Goal: Task Accomplishment & Management: Use online tool/utility

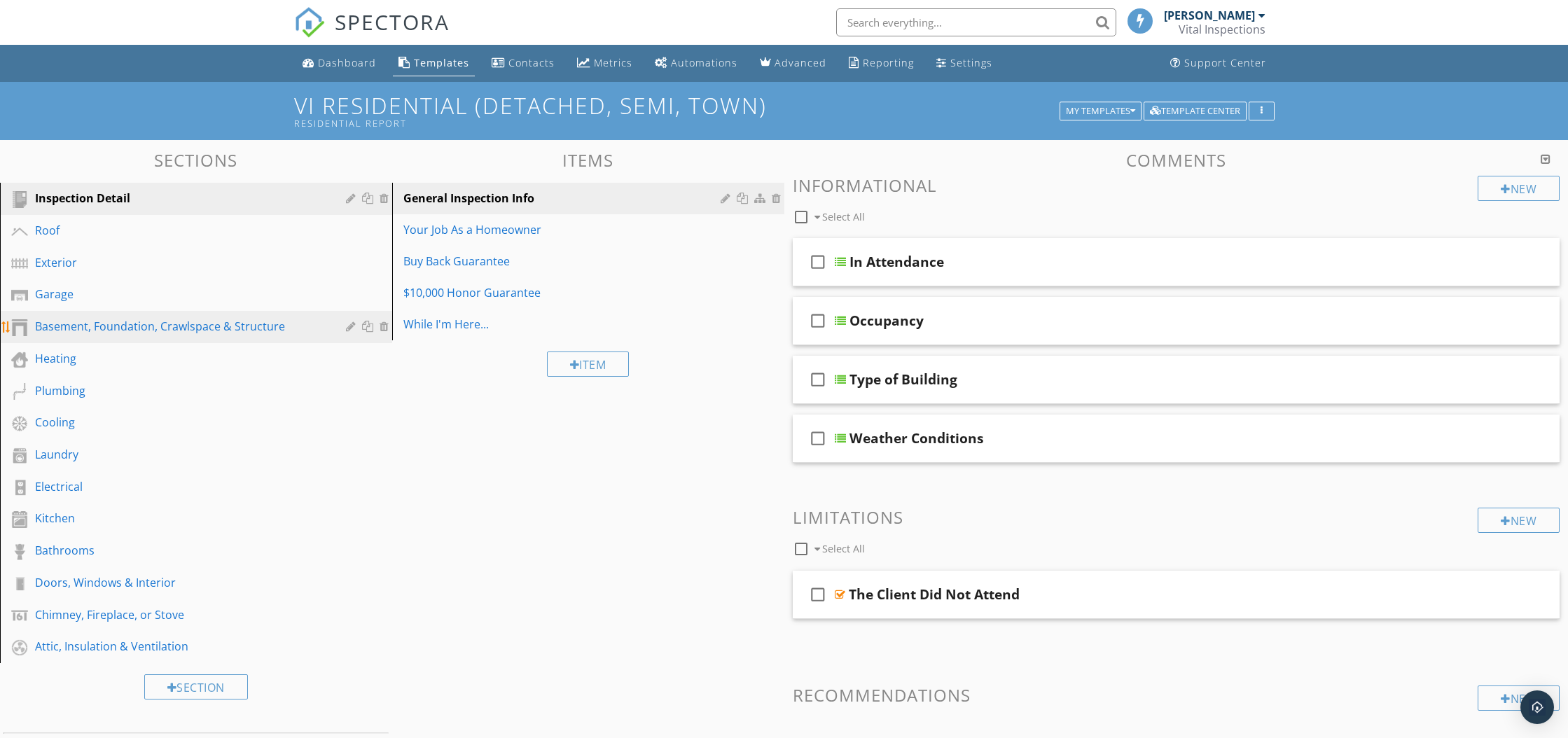
click at [142, 328] on div "Basement, Foundation, Crawlspace & Structure" at bounding box center [180, 326] width 290 height 17
click at [74, 328] on div "Basement, Foundation, Crawlspace & Structure" at bounding box center [180, 326] width 290 height 17
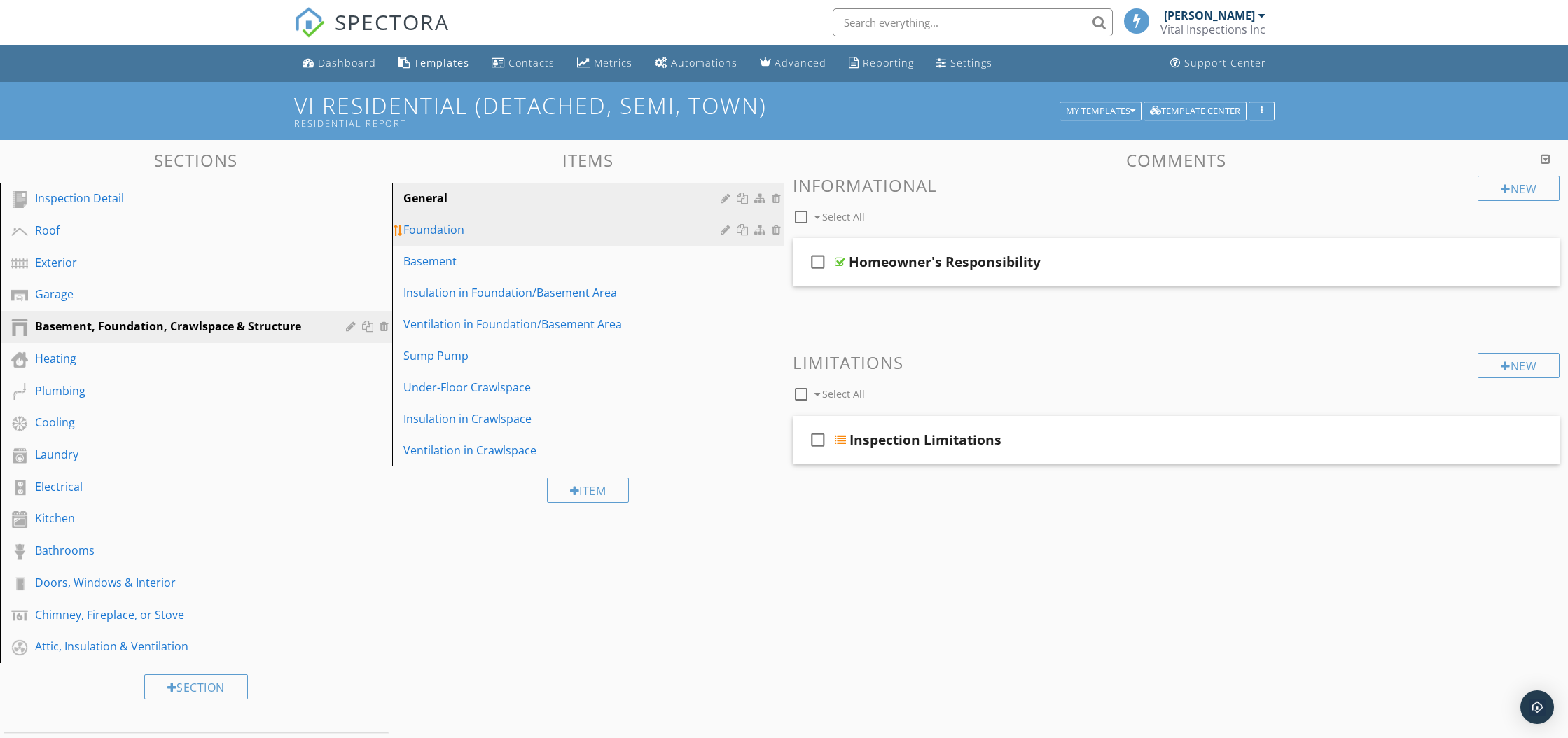
click at [478, 229] on div "Foundation" at bounding box center [564, 230] width 321 height 17
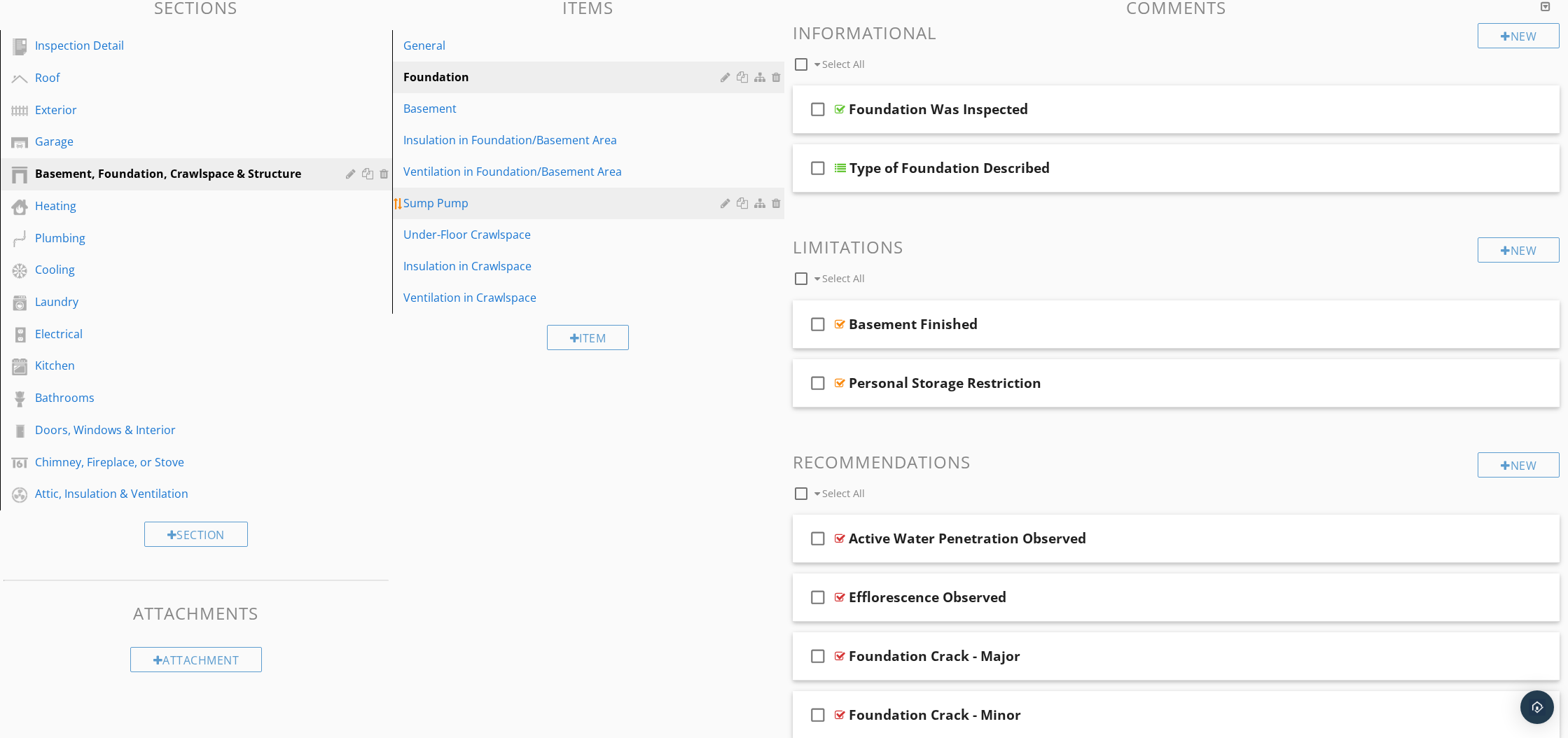
scroll to position [159, 0]
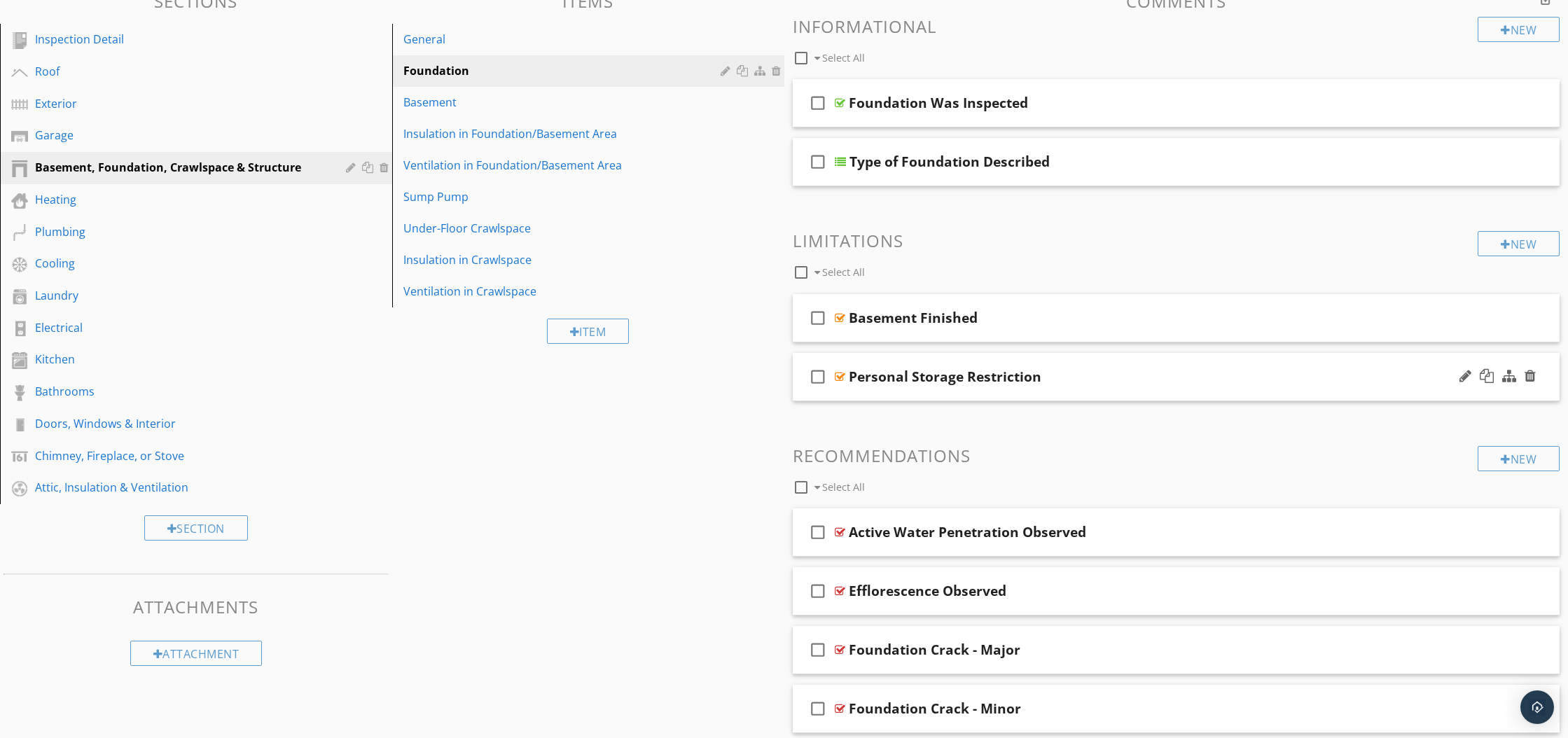
click at [835, 374] on div at bounding box center [839, 377] width 10 height 11
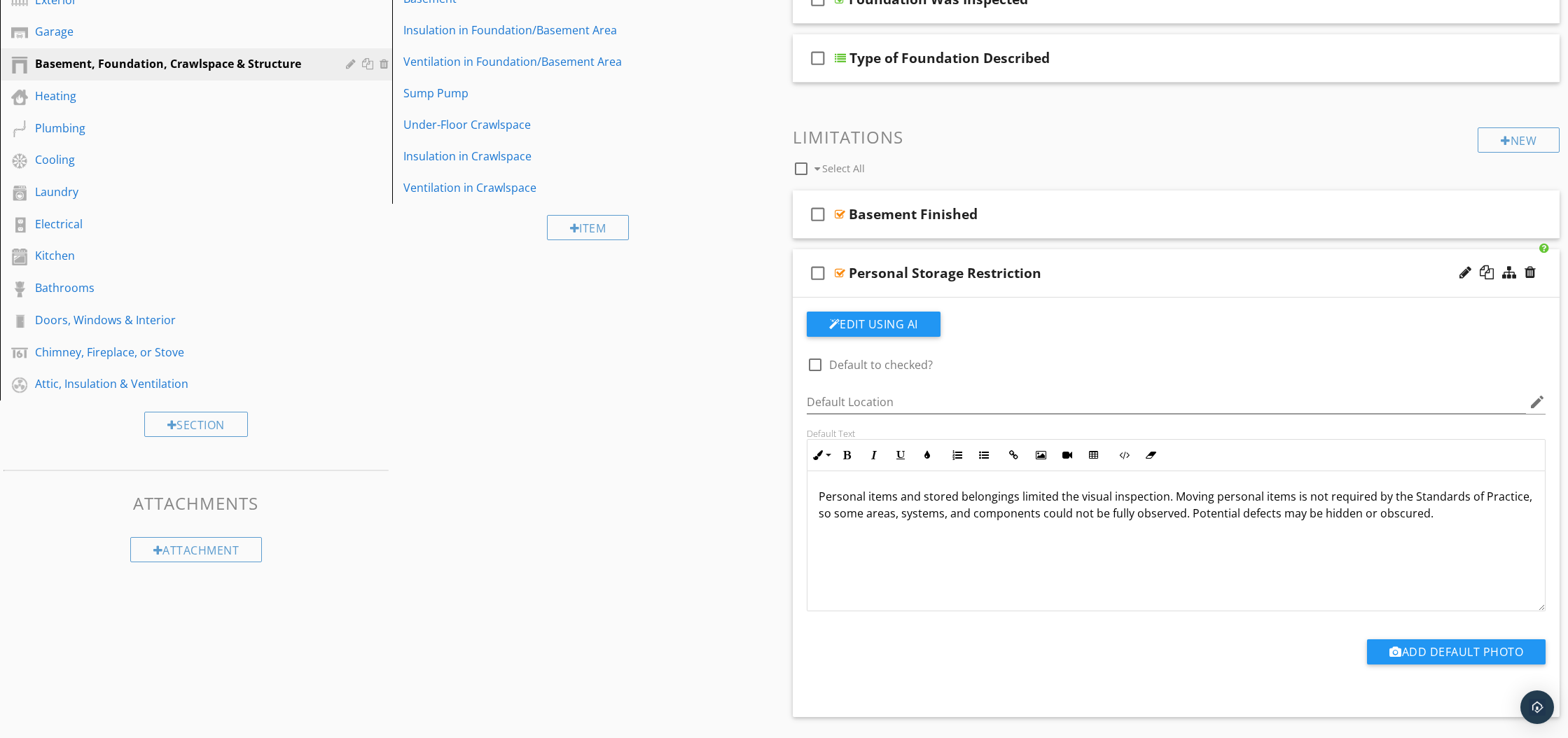
scroll to position [280, 0]
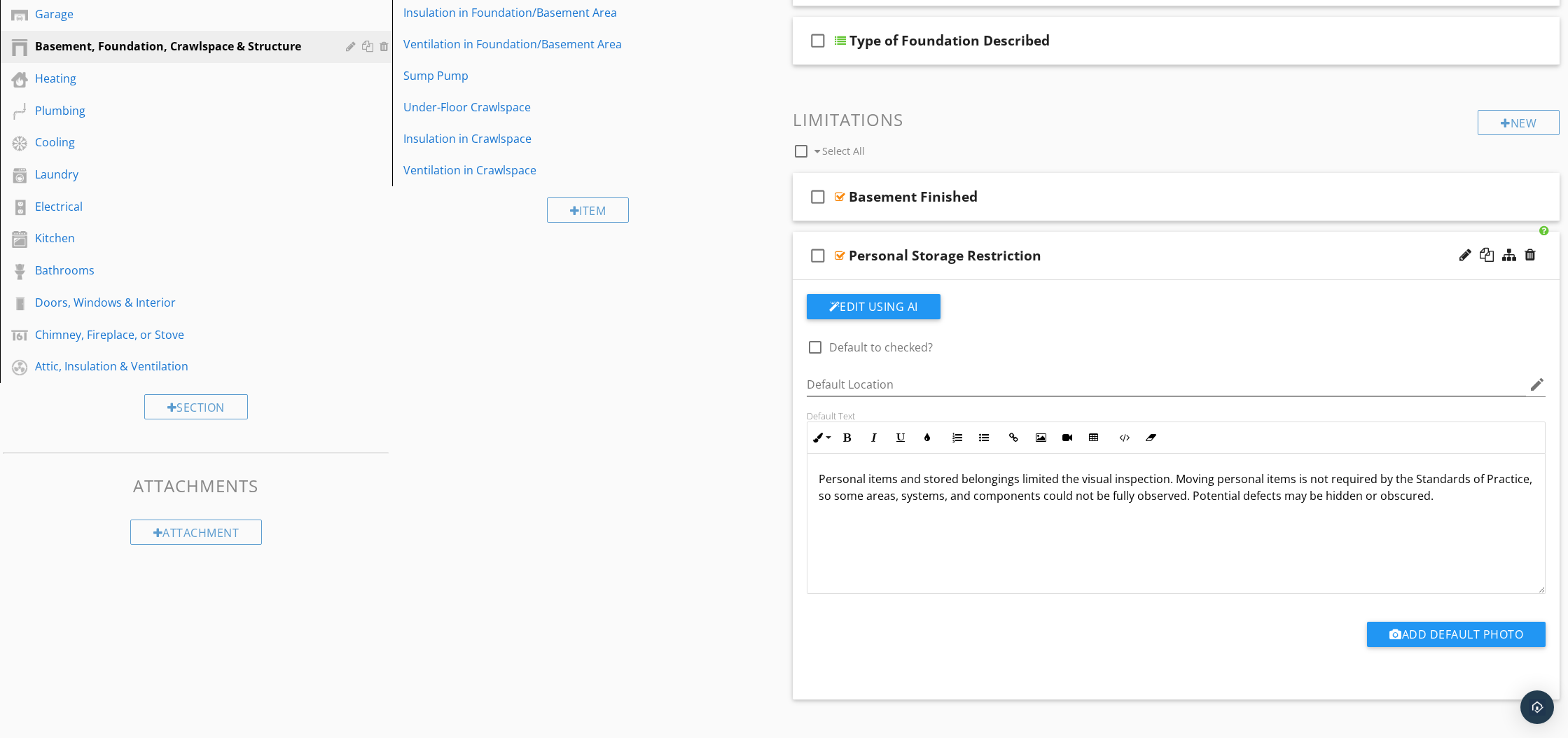
click at [842, 255] on div at bounding box center [839, 256] width 10 height 11
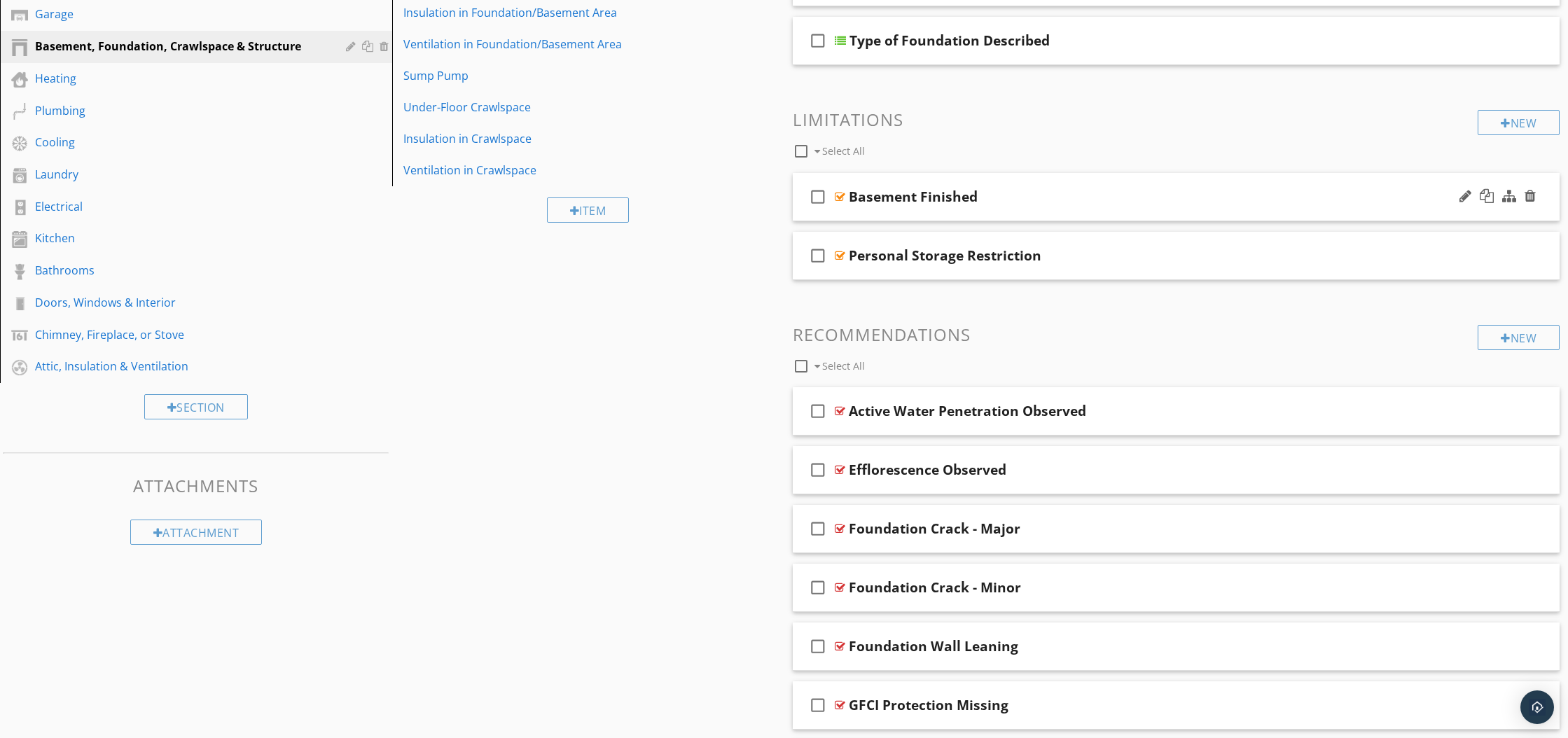
click at [842, 197] on div at bounding box center [839, 197] width 10 height 11
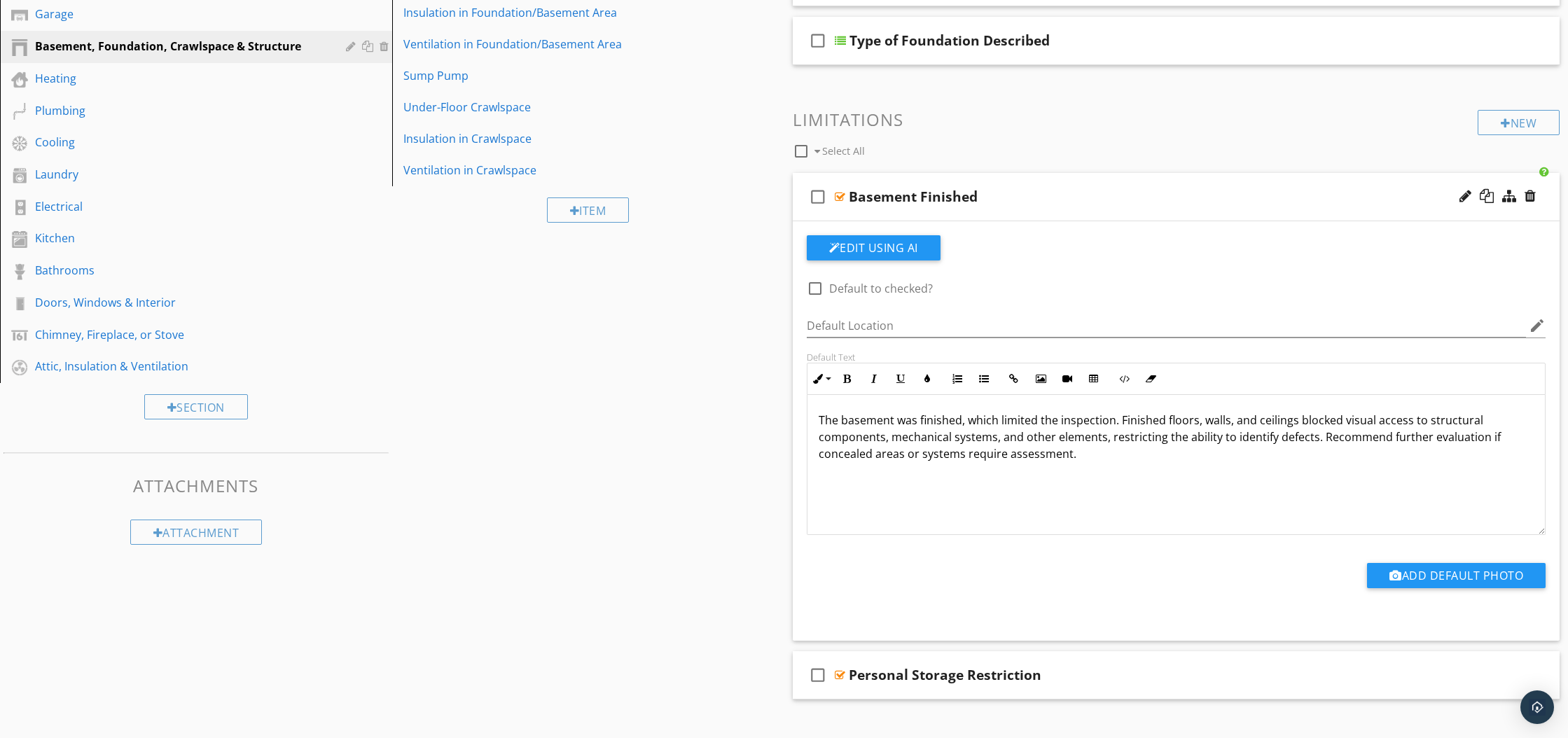
click at [842, 195] on div at bounding box center [839, 197] width 10 height 11
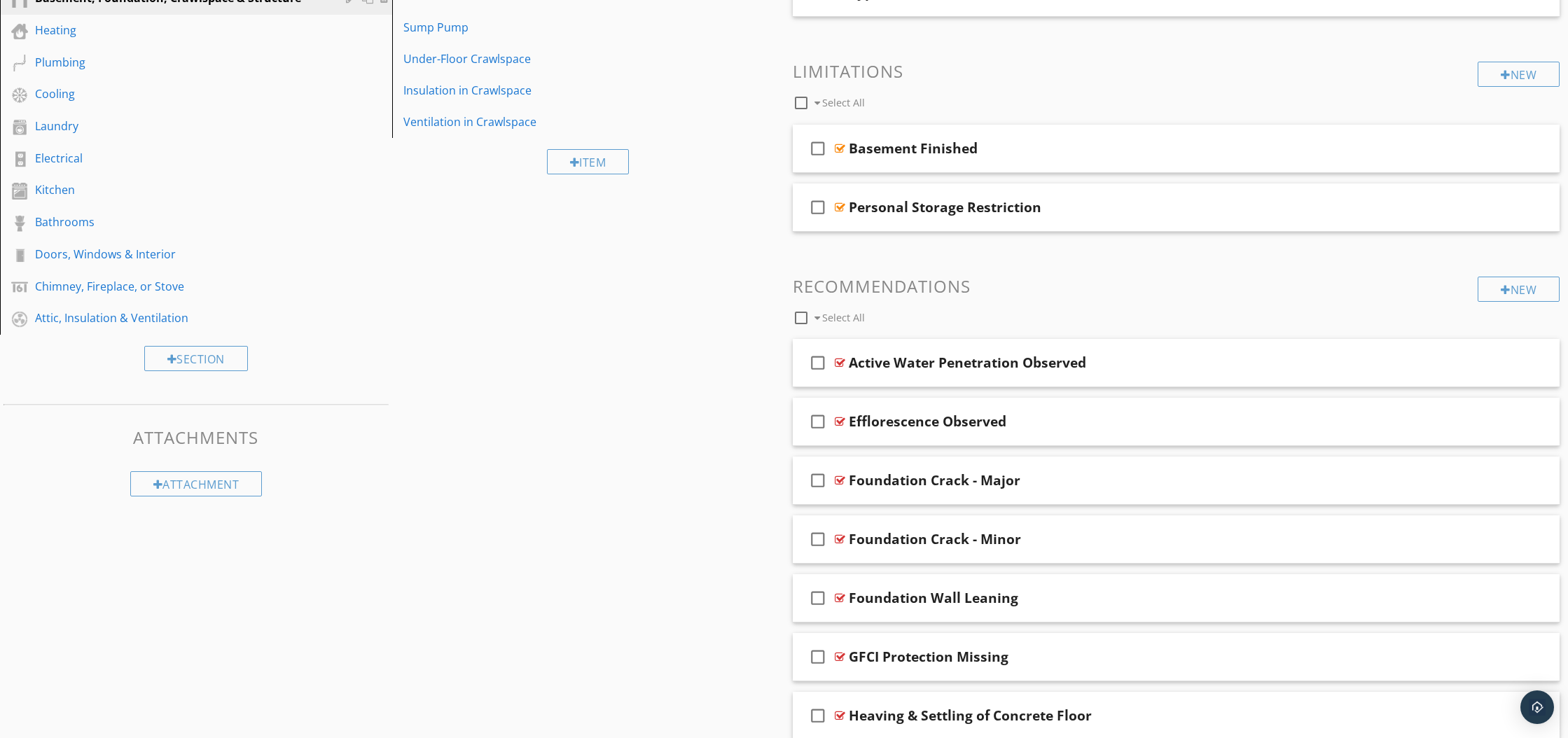
scroll to position [334, 0]
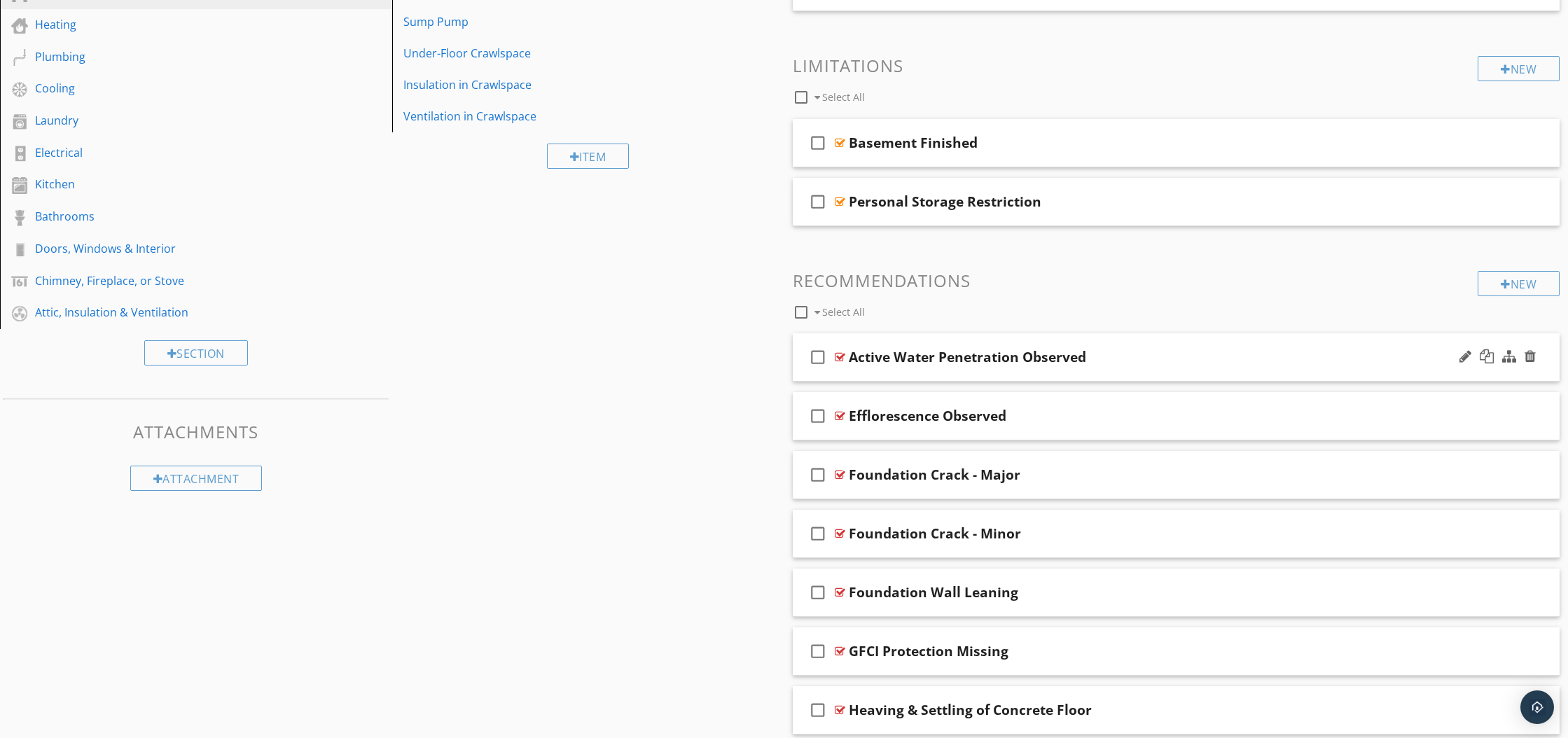
click at [842, 359] on div at bounding box center [839, 357] width 10 height 11
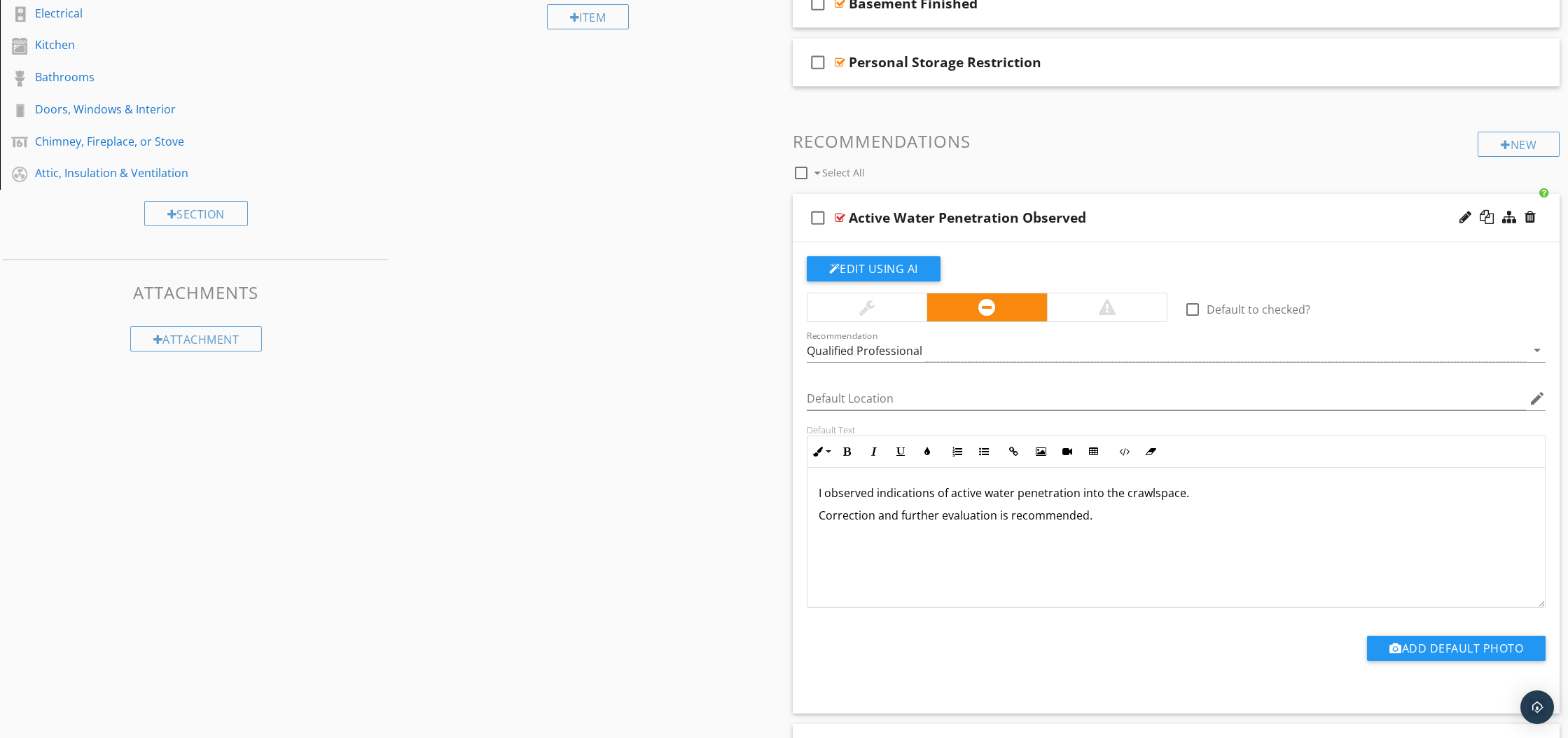
scroll to position [474, 0]
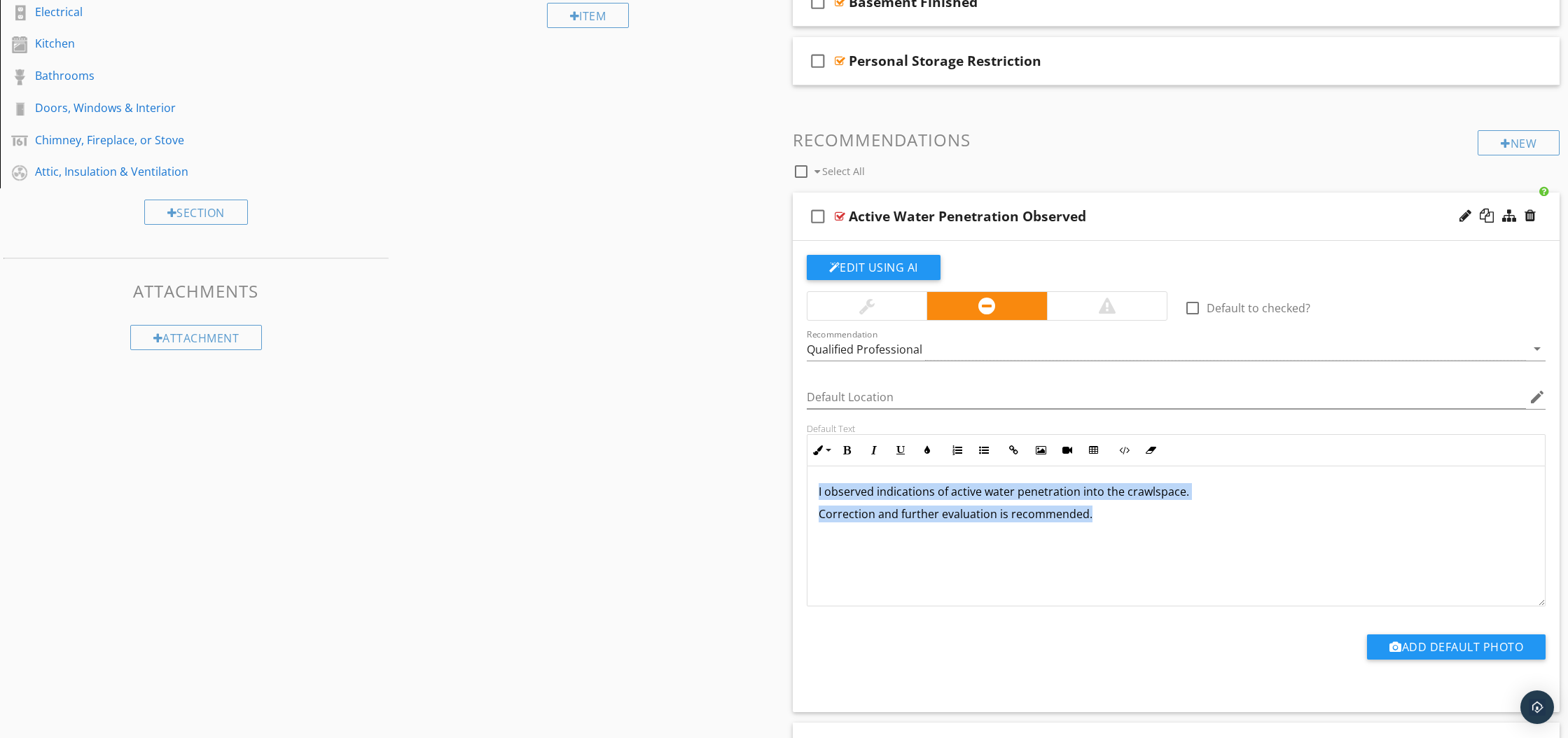
drag, startPoint x: 814, startPoint y: 490, endPoint x: 1109, endPoint y: 525, distance: 297.1
click at [1109, 525] on div "I observed indications of active water penetration into the crawlspace. Correct…" at bounding box center [1176, 536] width 738 height 140
copy div "I observed indications of active water penetration into the crawlspace. Correct…"
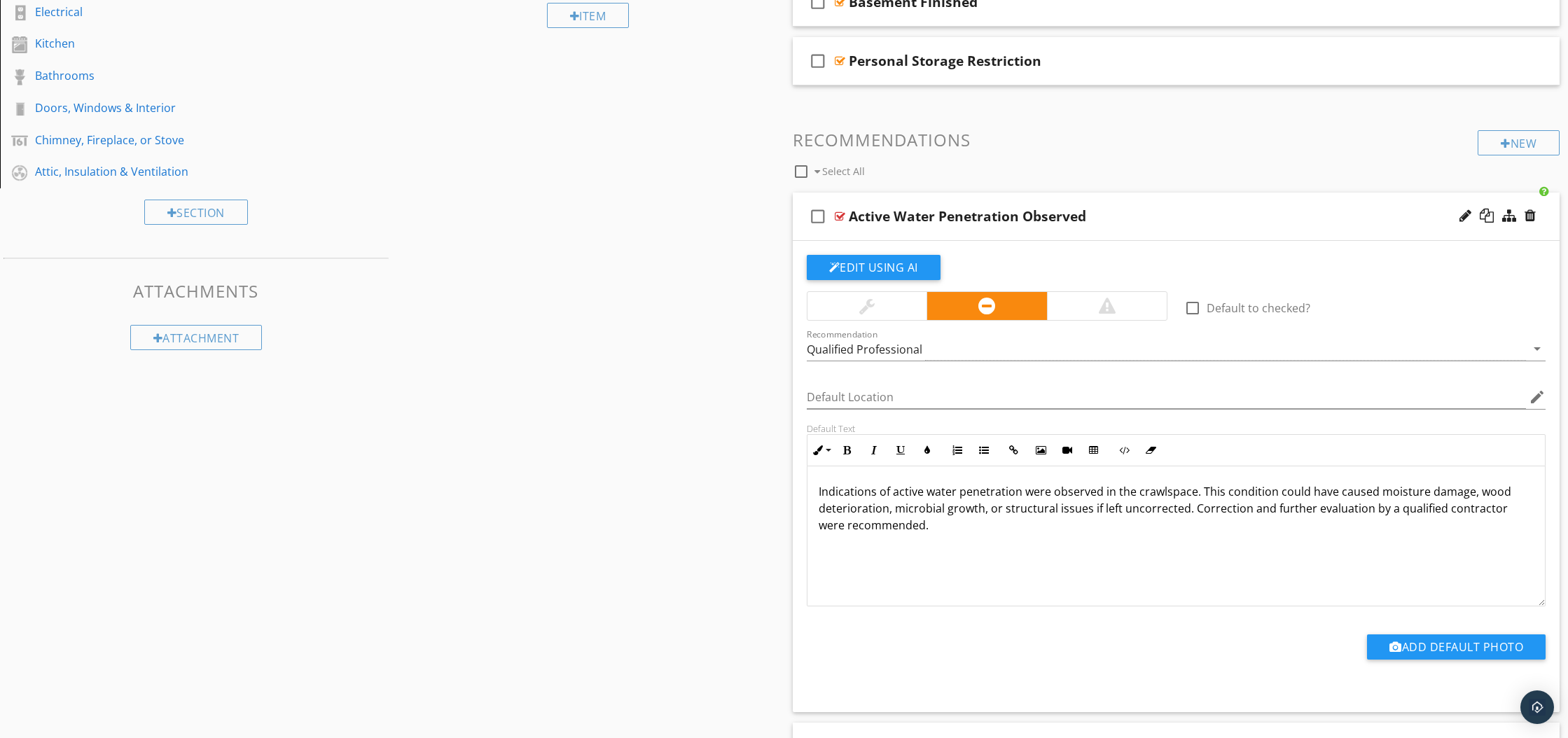
click at [840, 217] on div at bounding box center [839, 216] width 10 height 11
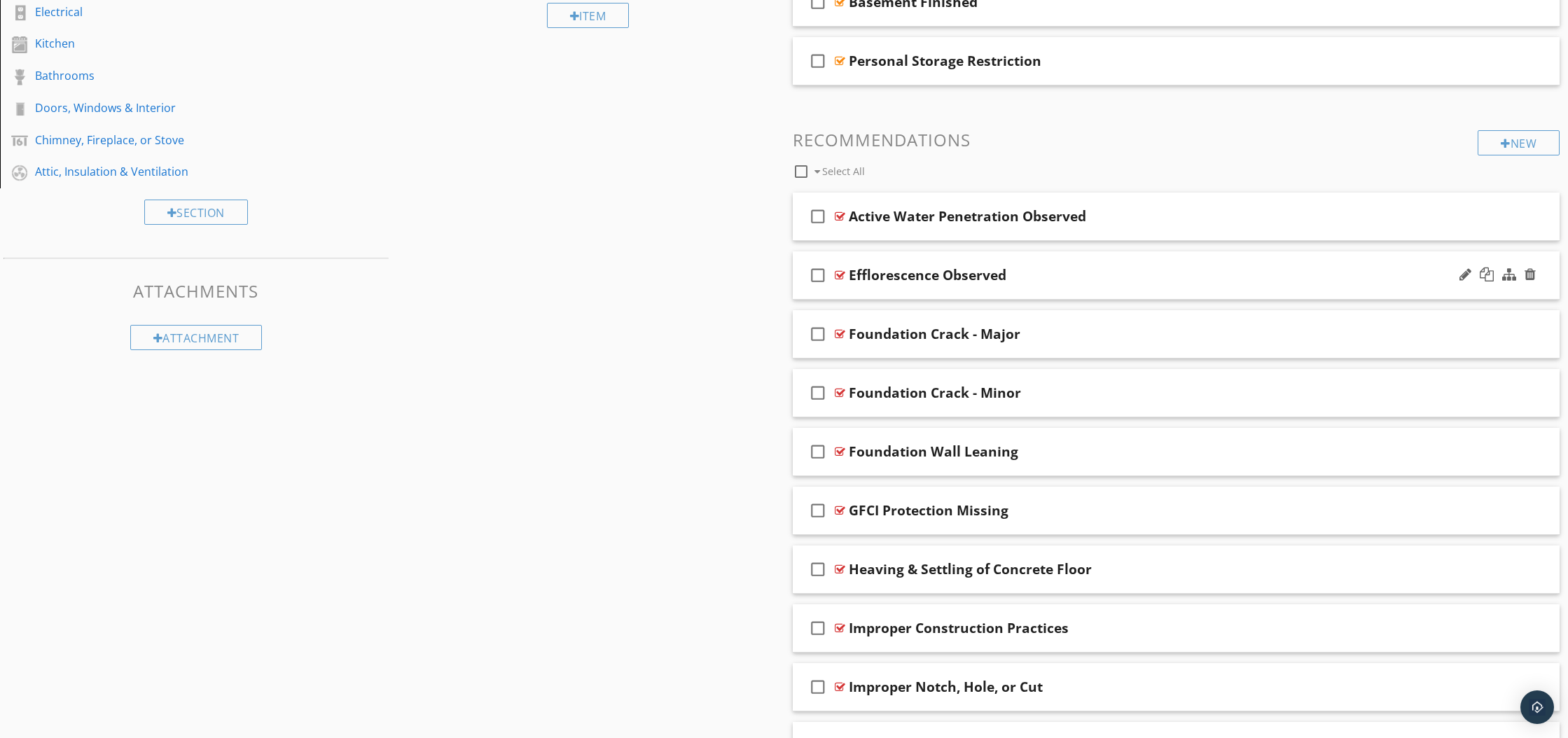
click at [838, 277] on div at bounding box center [839, 275] width 10 height 11
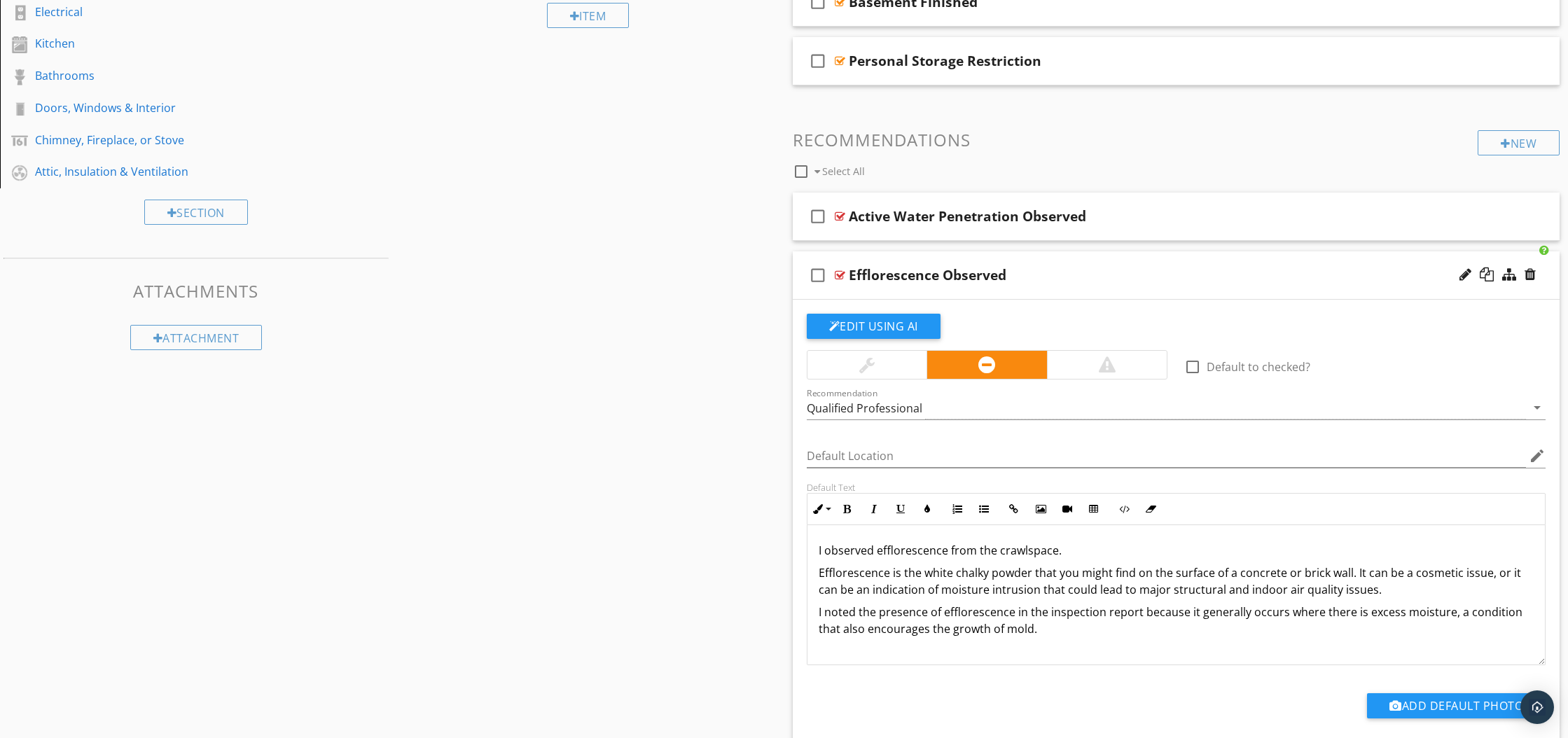
drag, startPoint x: 818, startPoint y: 554, endPoint x: 1031, endPoint y: 641, distance: 230.1
click at [1031, 641] on div "I observed efflorescence from the crawlspace. Efflorescence is the white chalky…" at bounding box center [1176, 595] width 738 height 140
copy div "I observed efflorescence from the crawlspace. Efflorescence is the white chalky…"
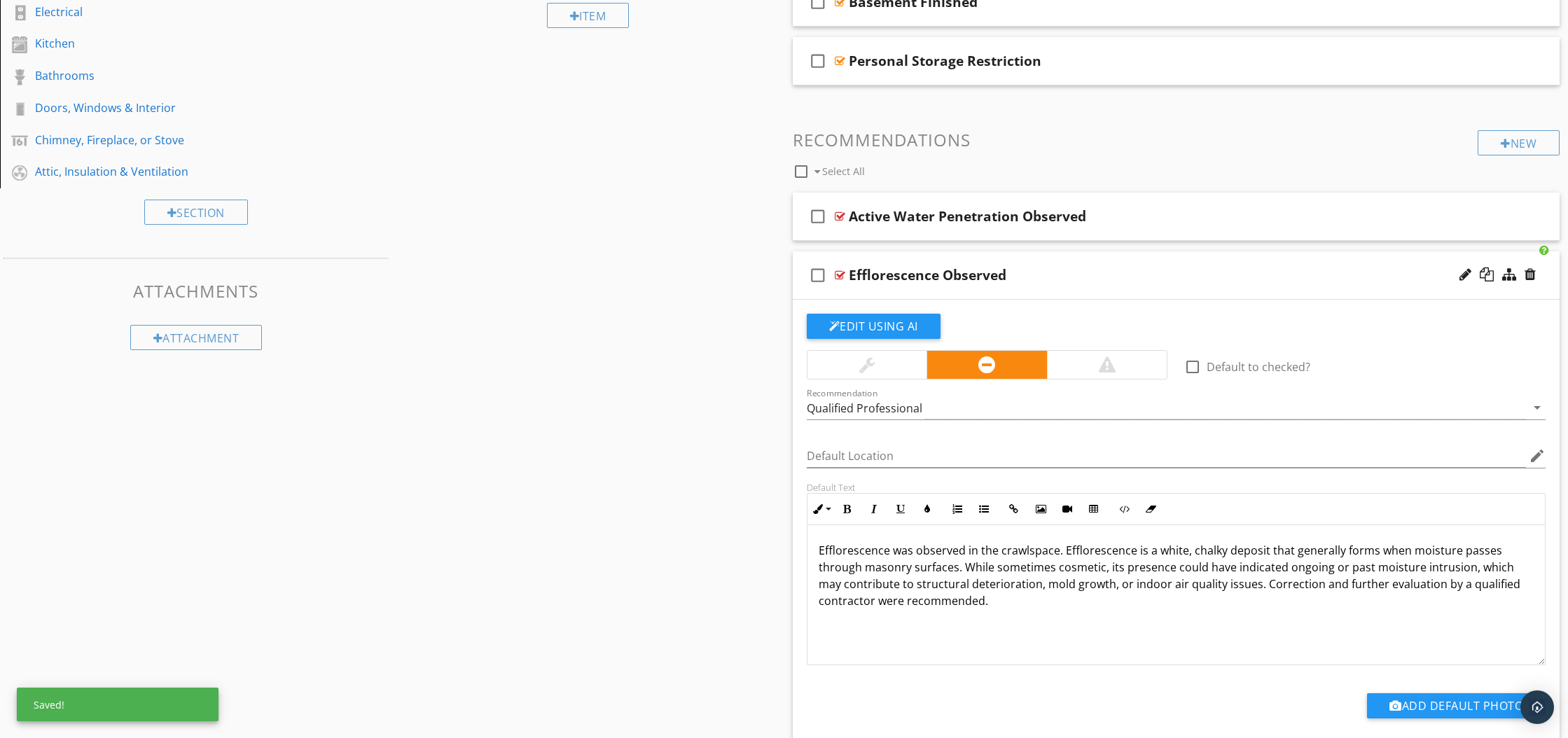
click at [1240, 587] on p "Efflorescence was observed in the crawlspace. Efflorescence is a white, chalky …" at bounding box center [1176, 575] width 715 height 67
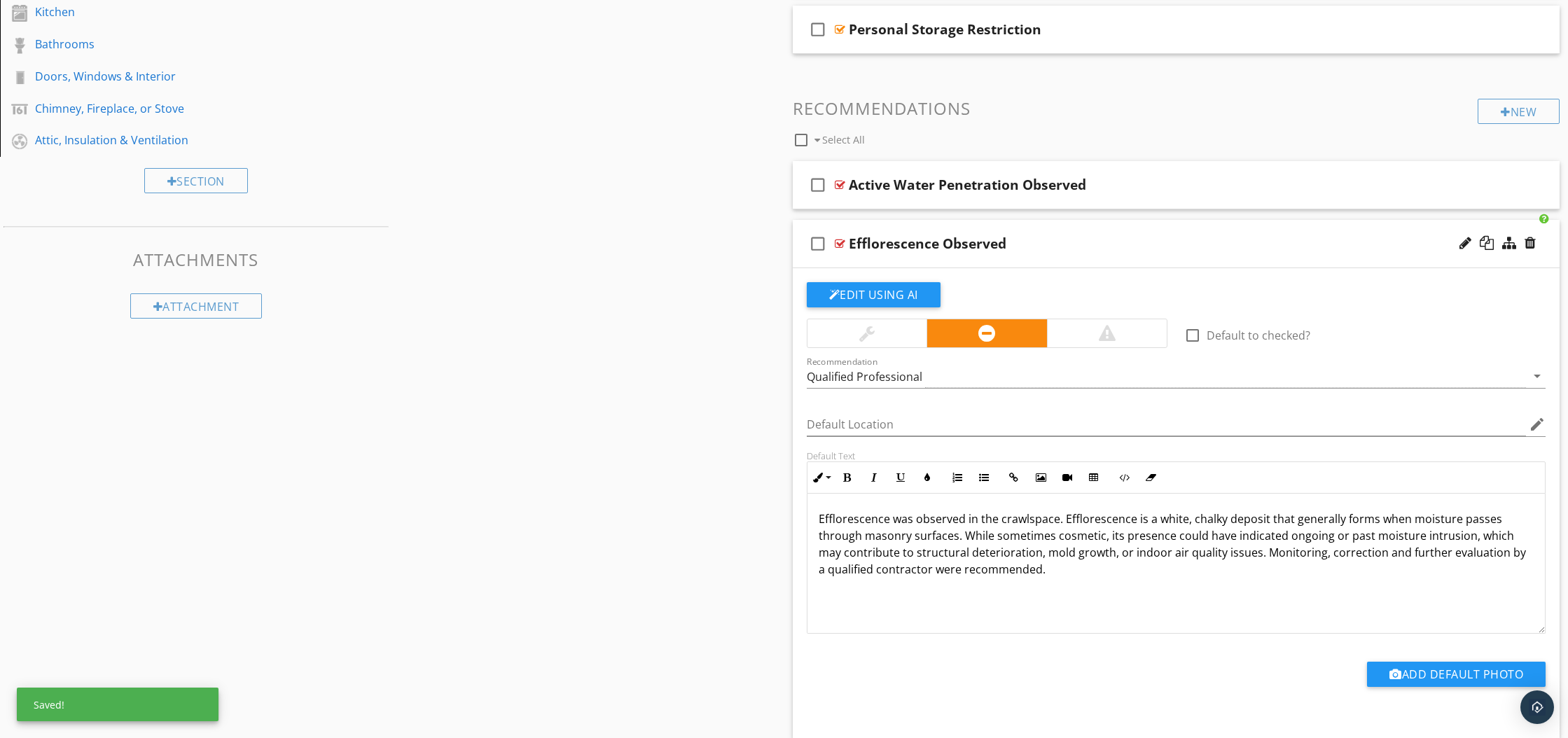
scroll to position [513, 0]
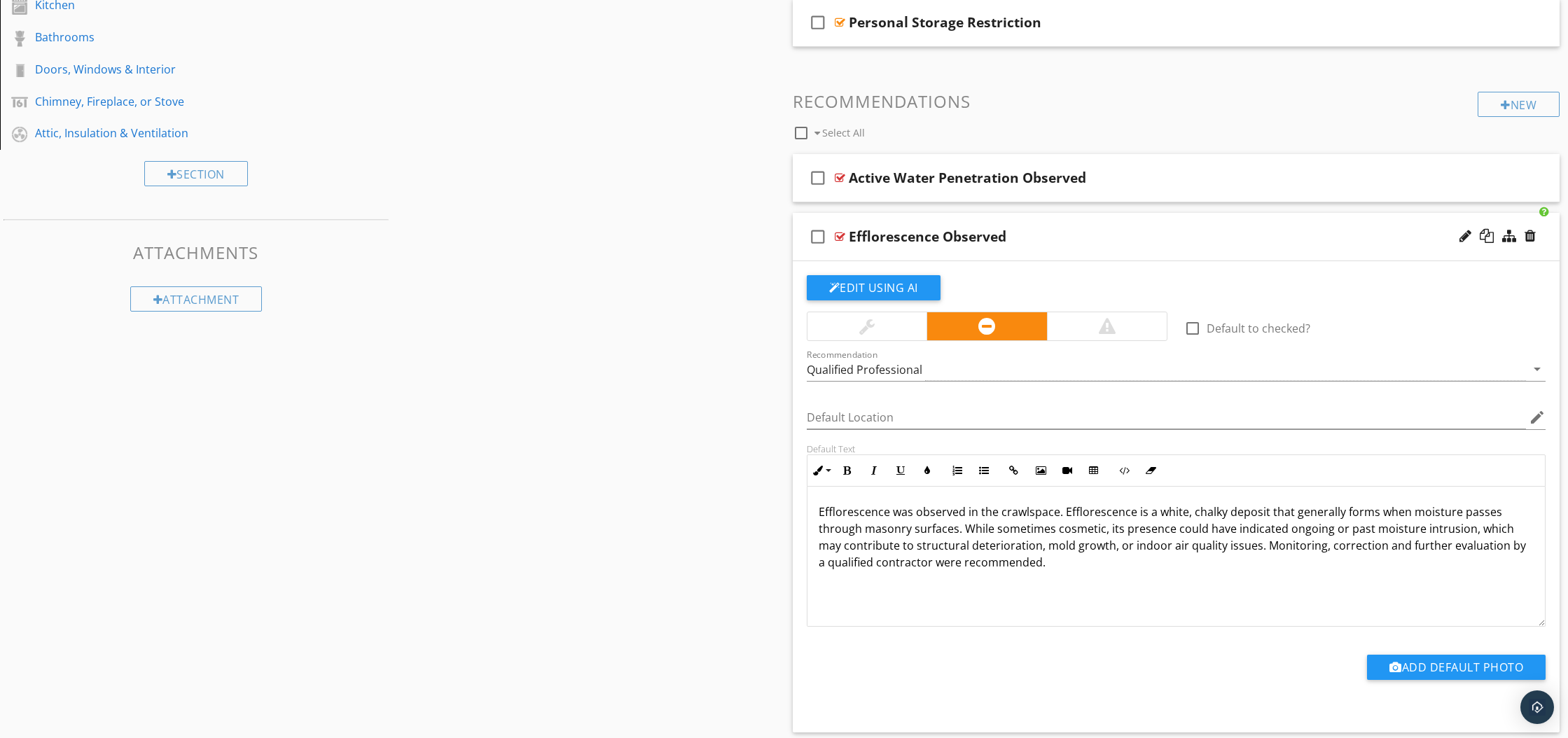
click at [839, 238] on div at bounding box center [839, 237] width 10 height 11
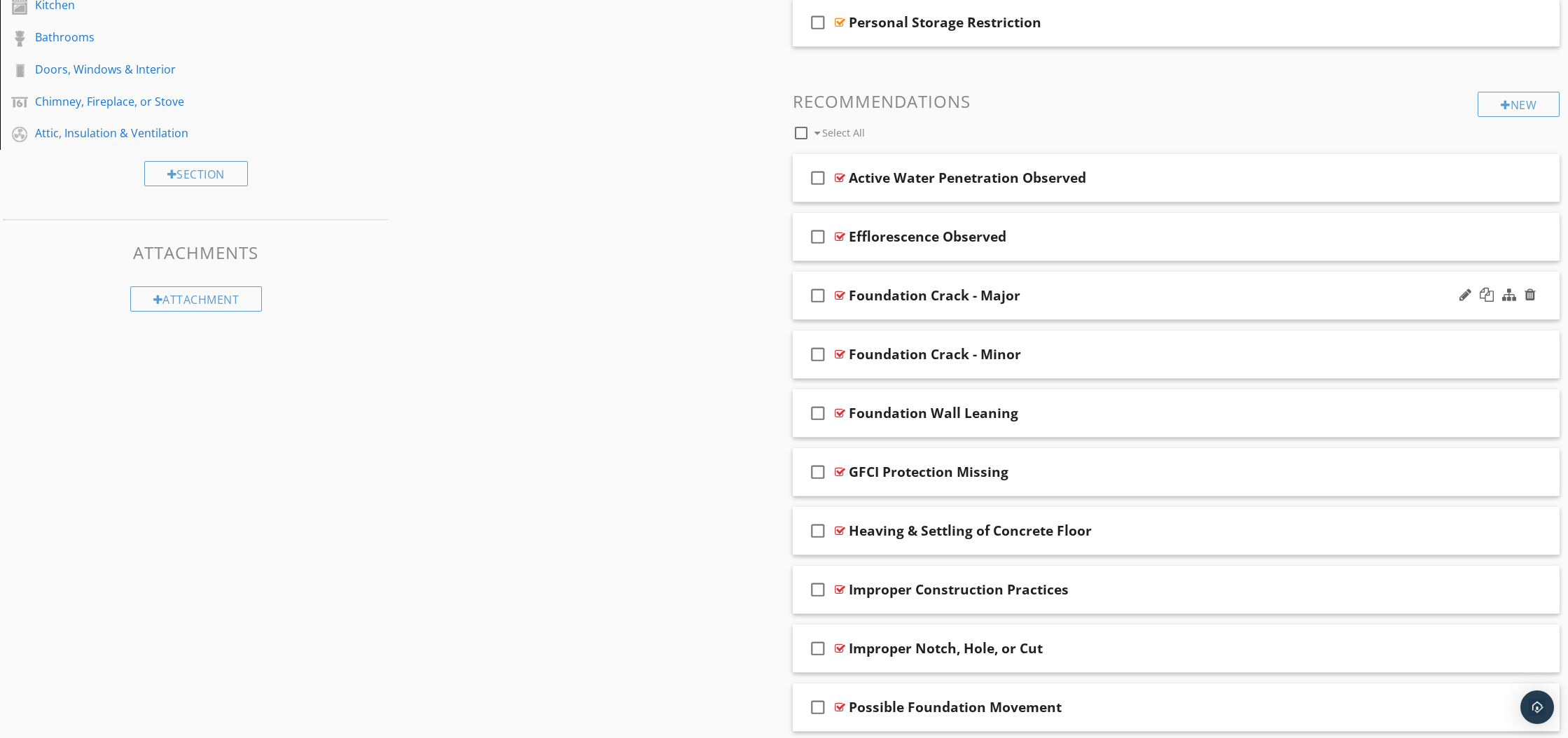
click at [841, 296] on div at bounding box center [839, 296] width 10 height 11
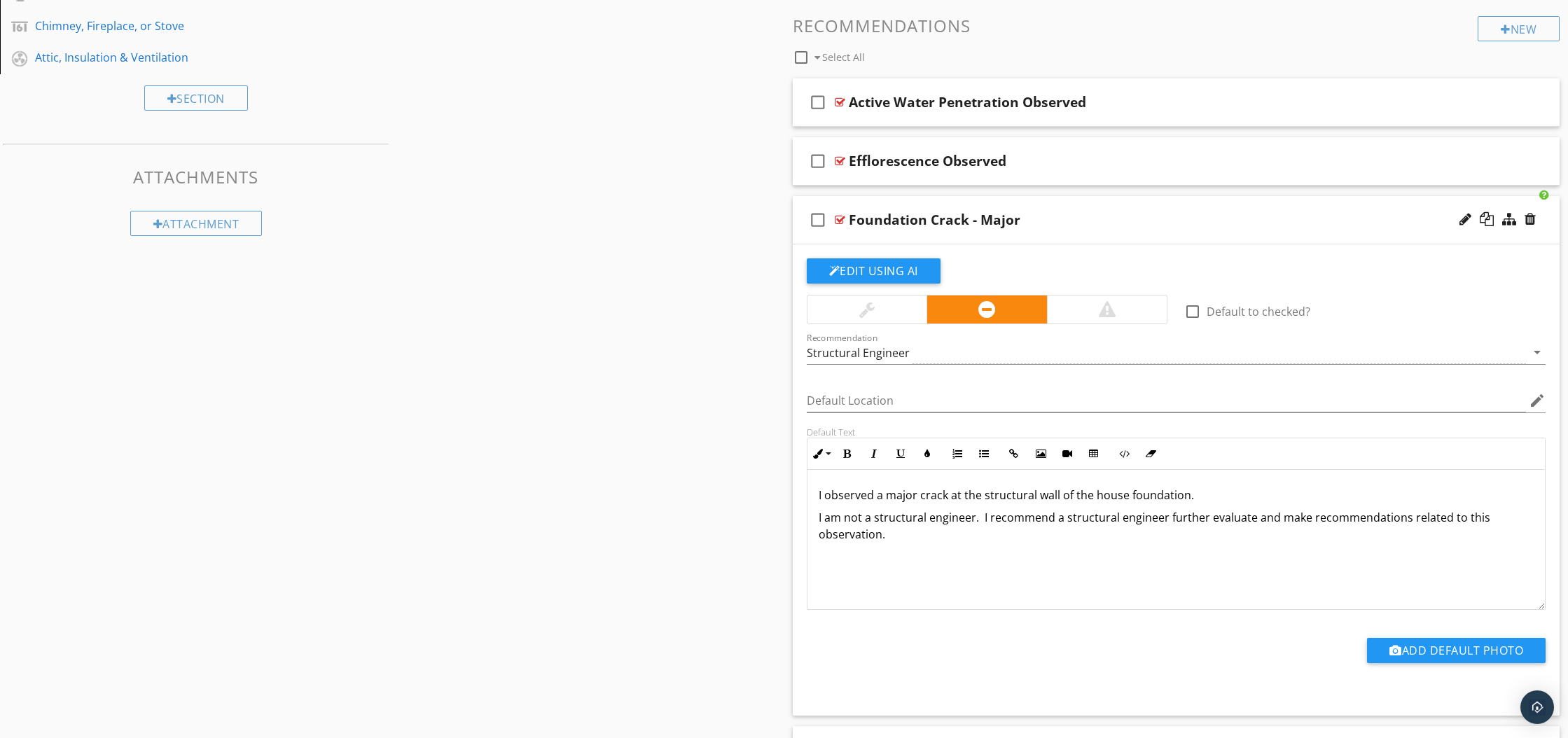
scroll to position [591, 0]
drag, startPoint x: 818, startPoint y: 490, endPoint x: 894, endPoint y: 541, distance: 91.5
click at [895, 543] on div "I observed a major crack at the structural wall of the house foundation. I am n…" at bounding box center [1176, 539] width 738 height 140
copy div "I observed a major crack at the structural wall of the house foundation. I am n…"
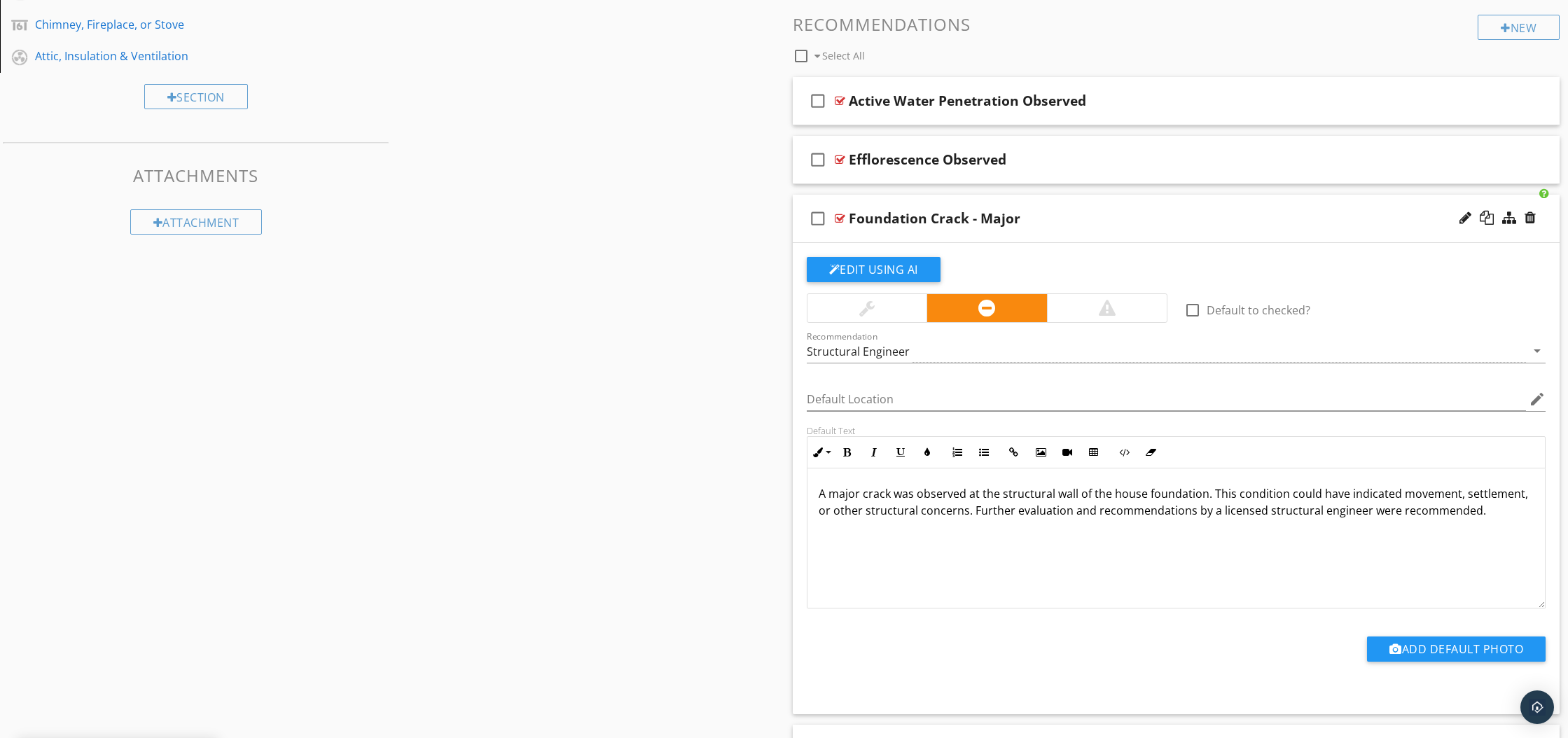
click at [1098, 308] on div at bounding box center [1107, 308] width 17 height 17
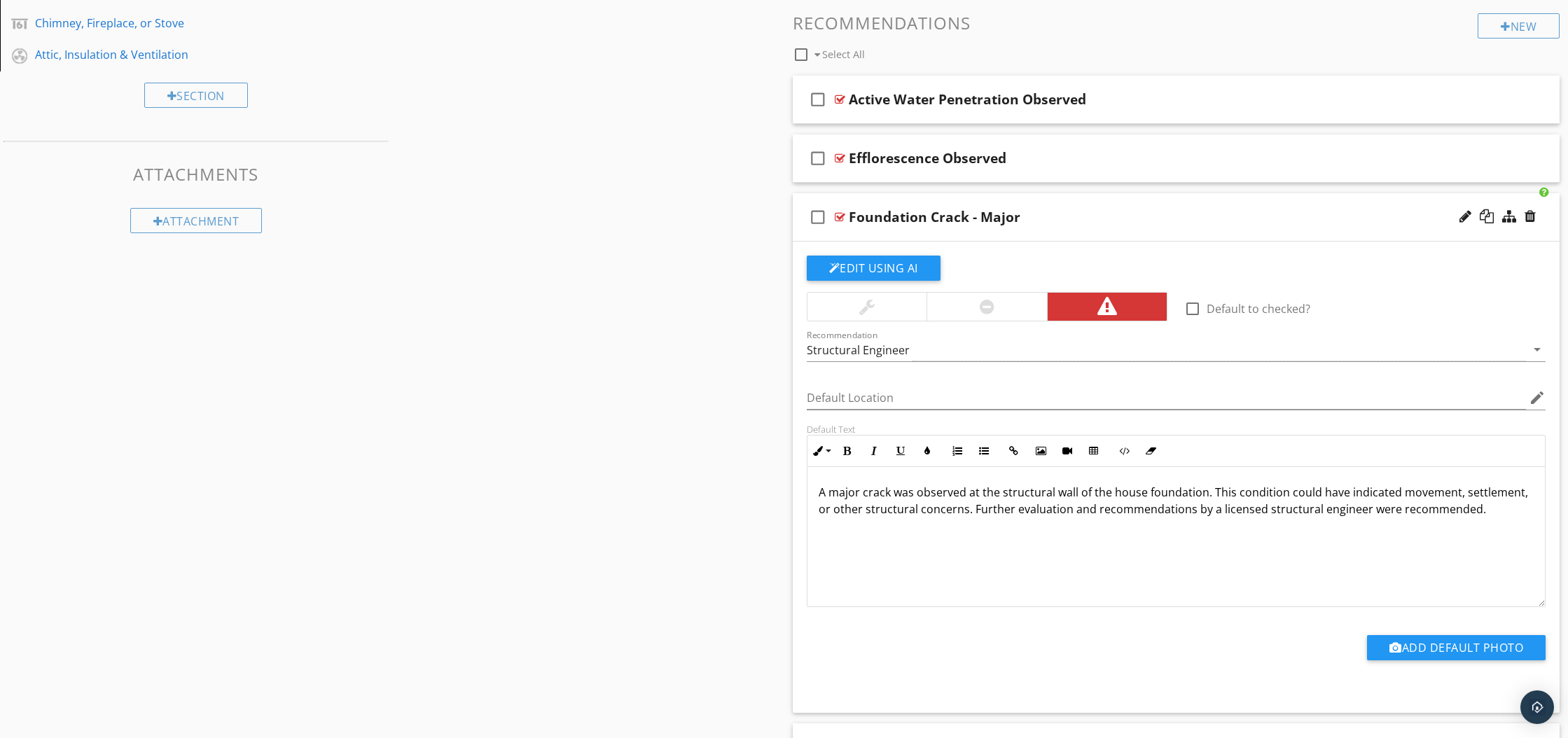
scroll to position [593, 0]
click at [839, 217] on div at bounding box center [839, 215] width 10 height 11
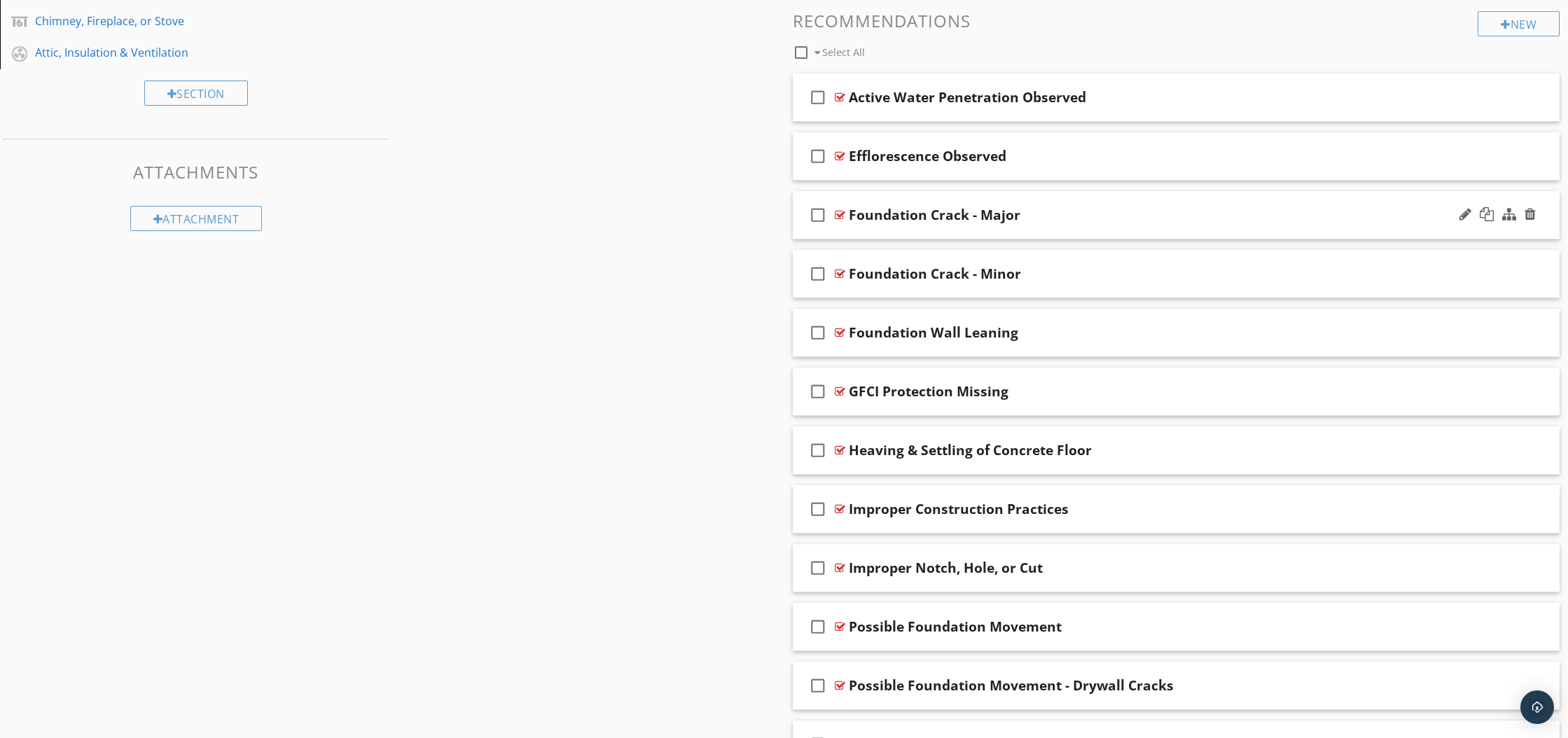
scroll to position [594, 0]
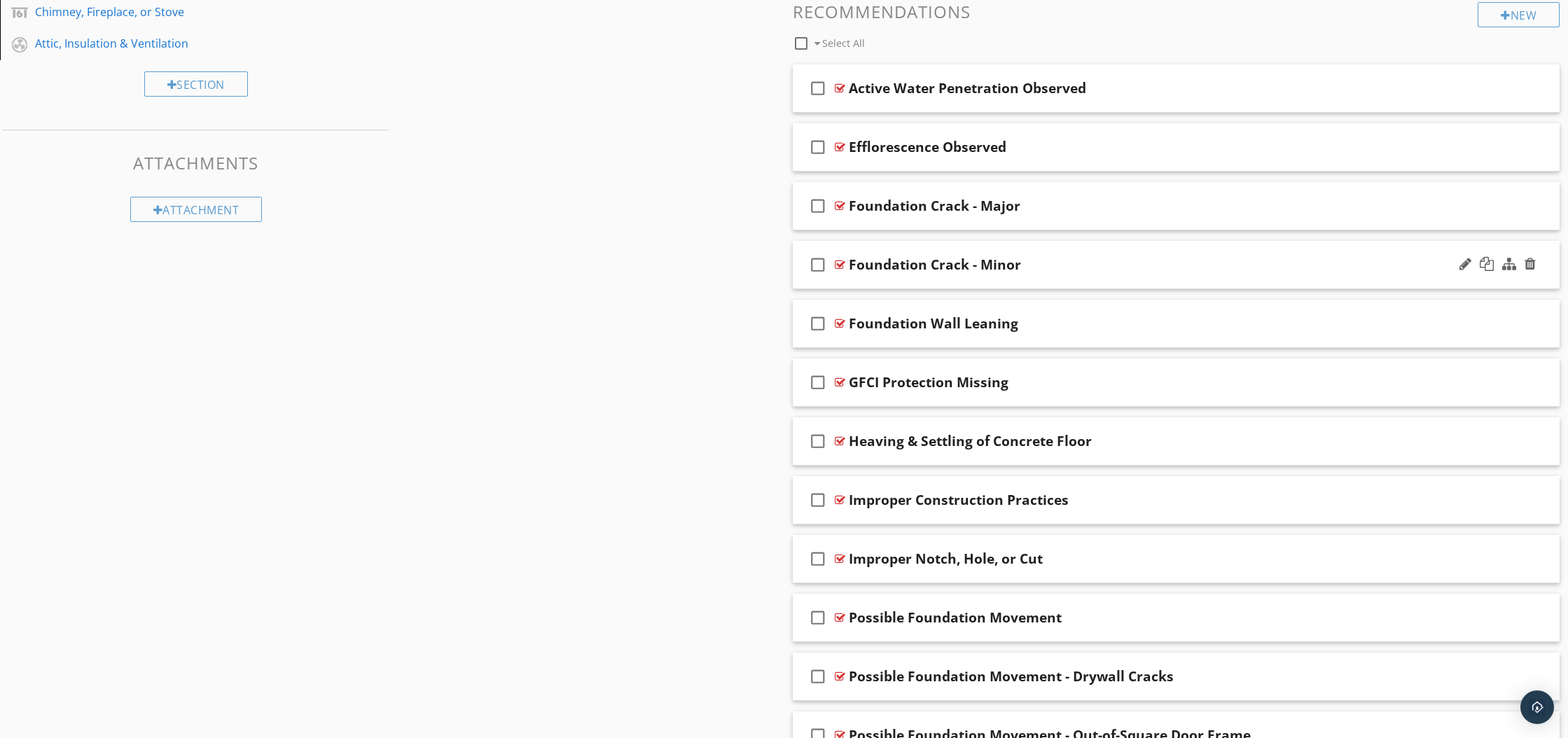
click at [839, 274] on div "check_box_outline_blank Foundation Crack - Minor" at bounding box center [1177, 265] width 767 height 48
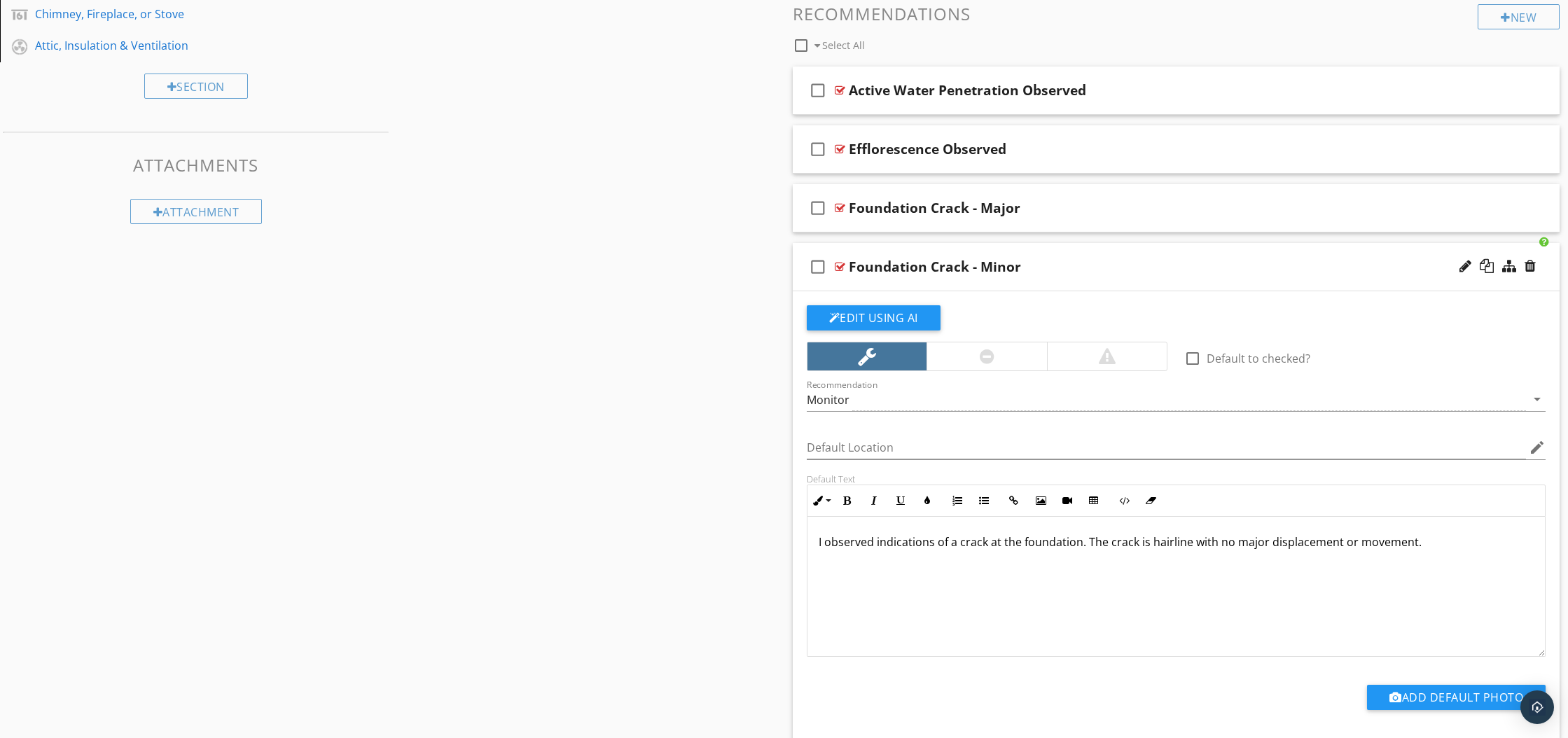
click at [836, 261] on div "check_box_outline_blank Foundation Crack - Minor" at bounding box center [1177, 266] width 767 height 48
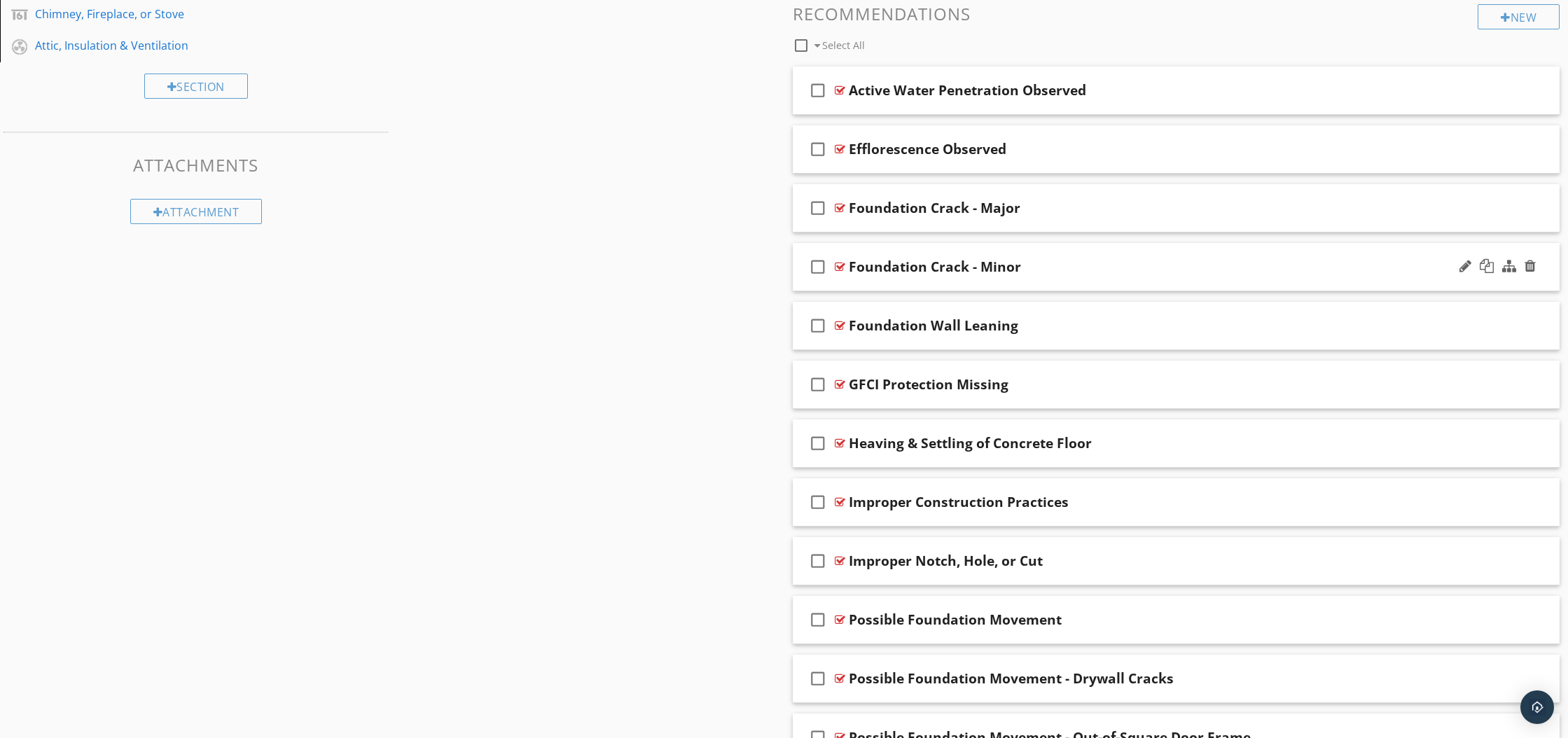
click at [836, 261] on div "check_box_outline_blank Foundation Crack - Minor" at bounding box center [1177, 266] width 767 height 48
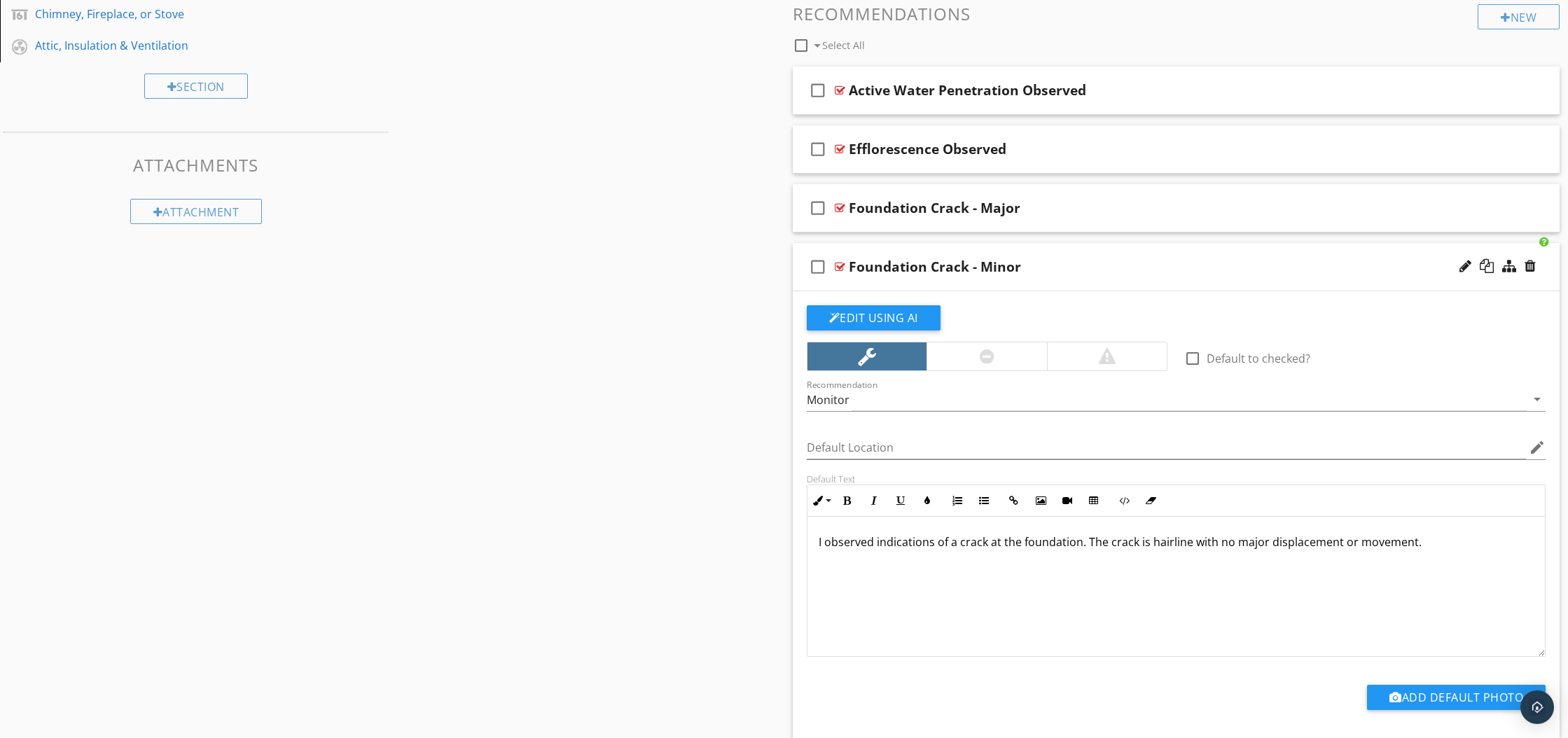
drag, startPoint x: 817, startPoint y: 542, endPoint x: 1272, endPoint y: 580, distance: 456.6
click at [1272, 580] on div "I observed indications of a crack at the foundation. The crack is hairline with…" at bounding box center [1176, 587] width 738 height 140
copy p "I observed indications of a crack at the foundation. The crack is hairline with…"
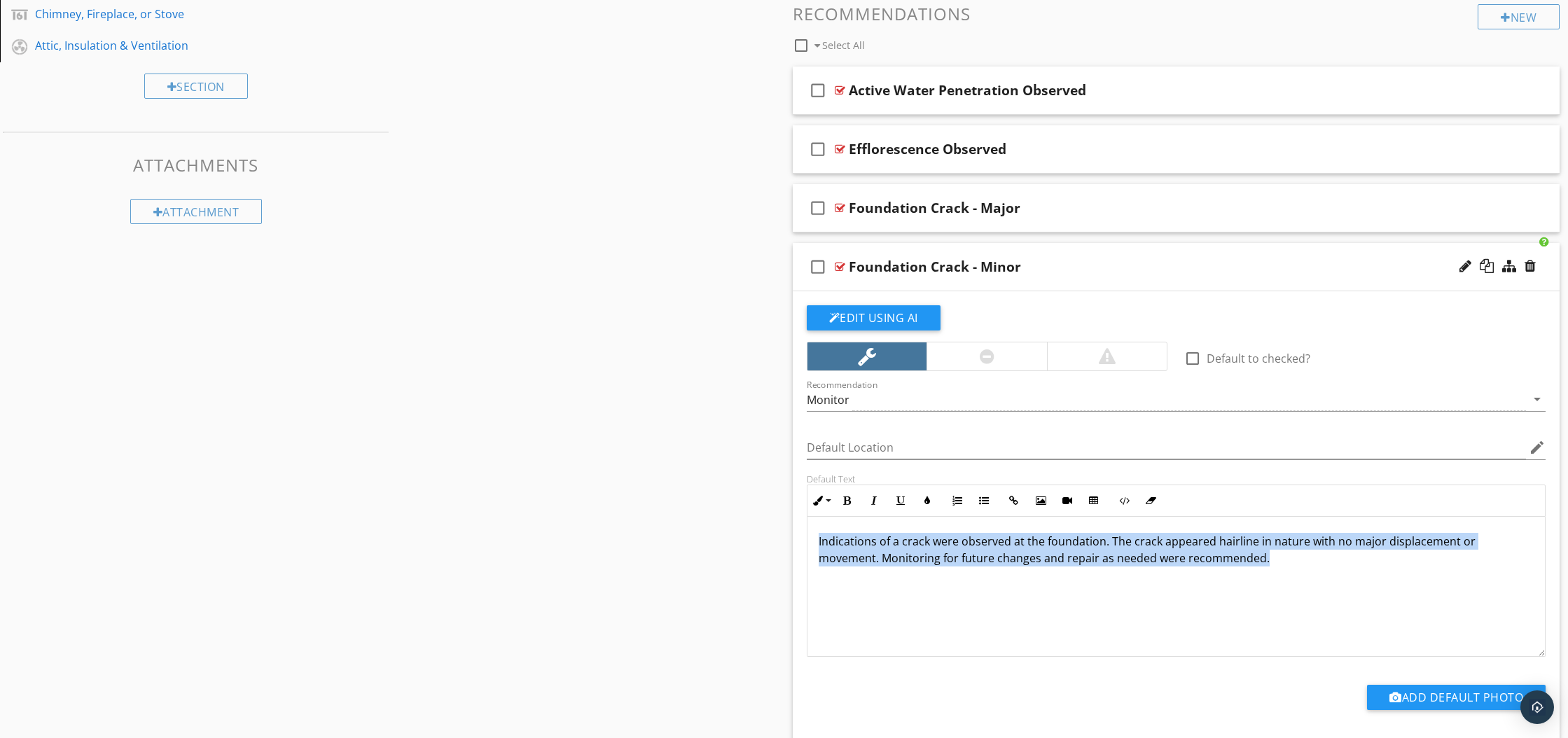
drag, startPoint x: 814, startPoint y: 537, endPoint x: 1019, endPoint y: 583, distance: 210.1
click at [1019, 583] on div "Indications of a crack were observed at the foundation. The crack appeared hair…" at bounding box center [1176, 586] width 738 height 140
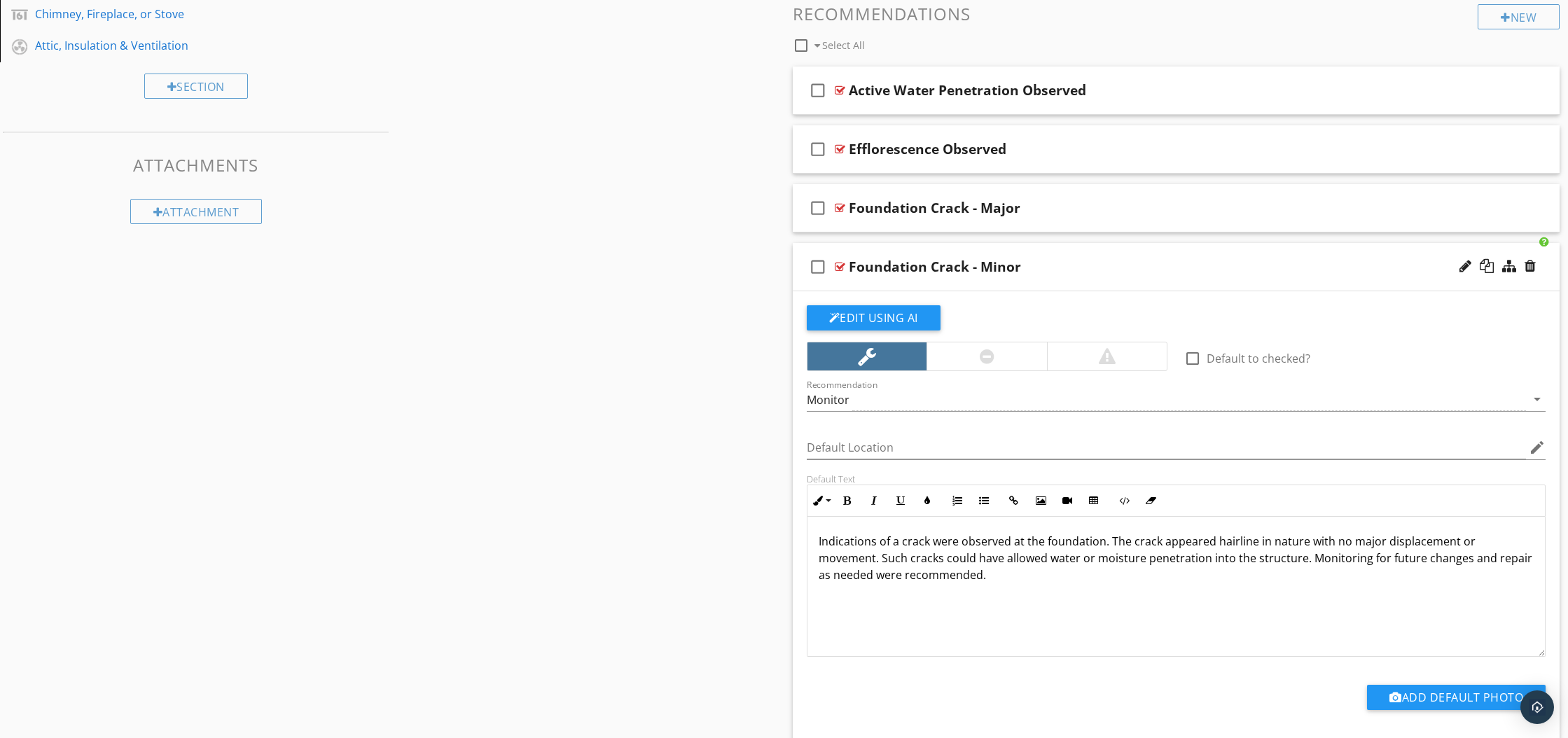
click at [839, 266] on div at bounding box center [839, 266] width 10 height 11
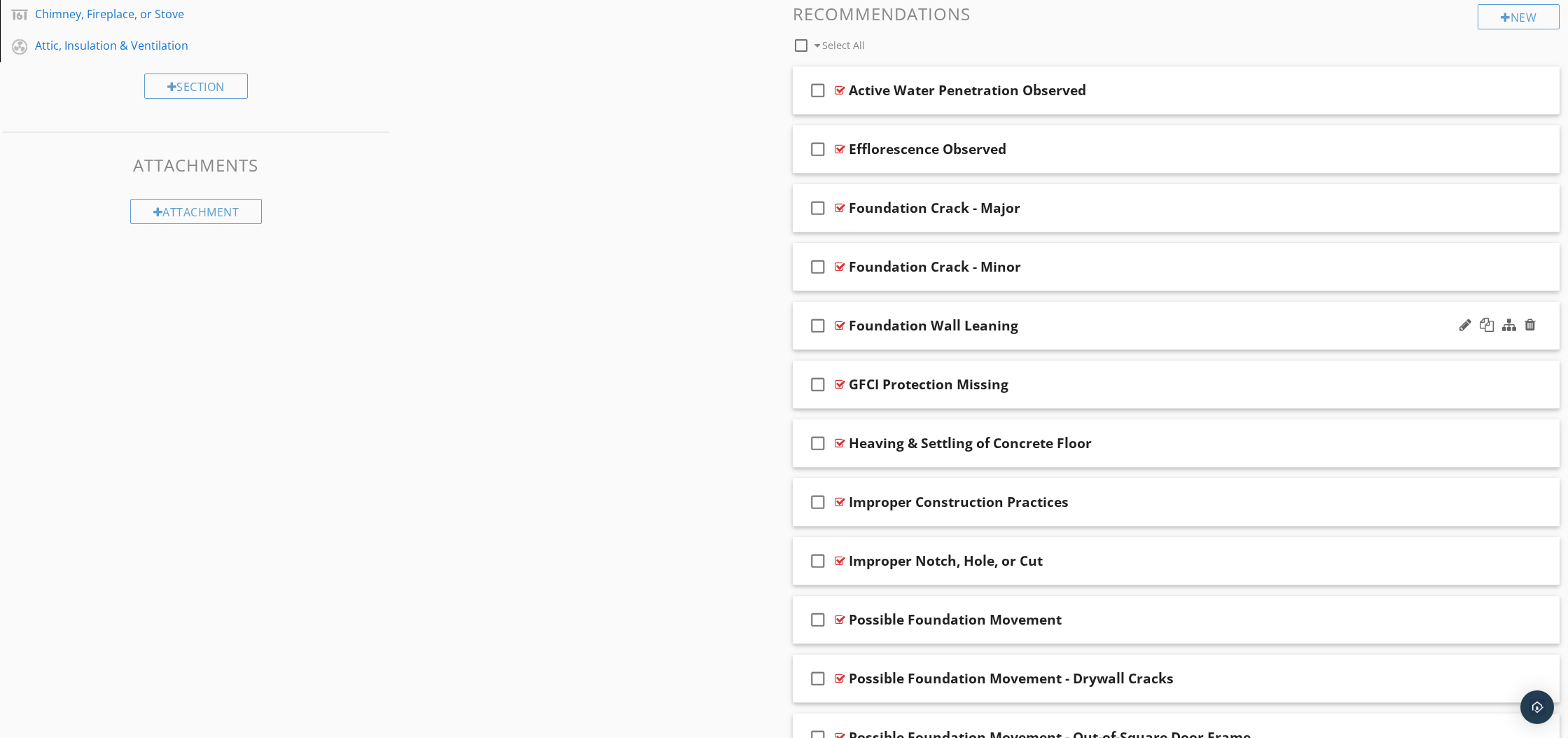
click at [839, 325] on div at bounding box center [839, 326] width 10 height 11
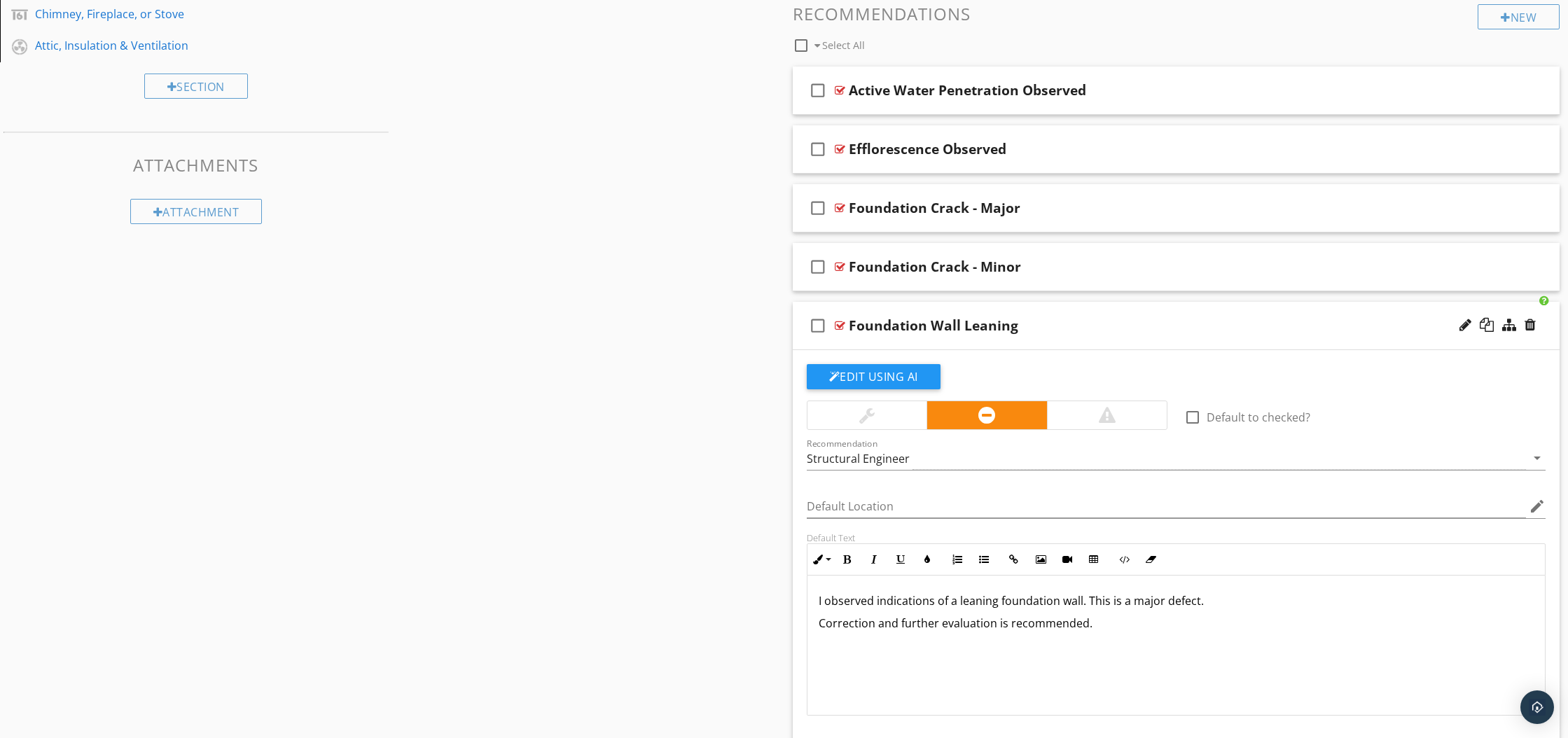
drag, startPoint x: 817, startPoint y: 600, endPoint x: 1104, endPoint y: 638, distance: 289.5
click at [1104, 638] on div "I observed indications of a leaning foundation wall. This is a major defect. Co…" at bounding box center [1176, 645] width 738 height 140
copy div "I observed indications of a leaning foundation wall. This is a major defect. Co…"
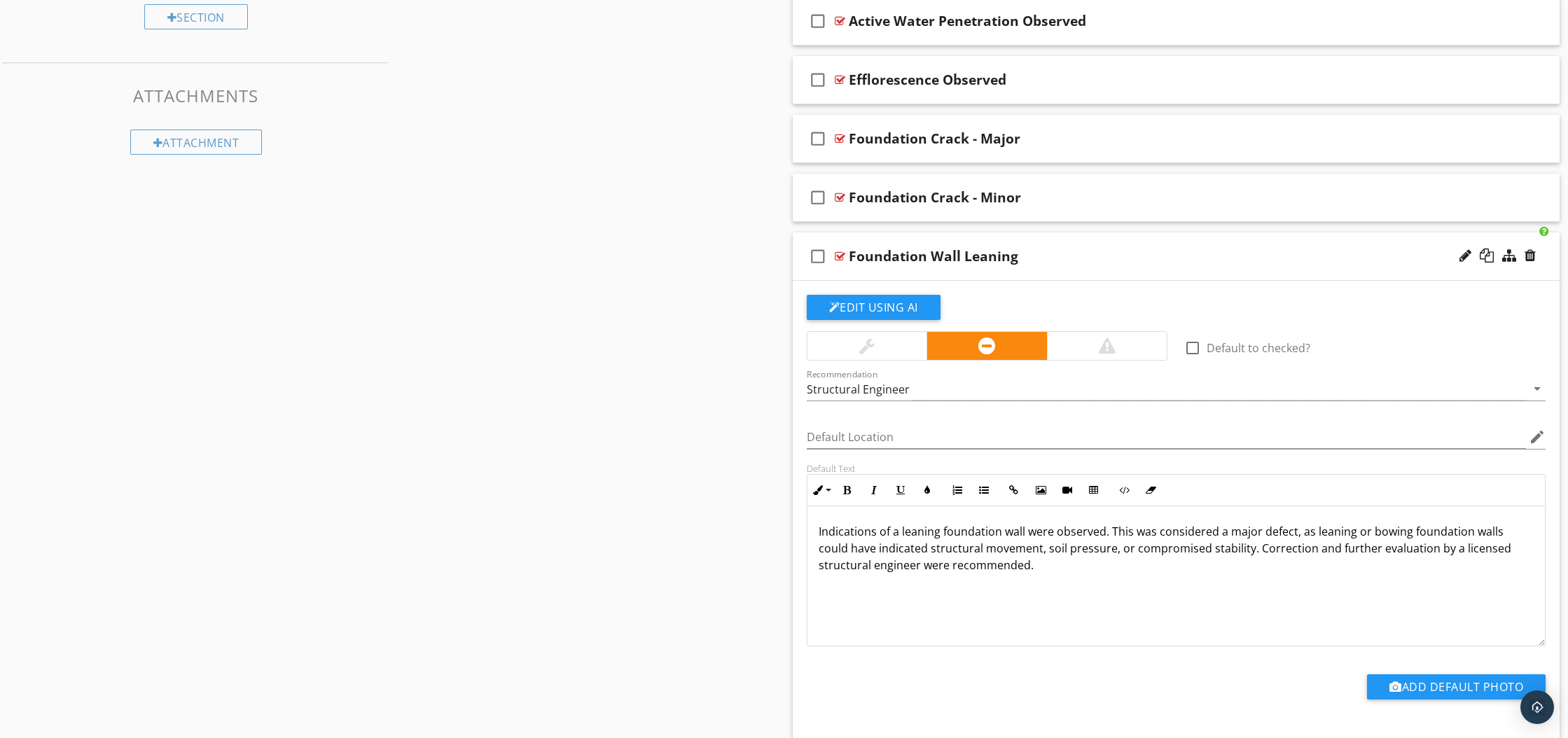
scroll to position [672, 0]
click at [1086, 350] on div at bounding box center [1107, 345] width 120 height 28
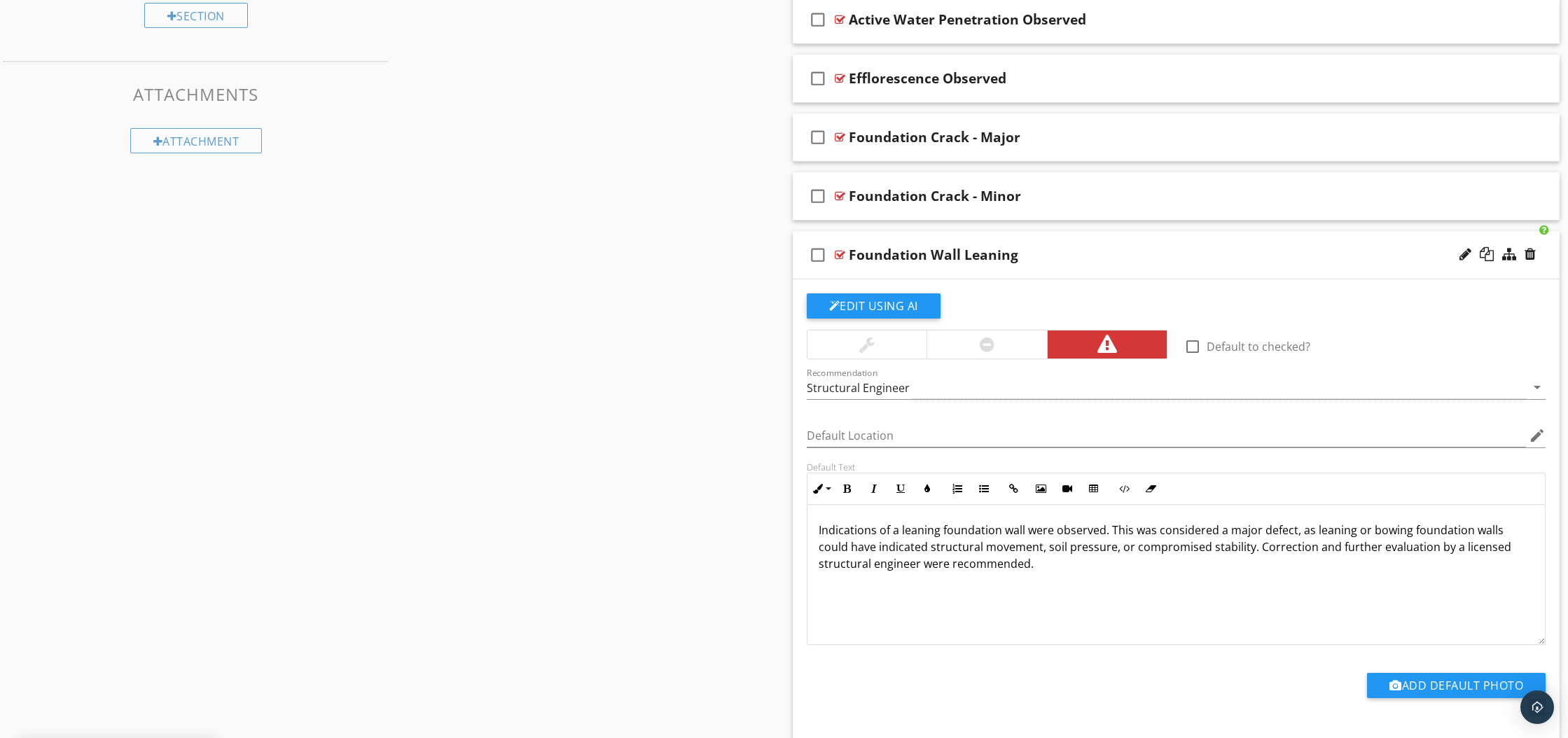
click at [842, 253] on div at bounding box center [839, 255] width 10 height 11
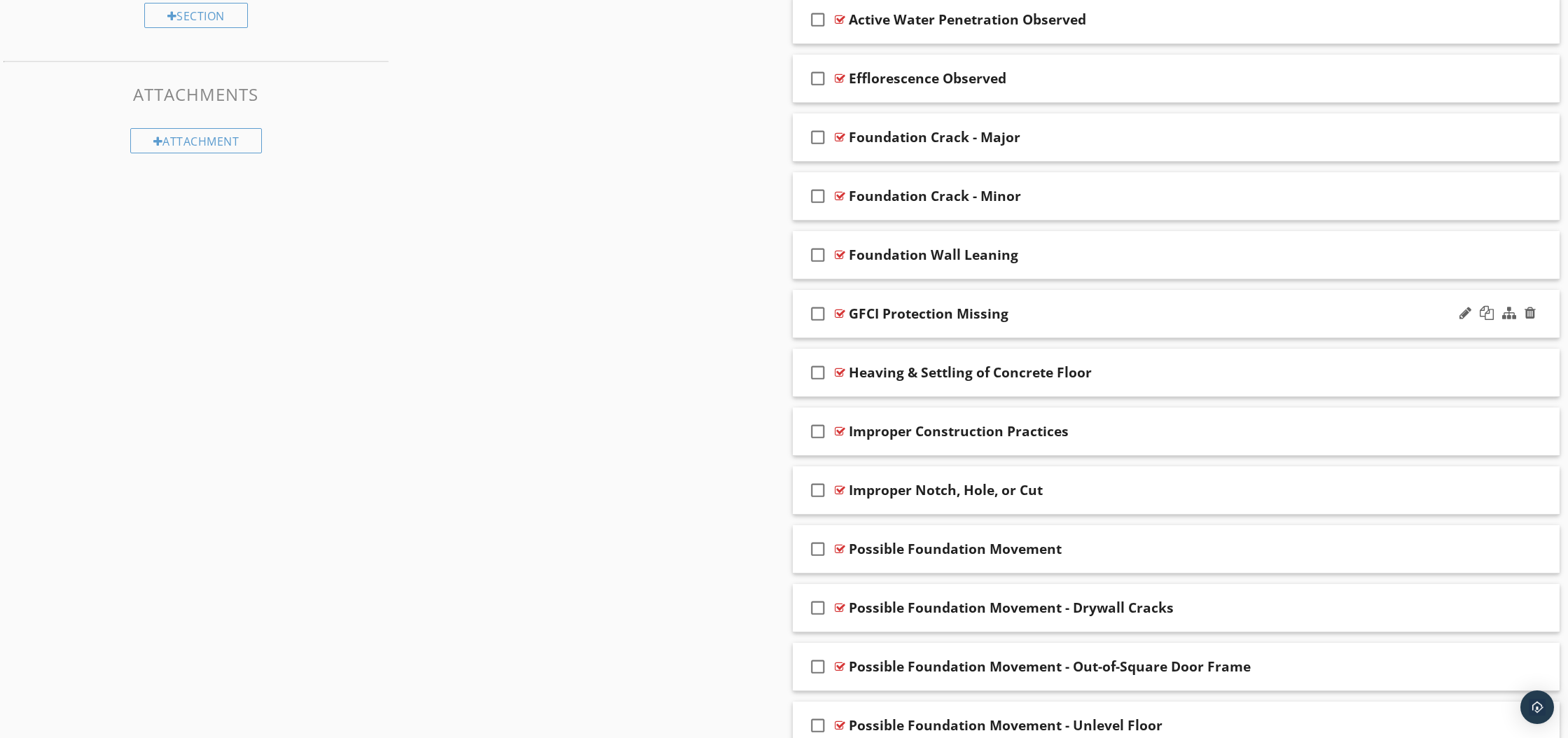
click at [837, 313] on div at bounding box center [839, 314] width 10 height 11
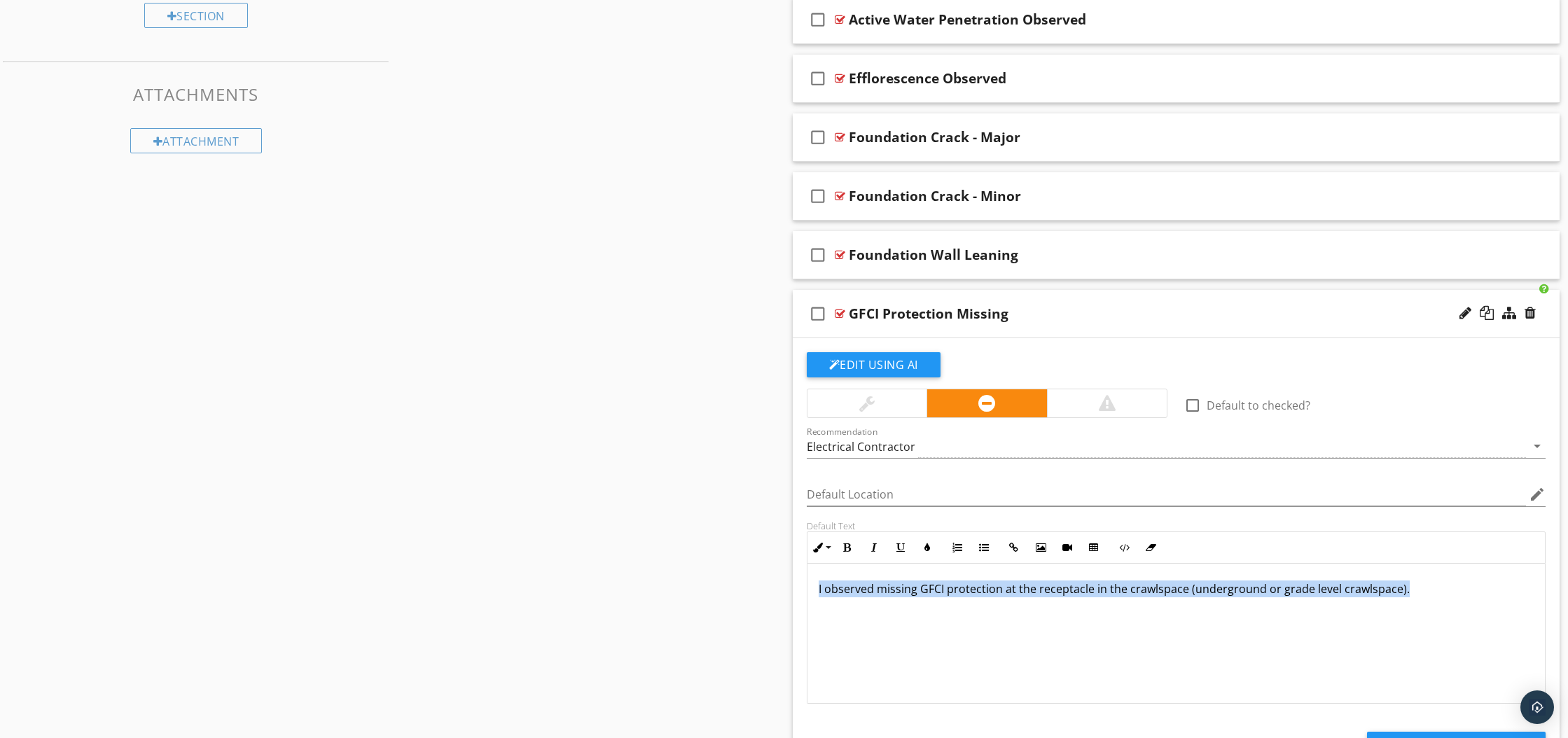
drag, startPoint x: 818, startPoint y: 588, endPoint x: 1403, endPoint y: 585, distance: 585.0
click at [1403, 585] on p "I observed missing GFCI protection at the receptacle in the crawlspace (undergr…" at bounding box center [1176, 589] width 715 height 17
copy p "I observed missing GFCI protection at the receptacle in the crawlspace (undergr…"
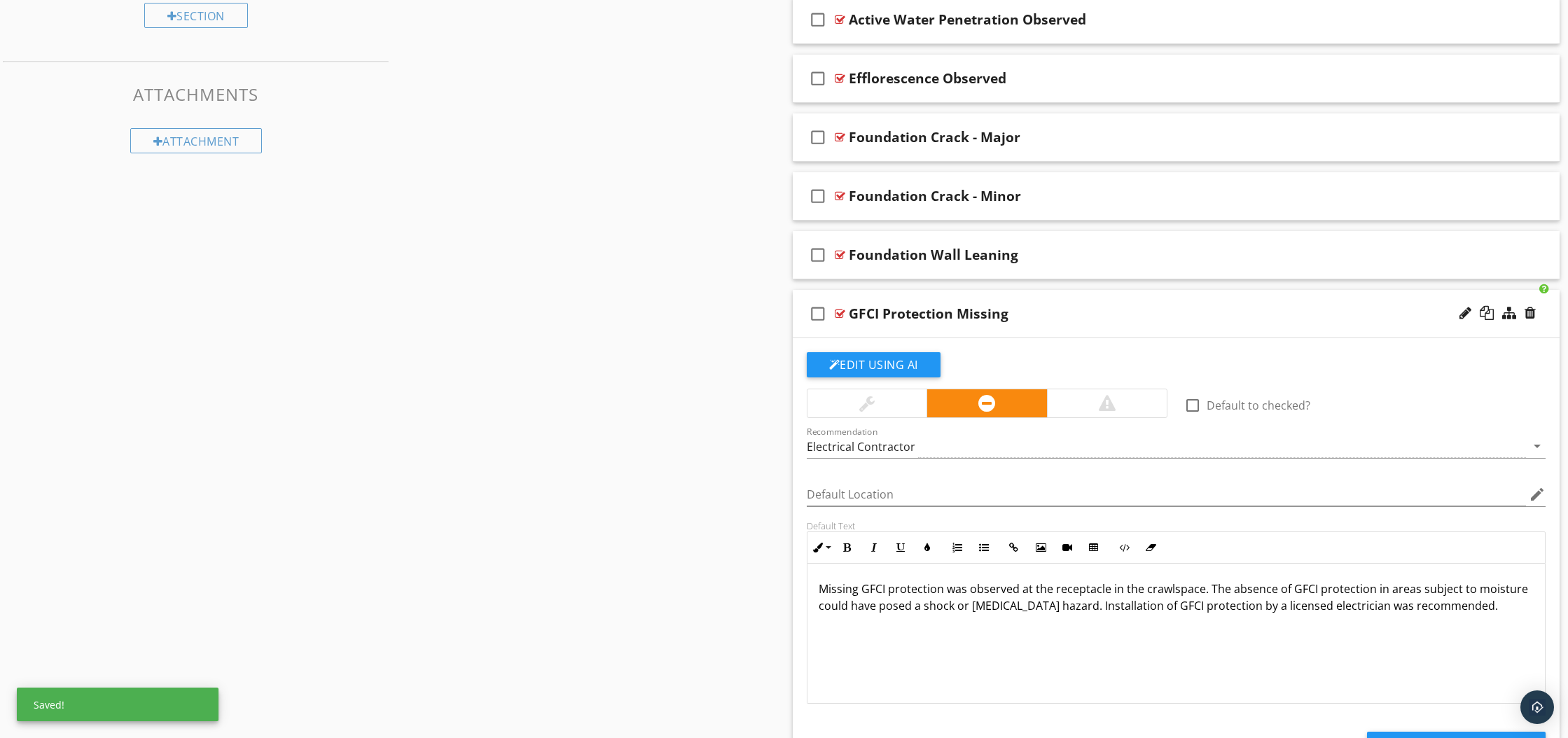
click at [1385, 609] on p "Missing GFCI protection was observed at the receptacle in the crawlspace. The a…" at bounding box center [1176, 597] width 715 height 34
click at [840, 314] on div at bounding box center [839, 314] width 10 height 11
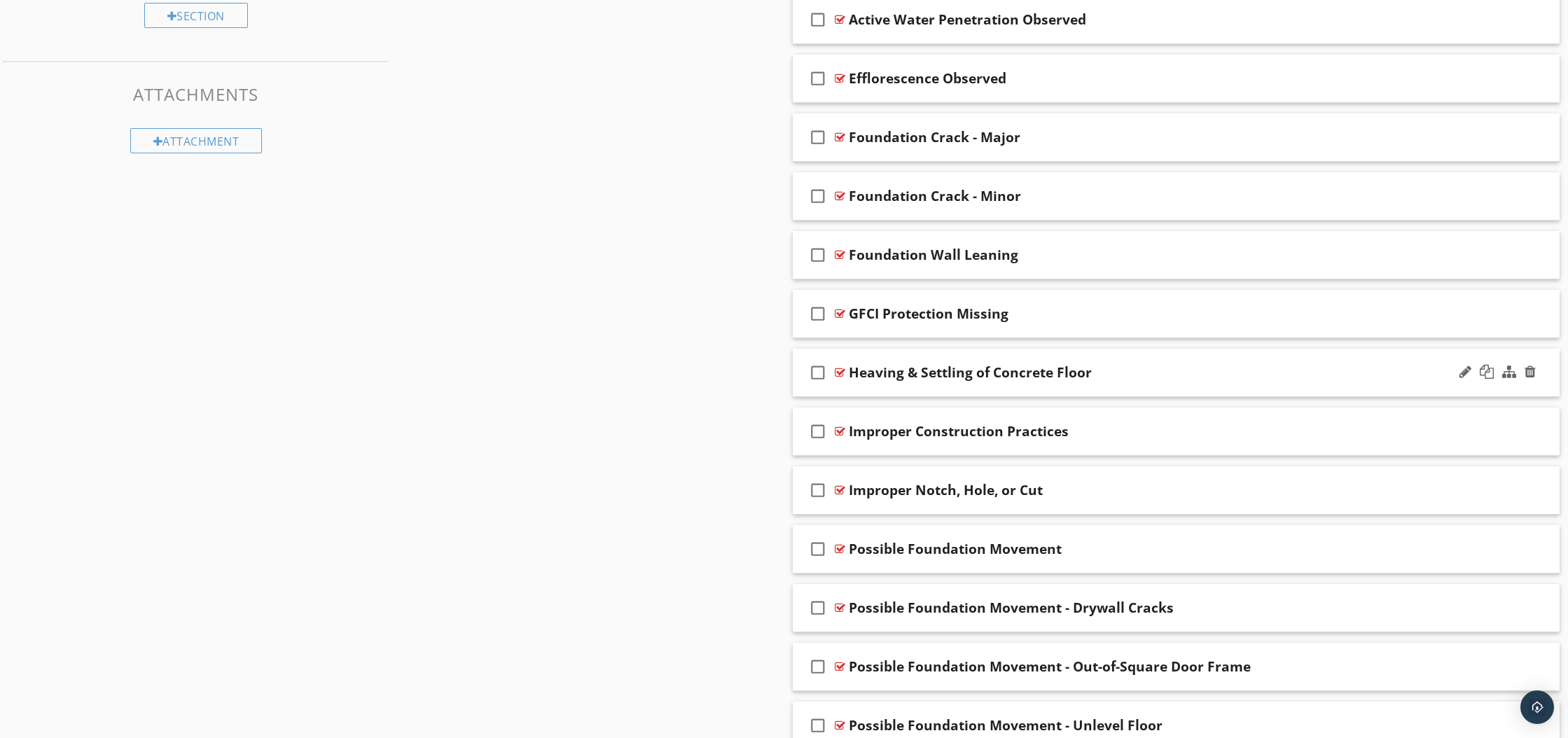
click at [838, 371] on div at bounding box center [839, 372] width 10 height 11
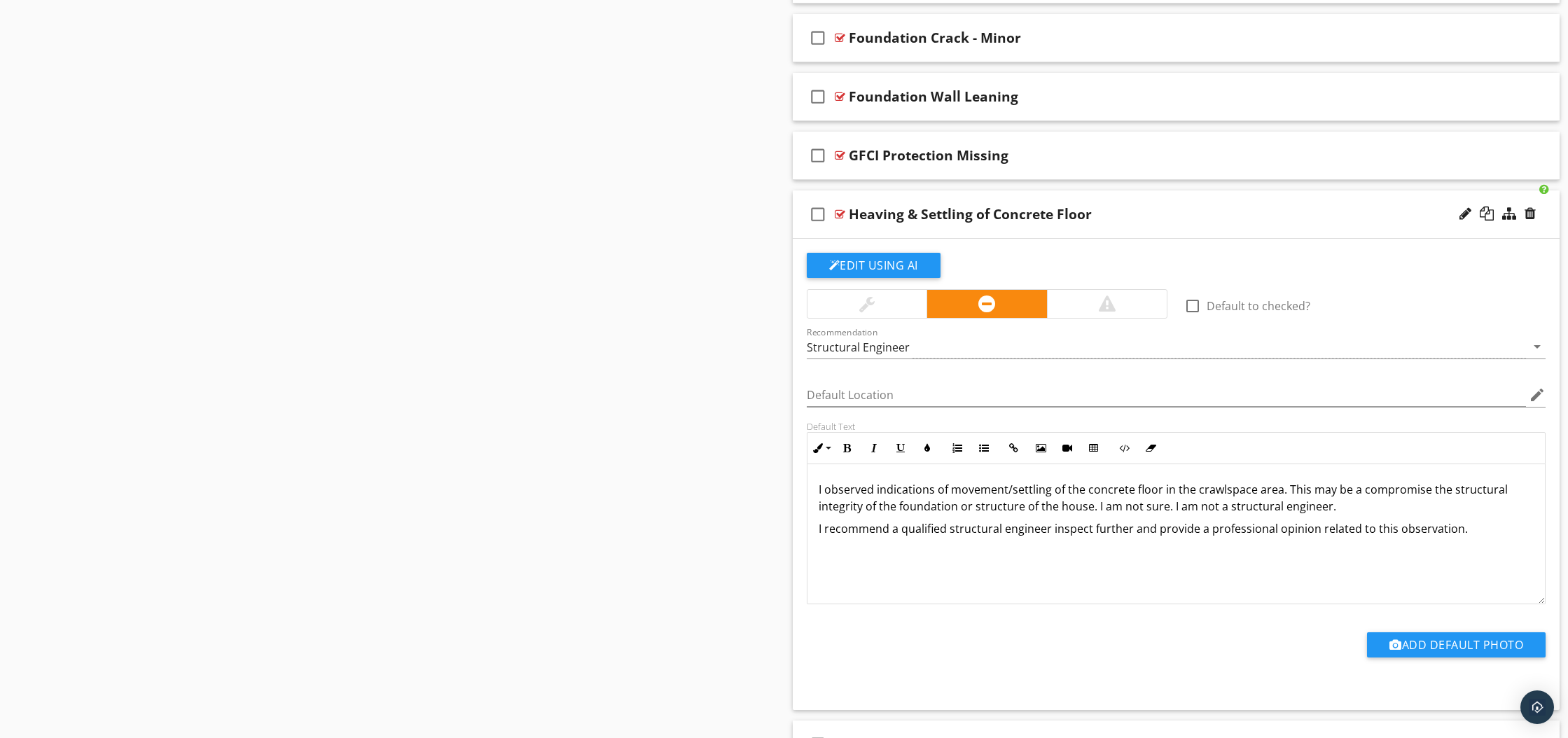
scroll to position [833, 0]
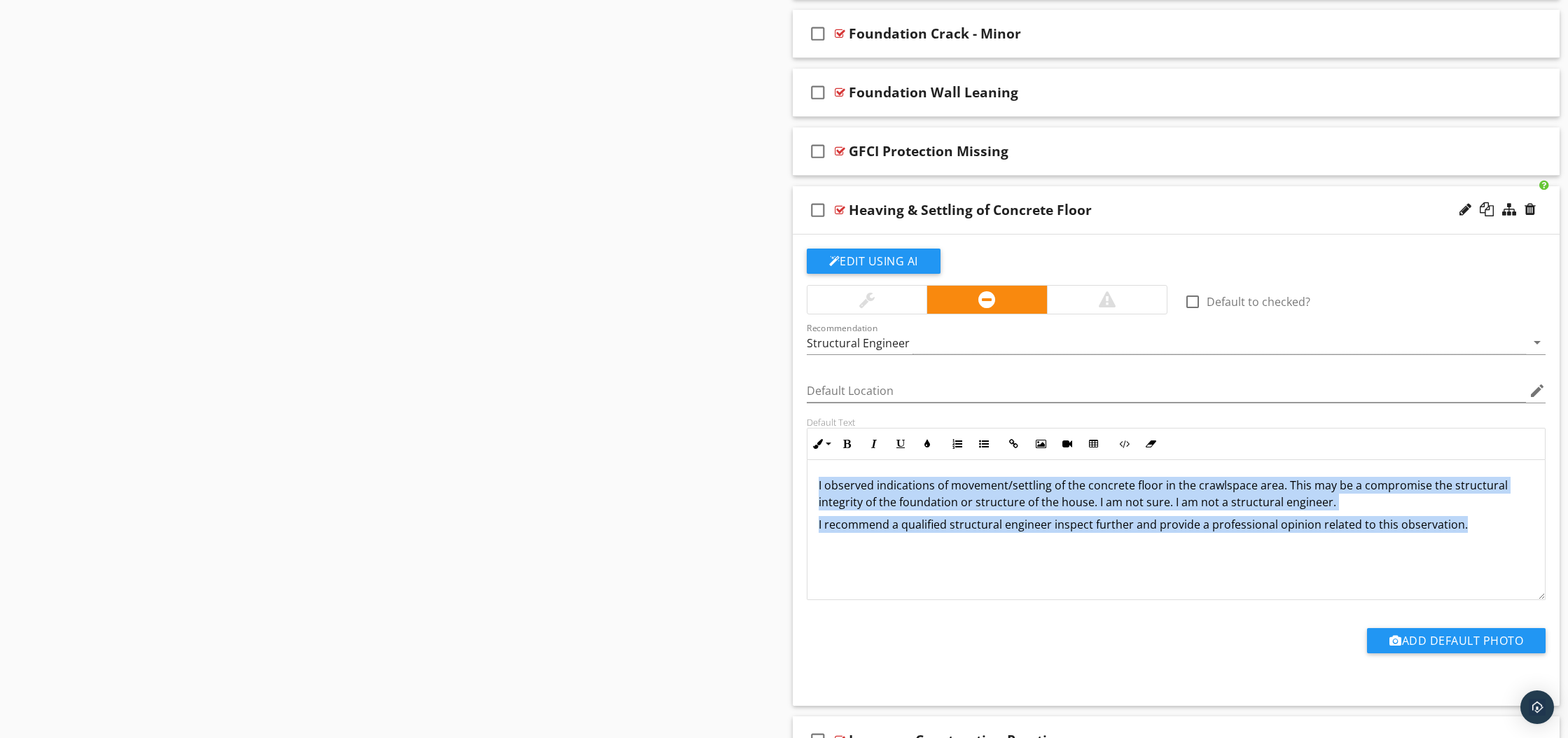
drag, startPoint x: 812, startPoint y: 483, endPoint x: 1518, endPoint y: 518, distance: 706.9
click at [1518, 518] on div "I observed indications of movement/settling of the concrete floor in the crawls…" at bounding box center [1176, 530] width 738 height 140
copy div "I observed indications of movement/settling of the concrete floor in the crawls…"
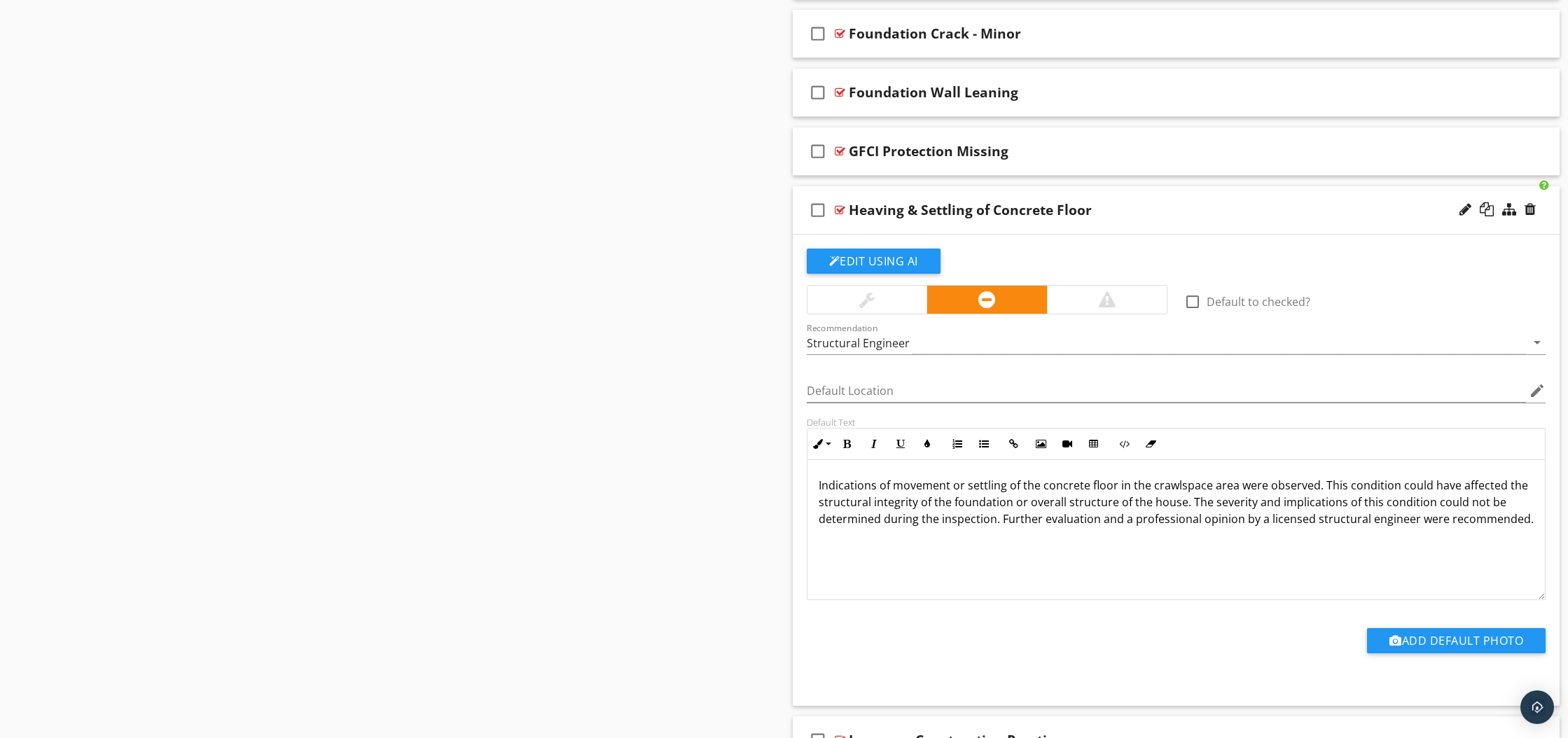
scroll to position [832, 0]
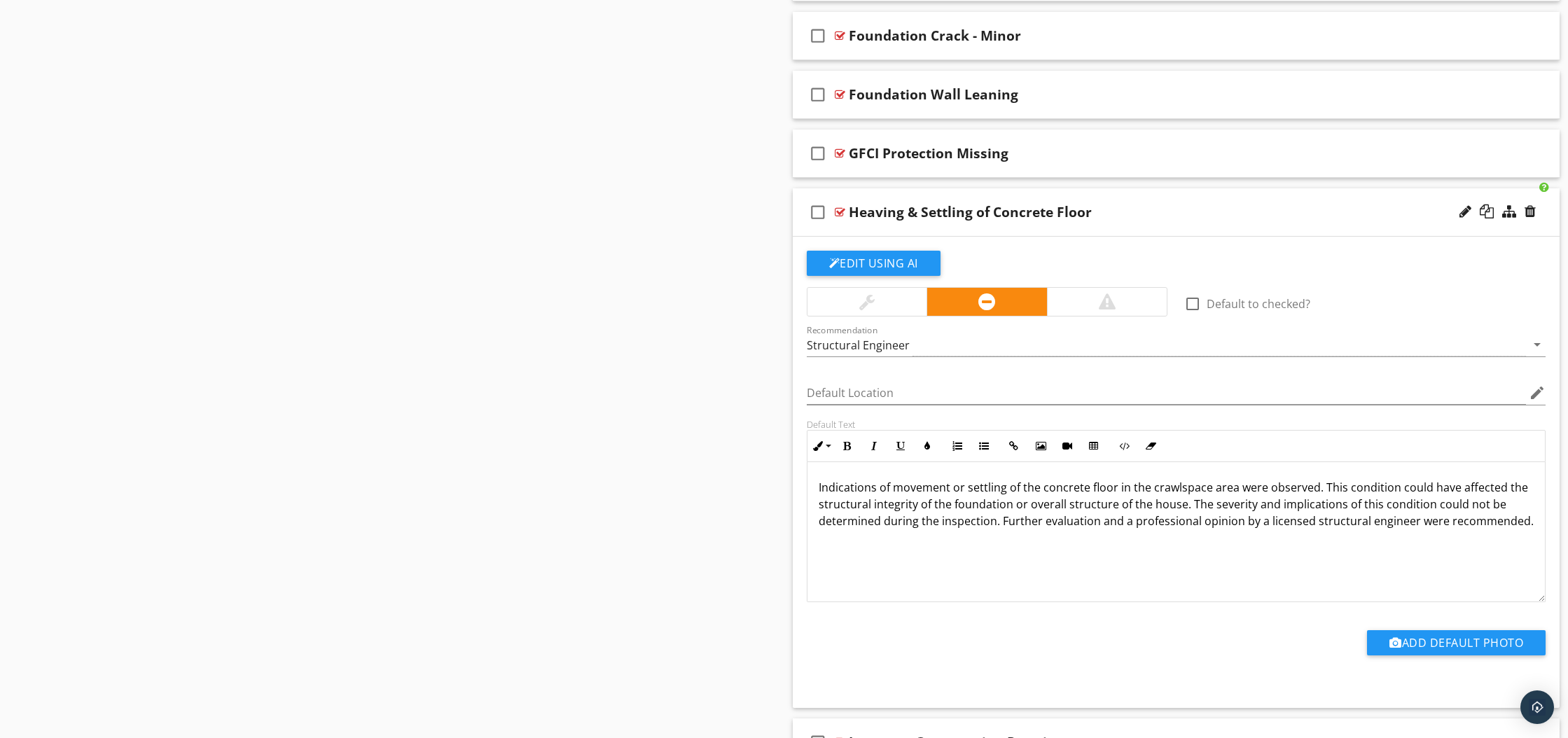
click at [839, 212] on div at bounding box center [839, 213] width 10 height 11
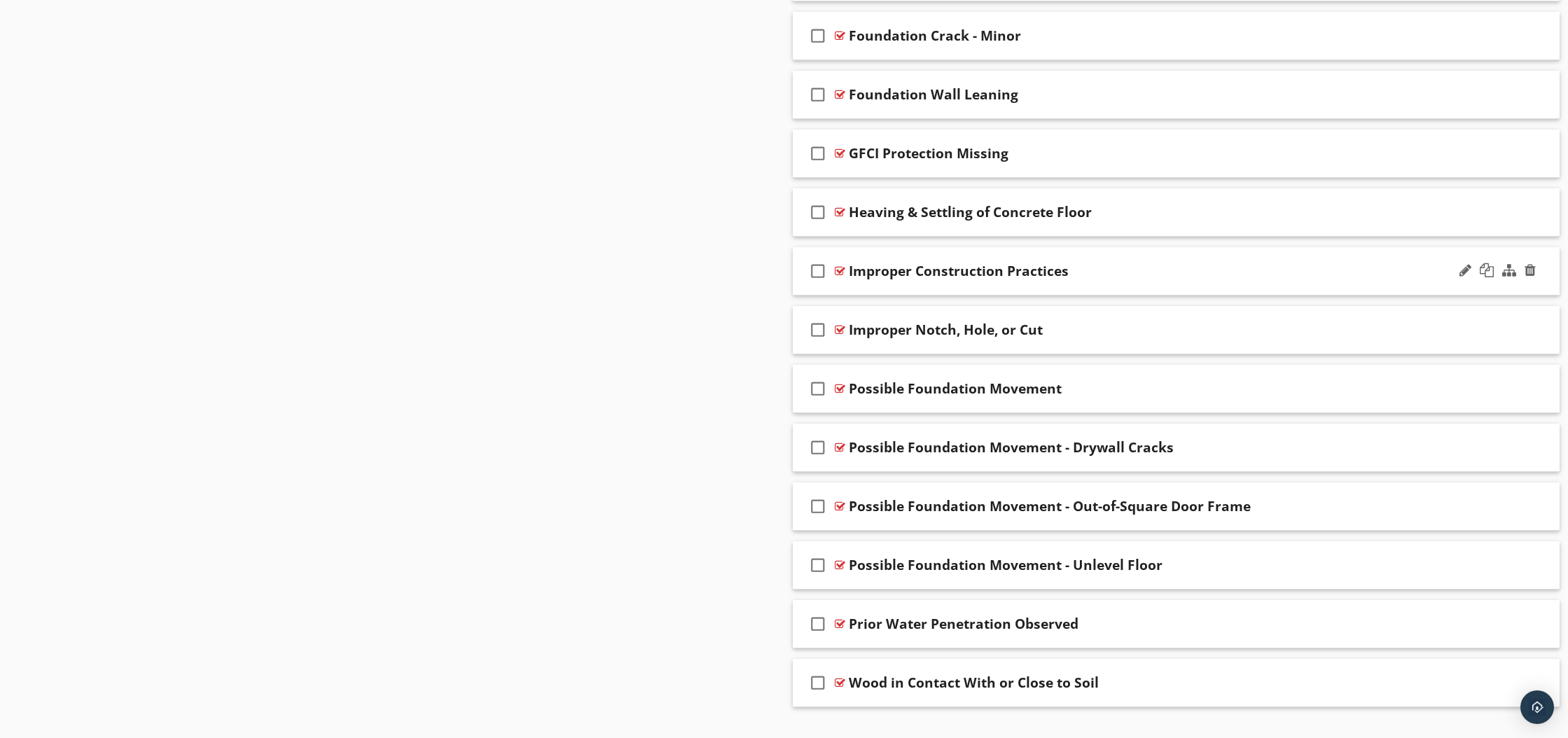
click at [839, 269] on div at bounding box center [839, 271] width 10 height 11
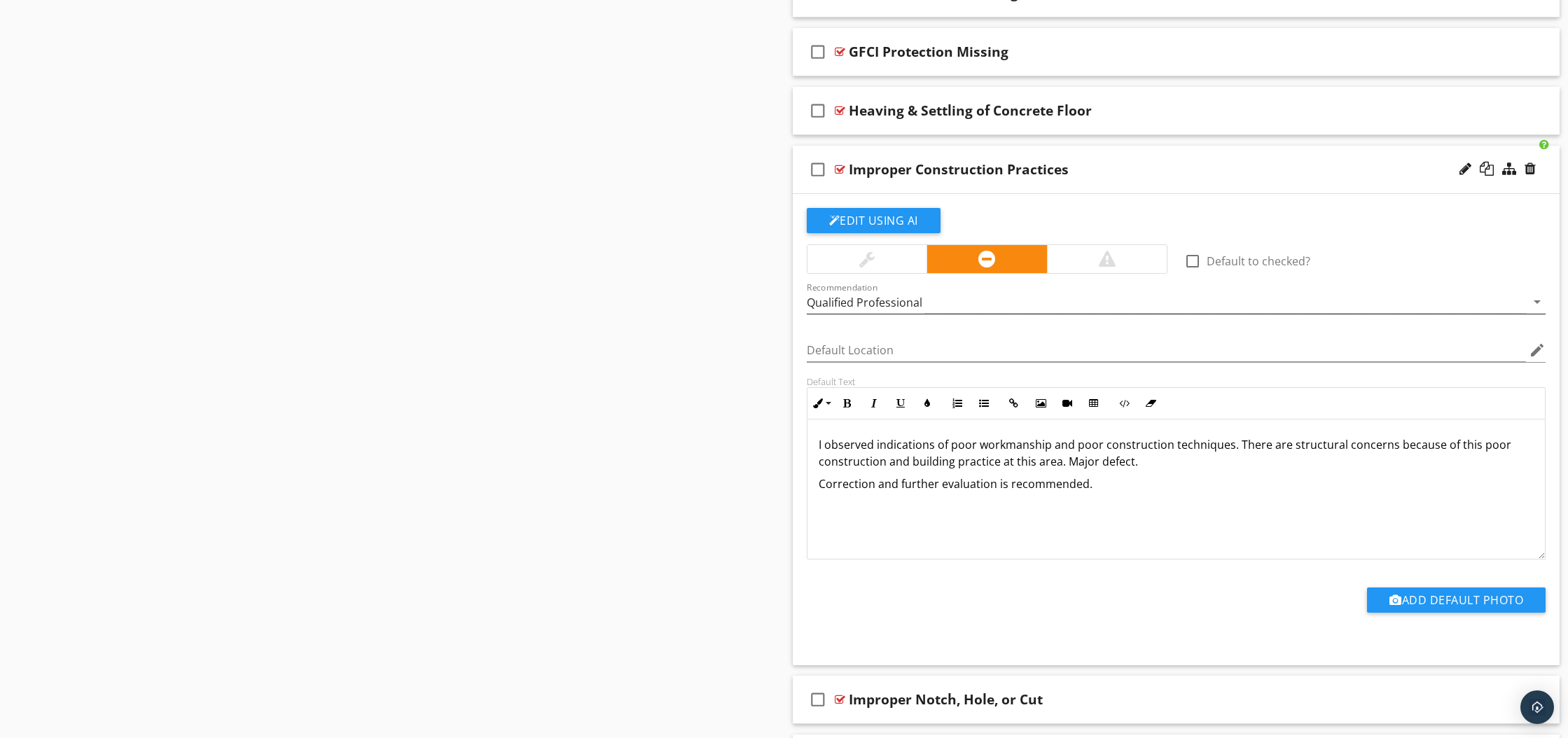
scroll to position [935, 0]
drag, startPoint x: 818, startPoint y: 442, endPoint x: 1126, endPoint y: 493, distance: 312.2
click at [1126, 493] on div "I observed indications of poor workmanship and poor construction techniques. Th…" at bounding box center [1176, 488] width 738 height 140
copy div "I observed indications of poor workmanship and poor construction techniques. Th…"
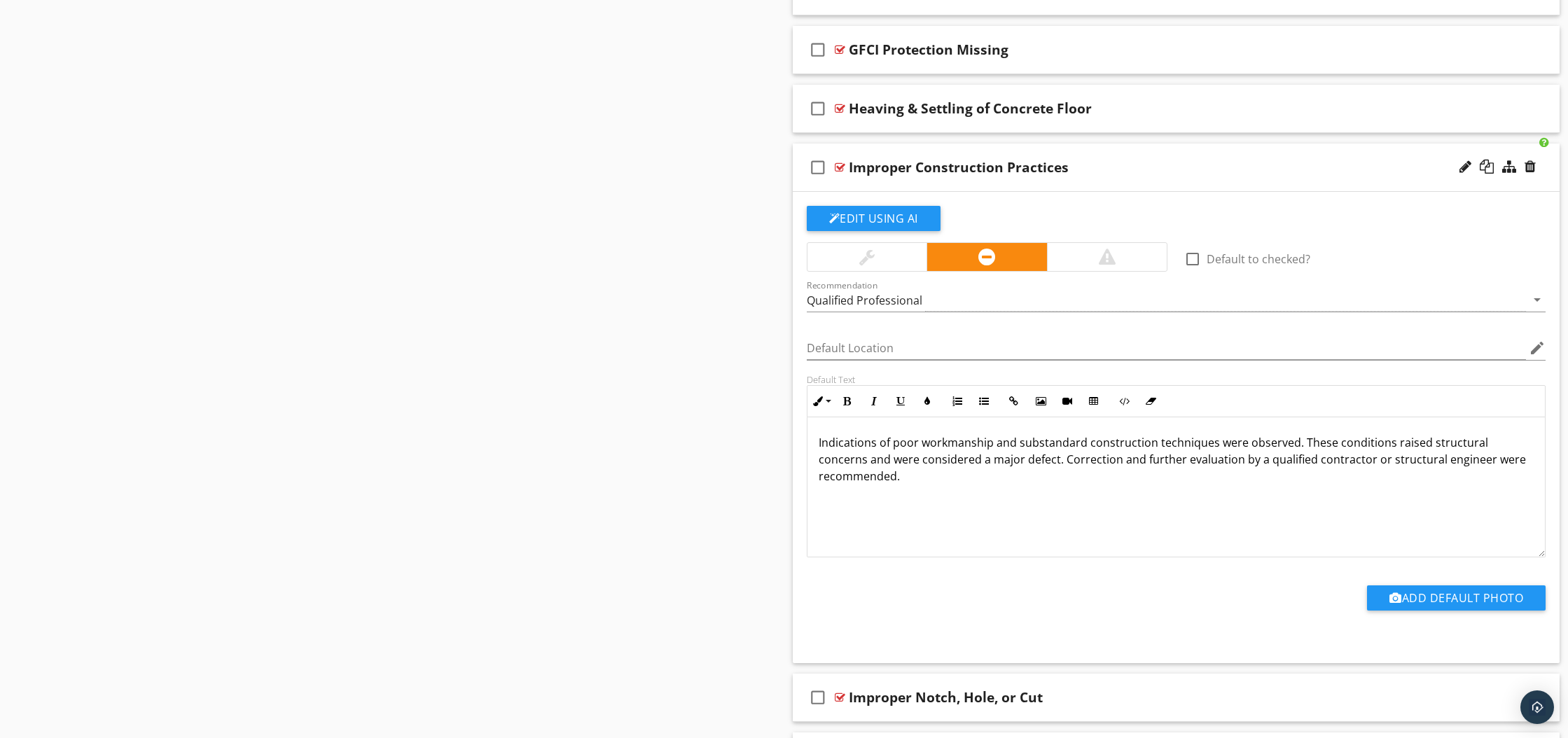
scroll to position [936, 0]
click at [1082, 266] on div at bounding box center [1107, 256] width 120 height 28
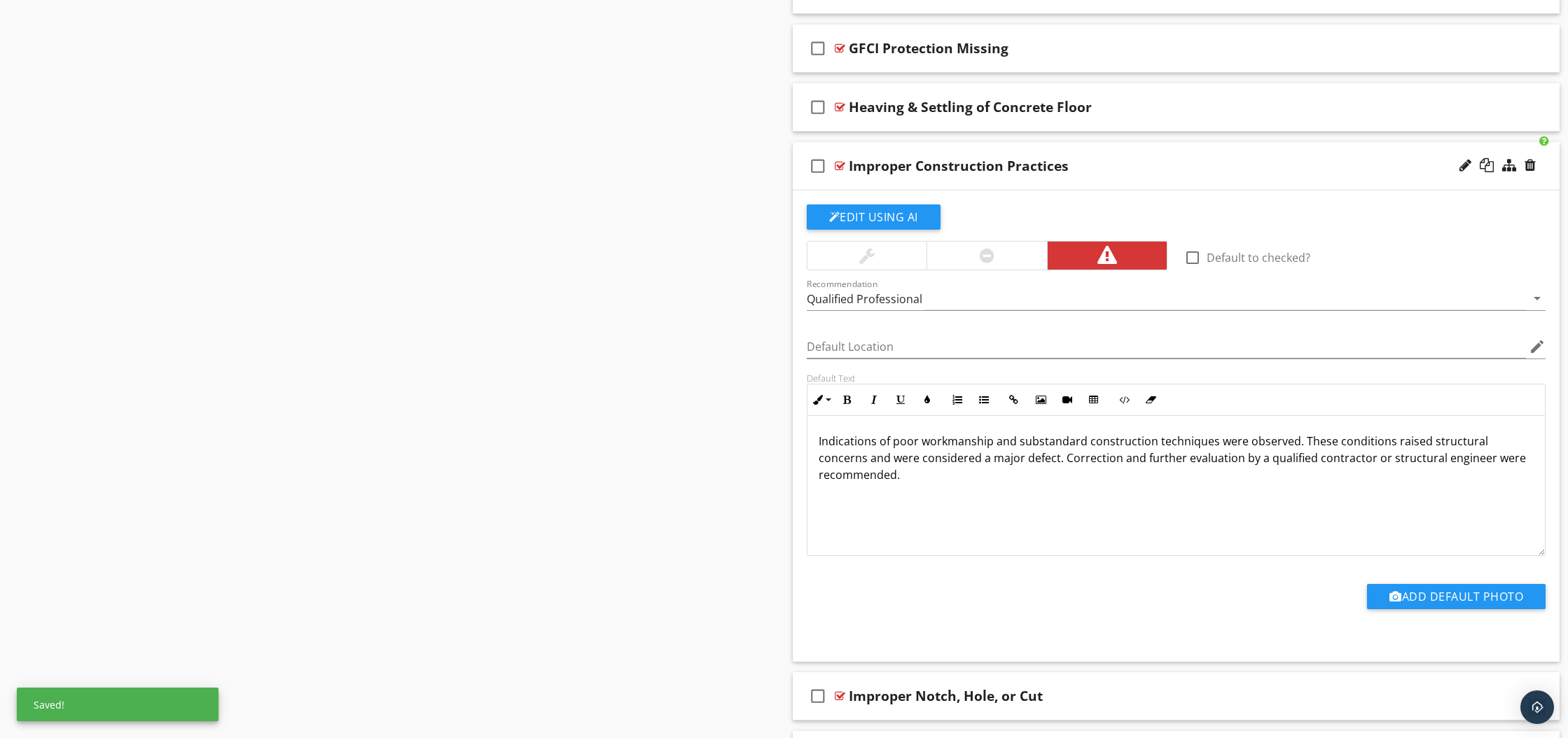
click at [839, 166] on div at bounding box center [839, 166] width 10 height 11
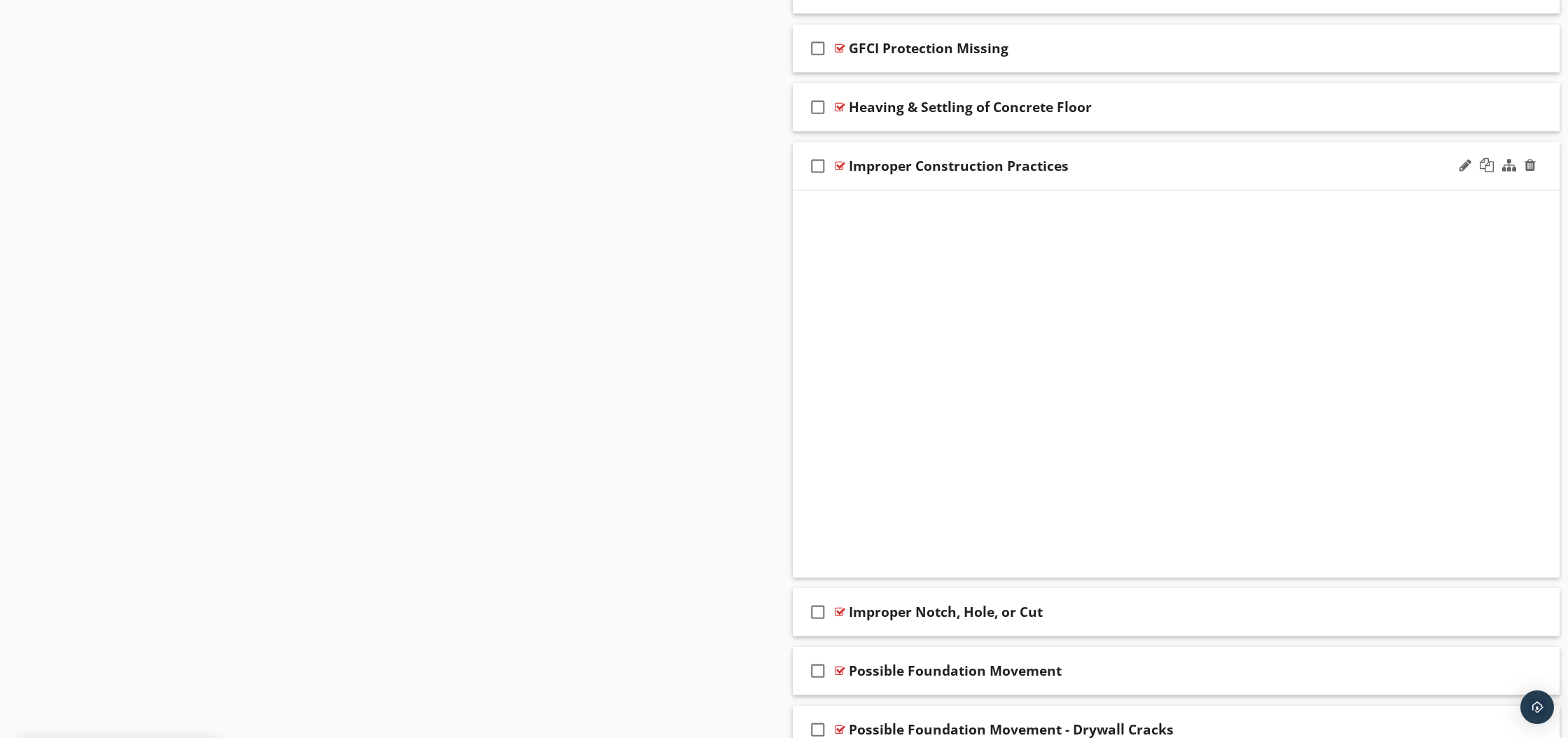
scroll to position [860, 0]
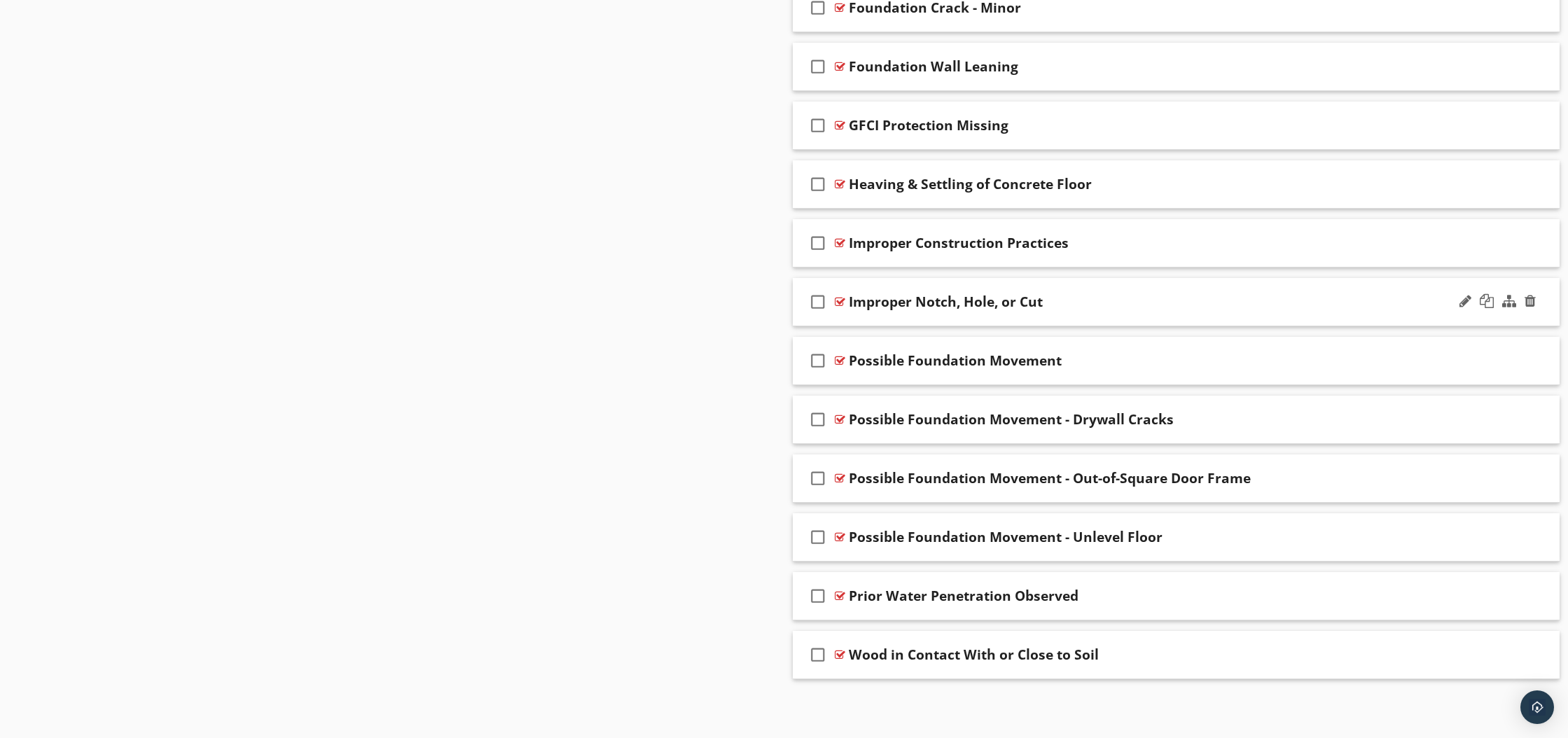
click at [840, 300] on div at bounding box center [839, 301] width 10 height 11
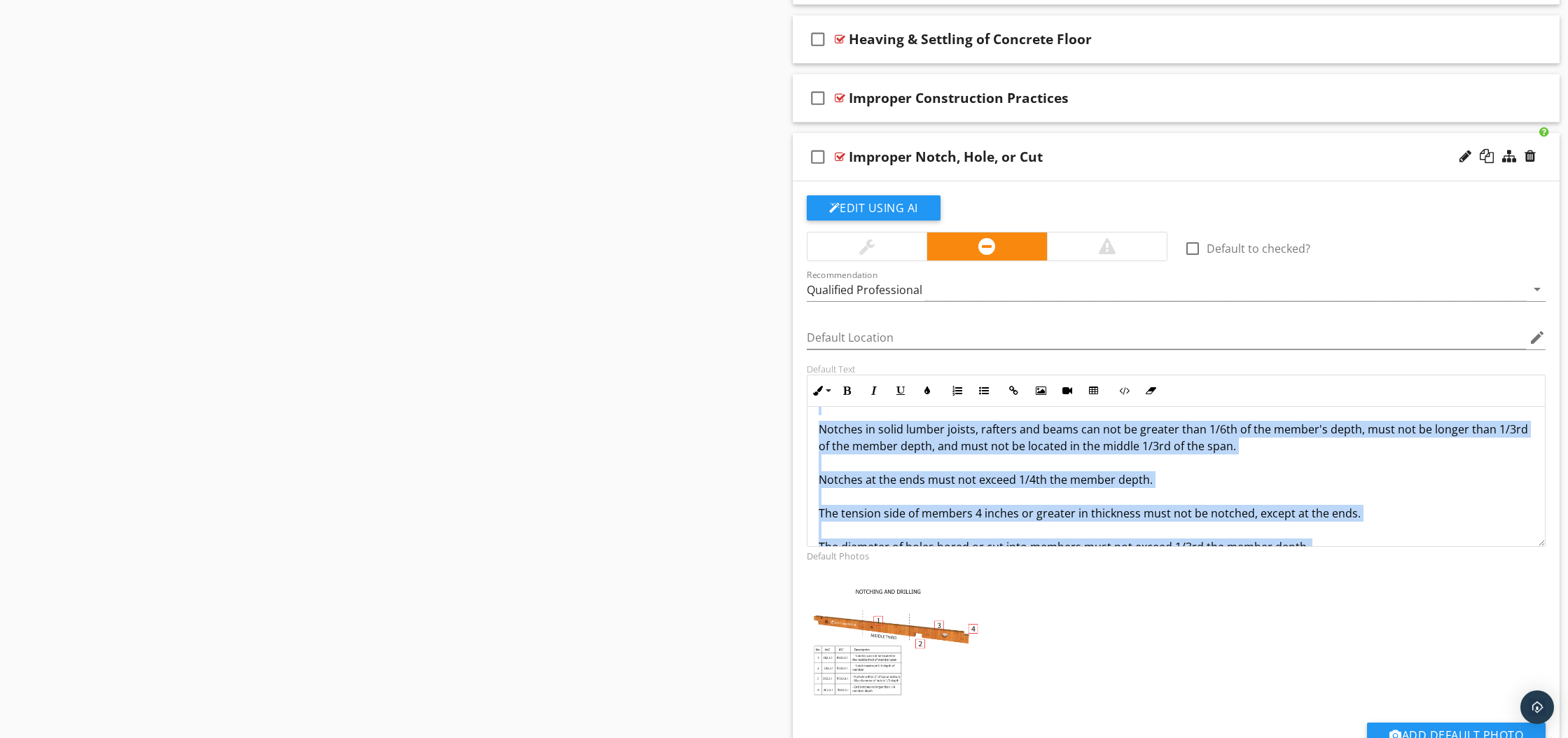
scroll to position [208, 0]
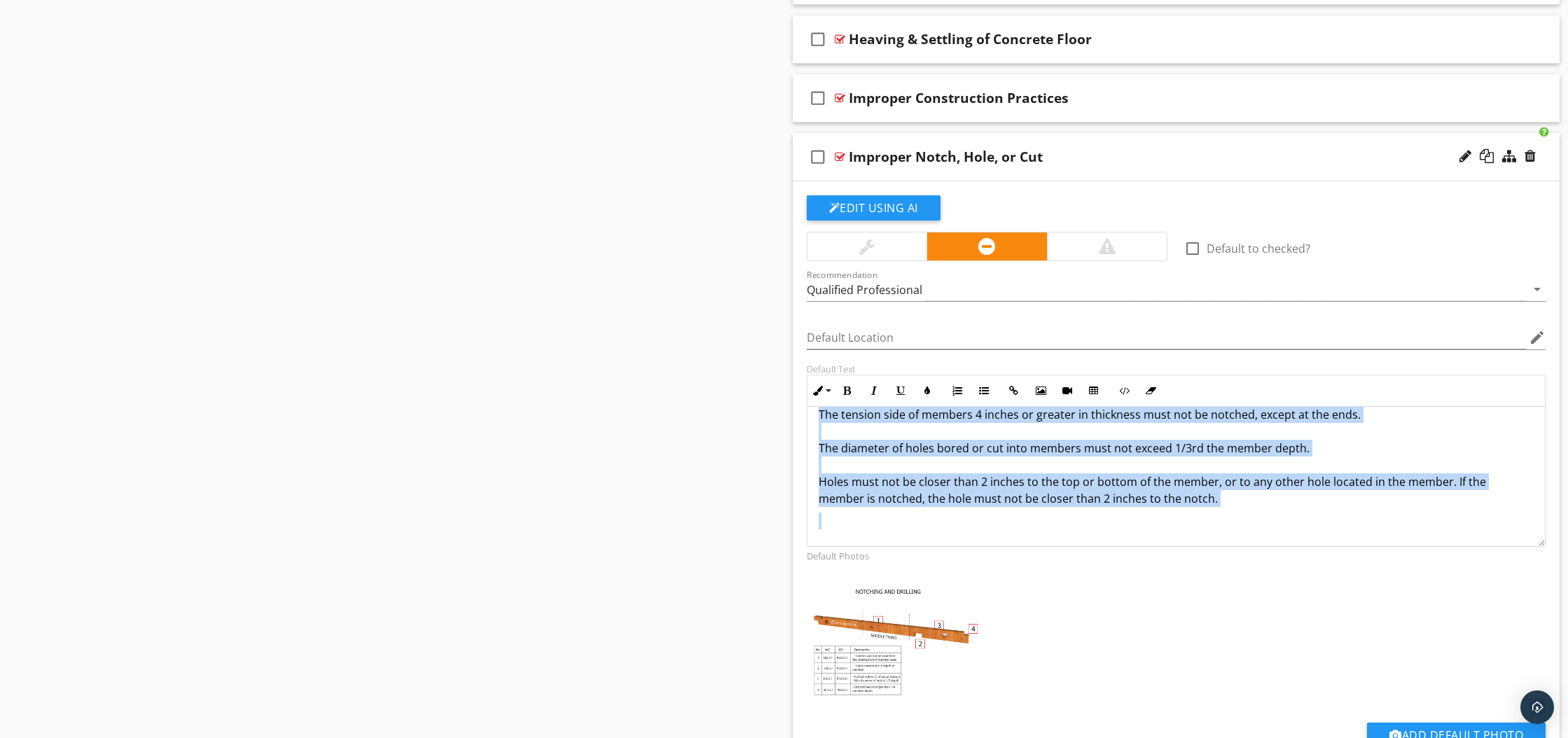
drag, startPoint x: 815, startPoint y: 429, endPoint x: 1301, endPoint y: 557, distance: 502.6
click at [1301, 557] on div "check_box_outline_blank Default to checked? Recommendation Qualified Profession…" at bounding box center [1177, 484] width 756 height 577
copy div "I observed indications of cutting, notching and boring of framing members that …"
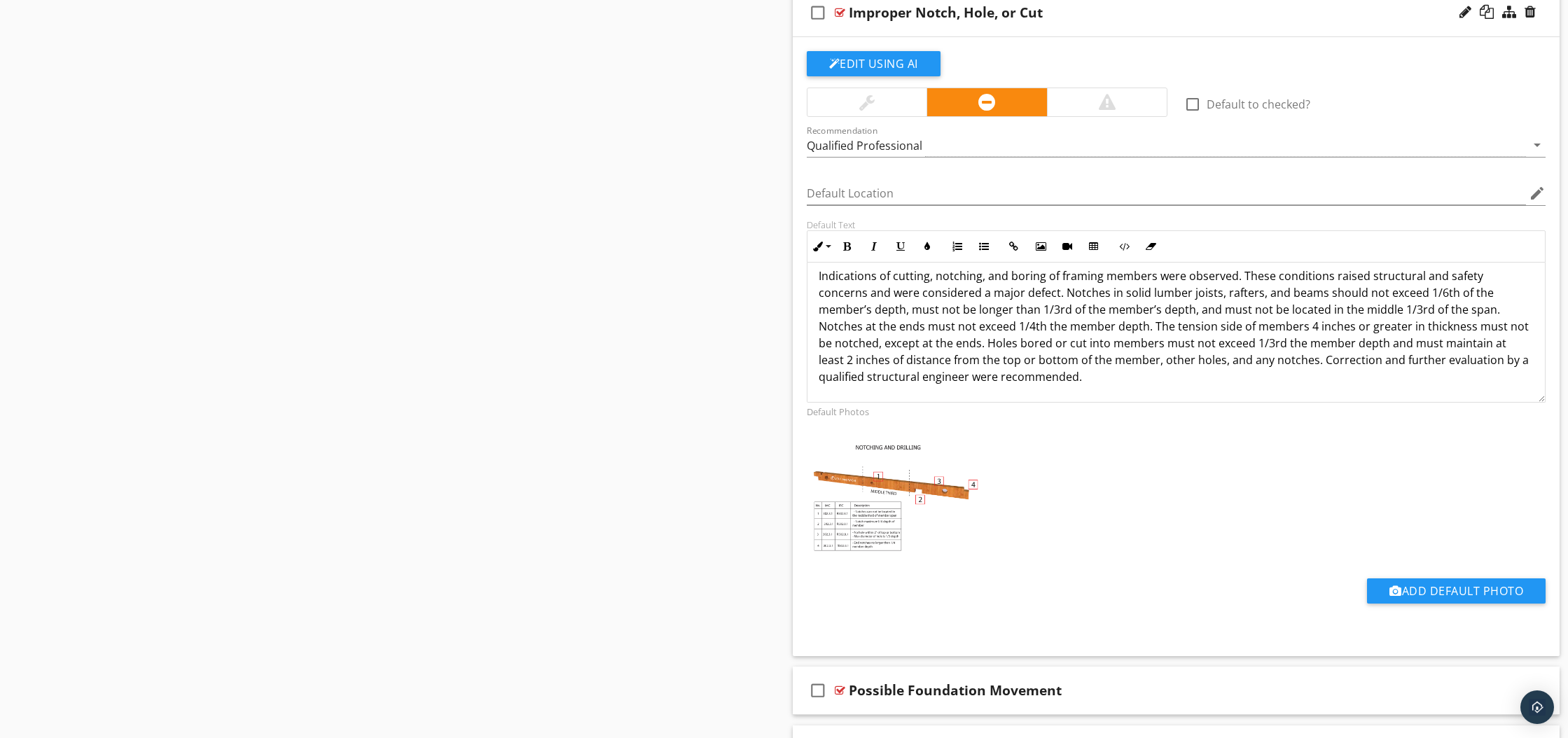
scroll to position [1134, 0]
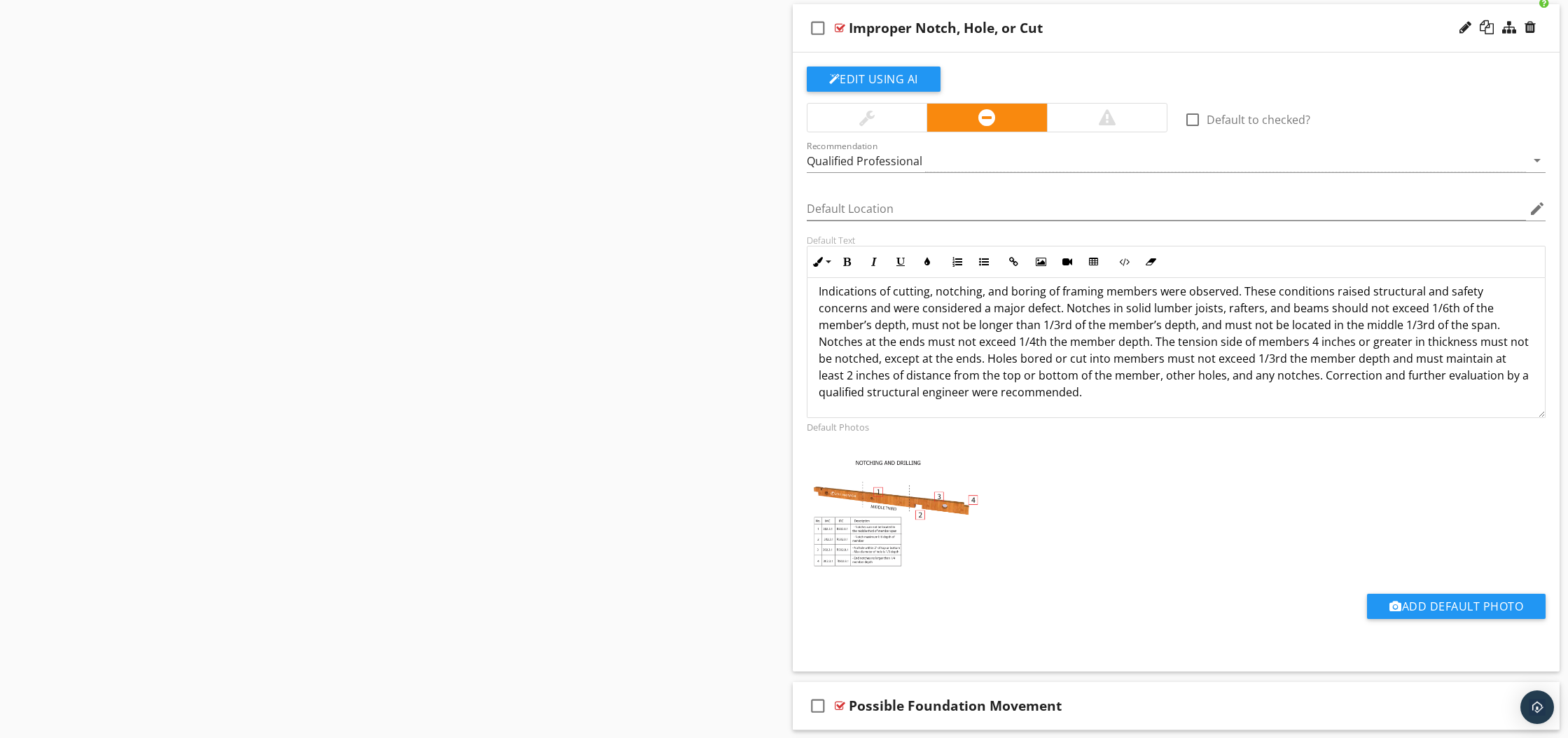
click at [837, 26] on div at bounding box center [839, 28] width 10 height 11
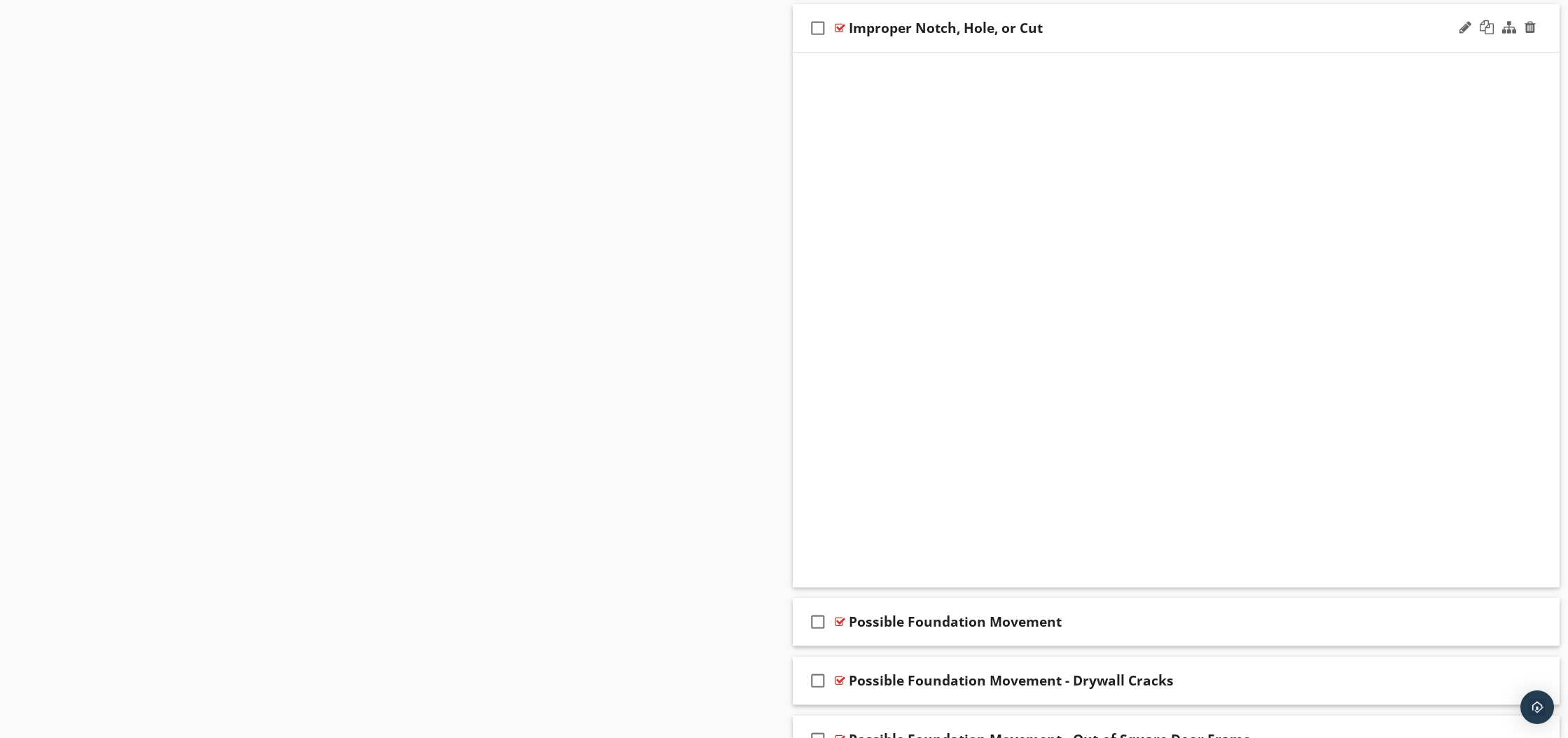
scroll to position [860, 0]
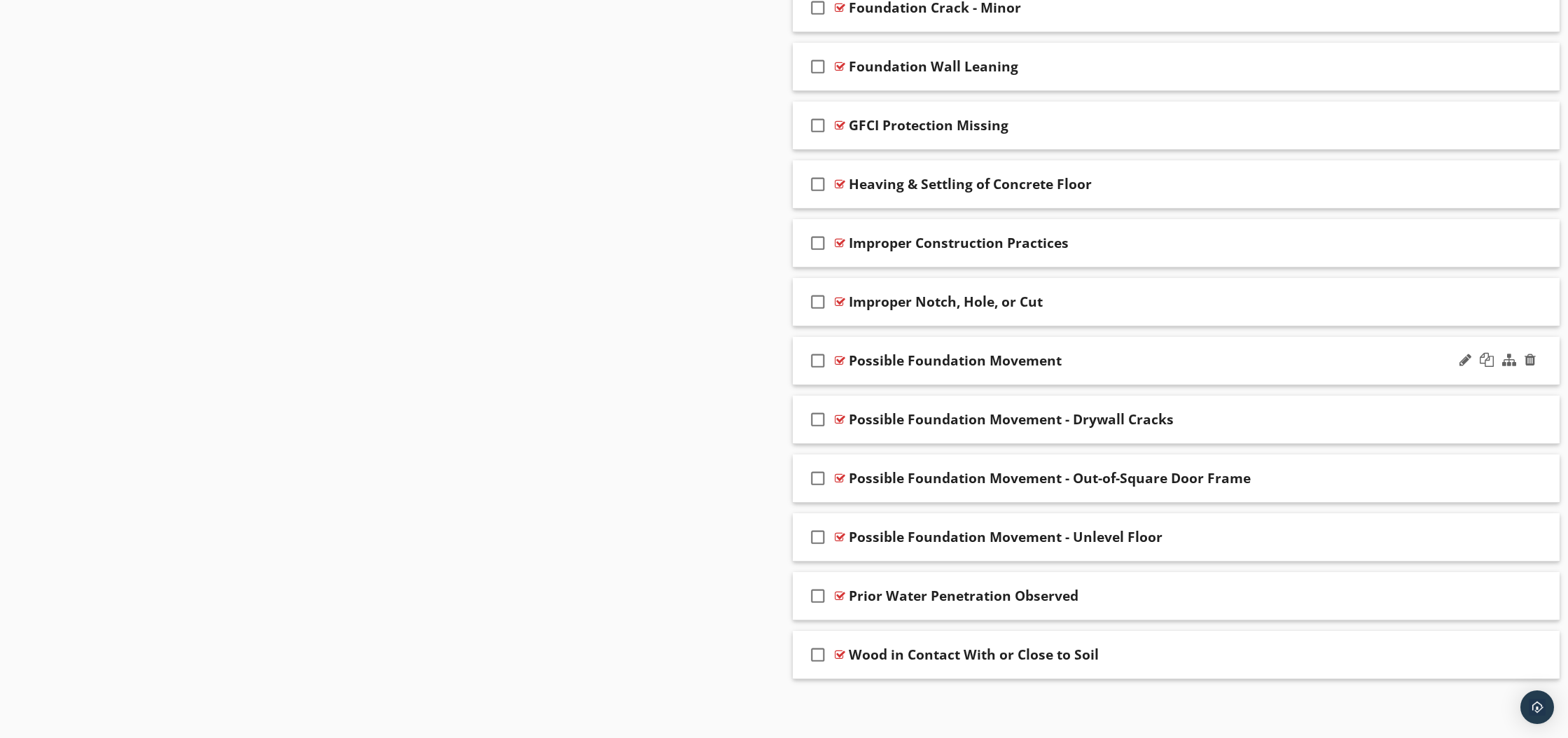
click at [840, 361] on div at bounding box center [839, 361] width 10 height 11
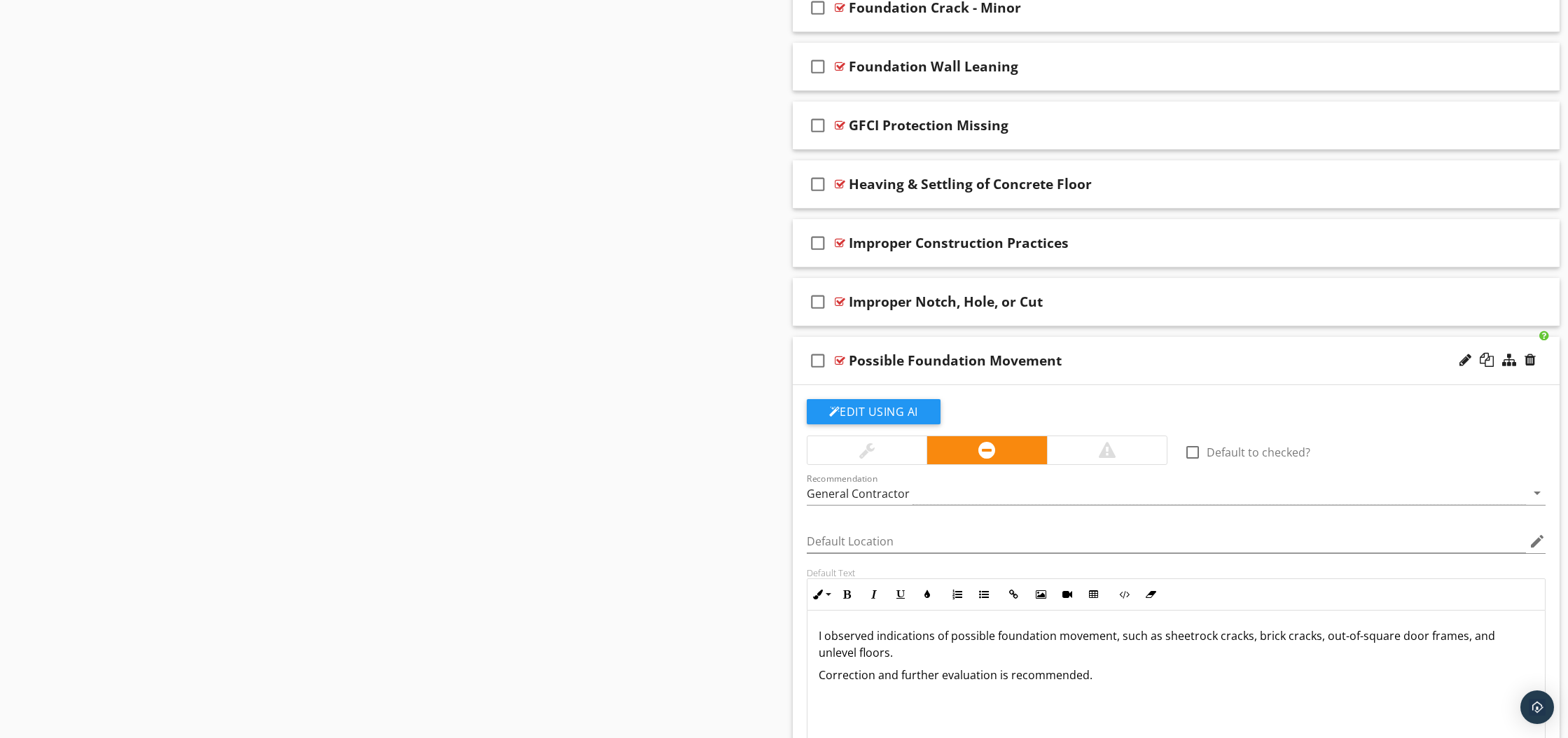
scroll to position [1134, 0]
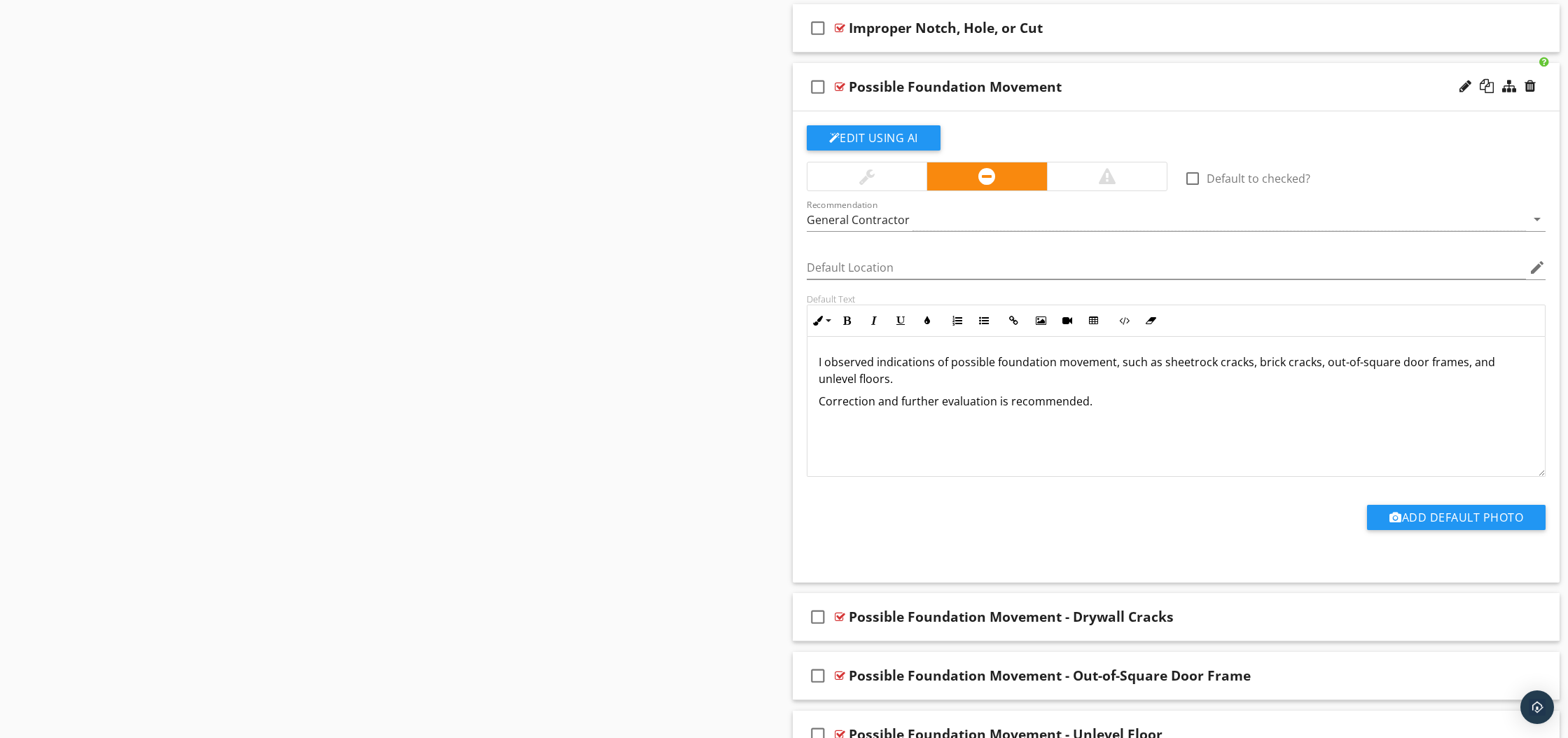
drag, startPoint x: 815, startPoint y: 361, endPoint x: 1147, endPoint y: 421, distance: 337.4
click at [1147, 421] on div "I observed indications of possible foundation movement, such as sheetrock crack…" at bounding box center [1176, 406] width 738 height 140
copy div "I observed indications of possible foundation movement, such as sheetrock crack…"
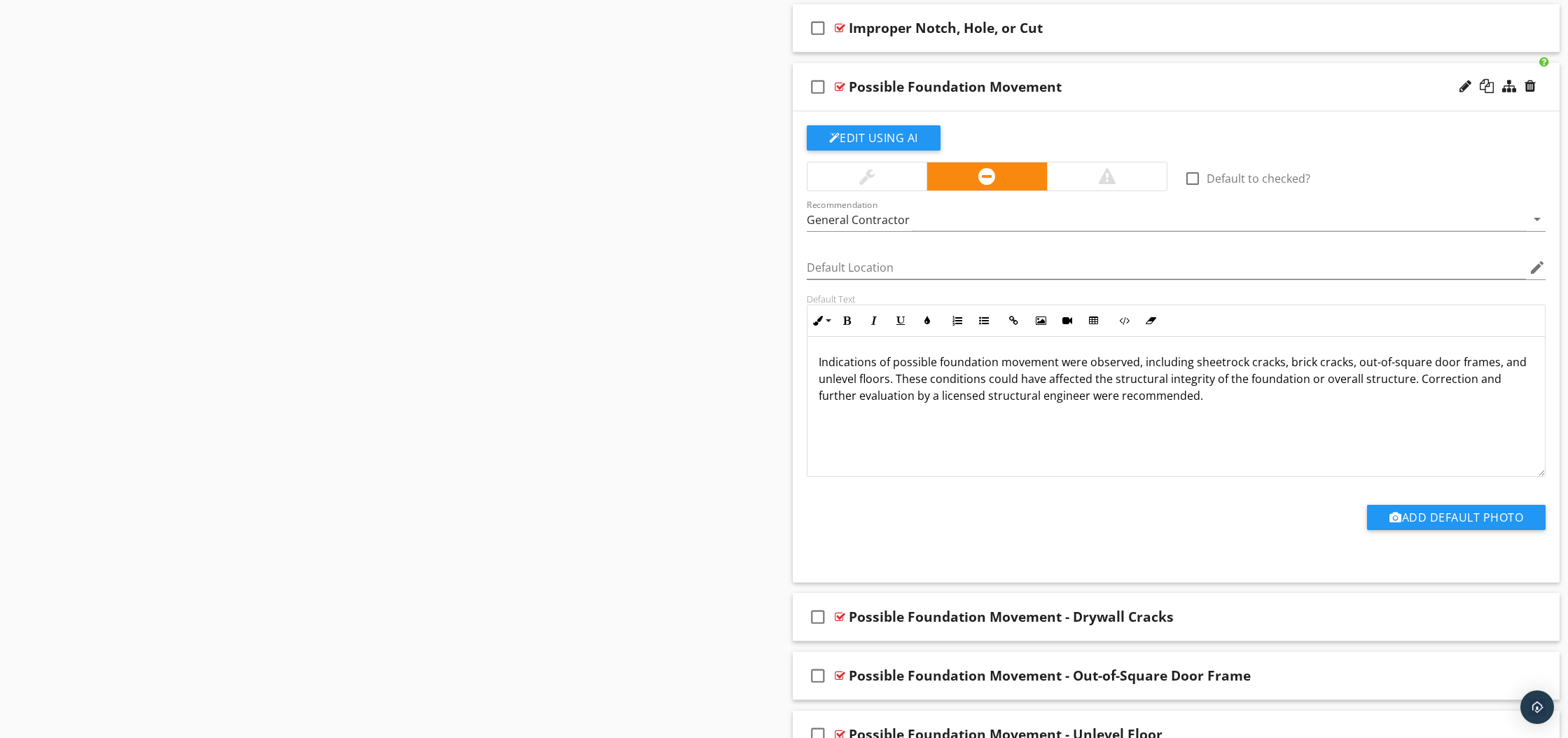
click at [837, 85] on div at bounding box center [839, 87] width 10 height 11
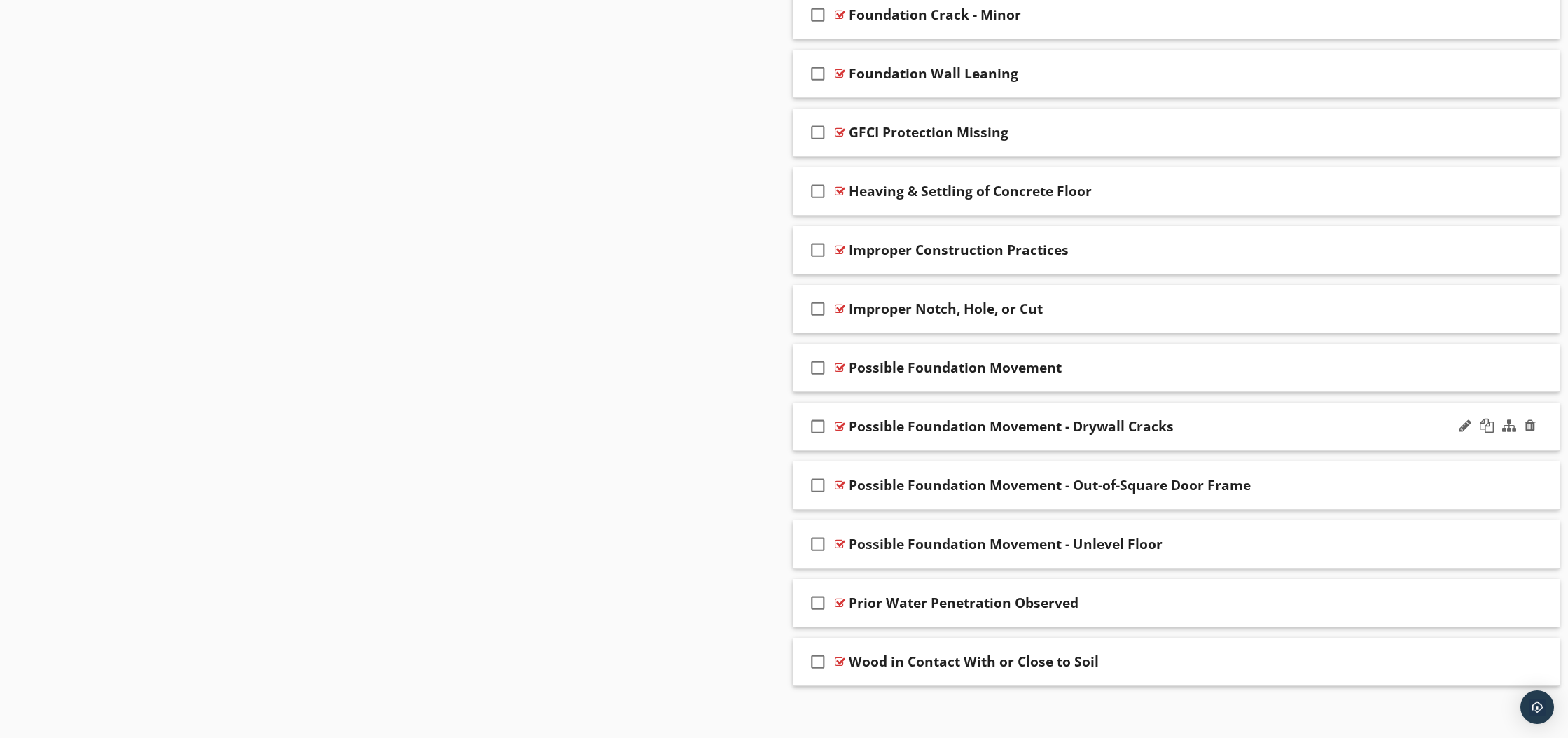
scroll to position [855, 0]
click at [842, 420] on div at bounding box center [839, 423] width 10 height 11
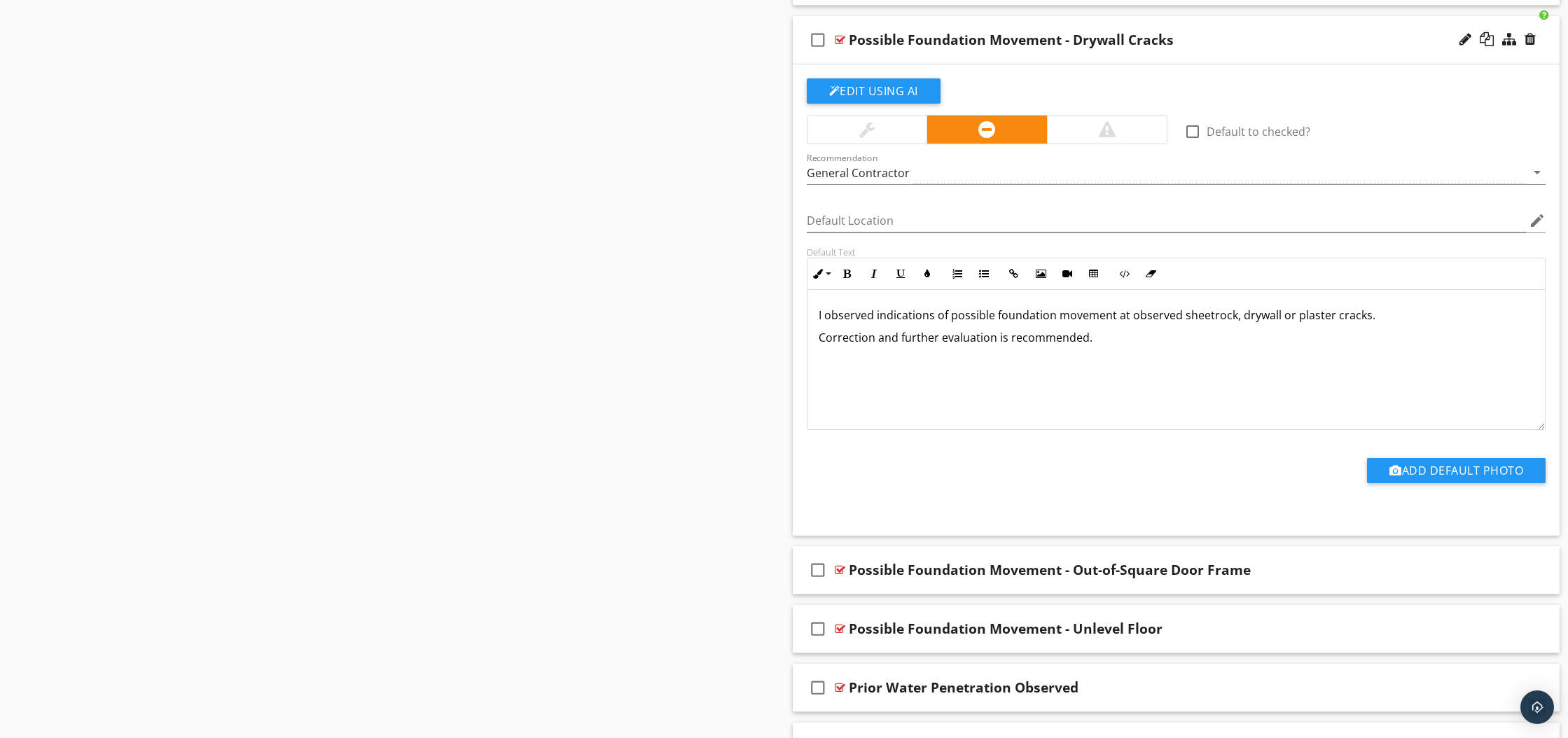
scroll to position [1247, 0]
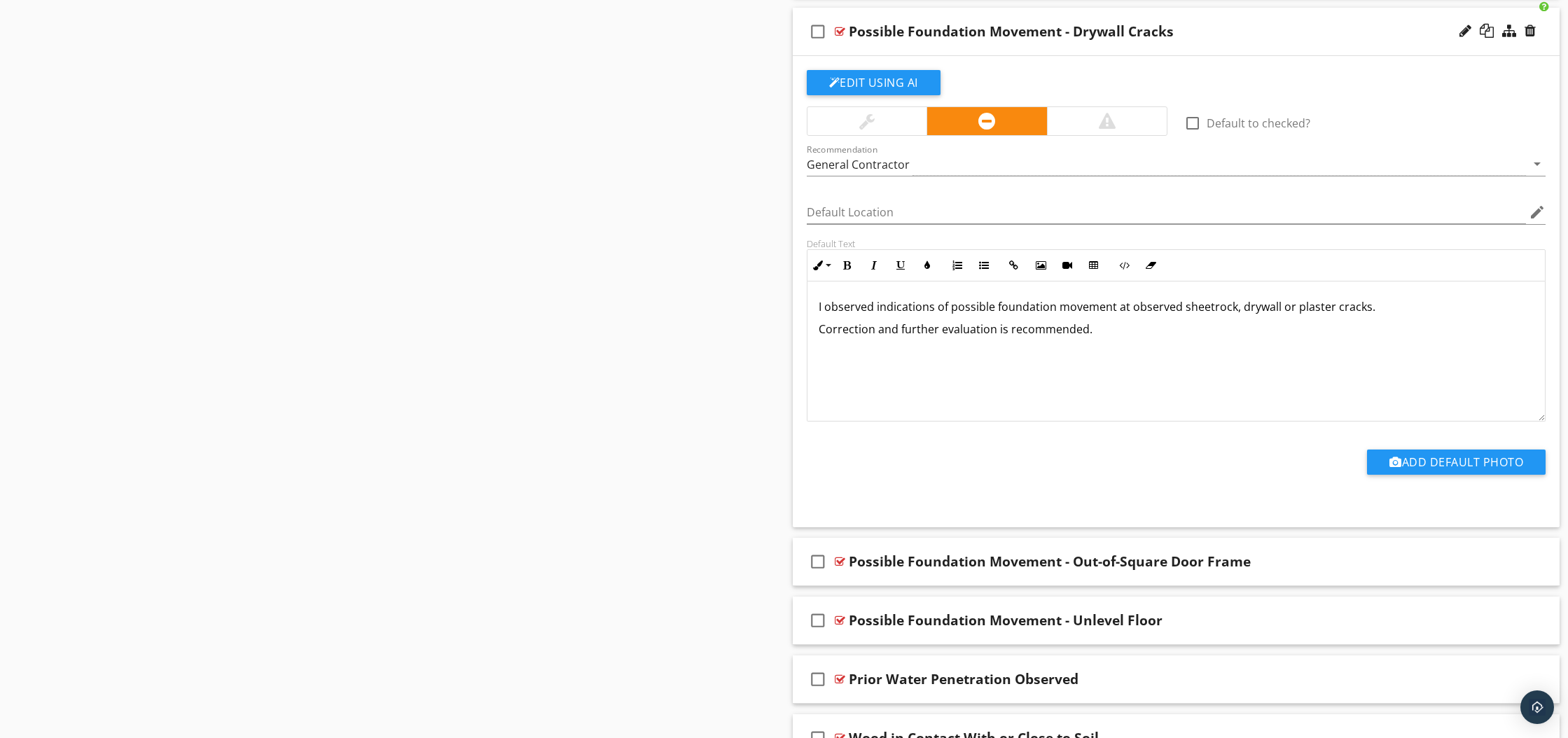
drag, startPoint x: 817, startPoint y: 305, endPoint x: 1134, endPoint y: 345, distance: 319.5
click at [1134, 345] on div "I observed indications of possible foundation movement at observed sheetrock, d…" at bounding box center [1176, 352] width 738 height 140
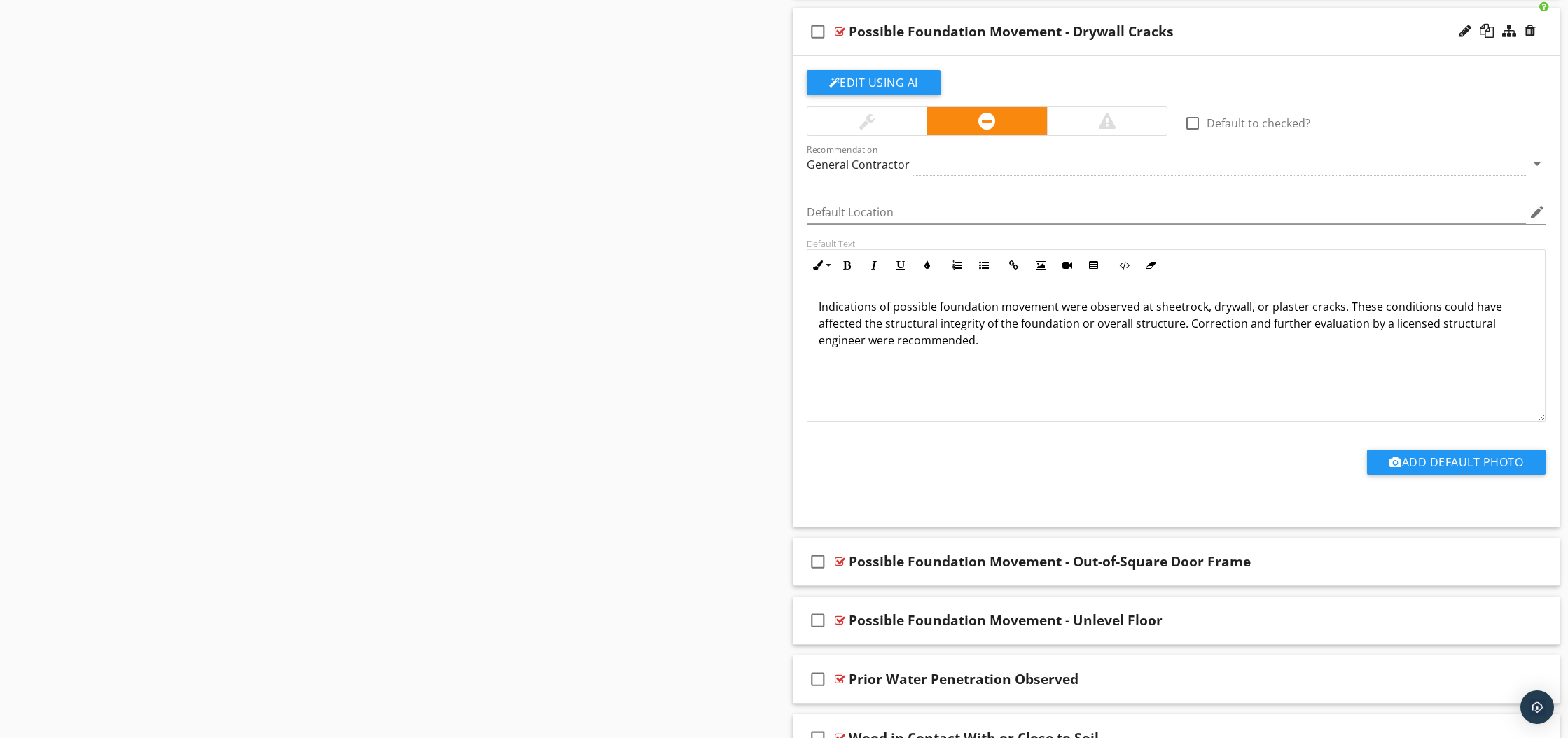
click at [839, 31] on div at bounding box center [839, 31] width 10 height 11
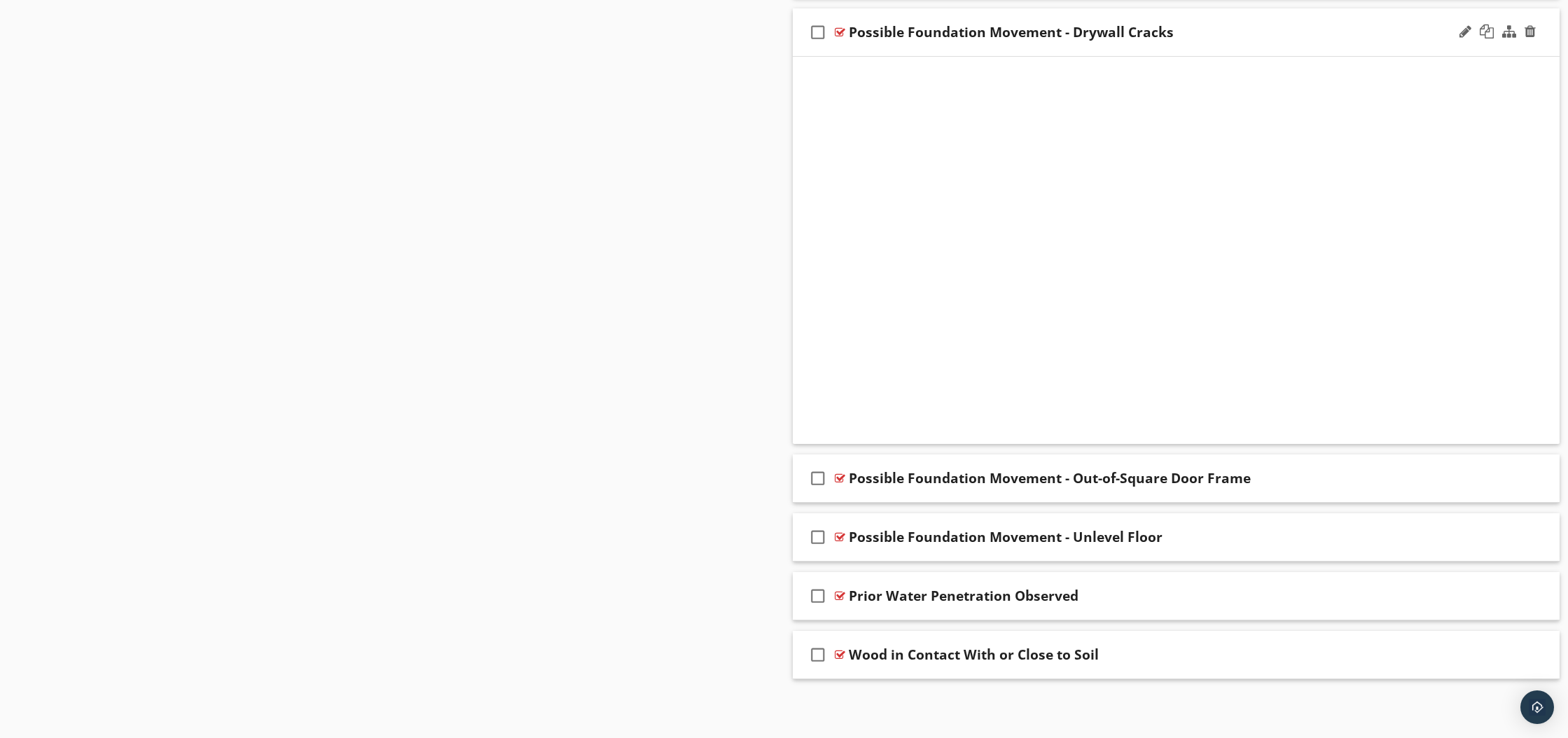
scroll to position [860, 0]
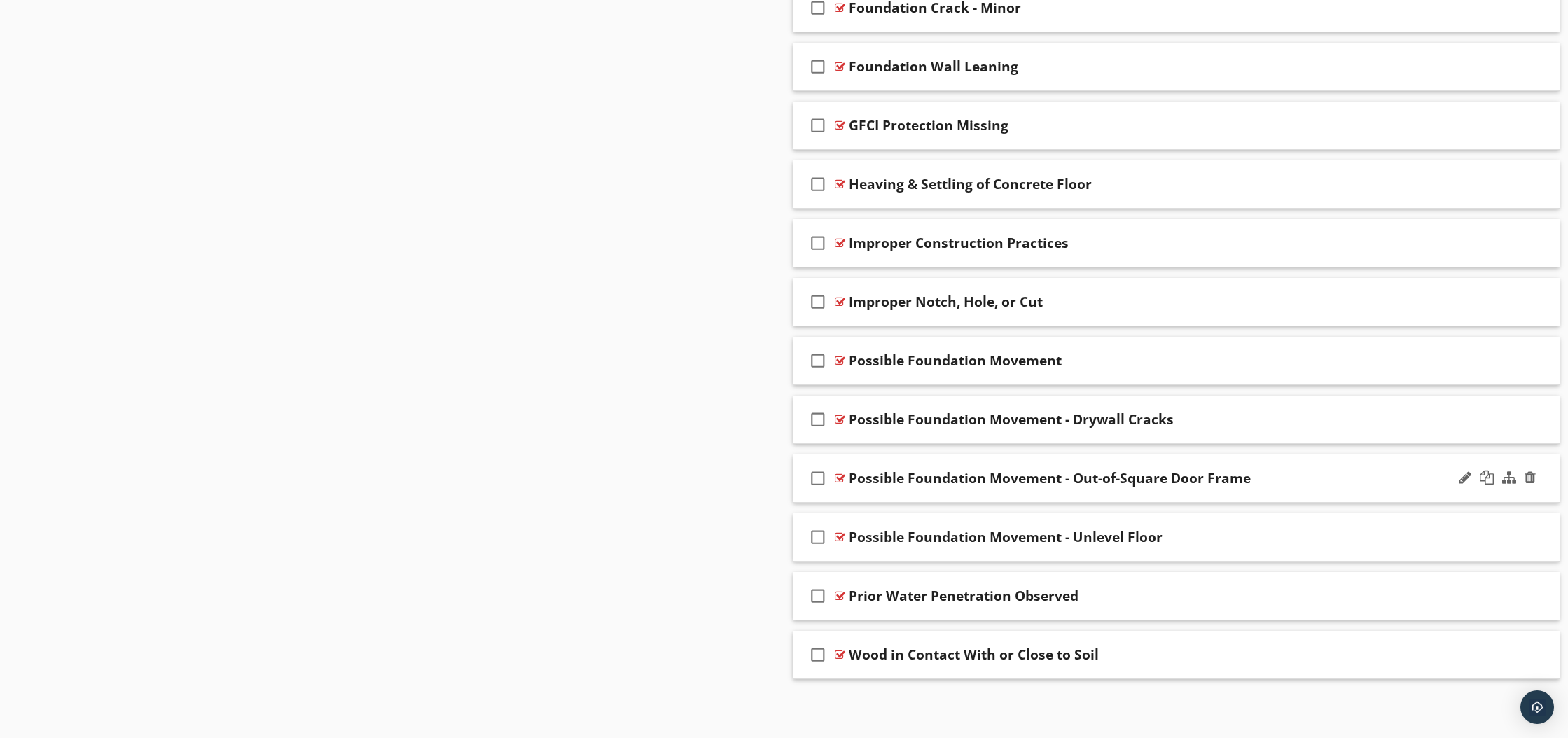
click at [840, 478] on div at bounding box center [839, 478] width 10 height 11
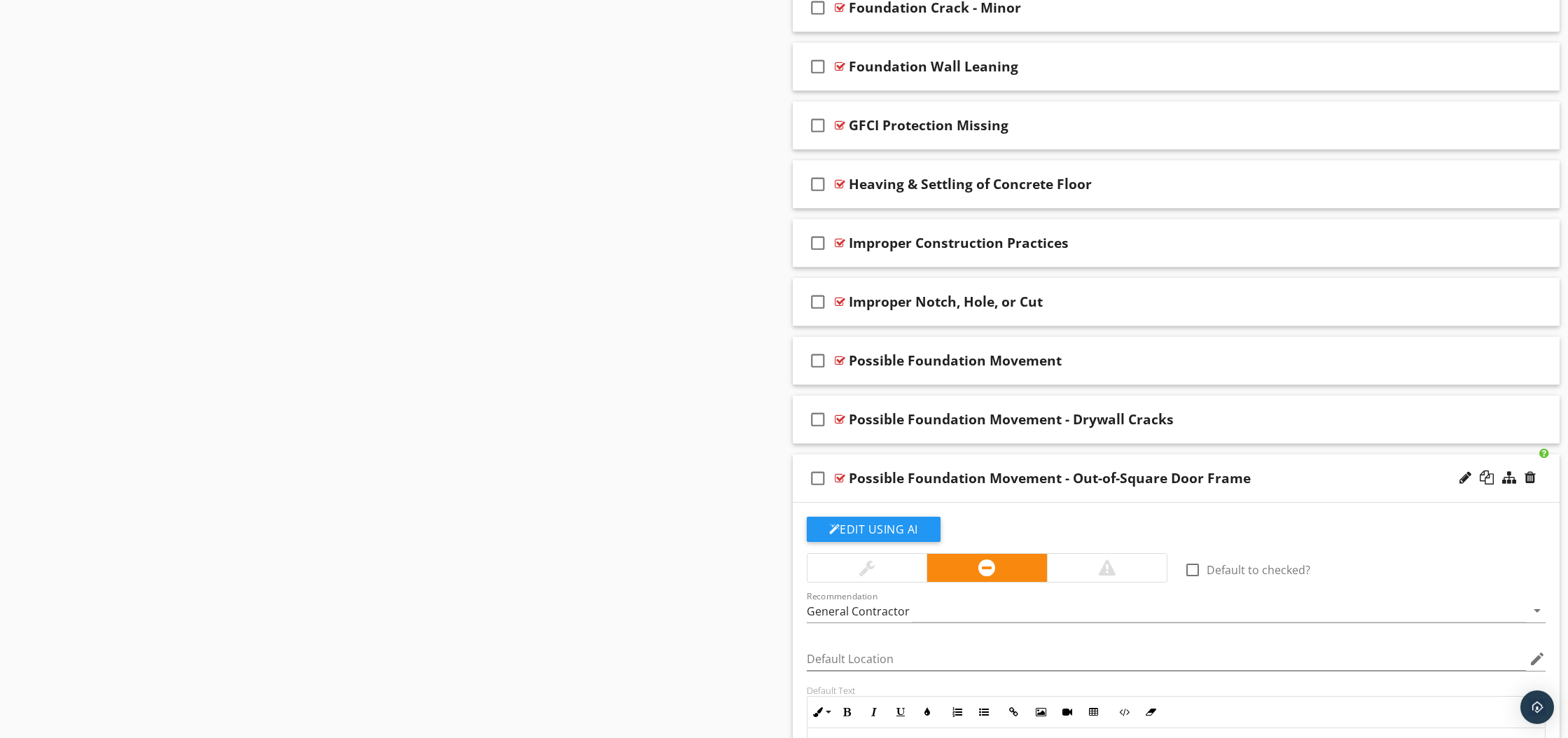
scroll to position [1247, 0]
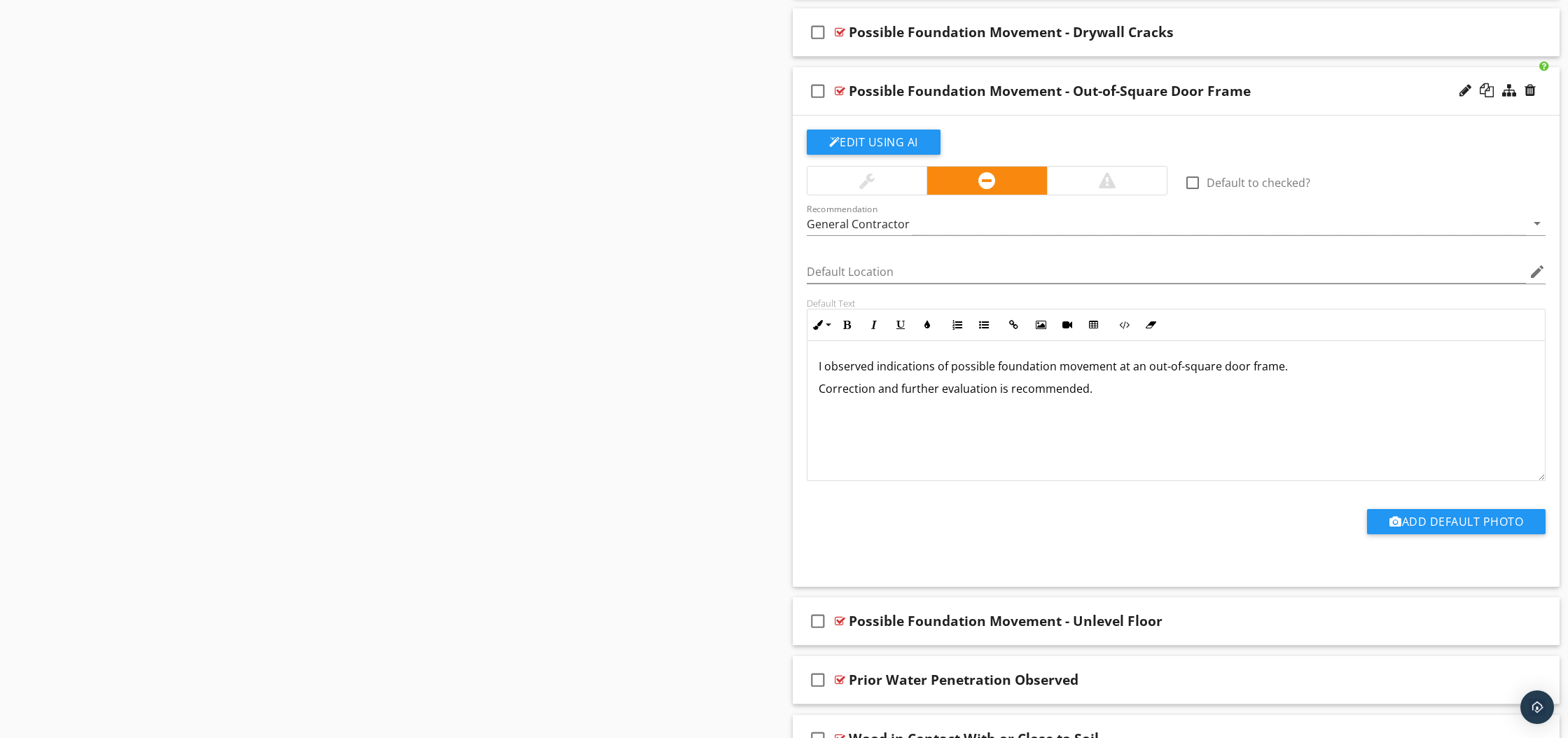
drag, startPoint x: 815, startPoint y: 362, endPoint x: 1158, endPoint y: 406, distance: 345.8
click at [1158, 406] on div "I observed indications of possible foundation movement at an out-of-square door…" at bounding box center [1176, 411] width 738 height 140
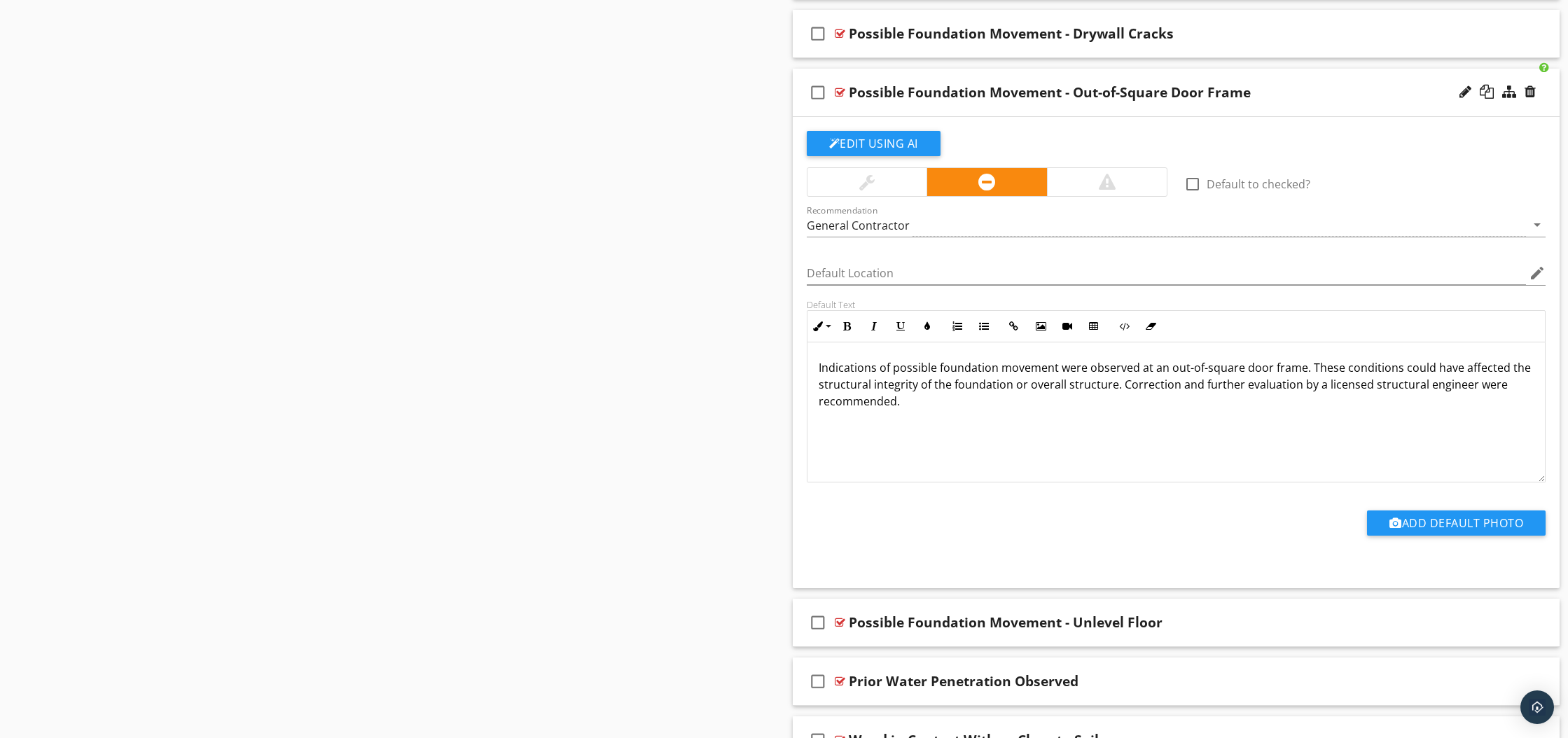
click at [1494, 386] on p "Indications of possible foundation movement were observed at an out-of-square d…" at bounding box center [1176, 384] width 715 height 50
drag, startPoint x: 1368, startPoint y: 464, endPoint x: 1241, endPoint y: 410, distance: 138.0
click at [1367, 464] on div "Indications of possible foundation movement were observed at an out-of-square d…" at bounding box center [1176, 412] width 738 height 140
click at [840, 93] on div at bounding box center [839, 93] width 10 height 11
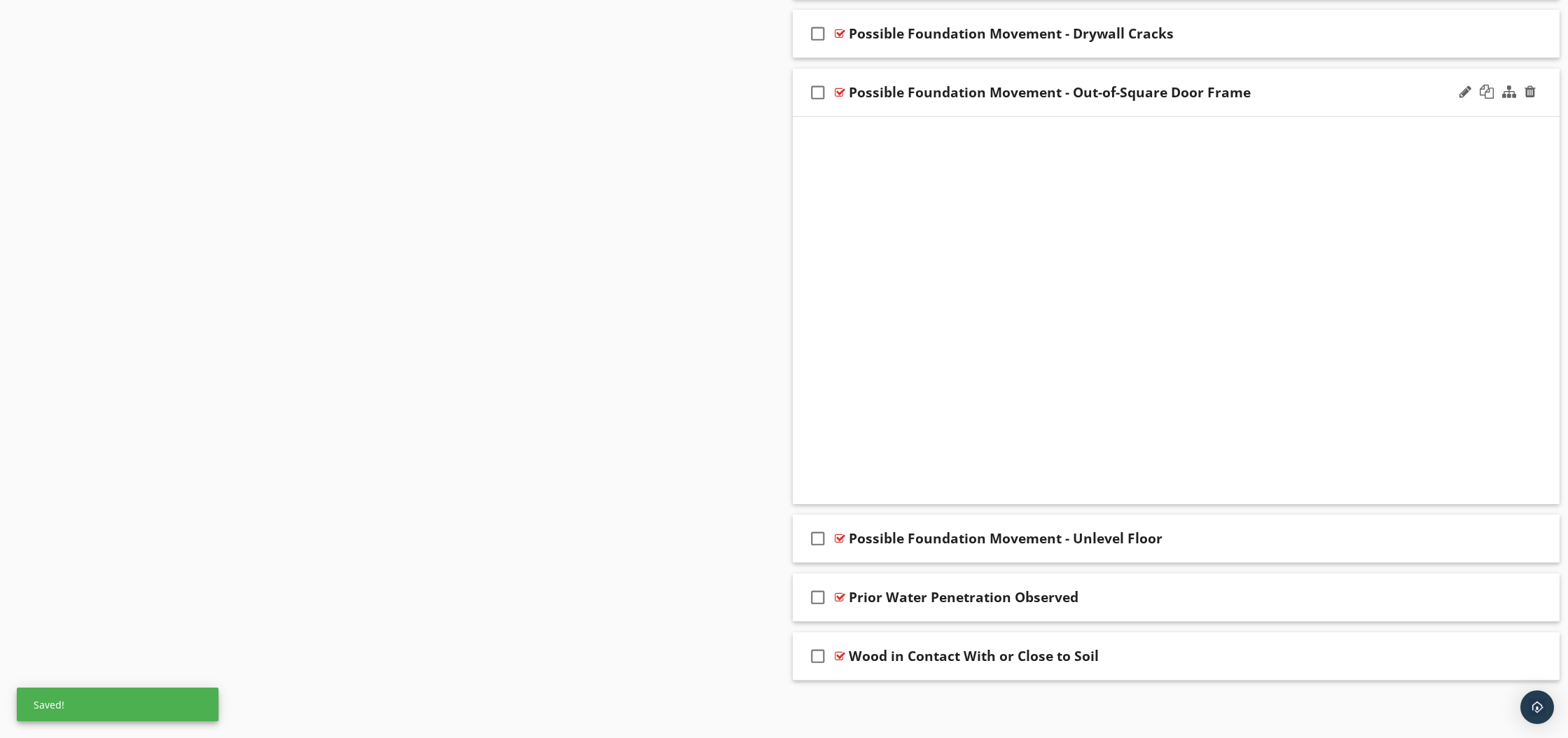
scroll to position [860, 0]
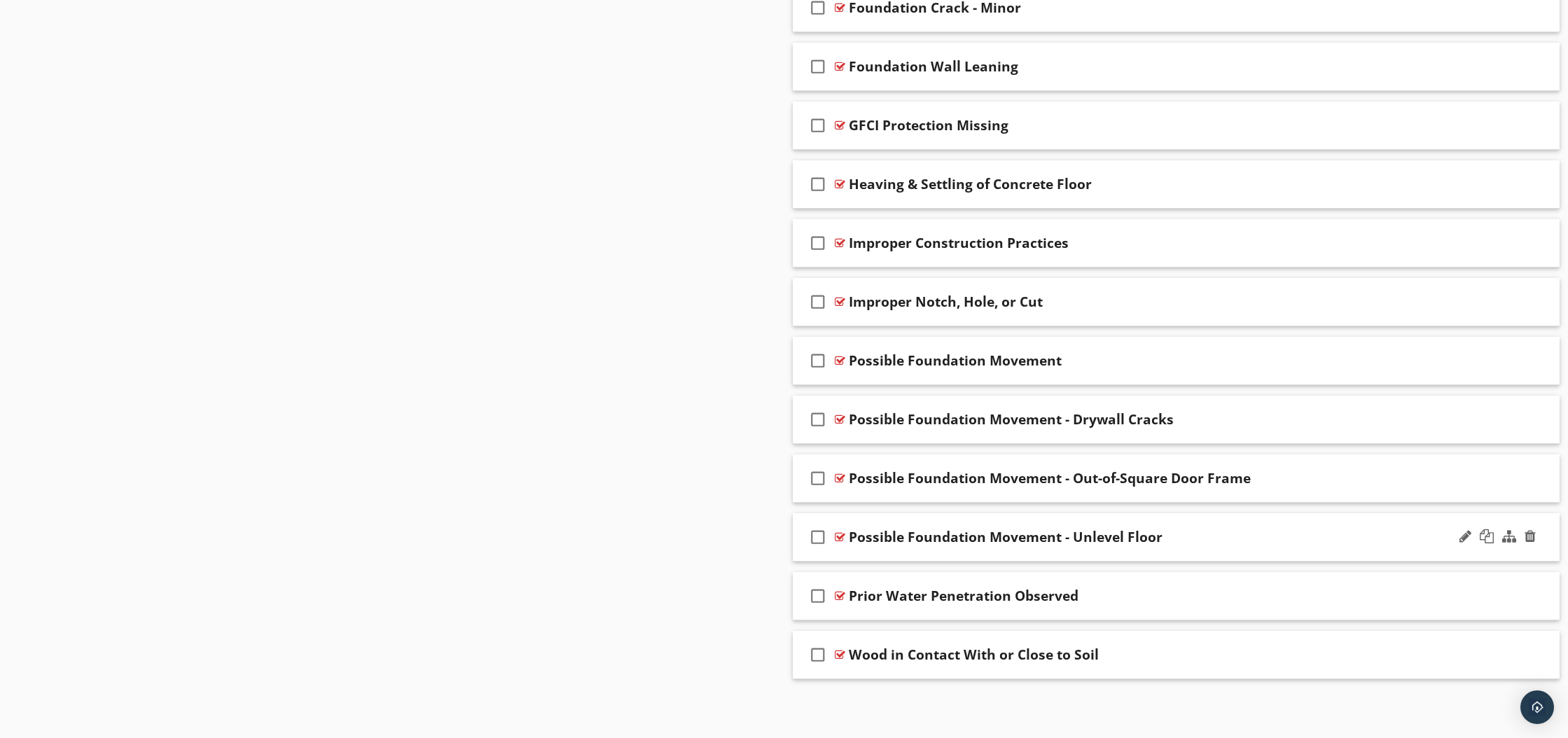
click at [839, 537] on div at bounding box center [839, 537] width 10 height 11
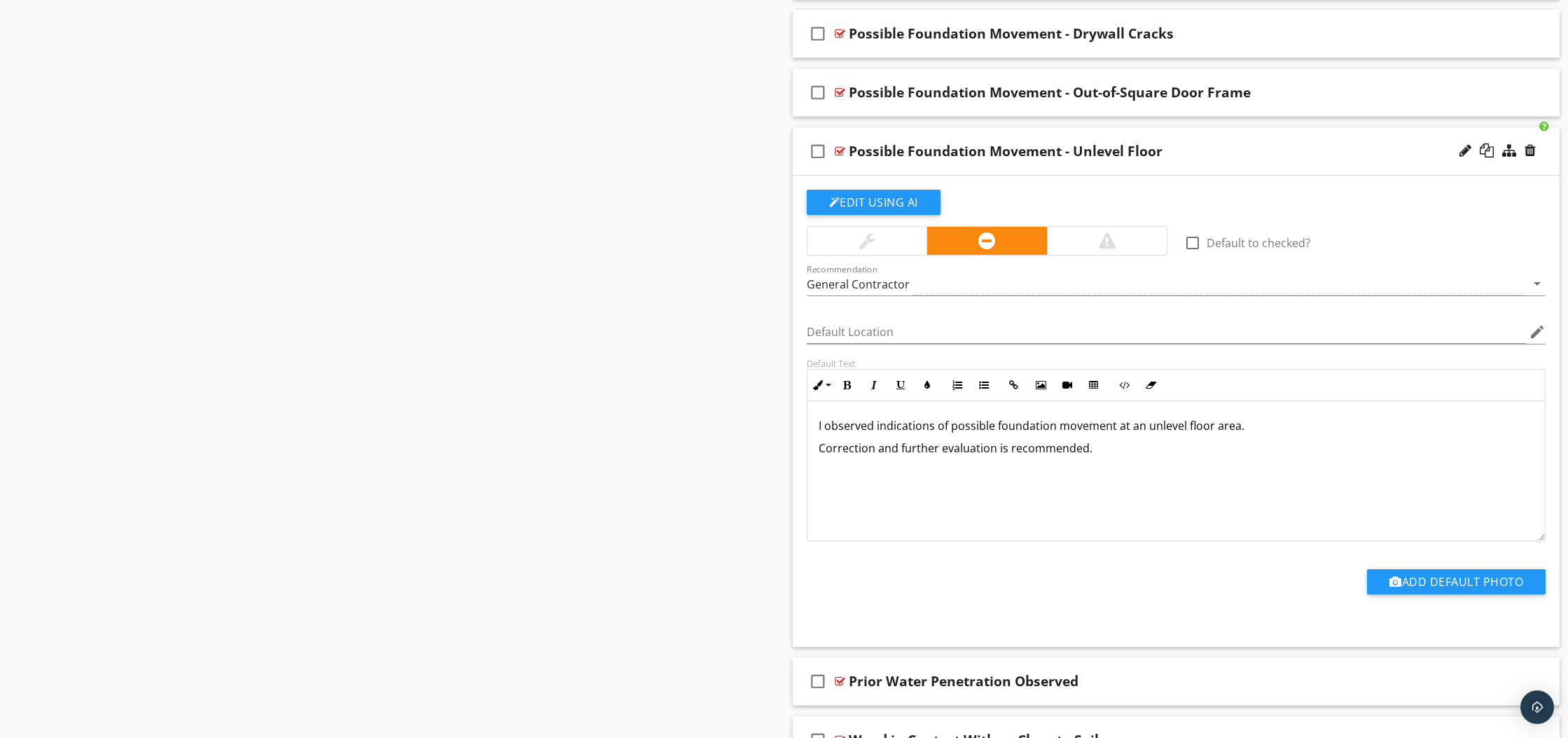
scroll to position [0, 0]
drag, startPoint x: 818, startPoint y: 424, endPoint x: 1152, endPoint y: 452, distance: 335.2
click at [1152, 452] on div "I observed indications of possible foundation movement at an unlevel floor area…" at bounding box center [1176, 472] width 738 height 140
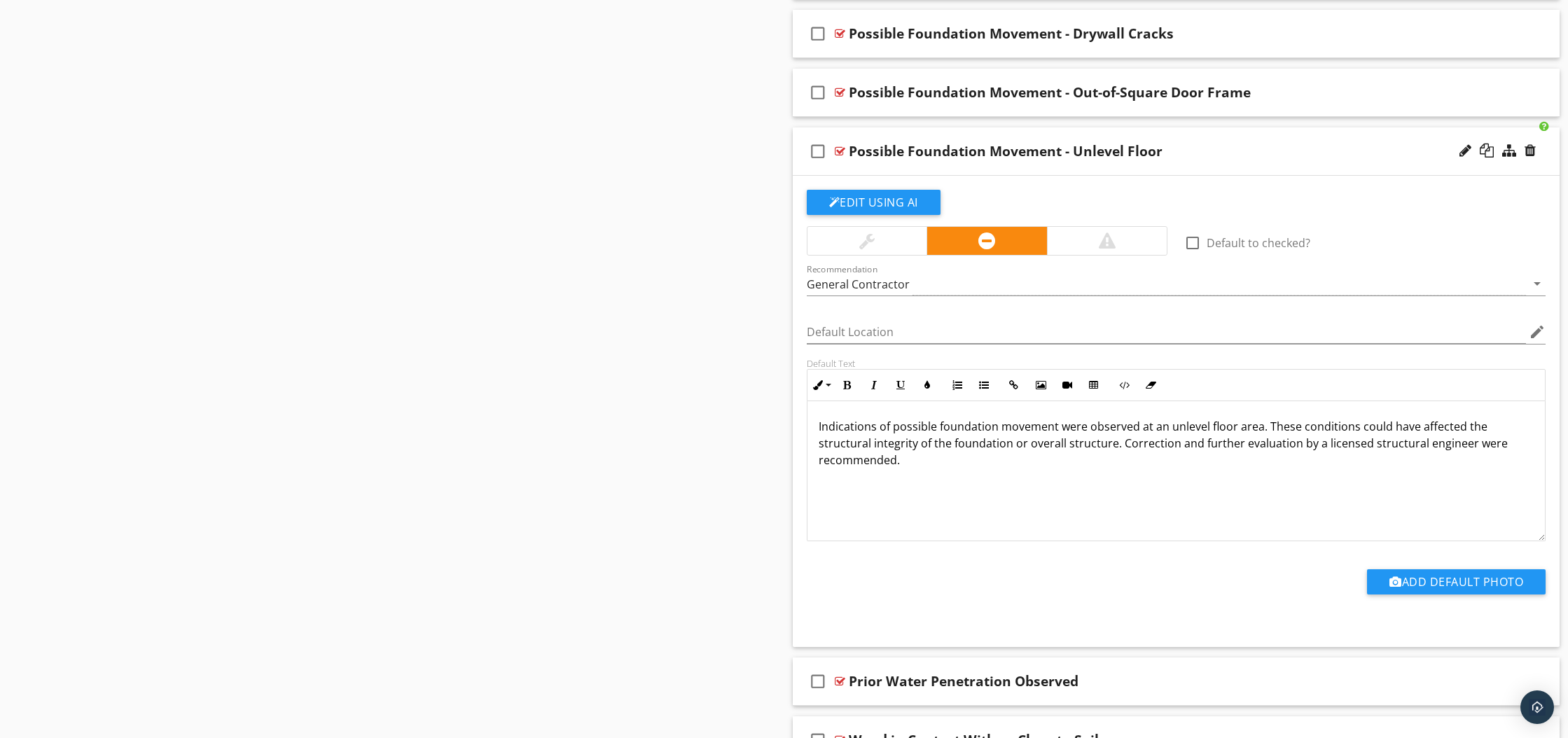
click at [842, 147] on div at bounding box center [839, 151] width 10 height 11
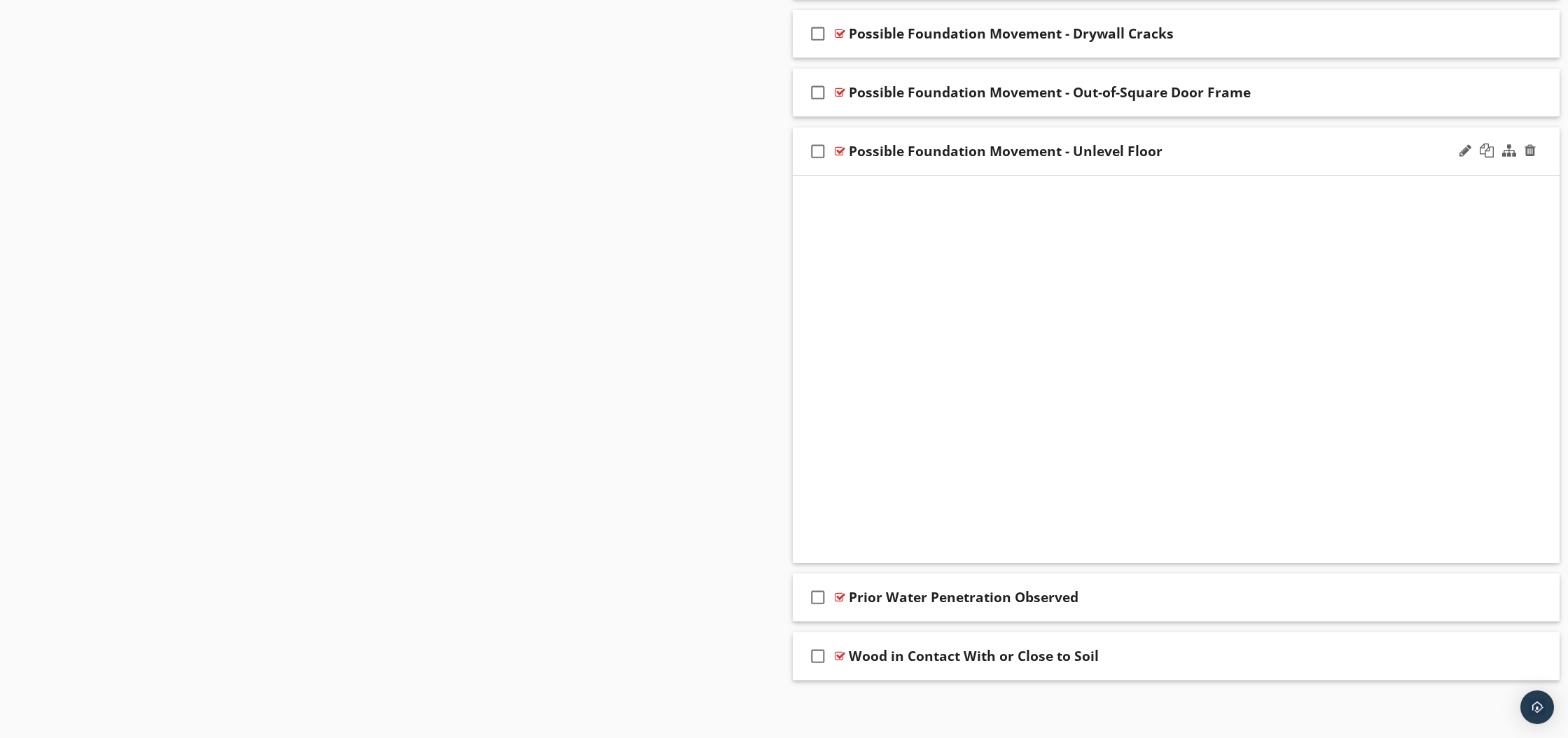
scroll to position [860, 0]
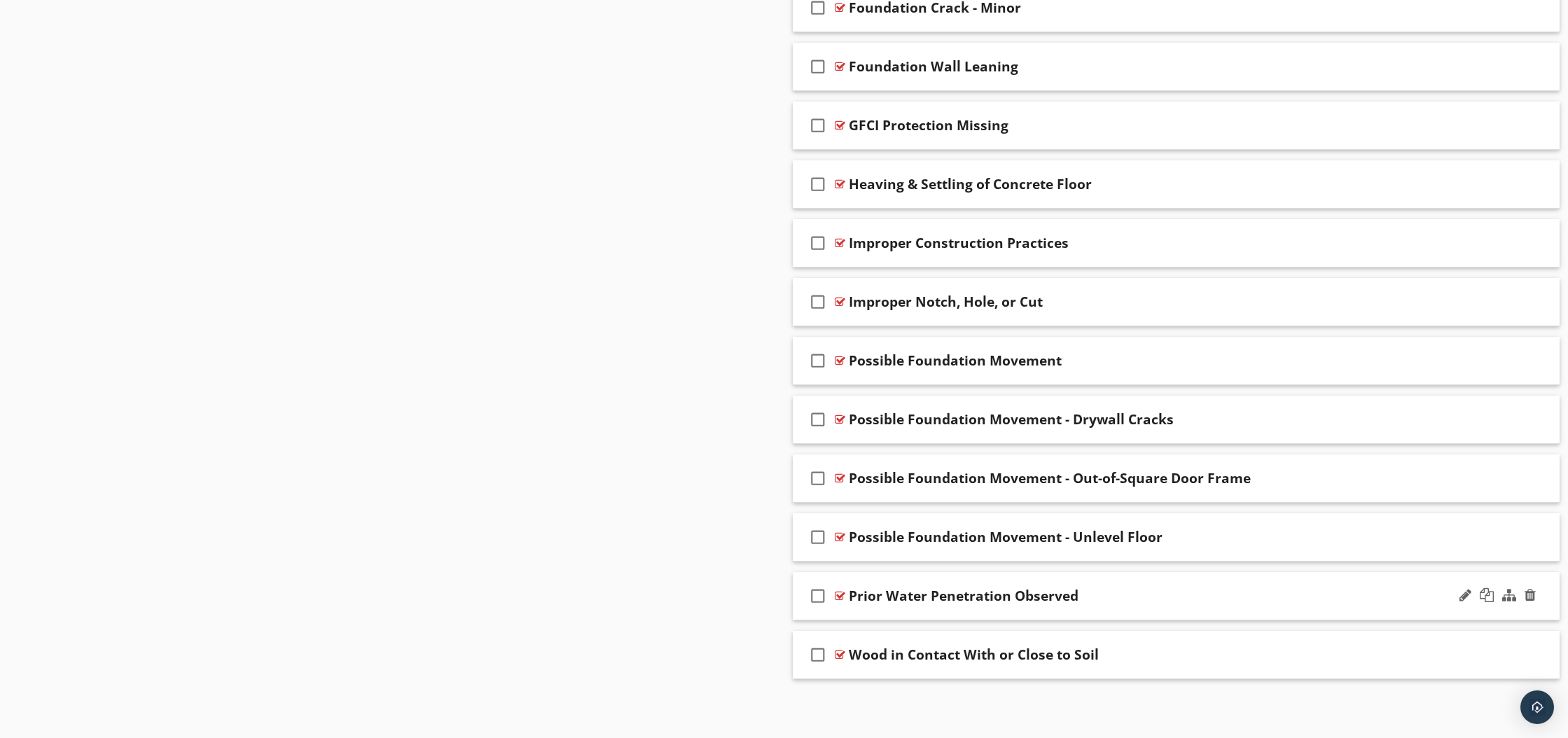
click at [840, 598] on div at bounding box center [839, 596] width 10 height 11
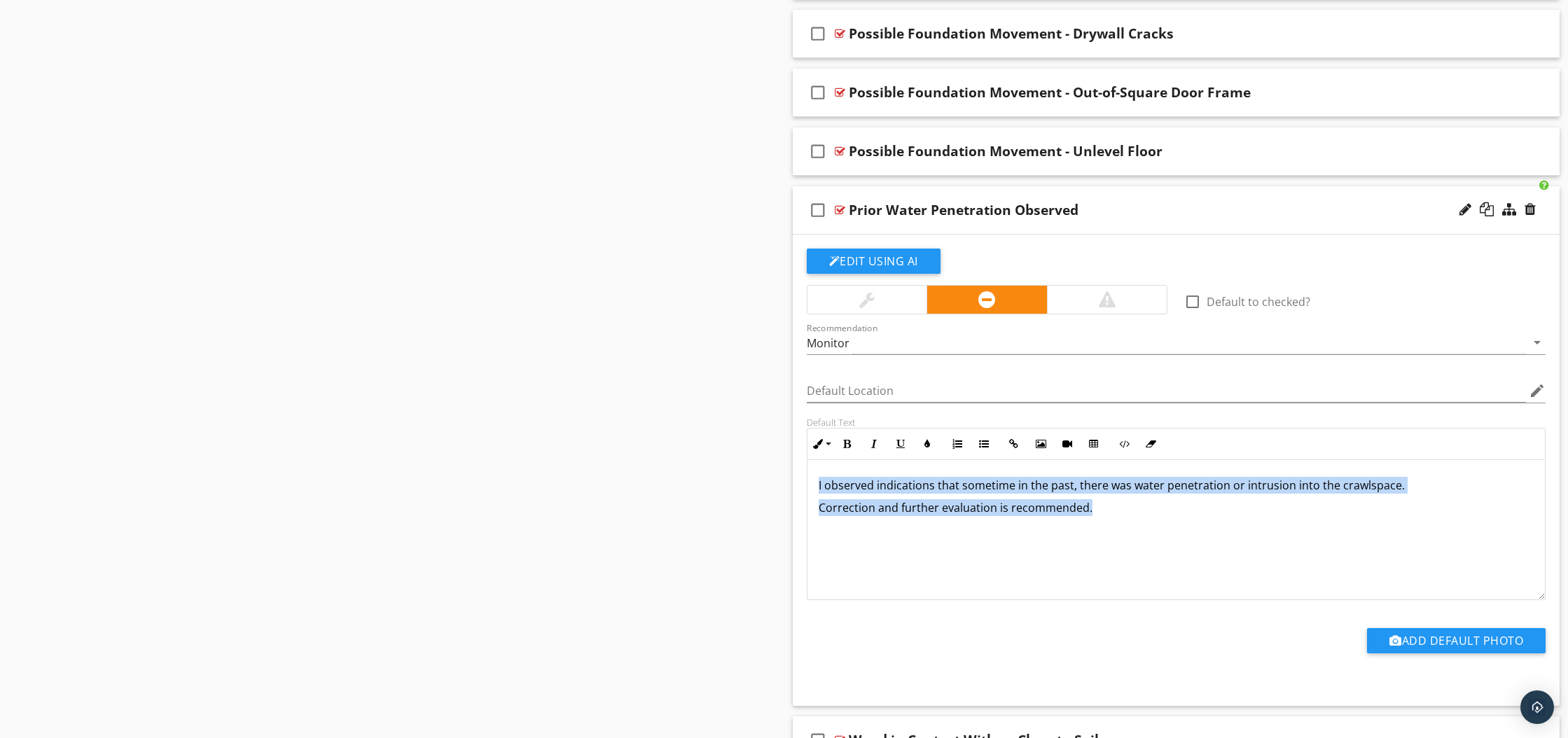
drag, startPoint x: 817, startPoint y: 484, endPoint x: 1112, endPoint y: 523, distance: 297.6
click at [1112, 523] on div "I observed indications that sometime in the past, there was water penetration o…" at bounding box center [1176, 530] width 738 height 140
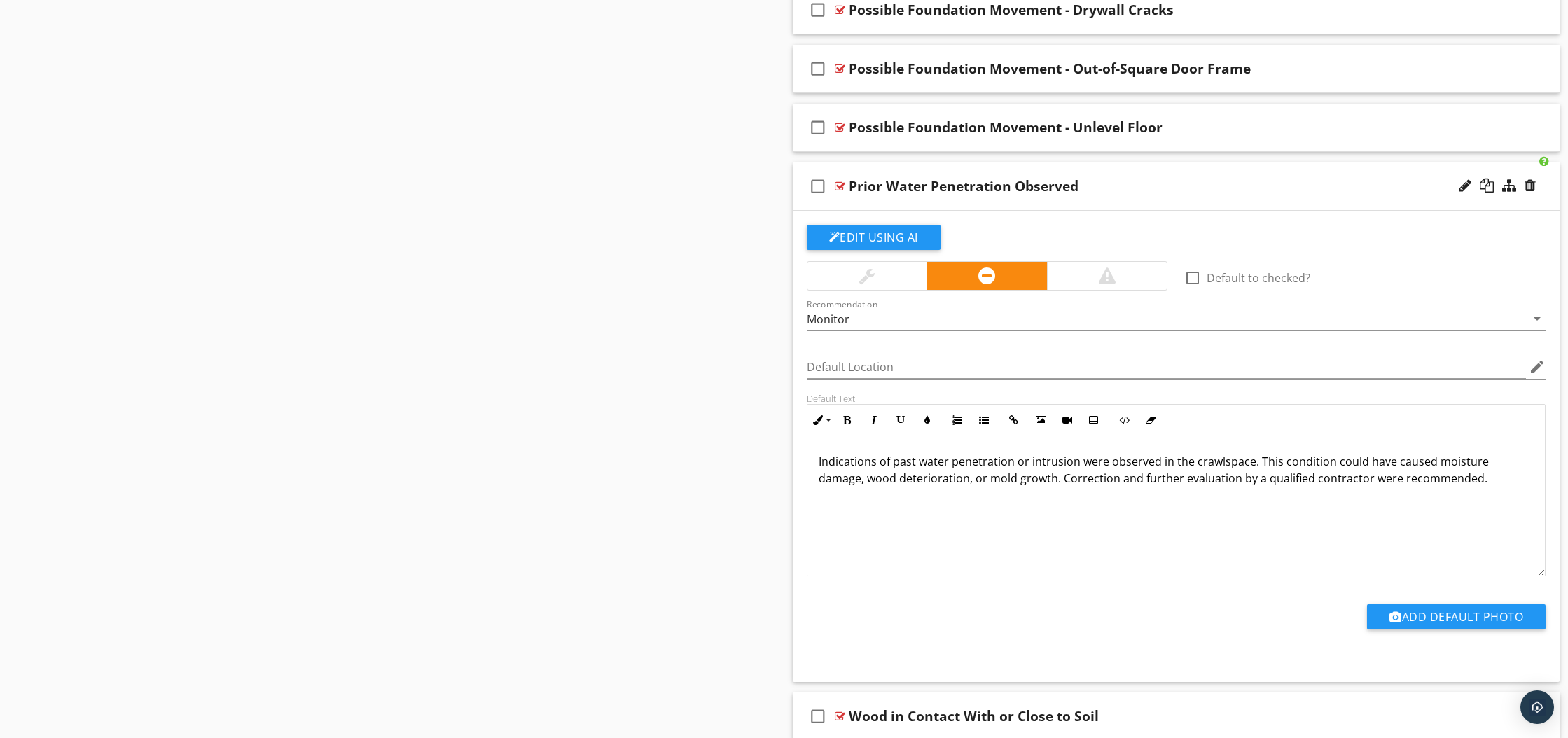
scroll to position [1270, 0]
click at [837, 185] on div at bounding box center [839, 185] width 10 height 11
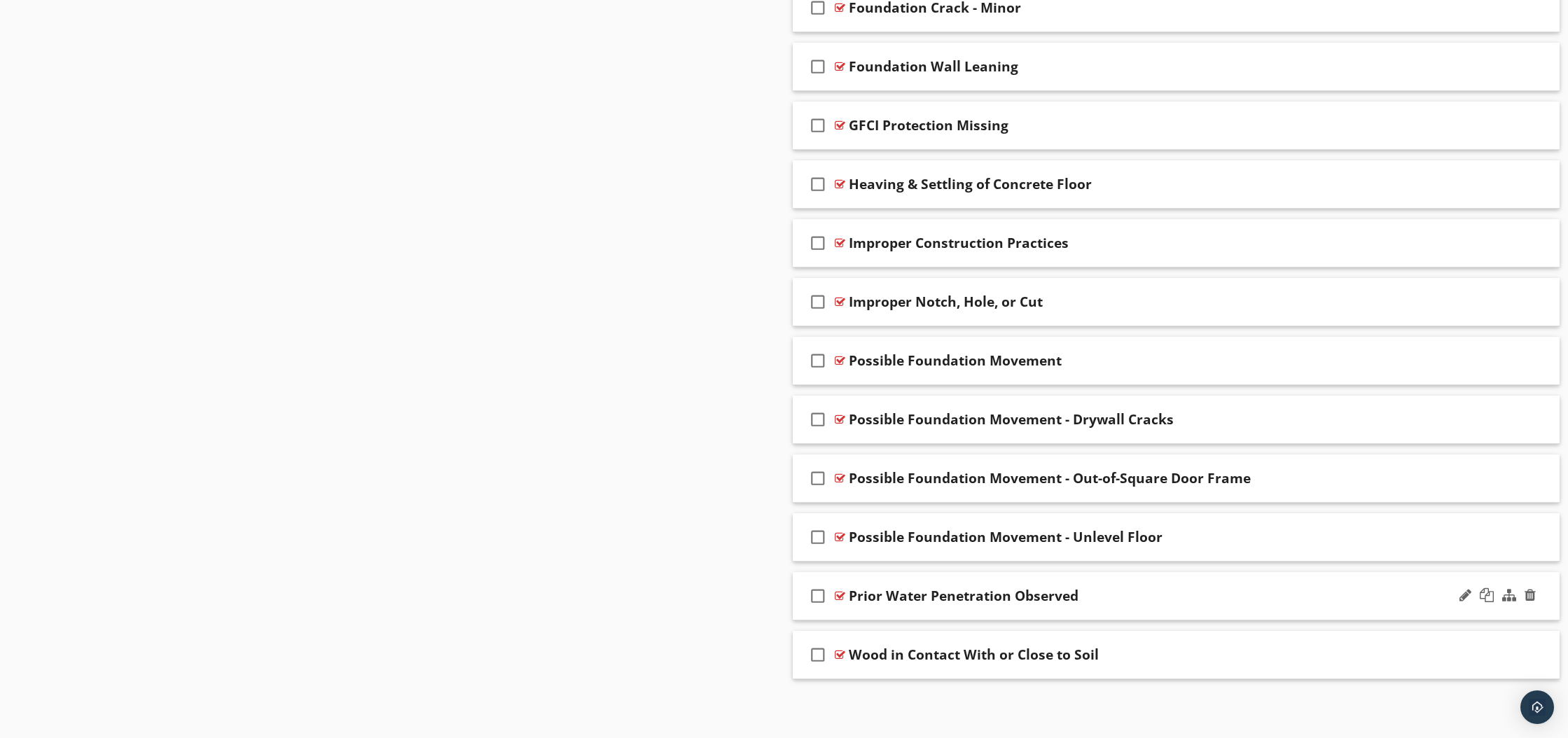
scroll to position [860, 0]
click at [842, 653] on div at bounding box center [839, 655] width 10 height 11
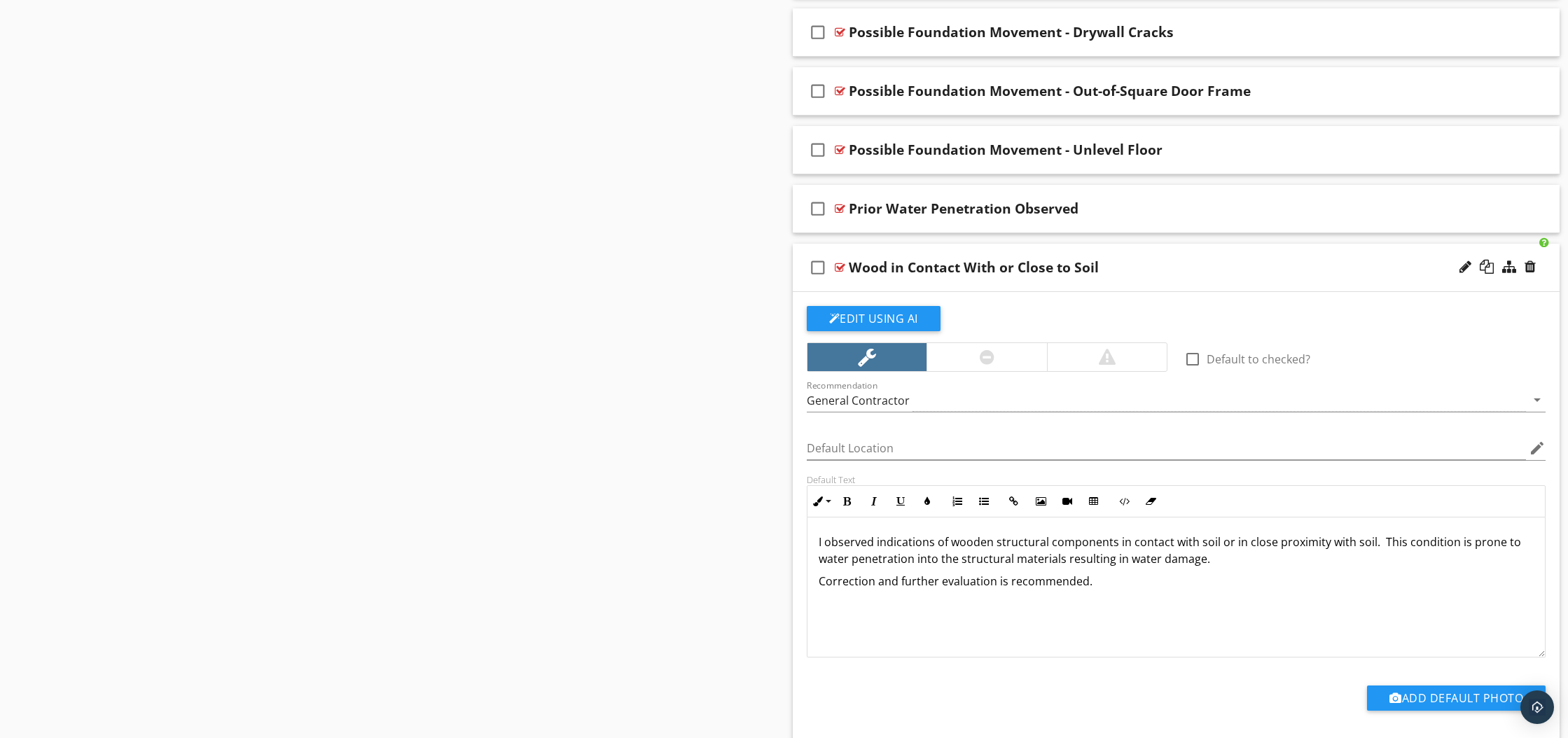
scroll to position [1250, 0]
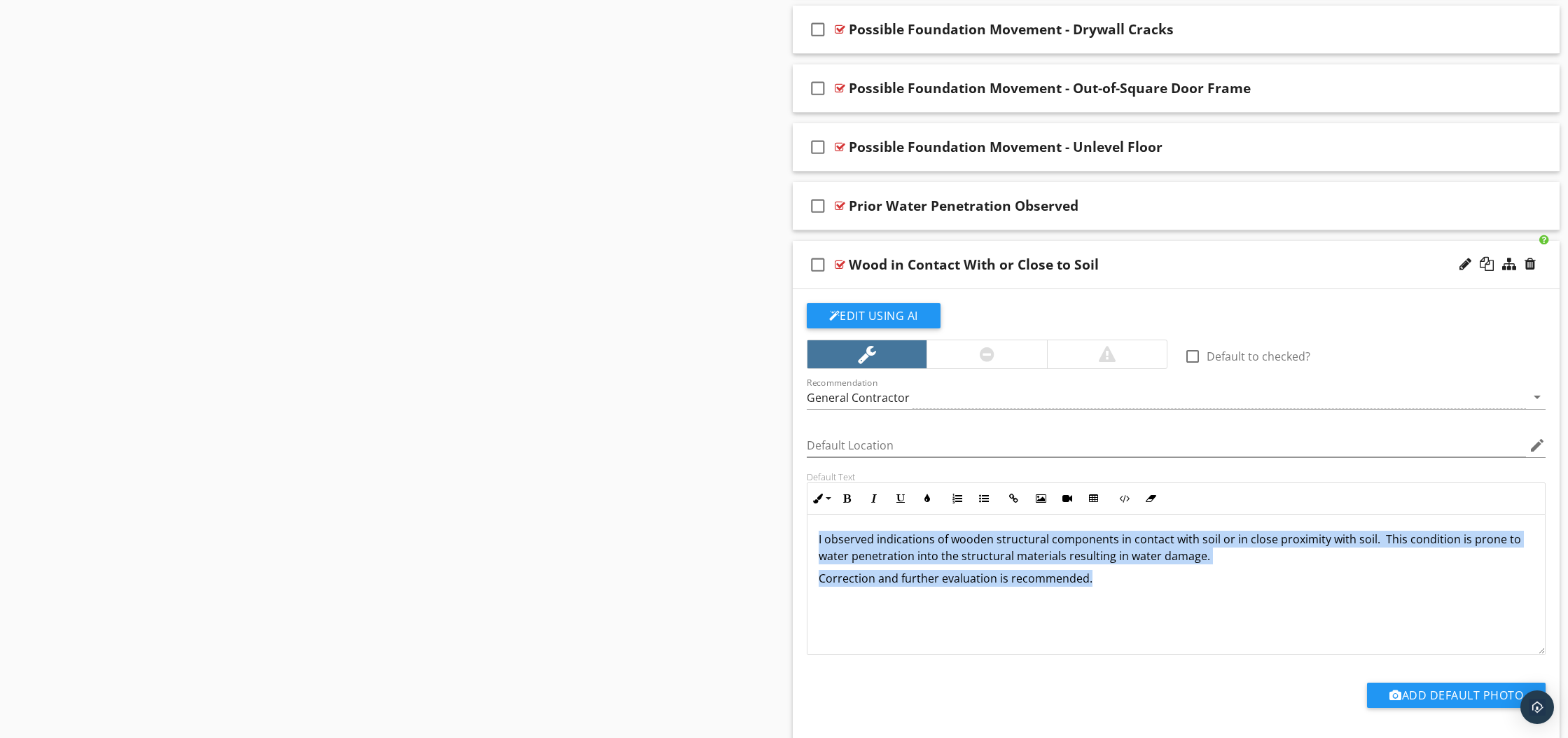
drag, startPoint x: 818, startPoint y: 541, endPoint x: 1118, endPoint y: 603, distance: 306.3
click at [1118, 603] on div "I observed indications of wooden structural components in contact with soil or …" at bounding box center [1176, 584] width 738 height 140
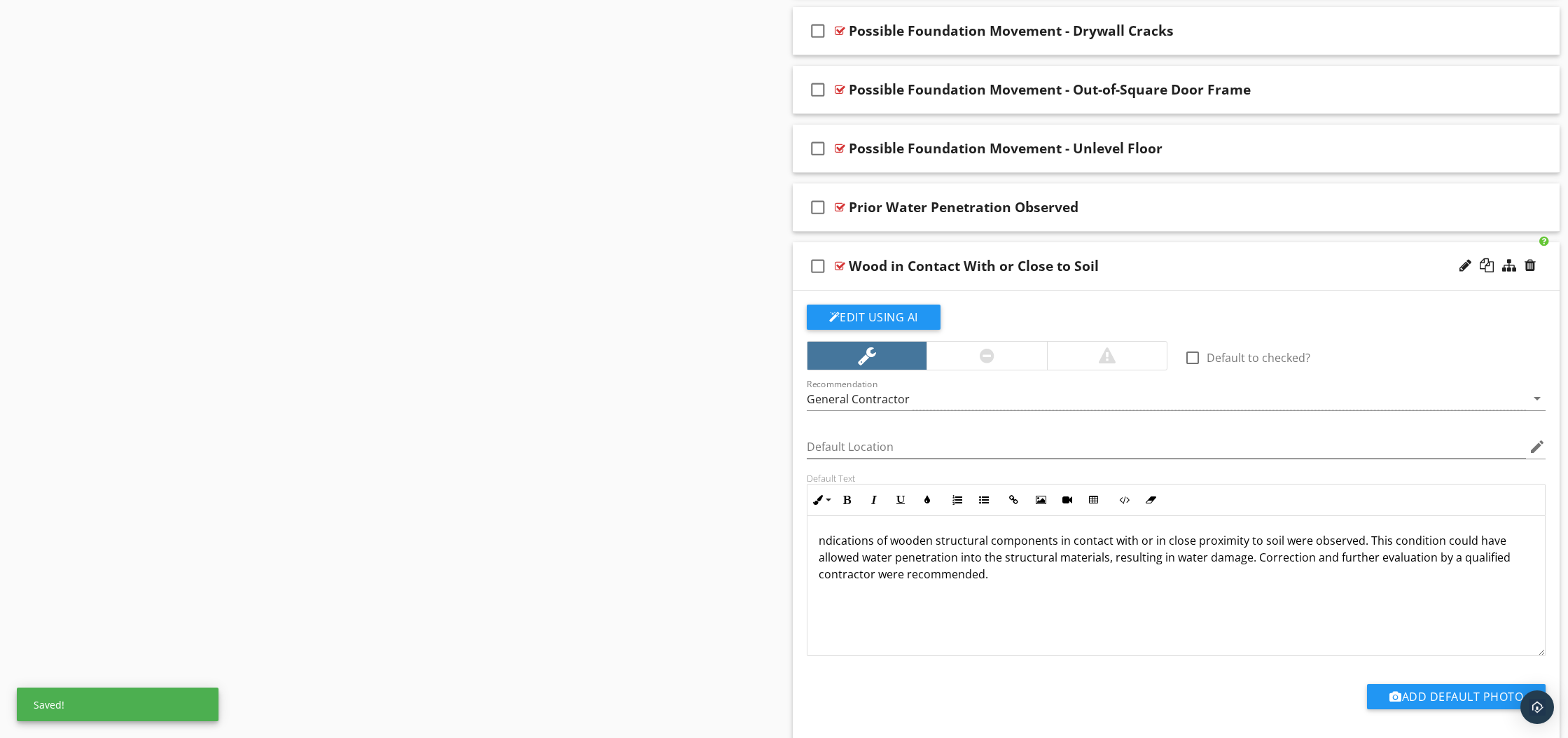
click at [814, 543] on div "ndications of wooden structural components in contact with or in close proximit…" at bounding box center [1176, 585] width 738 height 140
click at [836, 263] on div at bounding box center [839, 266] width 10 height 11
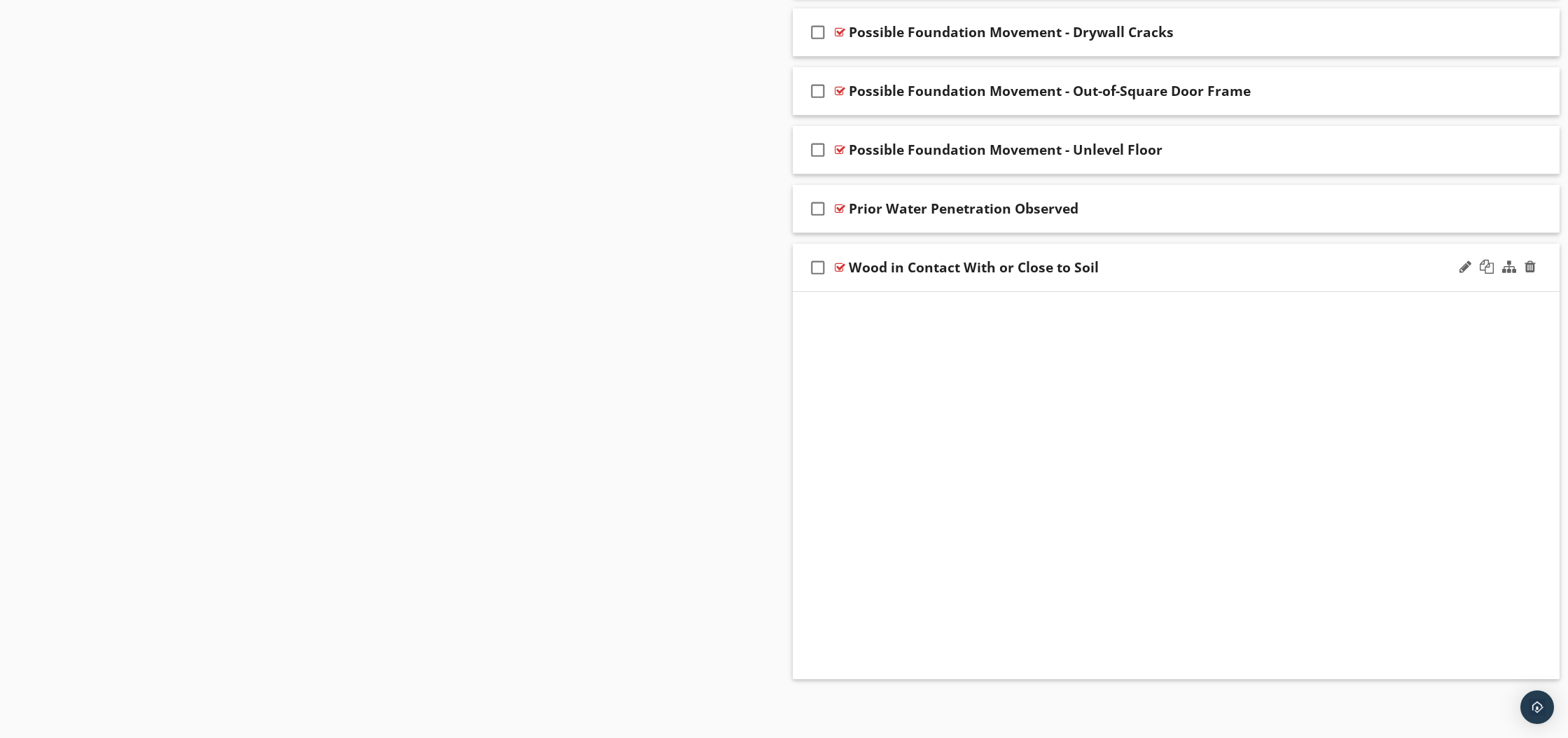
scroll to position [860, 0]
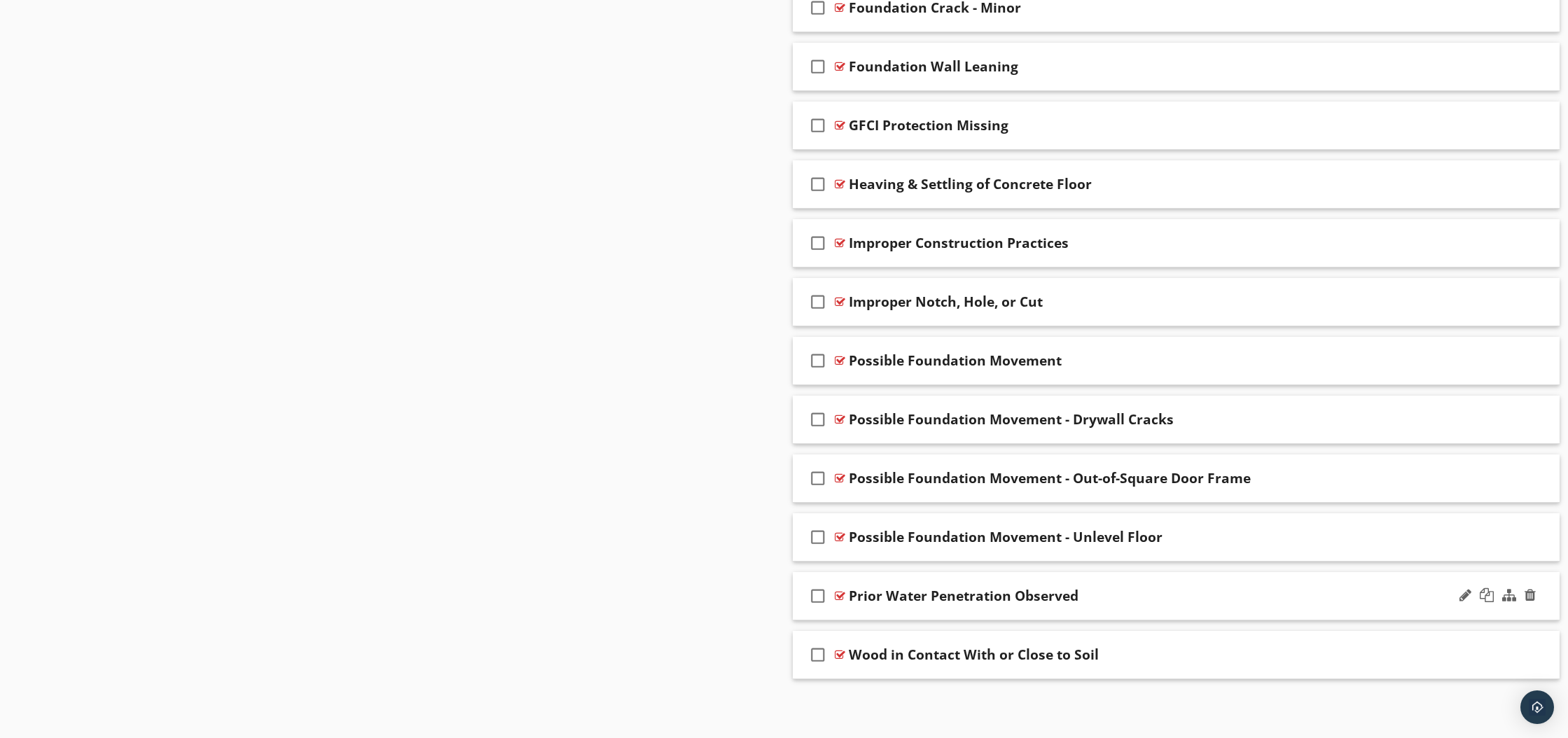
click at [838, 597] on div at bounding box center [839, 596] width 10 height 11
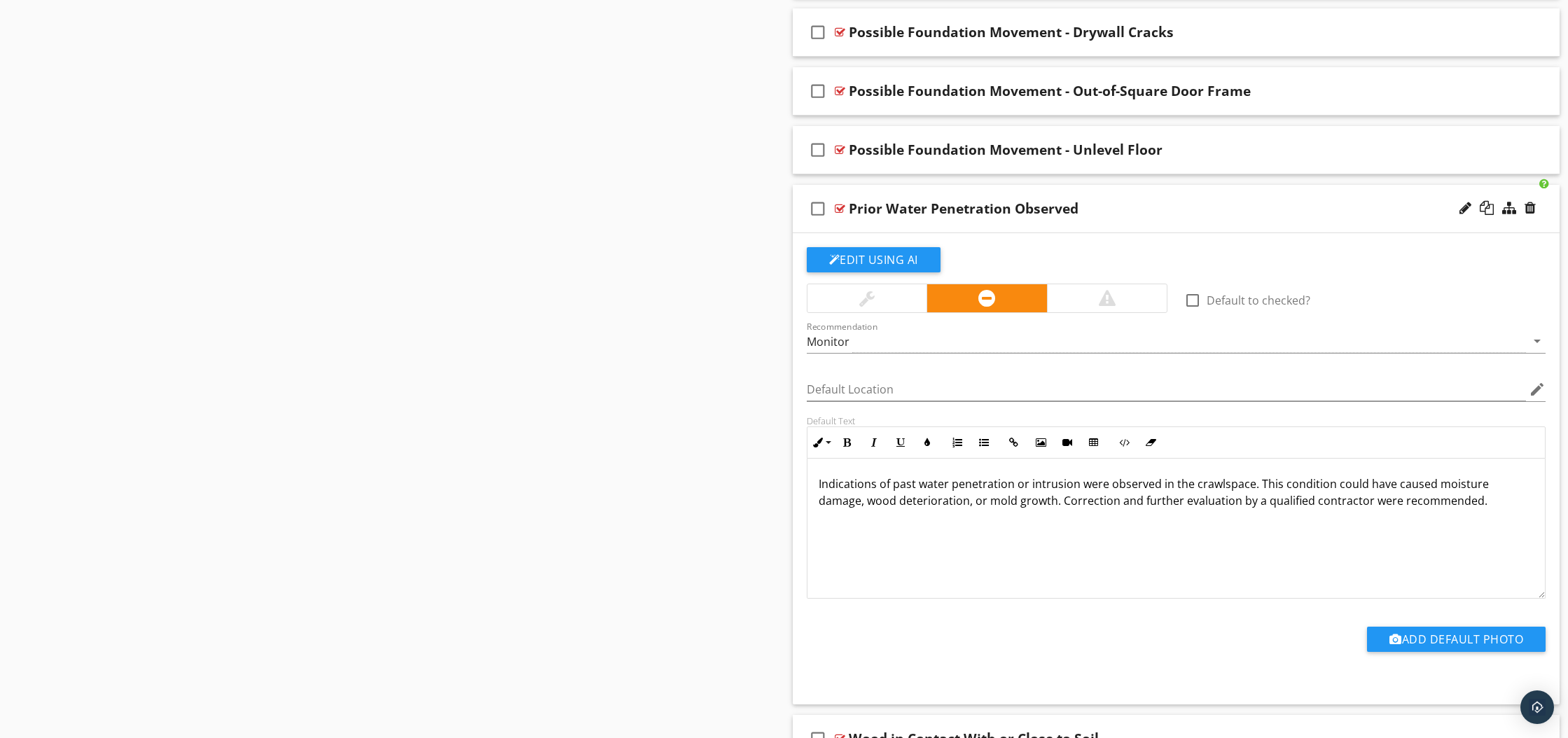
click at [838, 207] on div at bounding box center [839, 209] width 10 height 11
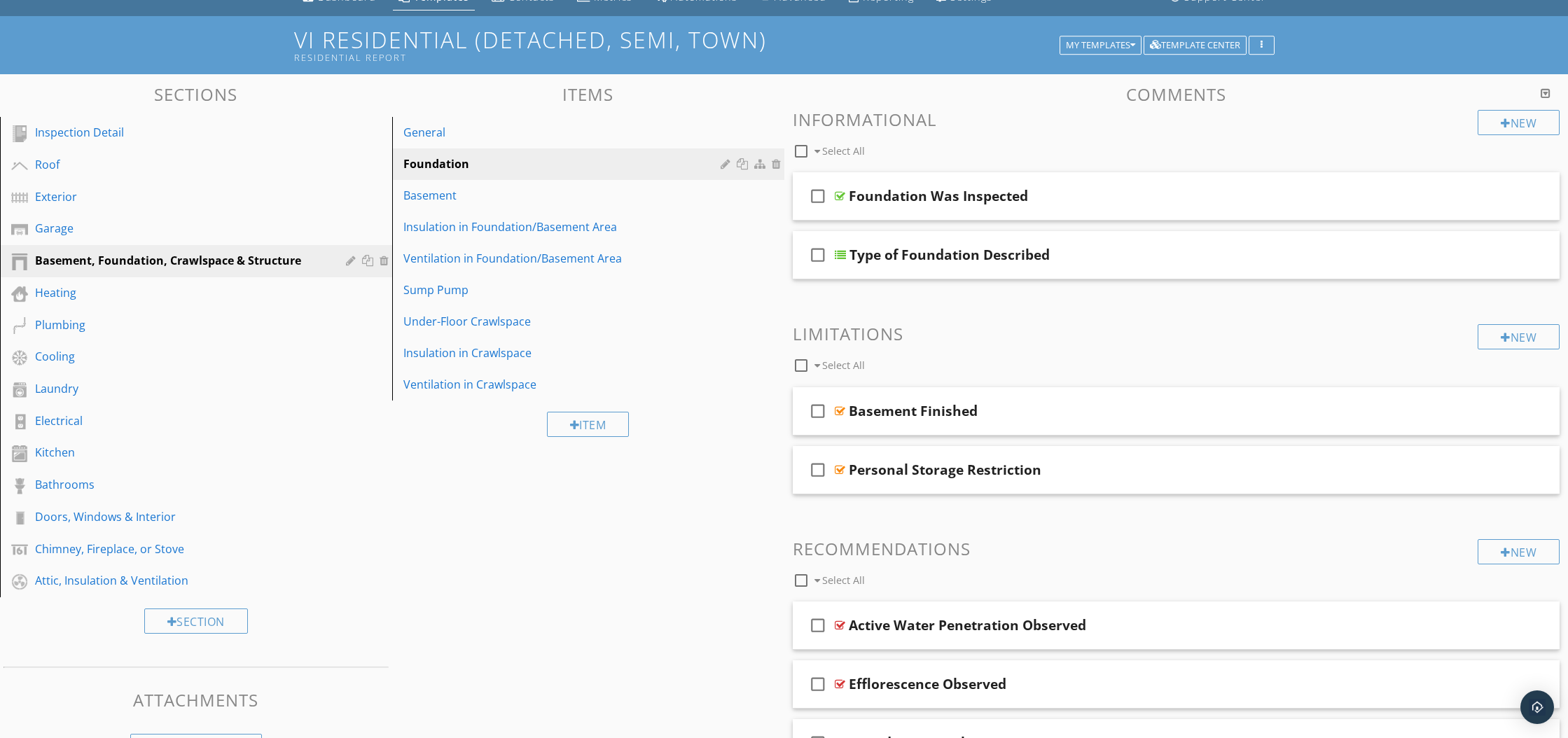
scroll to position [0, 0]
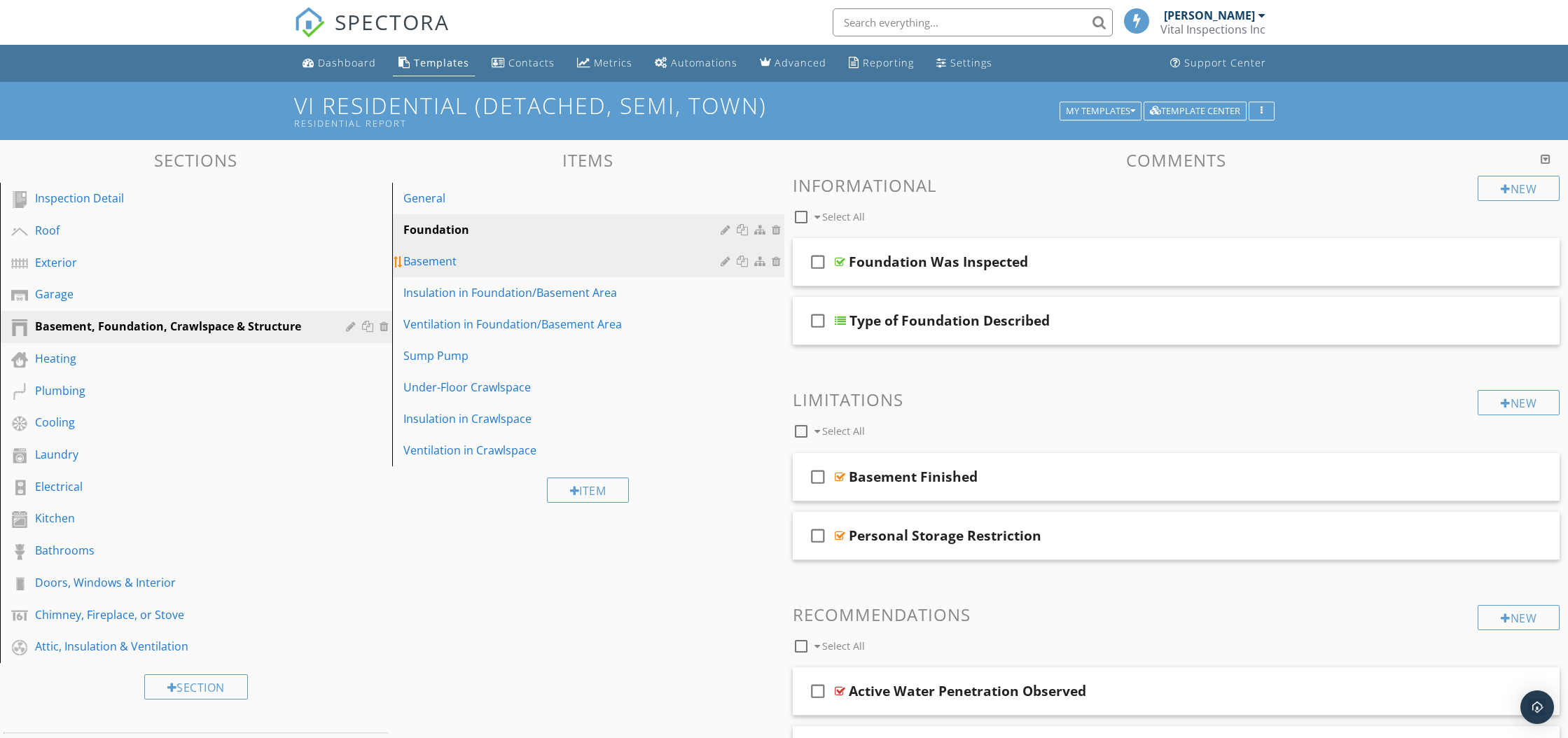
click at [444, 265] on div "Basement" at bounding box center [564, 261] width 321 height 17
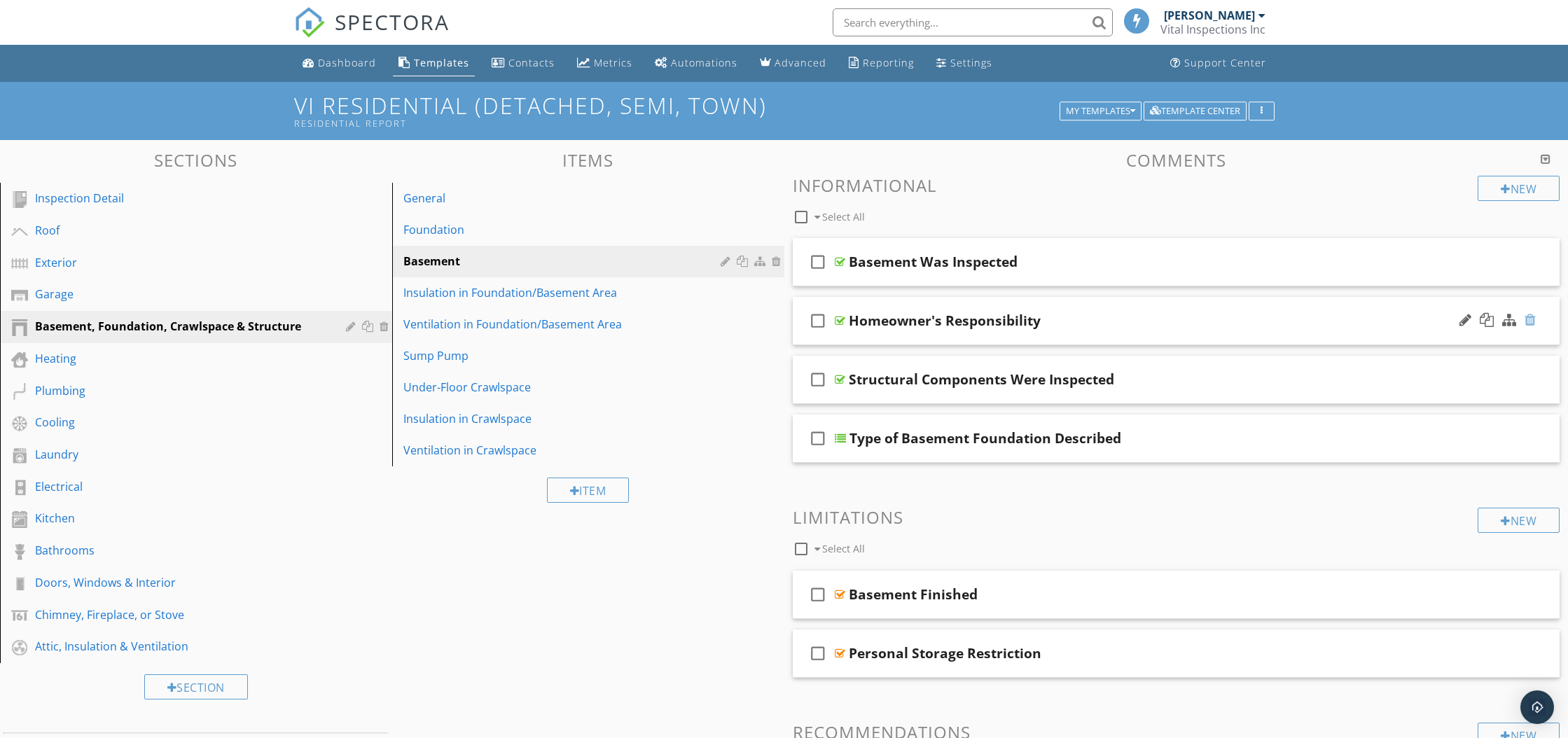
click at [1529, 320] on div at bounding box center [1530, 319] width 11 height 14
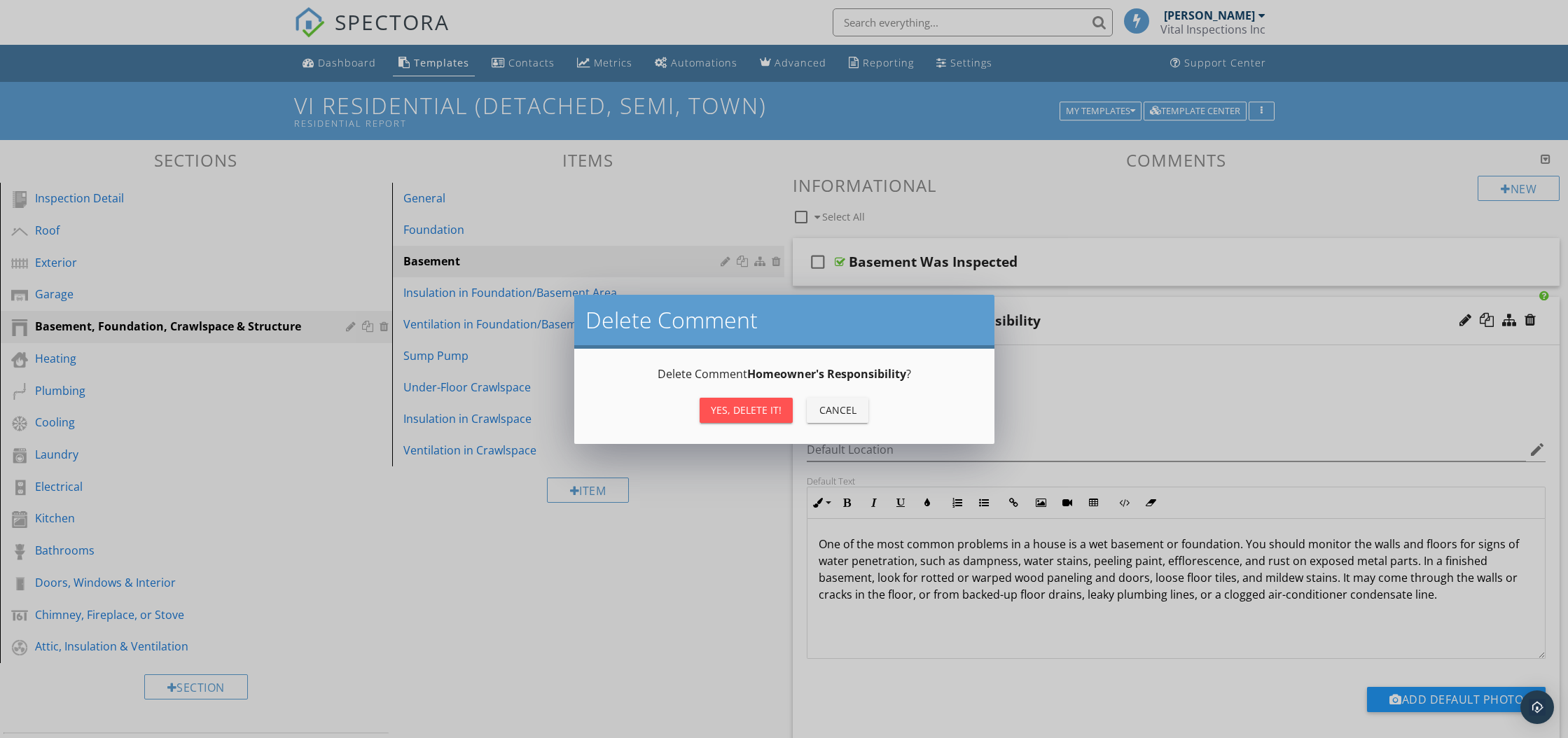
click at [720, 408] on div "Yes, Delete it!" at bounding box center [746, 410] width 71 height 15
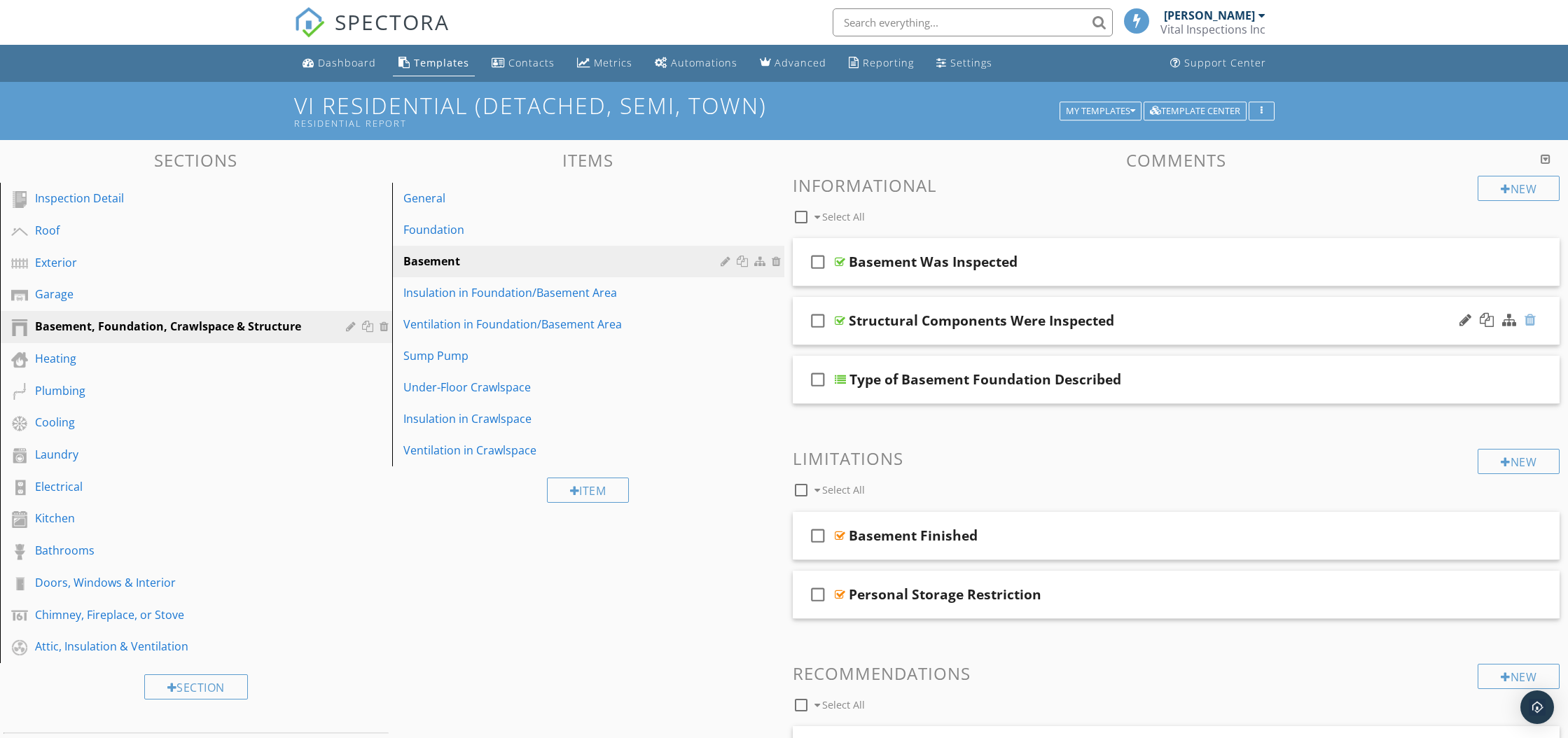
click at [1527, 322] on div at bounding box center [1530, 319] width 11 height 14
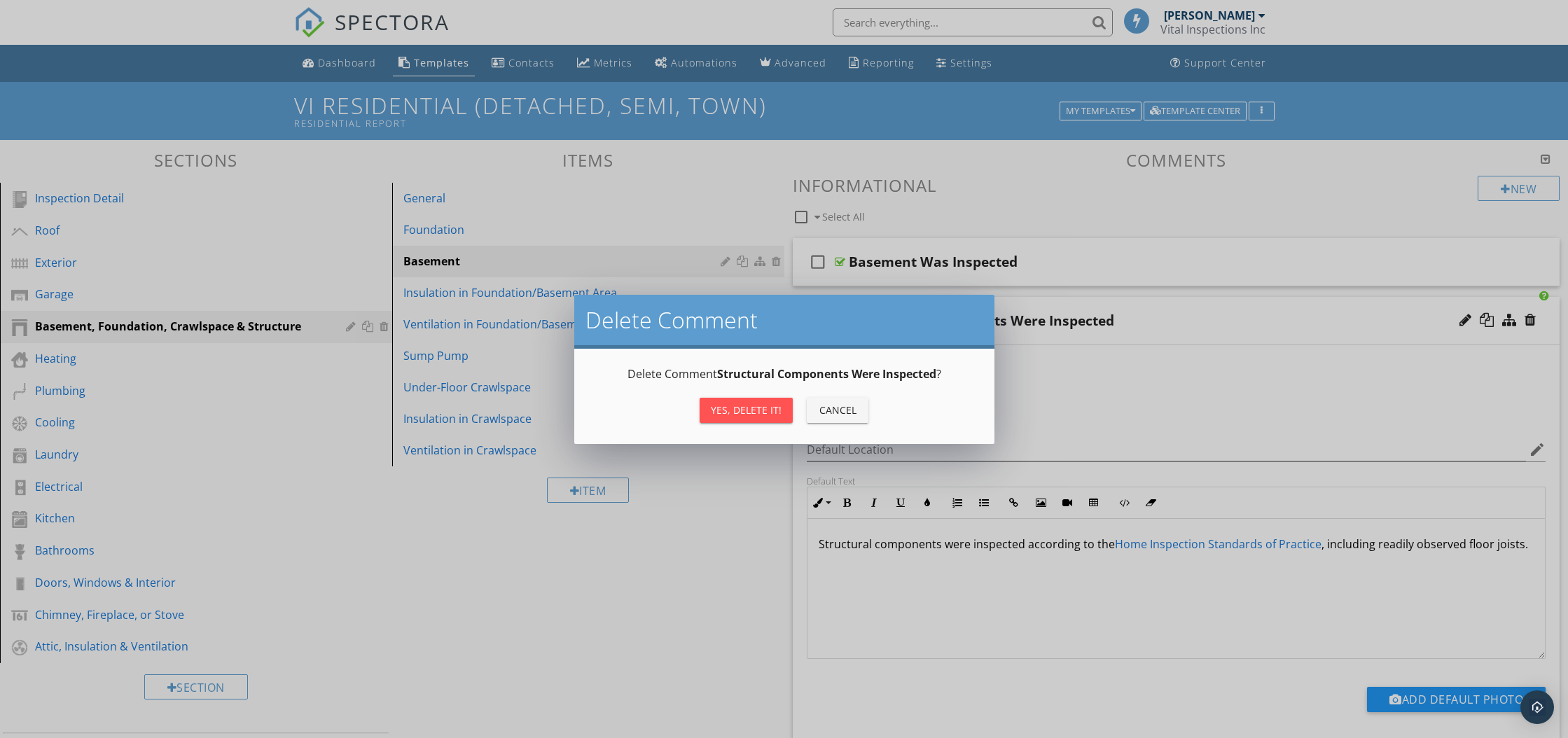
click at [737, 403] on div "Yes, Delete it!" at bounding box center [746, 410] width 71 height 15
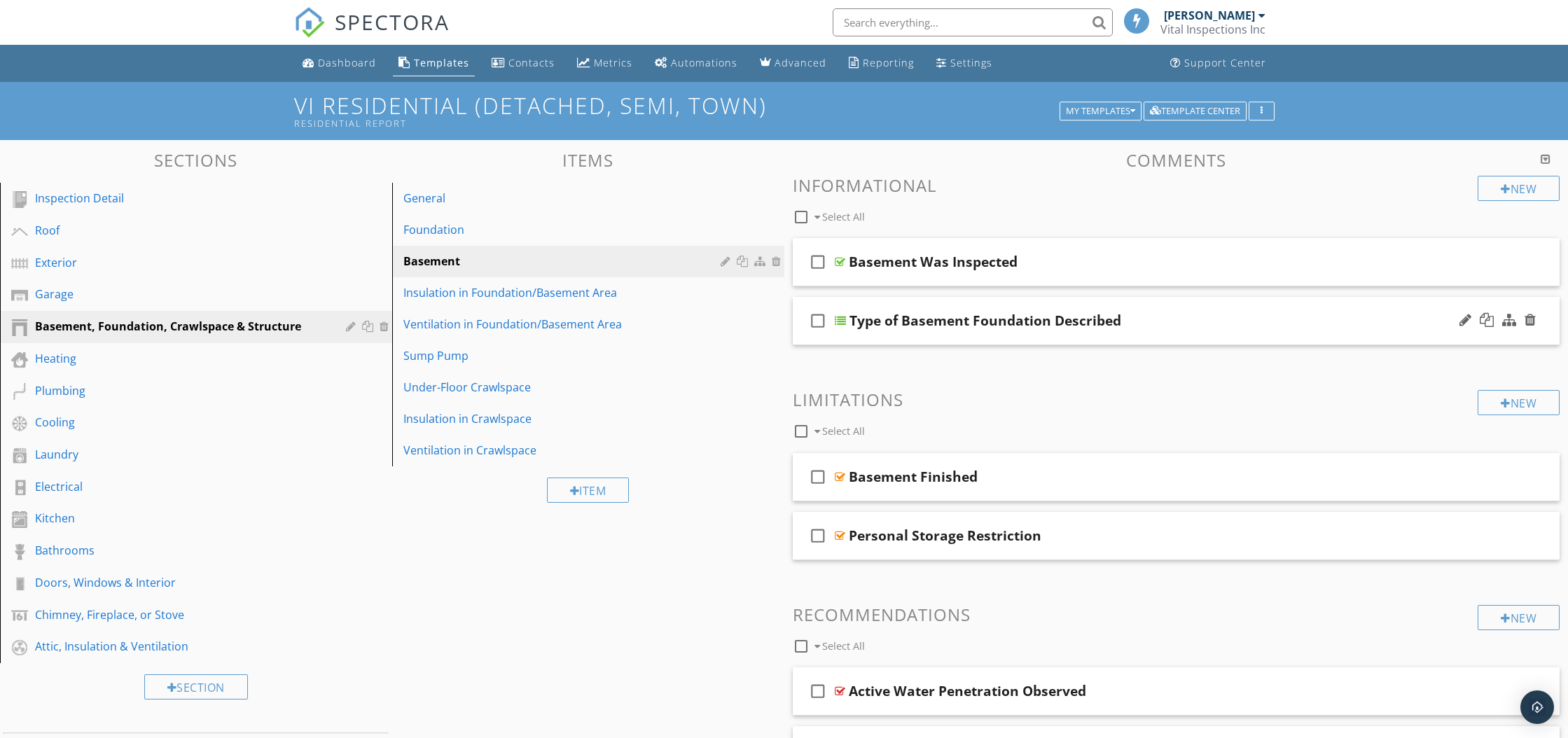
click at [841, 318] on div at bounding box center [840, 320] width 11 height 11
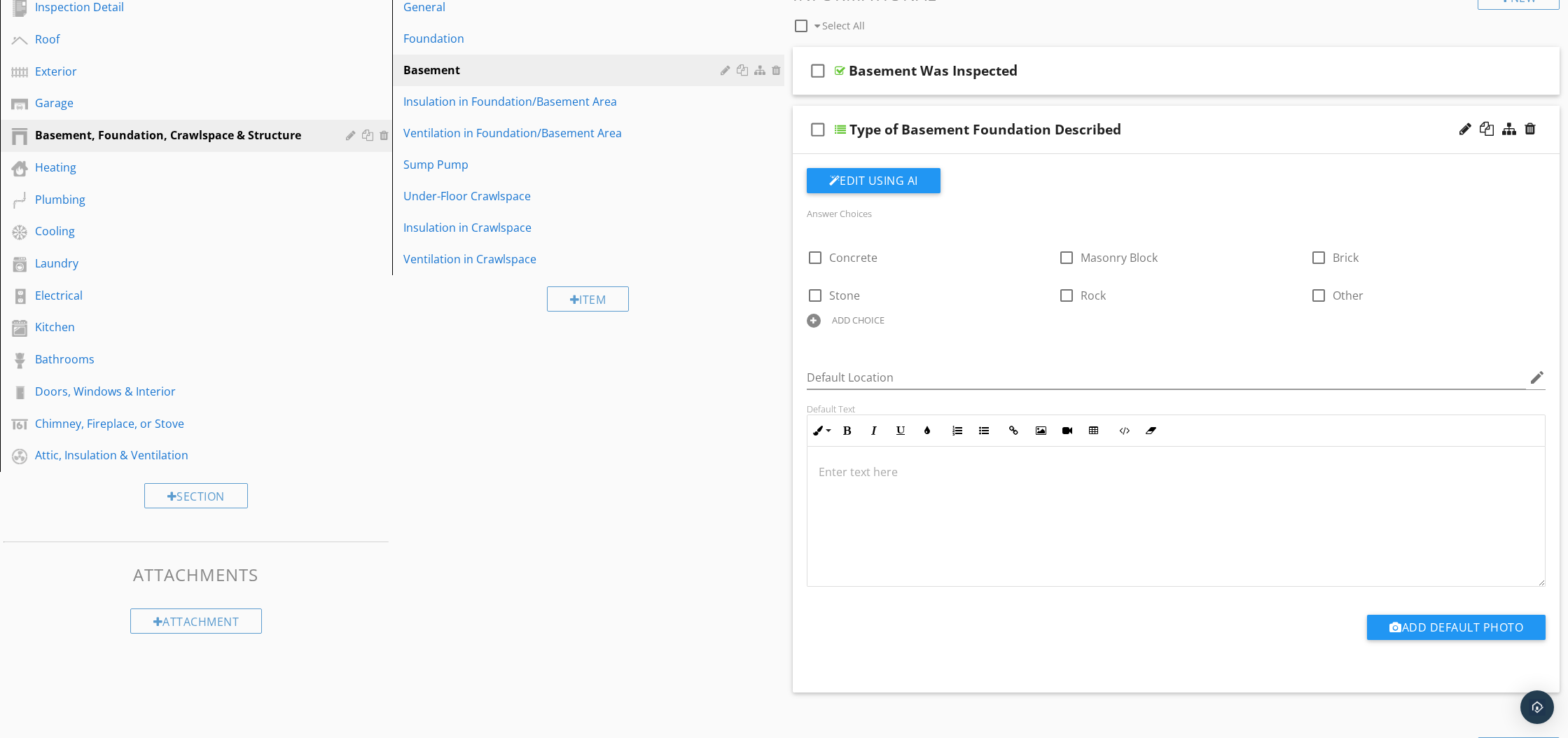
scroll to position [188, 0]
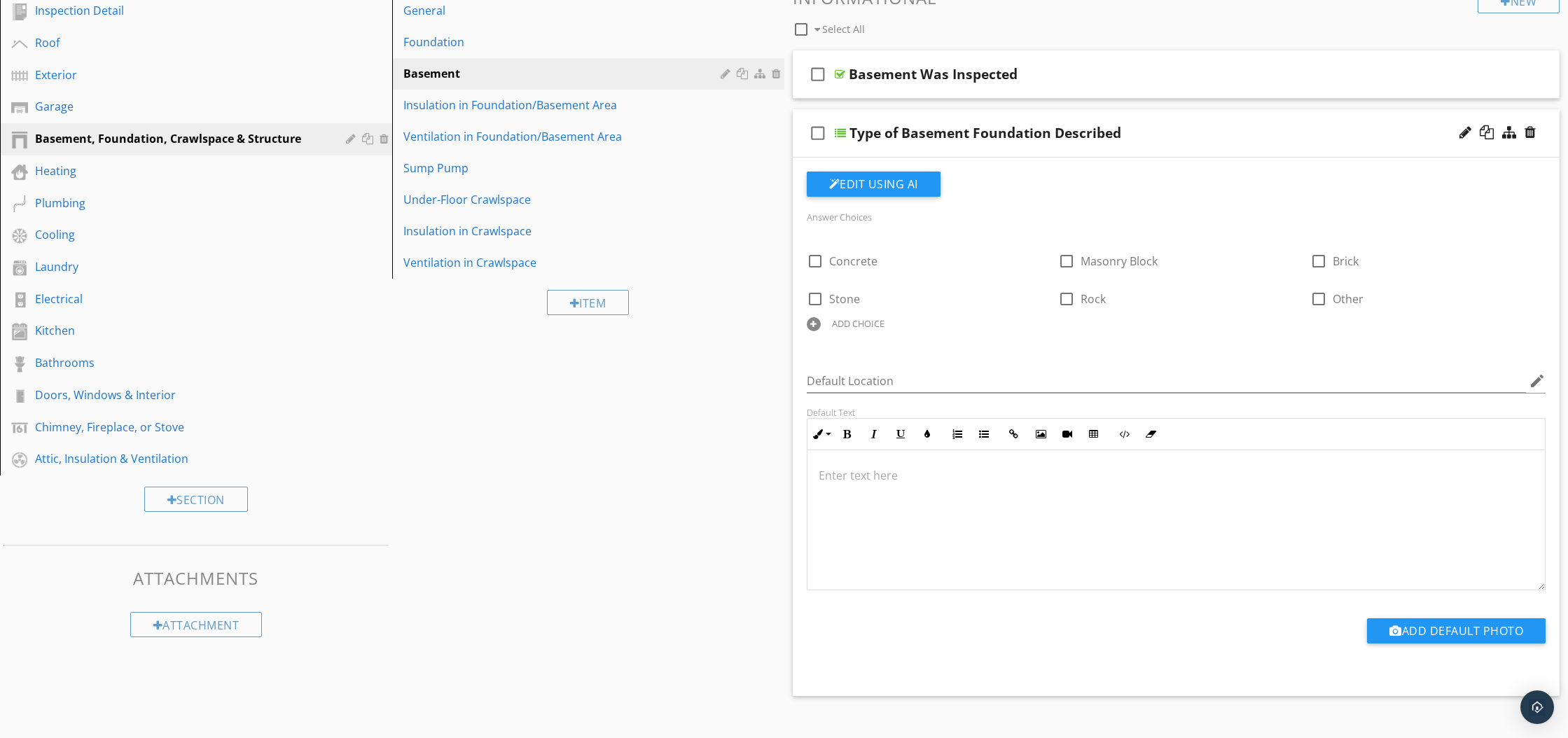
click at [842, 132] on div at bounding box center [840, 133] width 11 height 11
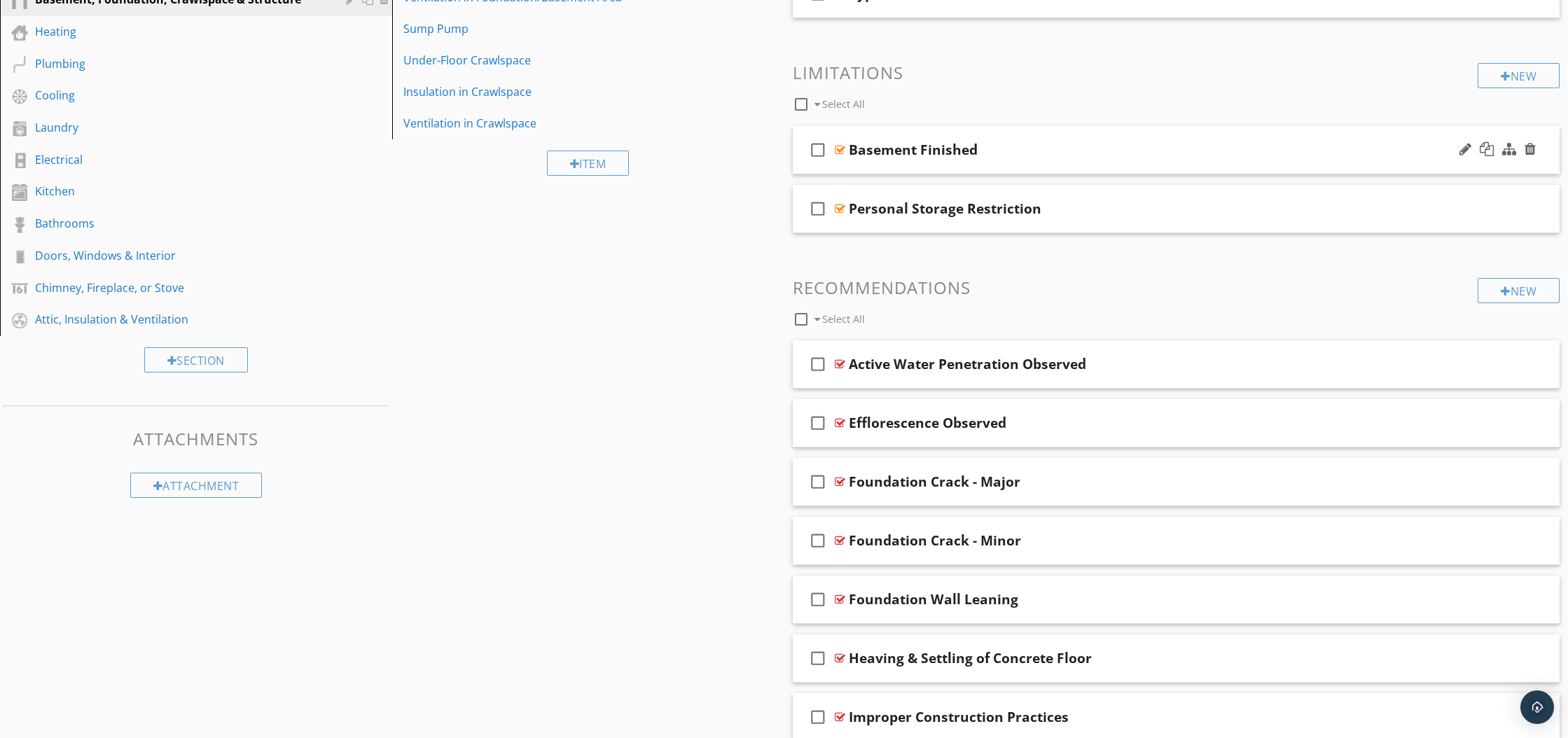
scroll to position [300, 0]
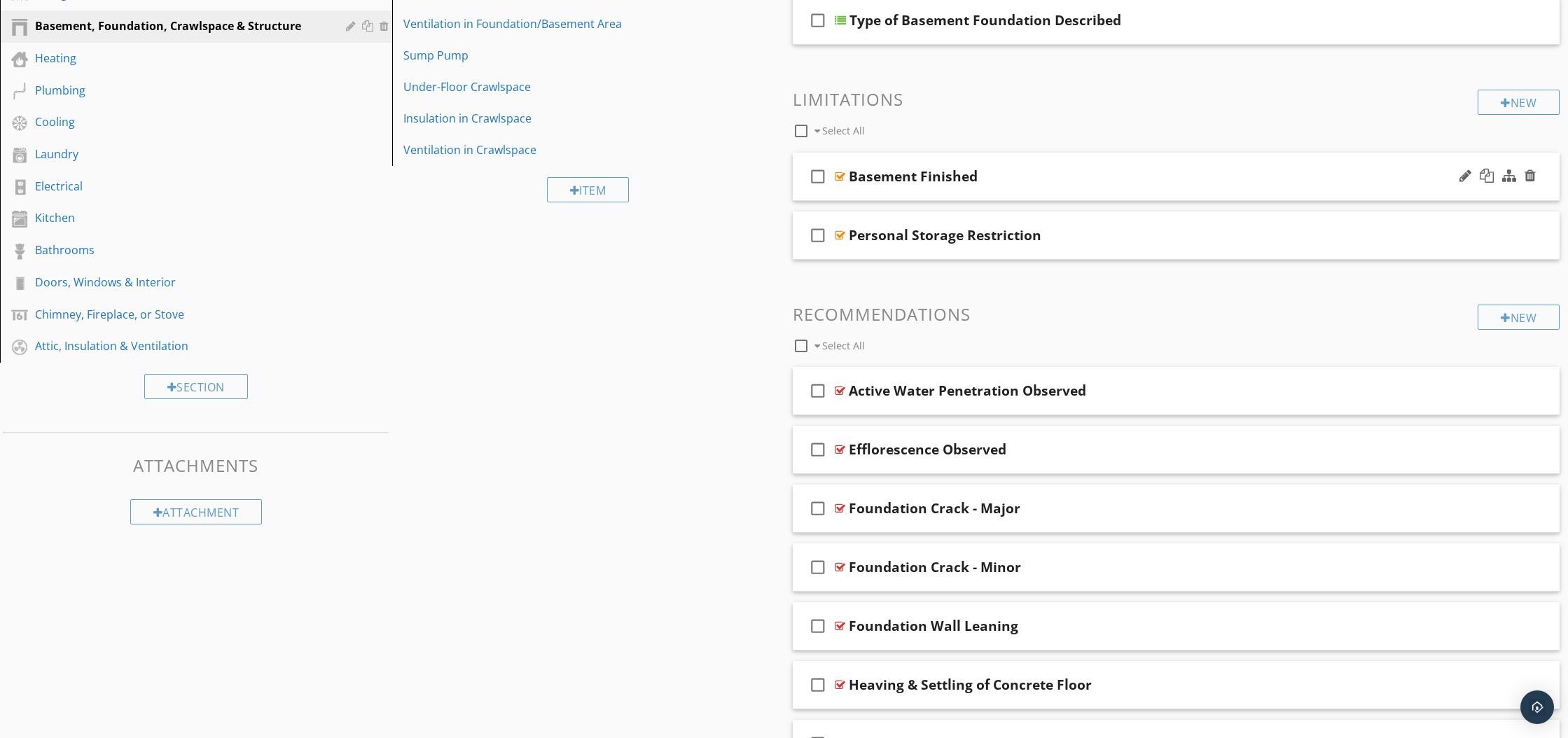
click at [839, 176] on div at bounding box center [839, 177] width 10 height 11
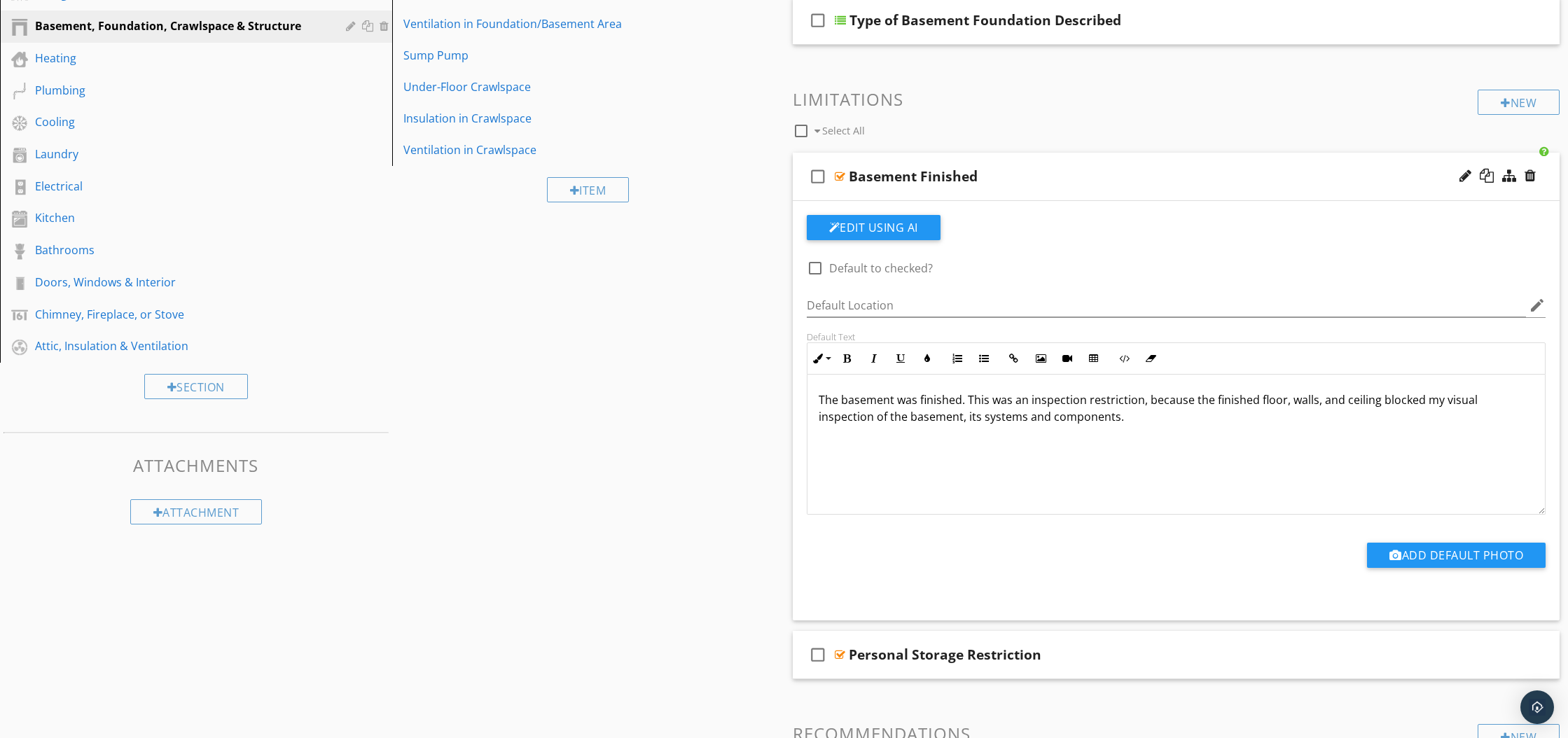
drag, startPoint x: 814, startPoint y: 396, endPoint x: 1145, endPoint y: 434, distance: 333.2
click at [1145, 434] on div "The basement was finished. This was an inspection restriction, because the fini…" at bounding box center [1176, 444] width 738 height 140
click at [838, 176] on div at bounding box center [839, 177] width 10 height 11
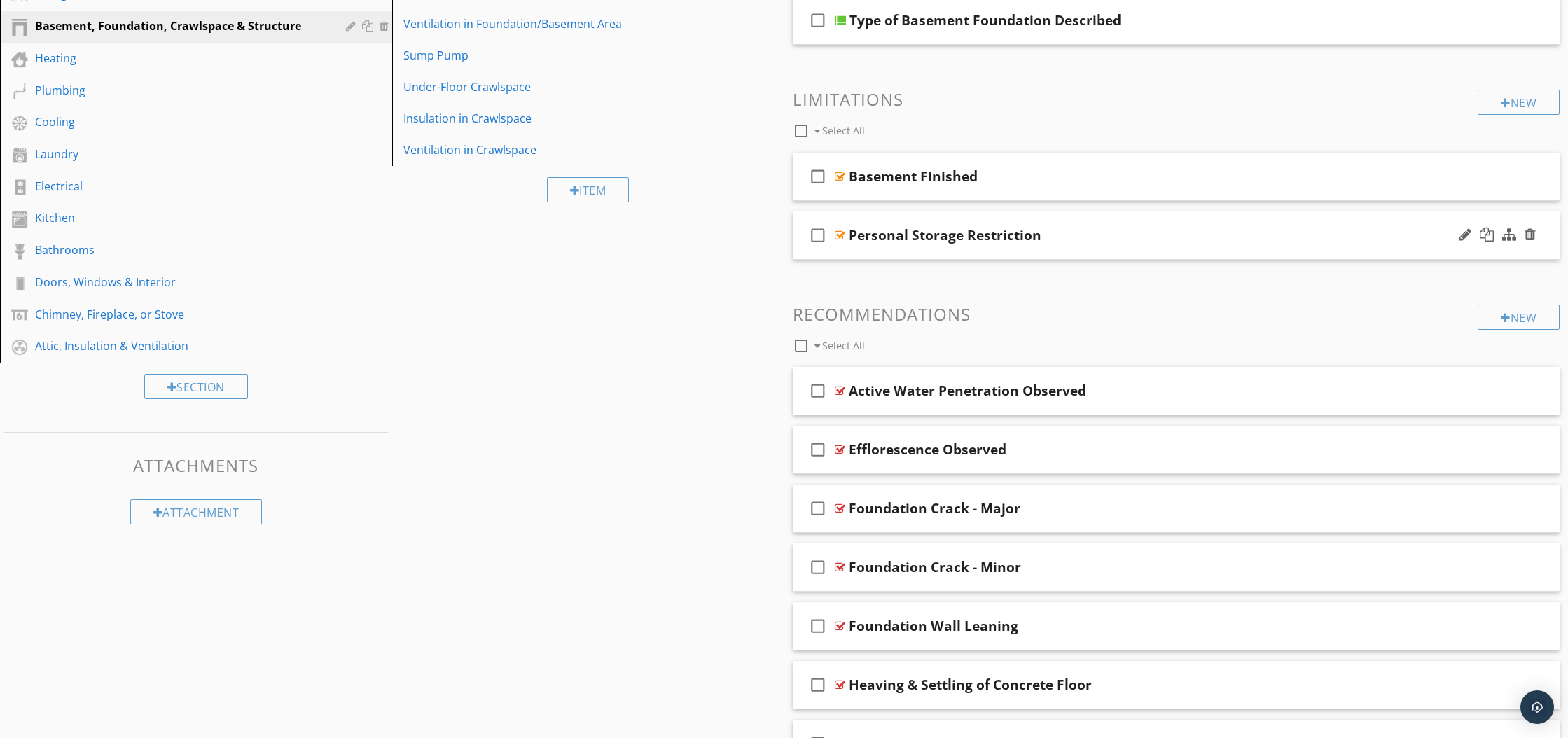
click at [839, 236] on div at bounding box center [839, 235] width 10 height 11
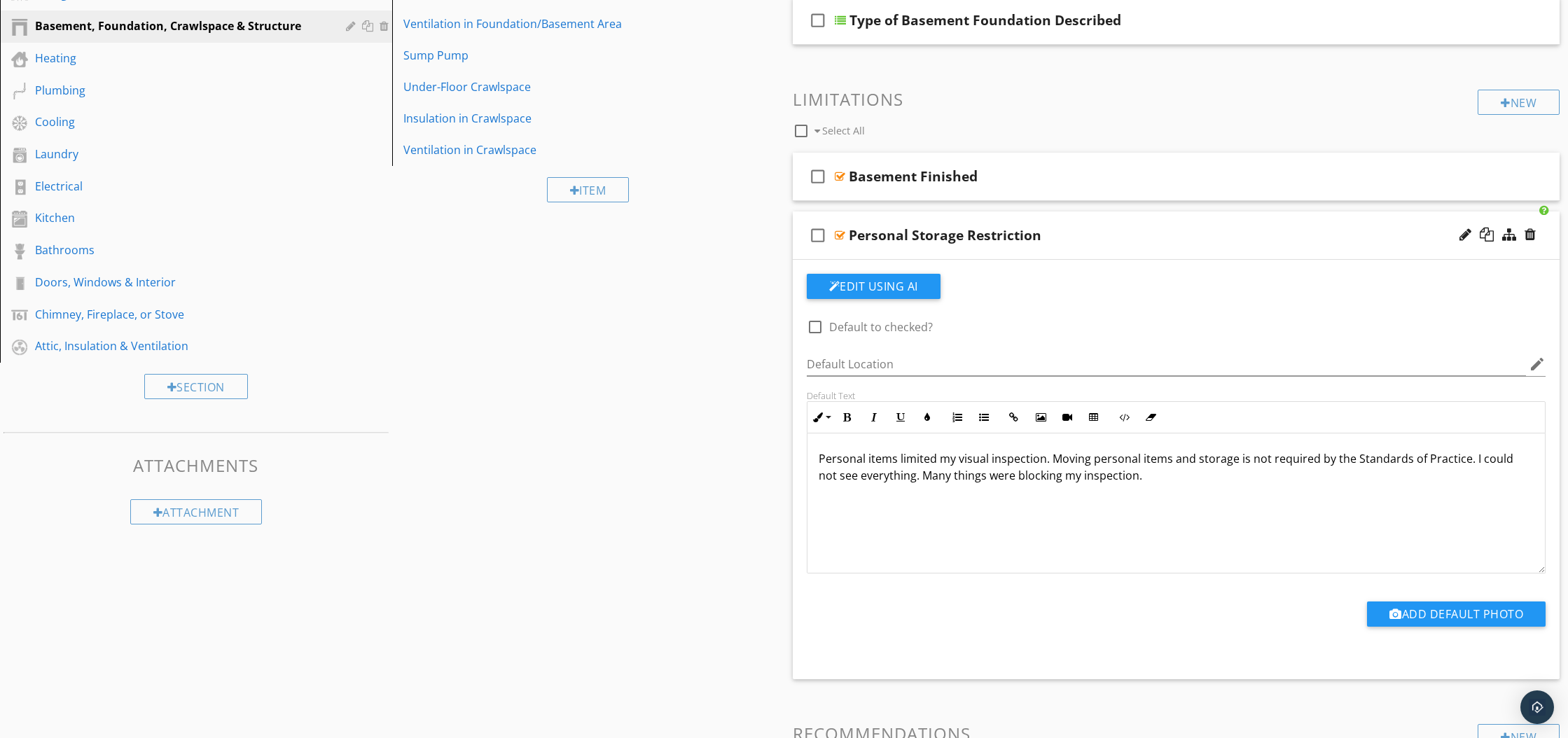
drag, startPoint x: 818, startPoint y: 458, endPoint x: 1161, endPoint y: 490, distance: 344.5
click at [1161, 490] on div "Personal items limited my visual inspection. Moving personal items and storage …" at bounding box center [1176, 504] width 738 height 140
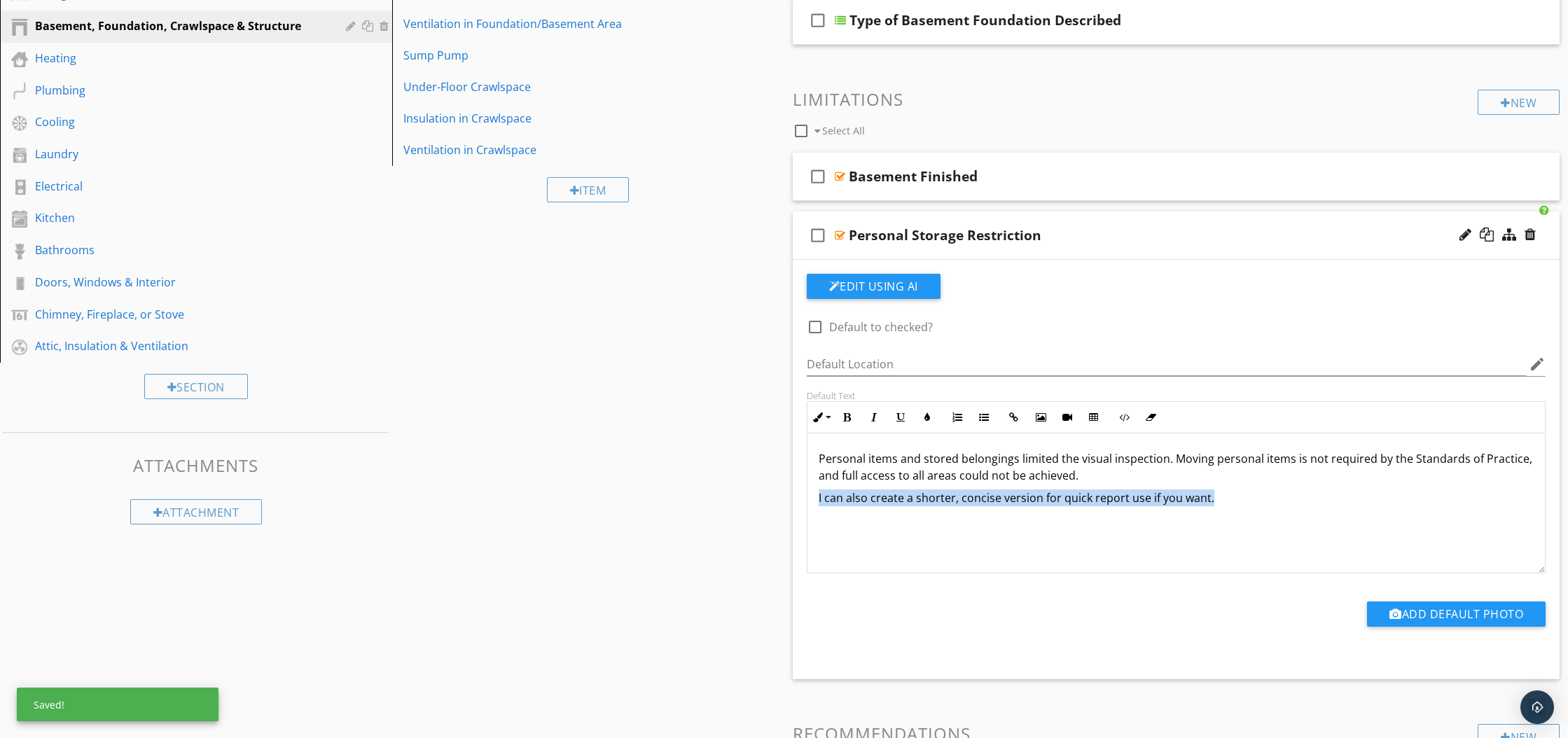
drag, startPoint x: 818, startPoint y: 496, endPoint x: 1206, endPoint y: 516, distance: 388.5
click at [1206, 516] on div "Personal items and stored belongings limited the visual inspection. Moving pers…" at bounding box center [1176, 504] width 738 height 140
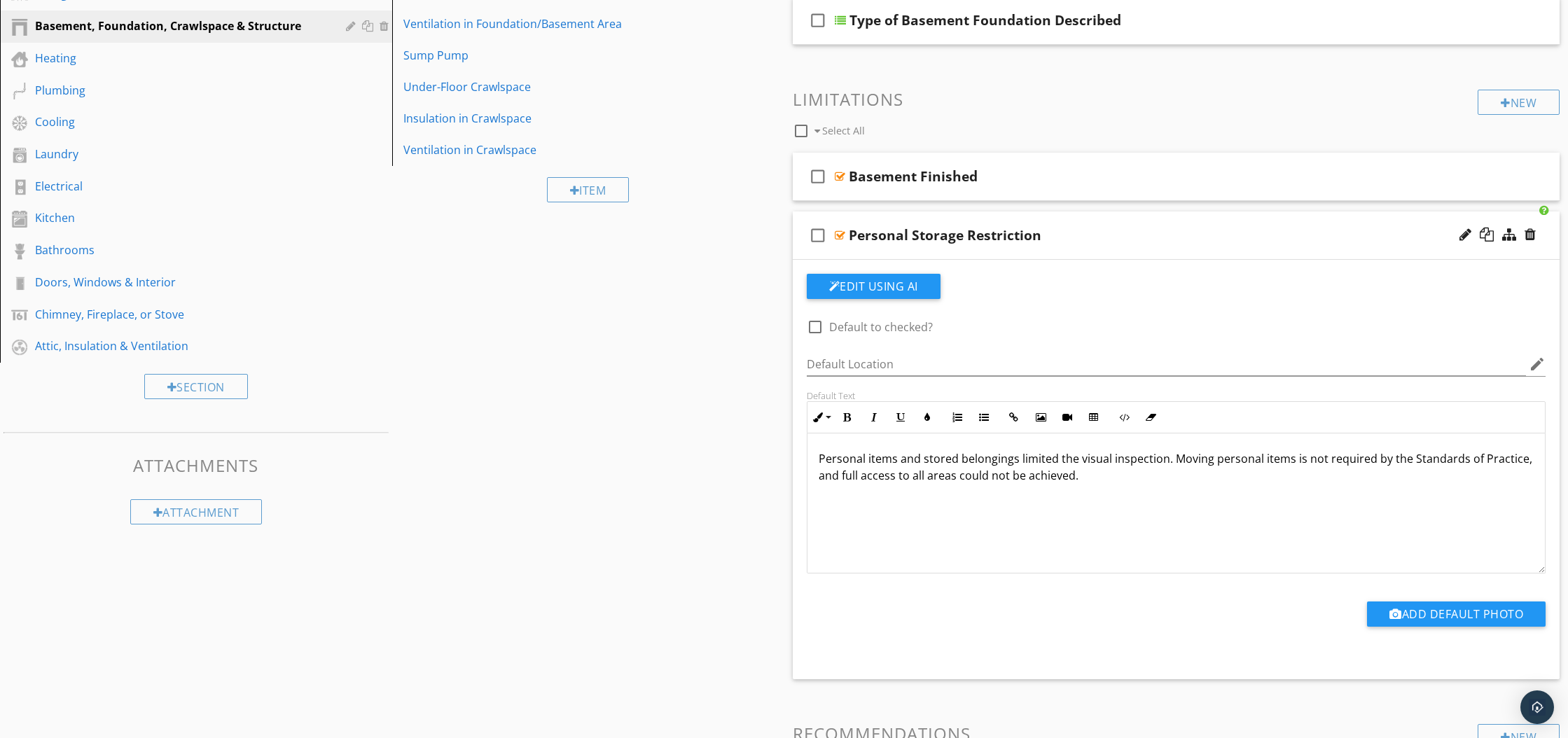
click at [843, 234] on div at bounding box center [839, 235] width 10 height 11
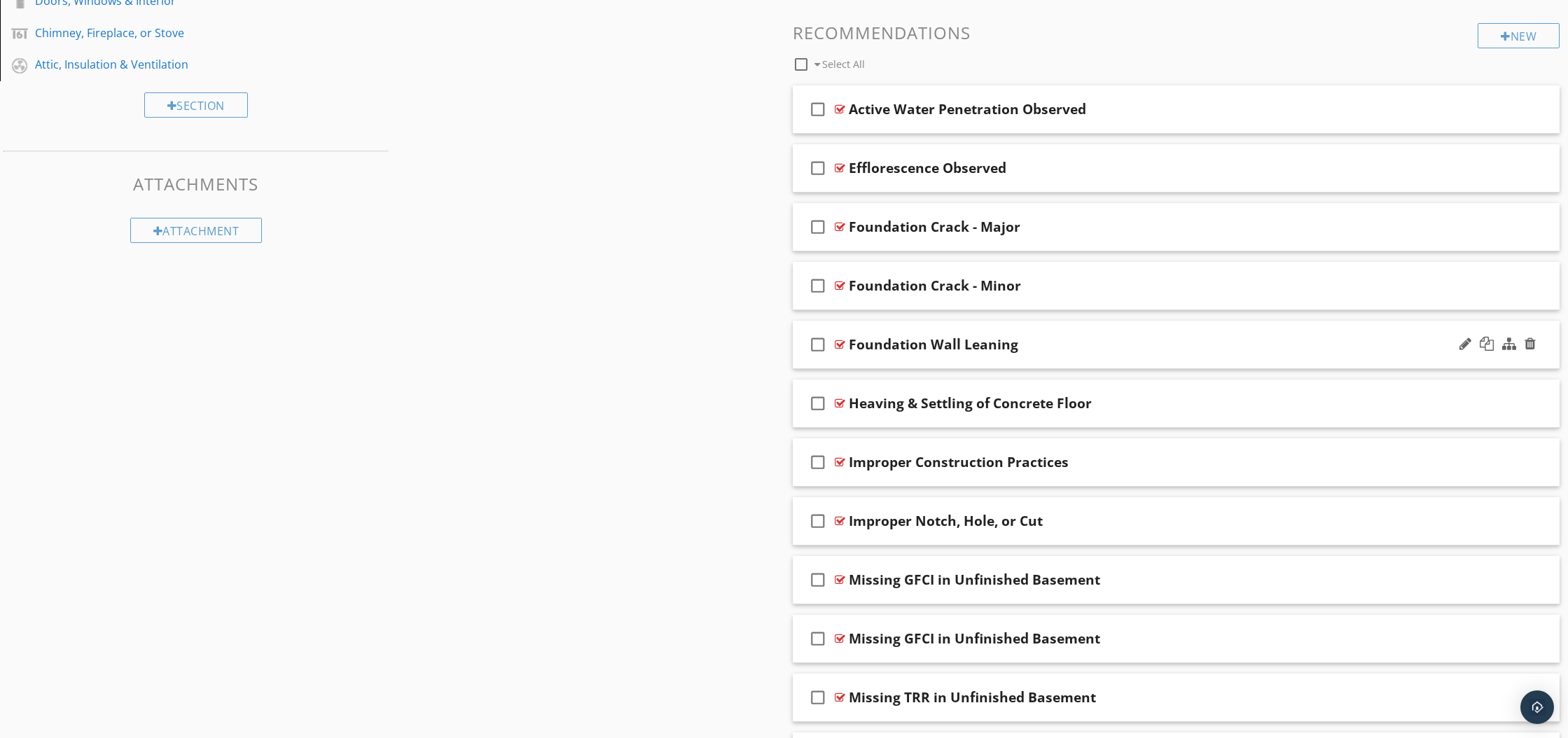
scroll to position [582, 0]
click at [1532, 107] on div at bounding box center [1530, 108] width 11 height 14
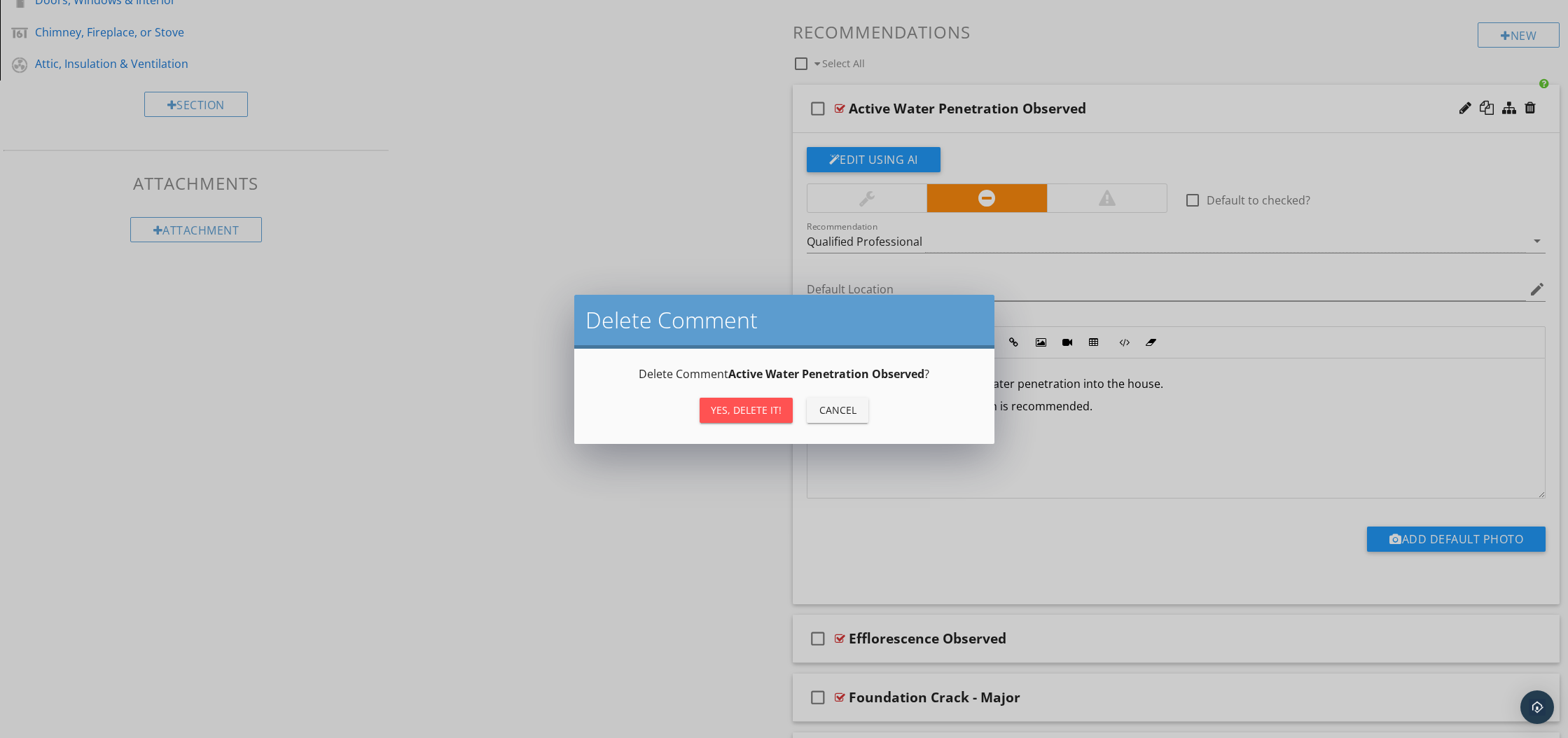
click at [756, 417] on div "Yes, Delete it!" at bounding box center [746, 410] width 71 height 15
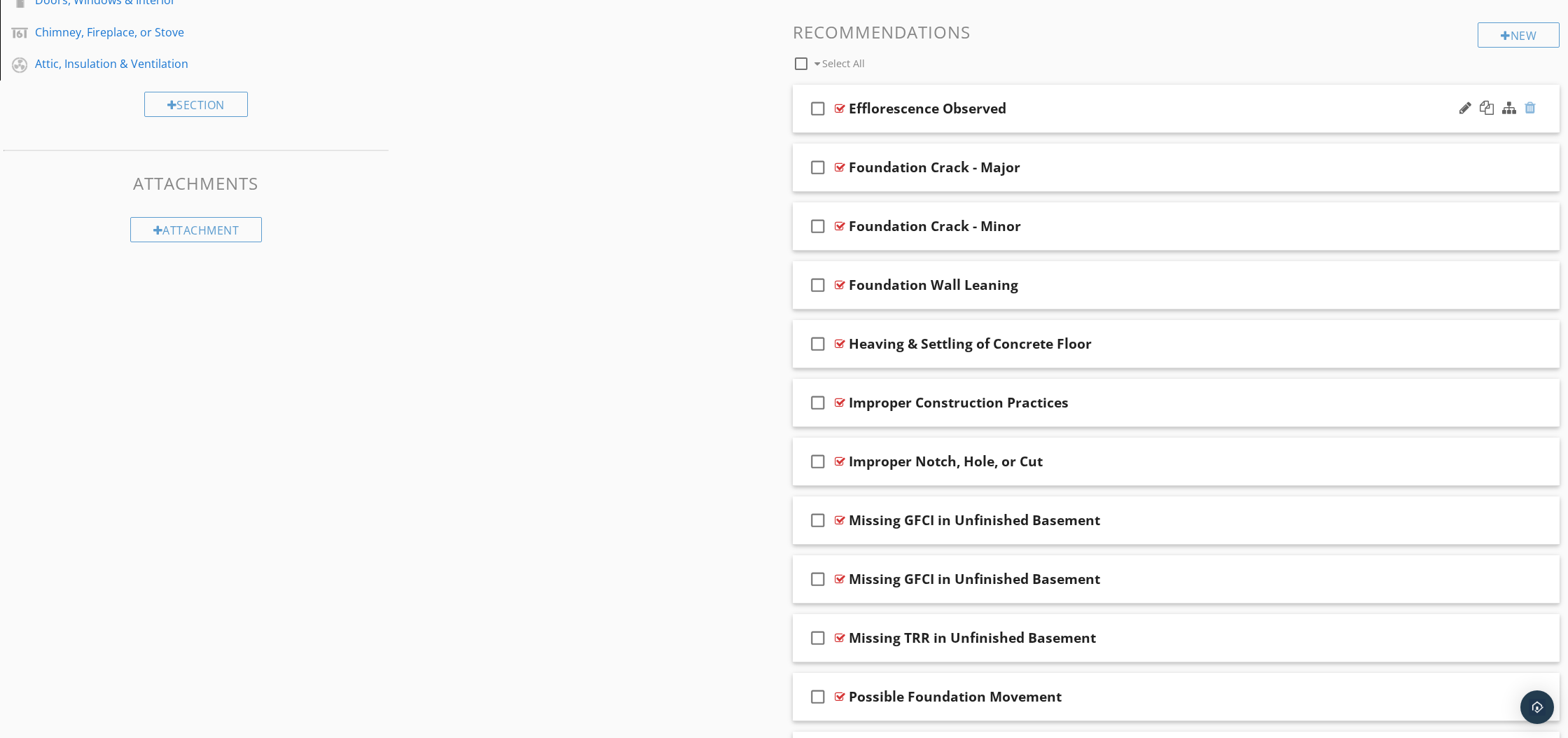
click at [1531, 107] on div at bounding box center [1530, 108] width 11 height 14
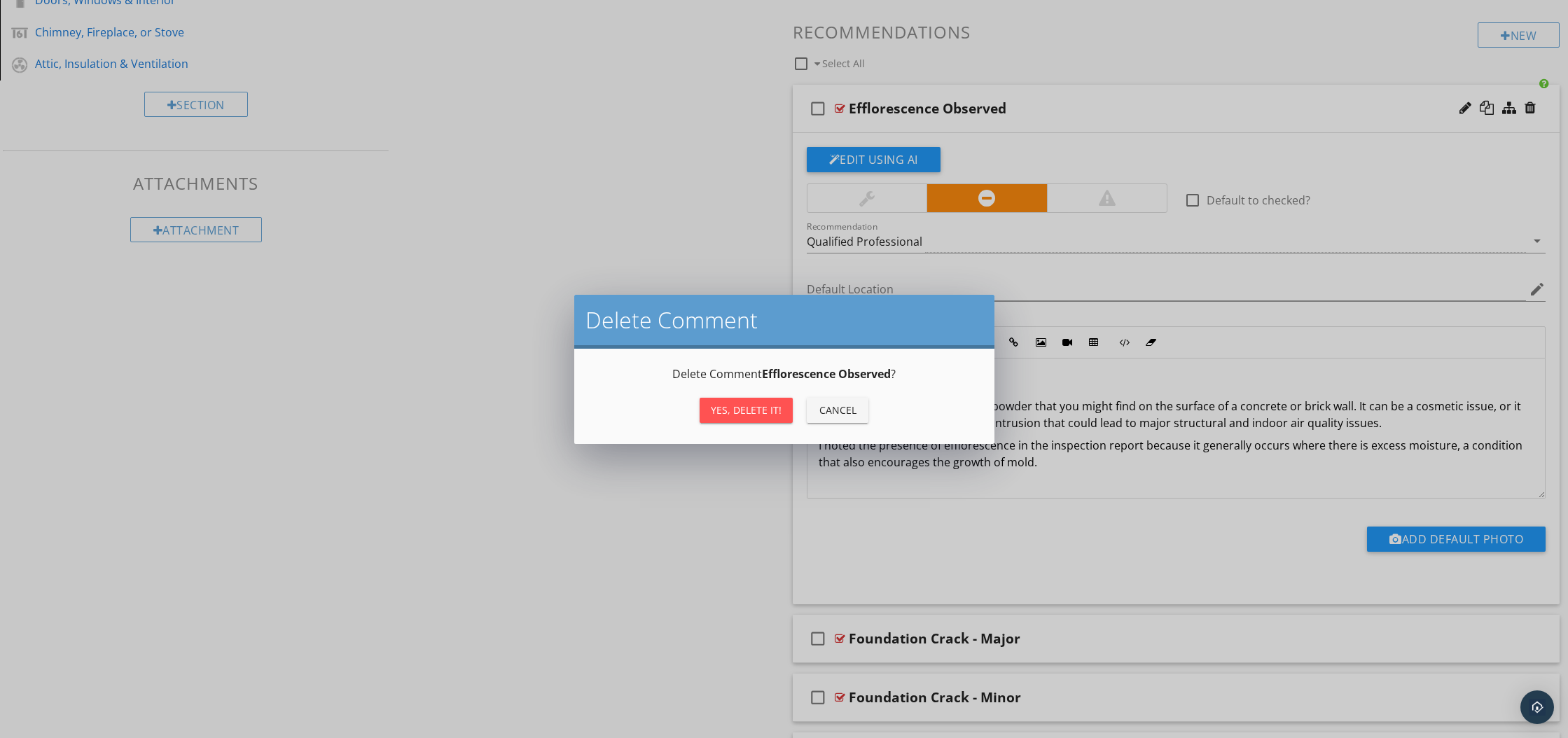
click at [750, 413] on div "Yes, Delete it!" at bounding box center [746, 410] width 71 height 15
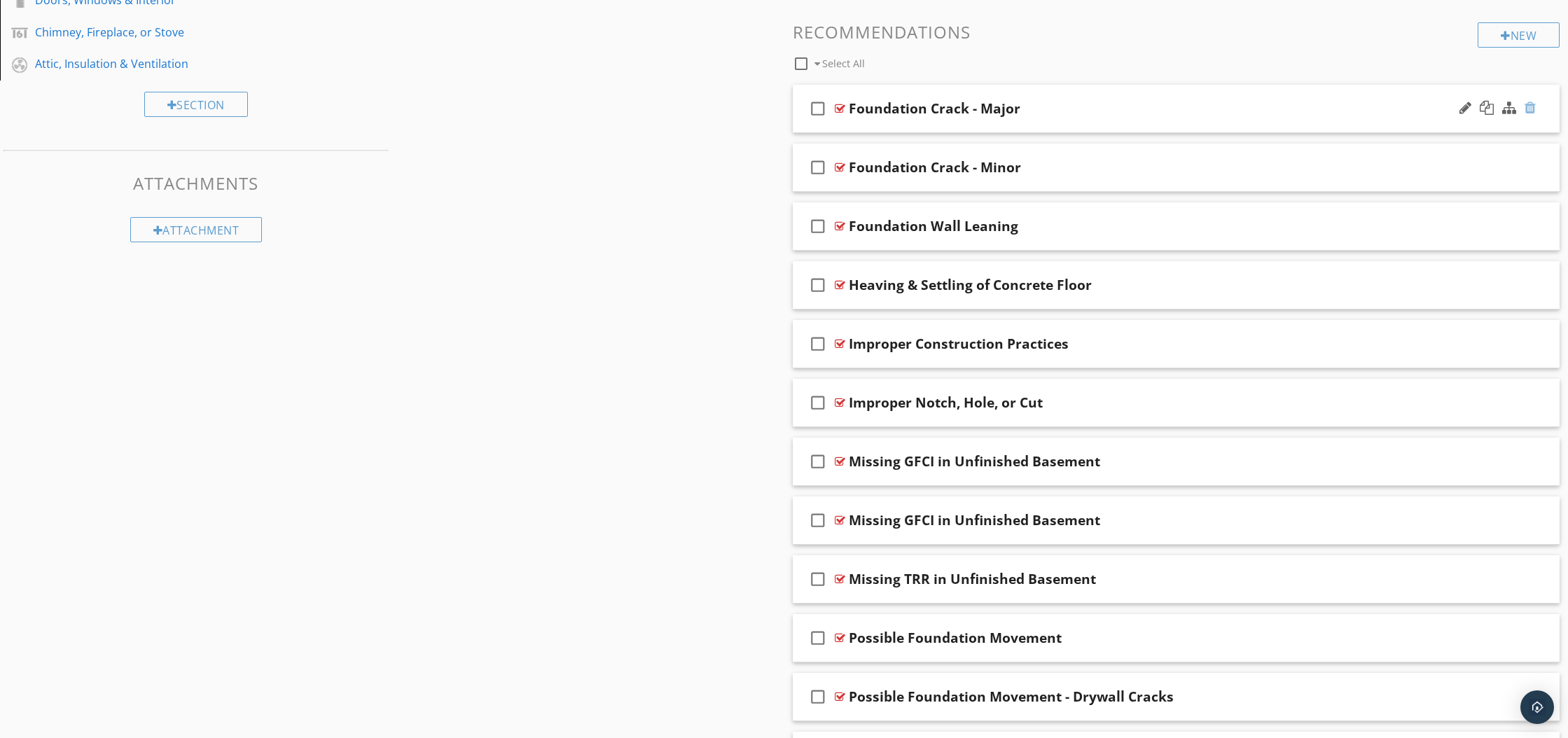
click at [1531, 106] on div at bounding box center [1530, 108] width 11 height 14
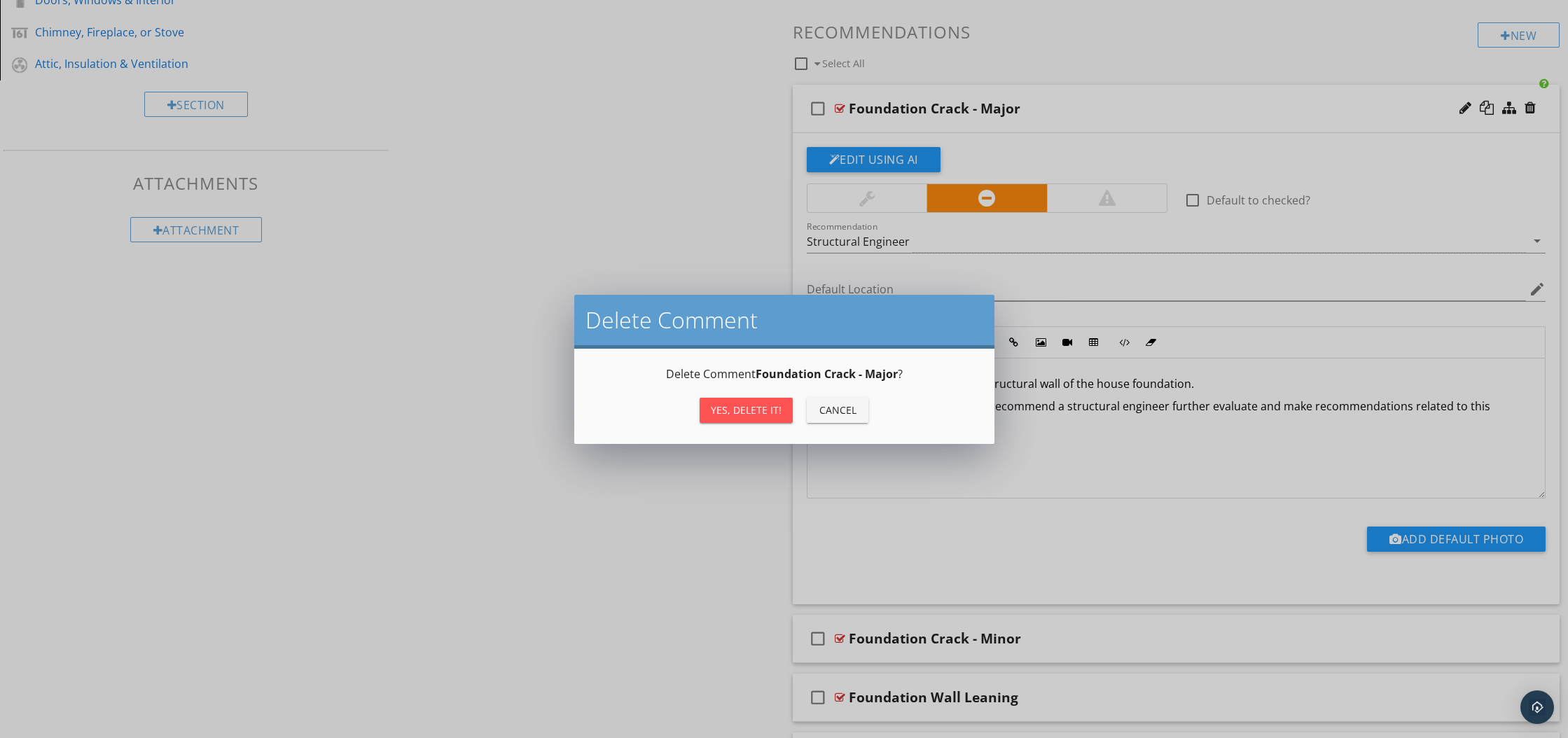
click at [720, 407] on div "Yes, Delete it!" at bounding box center [746, 410] width 71 height 15
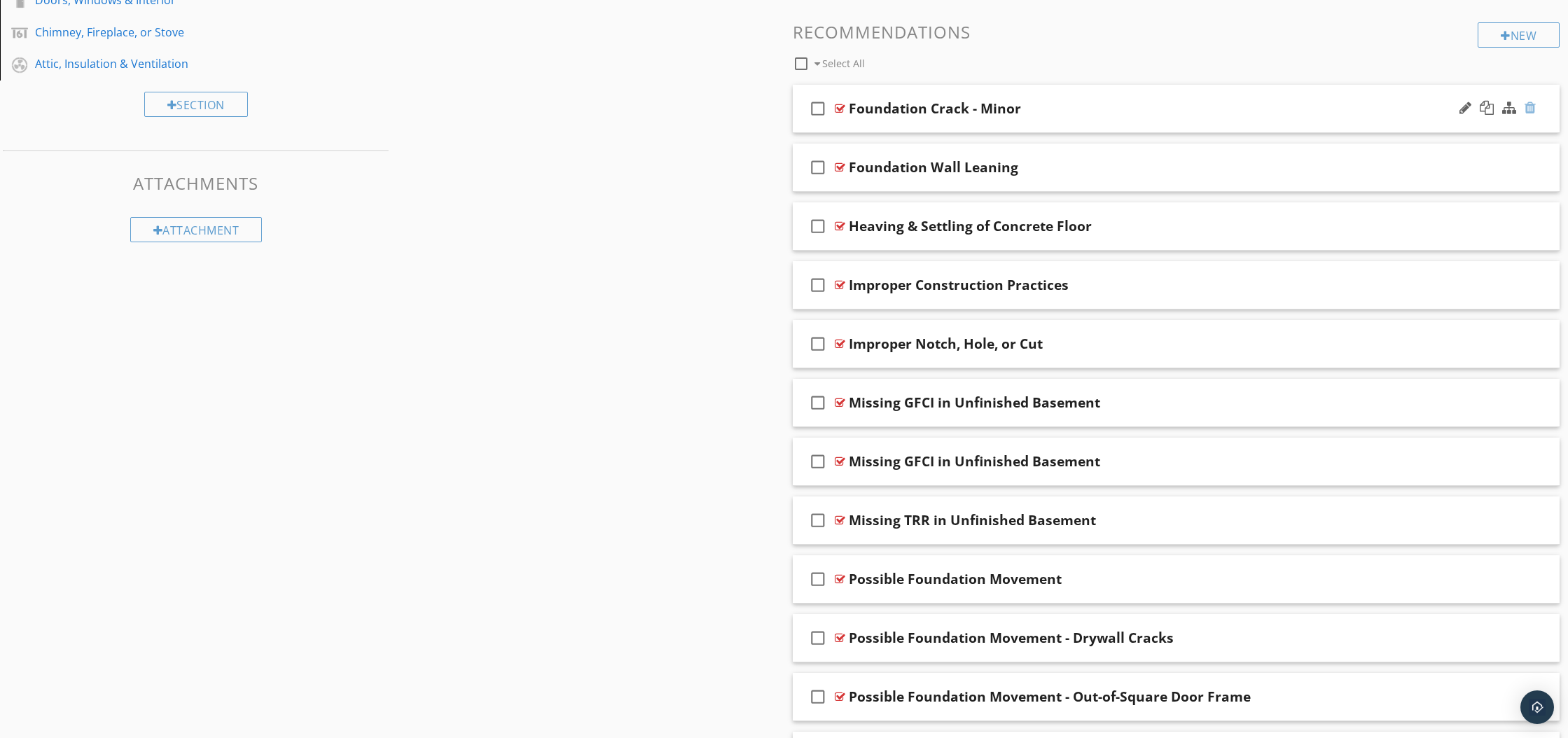
click at [1531, 110] on div at bounding box center [1530, 108] width 11 height 14
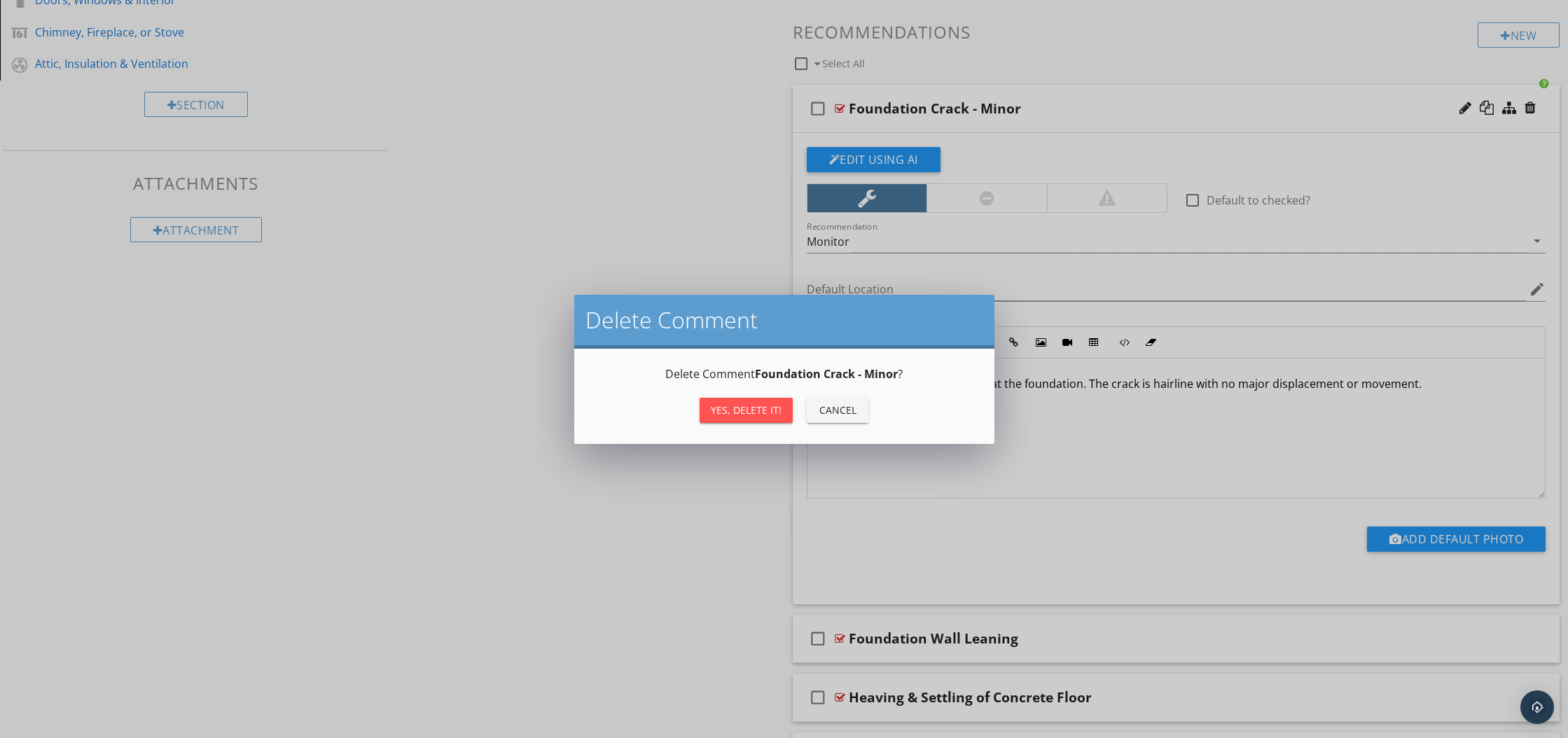
click at [742, 409] on div "Yes, Delete it!" at bounding box center [746, 410] width 71 height 15
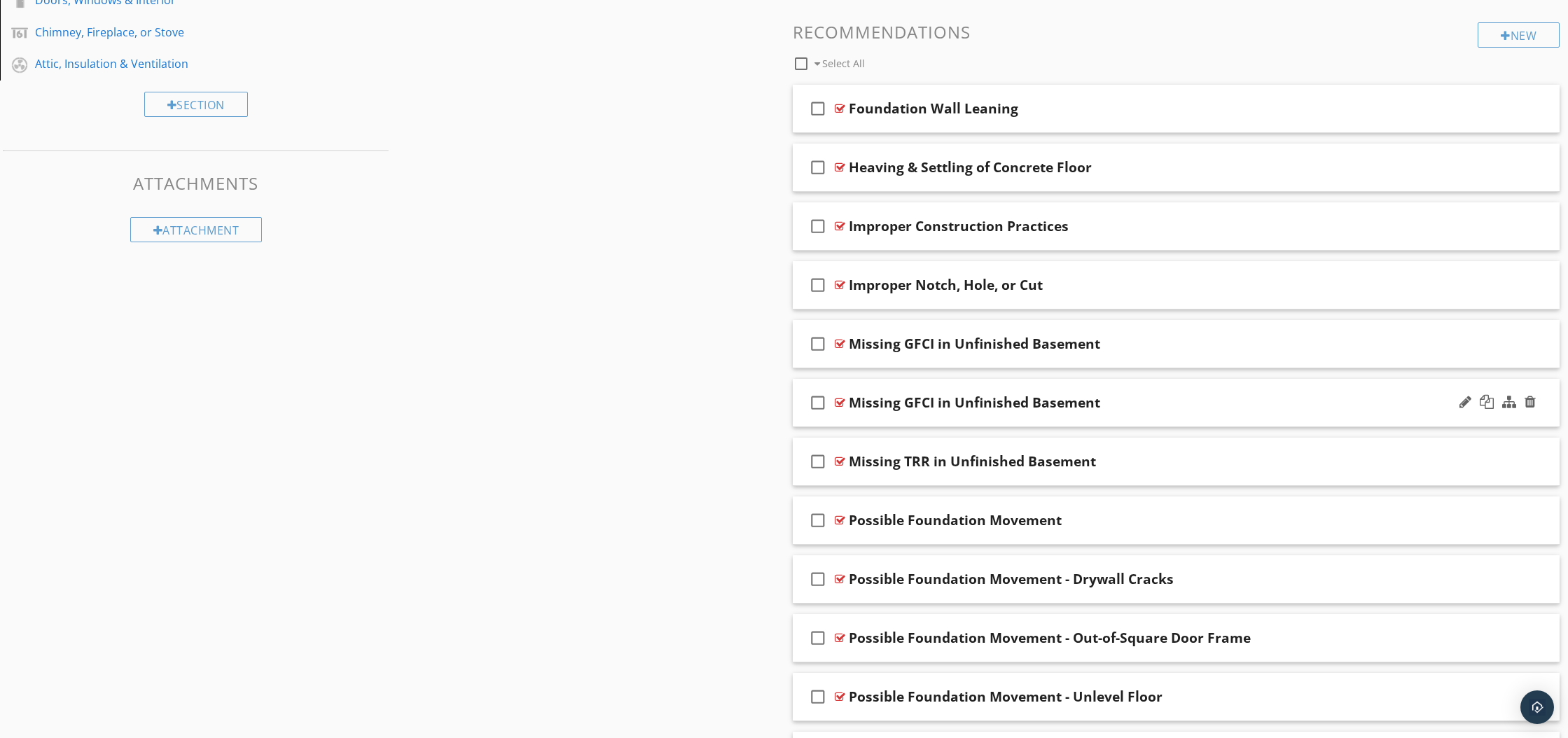
scroll to position [582, 0]
click at [1528, 113] on div at bounding box center [1530, 108] width 11 height 14
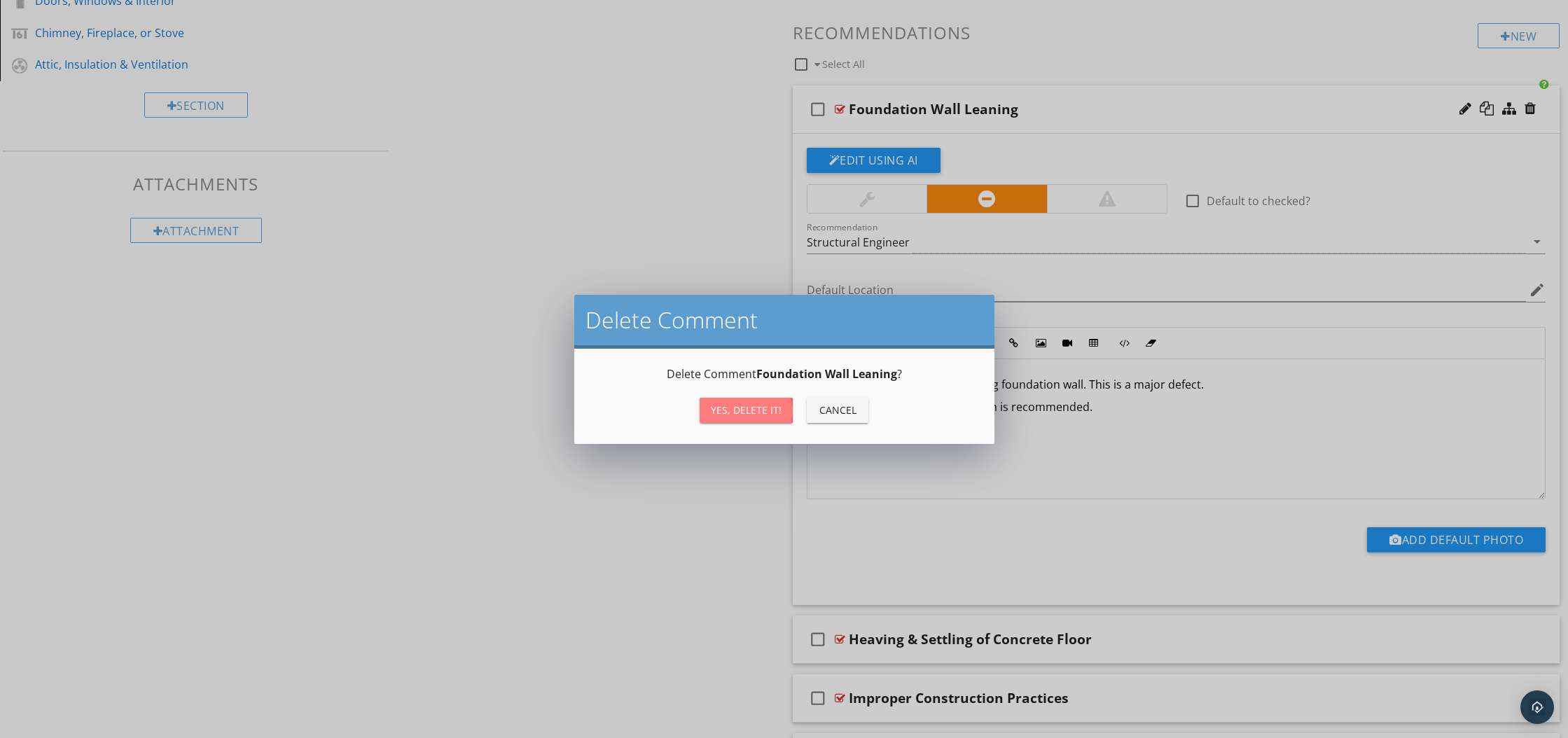
click at [750, 412] on div "Yes, Delete it!" at bounding box center [746, 410] width 71 height 15
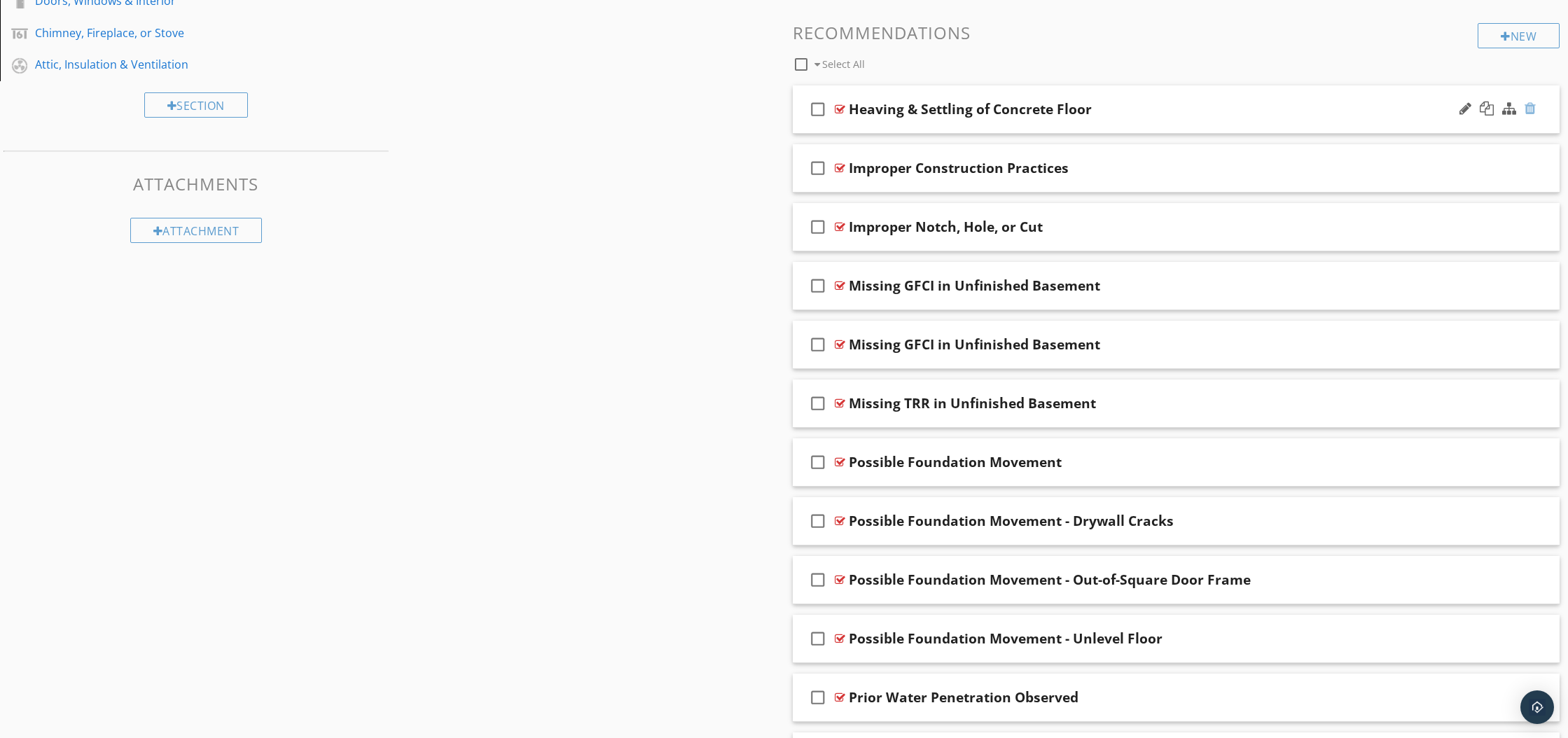
click at [1525, 109] on div at bounding box center [1530, 108] width 11 height 14
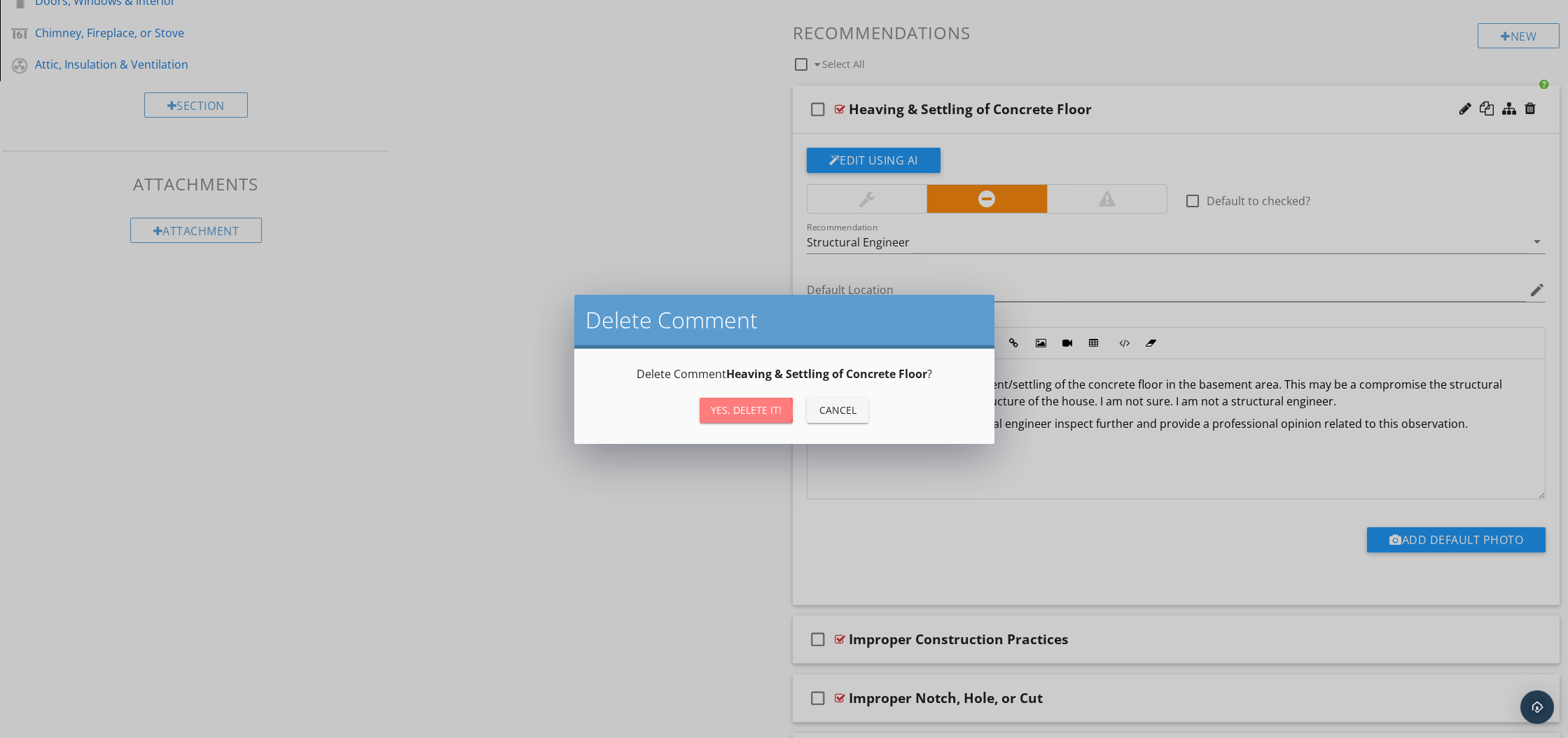
click at [714, 409] on div "Yes, Delete it!" at bounding box center [746, 410] width 71 height 15
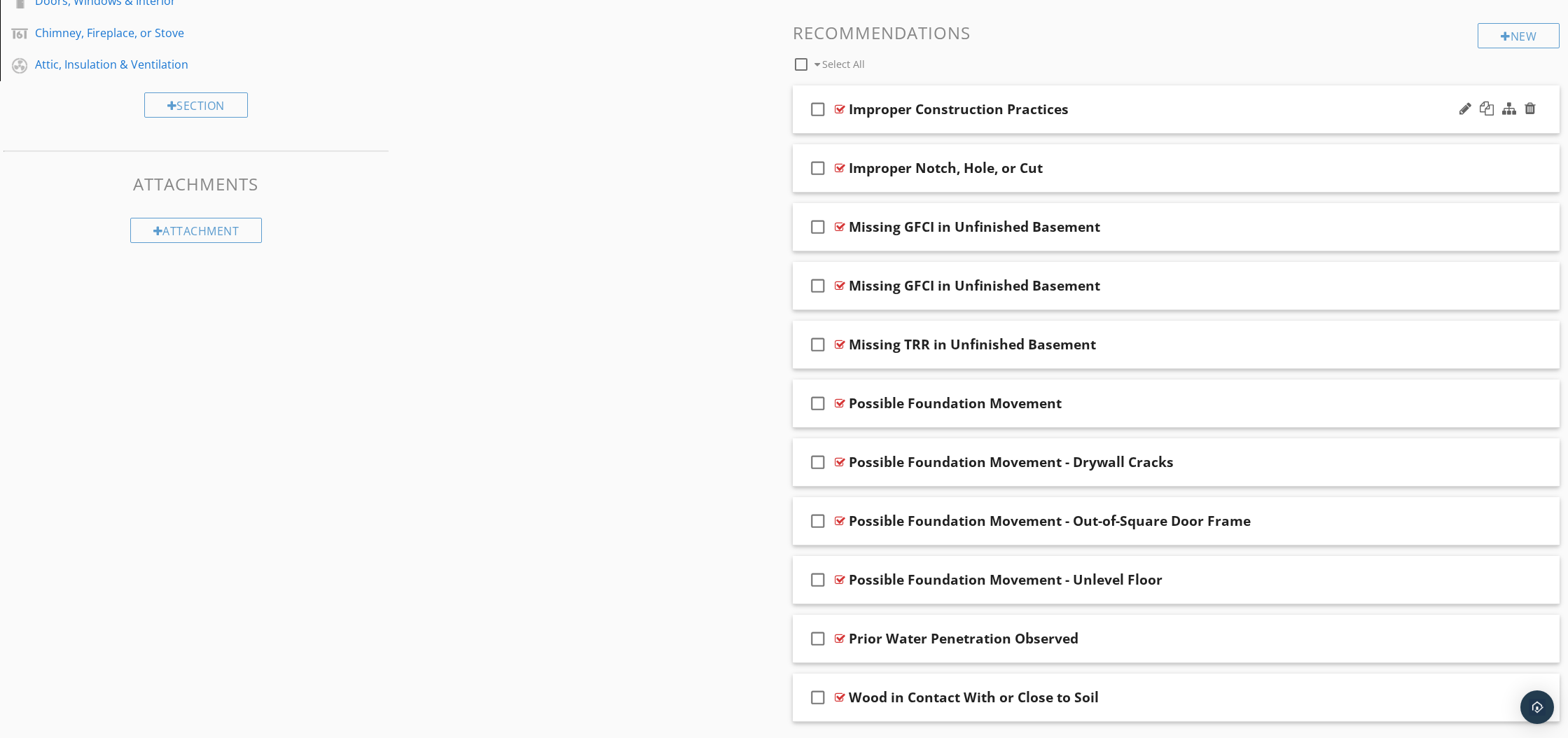
click at [1534, 116] on div at bounding box center [1497, 110] width 82 height 34
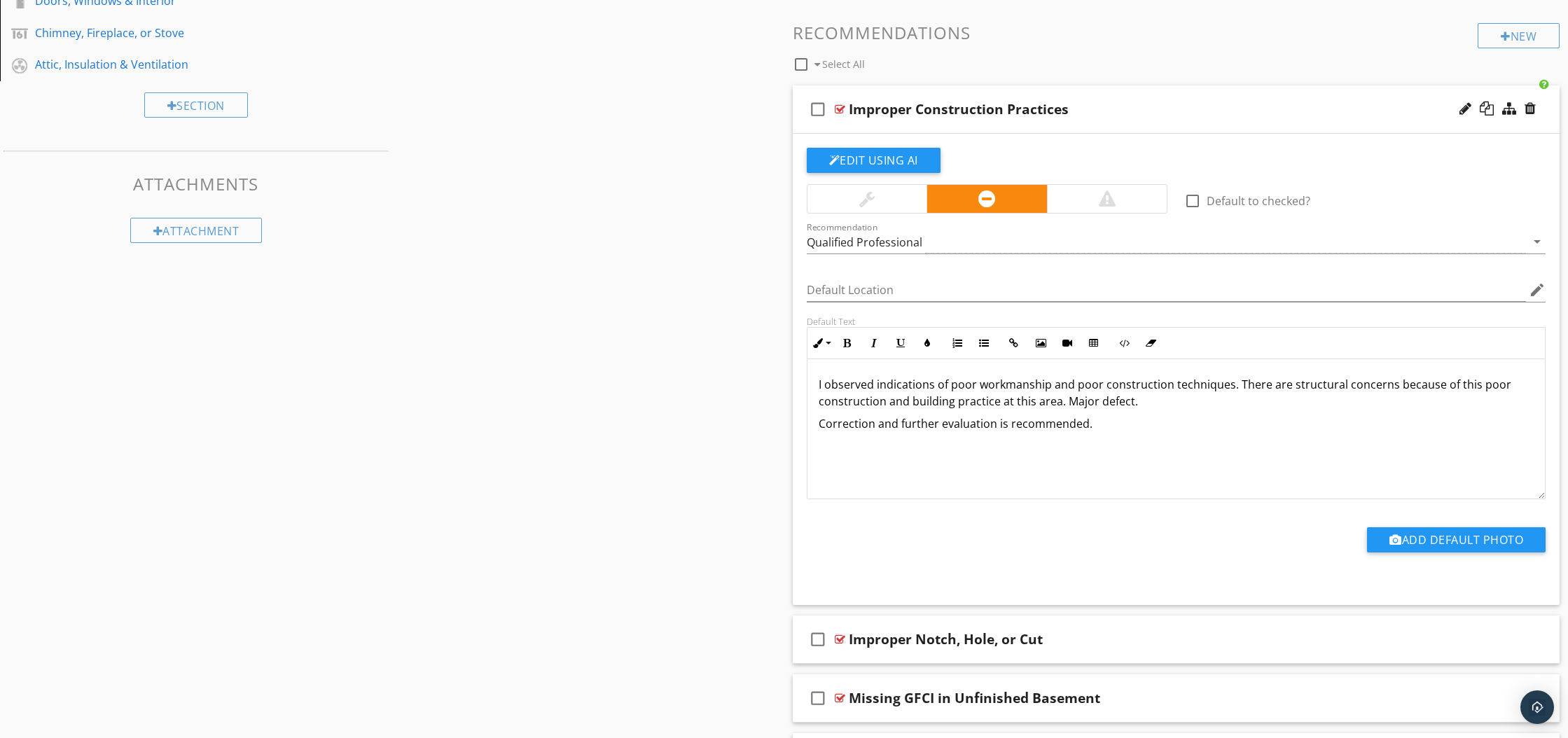
scroll to position [579, 0]
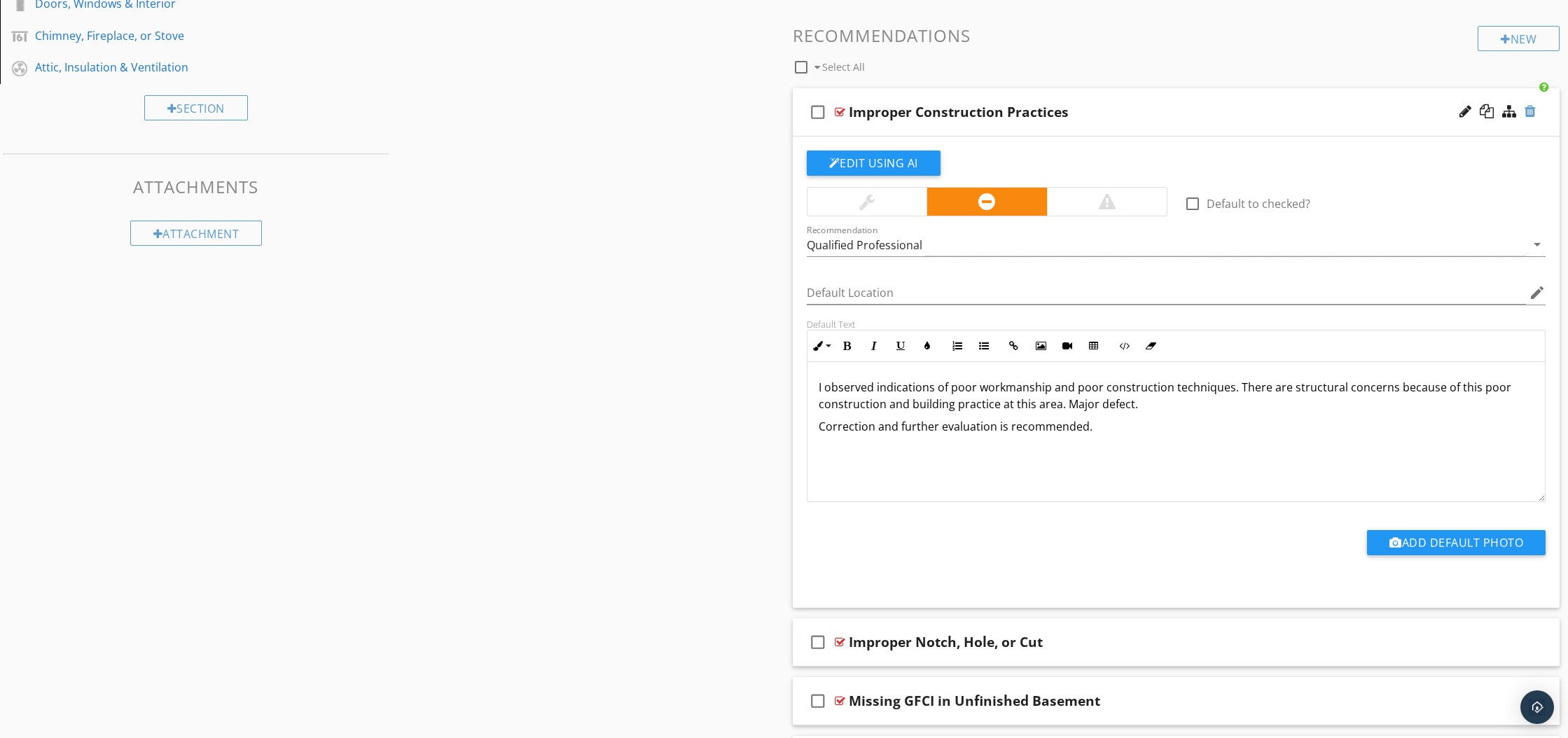
click at [1534, 112] on div at bounding box center [1530, 111] width 11 height 14
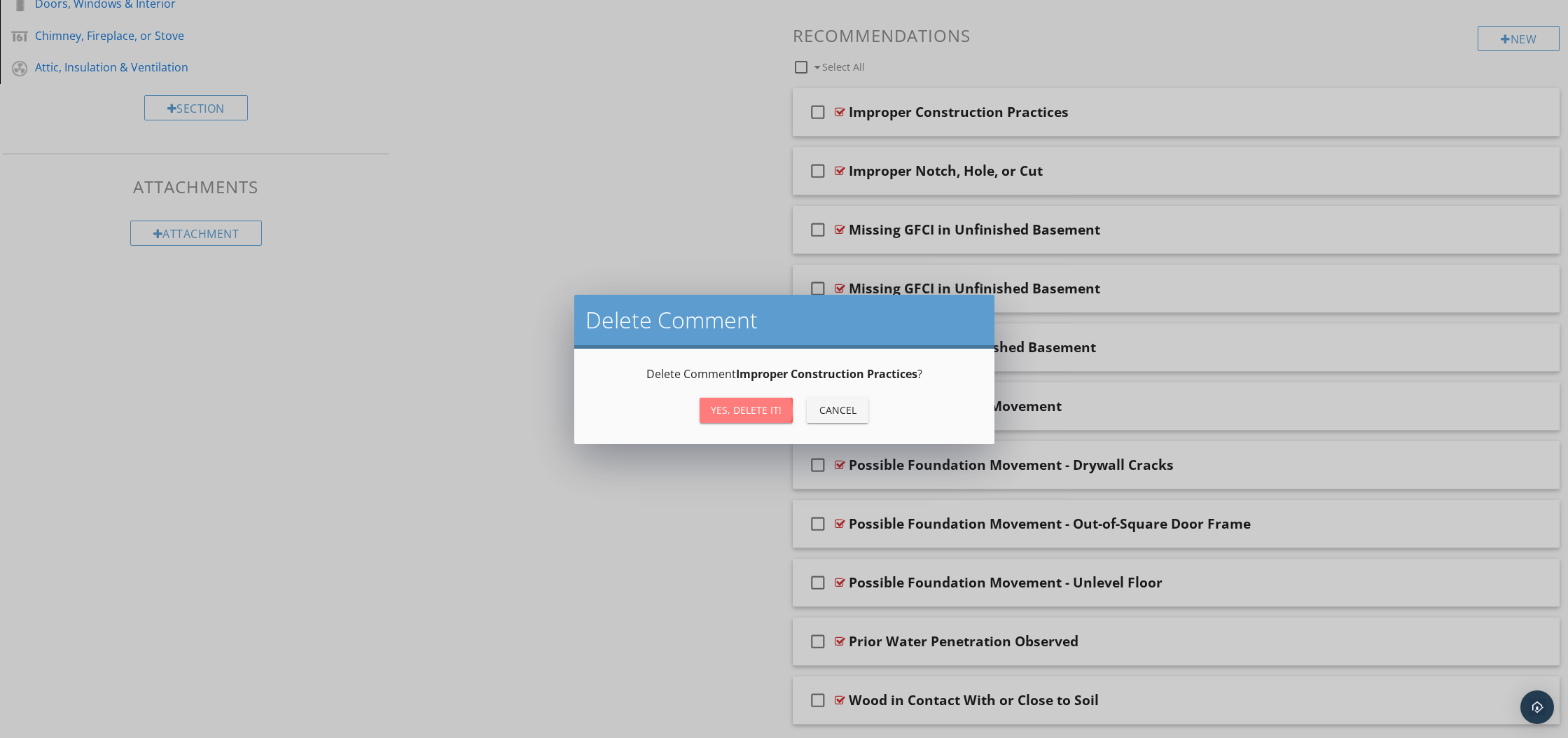
click at [767, 418] on button "Yes, Delete it!" at bounding box center [746, 410] width 94 height 26
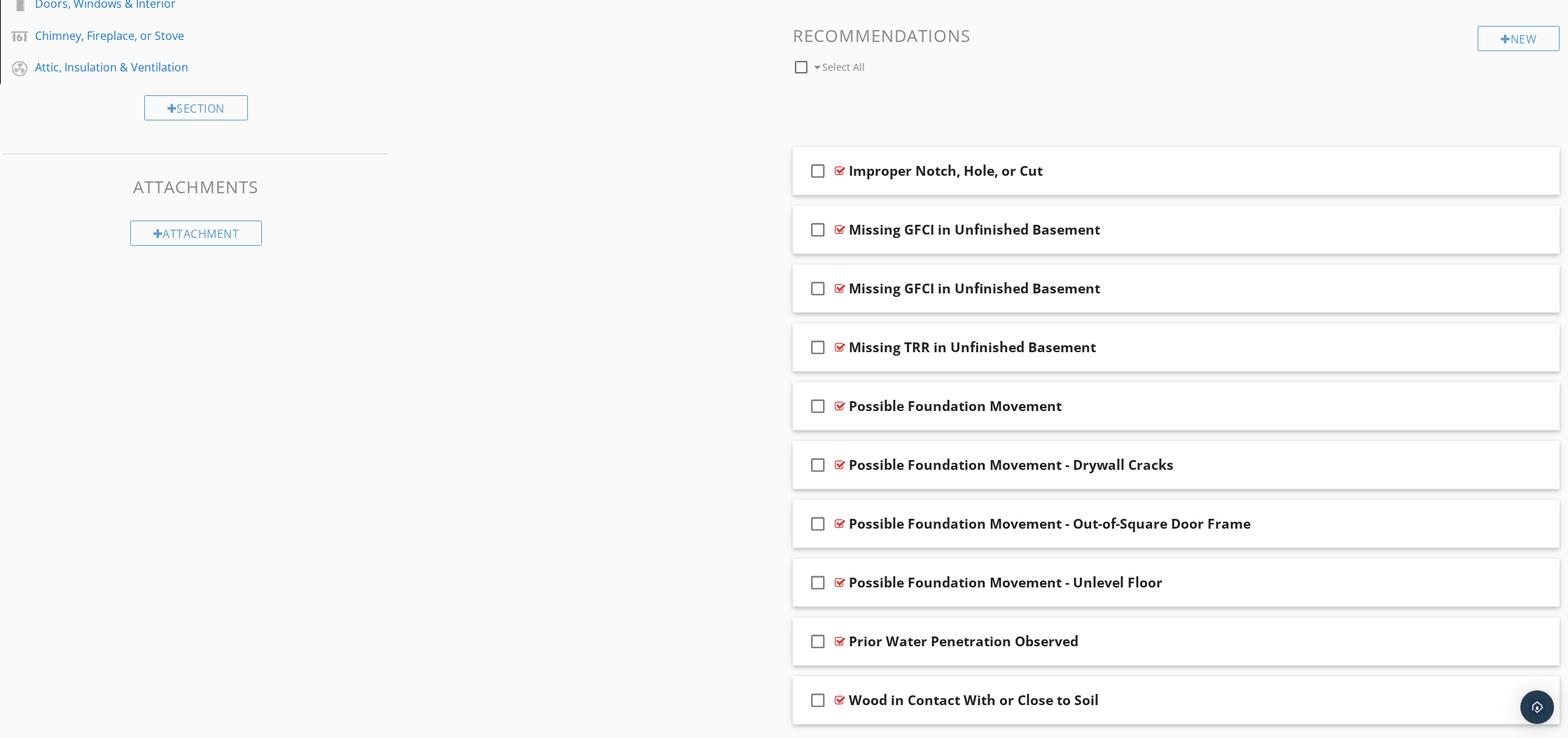
scroll to position [566, 0]
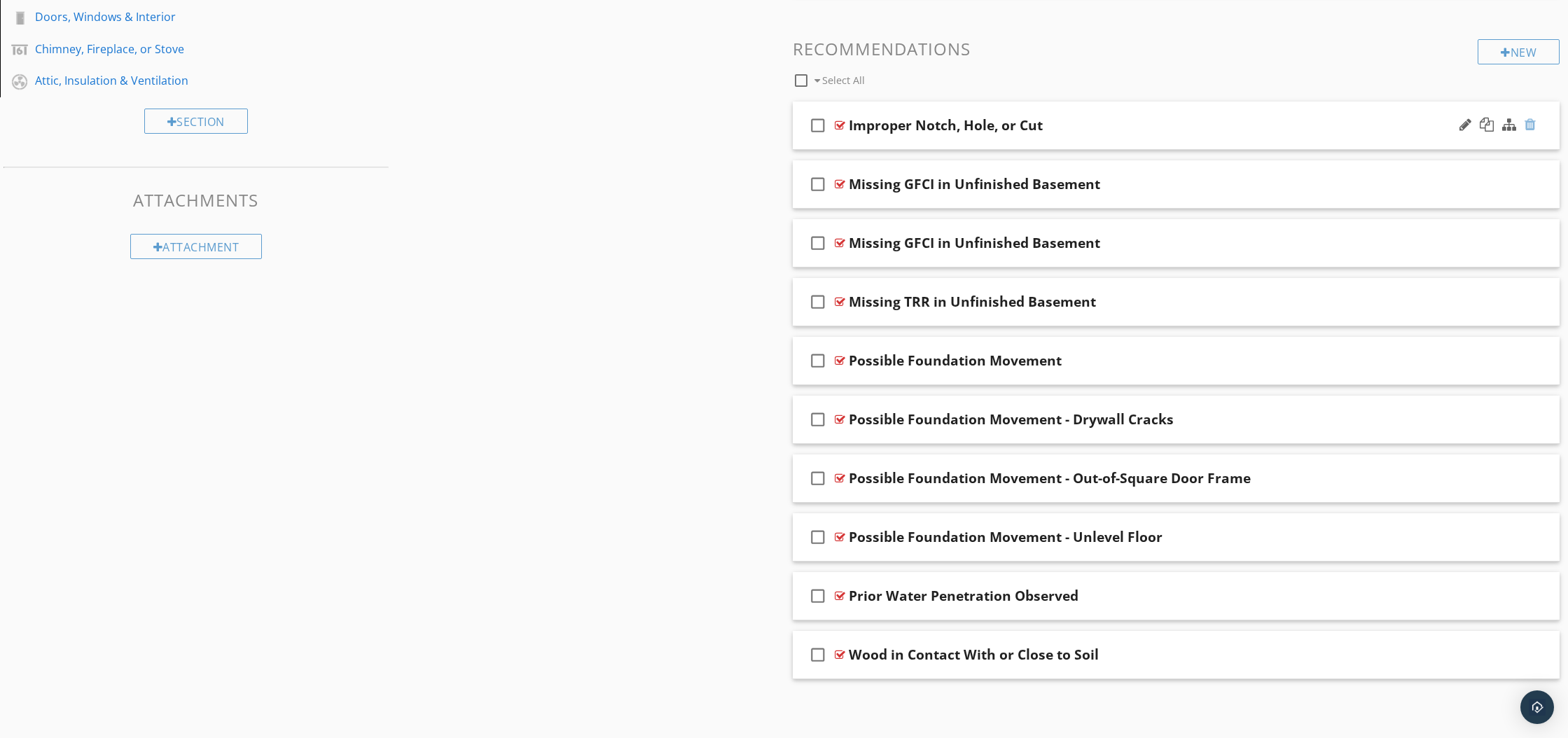
click at [1530, 127] on div at bounding box center [1530, 124] width 11 height 14
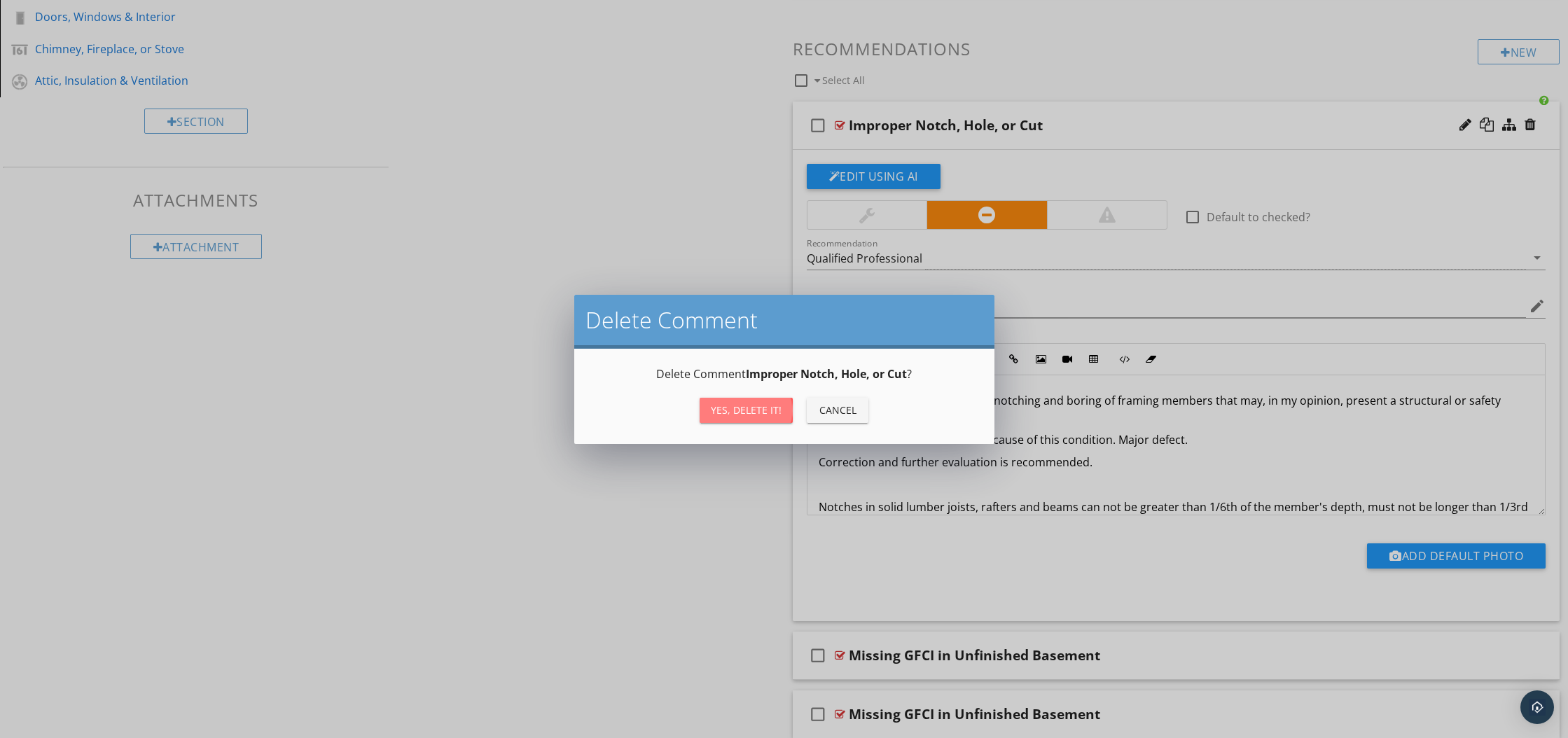
click at [747, 404] on div "Yes, Delete it!" at bounding box center [746, 410] width 71 height 15
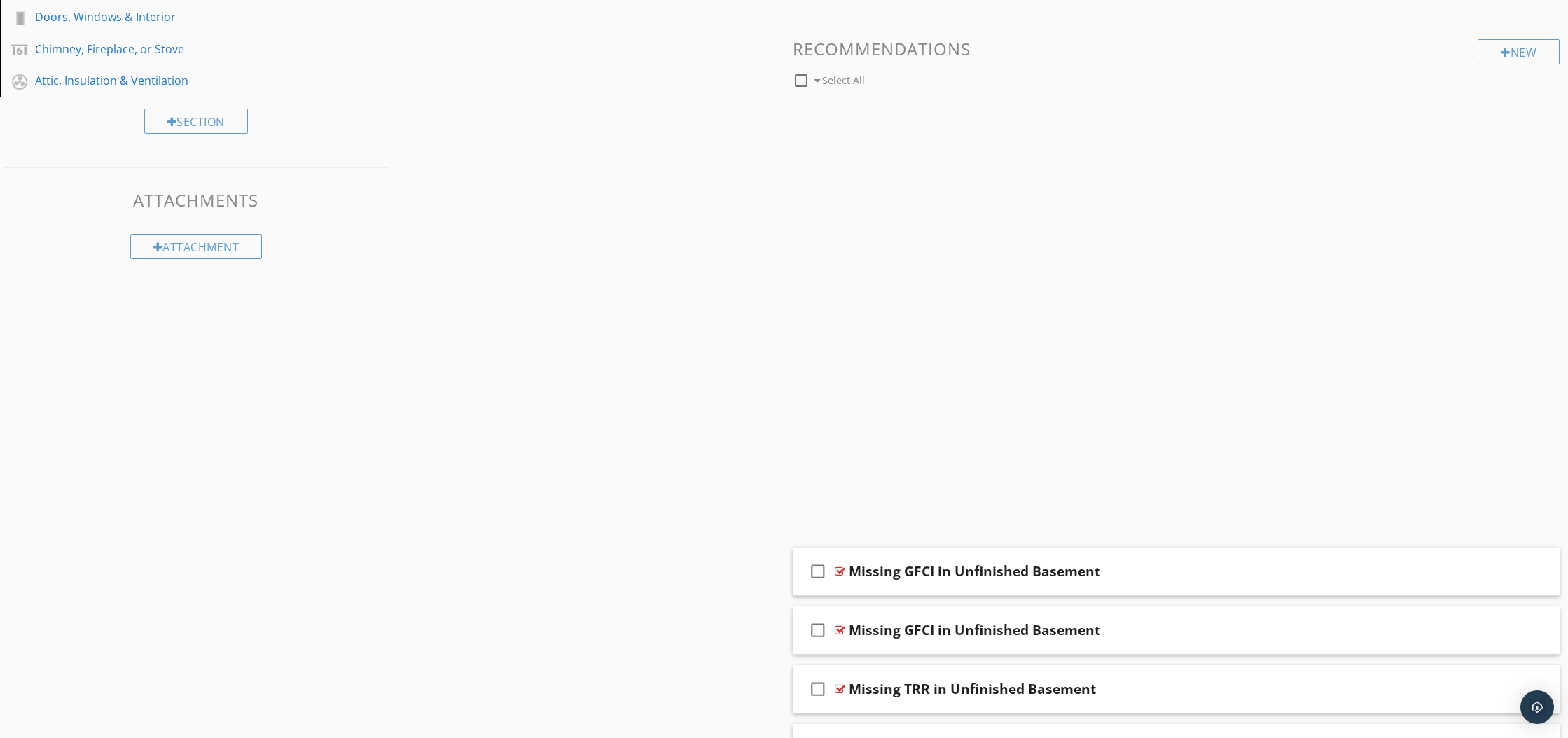
scroll to position [506, 0]
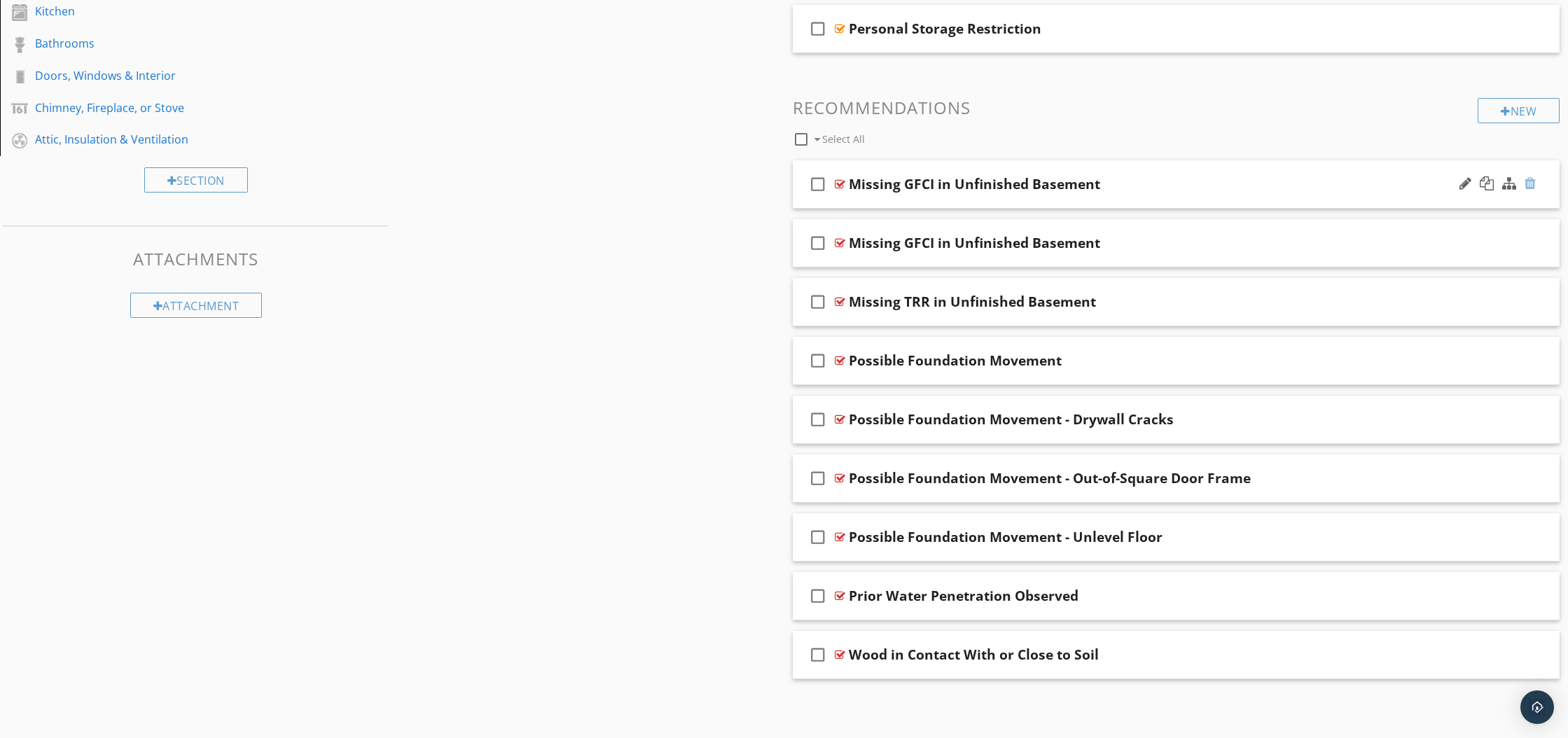
click at [1531, 183] on div at bounding box center [1530, 183] width 11 height 14
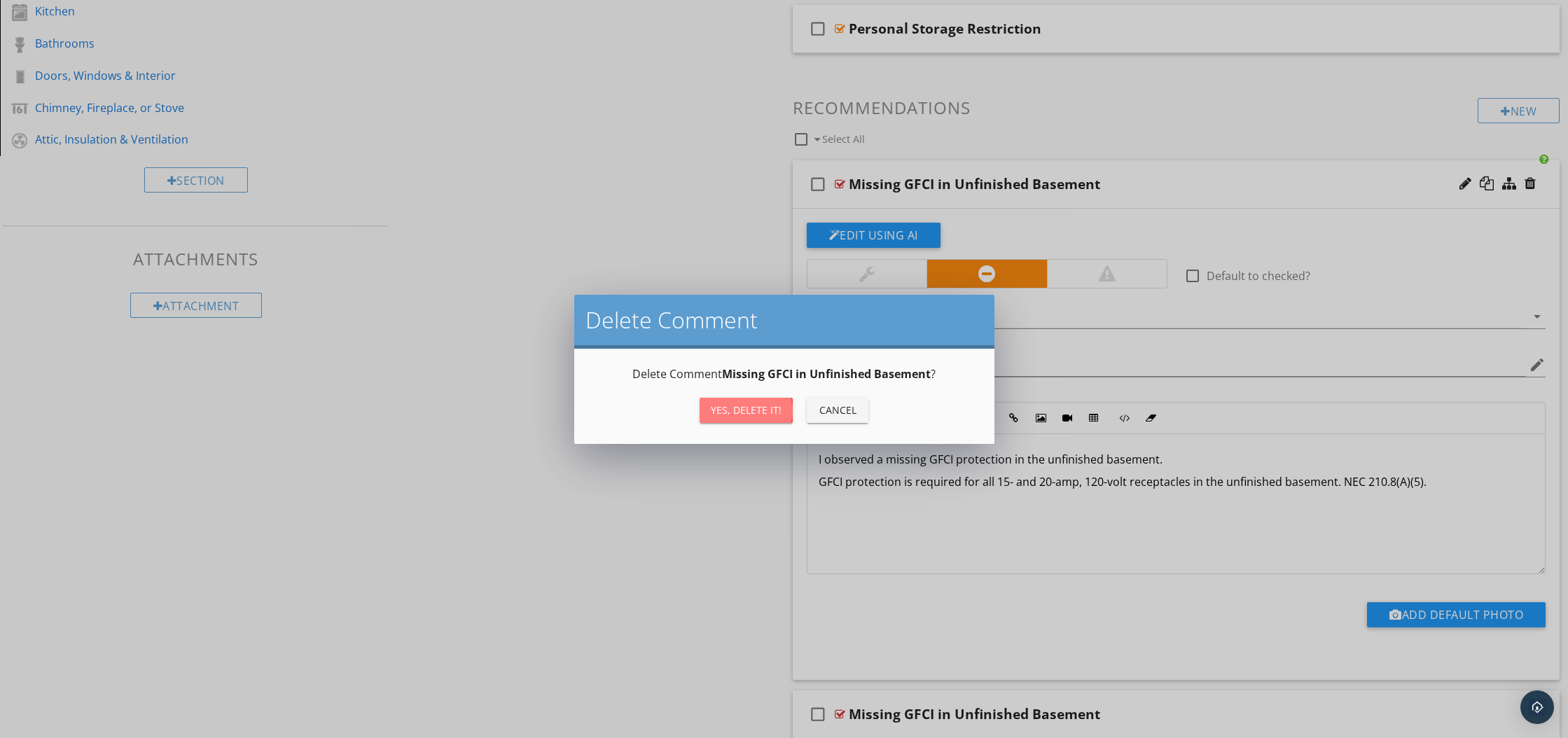
click at [752, 411] on div "Yes, Delete it!" at bounding box center [746, 410] width 71 height 15
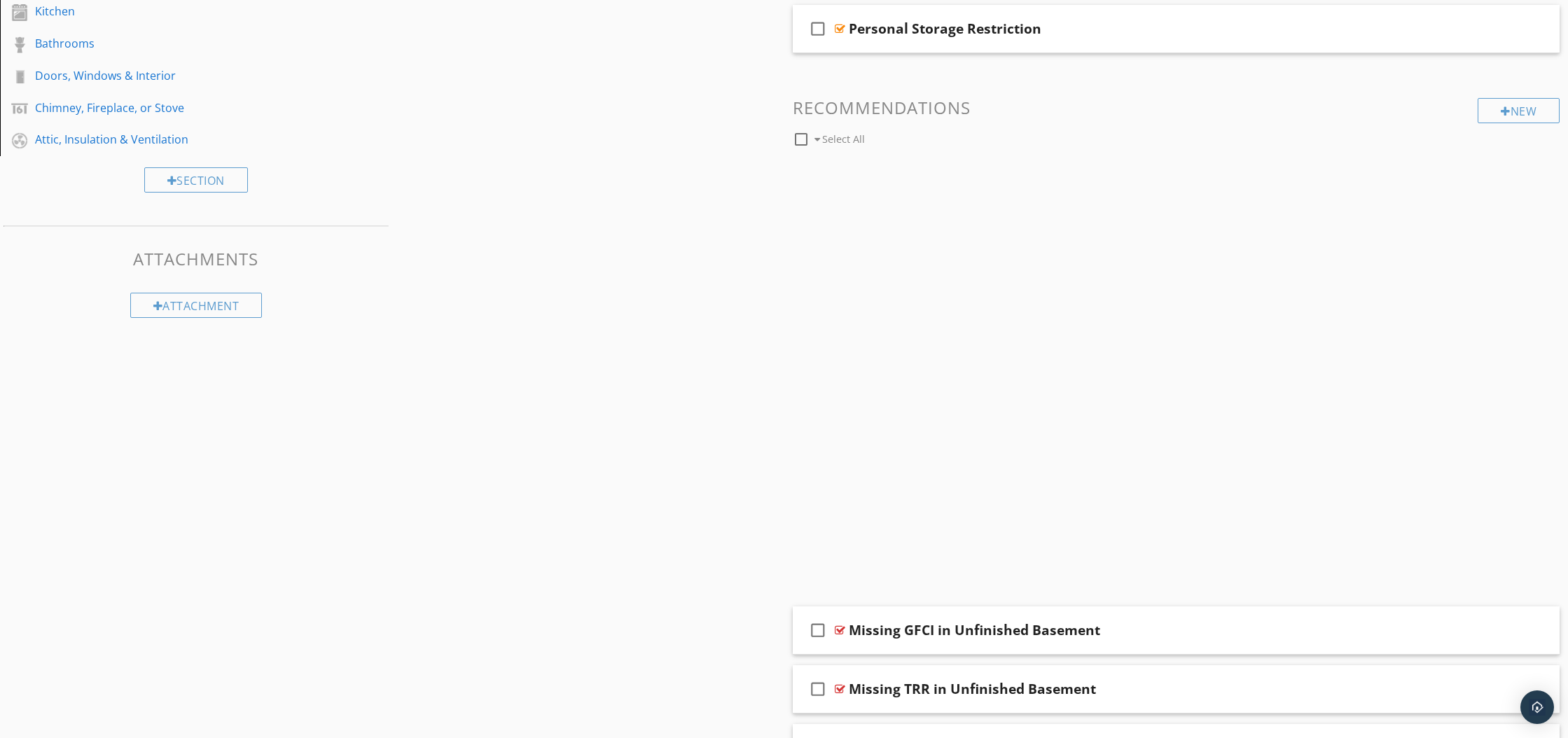
scroll to position [448, 0]
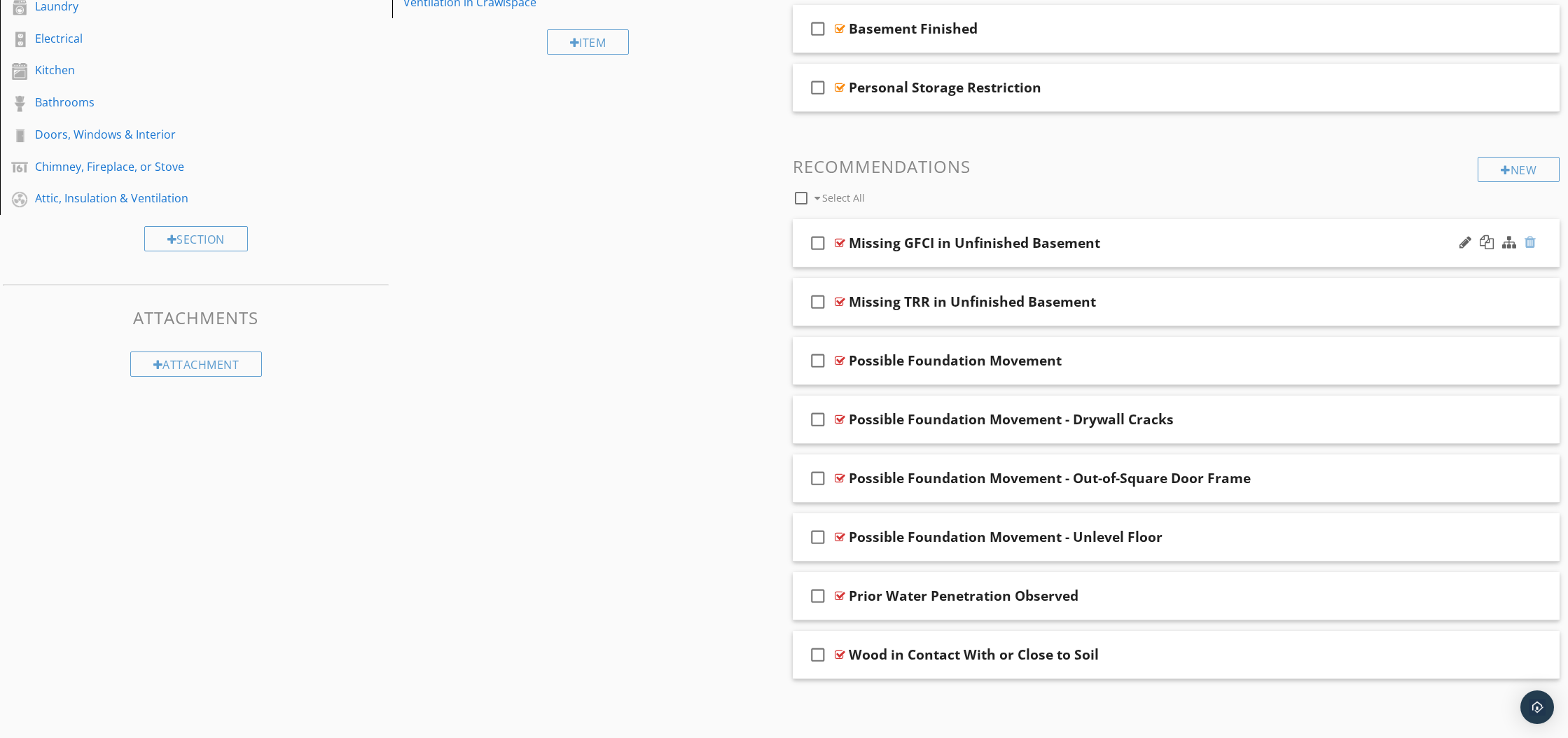
click at [1532, 243] on div at bounding box center [1530, 242] width 11 height 14
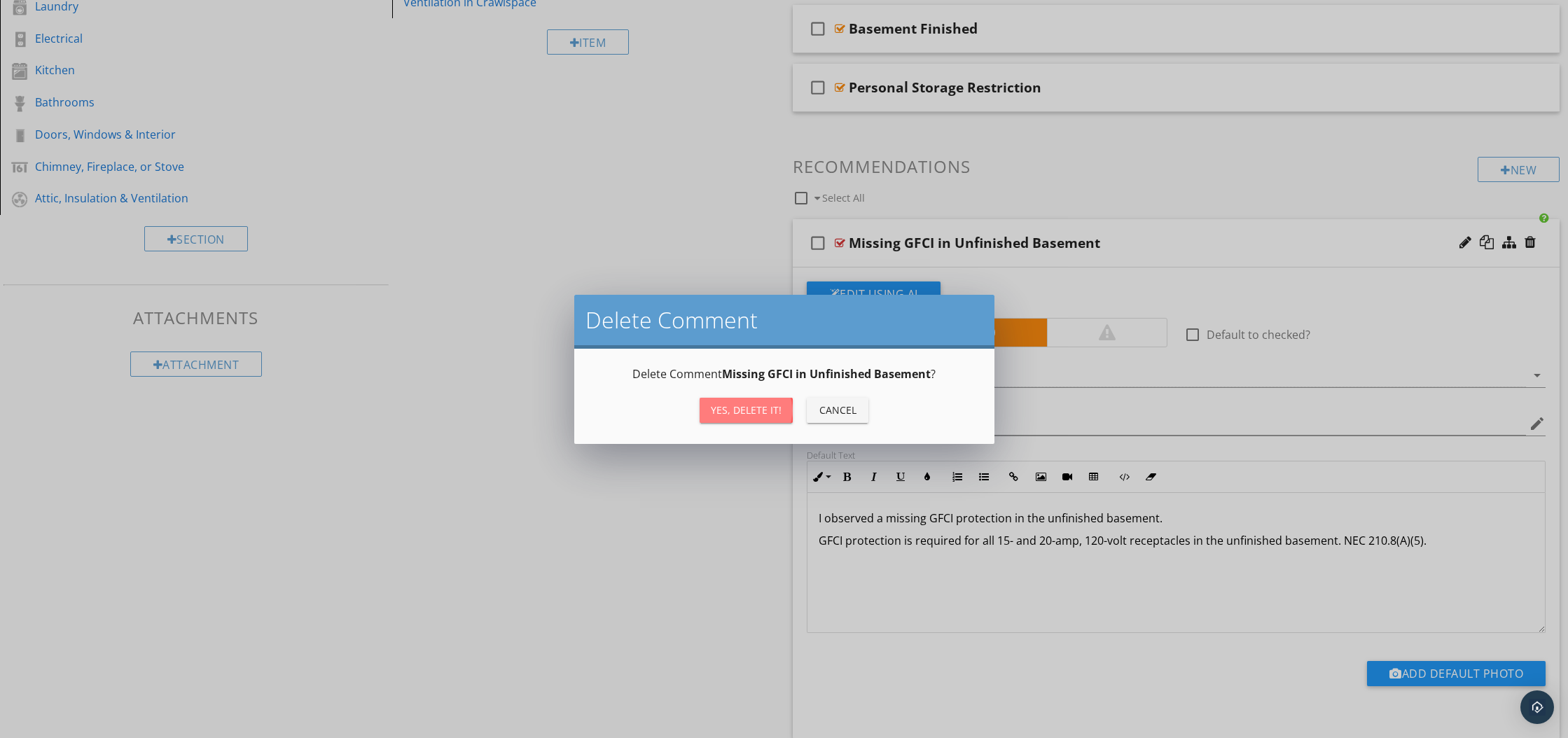
click at [731, 406] on div "Yes, Delete it!" at bounding box center [746, 410] width 71 height 15
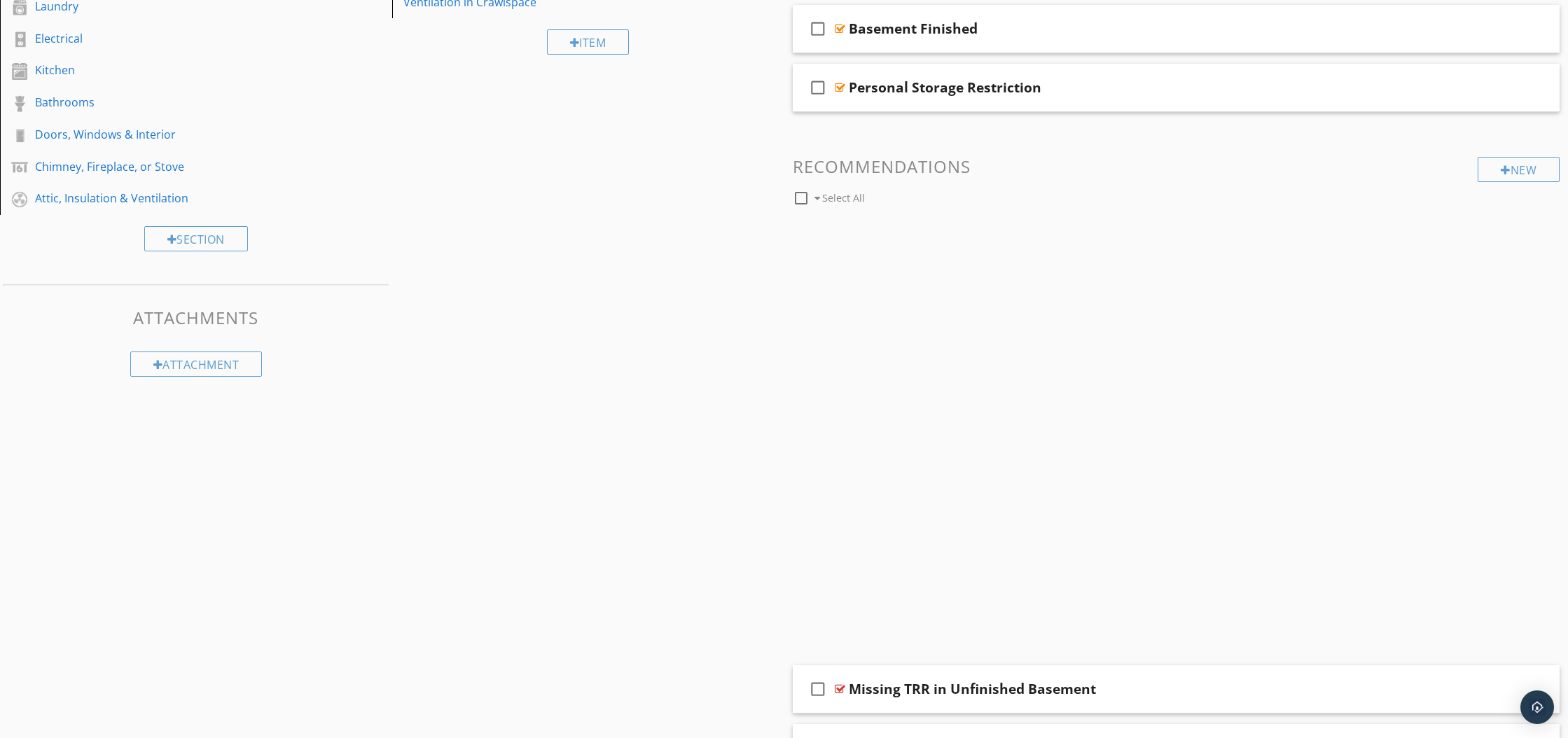
scroll to position [389, 0]
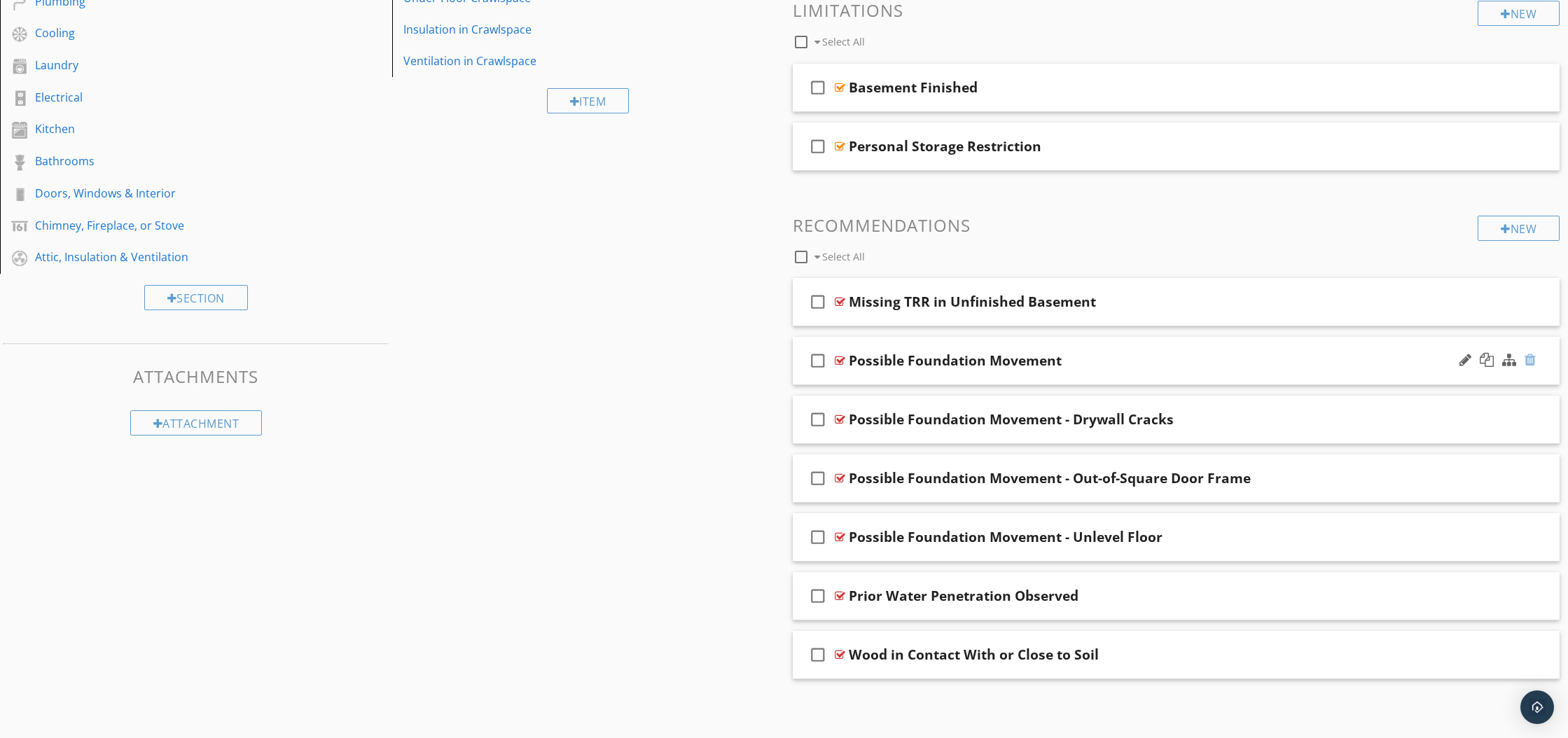
click at [1529, 359] on div at bounding box center [1530, 359] width 11 height 14
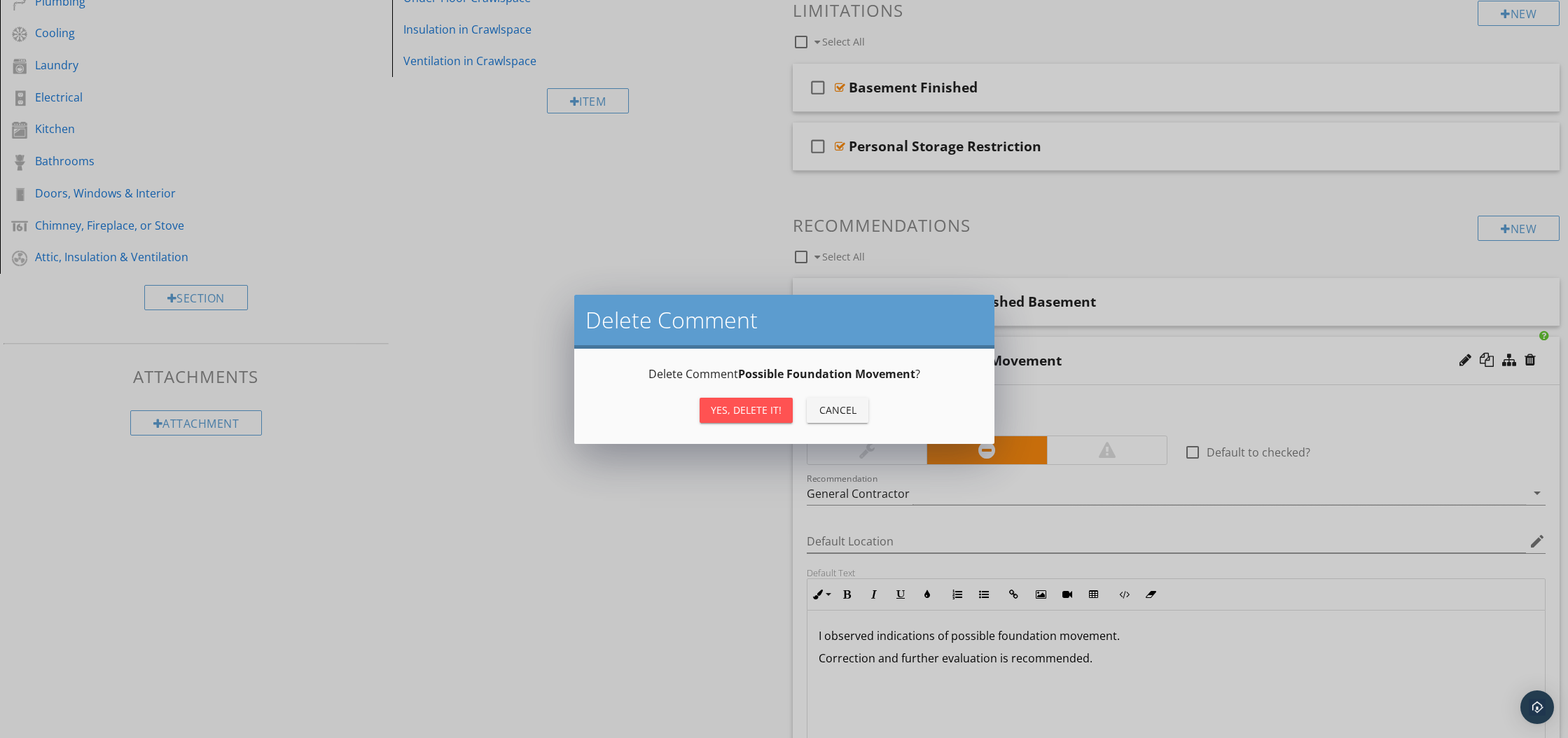
click at [761, 414] on div "Yes, Delete it!" at bounding box center [746, 410] width 71 height 15
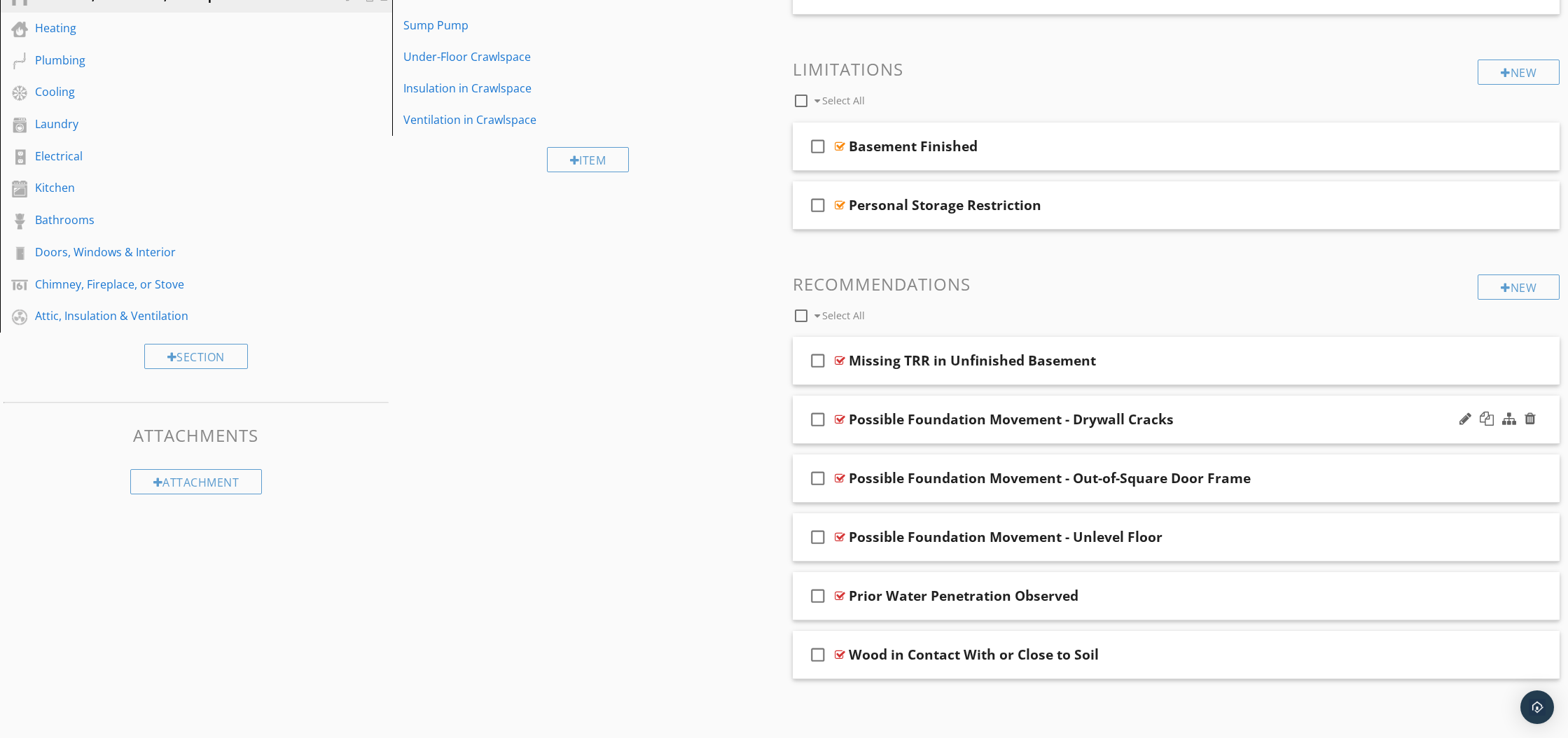
scroll to position [331, 0]
click at [1534, 420] on div at bounding box center [1530, 419] width 11 height 14
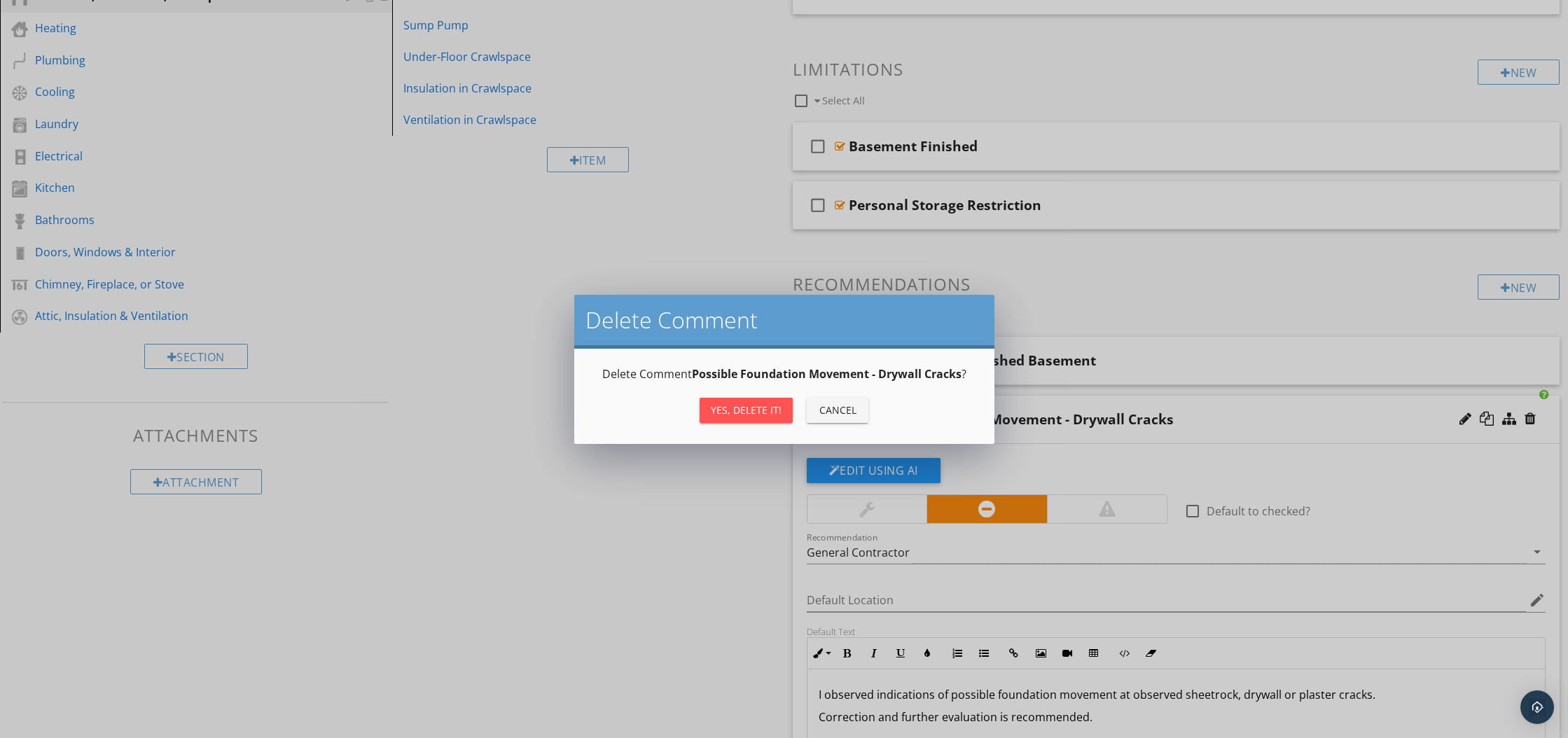
click at [755, 409] on div "Yes, Delete it!" at bounding box center [746, 410] width 71 height 15
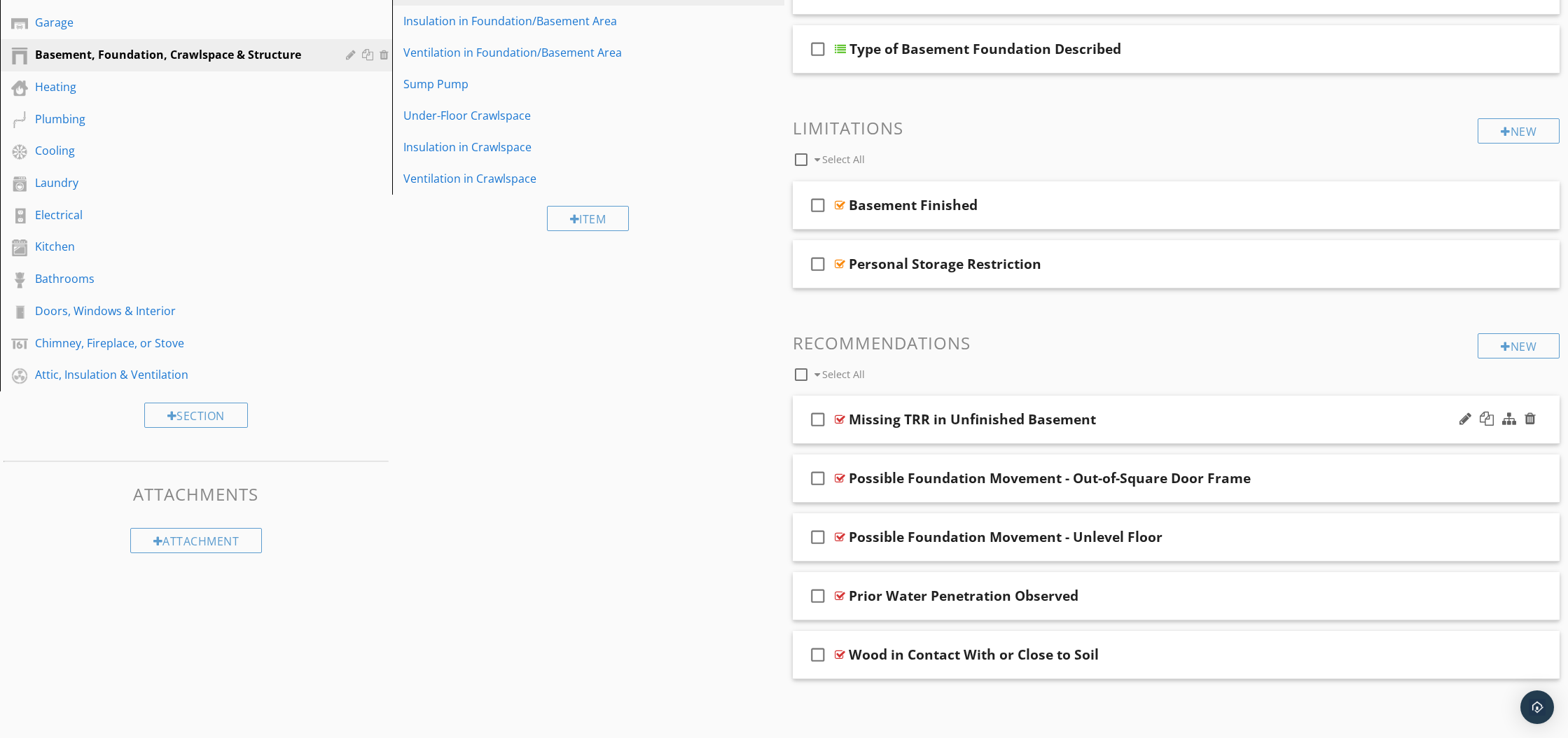
scroll to position [271, 0]
click at [1537, 477] on div at bounding box center [1497, 478] width 82 height 34
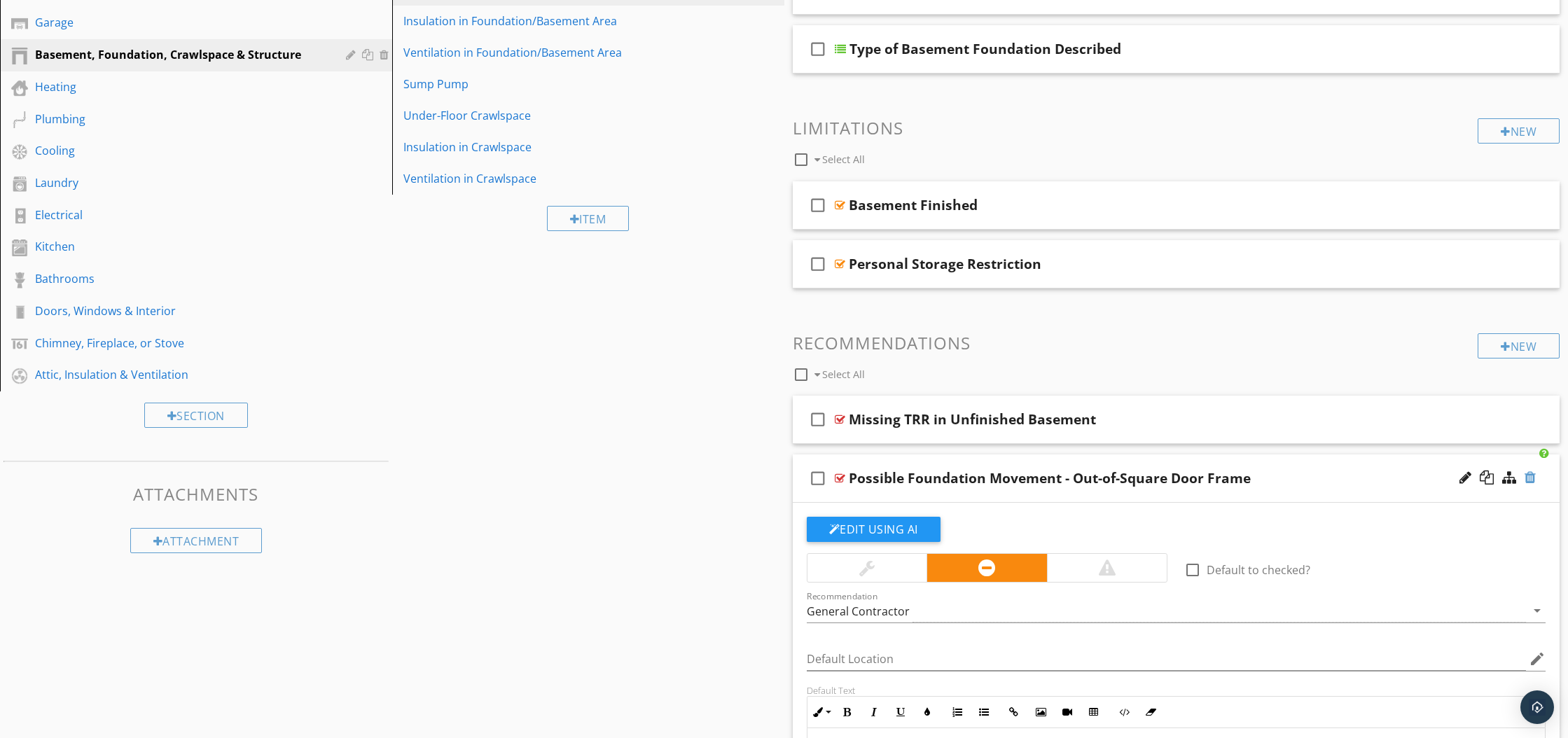
scroll to position [331, 0]
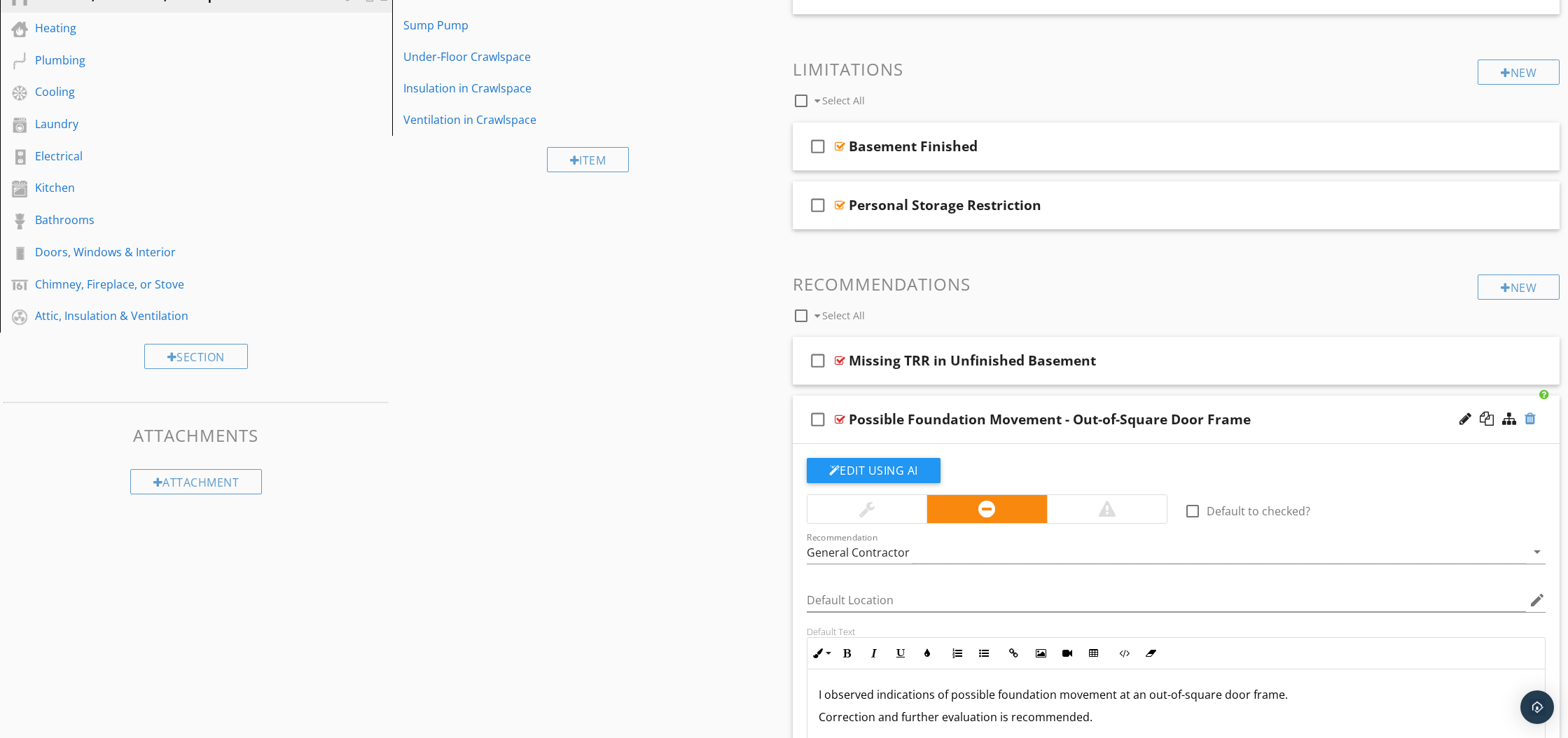
click at [1535, 423] on div at bounding box center [1530, 419] width 11 height 14
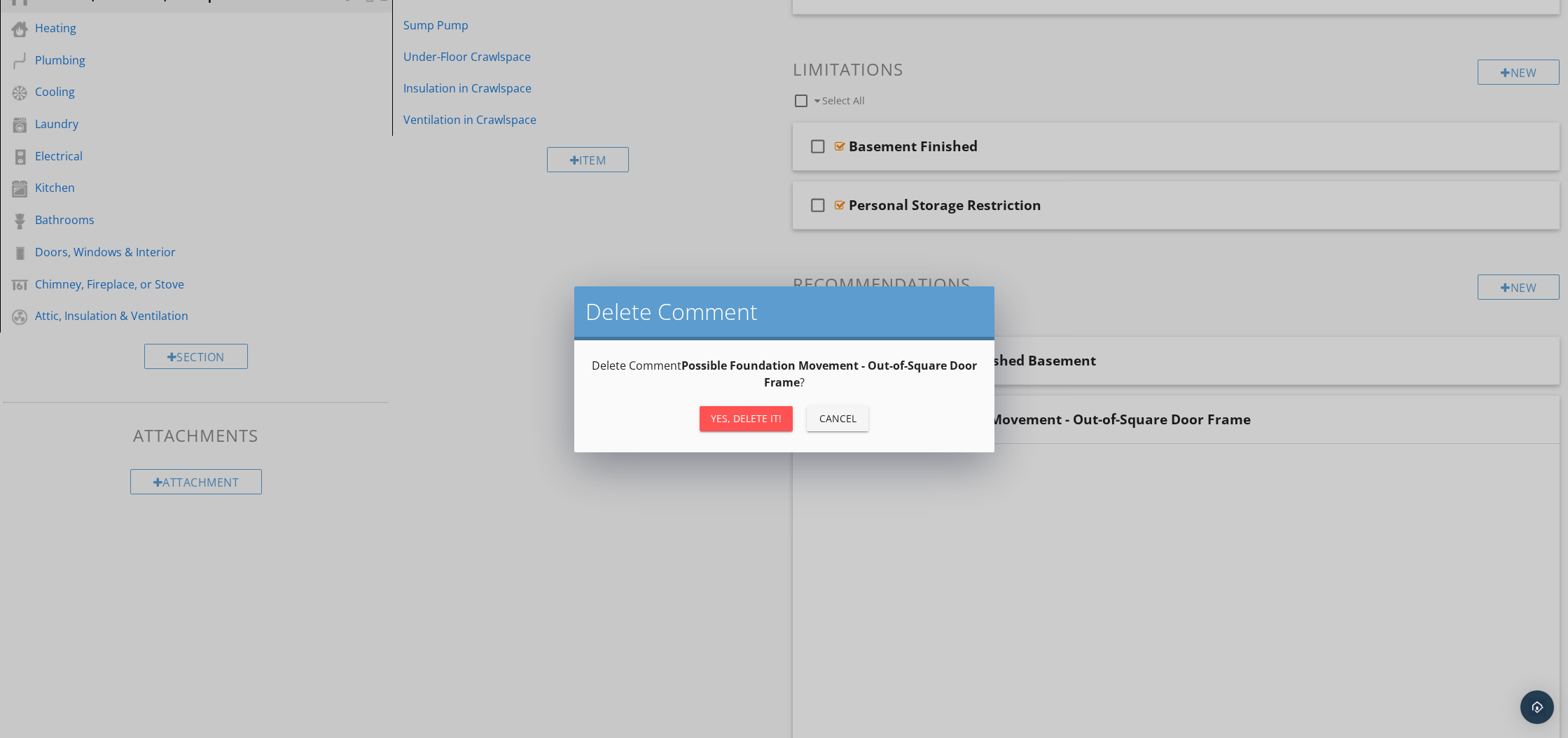
scroll to position [271, 0]
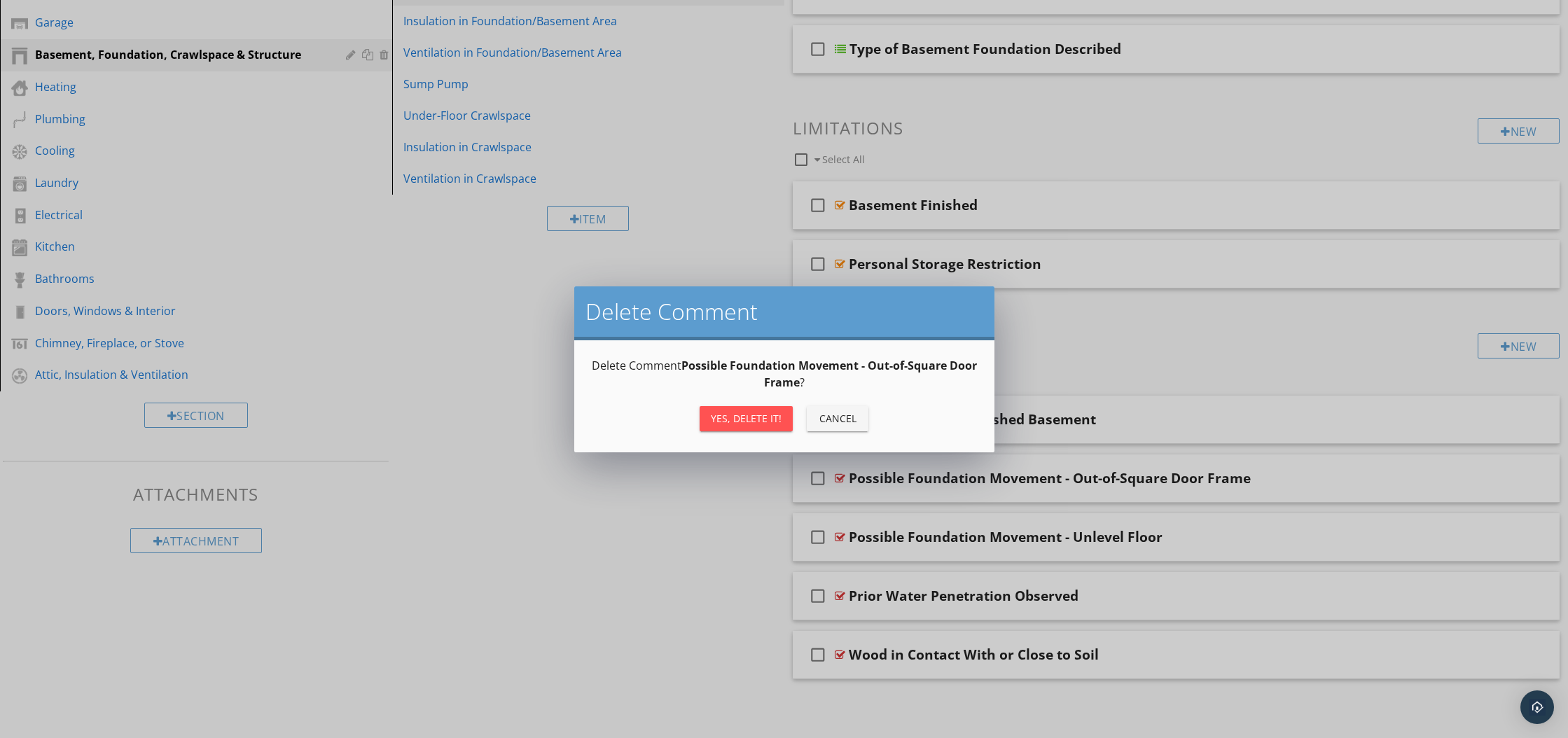
click at [741, 423] on div "Yes, Delete it!" at bounding box center [746, 419] width 71 height 15
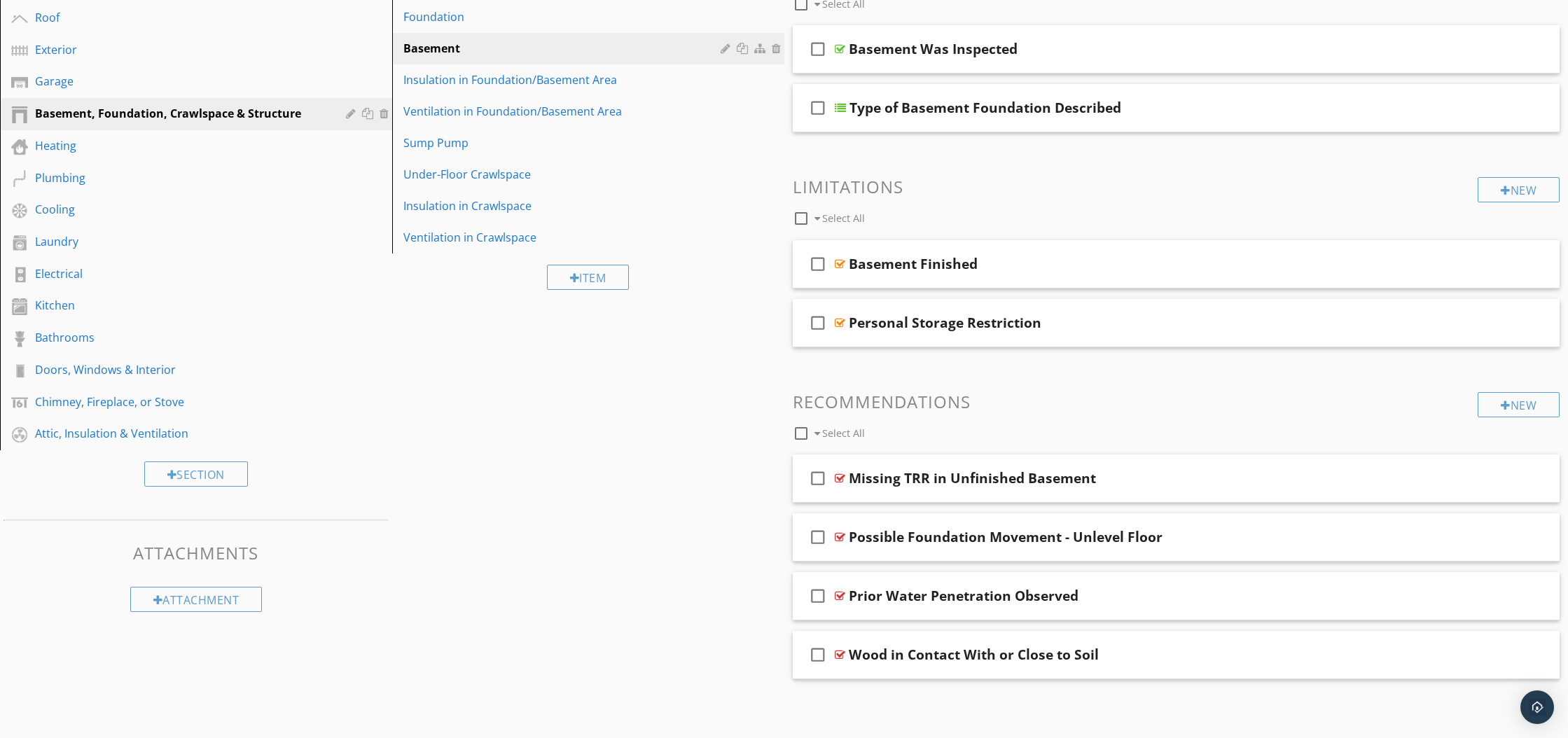
scroll to position [213, 0]
click at [1531, 540] on div at bounding box center [1530, 536] width 11 height 14
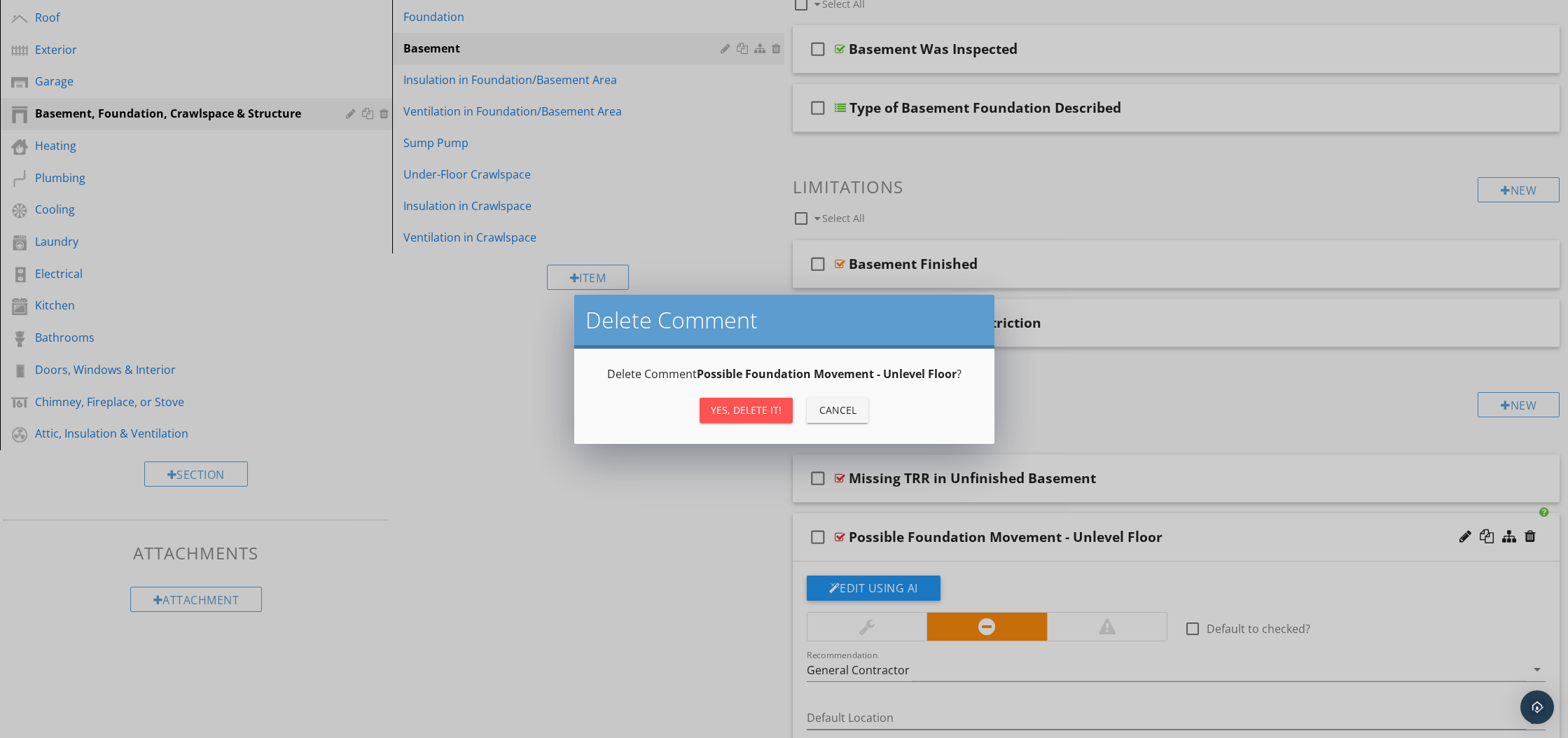
click at [752, 424] on div "Yes, Delete it! Cancel" at bounding box center [784, 410] width 387 height 34
click at [750, 415] on div "Yes, Delete it!" at bounding box center [746, 410] width 71 height 15
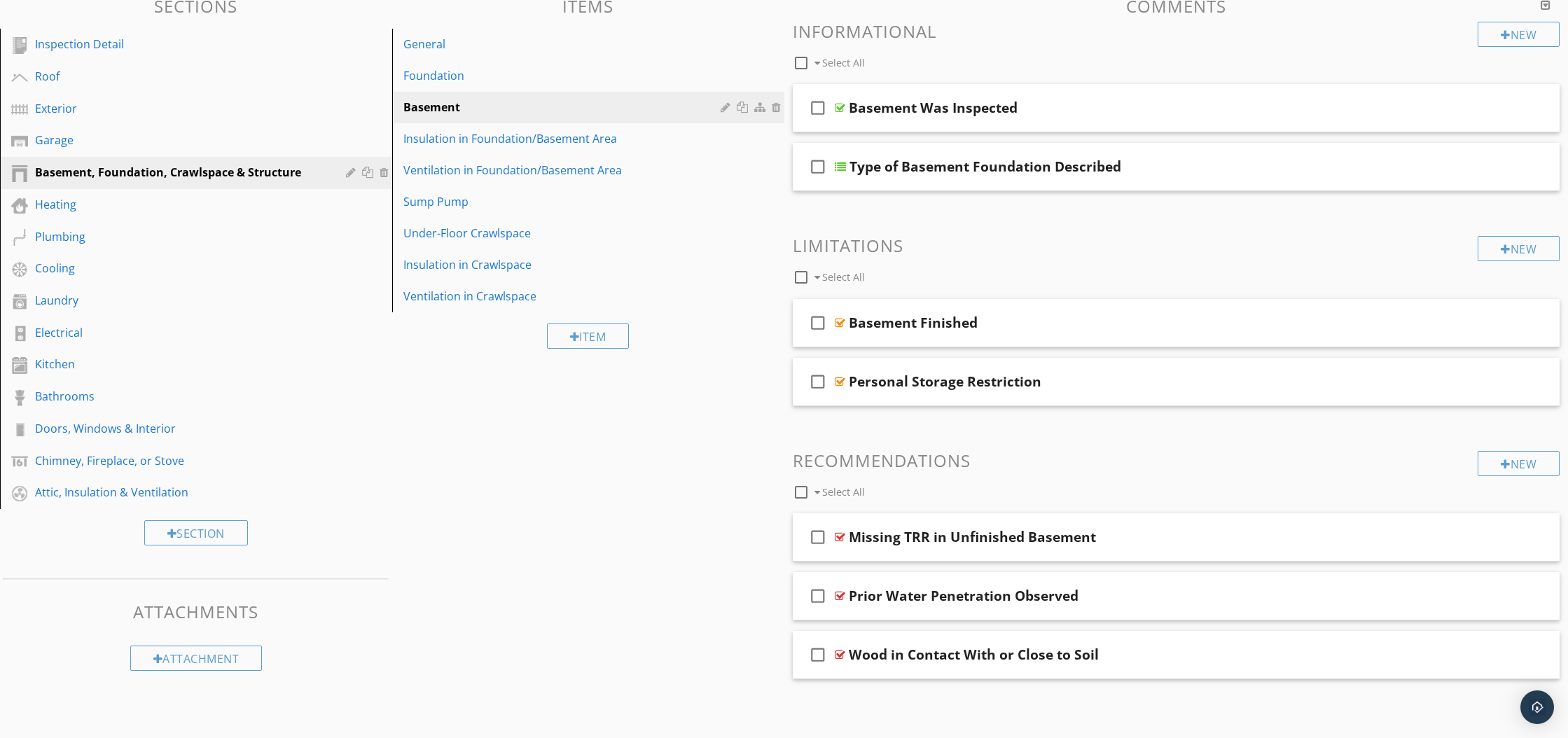
scroll to position [154, 0]
click at [842, 599] on div at bounding box center [839, 596] width 10 height 11
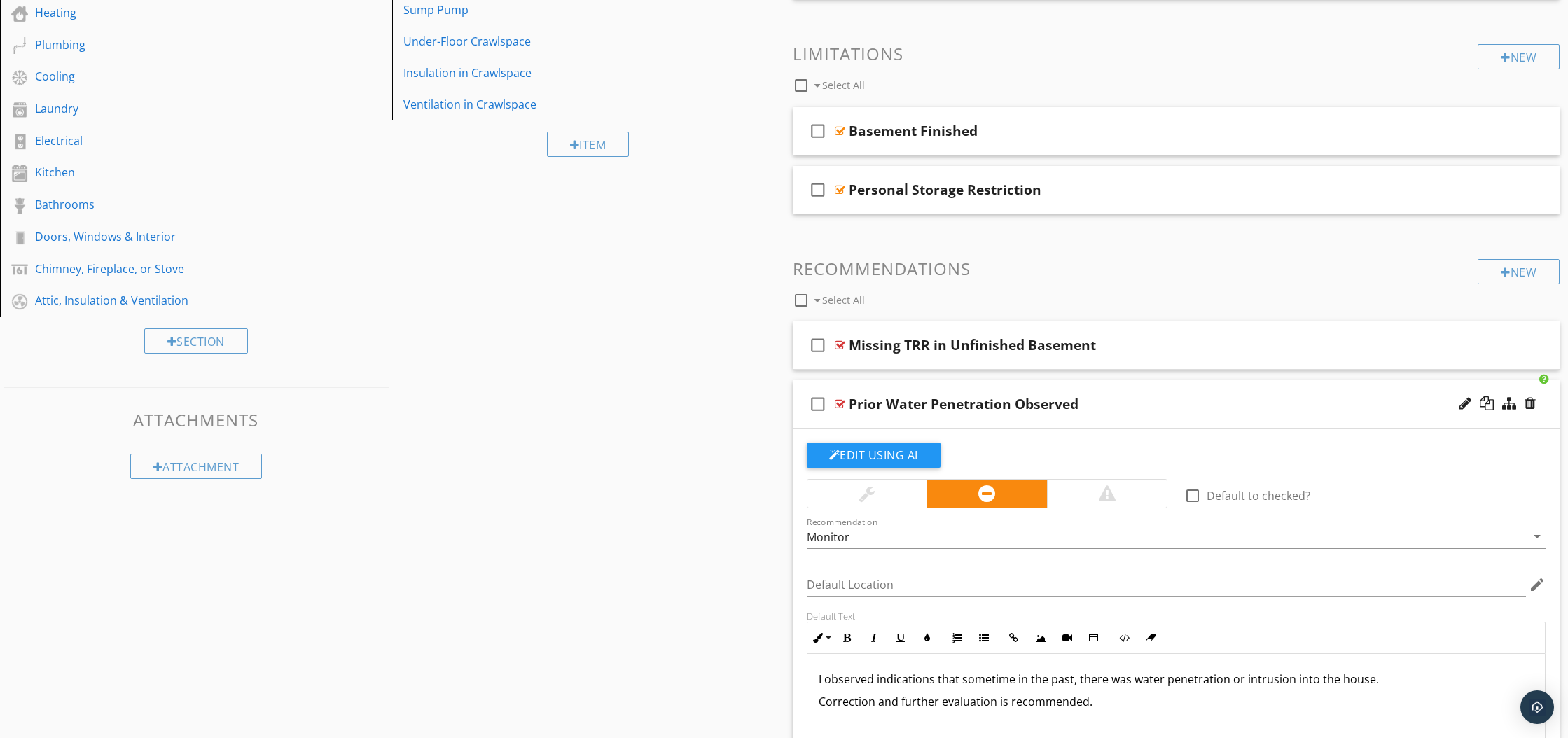
scroll to position [349, 0]
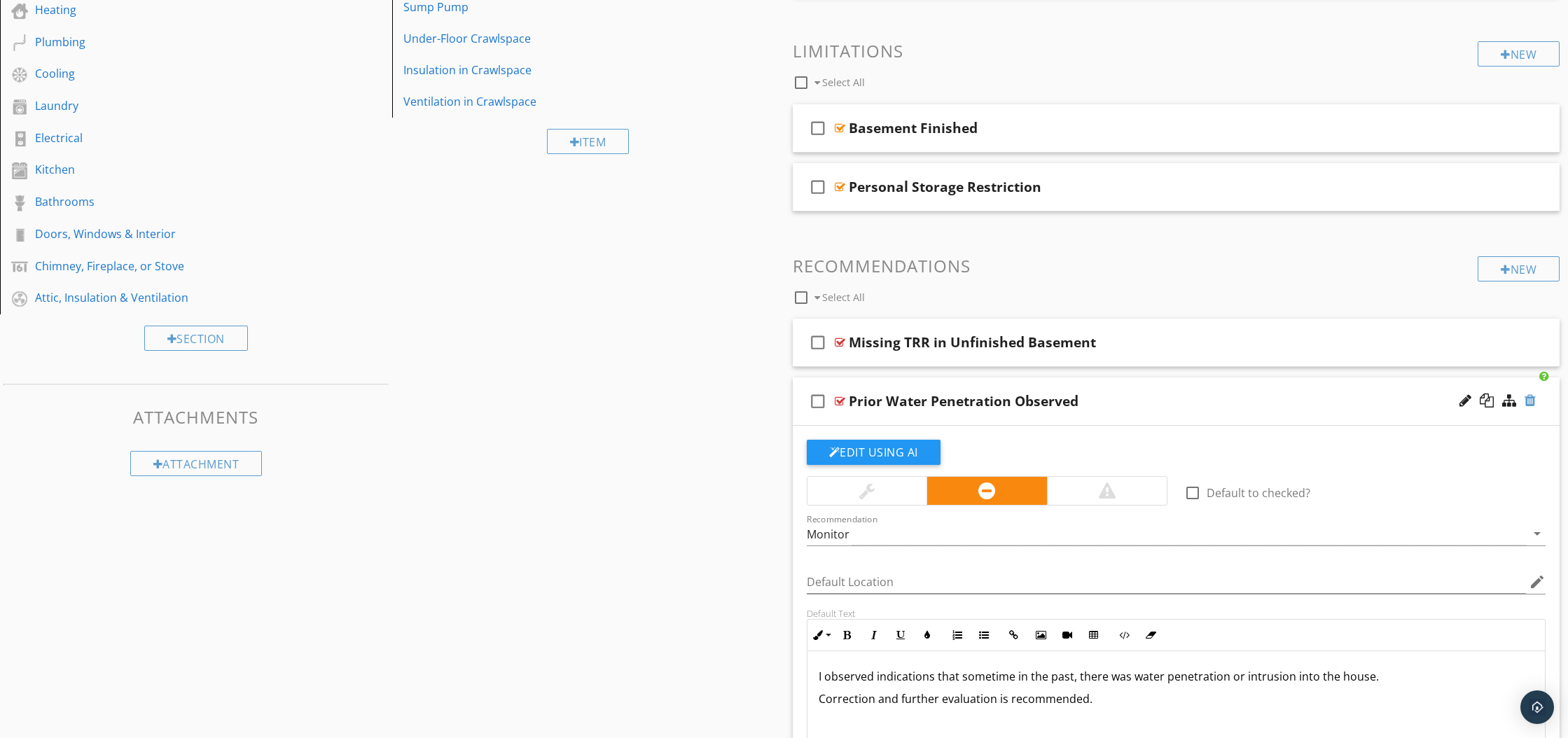
click at [1528, 399] on div at bounding box center [1530, 400] width 11 height 14
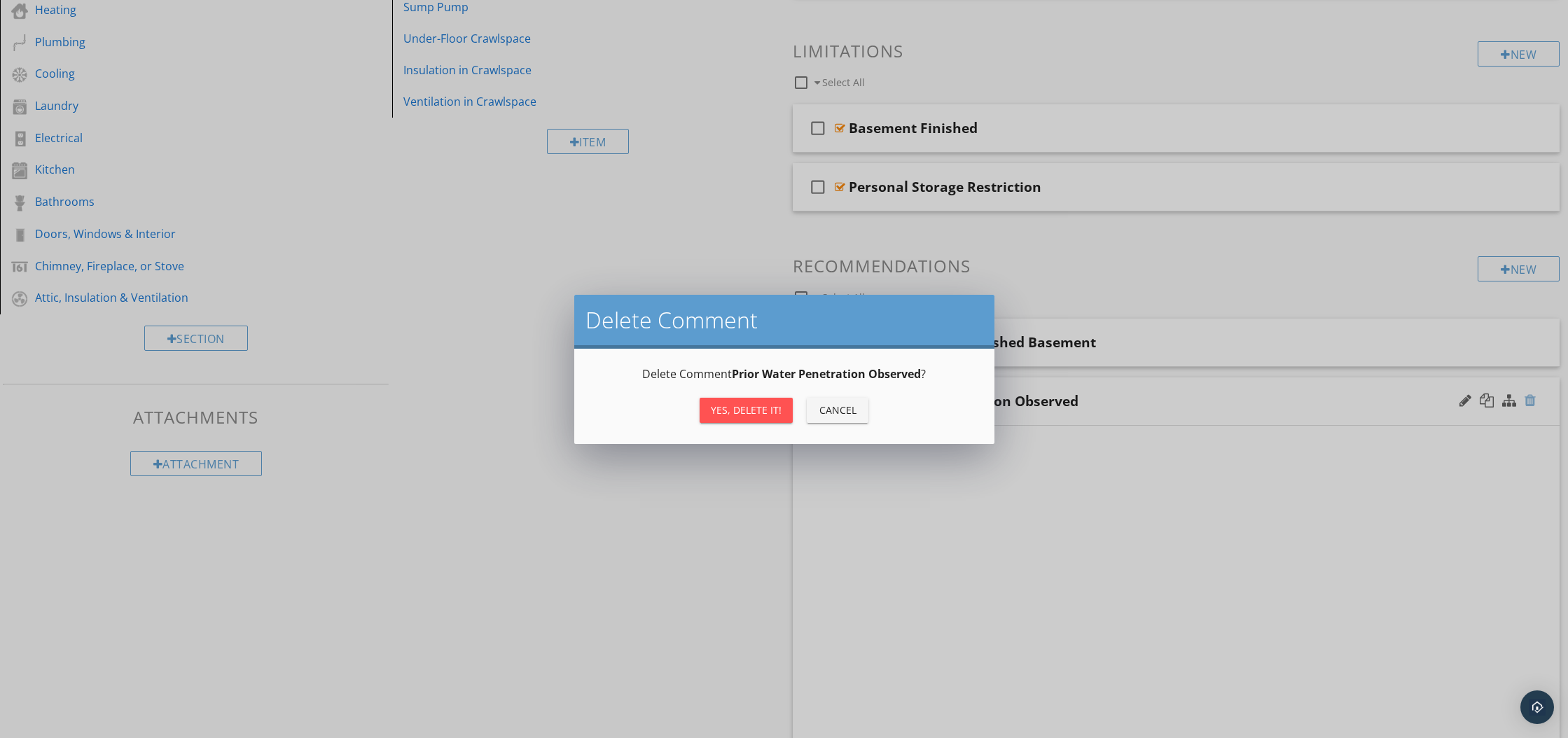
scroll to position [154, 0]
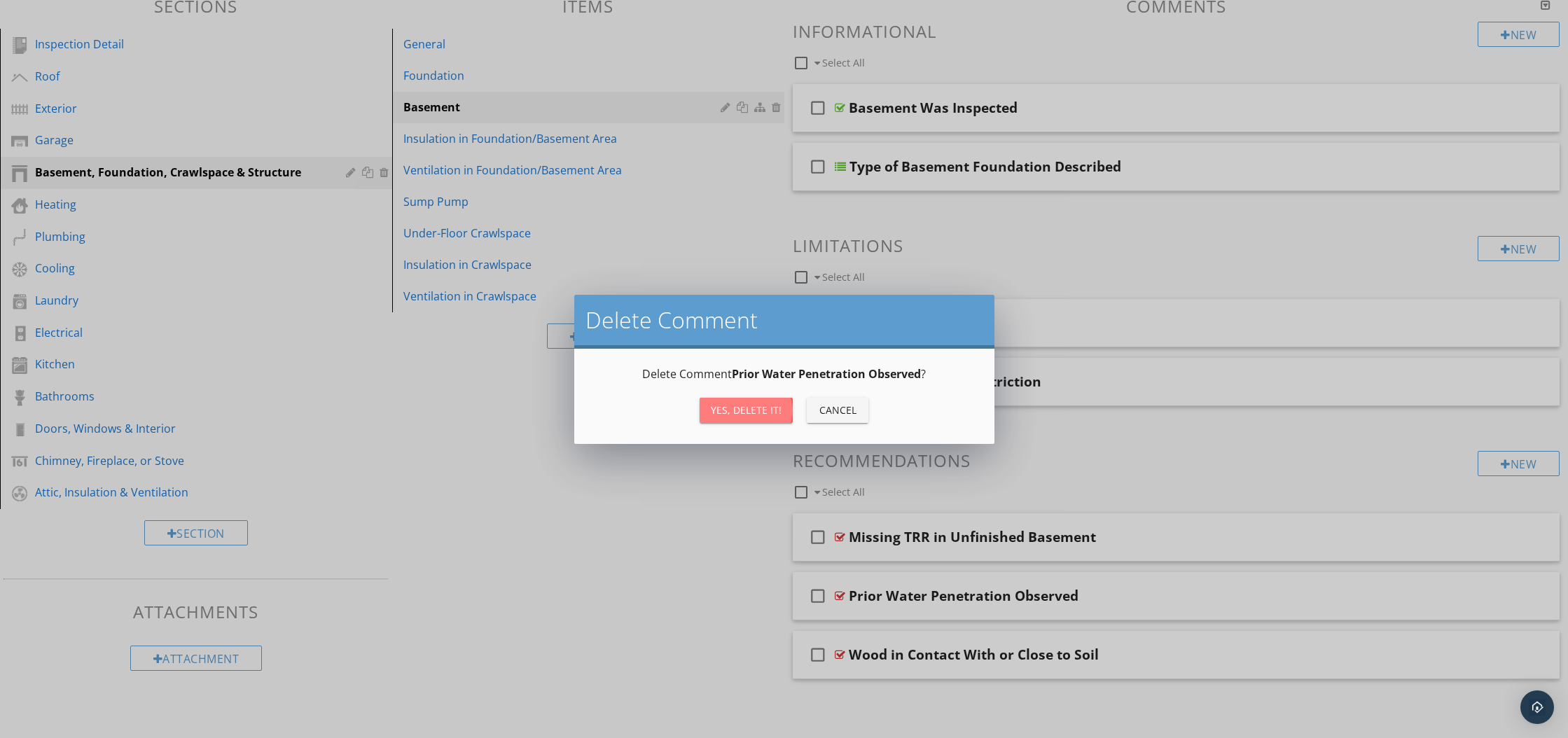
click at [746, 408] on div "Yes, Delete it!" at bounding box center [746, 410] width 71 height 15
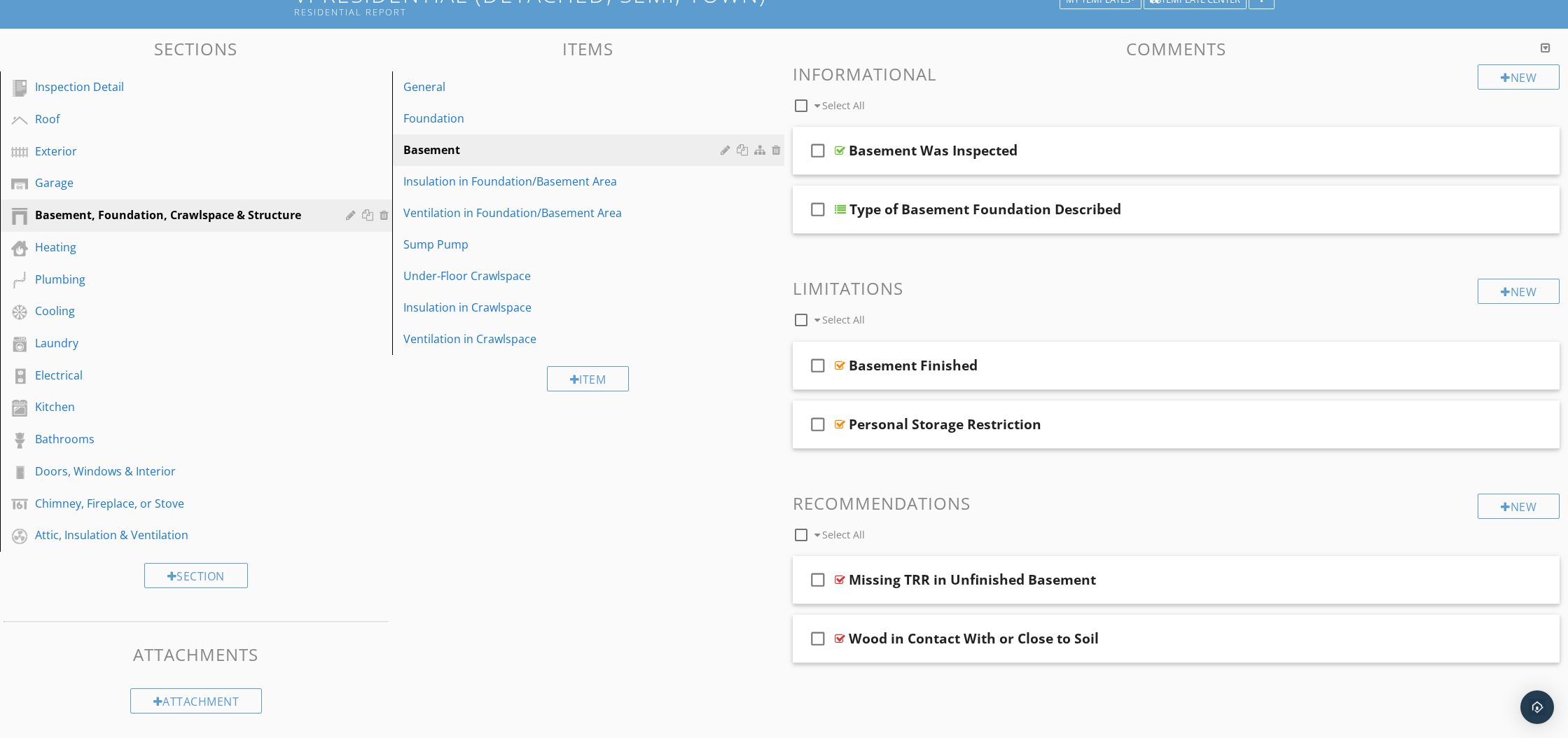
scroll to position [112, 0]
click at [1531, 642] on div at bounding box center [1530, 638] width 11 height 14
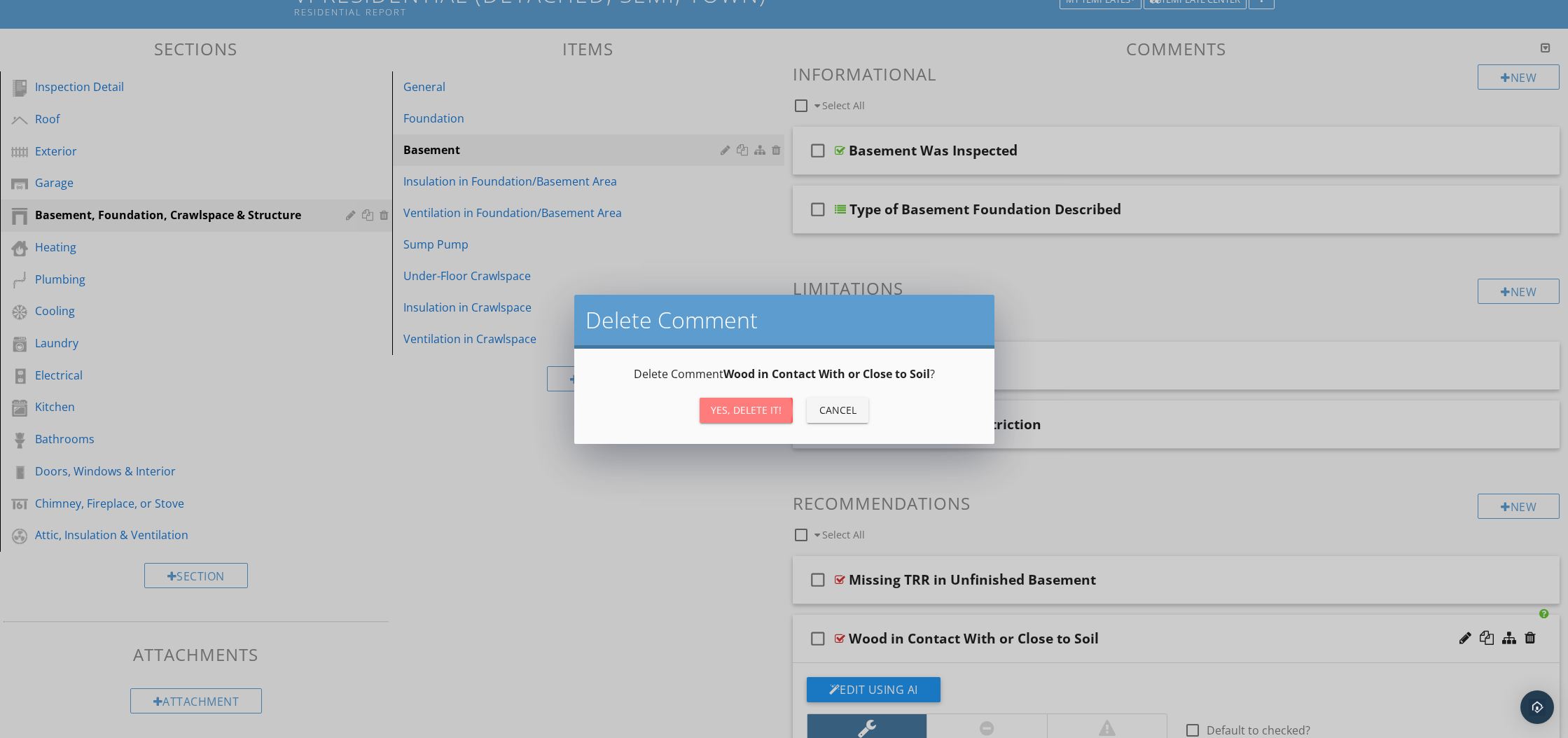
click at [734, 416] on div "Yes, Delete it!" at bounding box center [746, 410] width 71 height 15
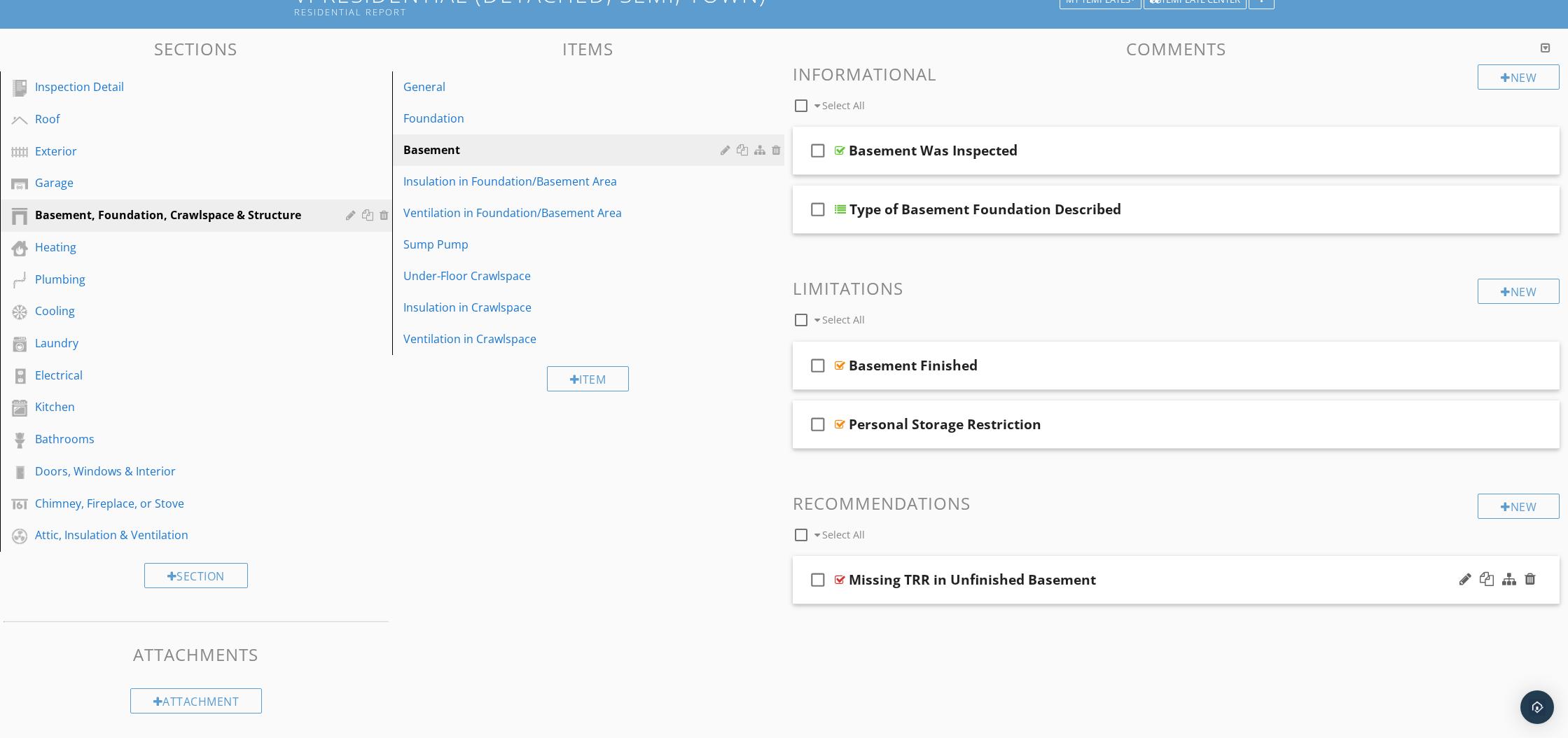
click at [838, 577] on div at bounding box center [839, 580] width 10 height 11
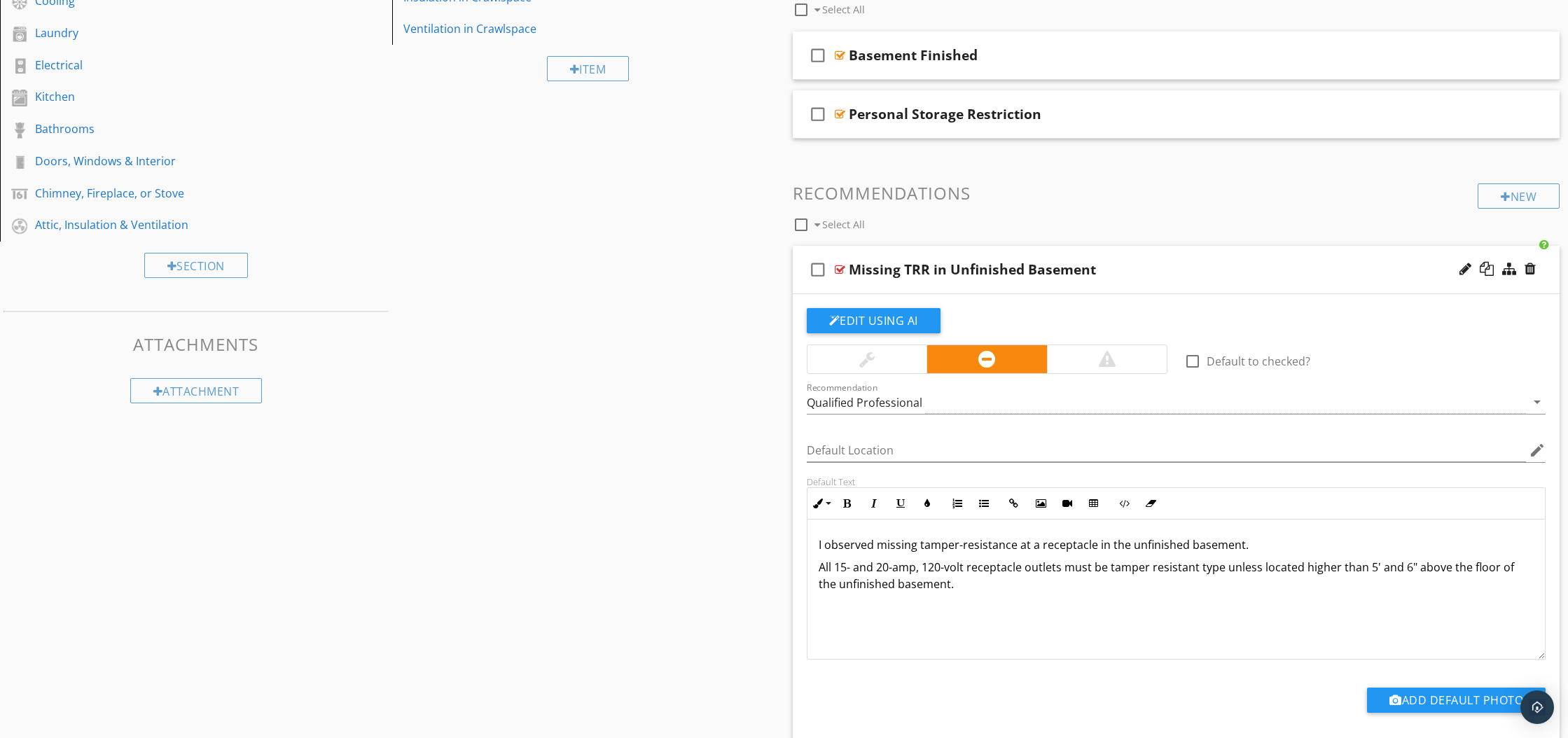
scroll to position [1, 0]
drag, startPoint x: 818, startPoint y: 543, endPoint x: 958, endPoint y: 592, distance: 148.3
click at [959, 592] on div "I observed missing tamper-resistance at a receptacle in the unfinished basement…" at bounding box center [1176, 589] width 738 height 140
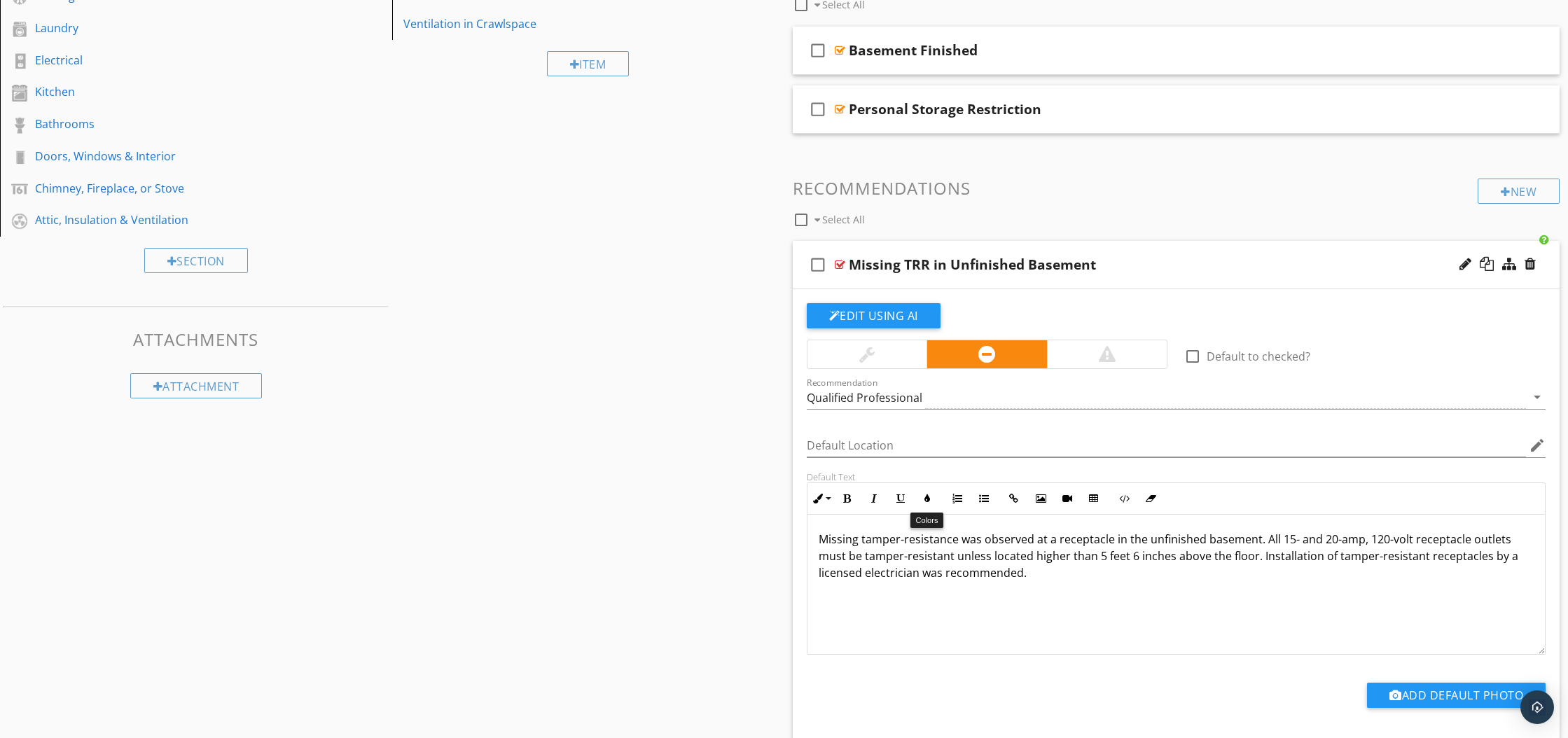
scroll to position [428, 0]
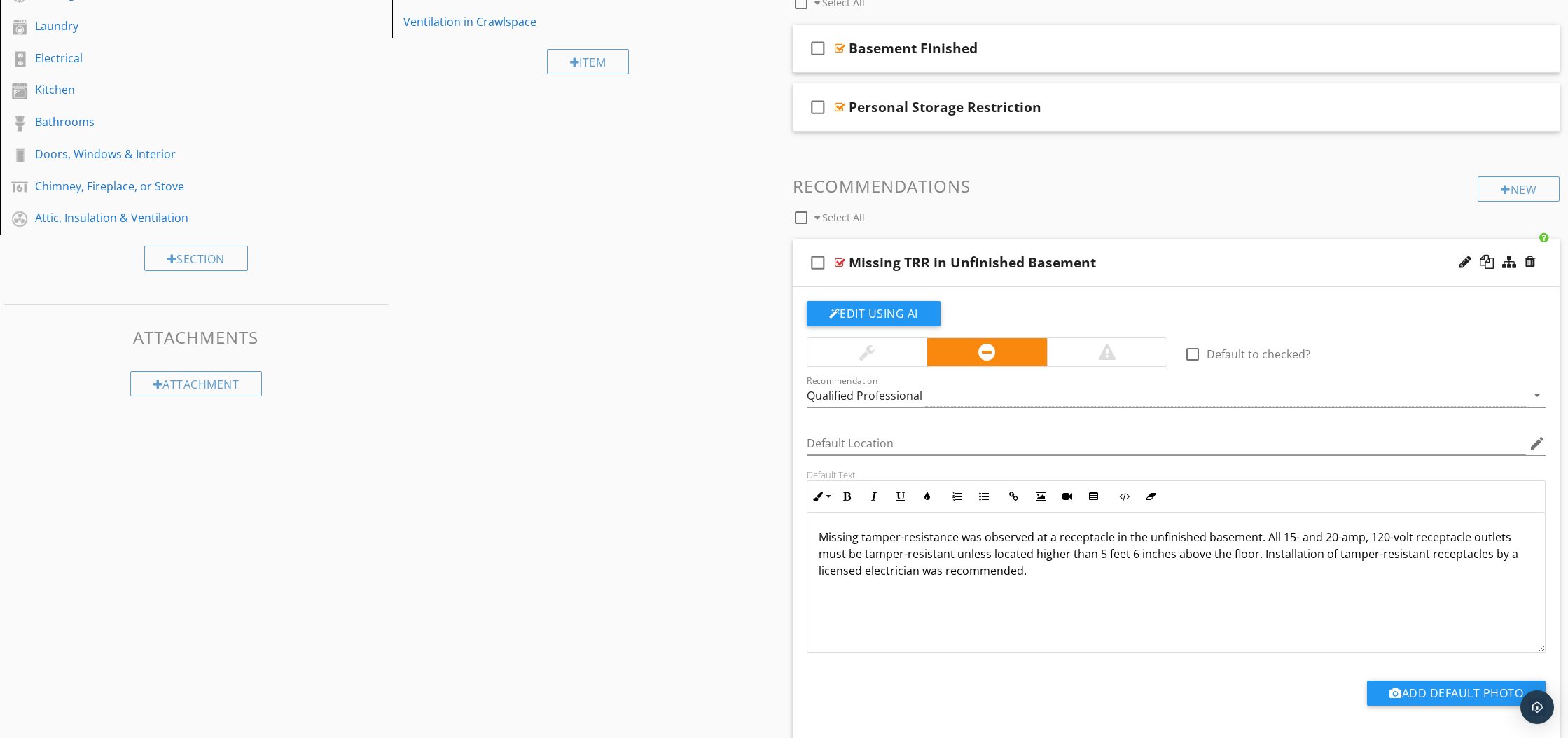
click at [892, 575] on p "Missing tamper-resistance was observed at a receptacle in the unfinished baseme…" at bounding box center [1176, 553] width 715 height 50
click at [887, 575] on p "Missing tamper-resistance was observed at a receptacle in the unfinished baseme…" at bounding box center [1176, 553] width 715 height 50
click at [681, 515] on div "Sections Inspection Detail Roof Exterior Garage Basement, Foundation, Crawlspac…" at bounding box center [784, 257] width 1568 height 1091
click at [839, 260] on div at bounding box center [839, 263] width 10 height 11
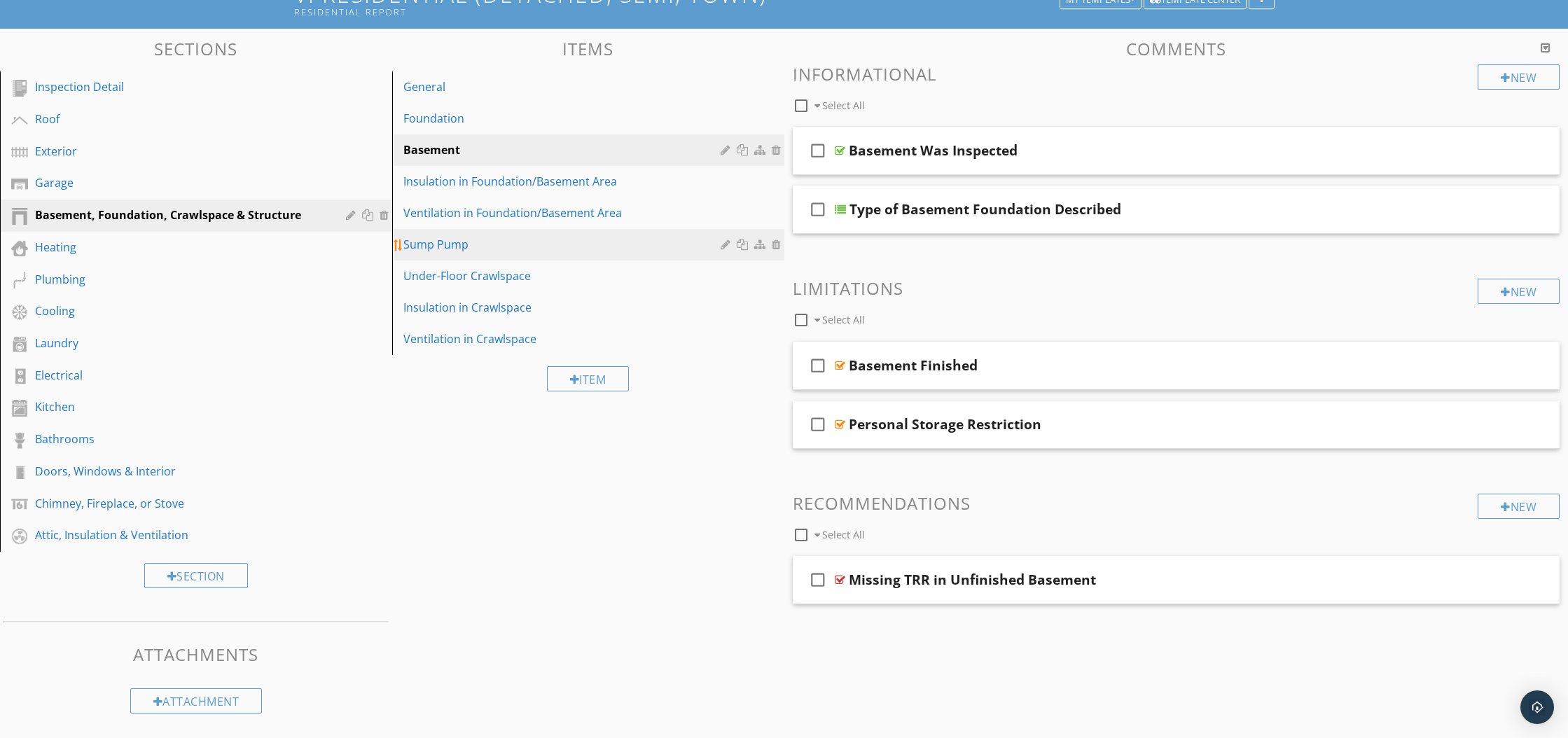
scroll to position [0, 0]
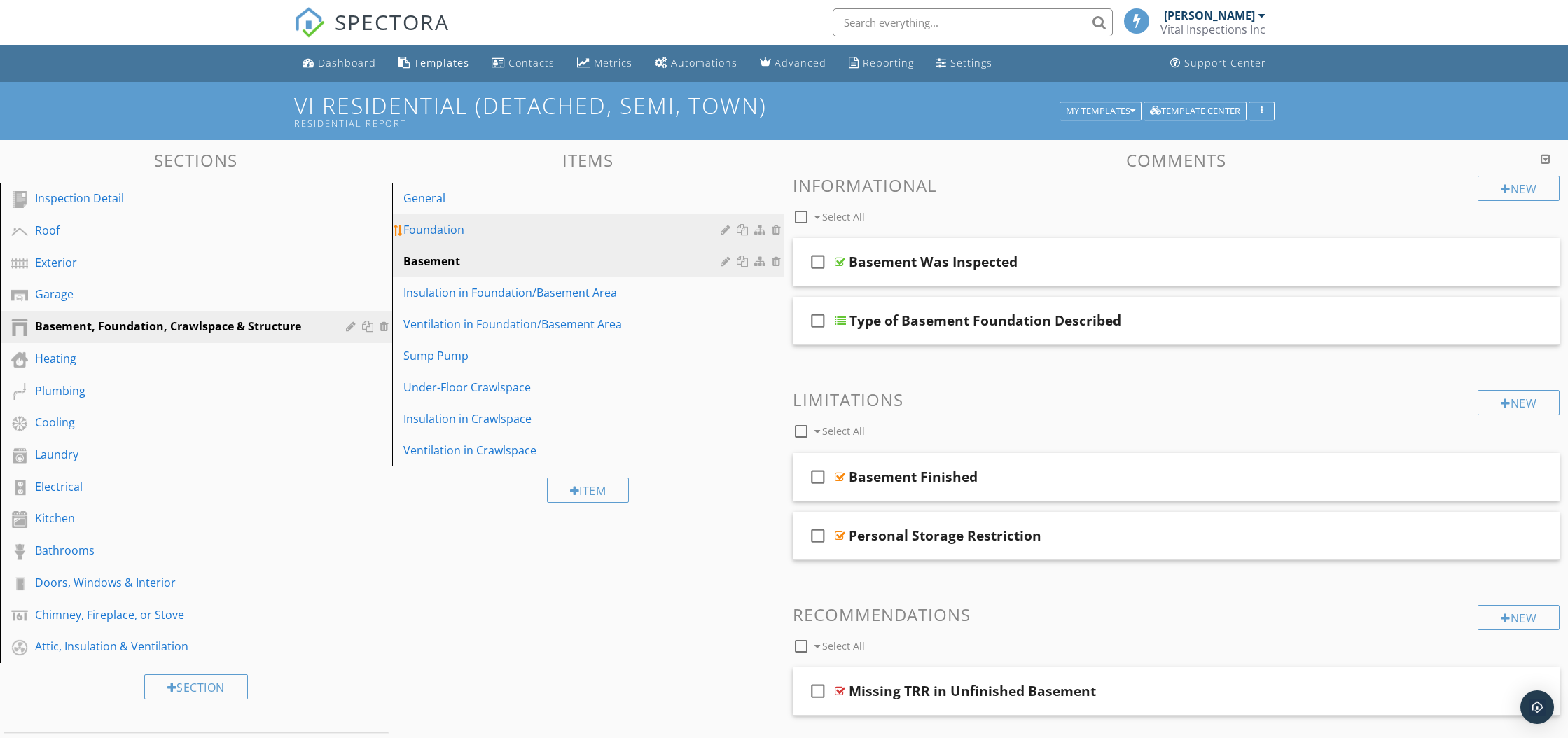
click at [465, 230] on div "Foundation" at bounding box center [564, 230] width 321 height 17
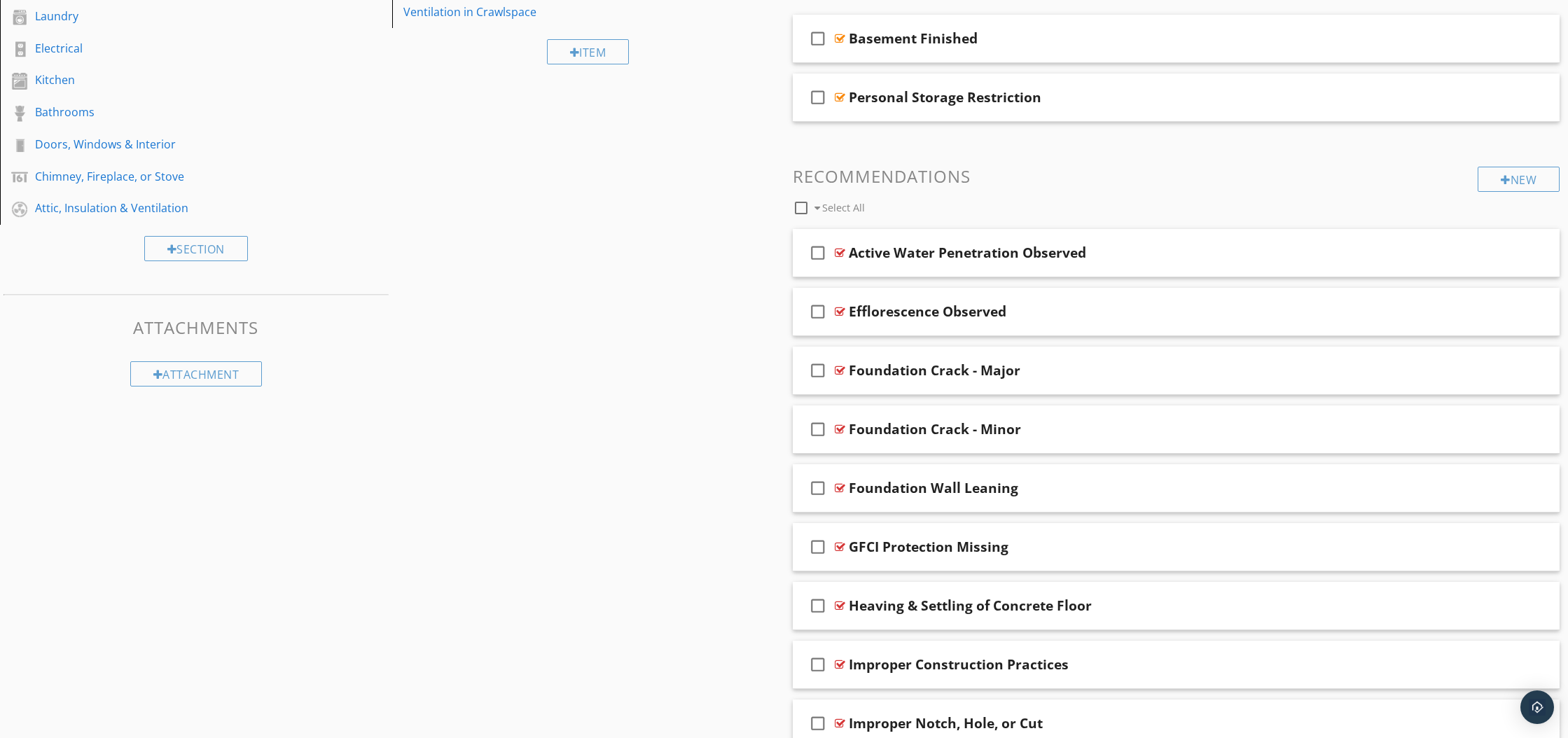
scroll to position [463, 0]
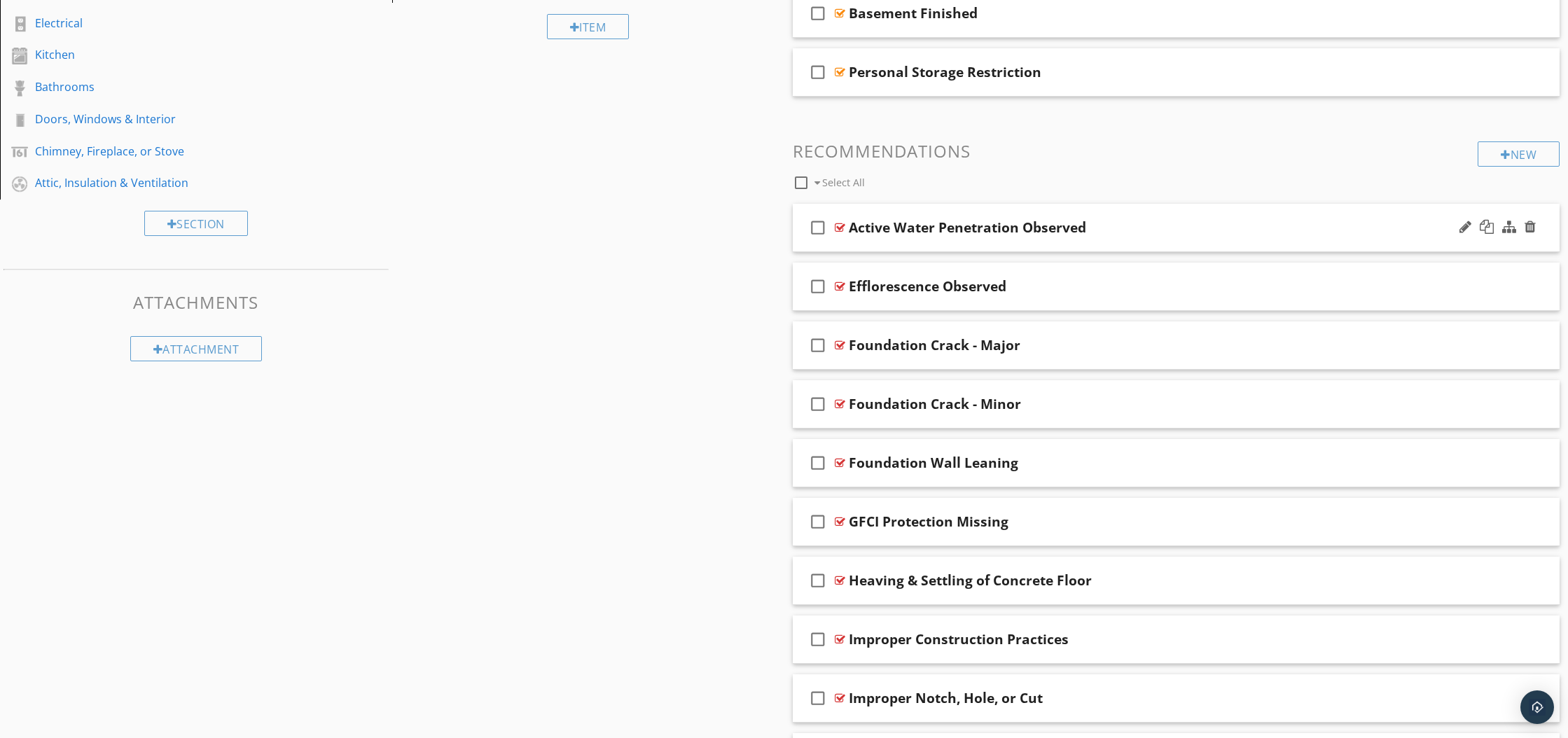
click at [818, 229] on icon "check_box_outline_blank" at bounding box center [818, 228] width 23 height 34
click at [820, 285] on icon "check_box_outline_blank" at bounding box center [818, 286] width 23 height 34
click at [817, 349] on icon "check_box_outline_blank" at bounding box center [818, 345] width 23 height 34
click at [820, 406] on icon "check_box_outline_blank" at bounding box center [818, 404] width 23 height 34
click at [818, 466] on icon "check_box_outline_blank" at bounding box center [818, 463] width 23 height 34
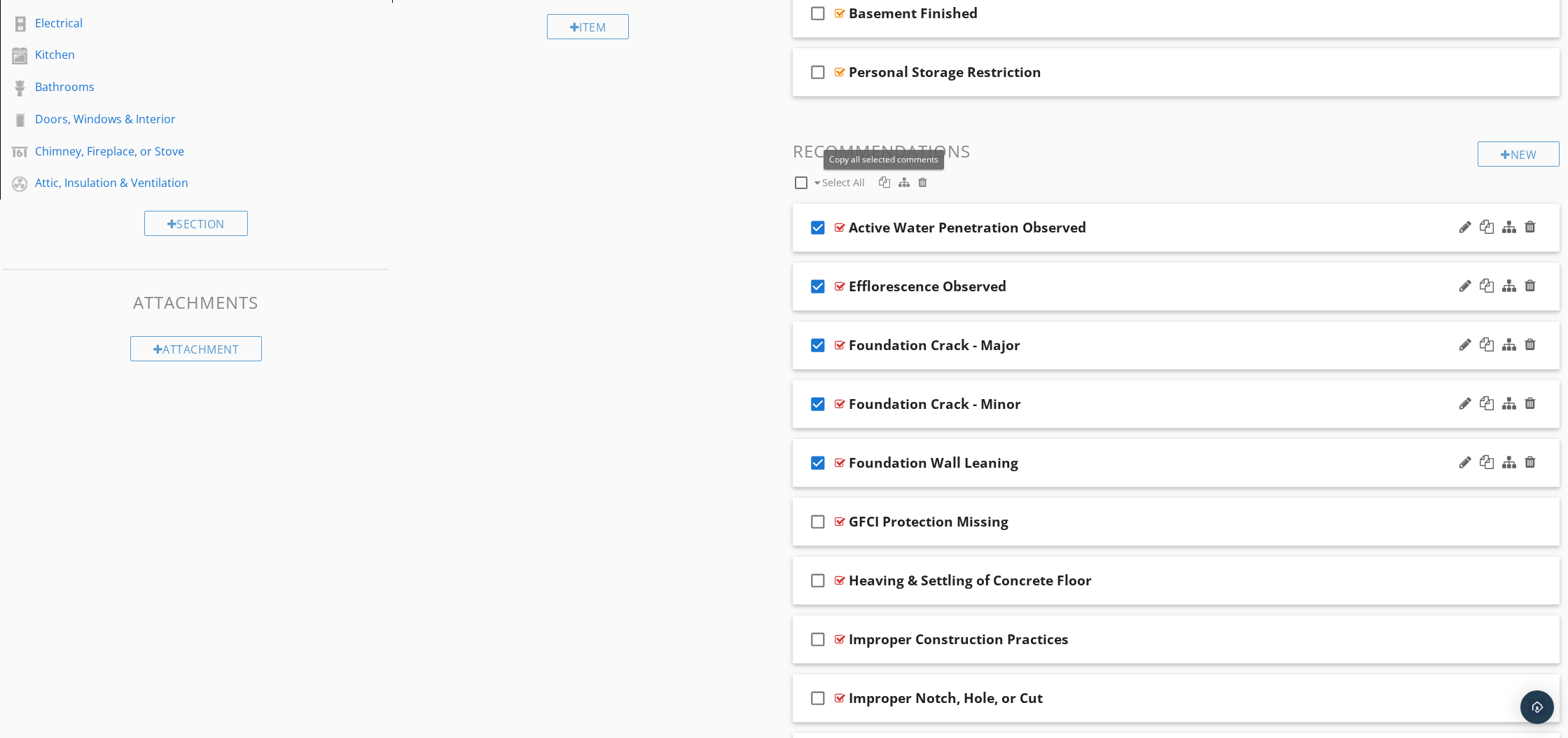
click at [884, 181] on div at bounding box center [885, 182] width 11 height 11
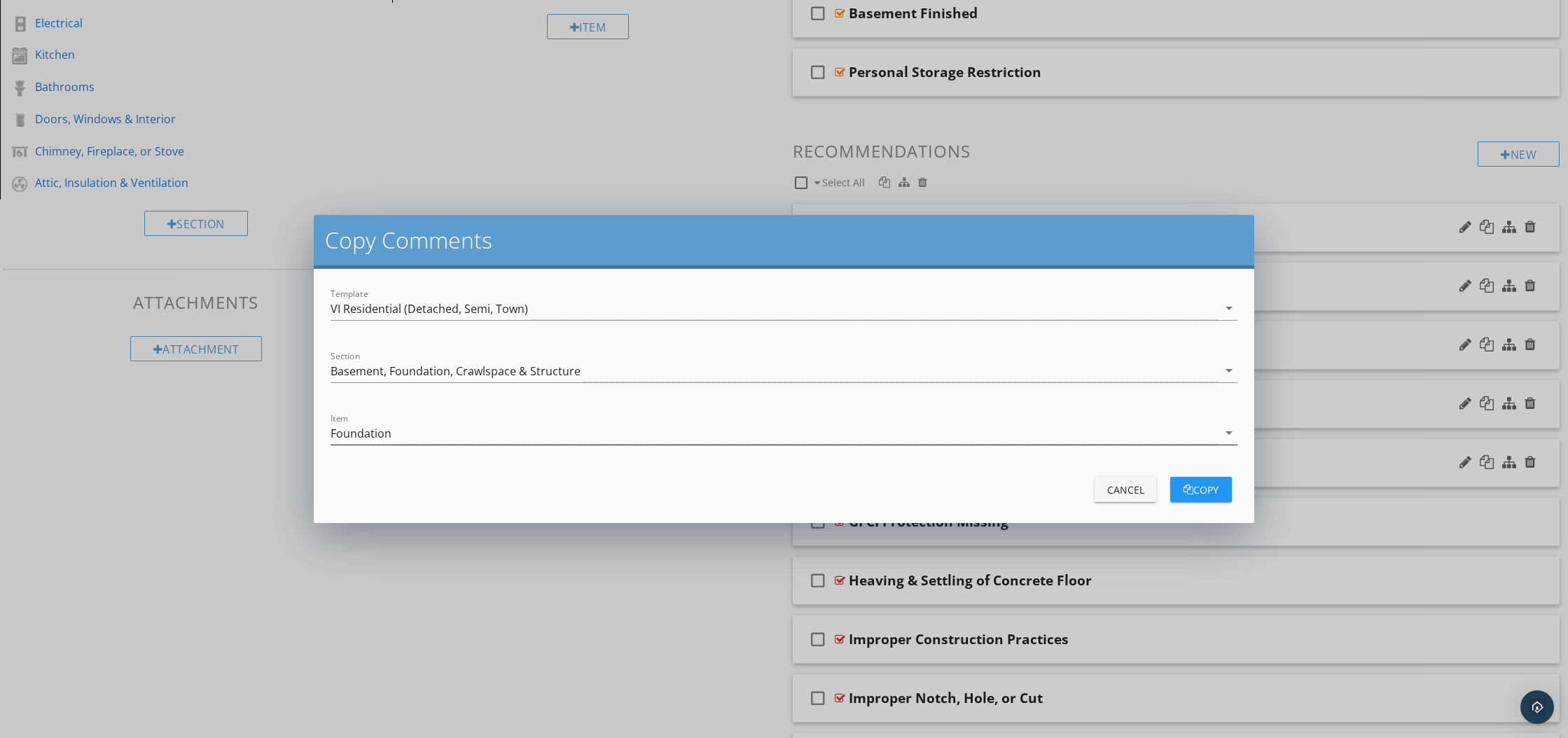
click at [1229, 433] on icon "arrow_drop_down" at bounding box center [1229, 433] width 17 height 17
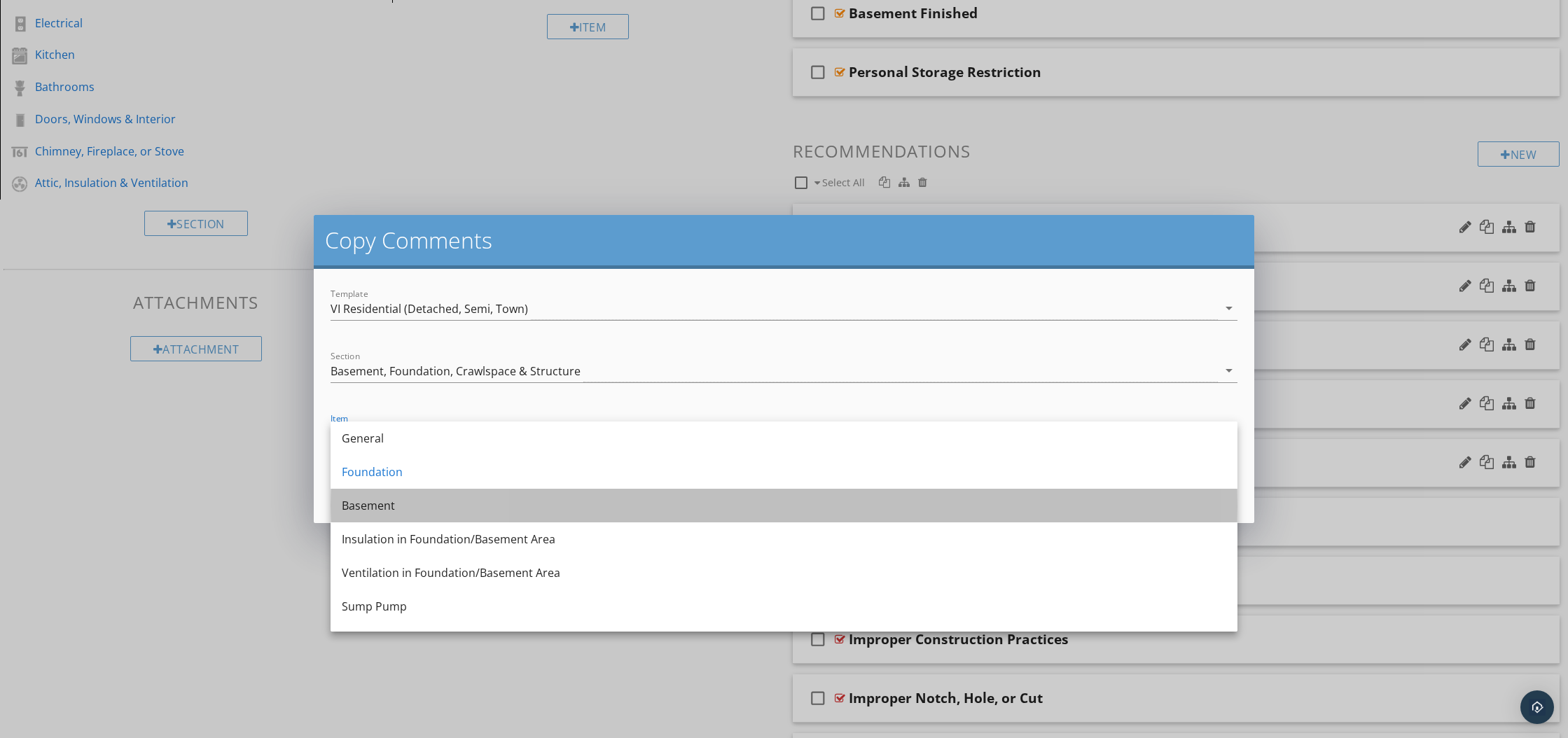
click at [989, 511] on div "Basement" at bounding box center [784, 506] width 885 height 17
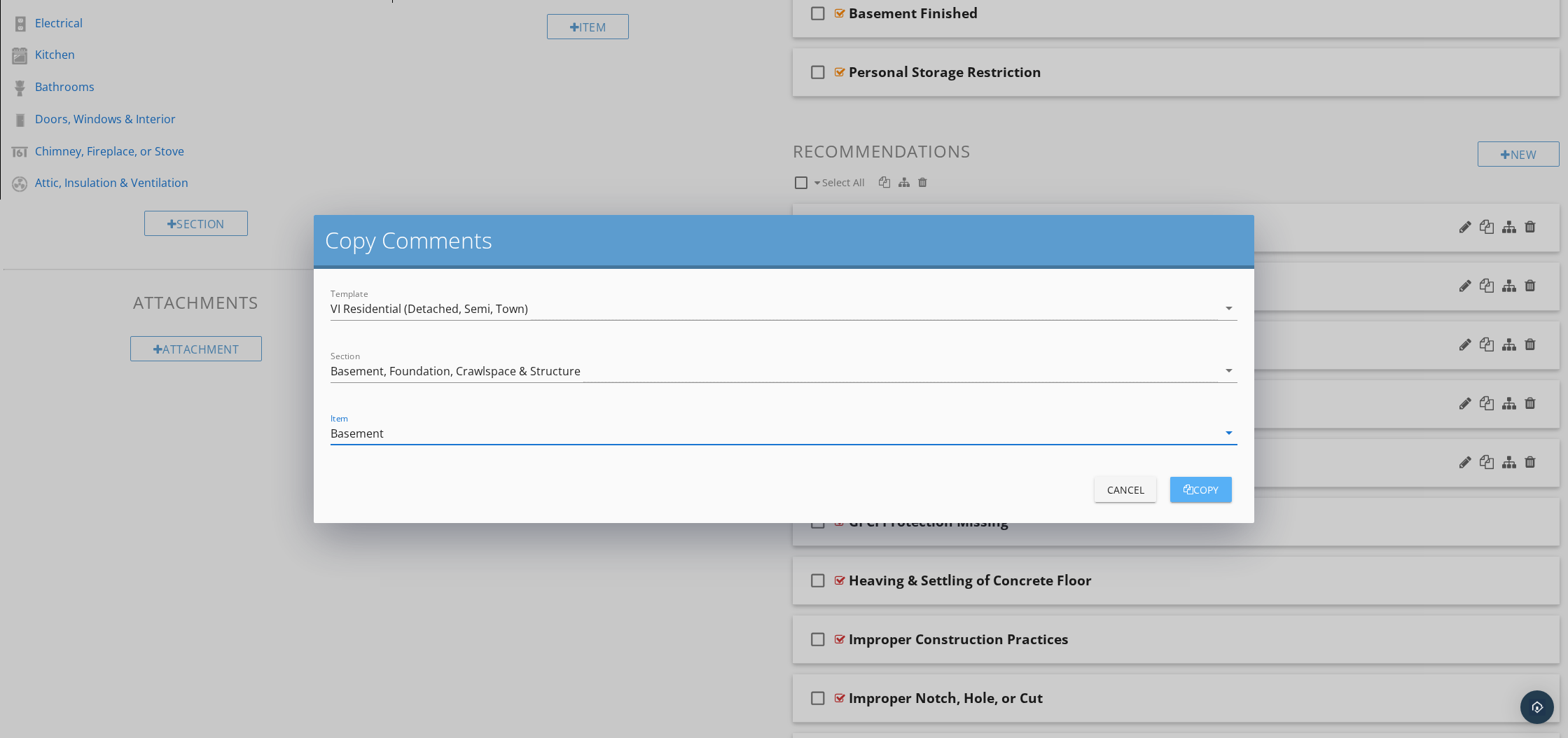
click at [1195, 486] on div "copy" at bounding box center [1200, 489] width 39 height 15
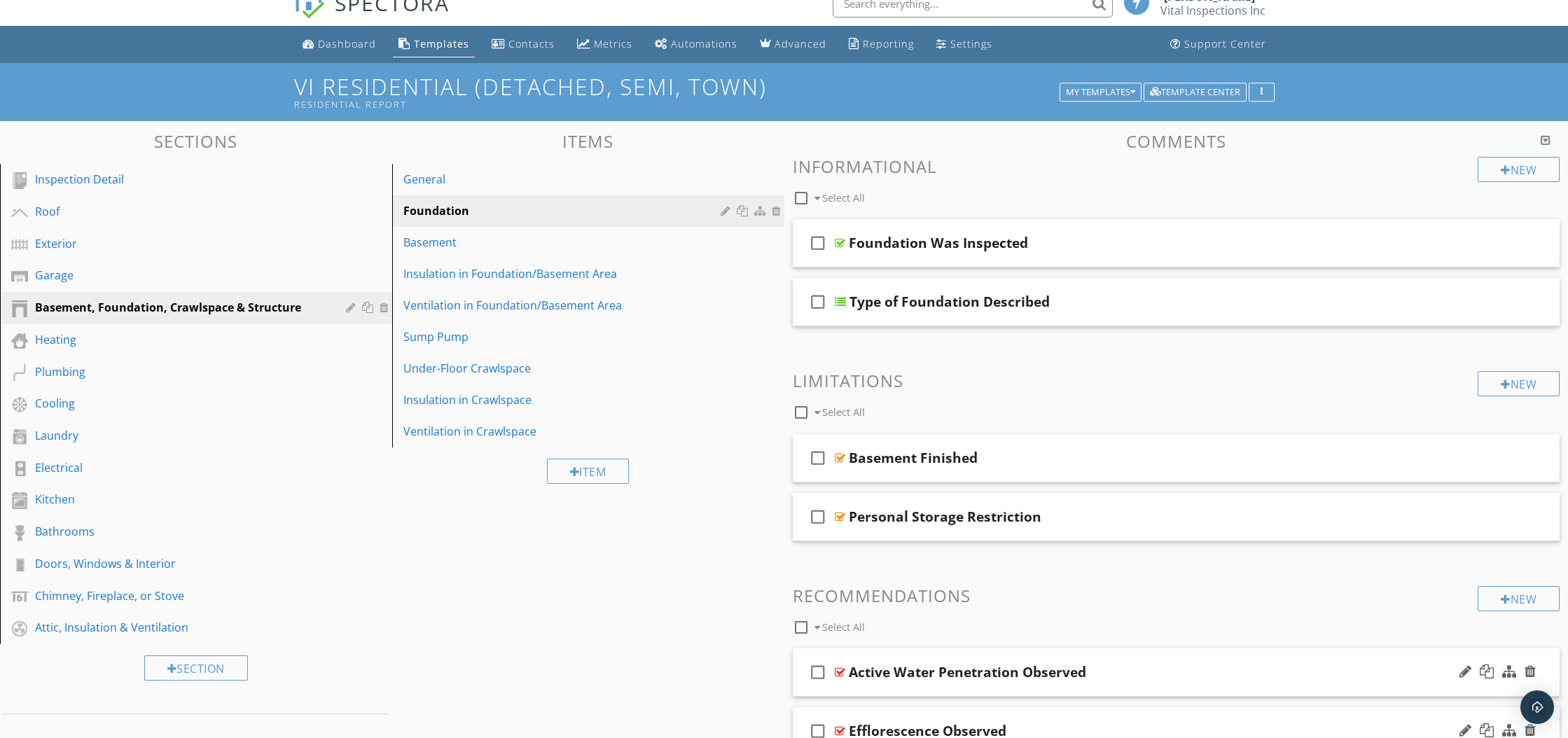
scroll to position [0, 0]
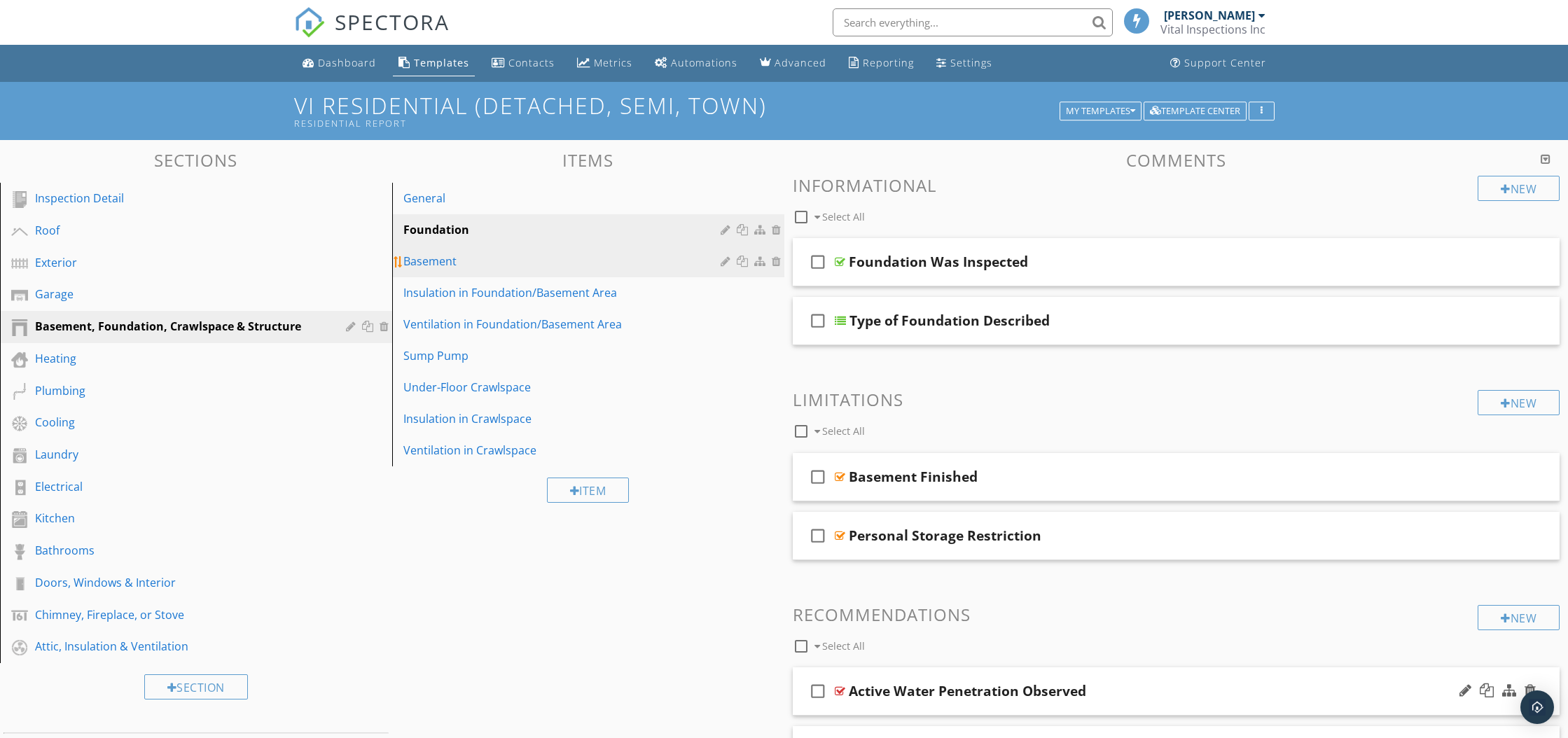
click at [451, 262] on div "Basement" at bounding box center [564, 261] width 321 height 17
click at [508, 226] on div "Foundation" at bounding box center [564, 230] width 321 height 17
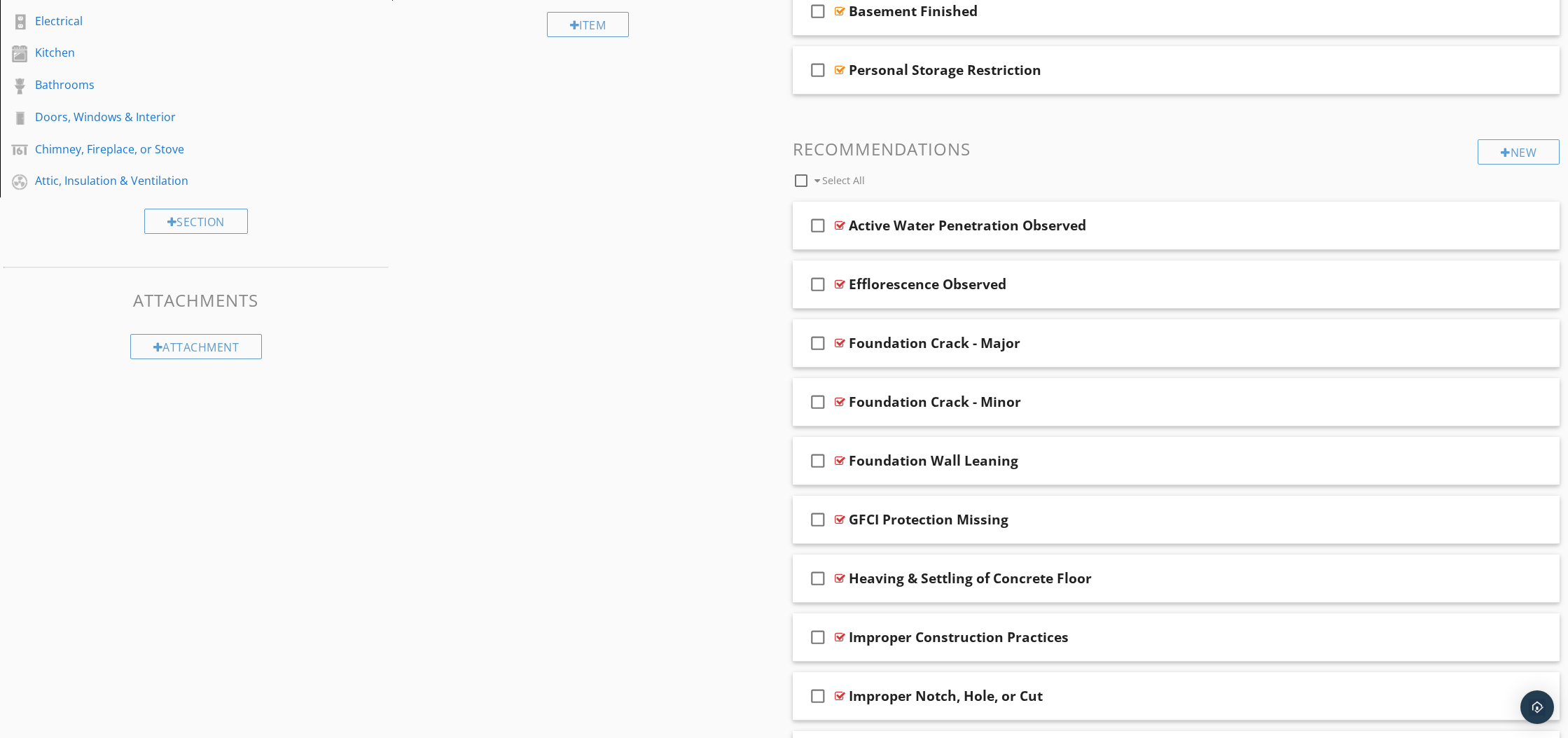
scroll to position [467, 0]
click at [820, 521] on icon "check_box_outline_blank" at bounding box center [818, 518] width 23 height 34
click at [818, 578] on icon "check_box_outline_blank" at bounding box center [818, 577] width 23 height 34
click at [818, 636] on icon "check_box_outline_blank" at bounding box center [818, 636] width 23 height 34
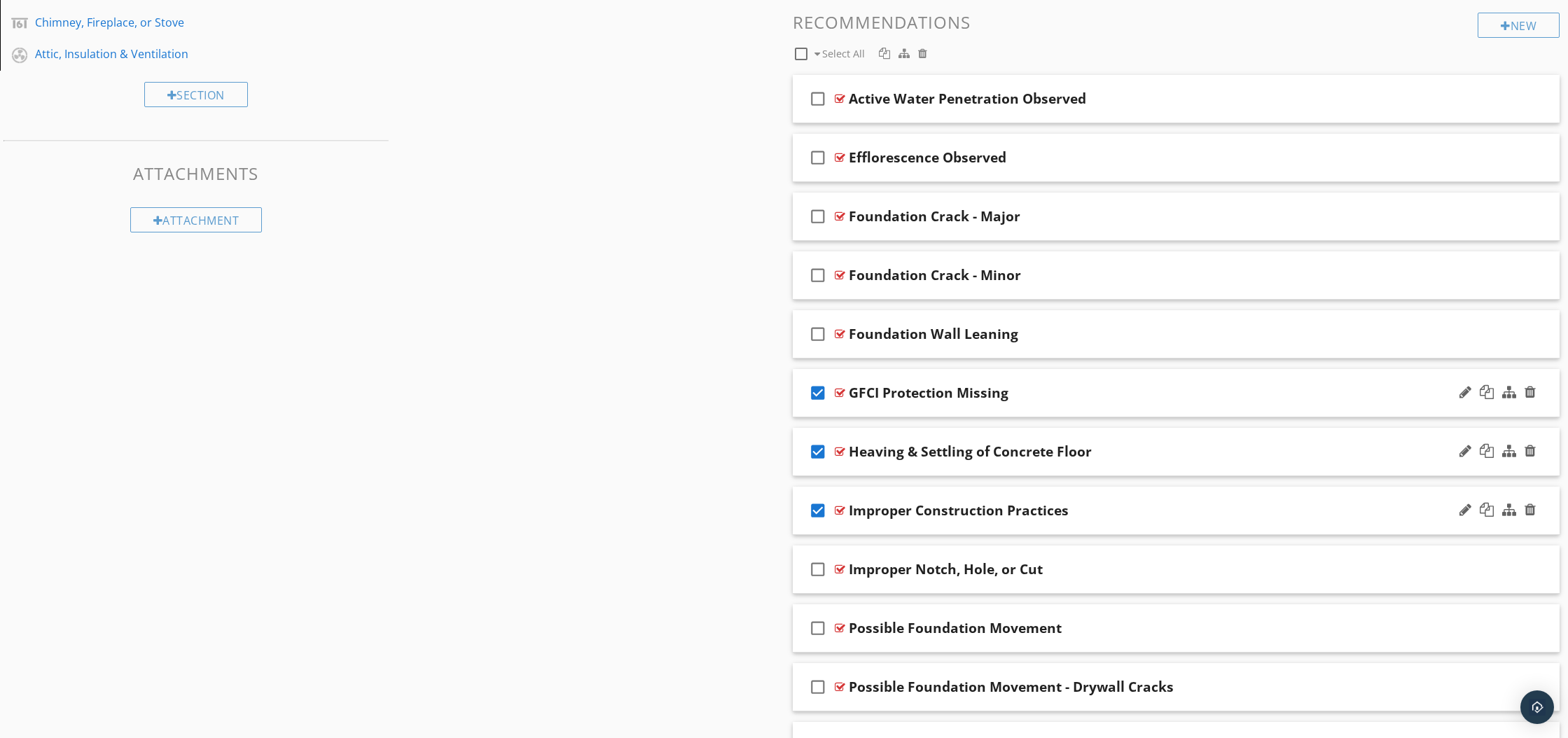
scroll to position [593, 0]
click at [819, 570] on icon "check_box_outline_blank" at bounding box center [818, 568] width 23 height 34
click at [816, 632] on icon "check_box_outline_blank" at bounding box center [818, 626] width 23 height 34
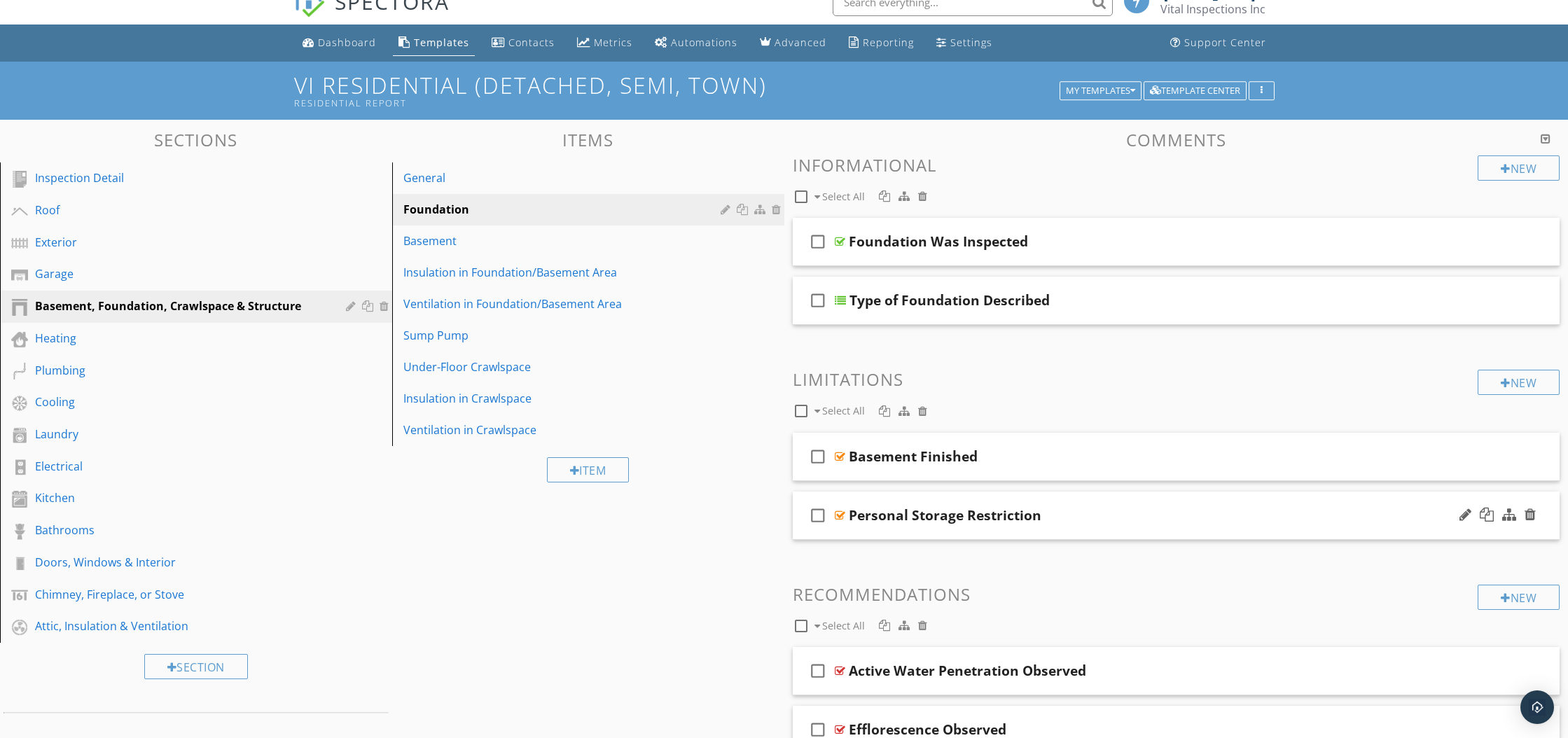
scroll to position [16, 0]
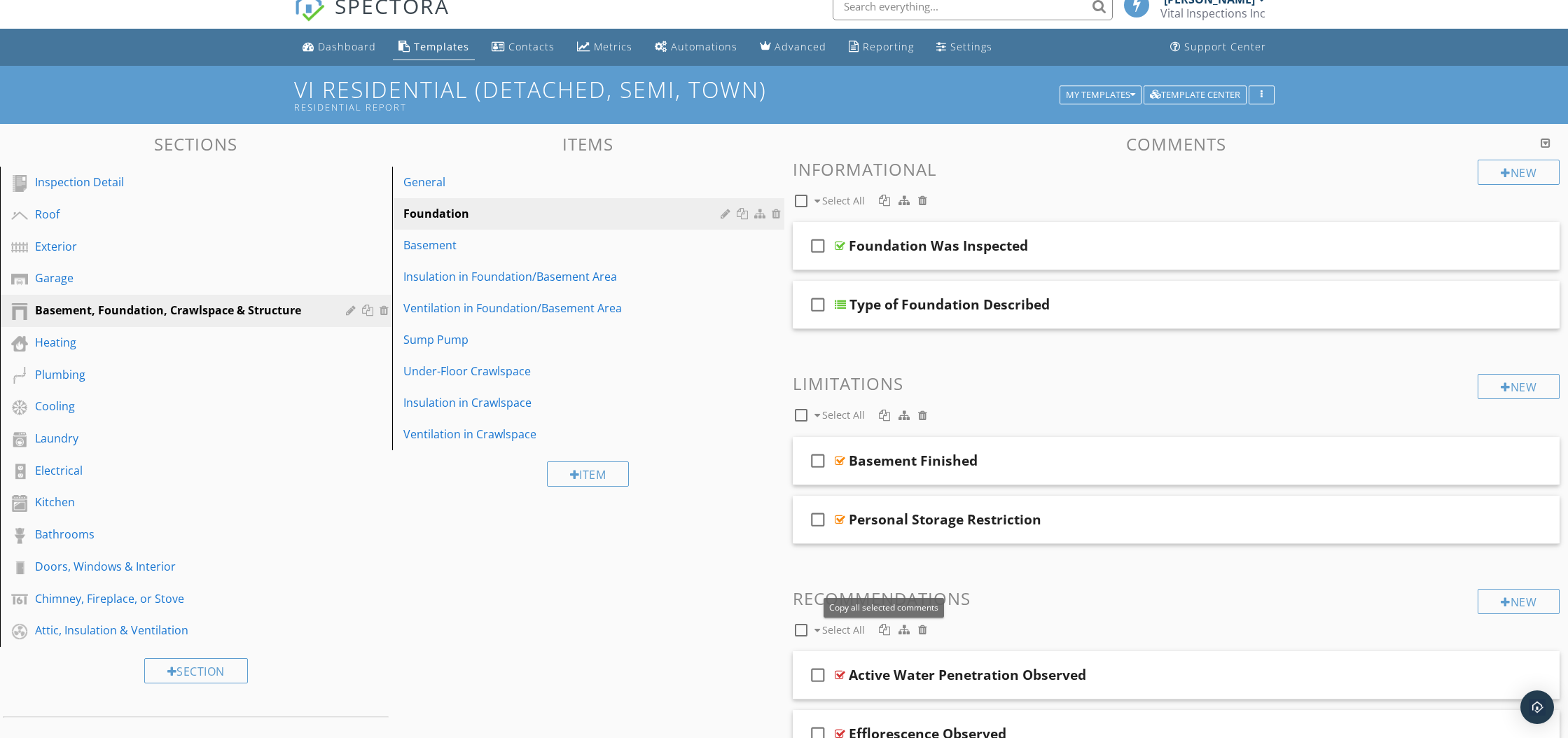
click at [883, 633] on div at bounding box center [885, 629] width 11 height 11
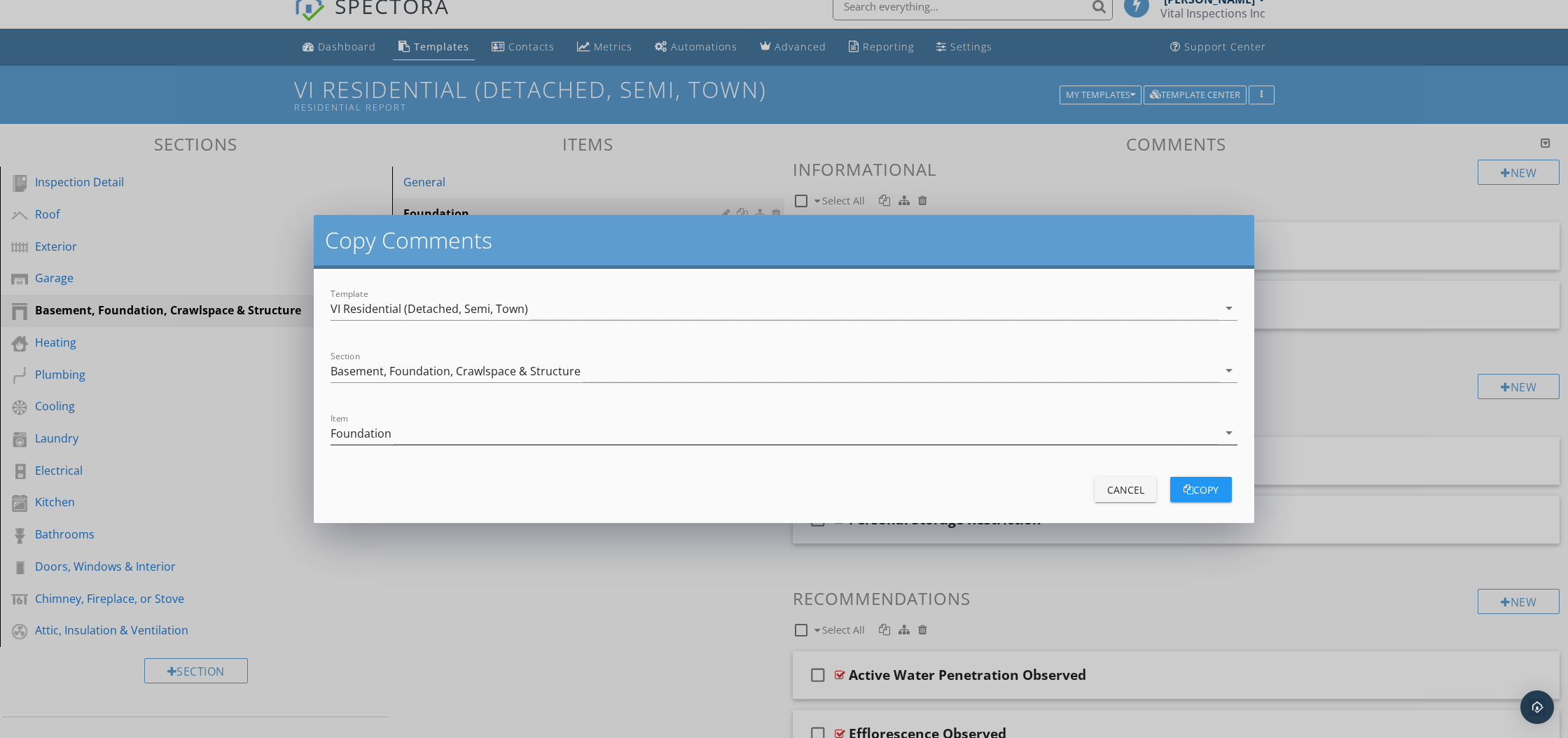
click at [1232, 431] on icon "arrow_drop_down" at bounding box center [1229, 433] width 17 height 17
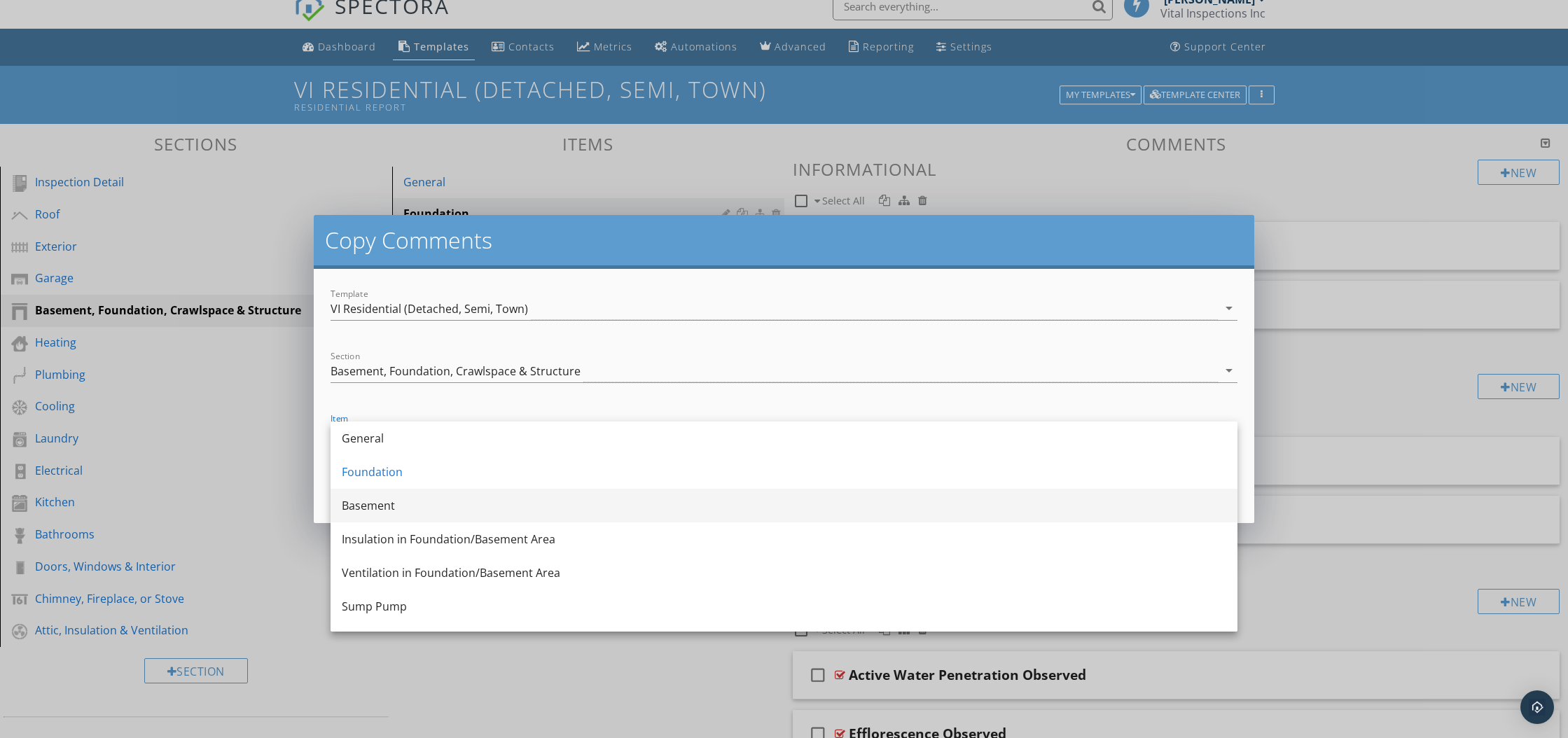
click at [914, 512] on div "Basement" at bounding box center [784, 506] width 885 height 17
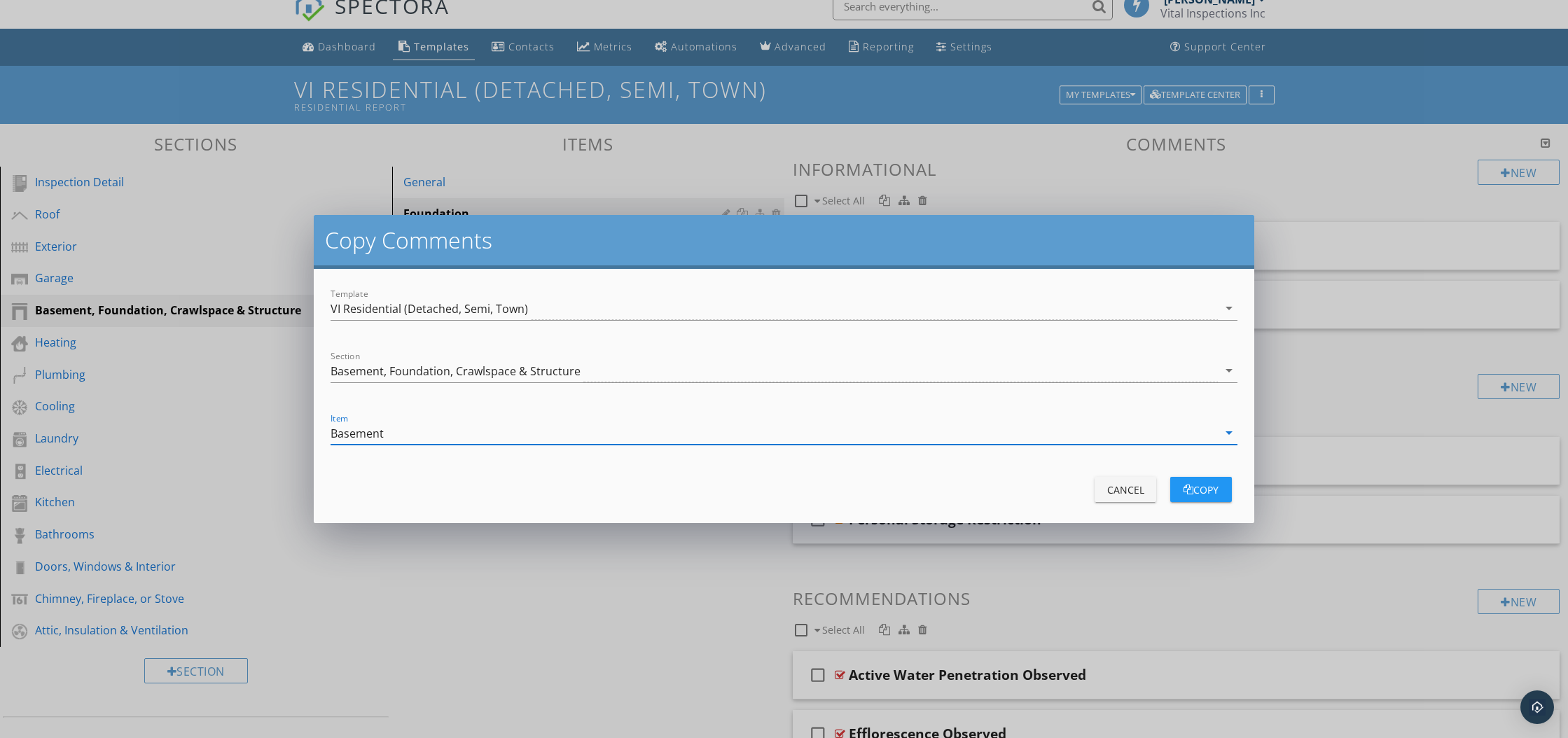
click at [1213, 490] on div "copy" at bounding box center [1200, 489] width 39 height 15
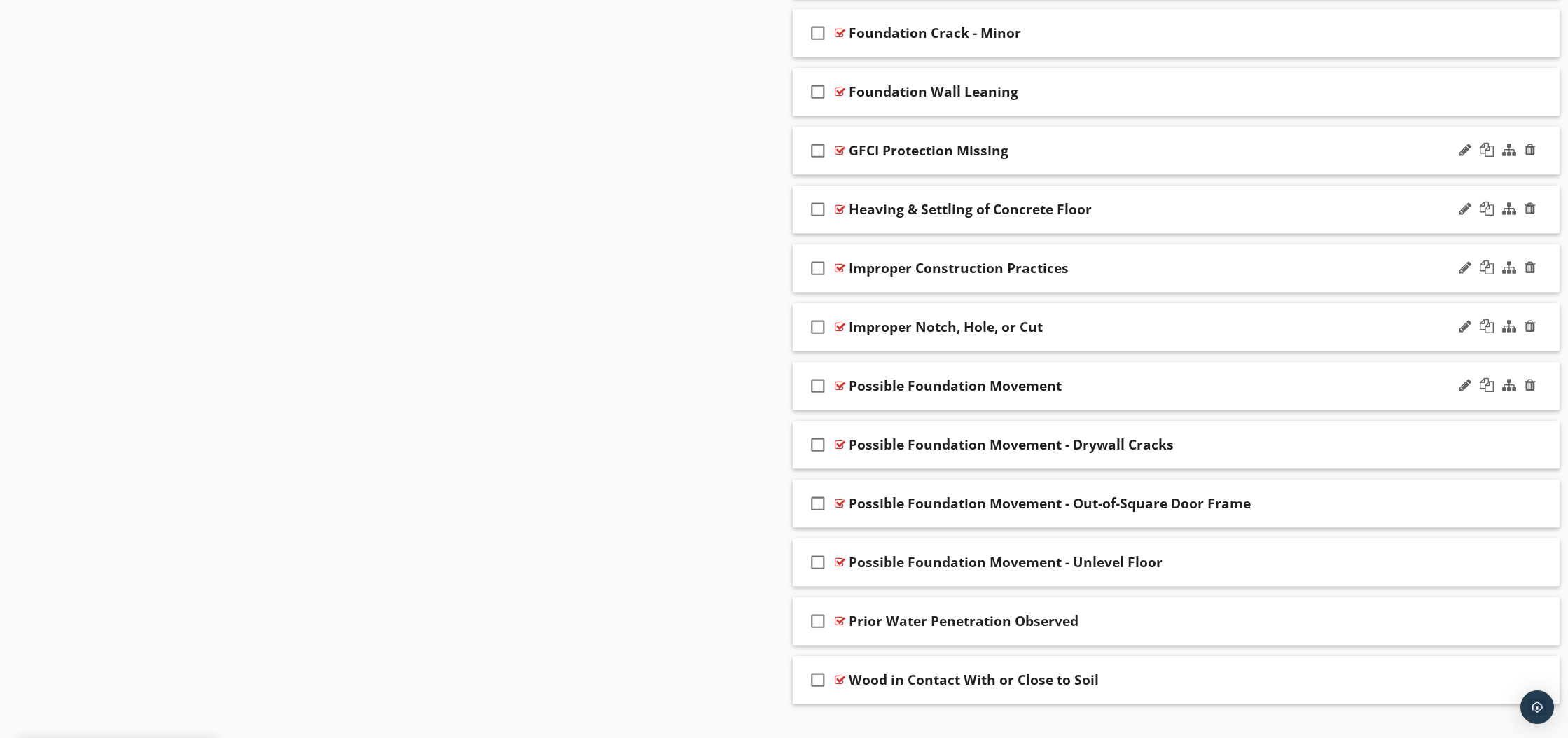
scroll to position [860, 0]
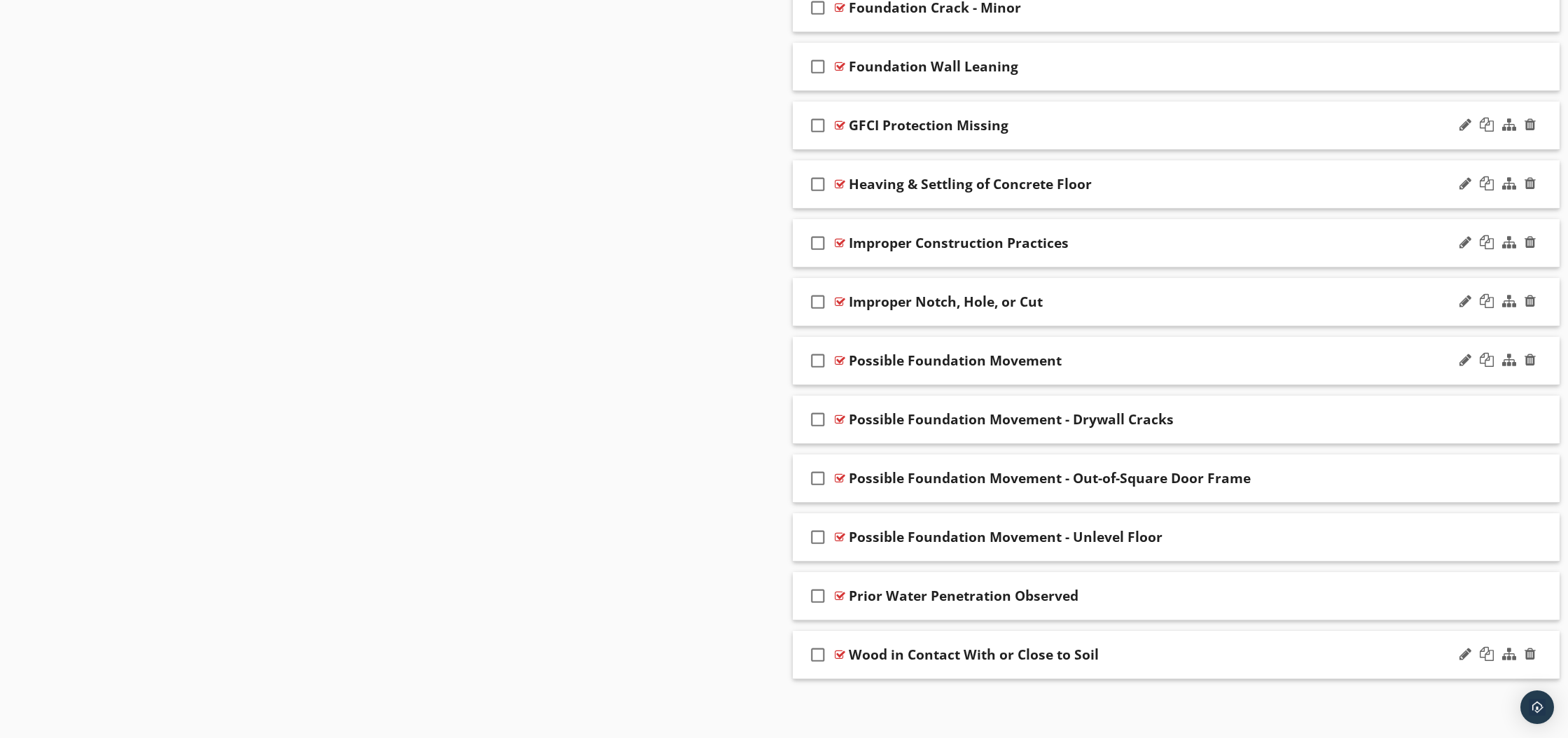
click at [818, 654] on icon "check_box_outline_blank" at bounding box center [818, 655] width 23 height 34
click at [818, 597] on icon "check_box_outline_blank" at bounding box center [818, 596] width 23 height 34
click at [815, 535] on icon "check_box_outline_blank" at bounding box center [818, 538] width 23 height 34
click at [819, 478] on icon "check_box_outline_blank" at bounding box center [818, 478] width 23 height 34
click at [820, 424] on icon "check_box_outline_blank" at bounding box center [818, 420] width 23 height 34
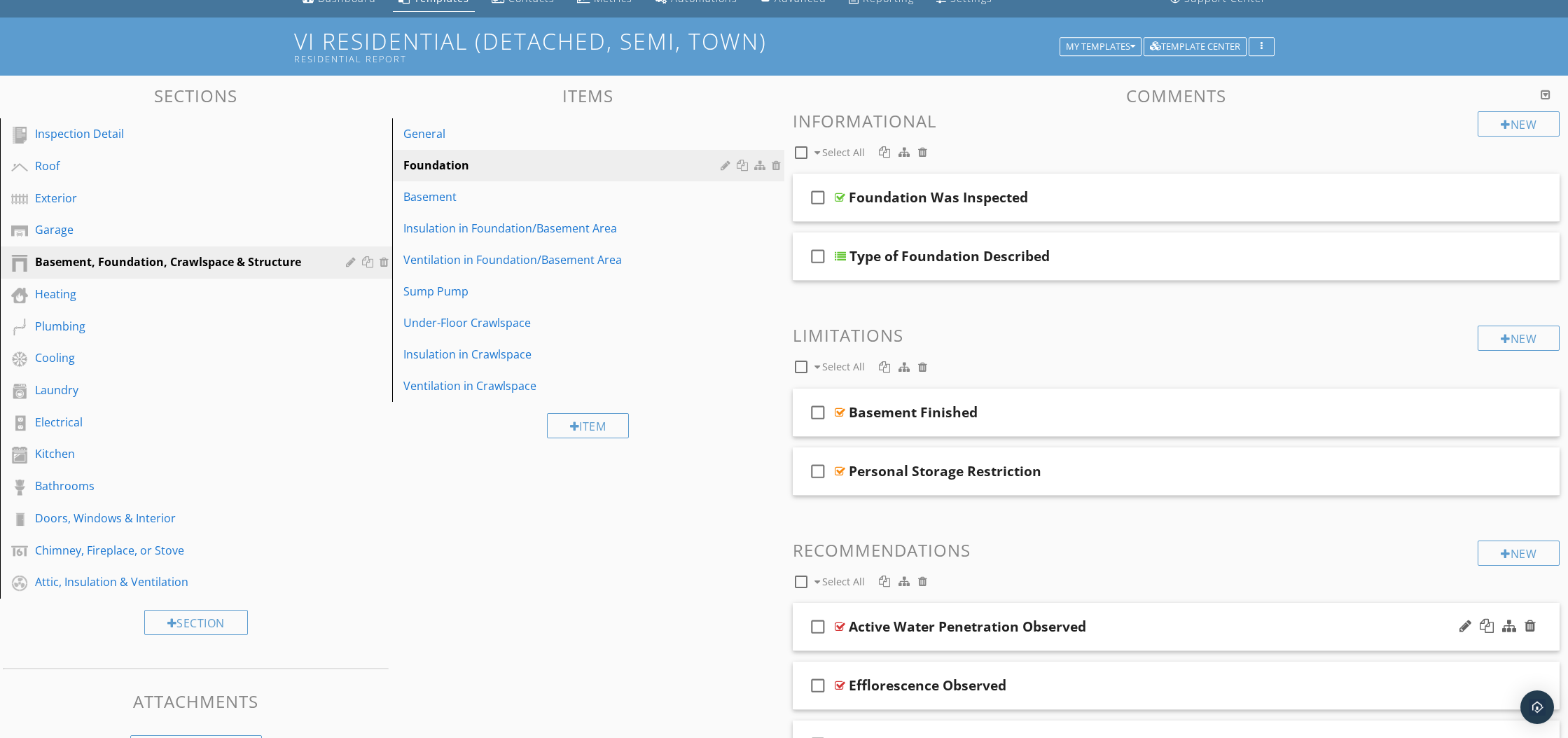
scroll to position [56, 0]
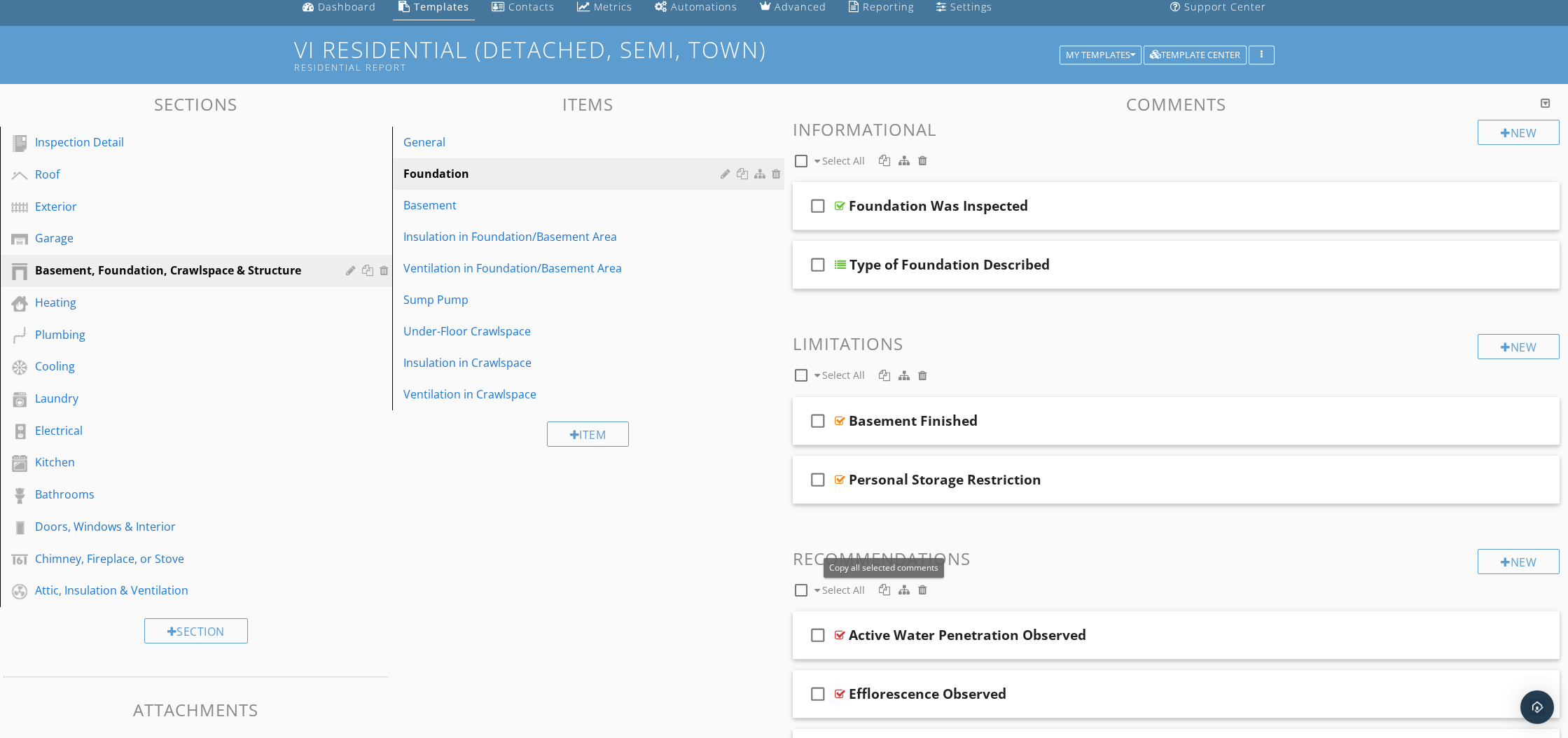
click at [880, 585] on div at bounding box center [885, 590] width 11 height 11
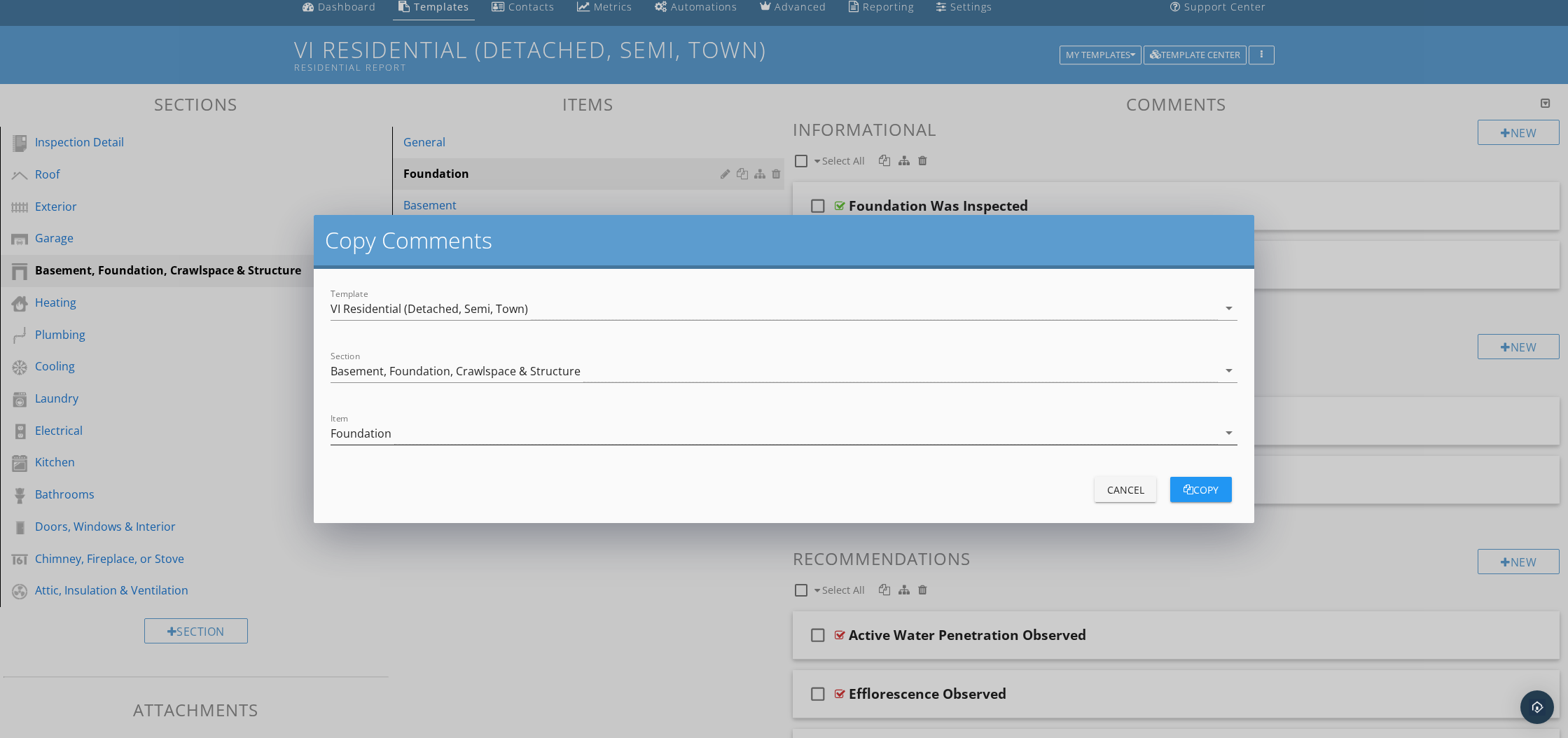
click at [1229, 434] on icon "arrow_drop_down" at bounding box center [1229, 433] width 17 height 17
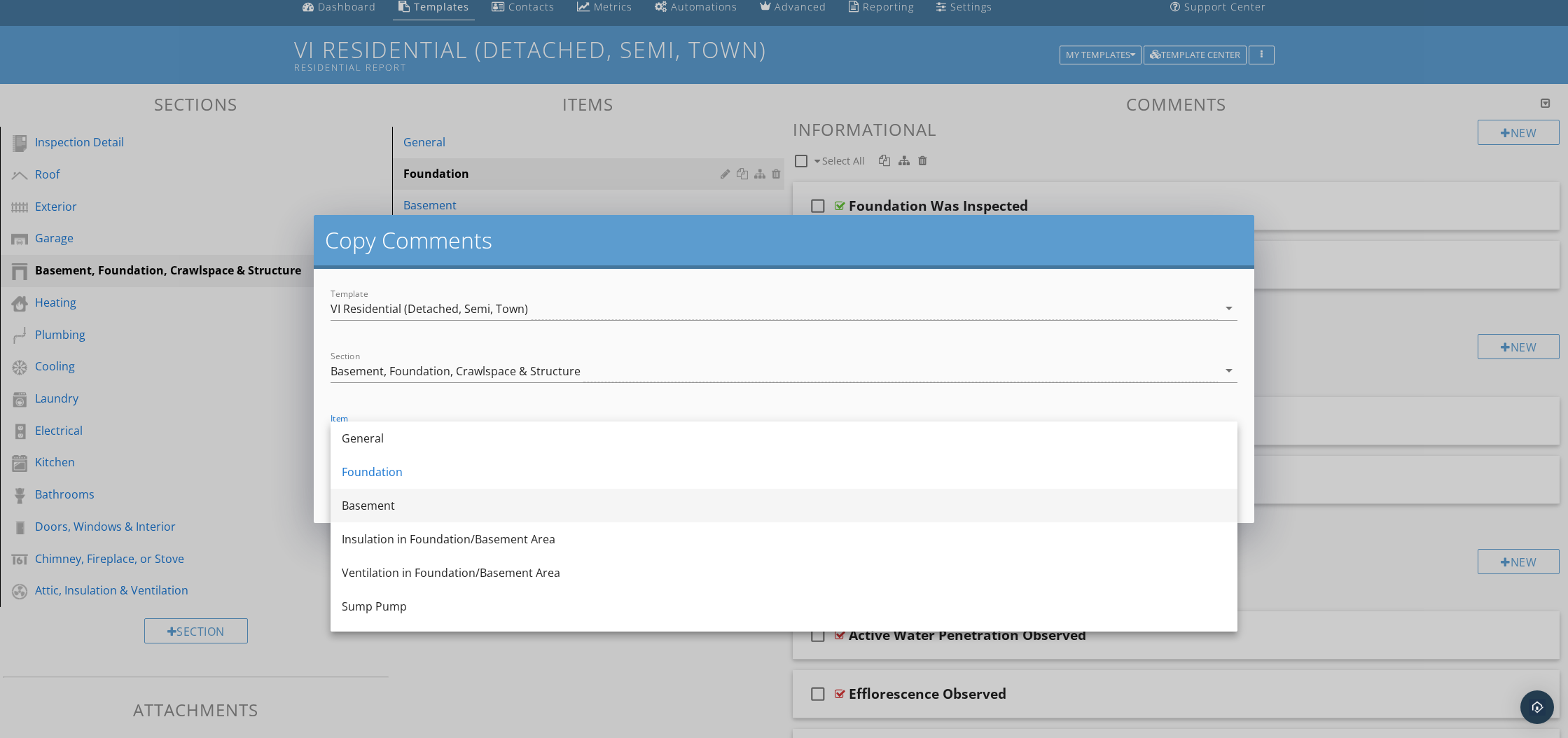
click at [905, 512] on div "Basement" at bounding box center [784, 506] width 885 height 17
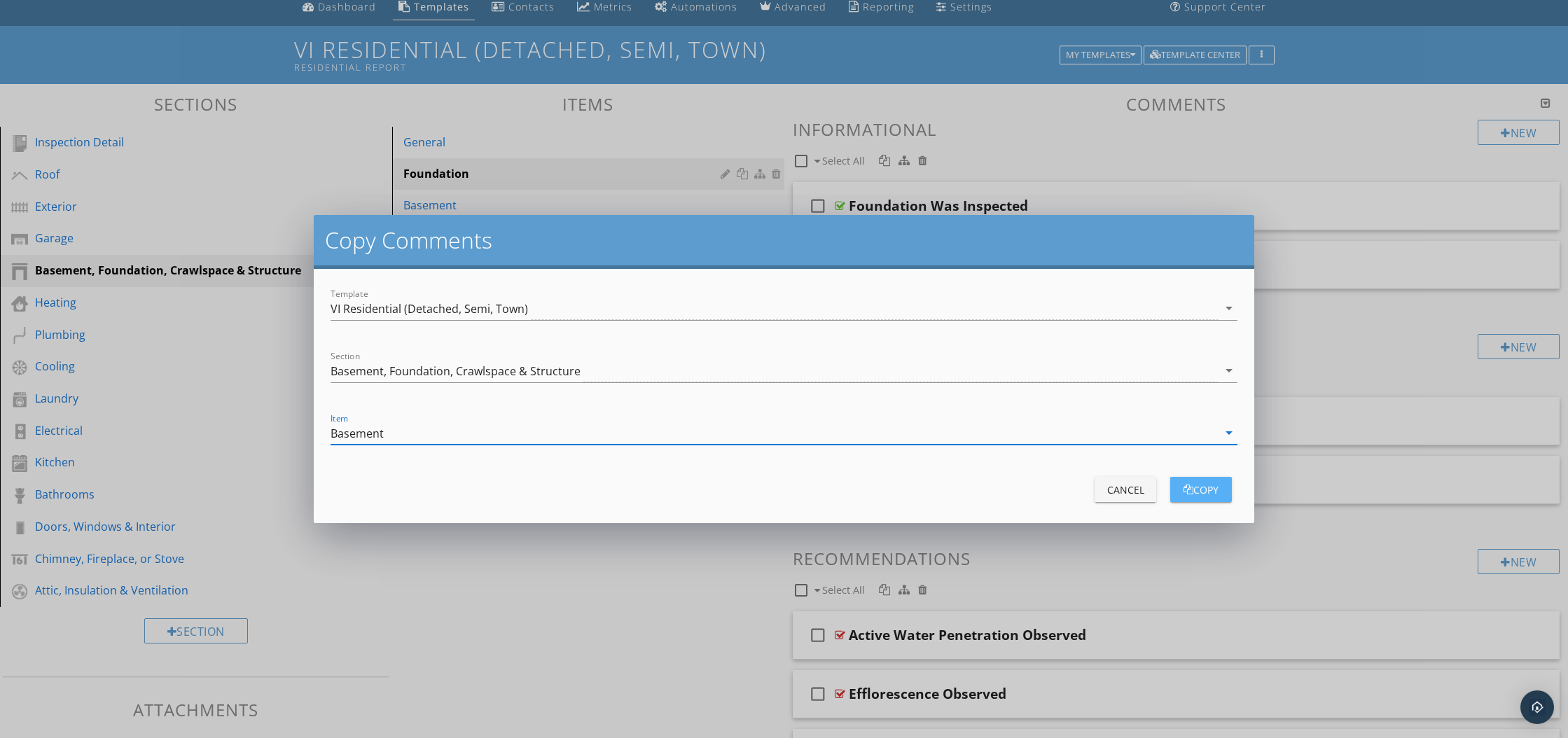
click at [1198, 493] on div "copy" at bounding box center [1200, 489] width 39 height 15
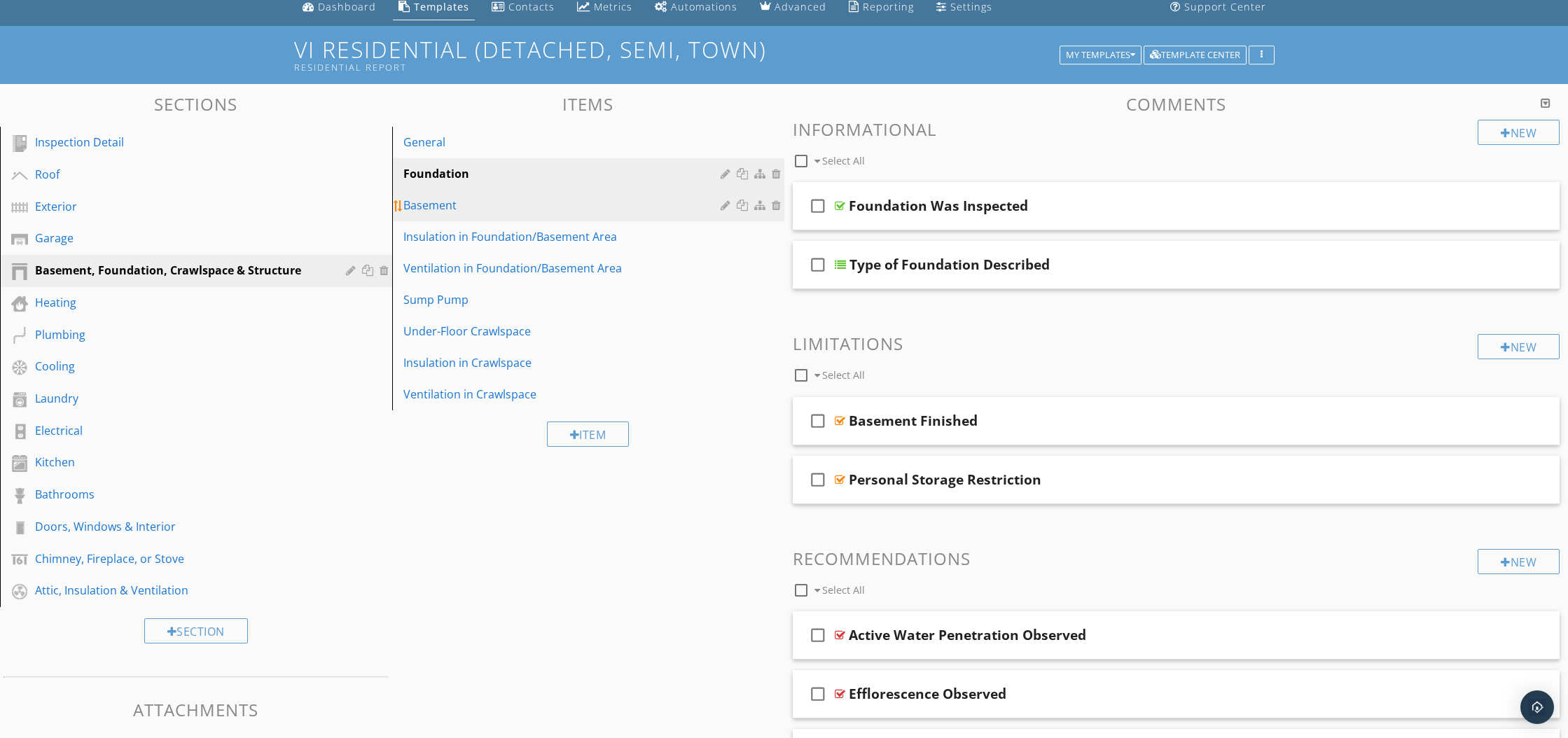
click at [561, 211] on div "Basement" at bounding box center [564, 205] width 321 height 17
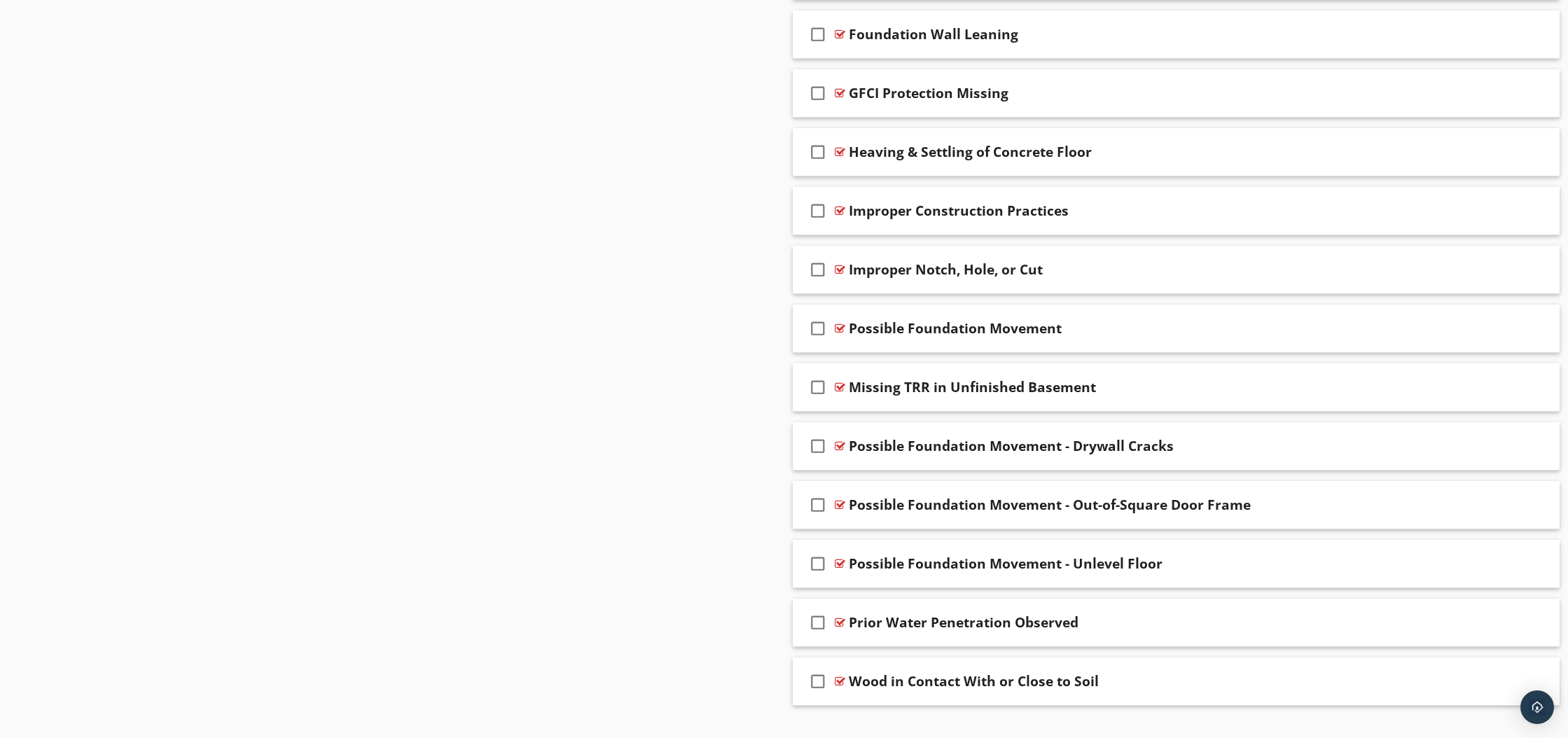
scroll to position [918, 0]
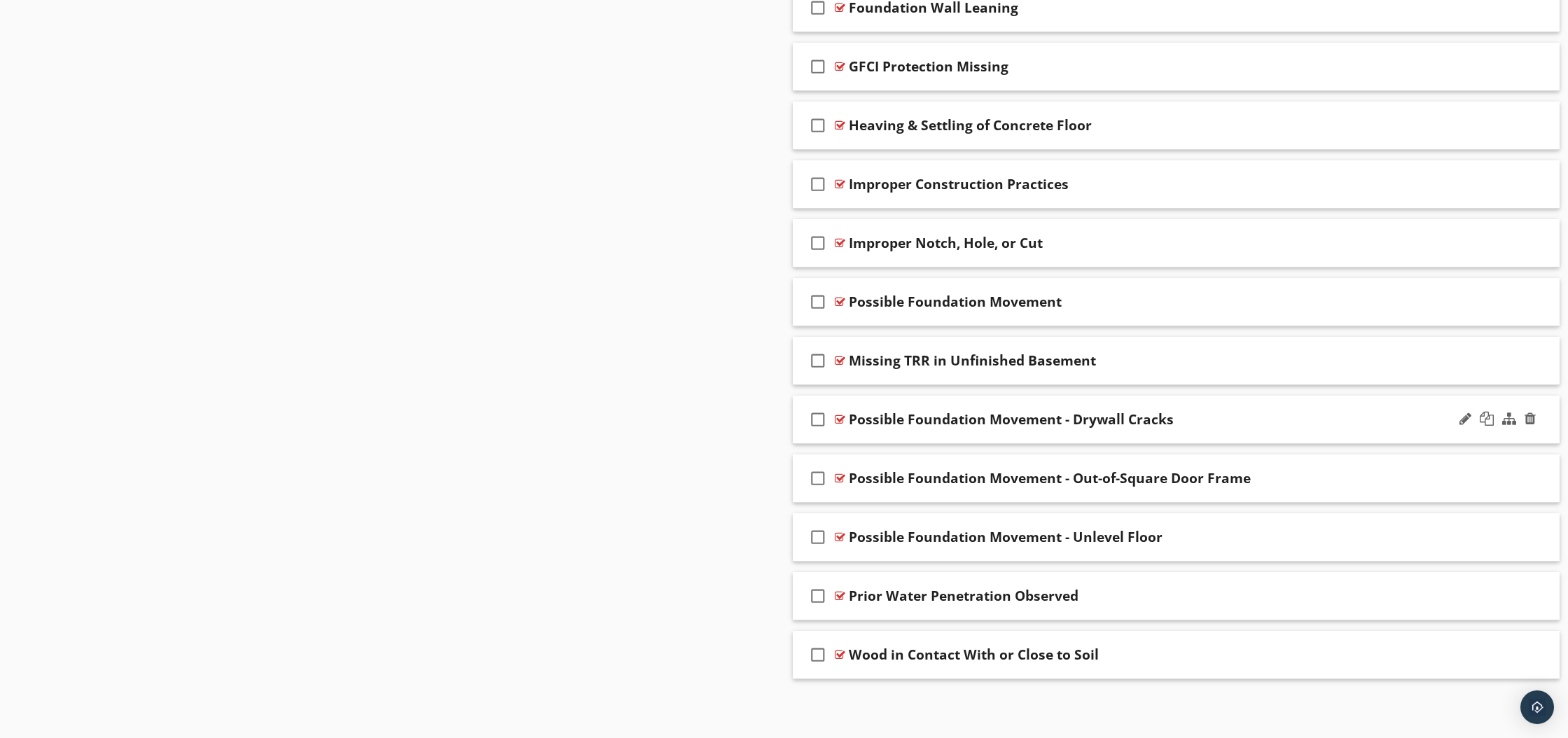
click at [838, 420] on div at bounding box center [839, 420] width 10 height 11
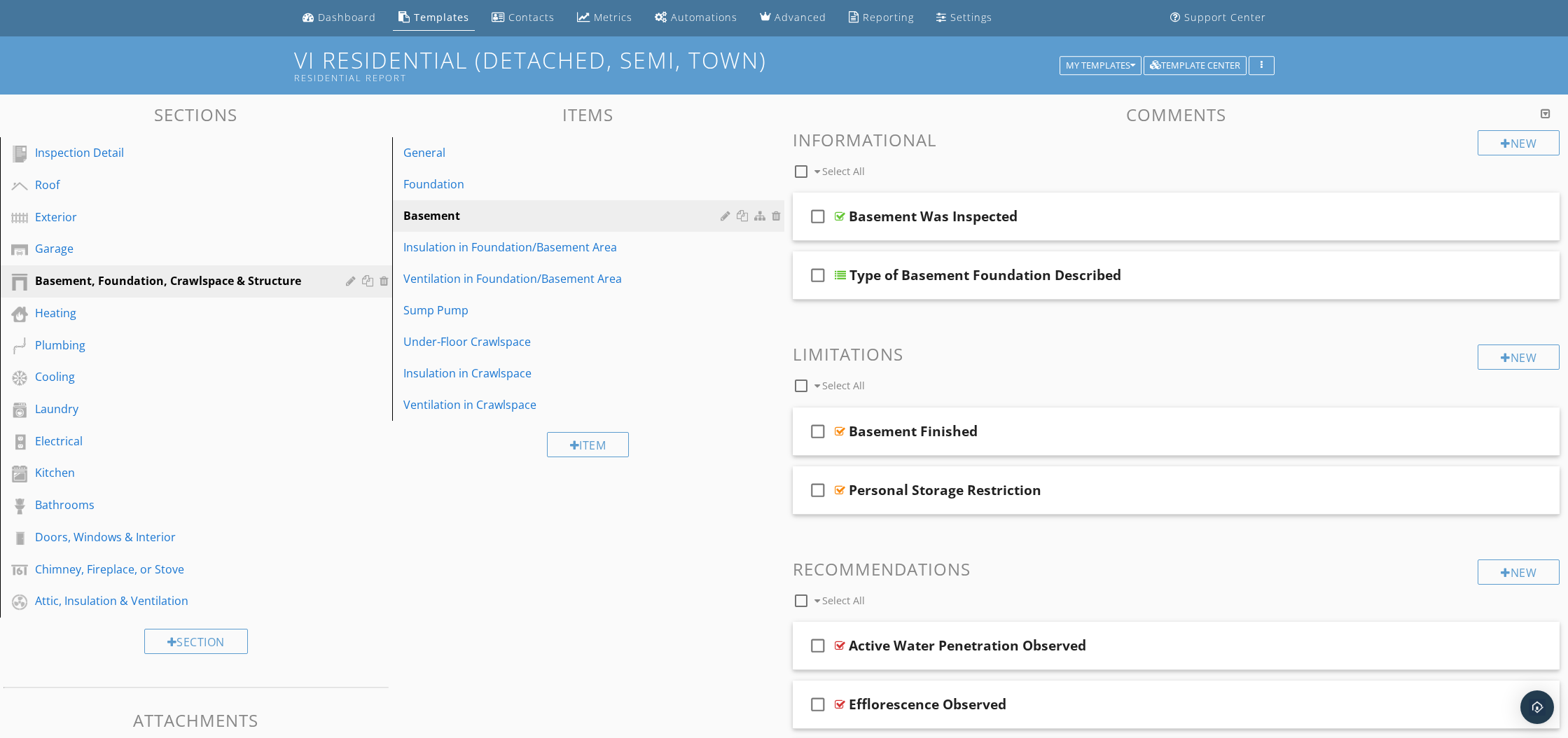
scroll to position [0, 0]
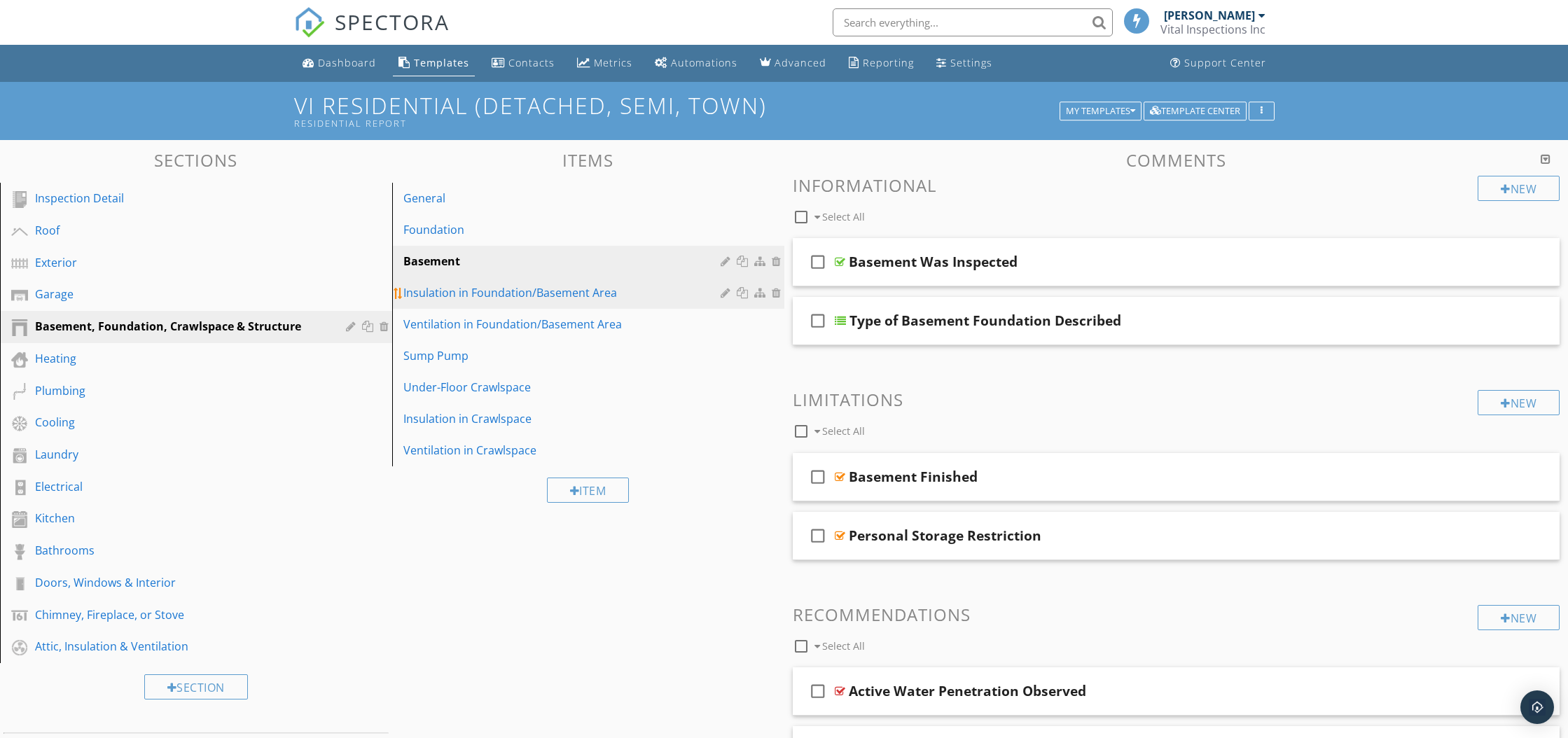
click at [525, 294] on div "Insulation in Foundation/Basement Area" at bounding box center [564, 293] width 321 height 17
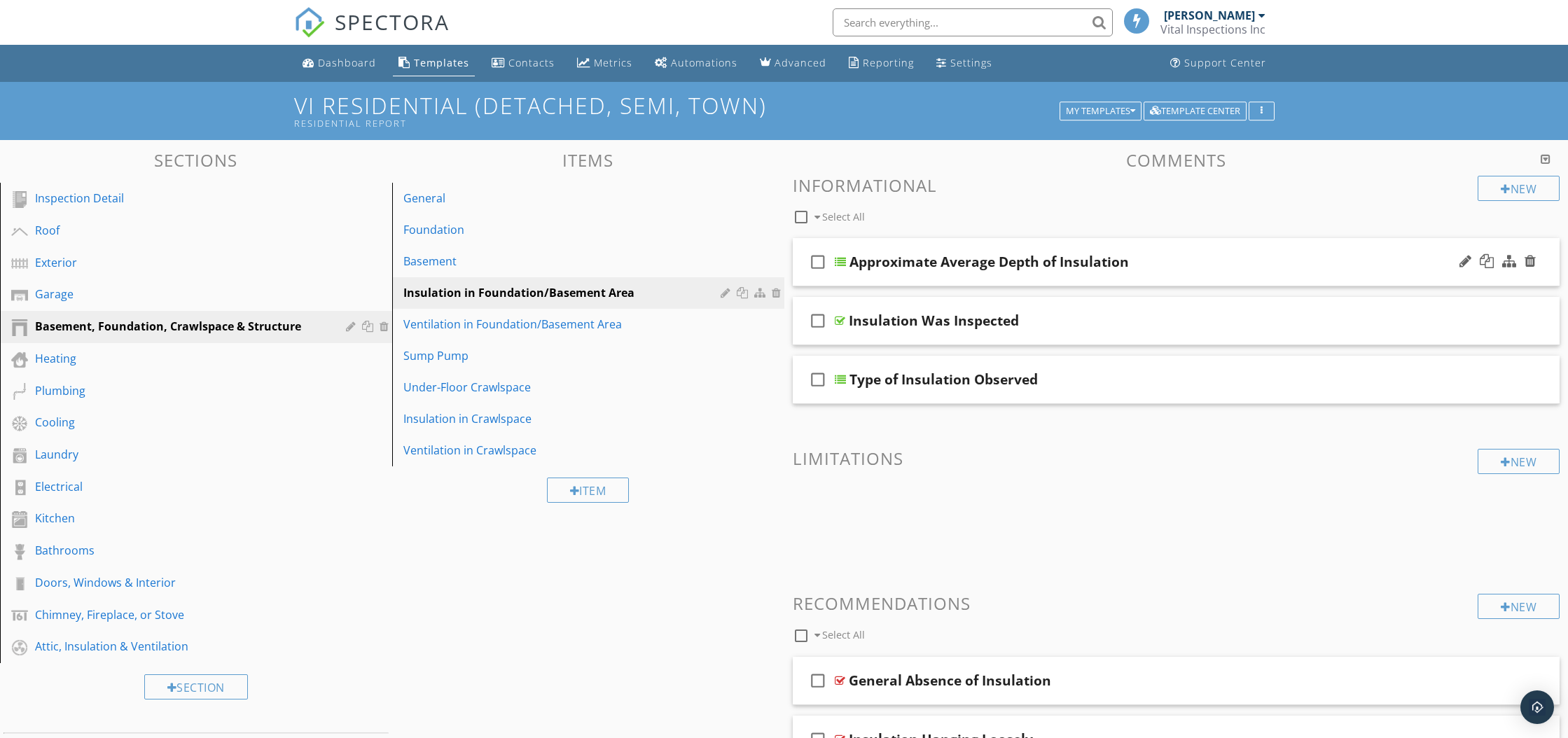
click at [842, 263] on div at bounding box center [840, 262] width 11 height 11
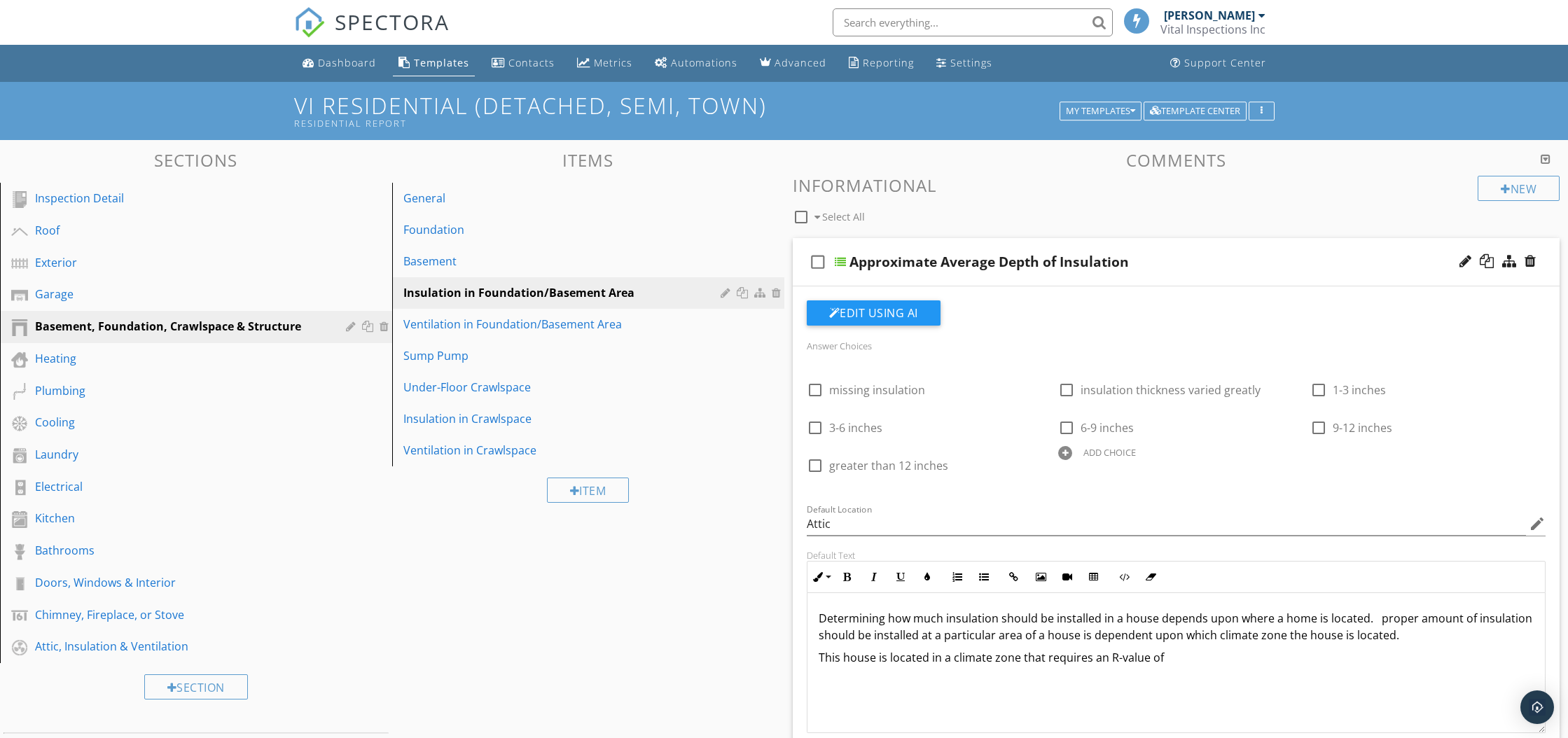
click at [842, 263] on div at bounding box center [840, 262] width 11 height 11
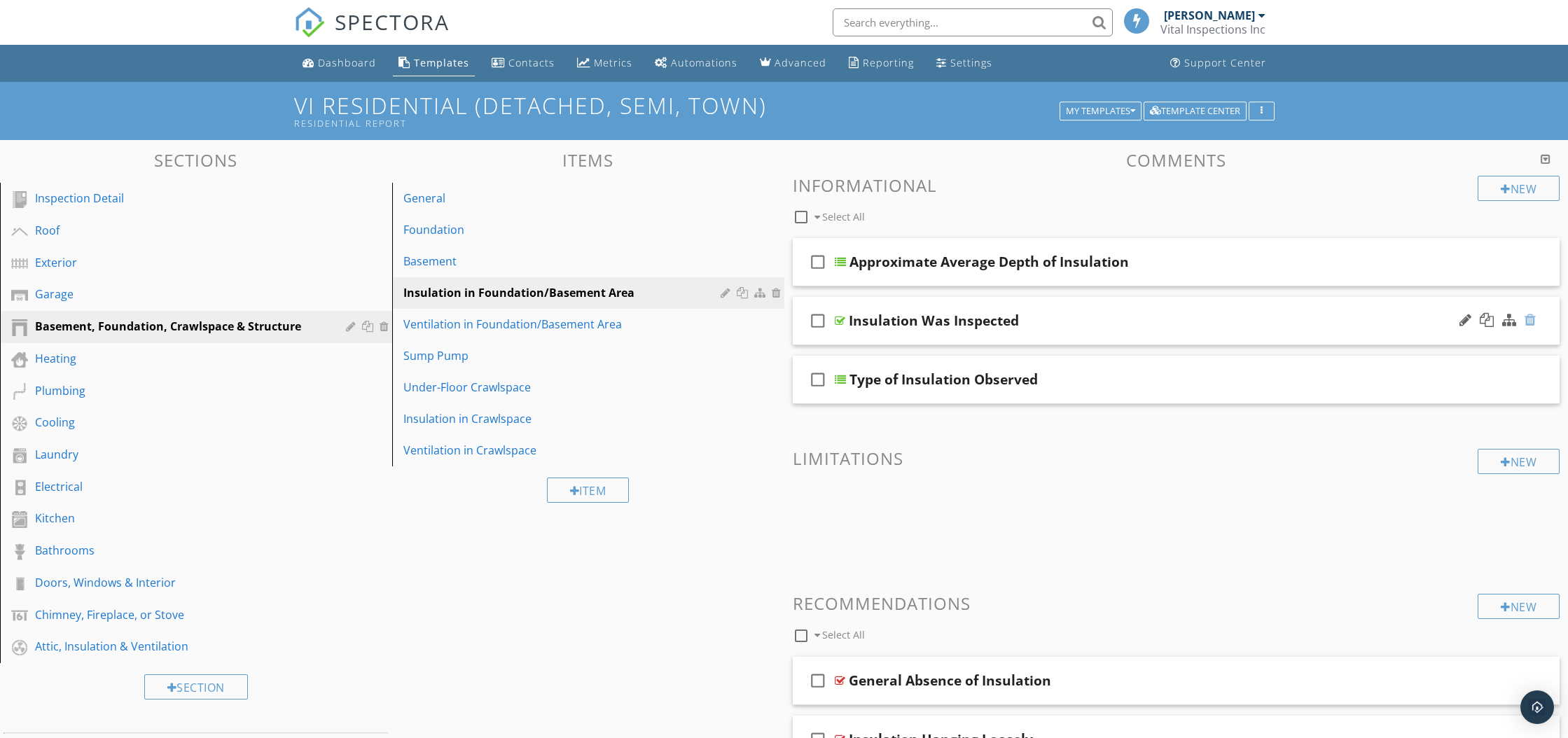
click at [1533, 320] on div at bounding box center [1530, 319] width 11 height 14
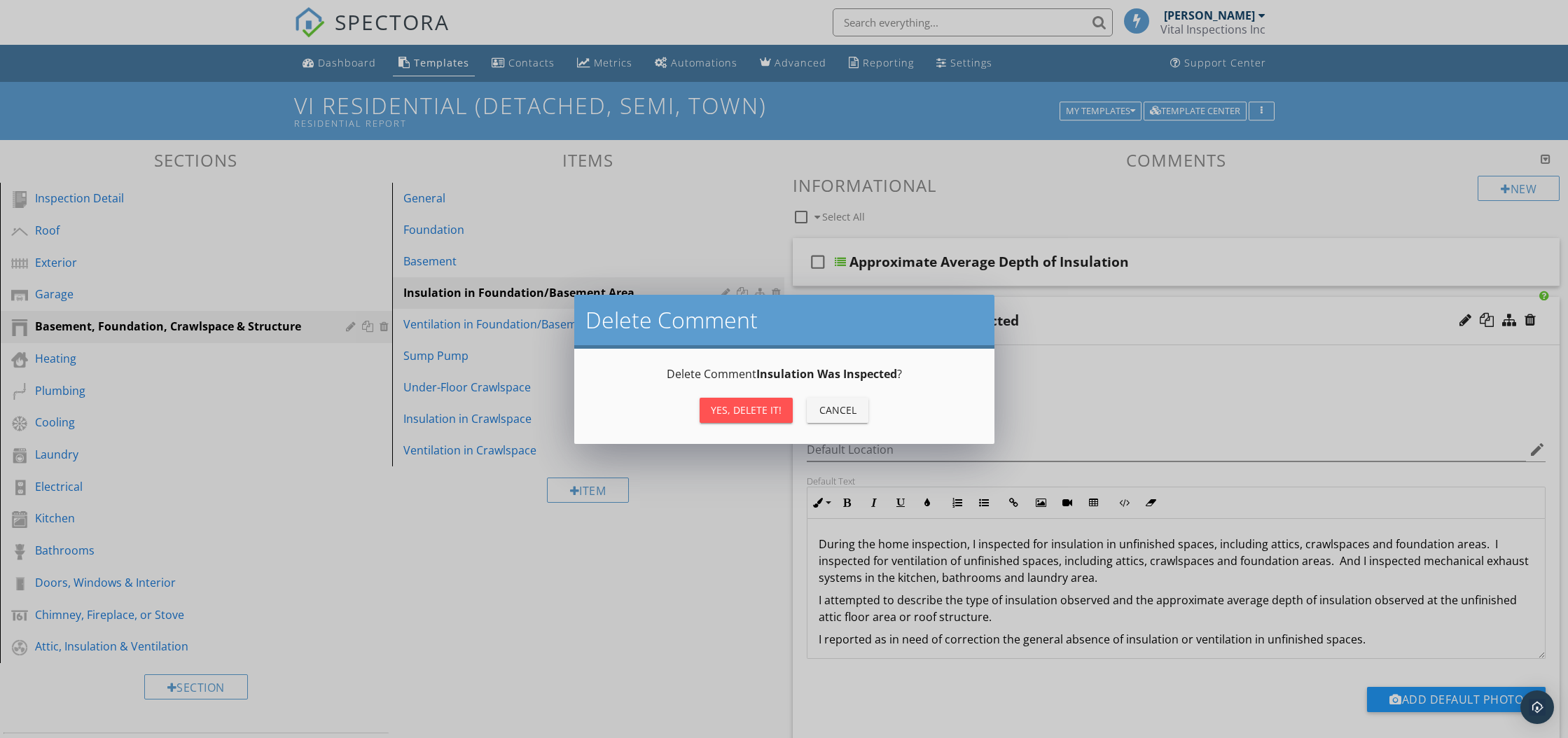
click at [776, 406] on div "Yes, Delete it!" at bounding box center [746, 410] width 71 height 15
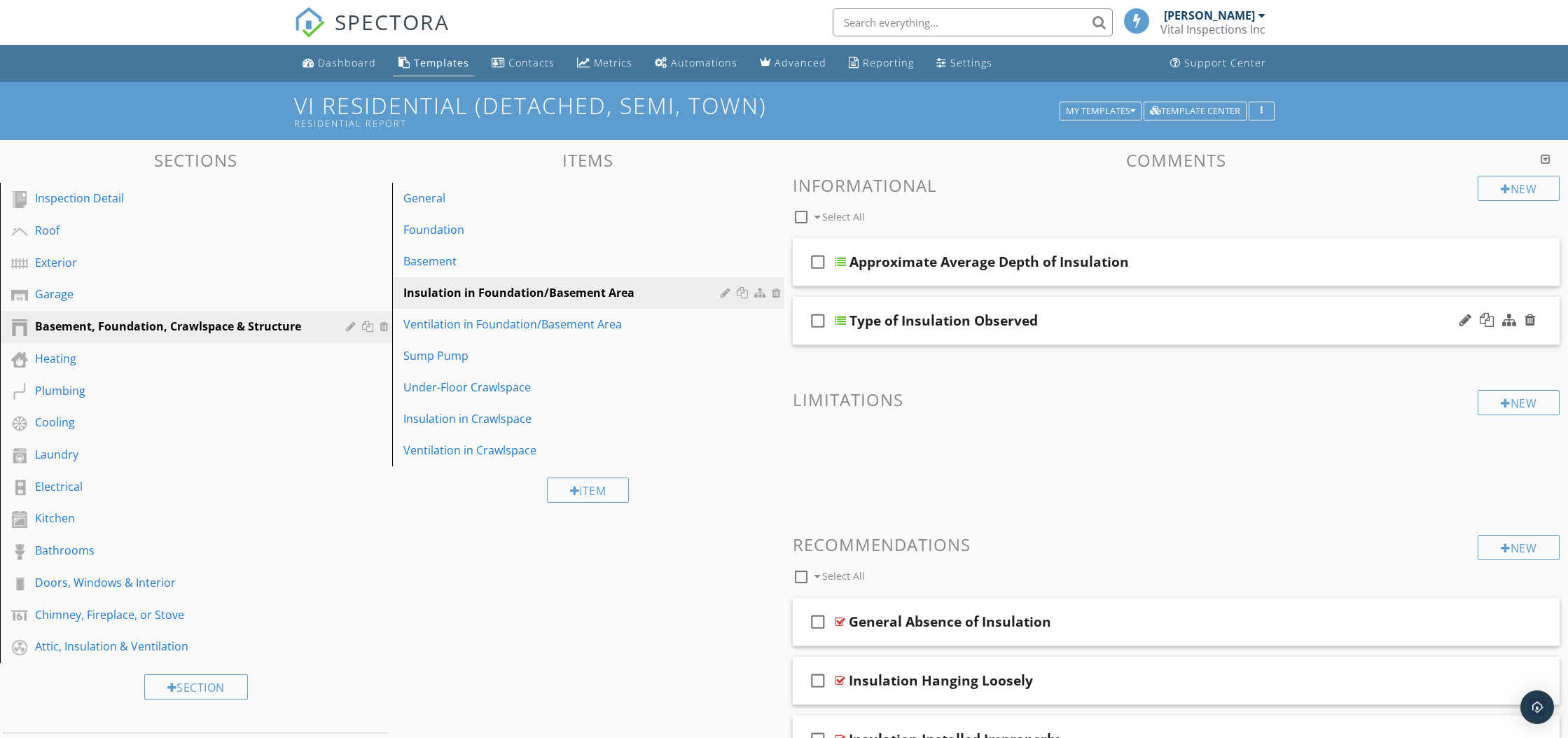
click at [841, 321] on div at bounding box center [840, 320] width 11 height 11
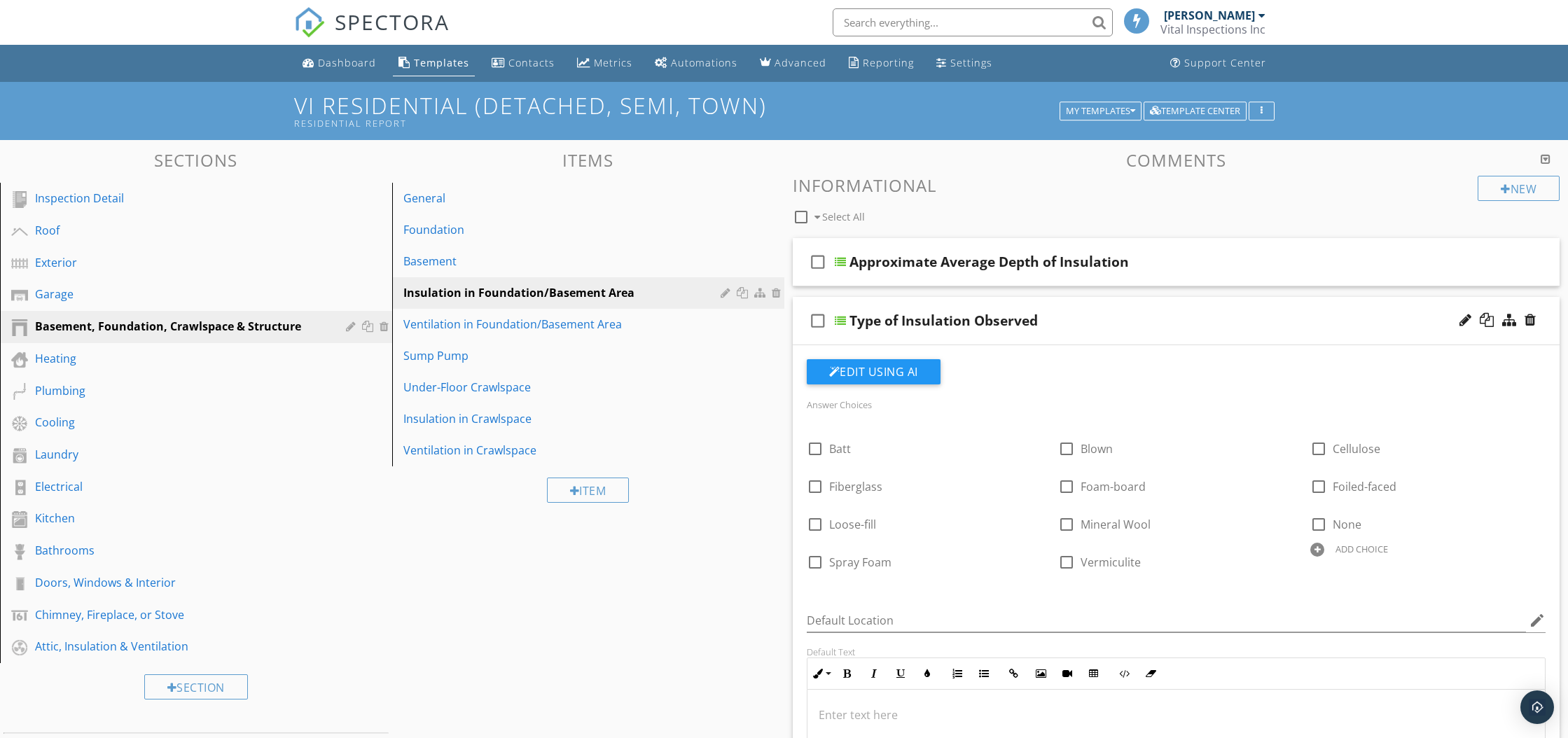
click at [841, 321] on div at bounding box center [840, 320] width 11 height 11
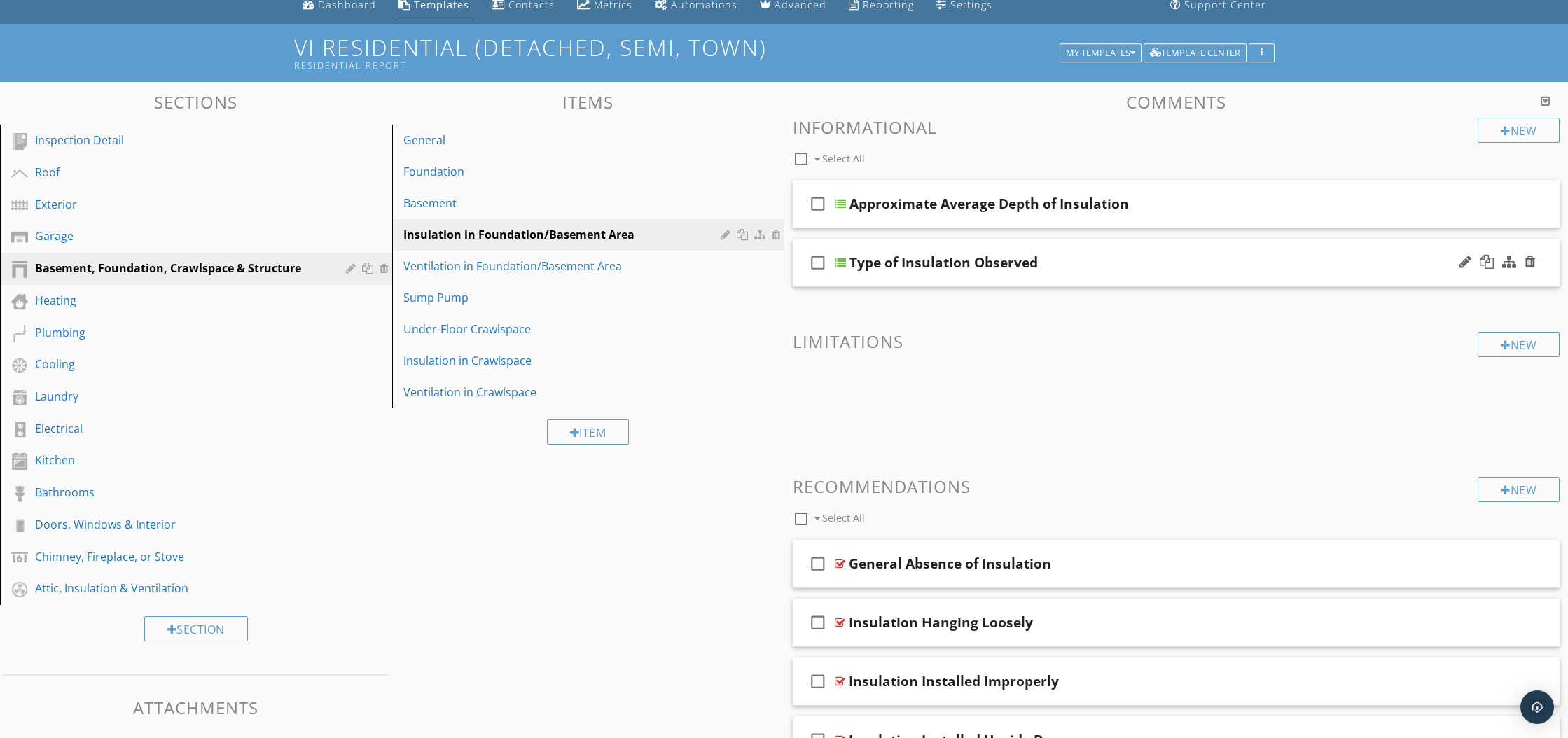
scroll to position [144, 0]
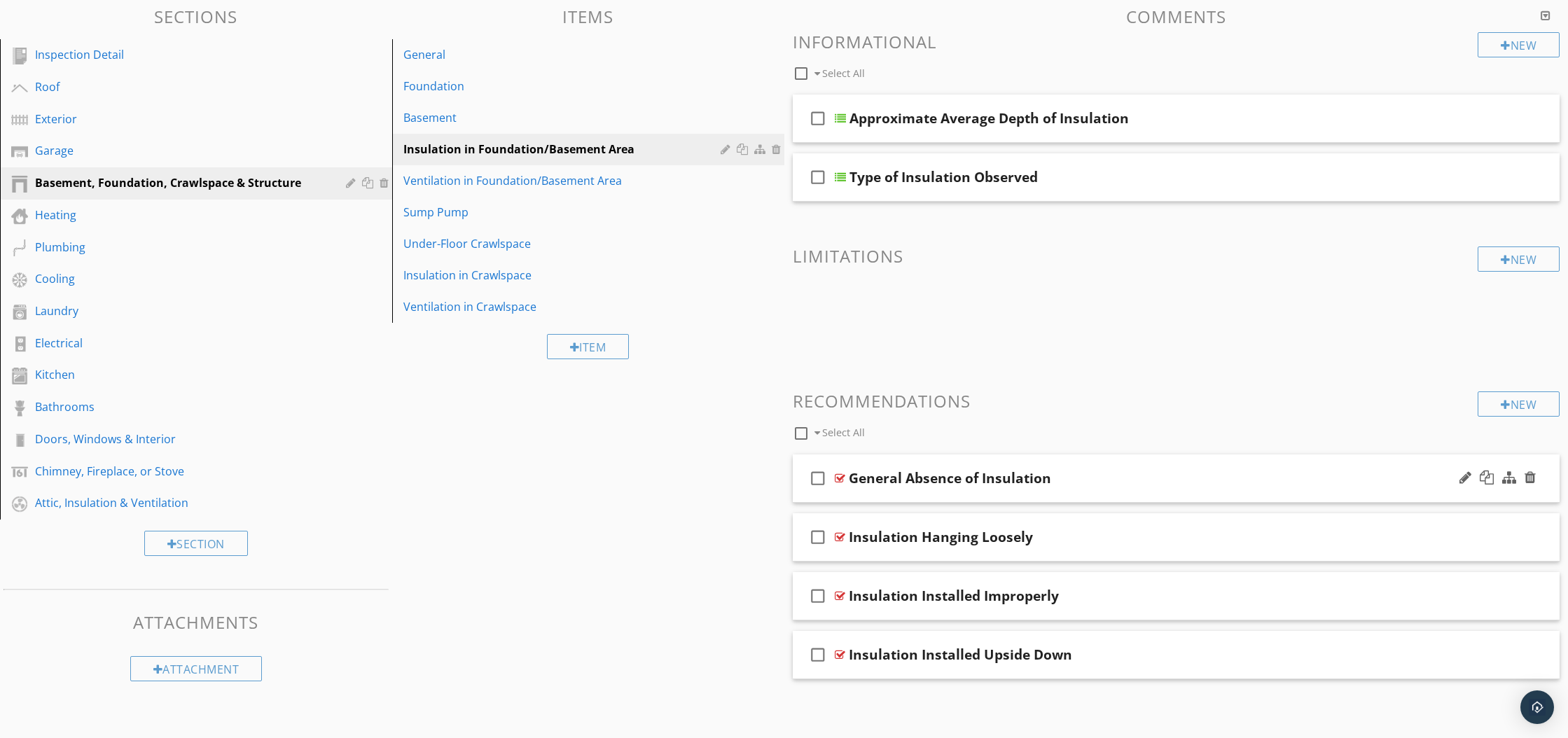
click at [840, 479] on div at bounding box center [839, 478] width 10 height 11
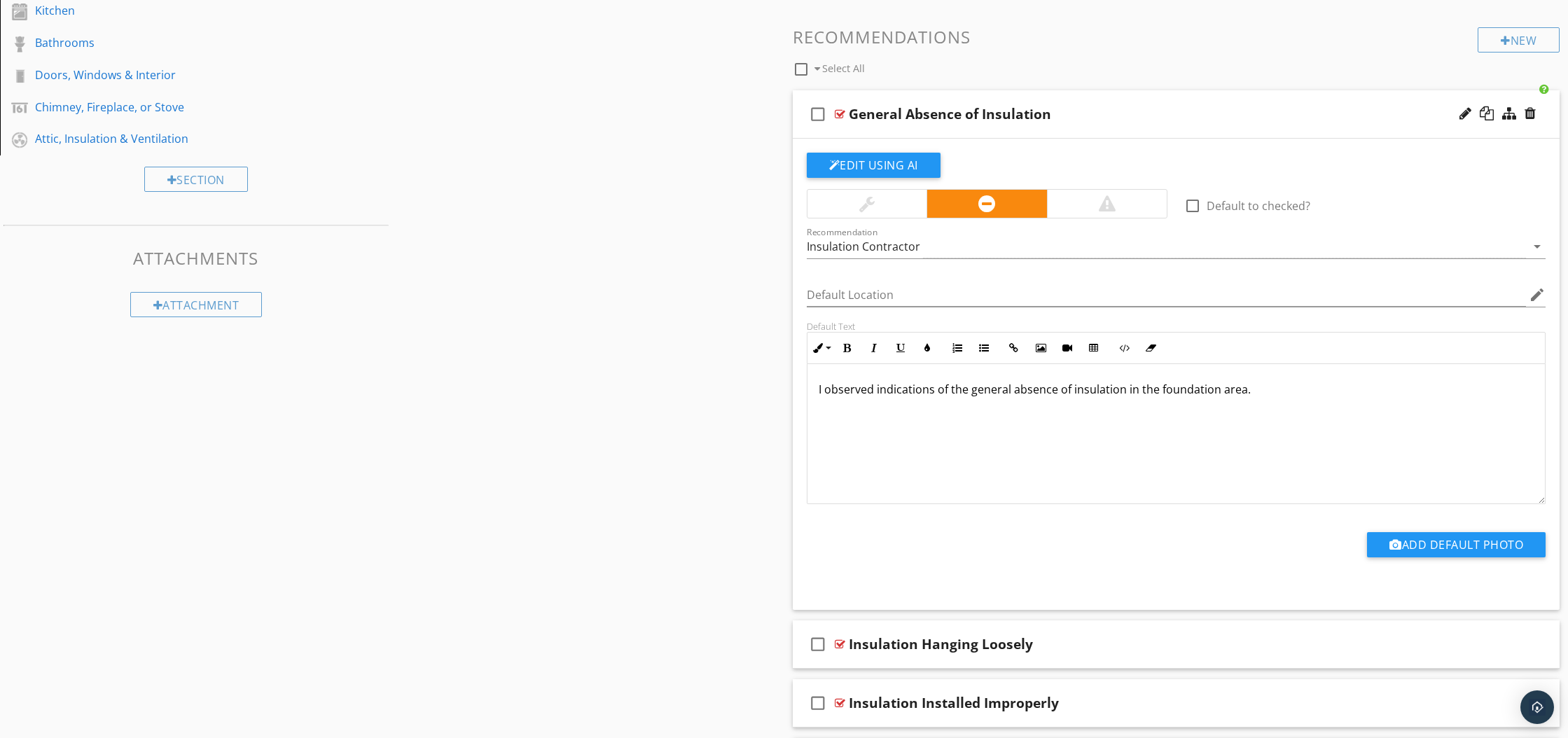
scroll to position [1, 0]
drag, startPoint x: 816, startPoint y: 389, endPoint x: 1255, endPoint y: 395, distance: 439.0
click at [1255, 395] on div "I observed indications of the general absence of insulation in the foundation a…" at bounding box center [1176, 434] width 738 height 140
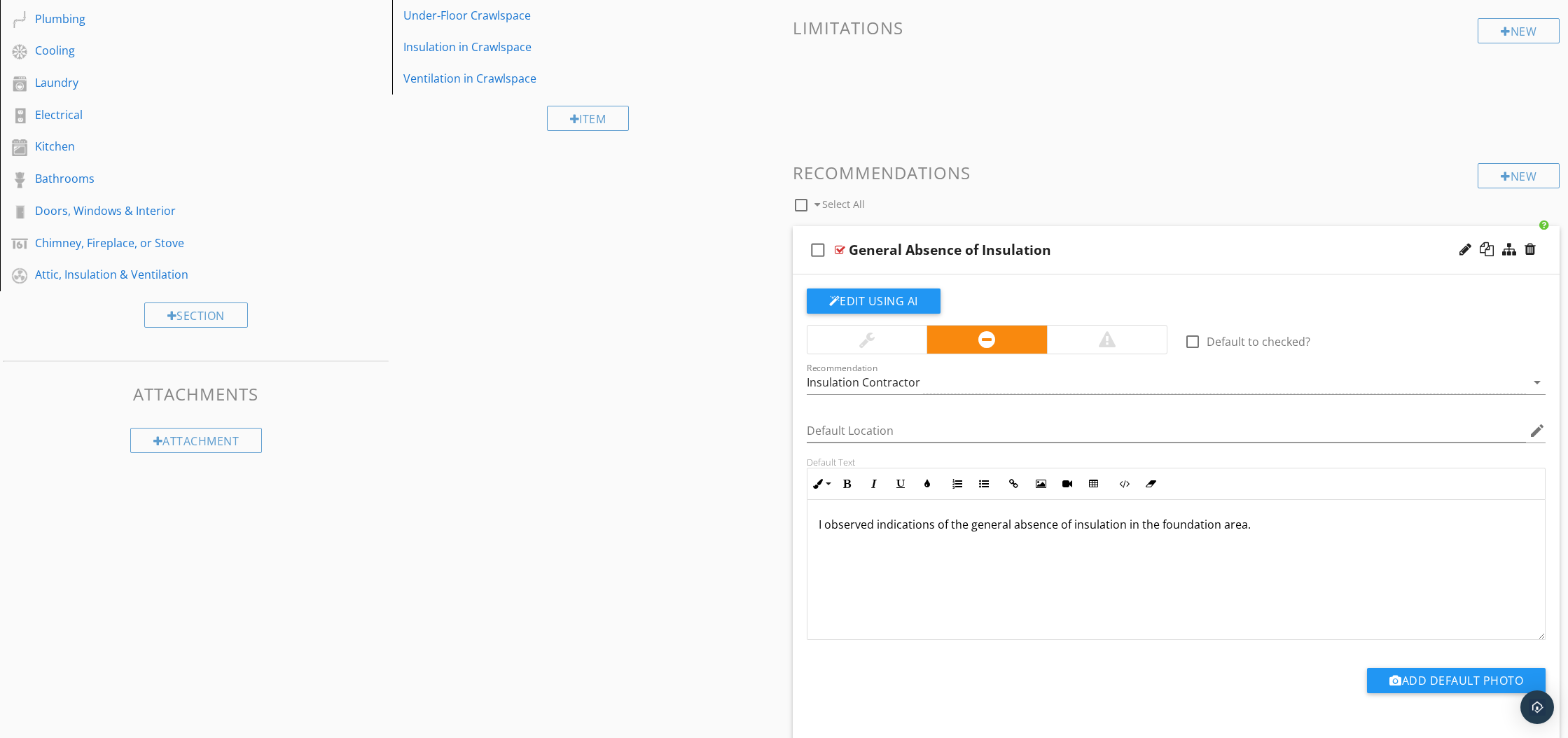
scroll to position [371, 0]
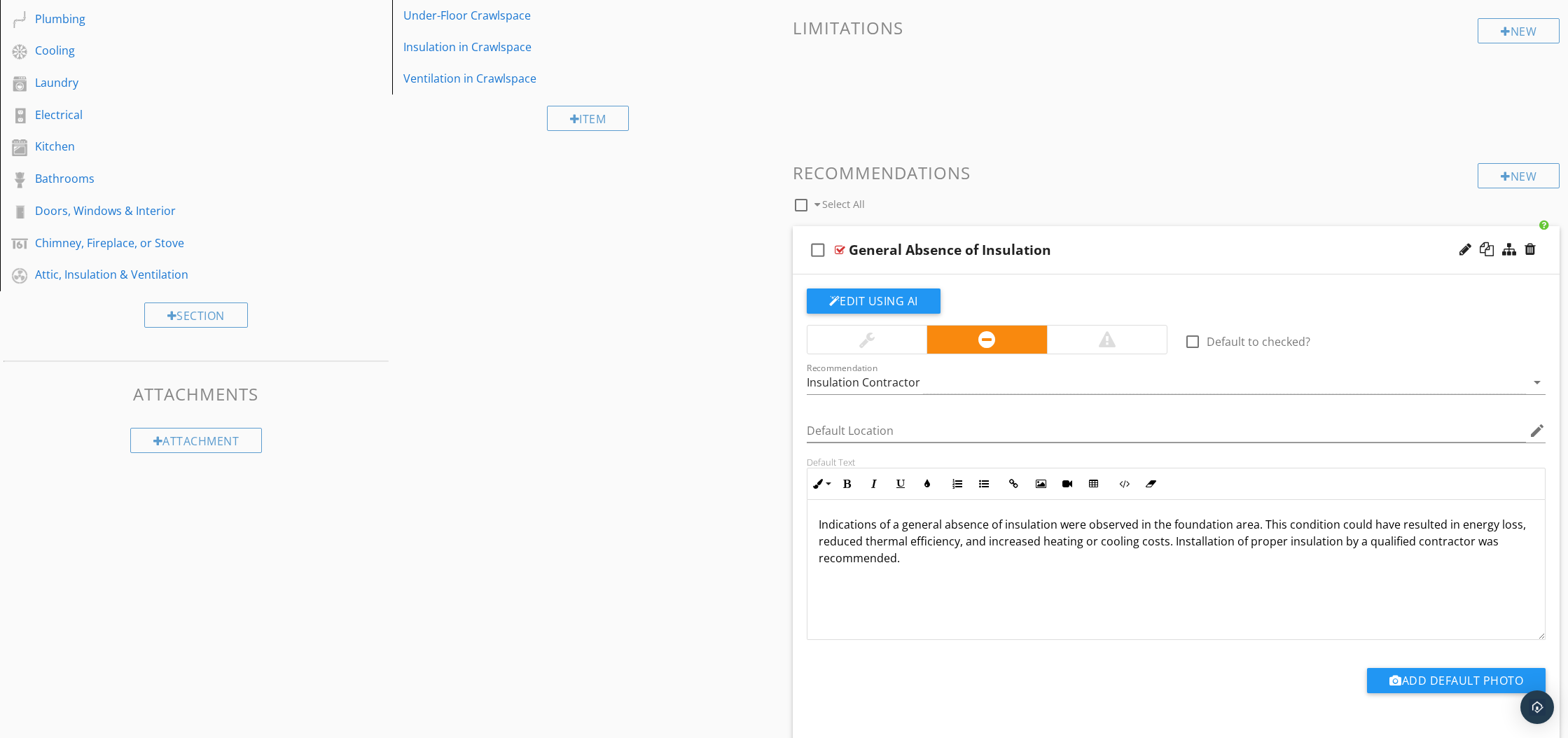
click at [839, 248] on div at bounding box center [839, 250] width 10 height 11
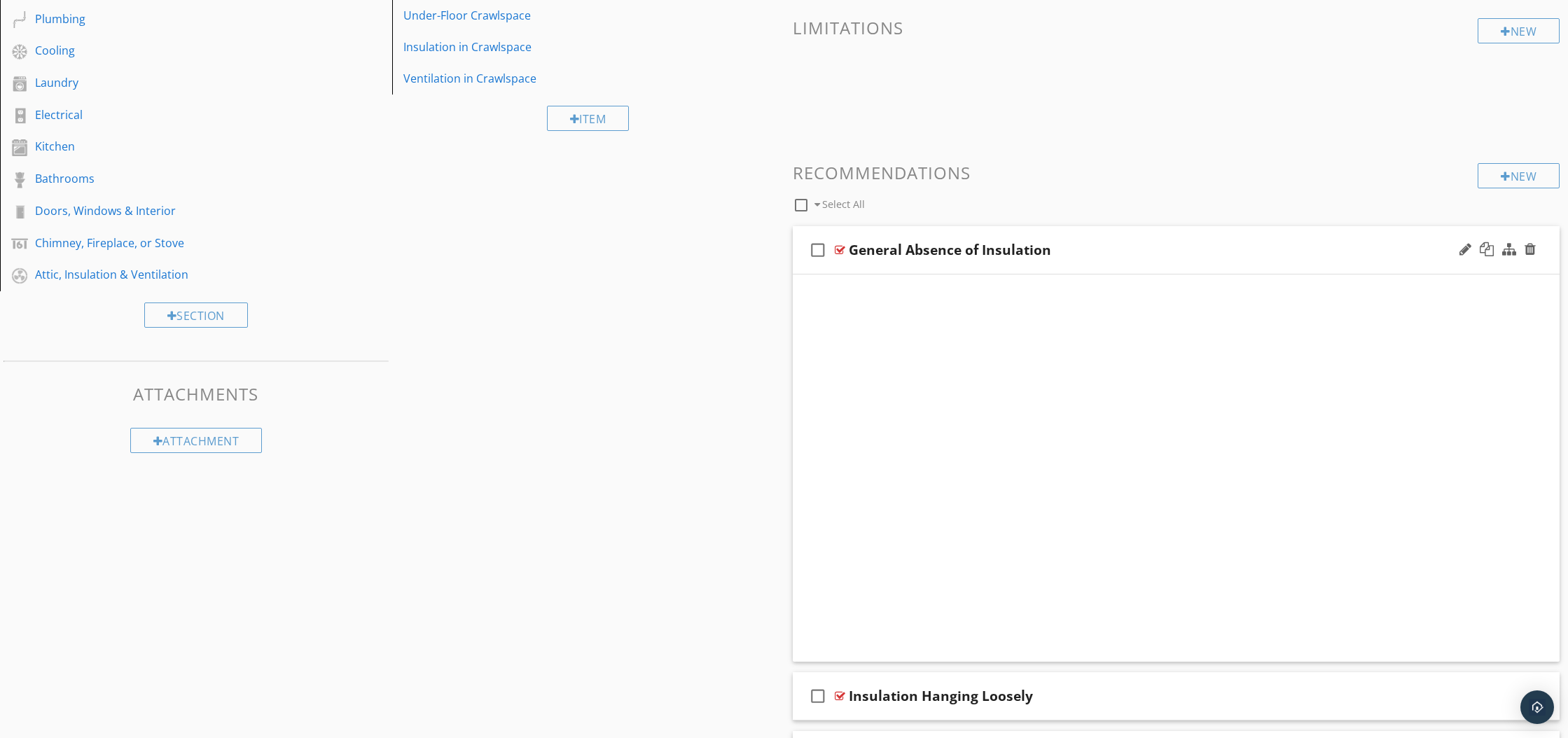
scroll to position [144, 0]
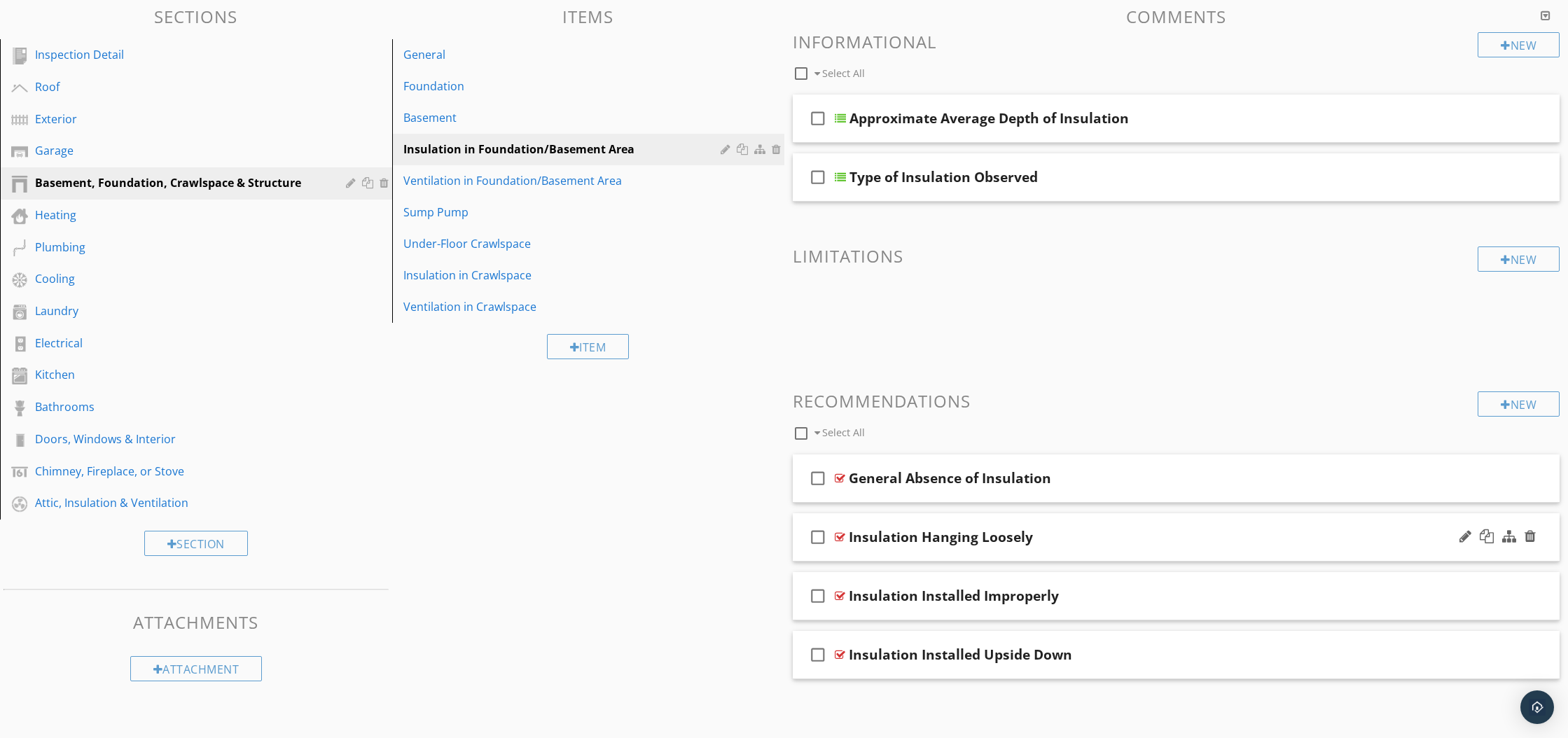
click at [840, 538] on div at bounding box center [839, 537] width 10 height 11
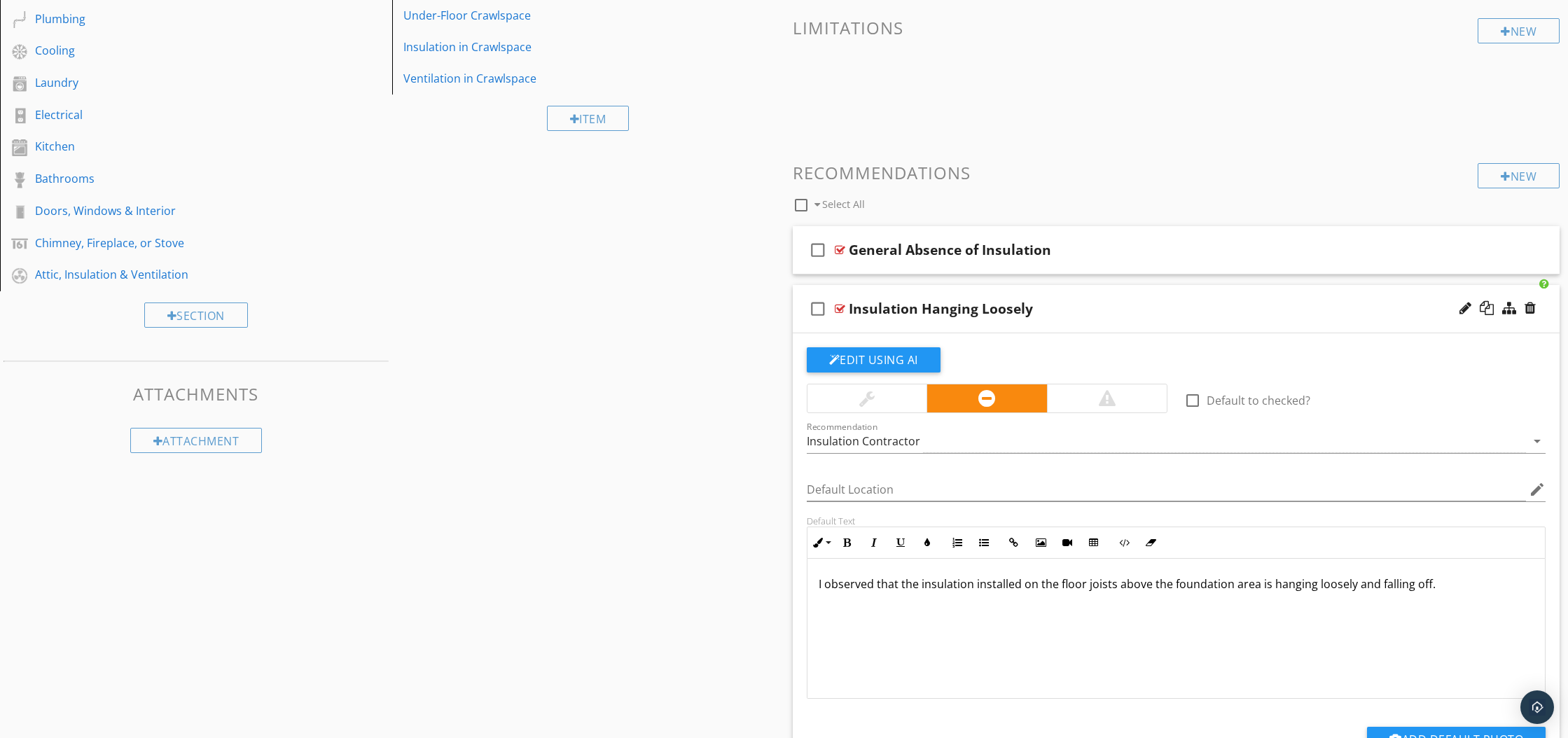
drag, startPoint x: 815, startPoint y: 588, endPoint x: 1437, endPoint y: 578, distance: 622.1
click at [1437, 578] on div "I observed that the insulation installed on the floor joists above the foundati…" at bounding box center [1176, 628] width 738 height 140
click at [837, 306] on div at bounding box center [839, 309] width 10 height 11
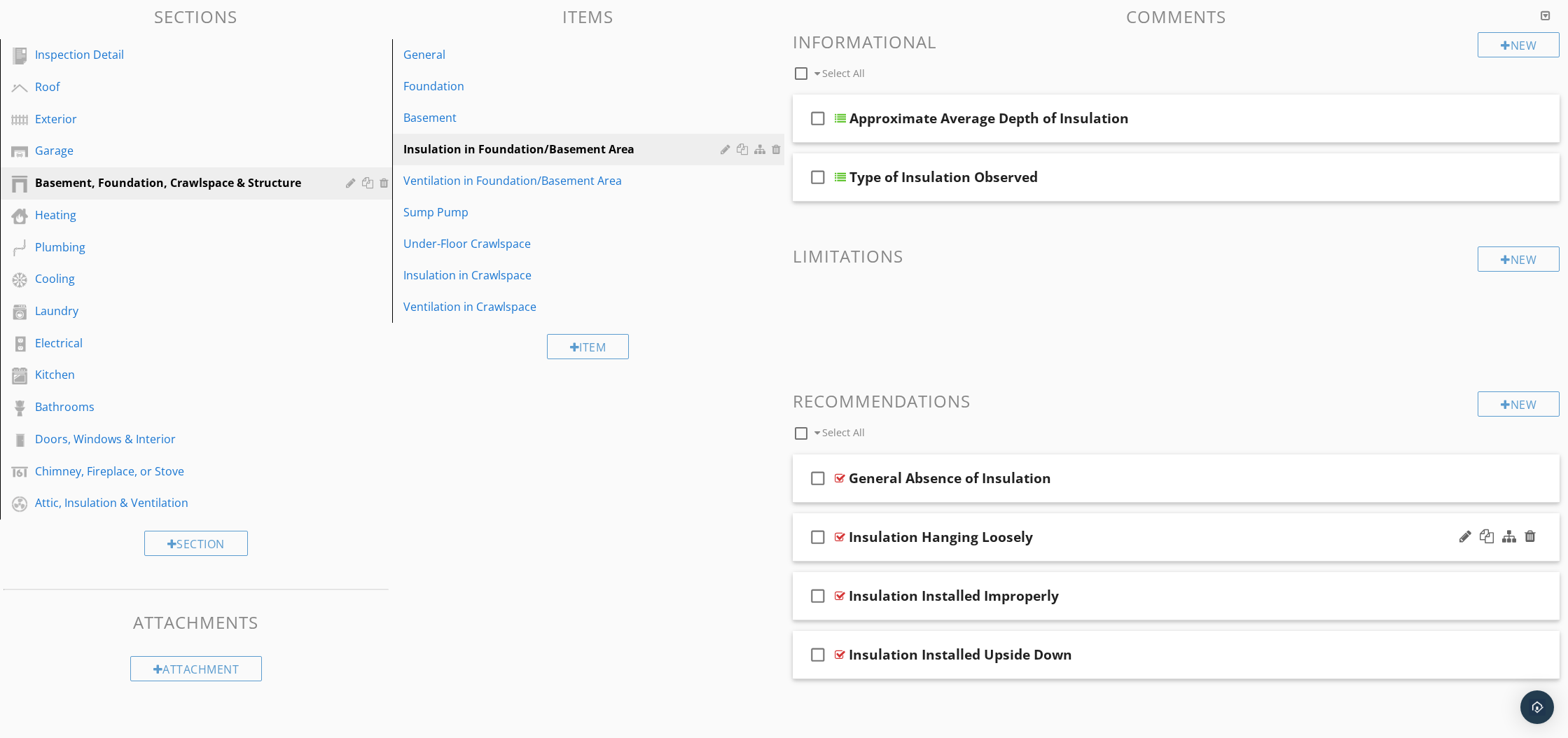
scroll to position [144, 0]
click at [842, 479] on div at bounding box center [839, 478] width 10 height 11
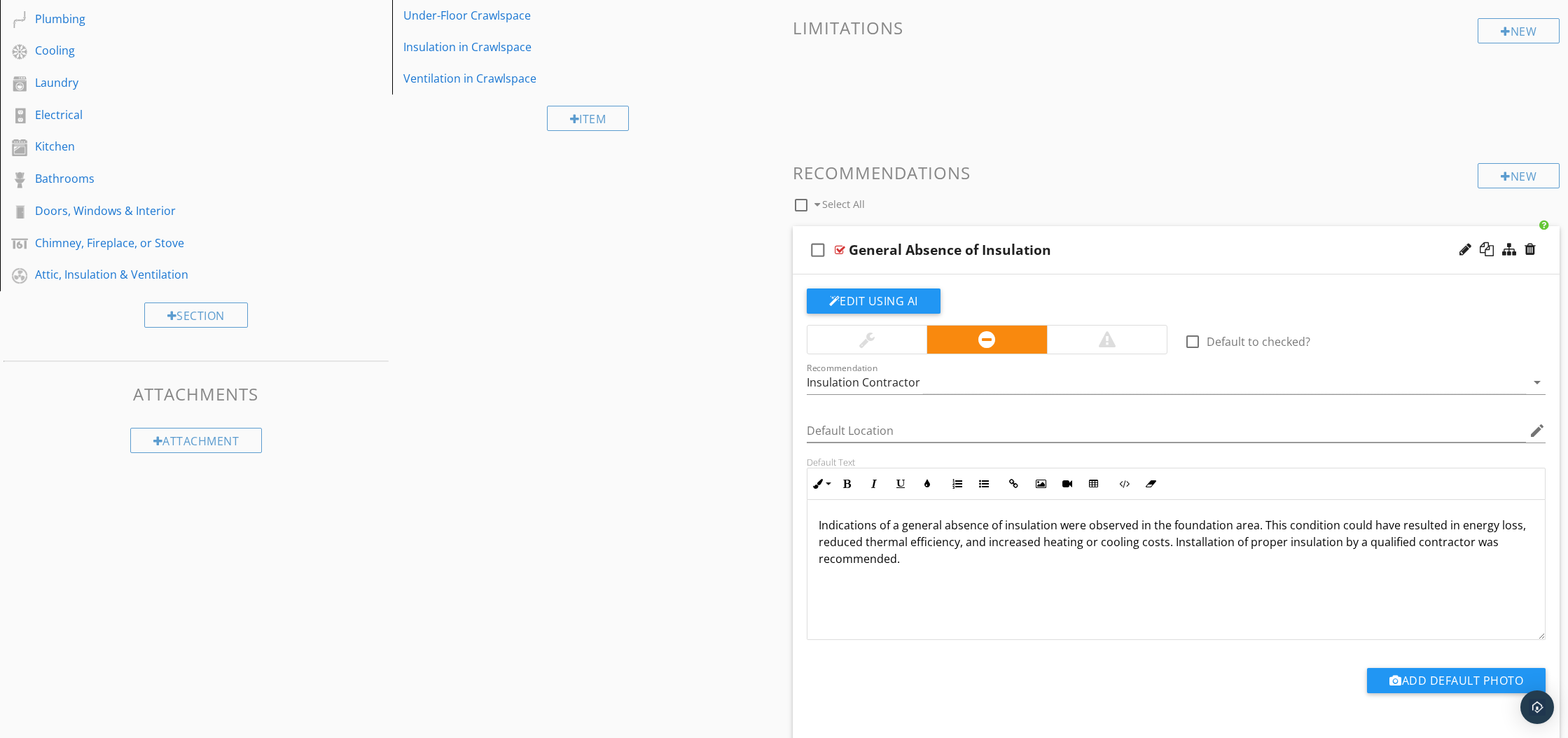
click at [836, 250] on div at bounding box center [839, 250] width 10 height 11
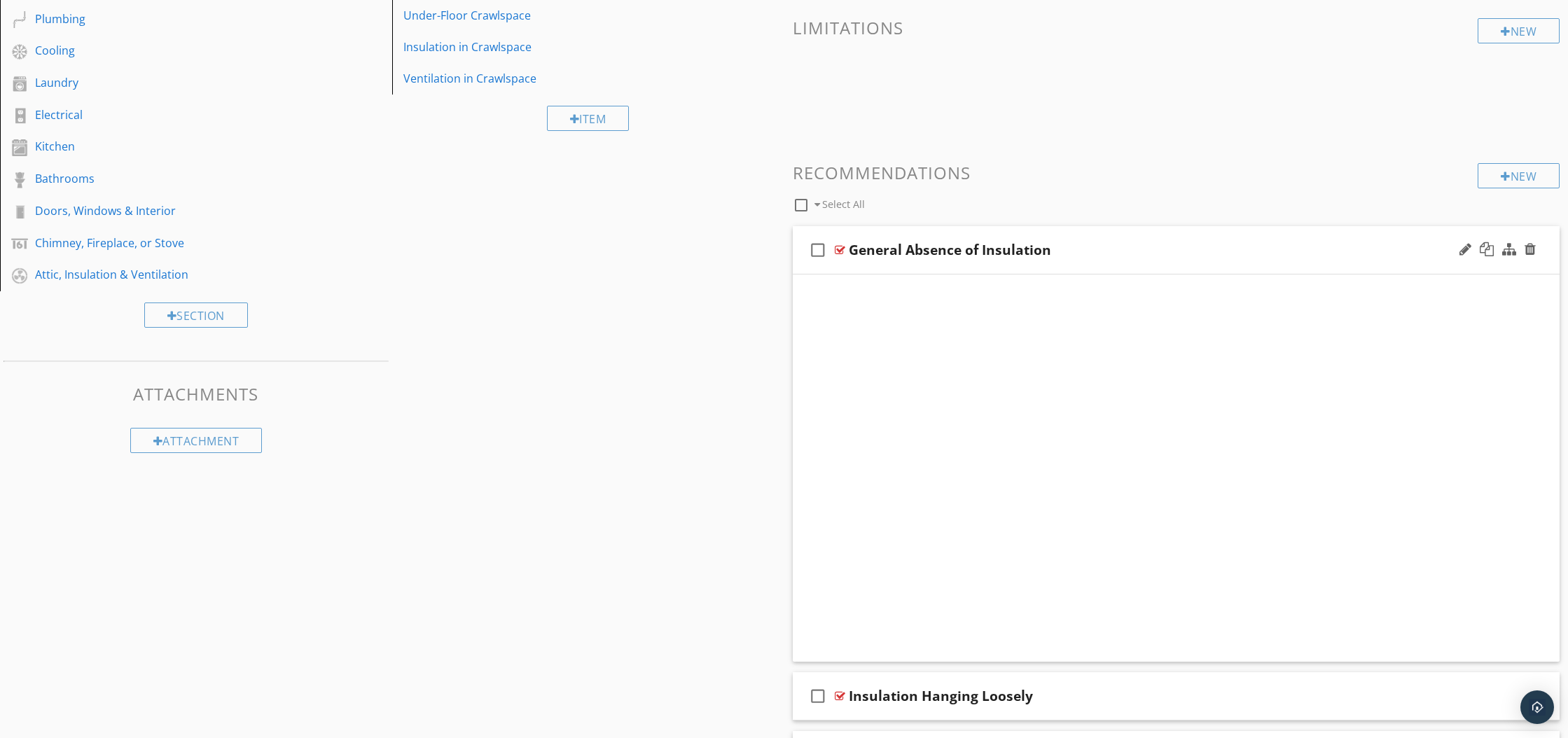
scroll to position [144, 0]
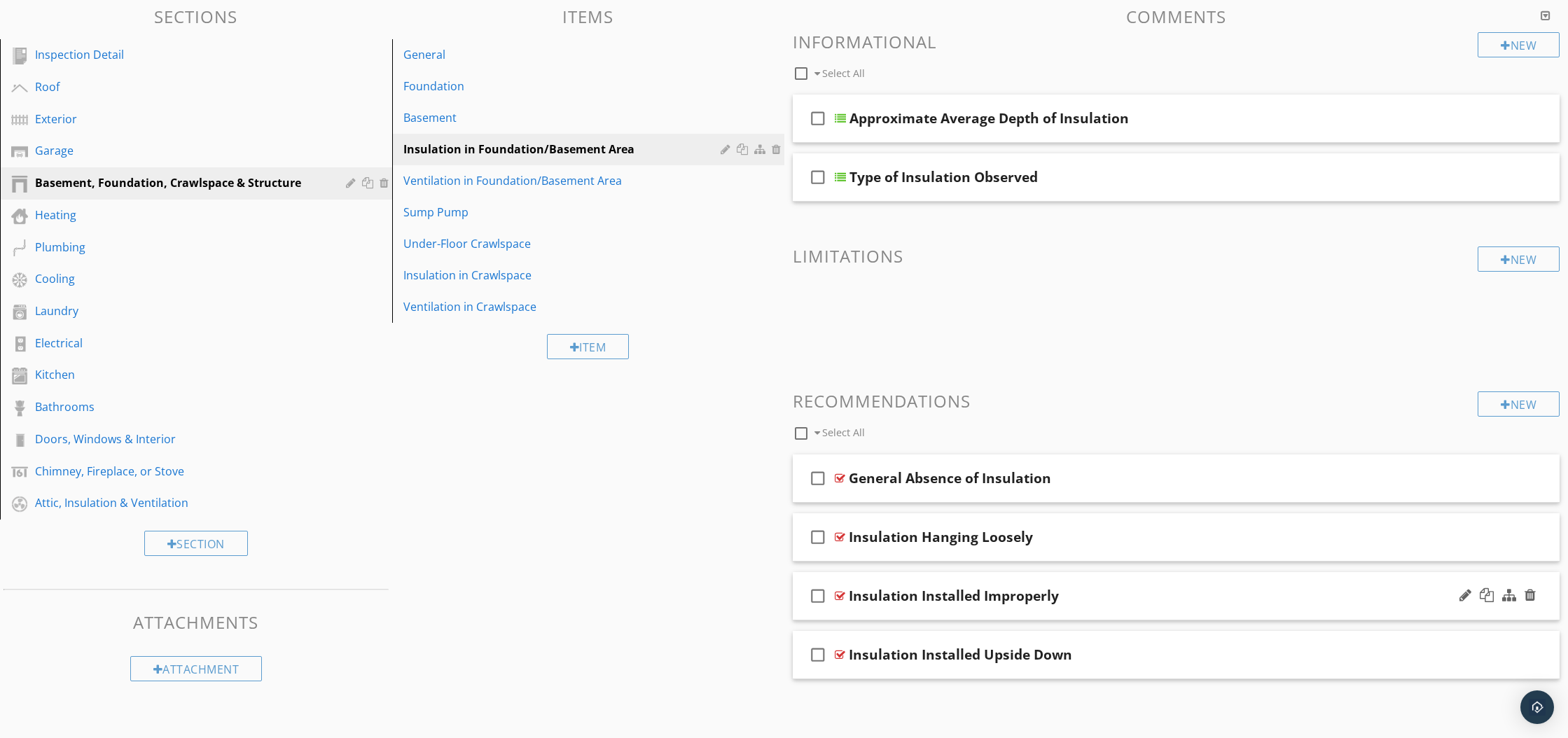
click at [836, 596] on div at bounding box center [839, 596] width 10 height 11
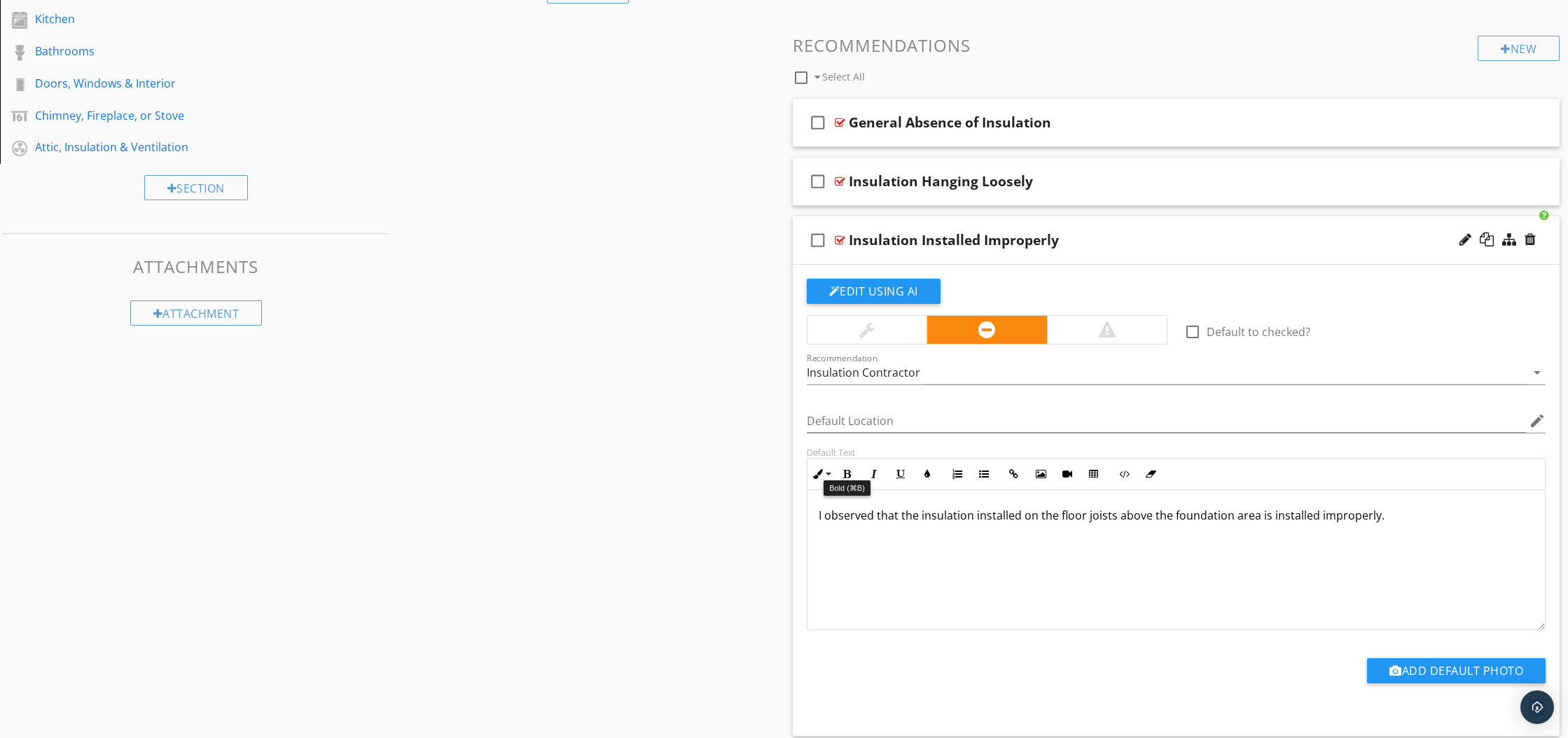
scroll to position [500, 0]
drag, startPoint x: 816, startPoint y: 514, endPoint x: 1349, endPoint y: 528, distance: 533.2
click at [1349, 528] on div "I observed that the insulation installed on the floor joists above the foundati…" at bounding box center [1176, 559] width 738 height 140
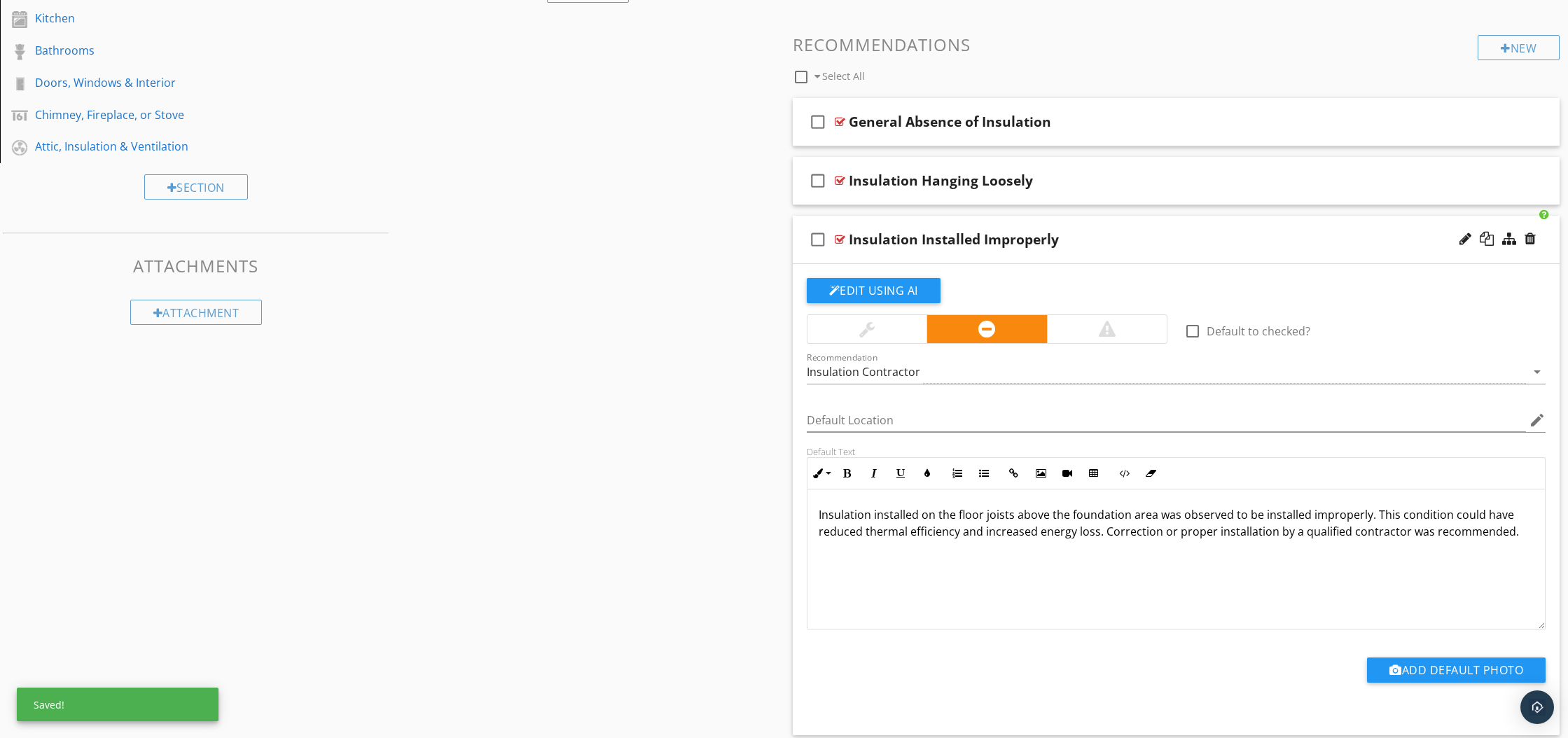
scroll to position [497, 0]
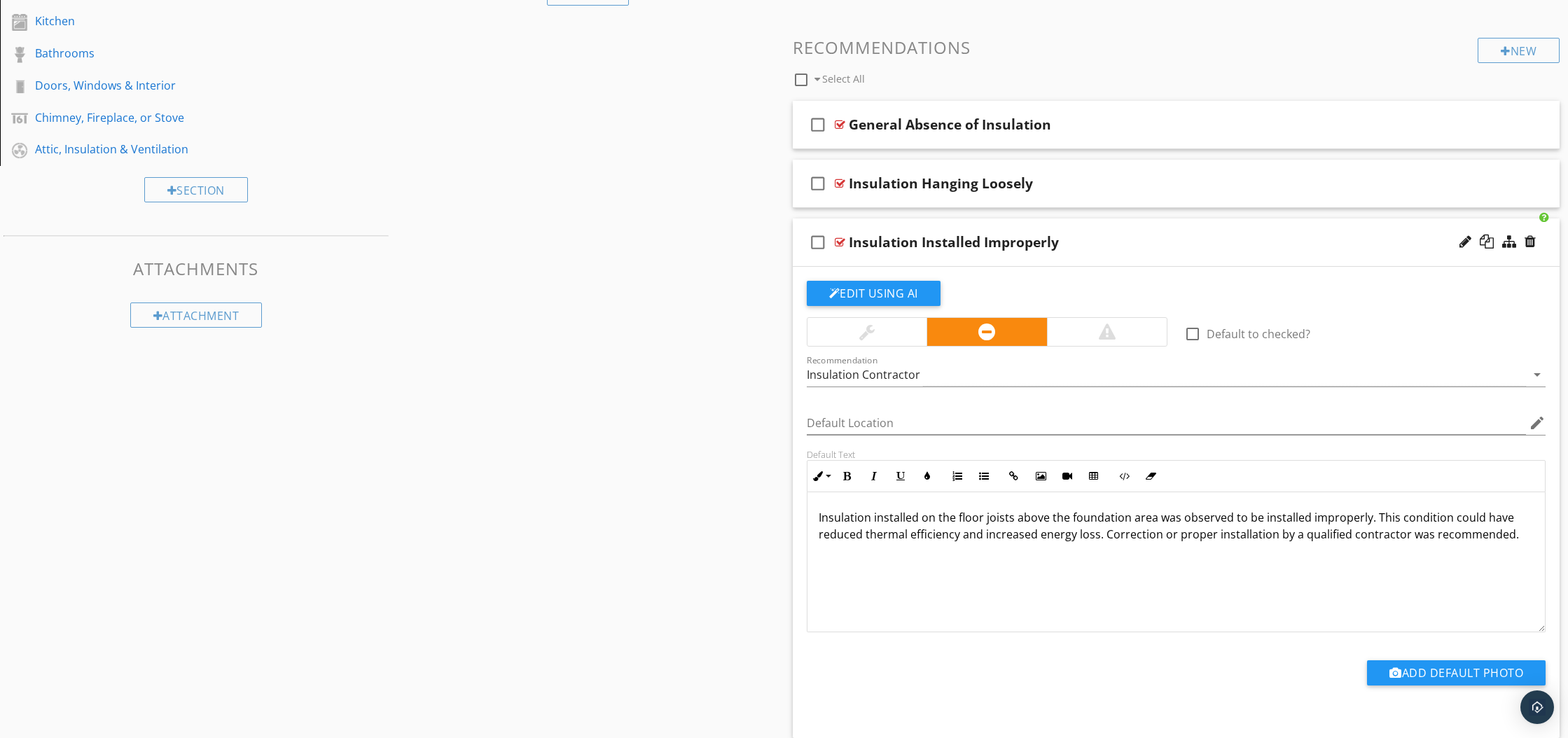
click at [840, 243] on div at bounding box center [839, 242] width 10 height 11
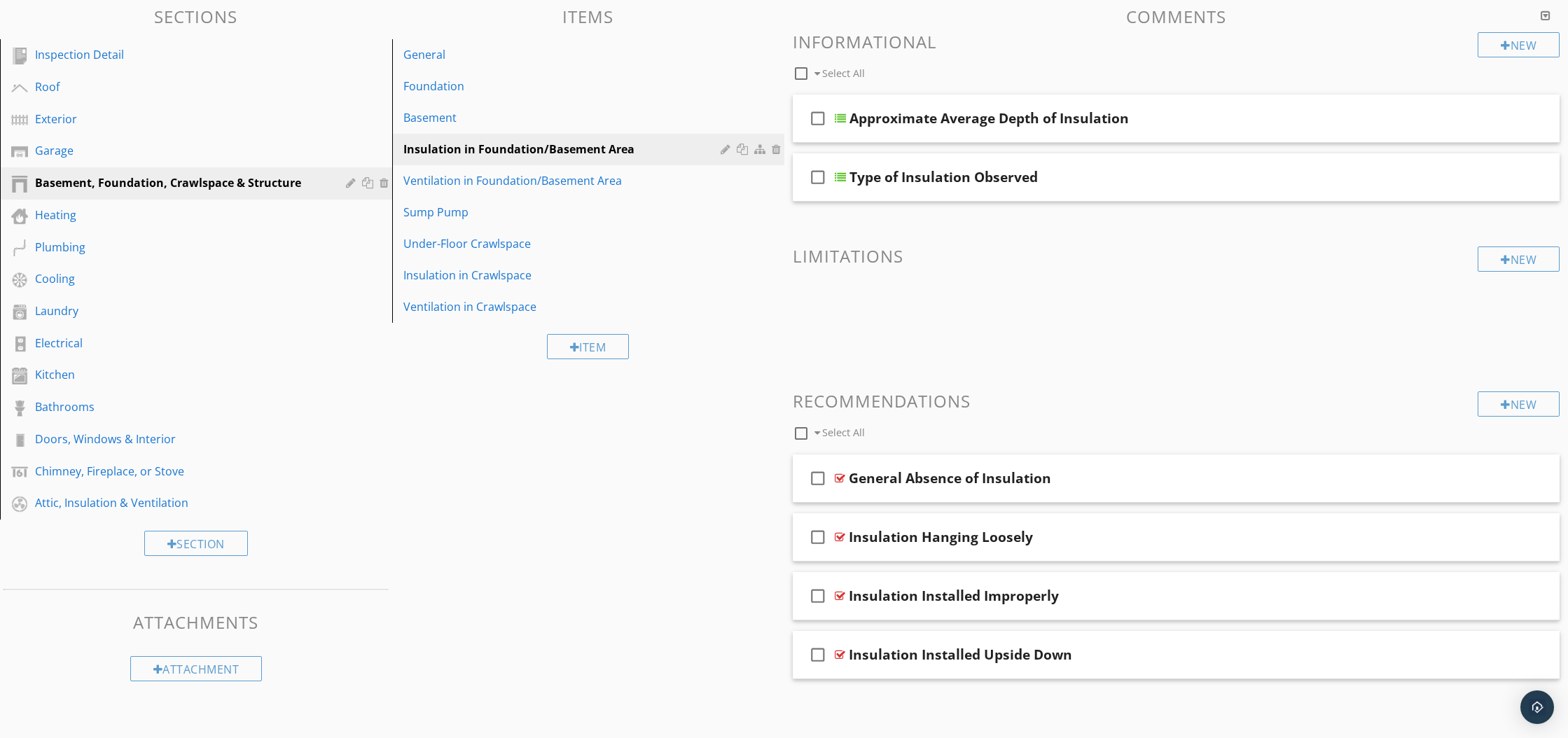
scroll to position [144, 0]
click at [842, 655] on div at bounding box center [839, 655] width 10 height 11
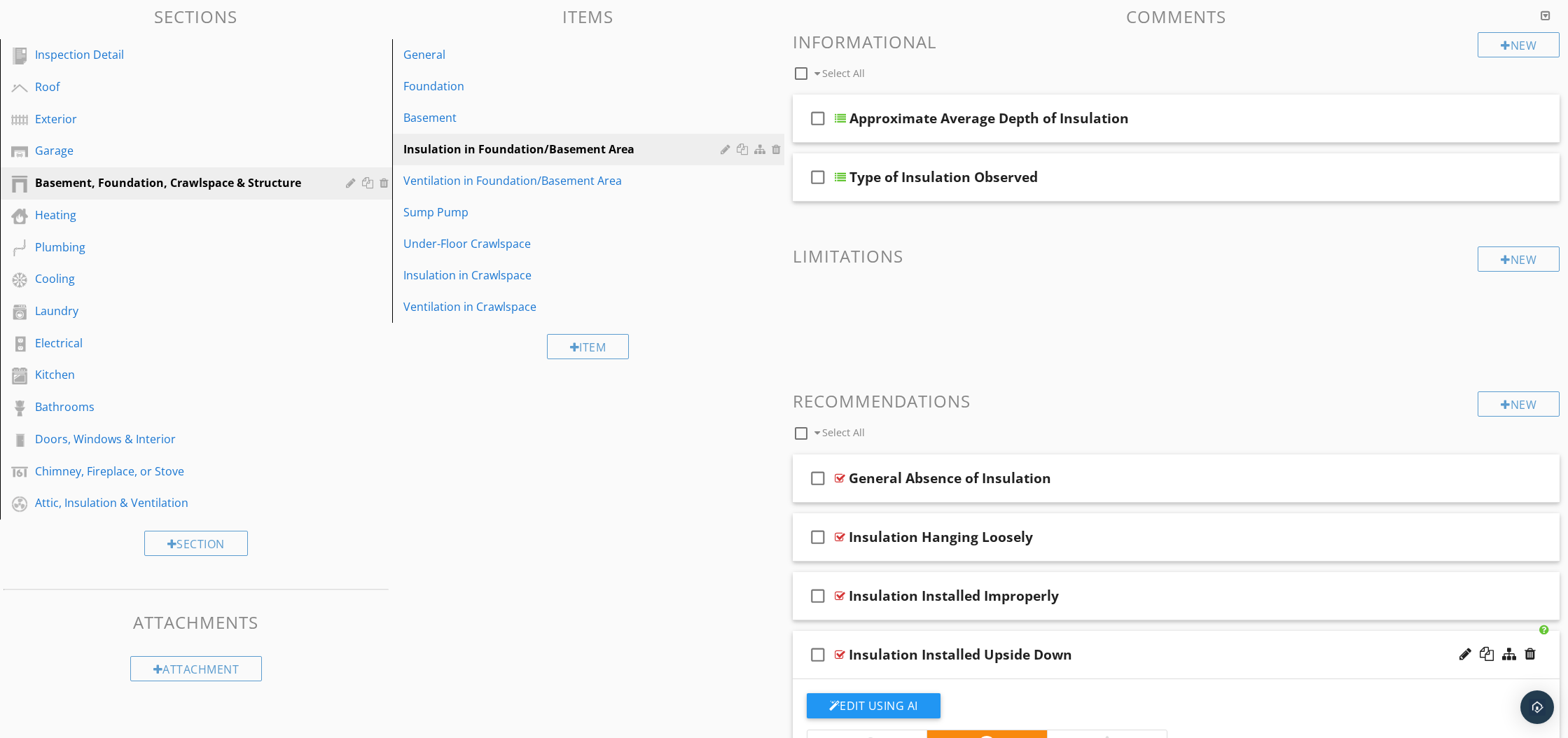
scroll to position [497, 0]
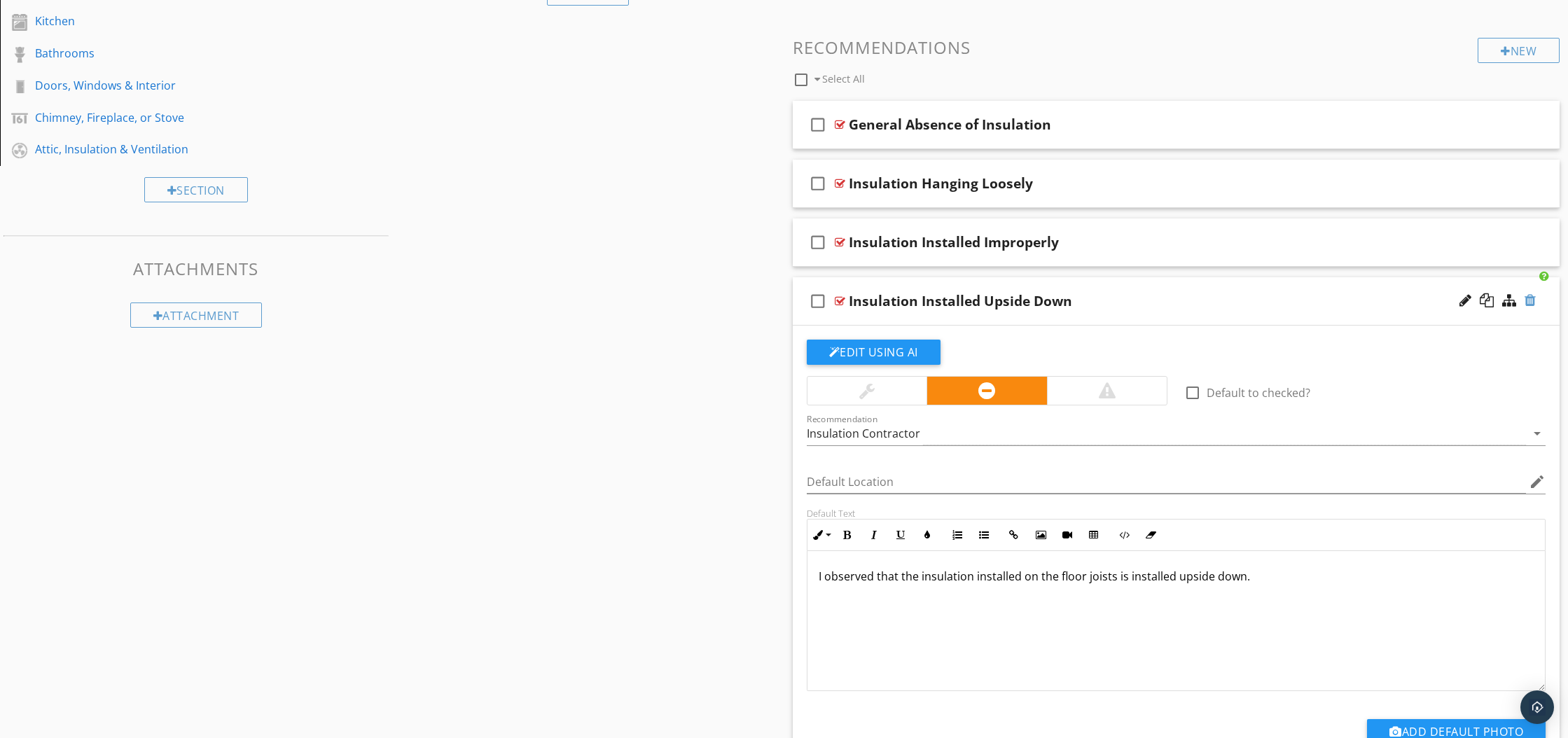
click at [1531, 302] on div at bounding box center [1530, 300] width 11 height 14
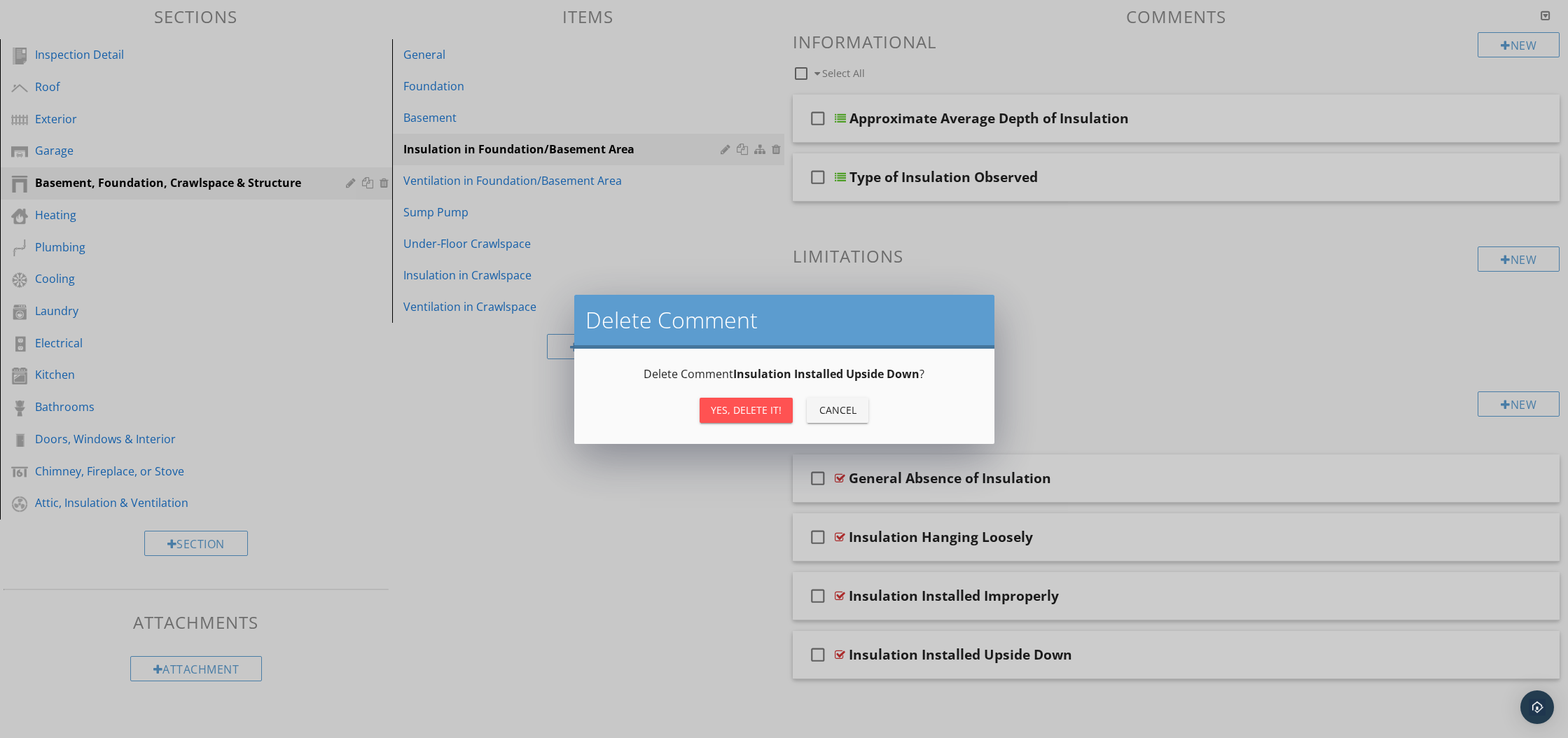
scroll to position [144, 0]
click at [713, 416] on div "Yes, Delete it!" at bounding box center [746, 410] width 71 height 15
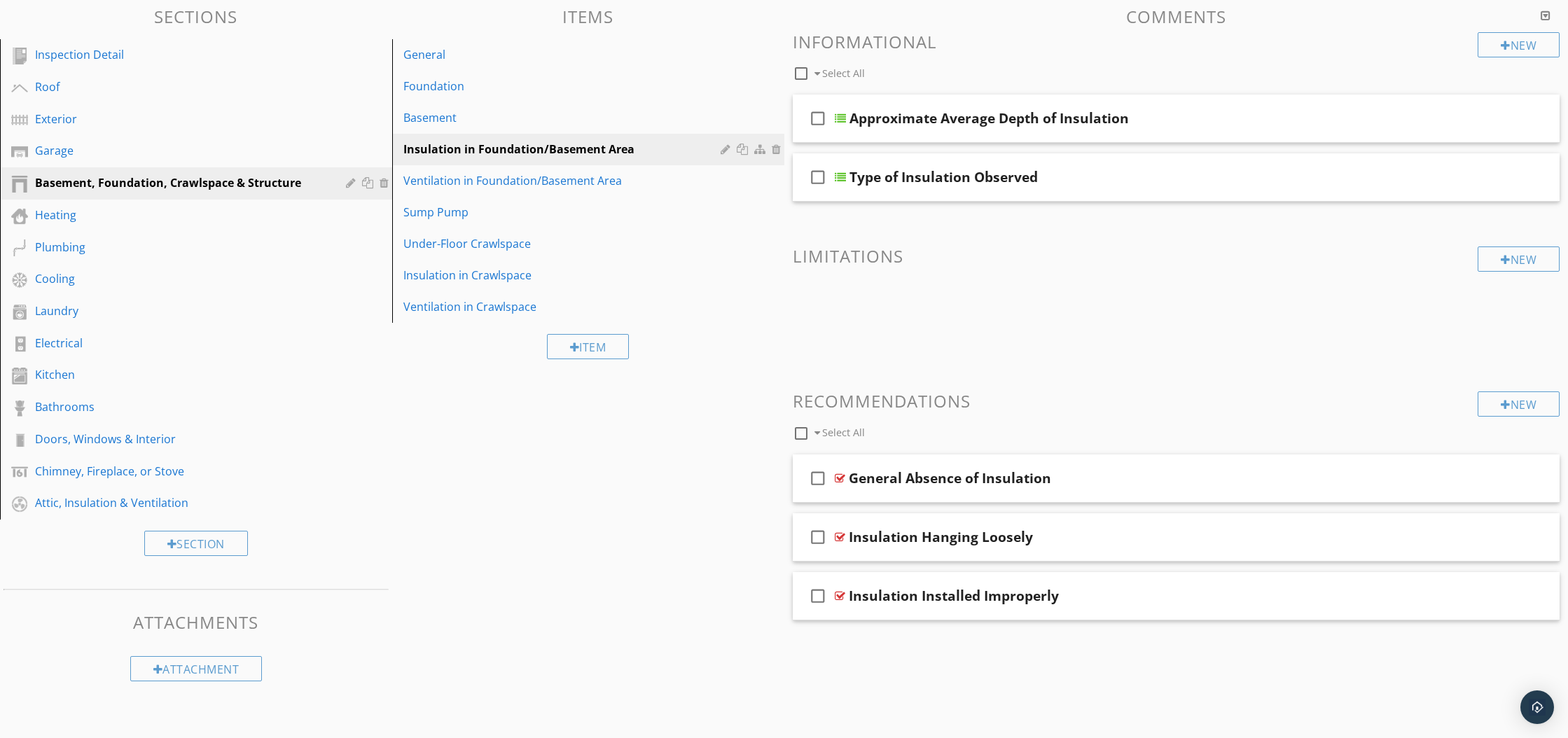
scroll to position [112, 0]
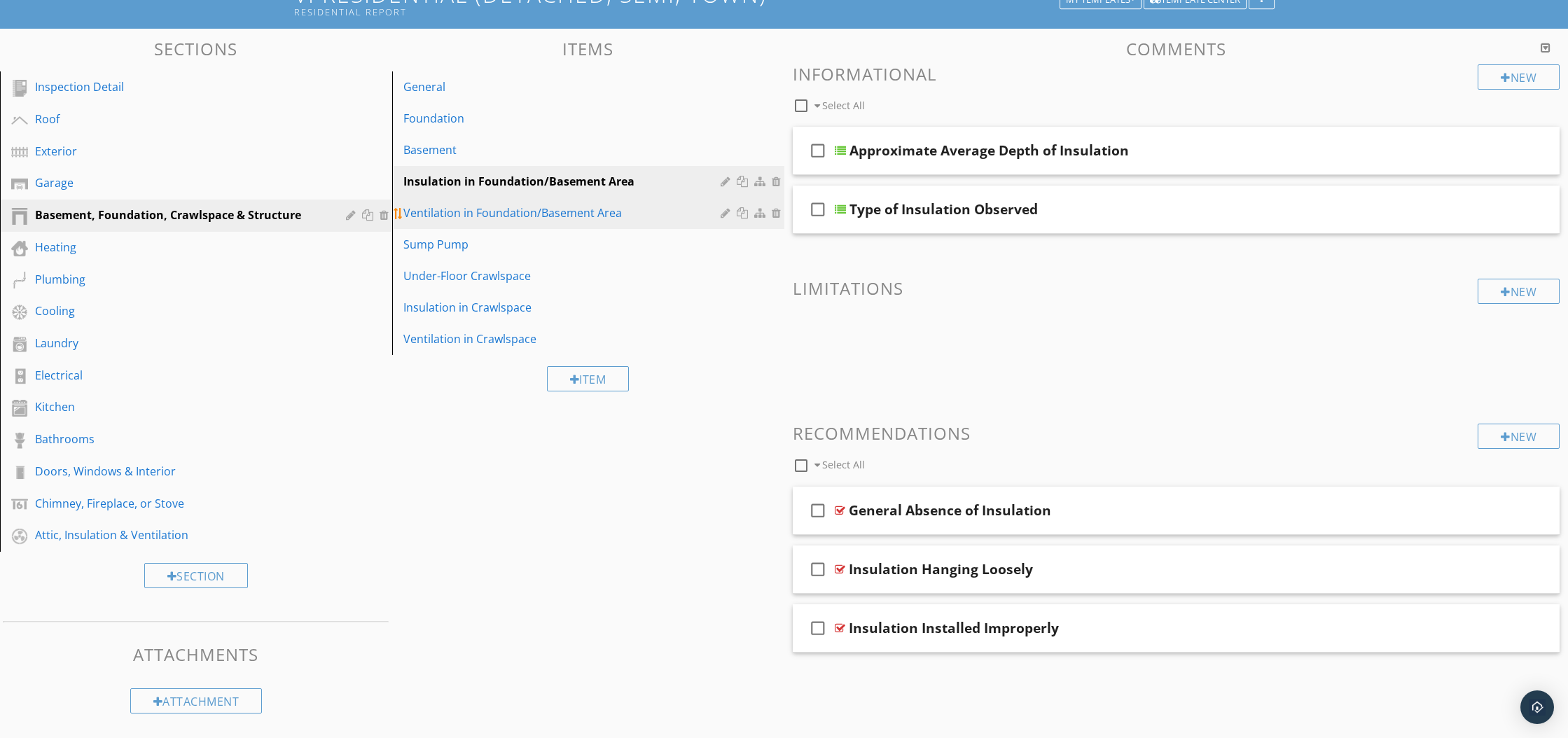
click at [536, 215] on div "Ventilation in Foundation/Basement Area" at bounding box center [564, 213] width 321 height 17
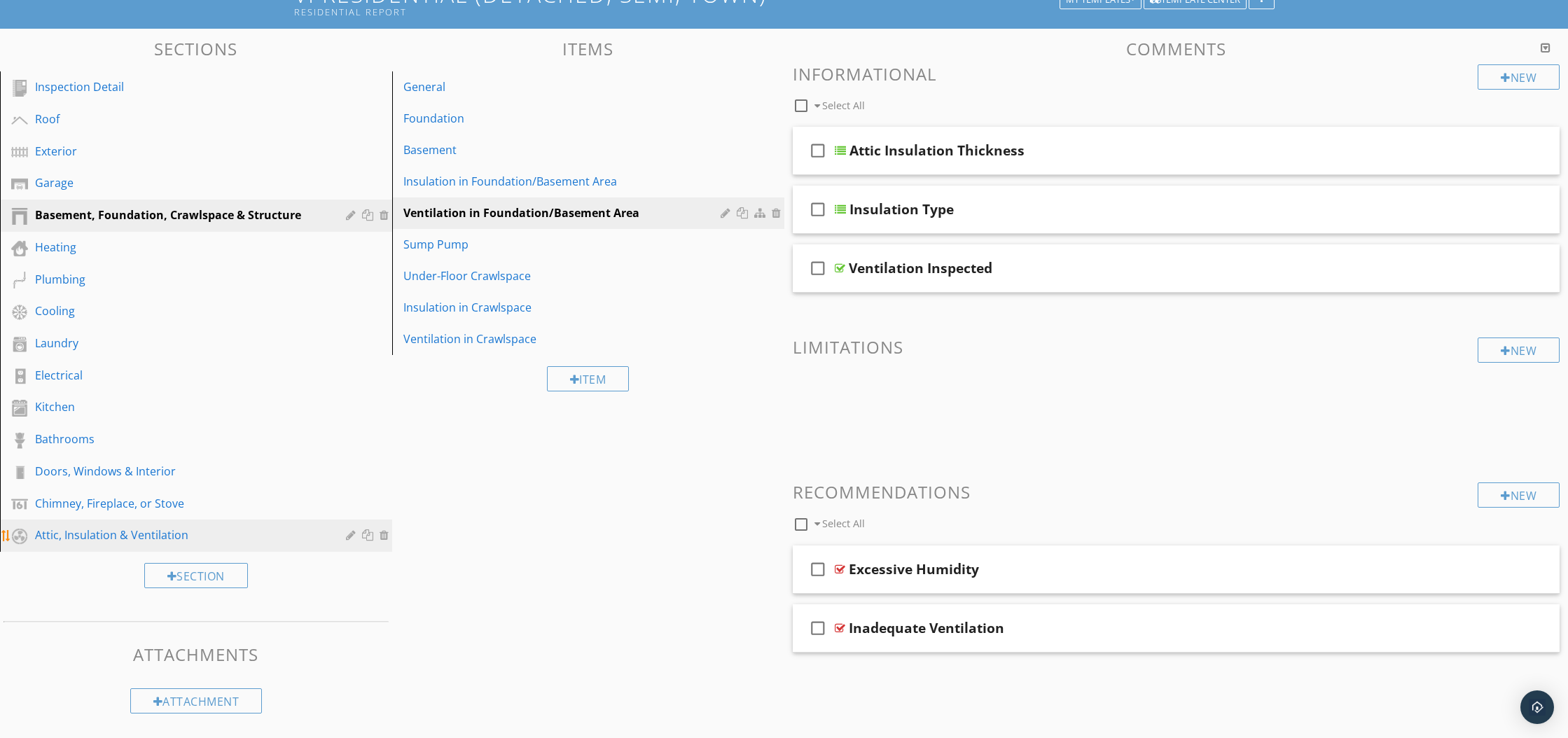
click at [97, 528] on div "Attic, Insulation & Ventilation" at bounding box center [180, 535] width 290 height 17
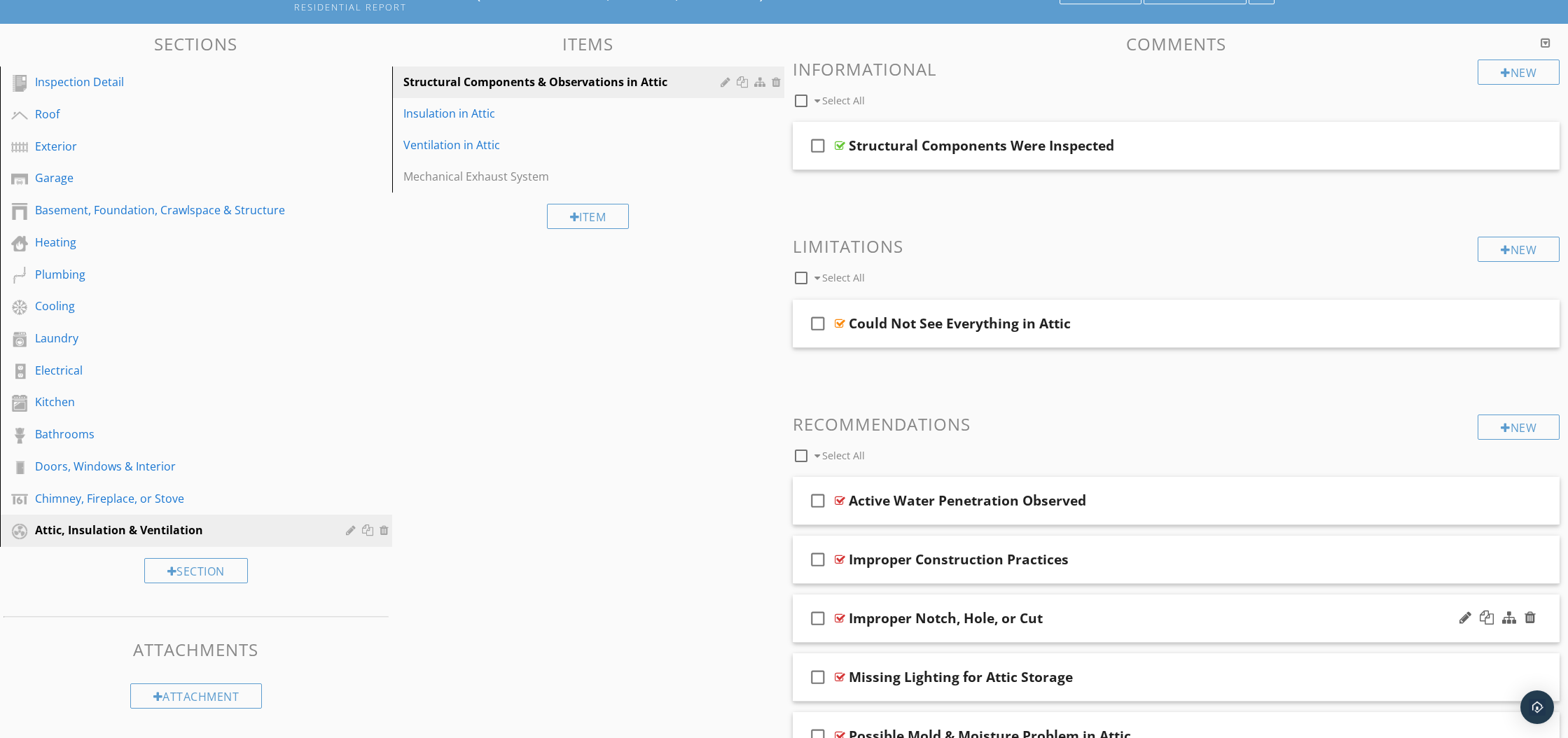
scroll to position [113, 0]
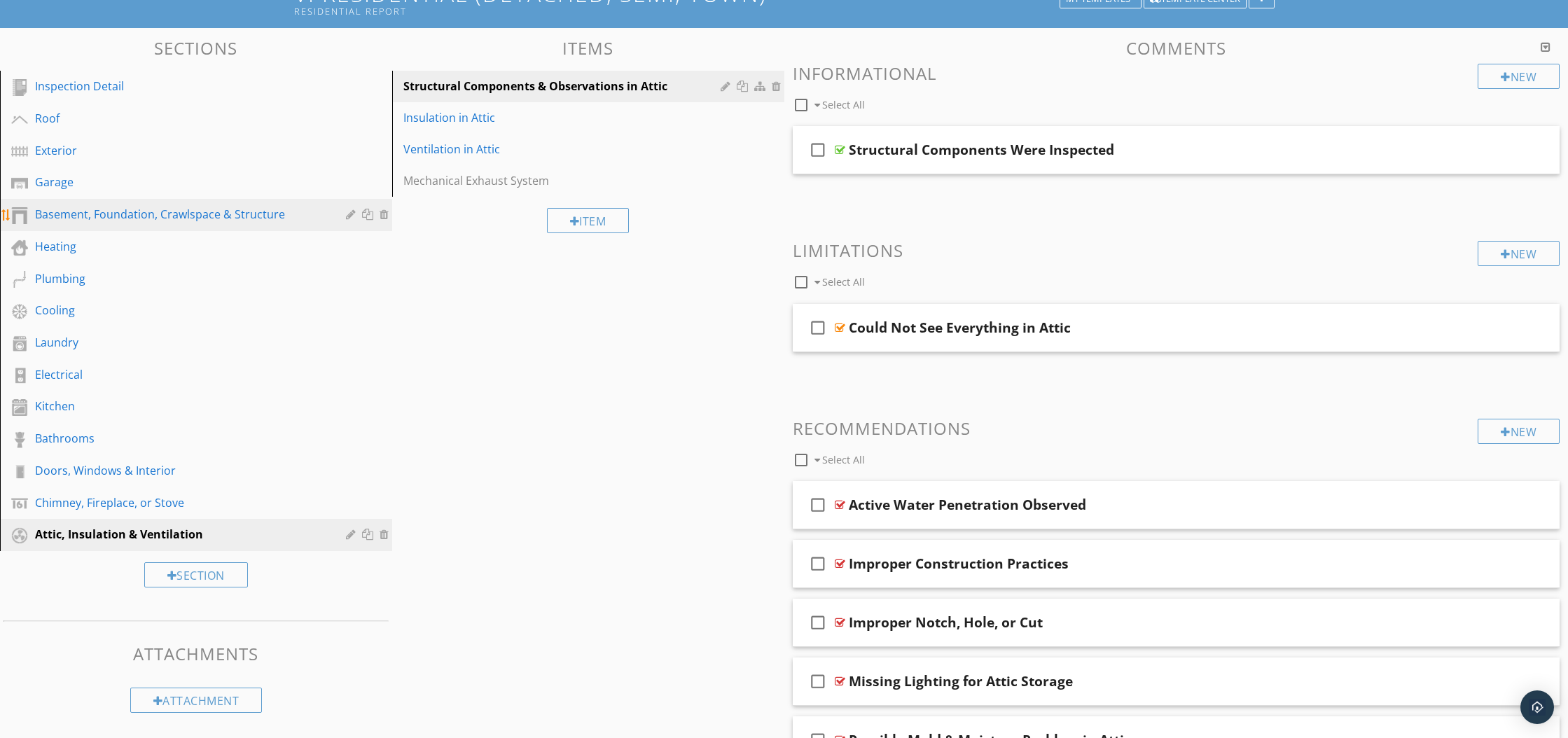
click at [106, 220] on div "Basement, Foundation, Crawlspace & Structure" at bounding box center [180, 215] width 290 height 17
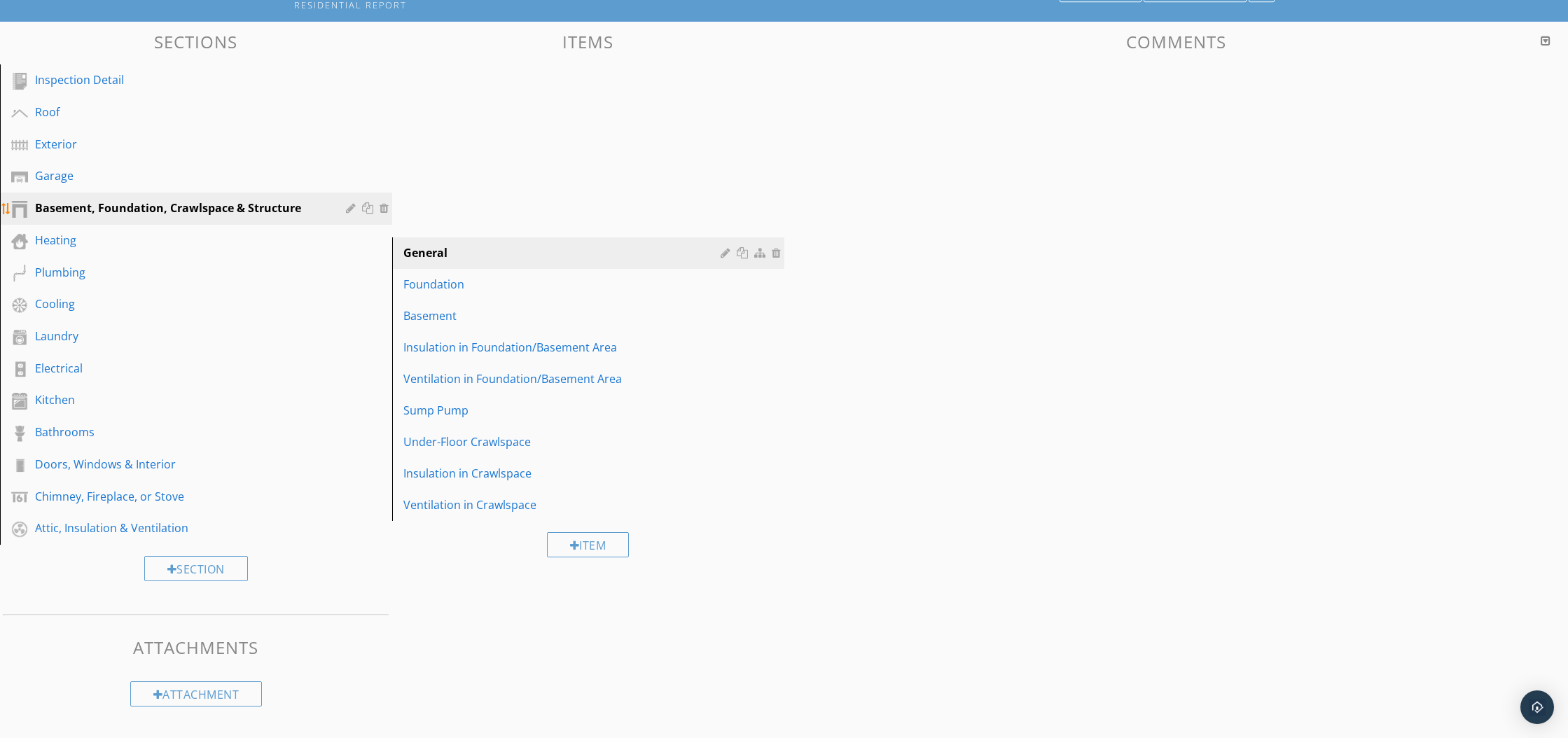
scroll to position [112, 0]
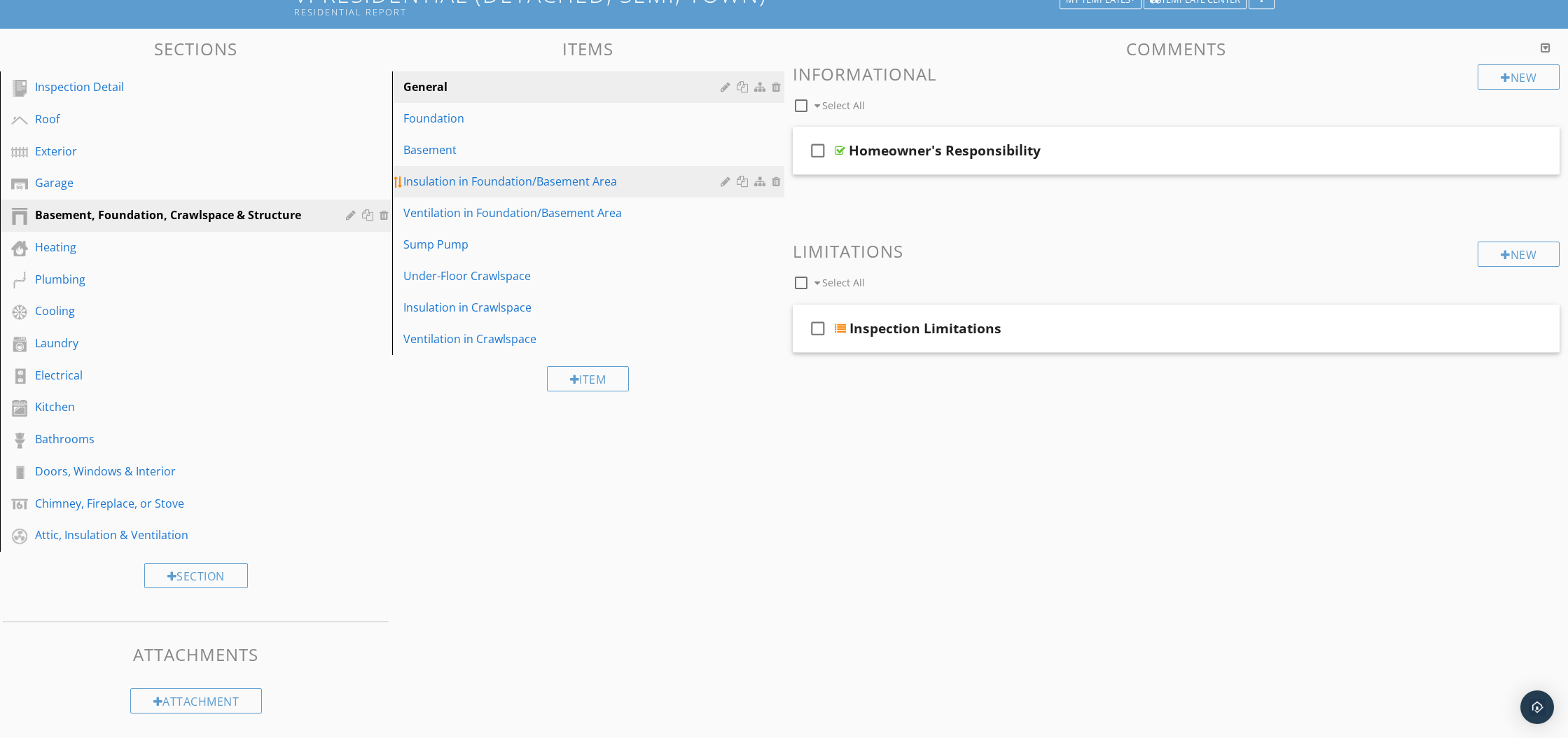
click at [470, 187] on div "Insulation in Foundation/Basement Area" at bounding box center [564, 181] width 321 height 17
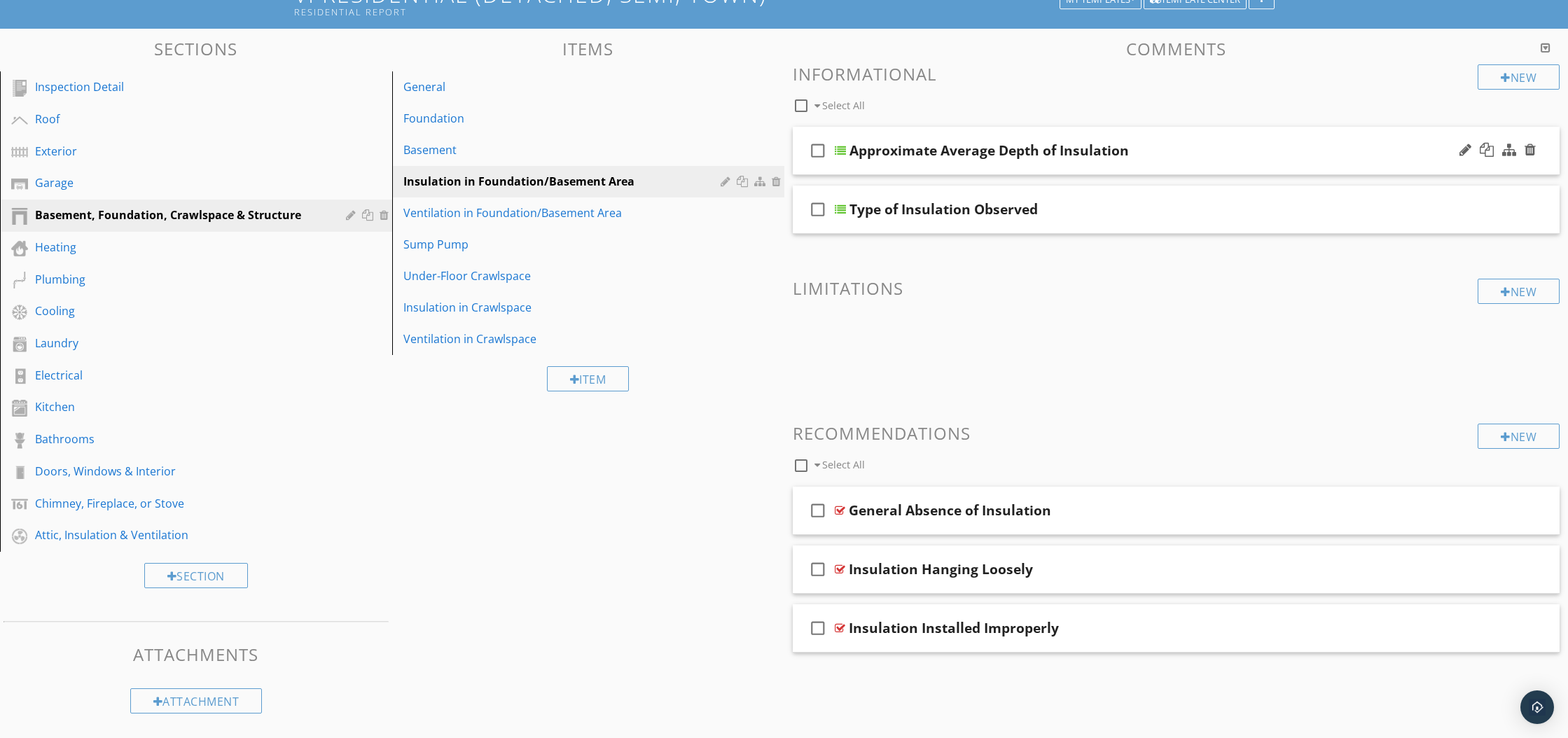
click at [848, 150] on div "check_box_outline_blank Approximate Average Depth of Insulation" at bounding box center [1177, 150] width 767 height 48
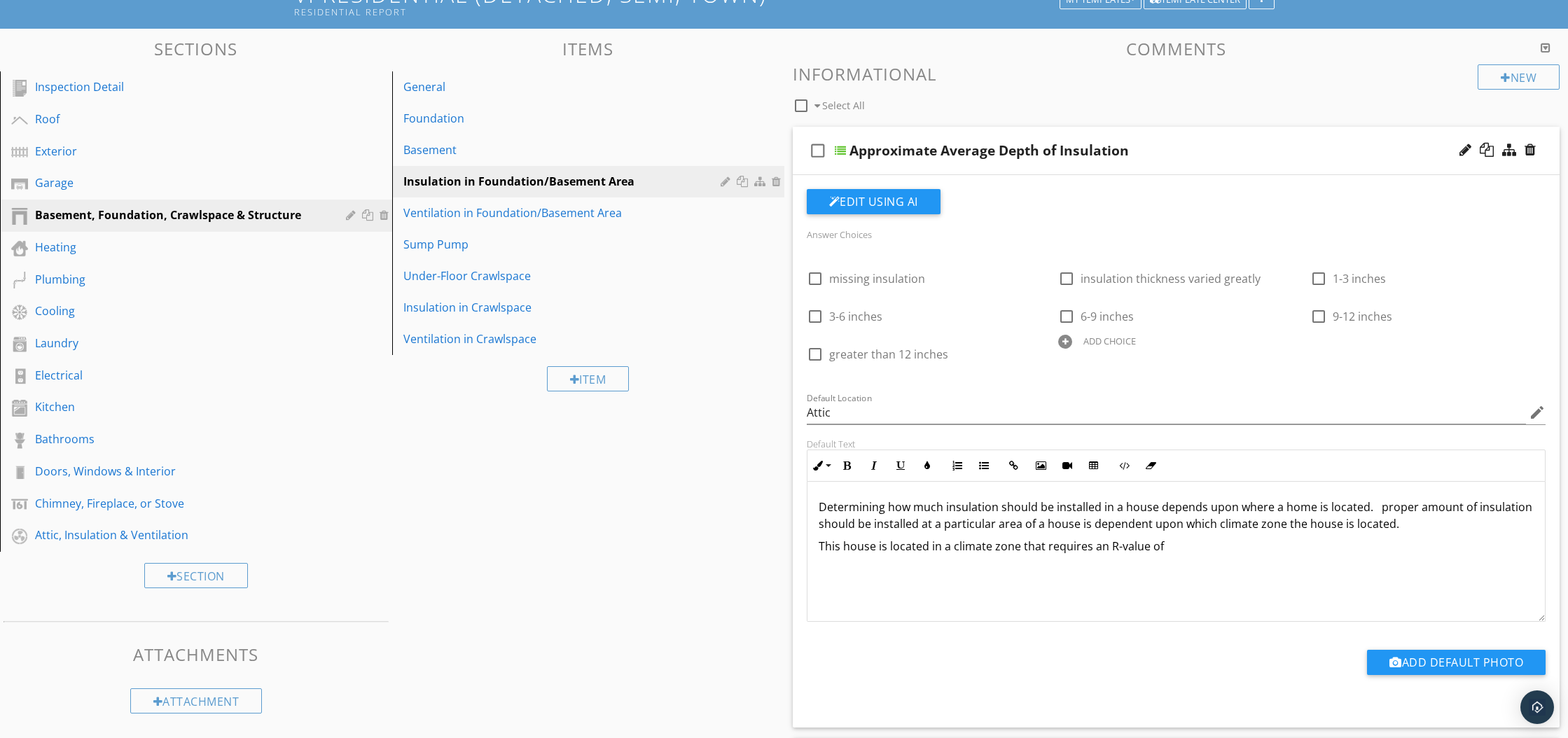
scroll to position [120, 0]
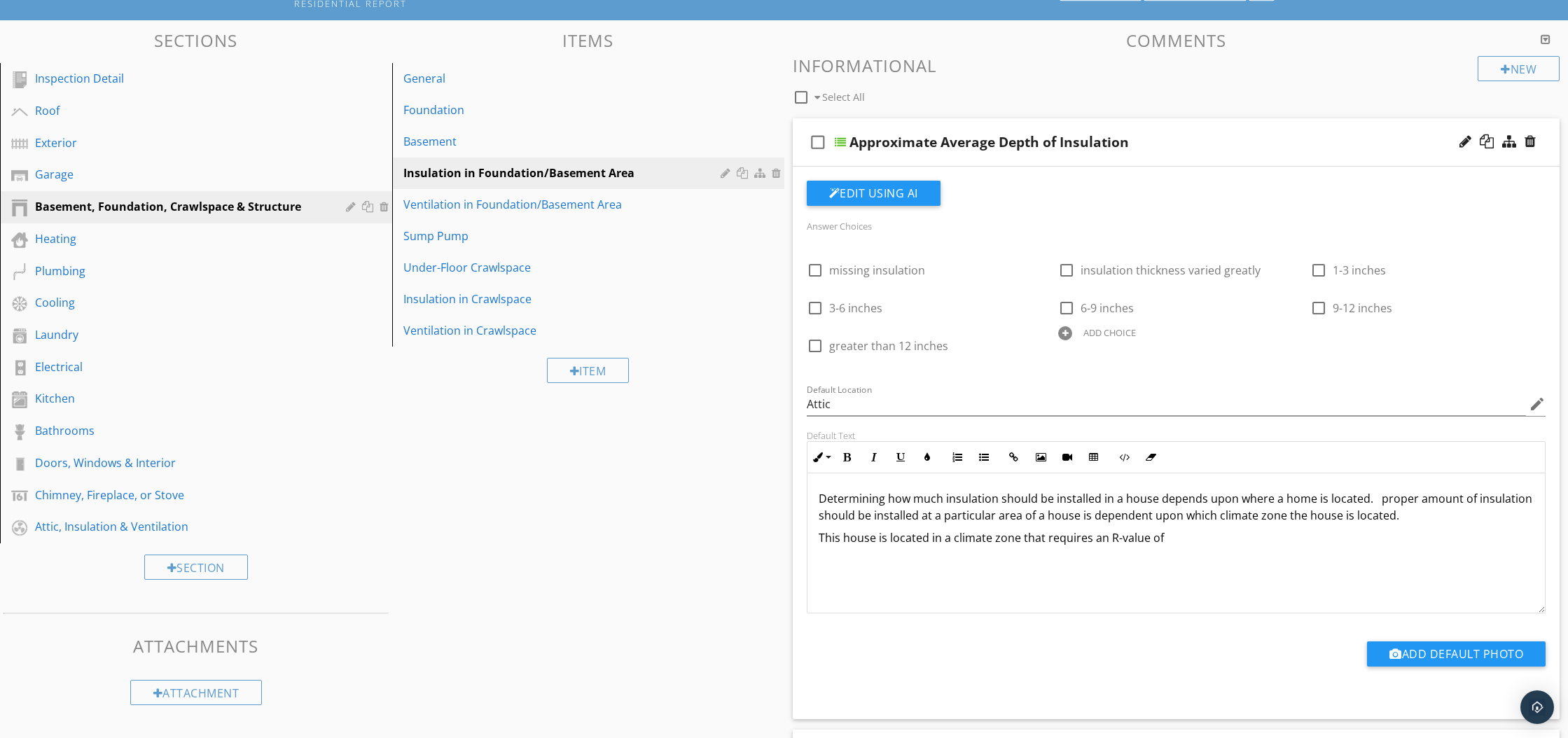
click at [841, 139] on div at bounding box center [840, 142] width 11 height 11
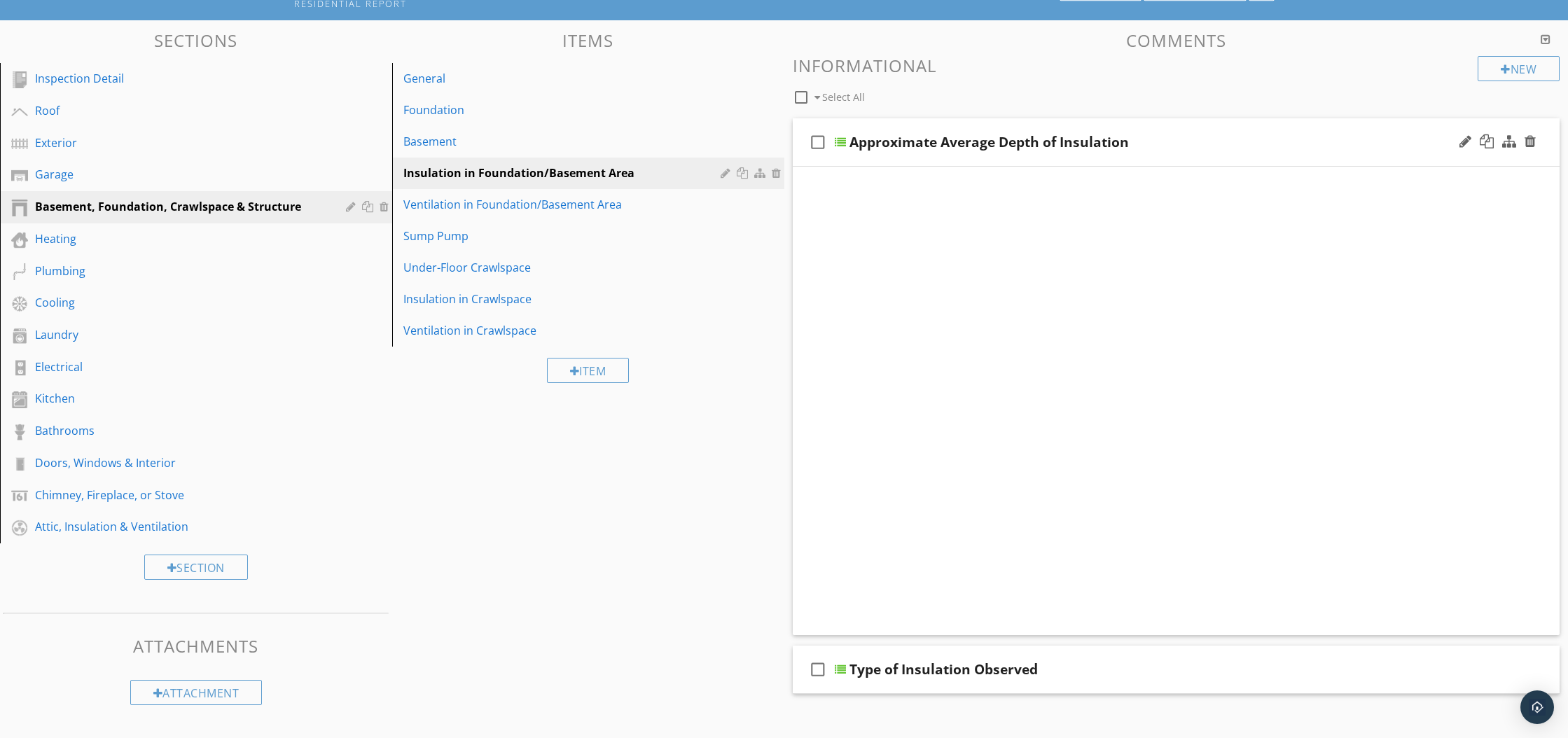
scroll to position [112, 0]
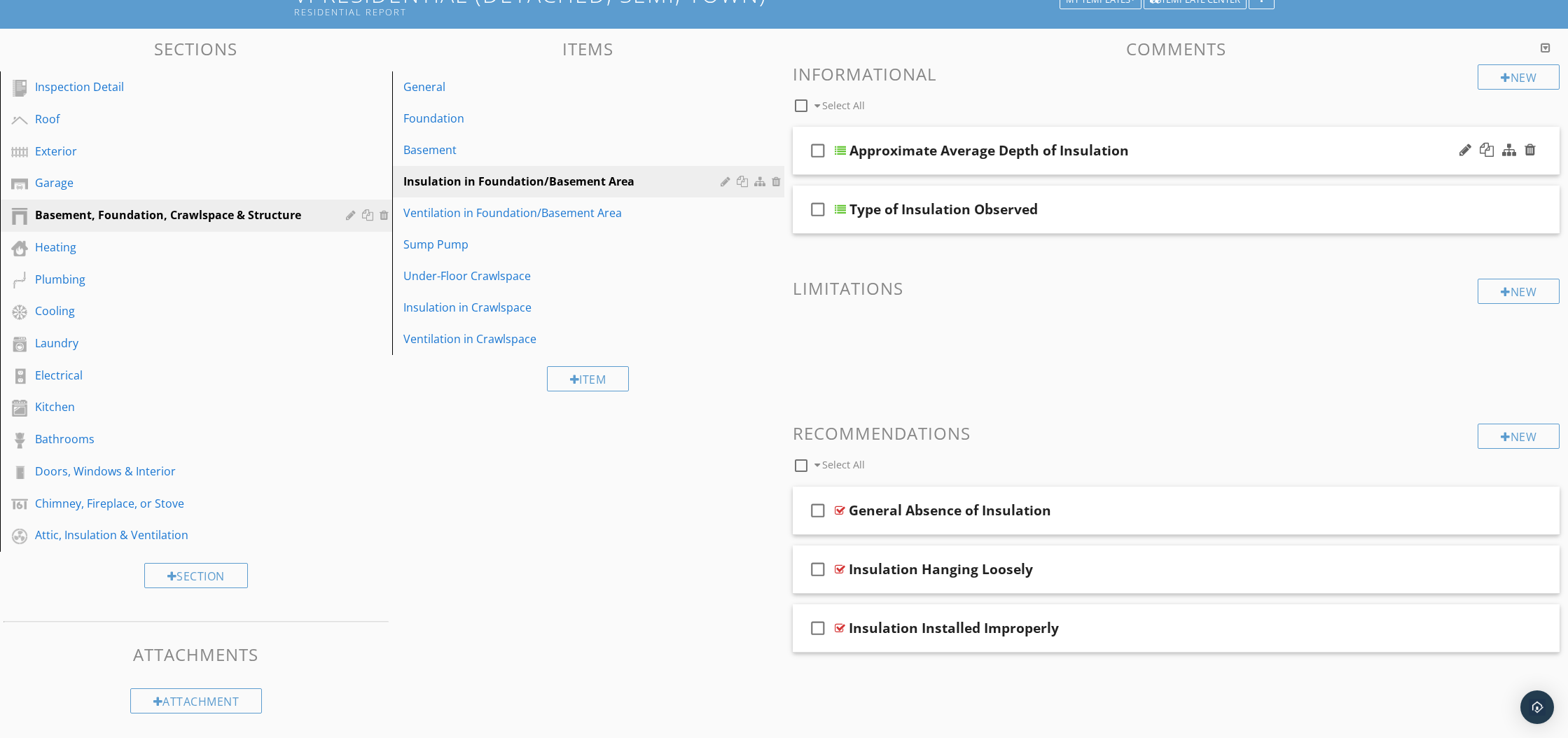
click at [841, 139] on div "check_box_outline_blank Approximate Average Depth of Insulation" at bounding box center [1177, 150] width 767 height 48
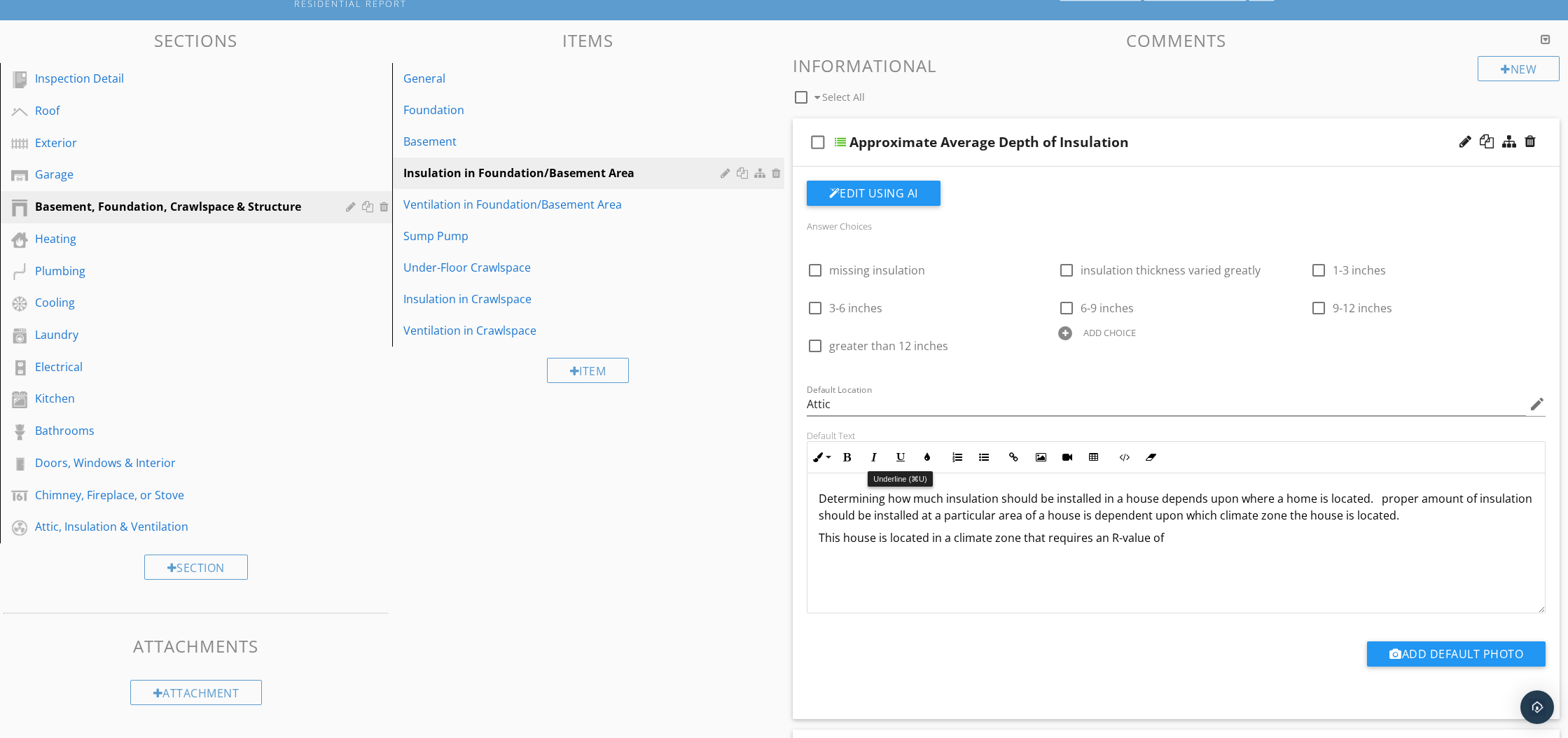
scroll to position [1, 0]
drag, startPoint x: 818, startPoint y: 495, endPoint x: 1185, endPoint y: 547, distance: 370.7
click at [1185, 547] on div "Determining how much insulation should be installed in a house depends upon whe…" at bounding box center [1176, 542] width 738 height 140
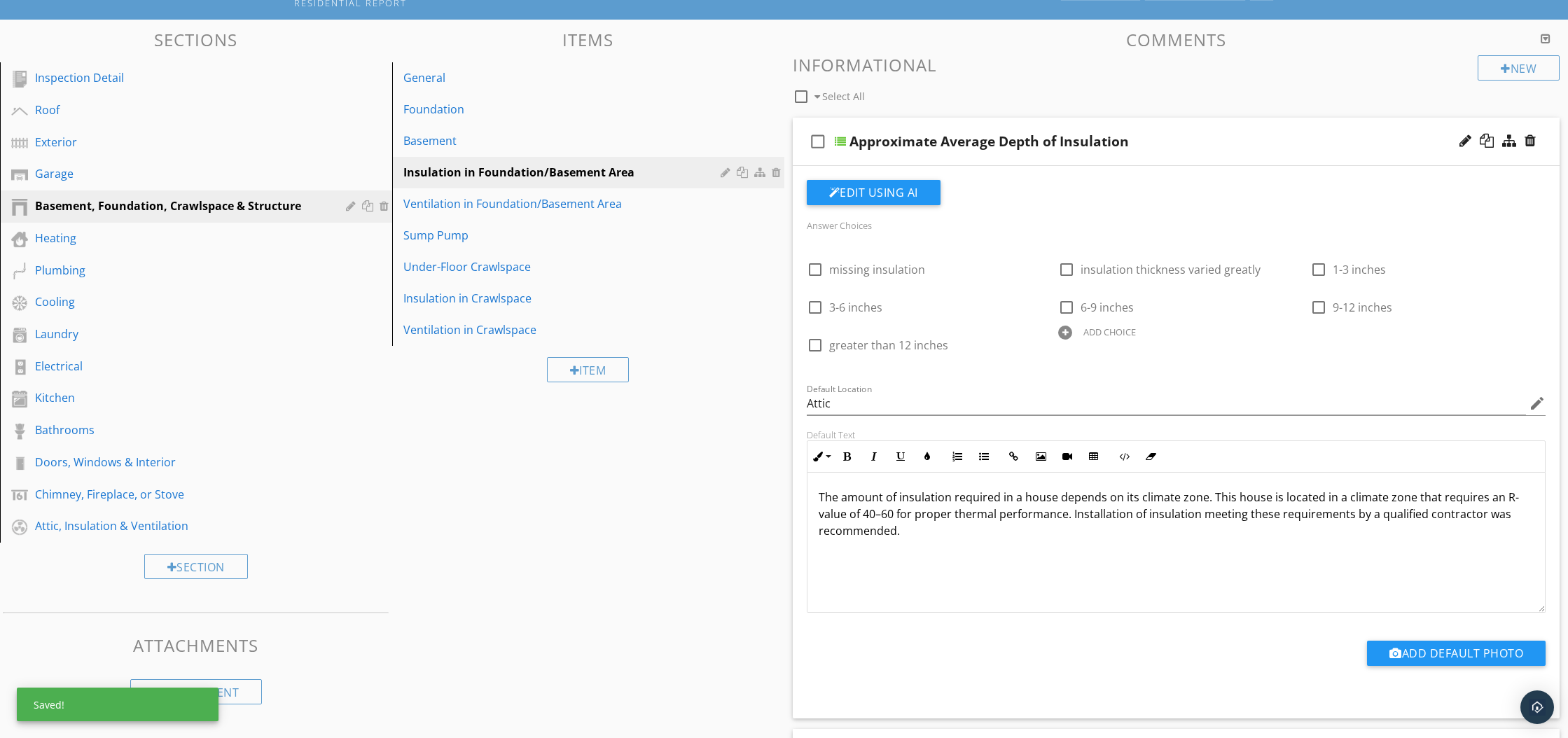
click at [1497, 515] on p "The amount of insulation required in a house depends on its climate zone. This …" at bounding box center [1176, 513] width 715 height 50
click at [843, 137] on div at bounding box center [840, 142] width 11 height 11
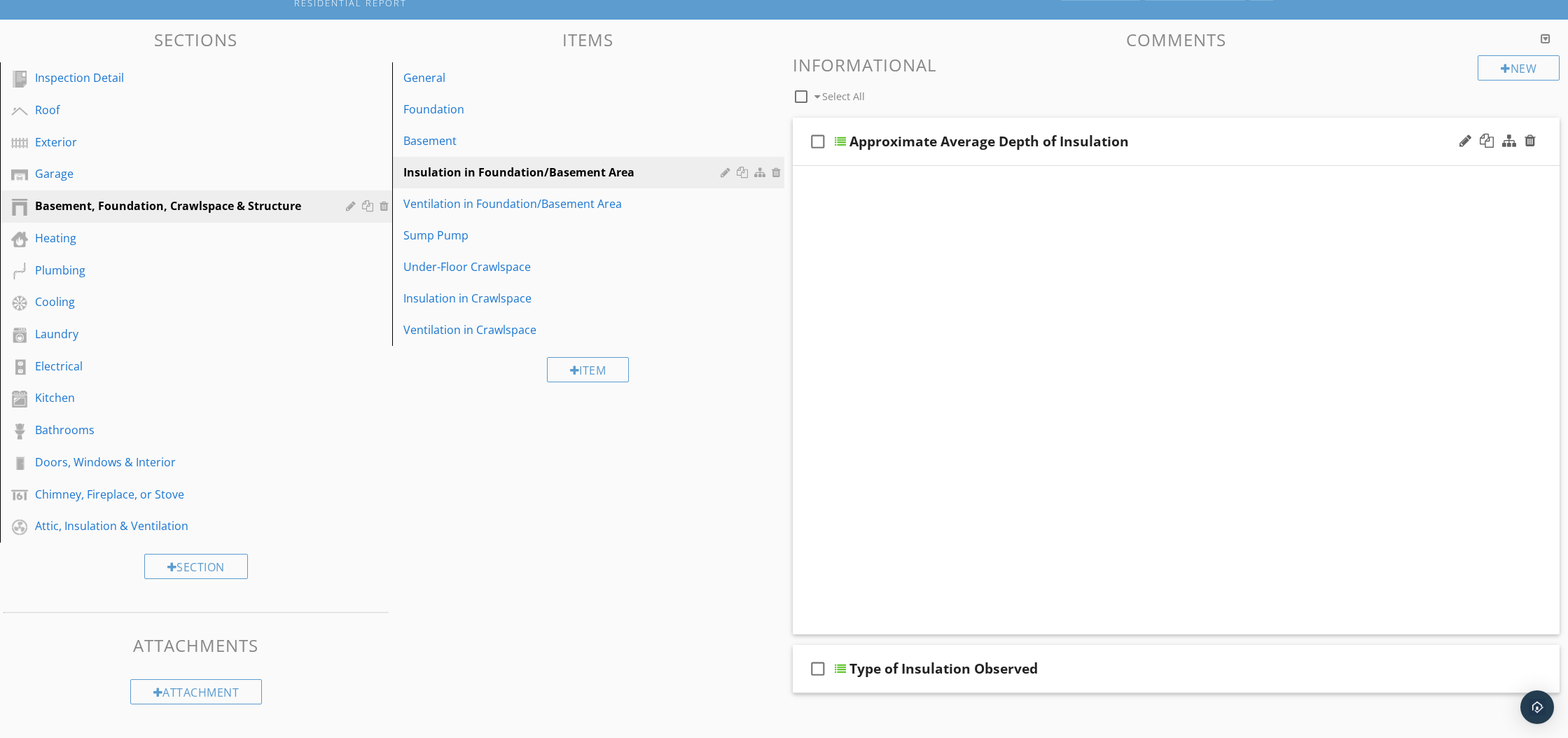
scroll to position [112, 0]
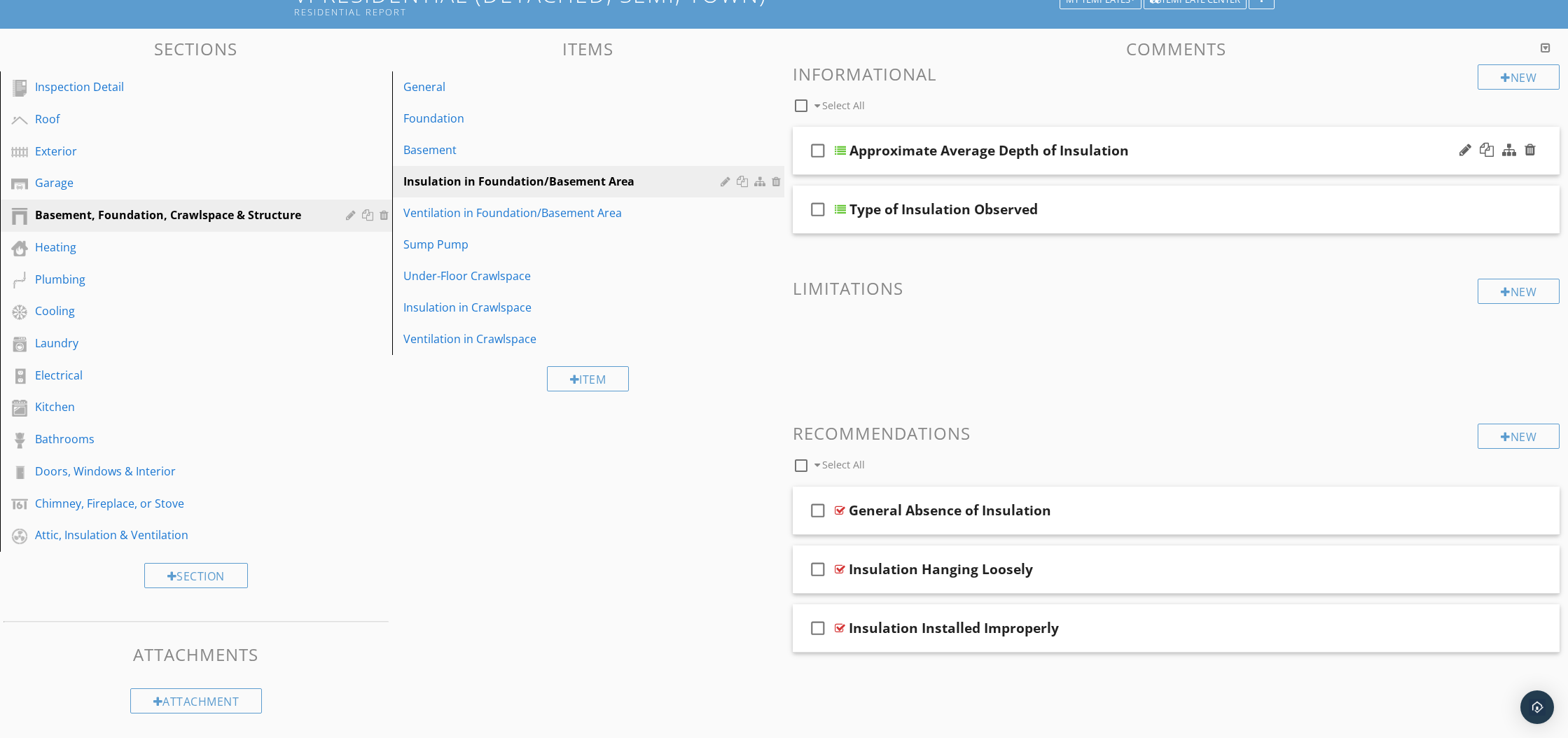
click at [844, 150] on div at bounding box center [840, 150] width 11 height 11
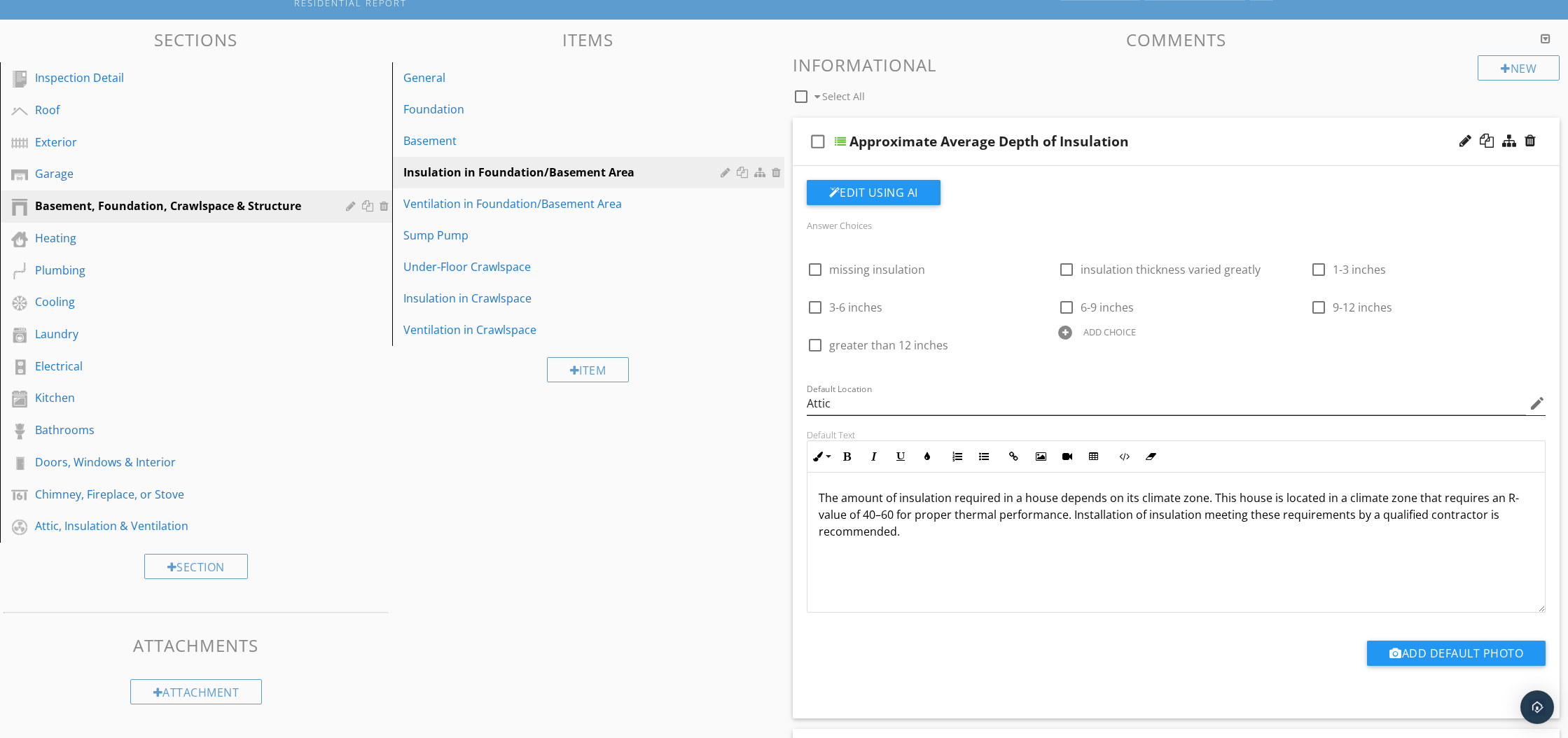
click at [1537, 402] on icon "edit" at bounding box center [1537, 403] width 17 height 17
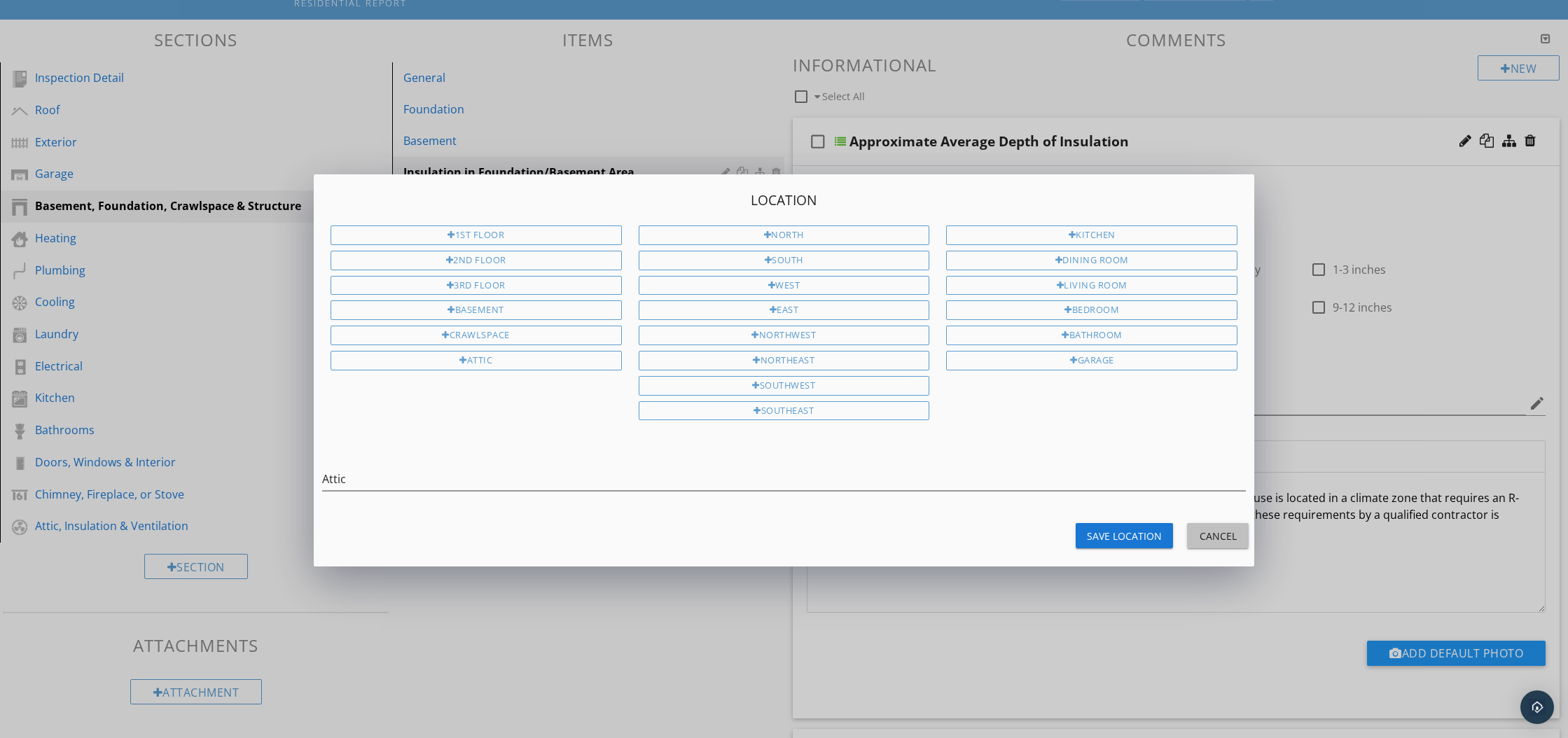
click at [1205, 532] on div "Cancel" at bounding box center [1217, 536] width 39 height 15
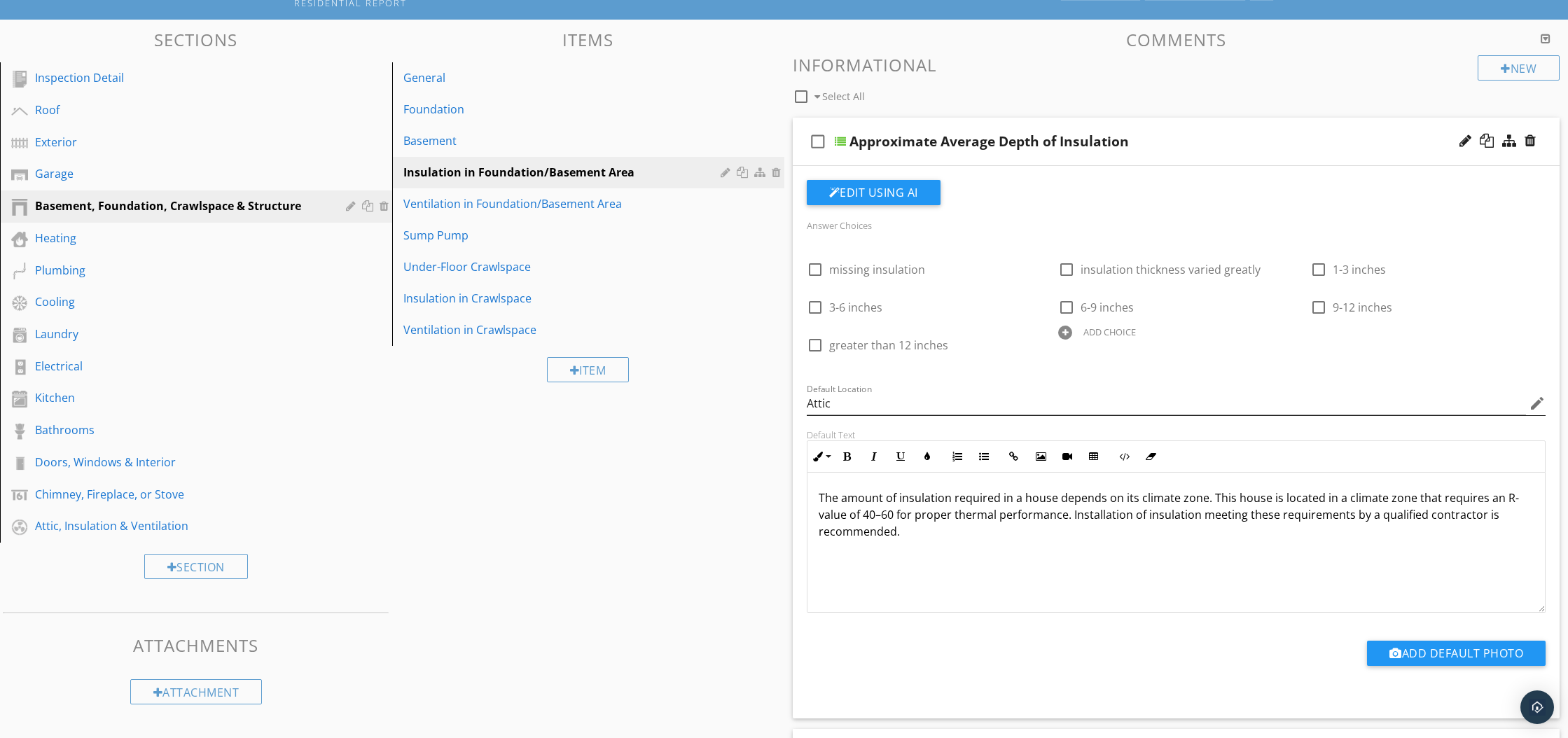
click at [1537, 406] on icon "edit" at bounding box center [1537, 403] width 17 height 17
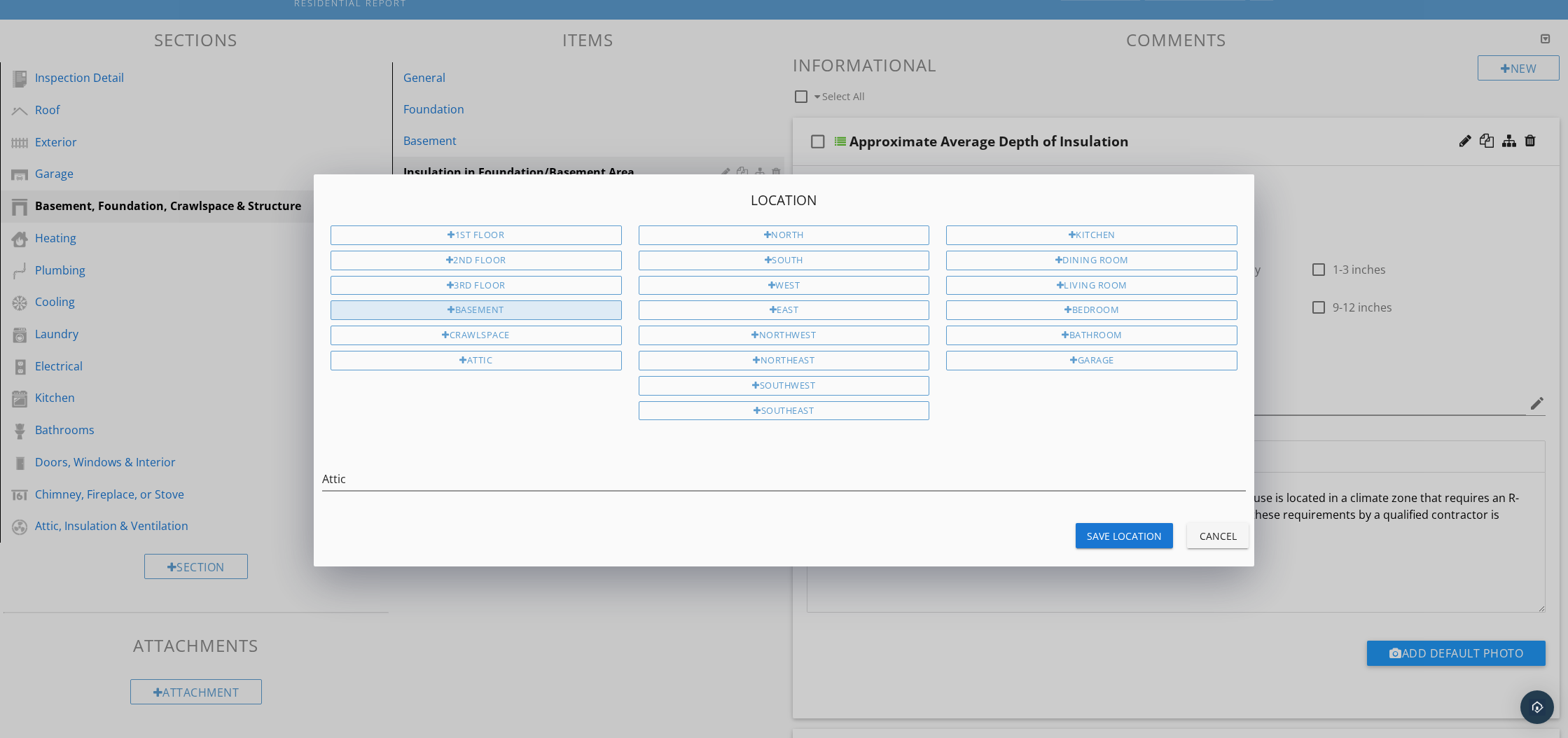
click at [493, 310] on div "Basement" at bounding box center [476, 310] width 291 height 20
type input "Attic Basement"
click at [1147, 534] on div "Save Location" at bounding box center [1124, 536] width 75 height 15
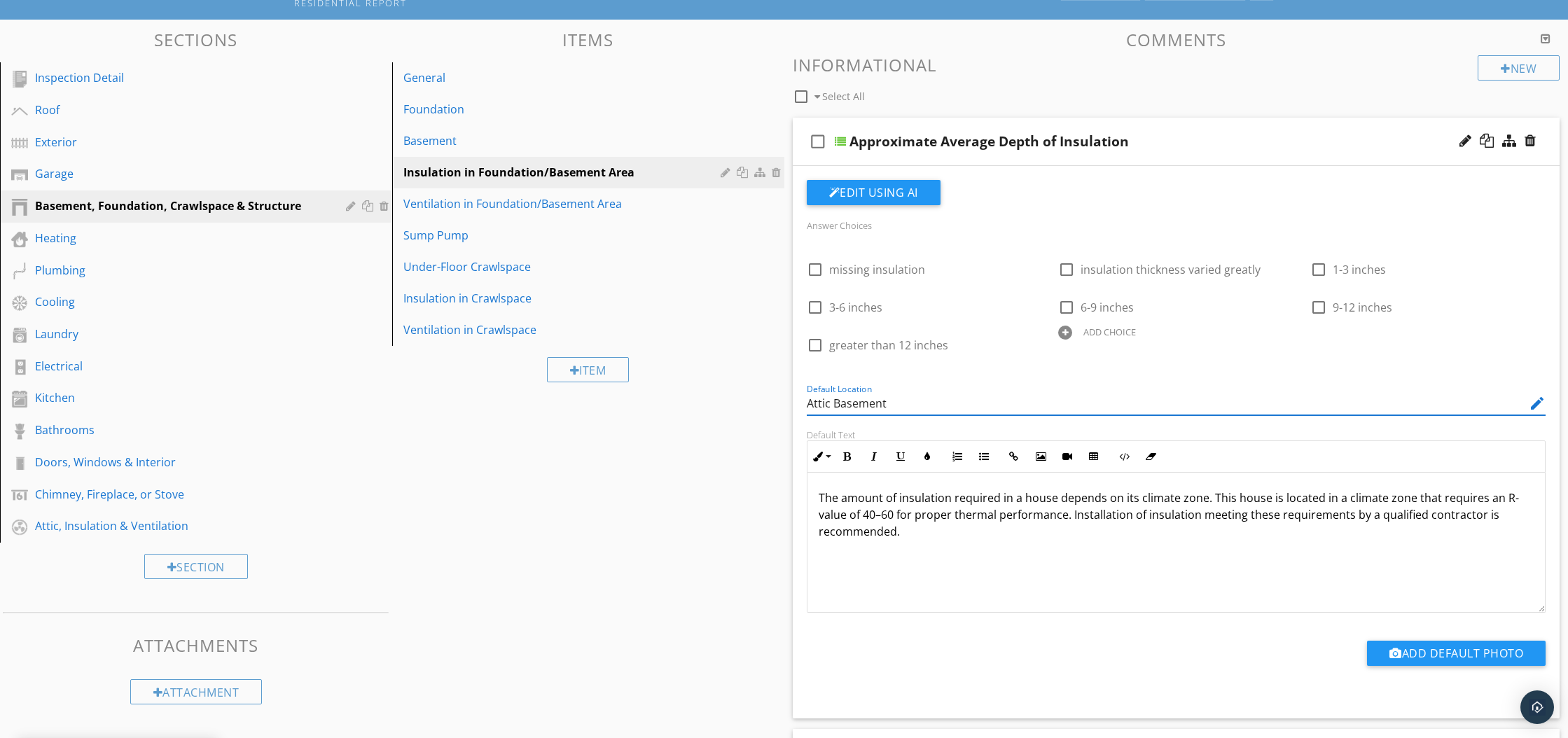
click at [832, 403] on input "Attic Basement" at bounding box center [1167, 403] width 720 height 23
type input "Basement"
click at [875, 515] on p "The amount of insulation required in a house depends on its climate zone. This …" at bounding box center [1176, 514] width 715 height 50
click at [894, 513] on p "The amount of insulation required in a house depends on its climate zone. This …" at bounding box center [1176, 514] width 715 height 50
click at [1204, 500] on p "The amount of insulation required in a house depends on its climate zone. This …" at bounding box center [1176, 514] width 715 height 50
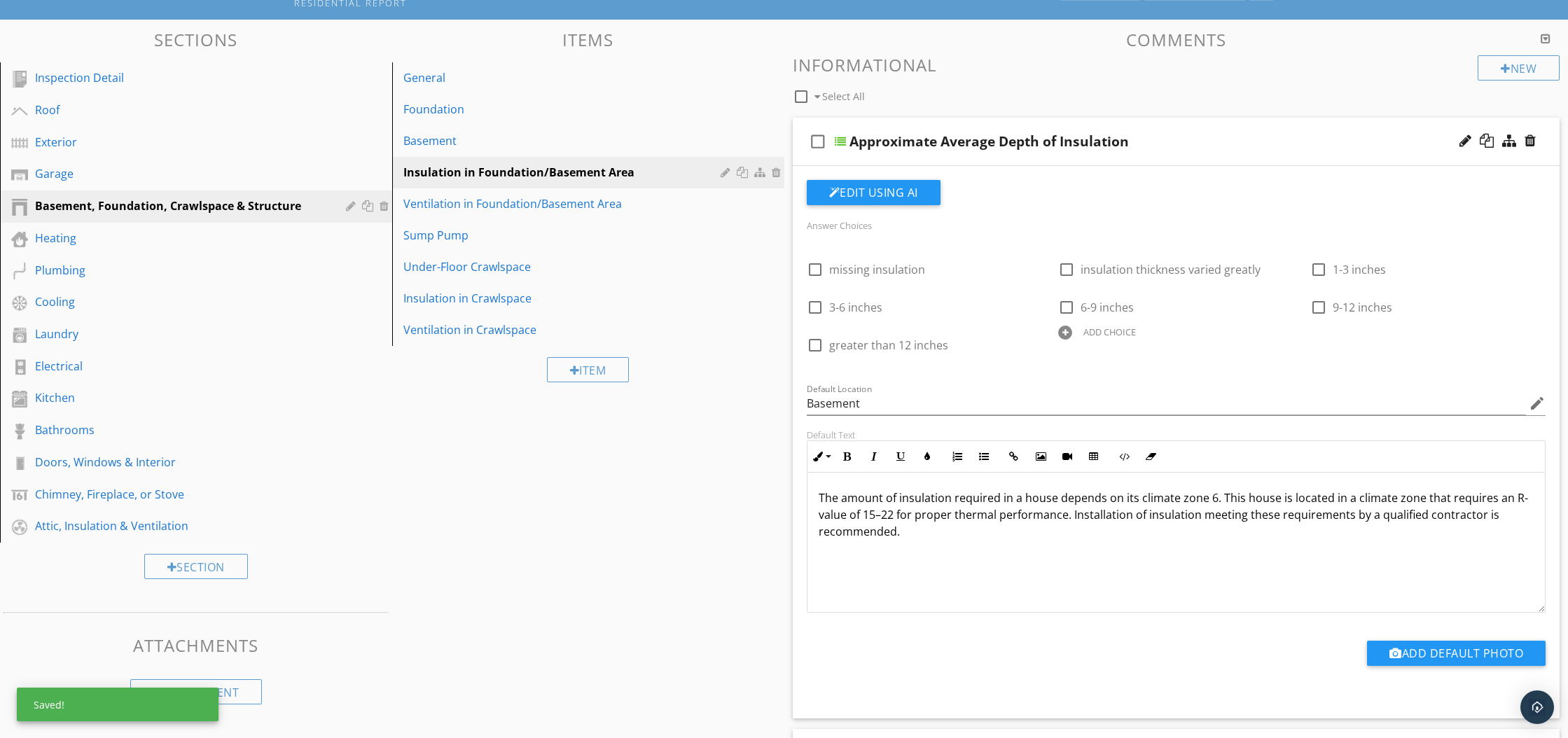
click at [871, 514] on p "The amount of insulation required in a house depends on its climate zone 6. Thi…" at bounding box center [1176, 514] width 715 height 50
click at [912, 516] on p "The amount of insulation required in a house depends on its climate zone 6. Thi…" at bounding box center [1176, 514] width 715 height 50
drag, startPoint x: 922, startPoint y: 517, endPoint x: 939, endPoint y: 528, distance: 20.2
click at [922, 518] on p "The amount of insulation required in a house depends on its climate zone 6. Thi…" at bounding box center [1176, 514] width 715 height 50
click at [989, 516] on p "The amount of insulation required in a house depends on its climate zone 6. Thi…" at bounding box center [1176, 514] width 715 height 50
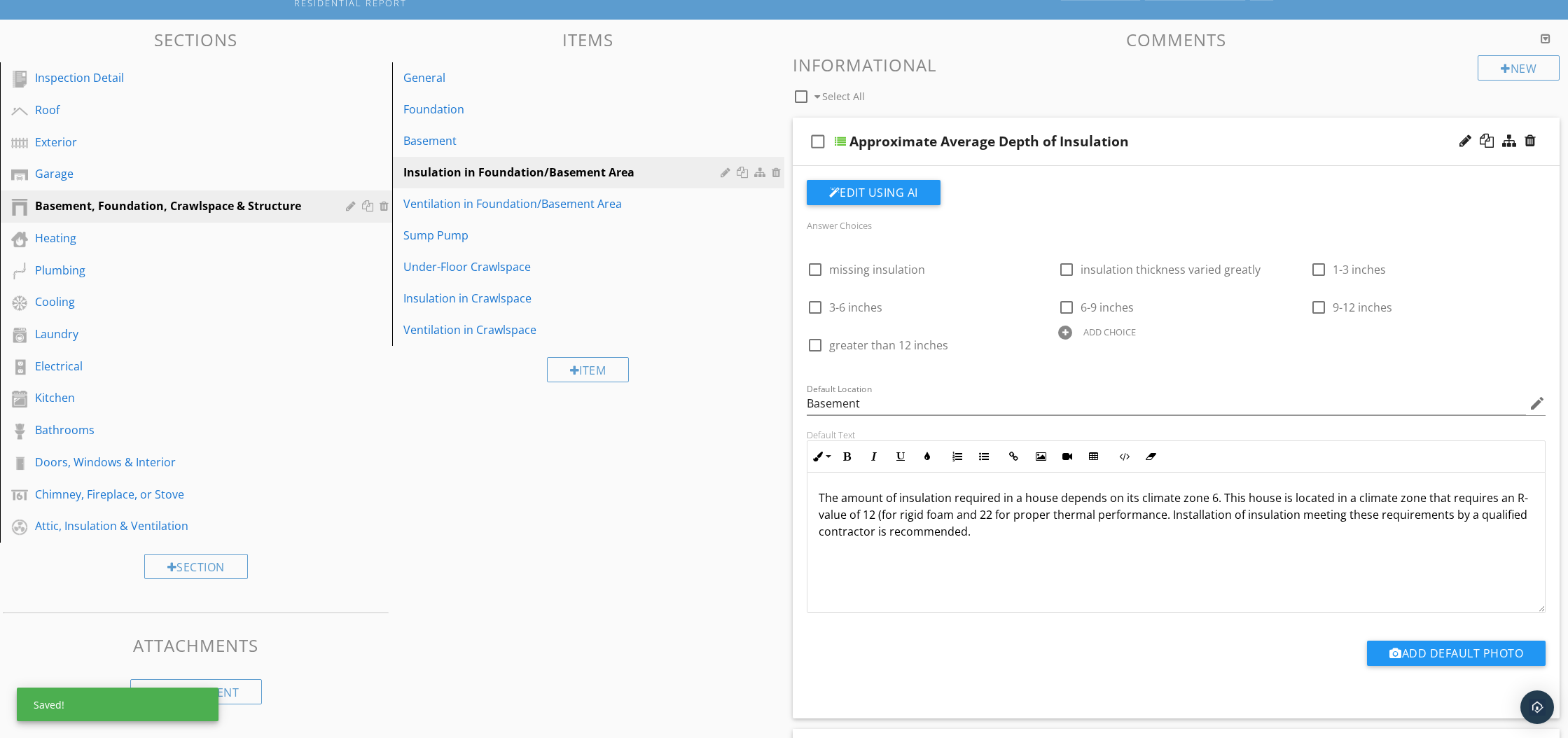
click at [994, 514] on p "The amount of insulation required in a house depends on its climate zone 6. Thi…" at bounding box center [1176, 514] width 715 height 50
click at [953, 515] on p "The amount of insulation required in a house depends on its climate zone 6. Thi…" at bounding box center [1176, 514] width 715 height 50
click at [996, 516] on p "The amount of insulation required in a house depends on its climate zone 6. Thi…" at bounding box center [1176, 514] width 715 height 50
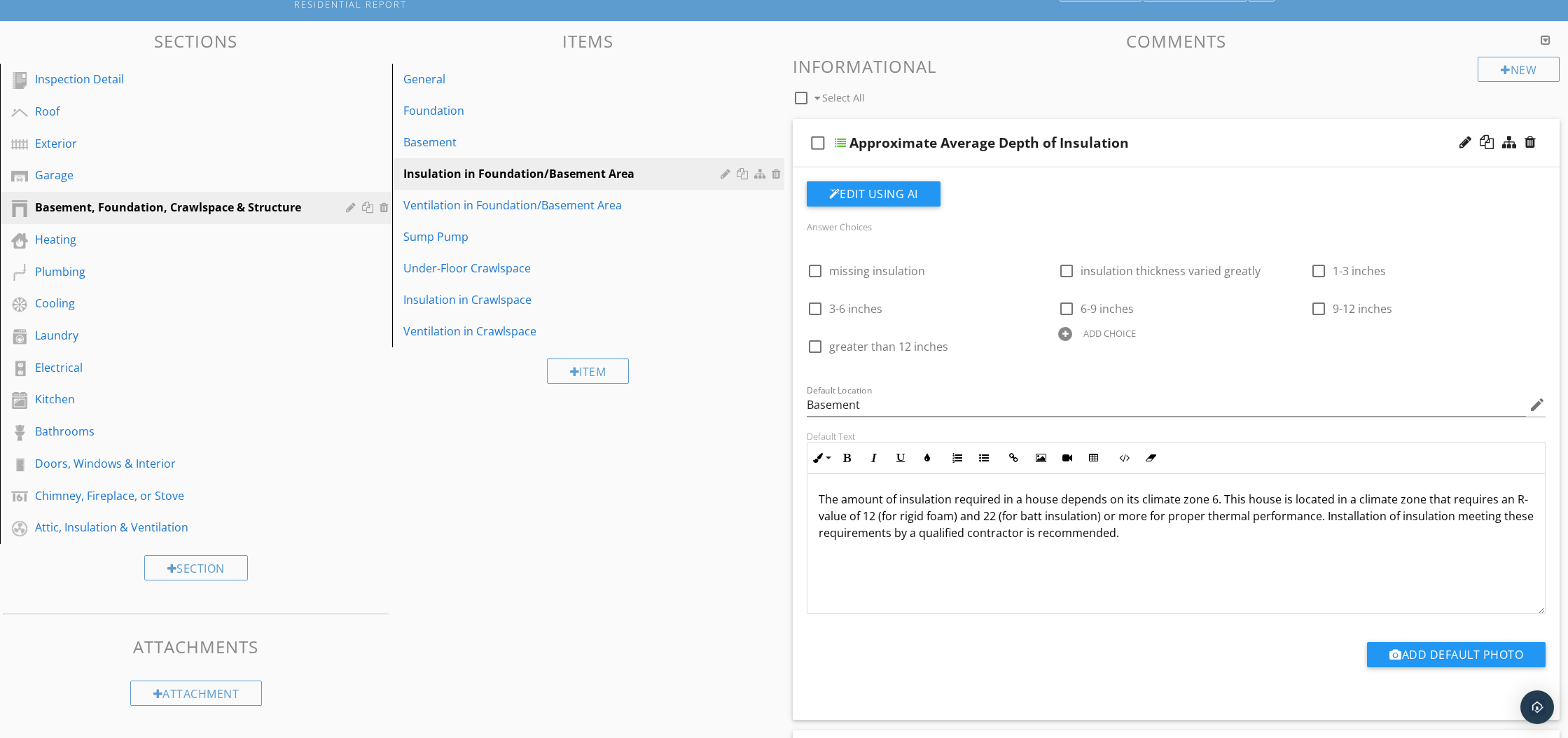
scroll to position [113, 0]
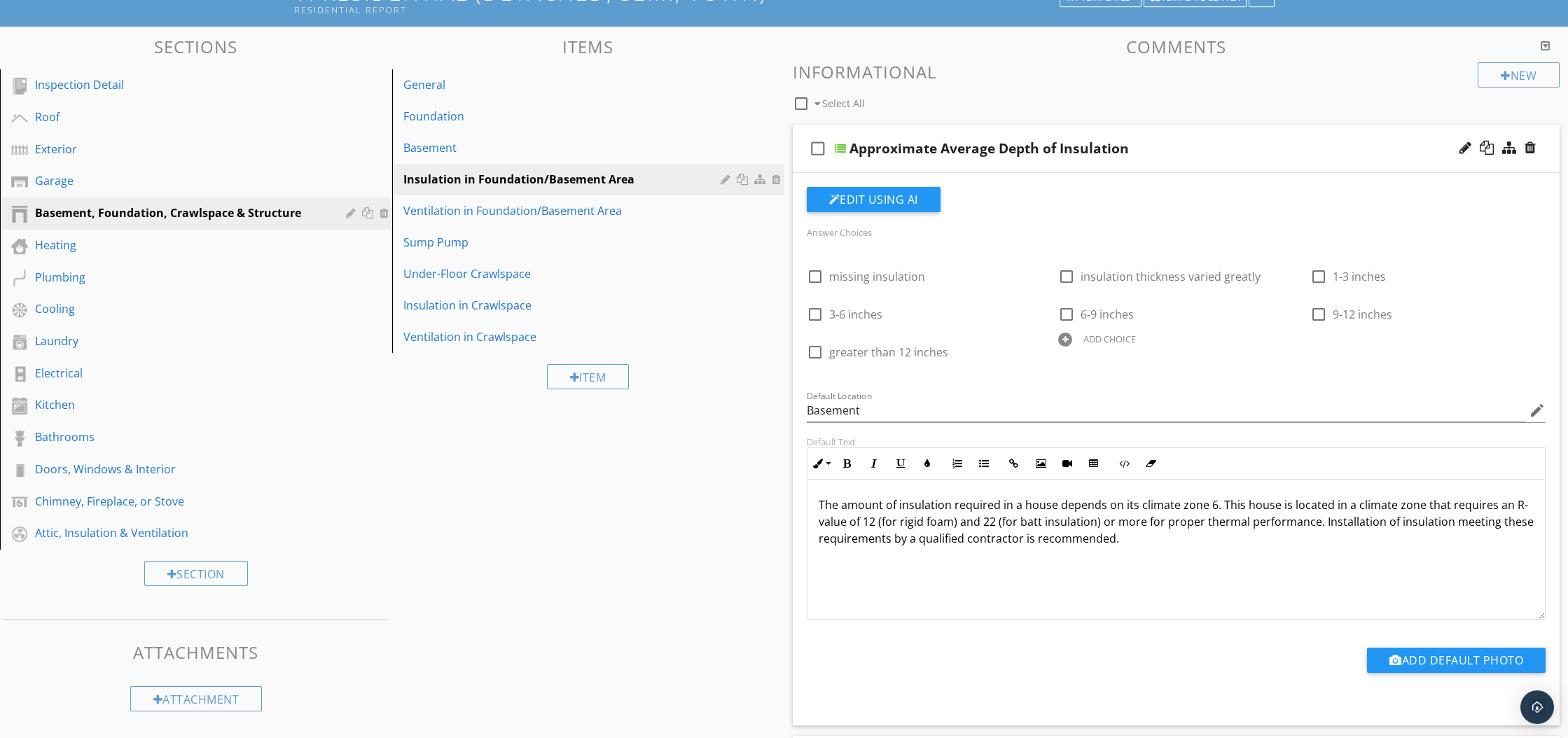
click at [995, 151] on div "Approximate Average Depth of Insulation" at bounding box center [990, 148] width 280 height 17
type input "Basement Wall Insulation"
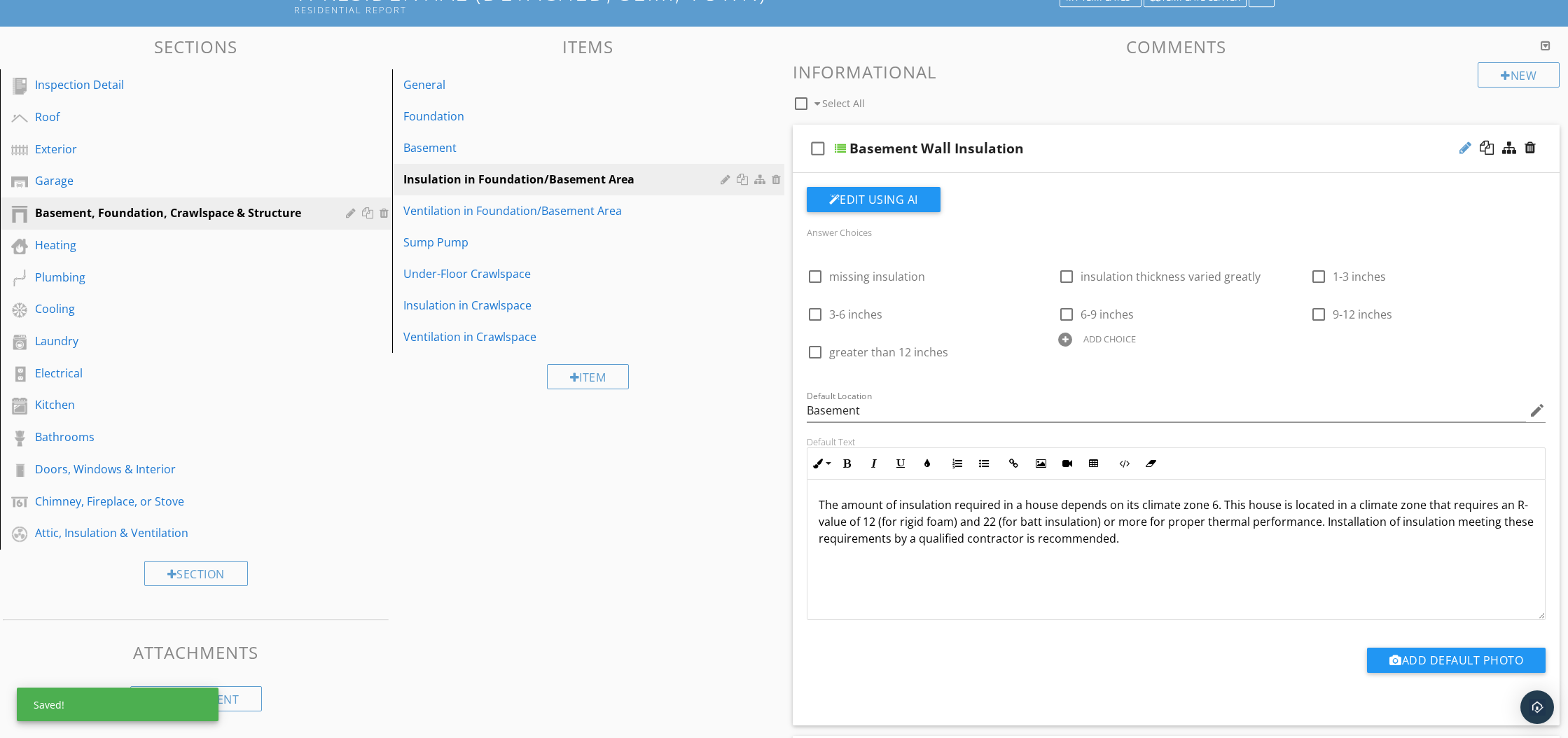
click at [1464, 147] on div at bounding box center [1465, 147] width 12 height 14
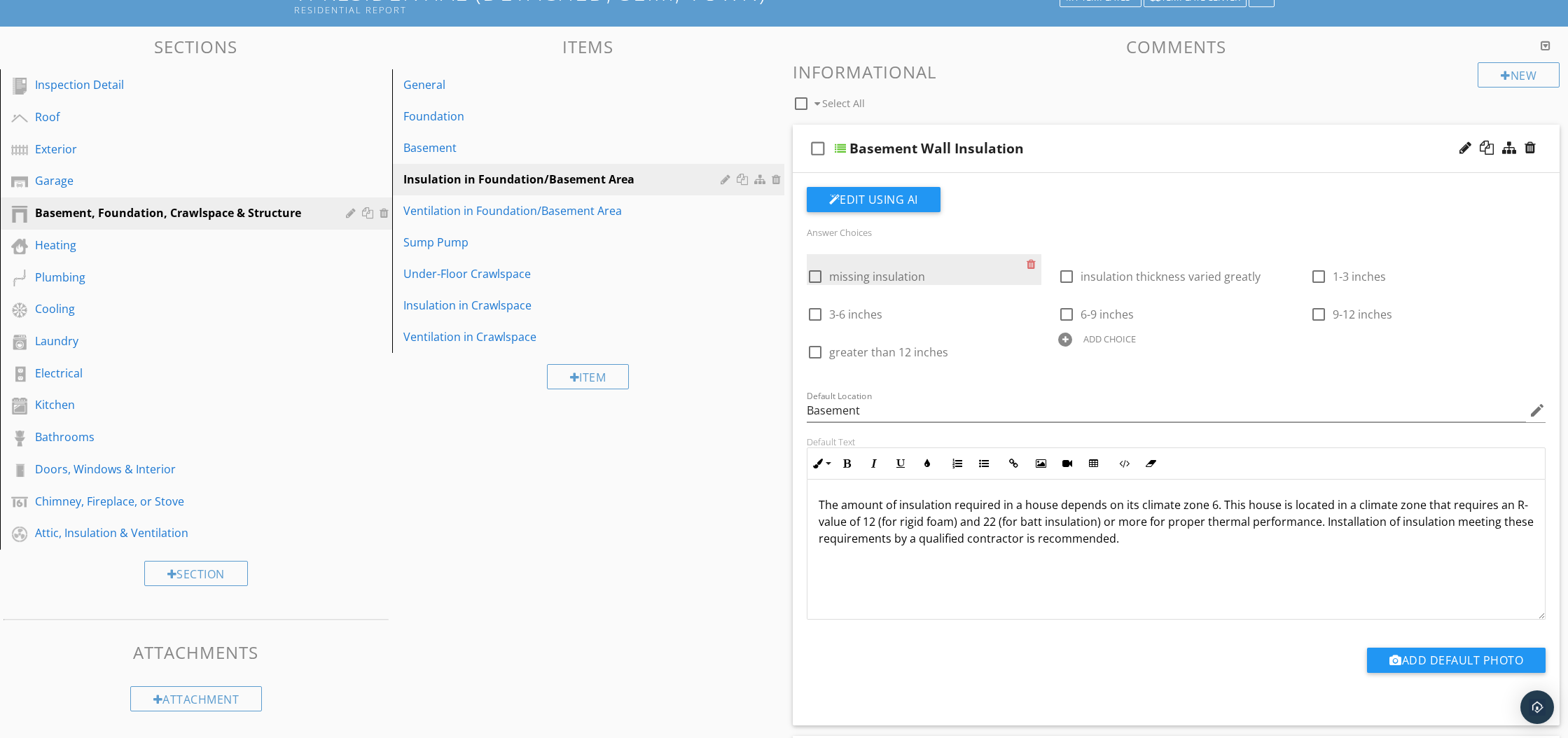
click at [927, 278] on div "check_box_outline_blank missing insulation" at bounding box center [917, 275] width 220 height 20
click at [886, 274] on span "missing insulation" at bounding box center [877, 277] width 96 height 15
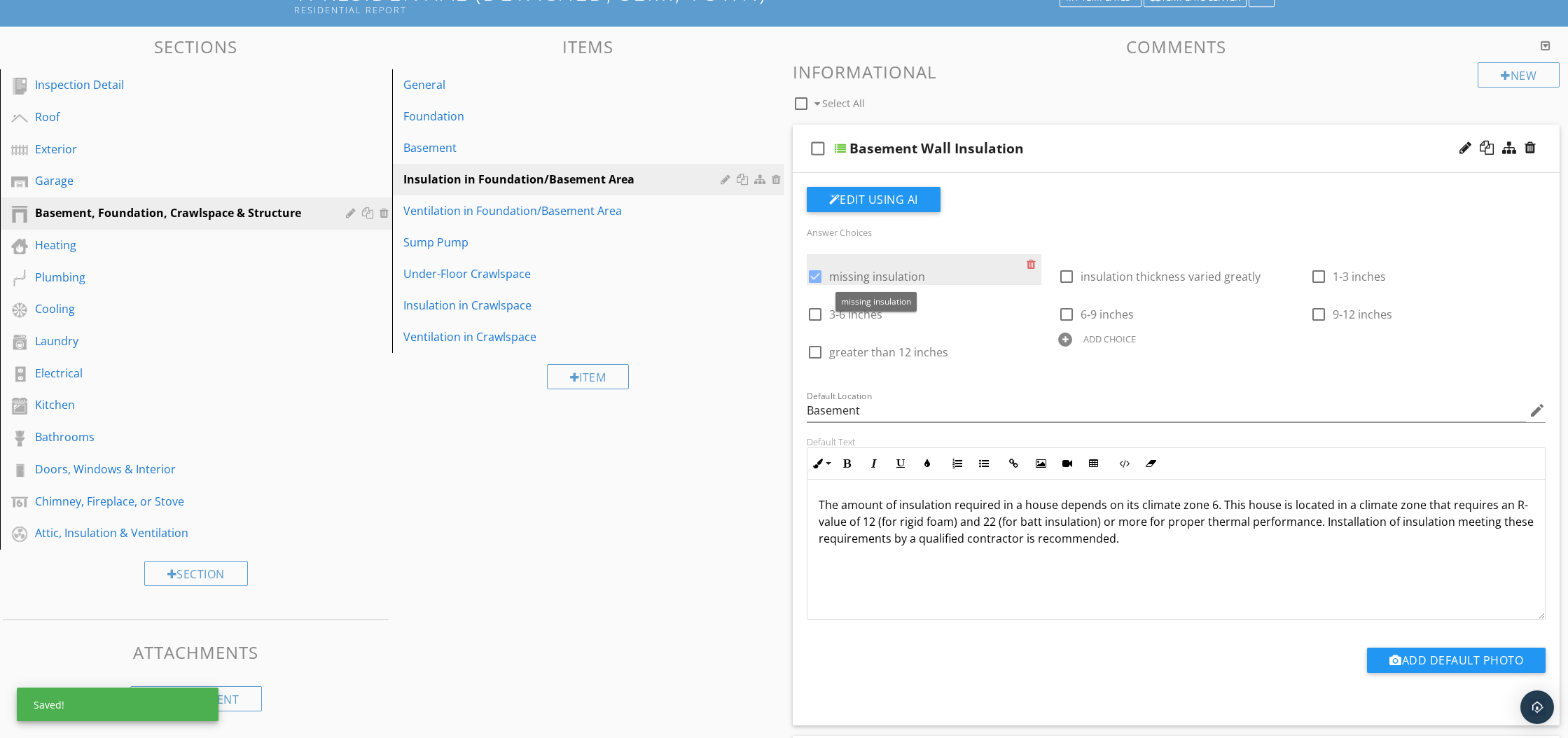
click at [899, 275] on span "missing insulation" at bounding box center [877, 277] width 96 height 15
checkbox input "false"
click at [942, 277] on div "check_box_outline_blank missing insulation" at bounding box center [917, 275] width 220 height 20
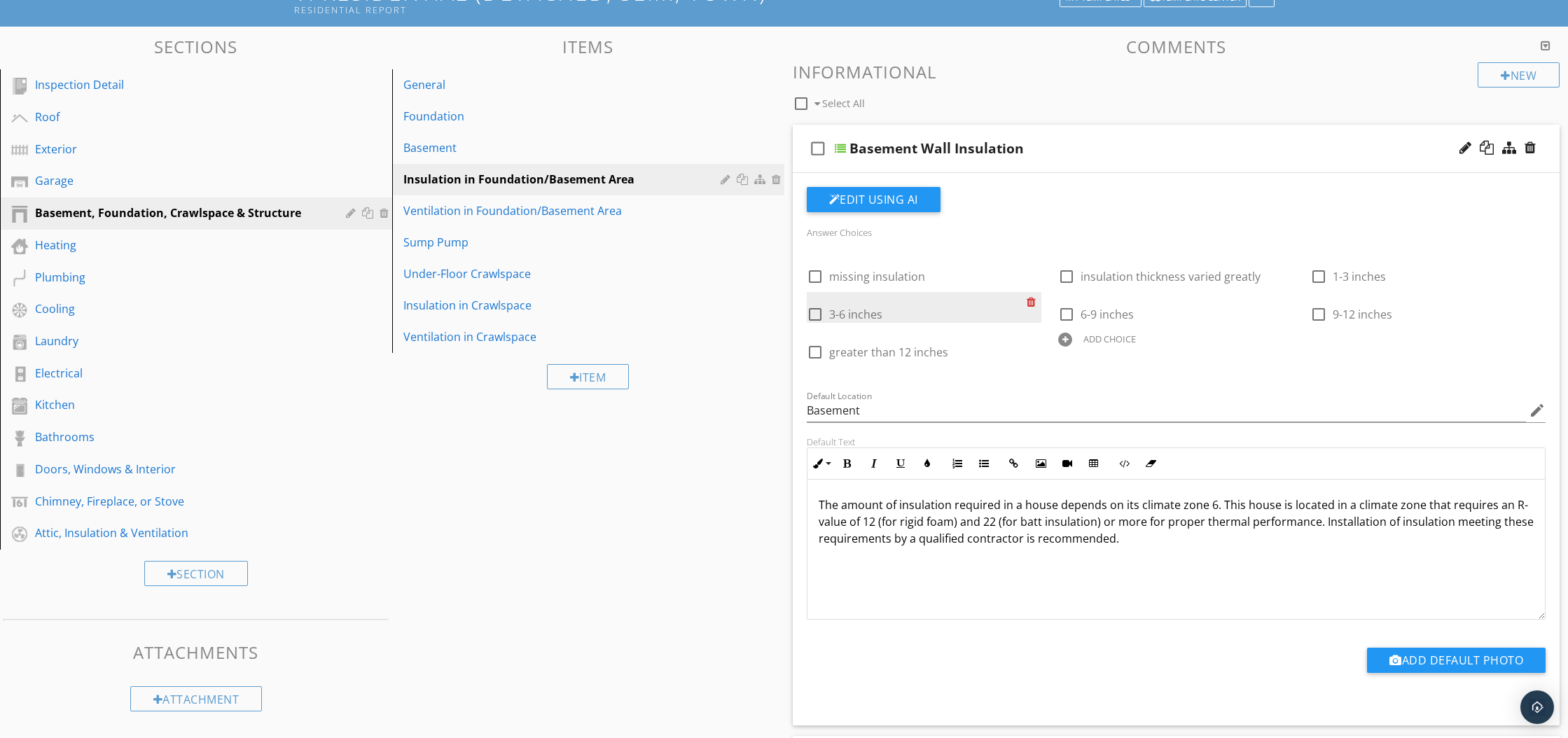
click at [1029, 304] on div at bounding box center [1034, 301] width 15 height 20
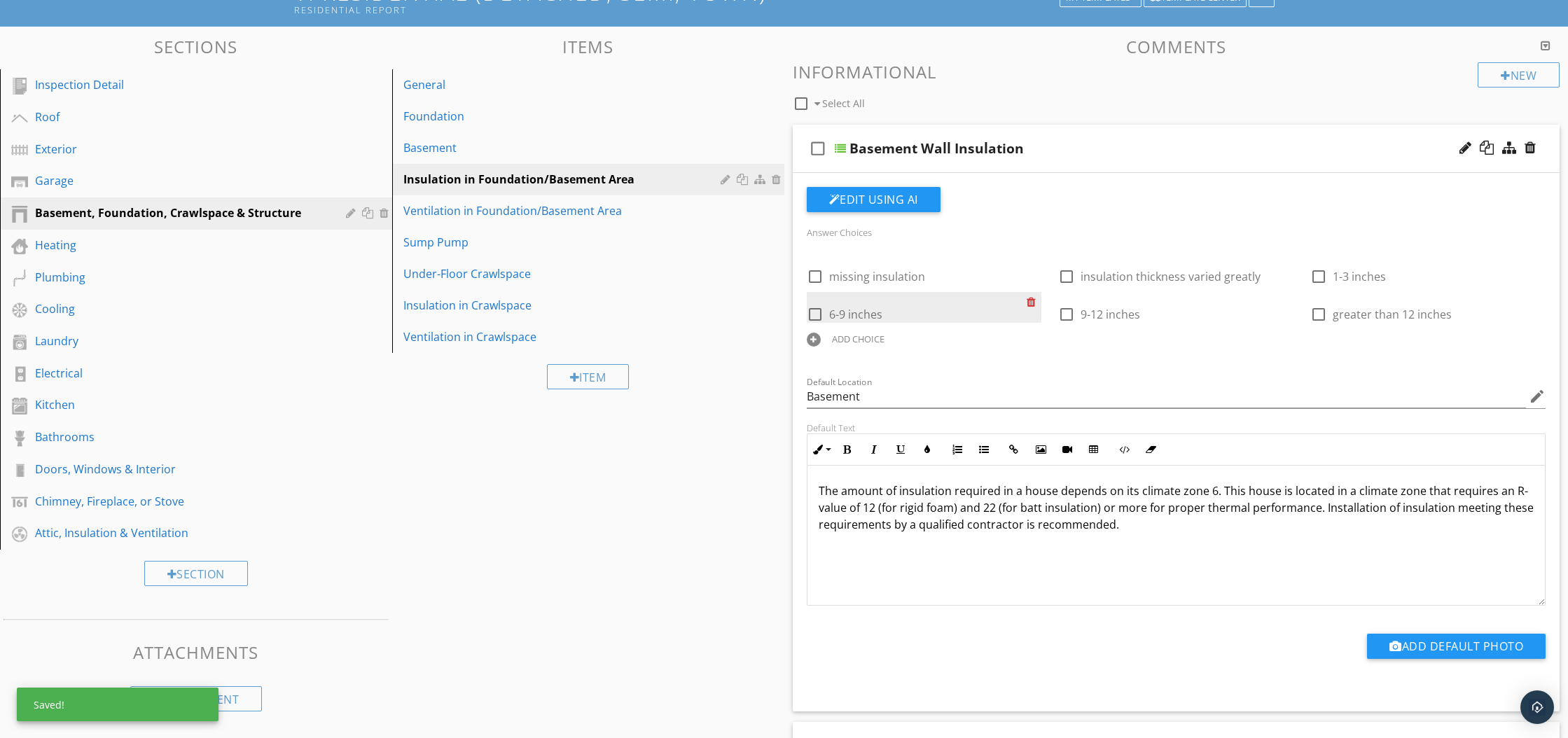
click at [1034, 301] on div at bounding box center [1034, 301] width 15 height 20
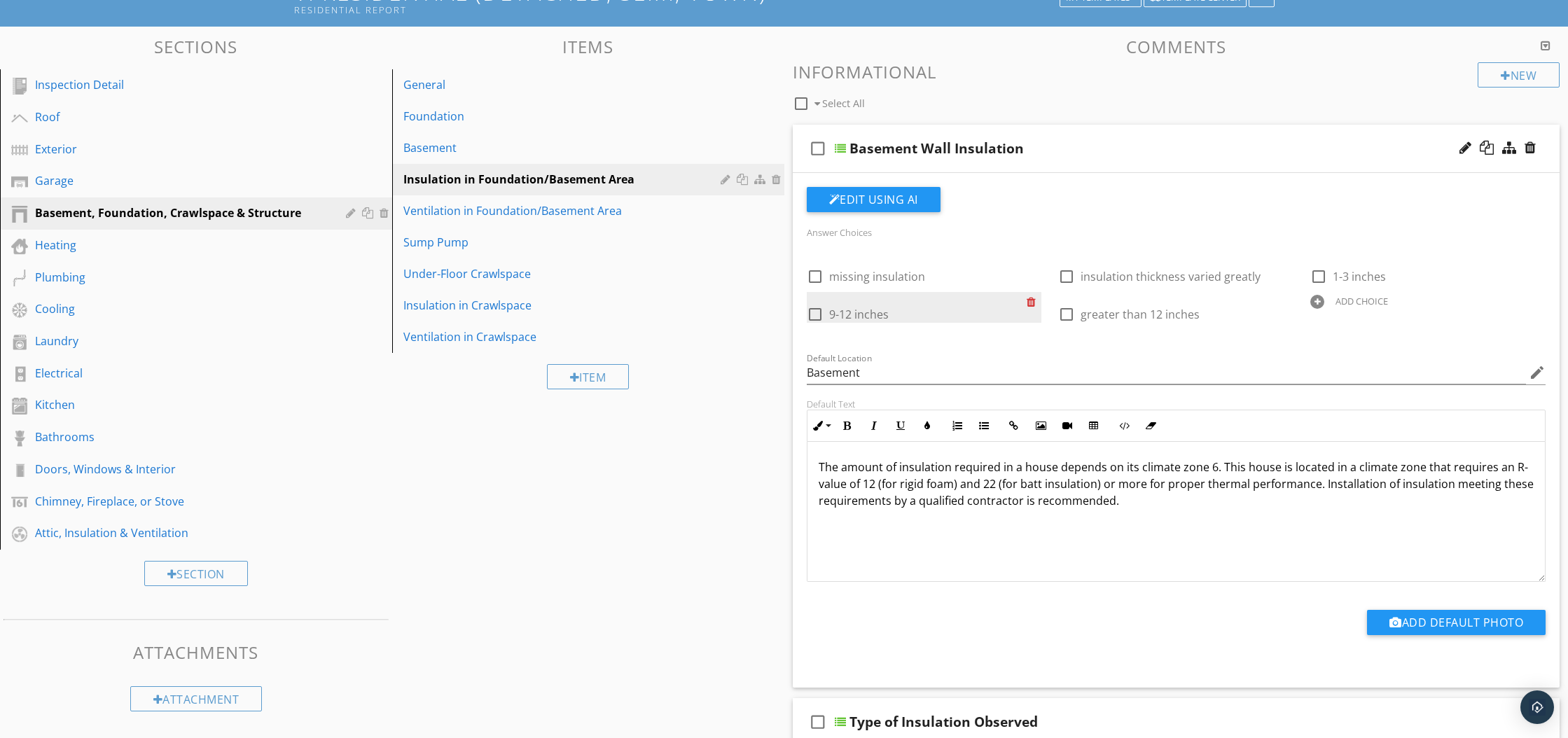
click at [1031, 301] on div at bounding box center [1034, 301] width 15 height 20
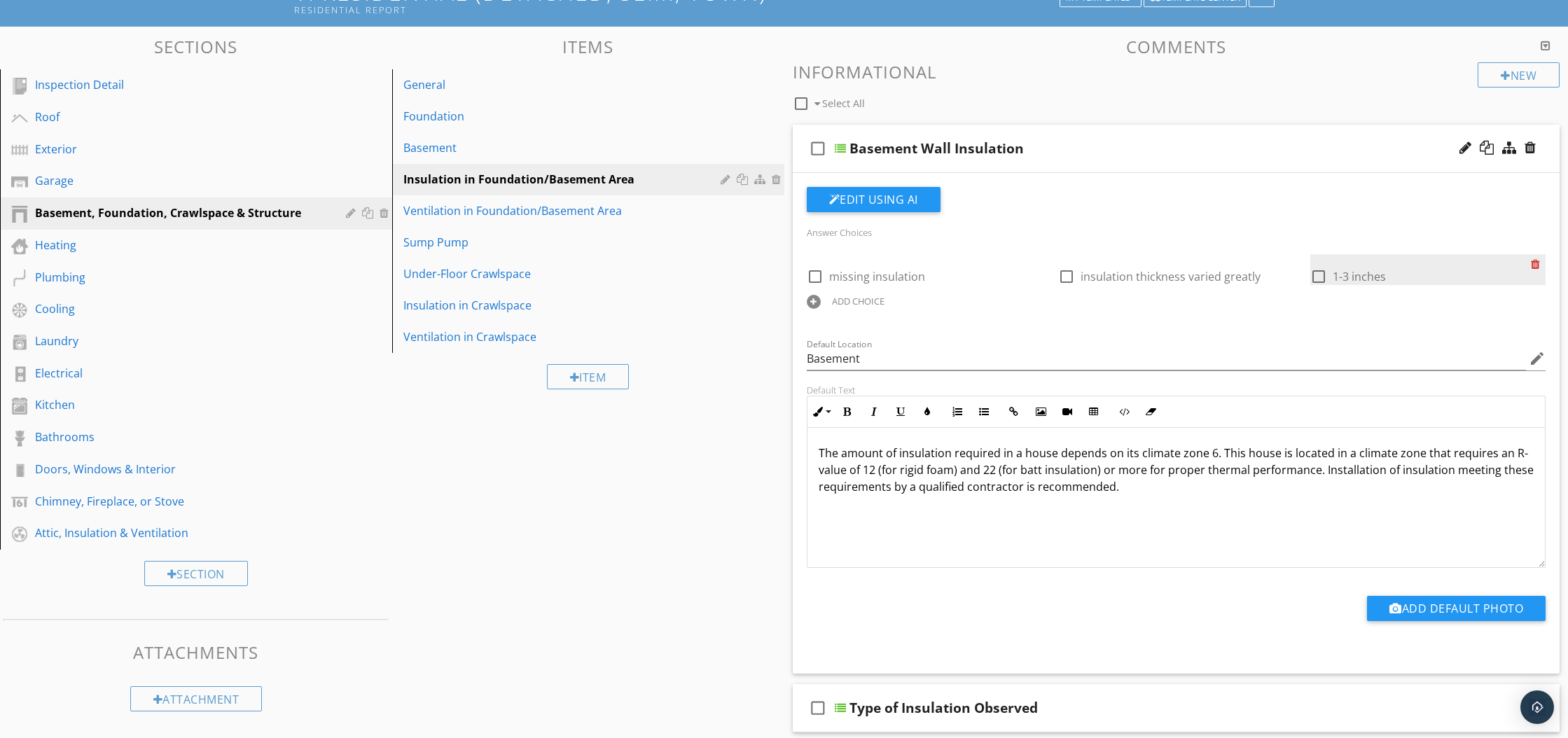
click at [1535, 263] on div at bounding box center [1539, 264] width 15 height 20
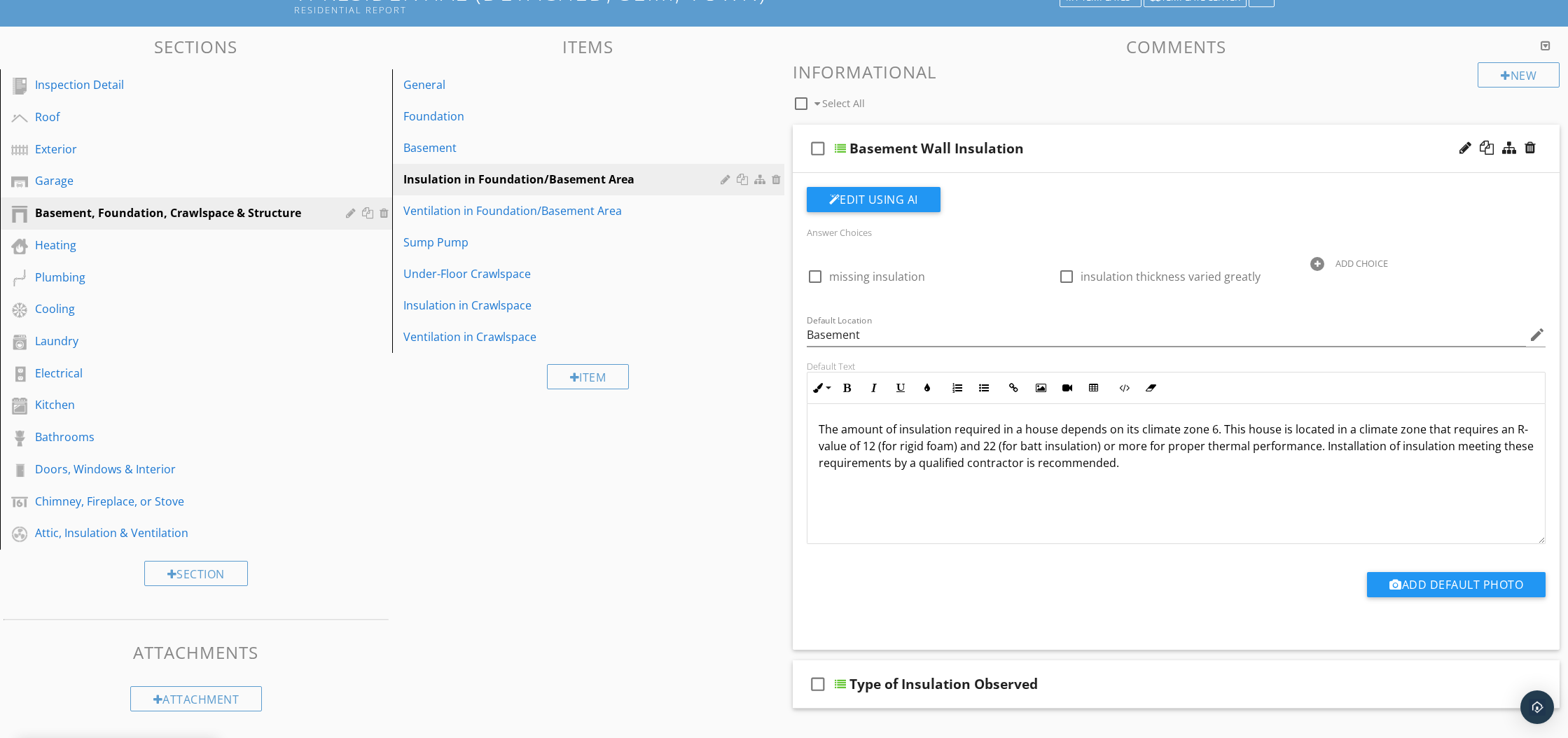
click at [1321, 264] on div at bounding box center [1317, 264] width 14 height 14
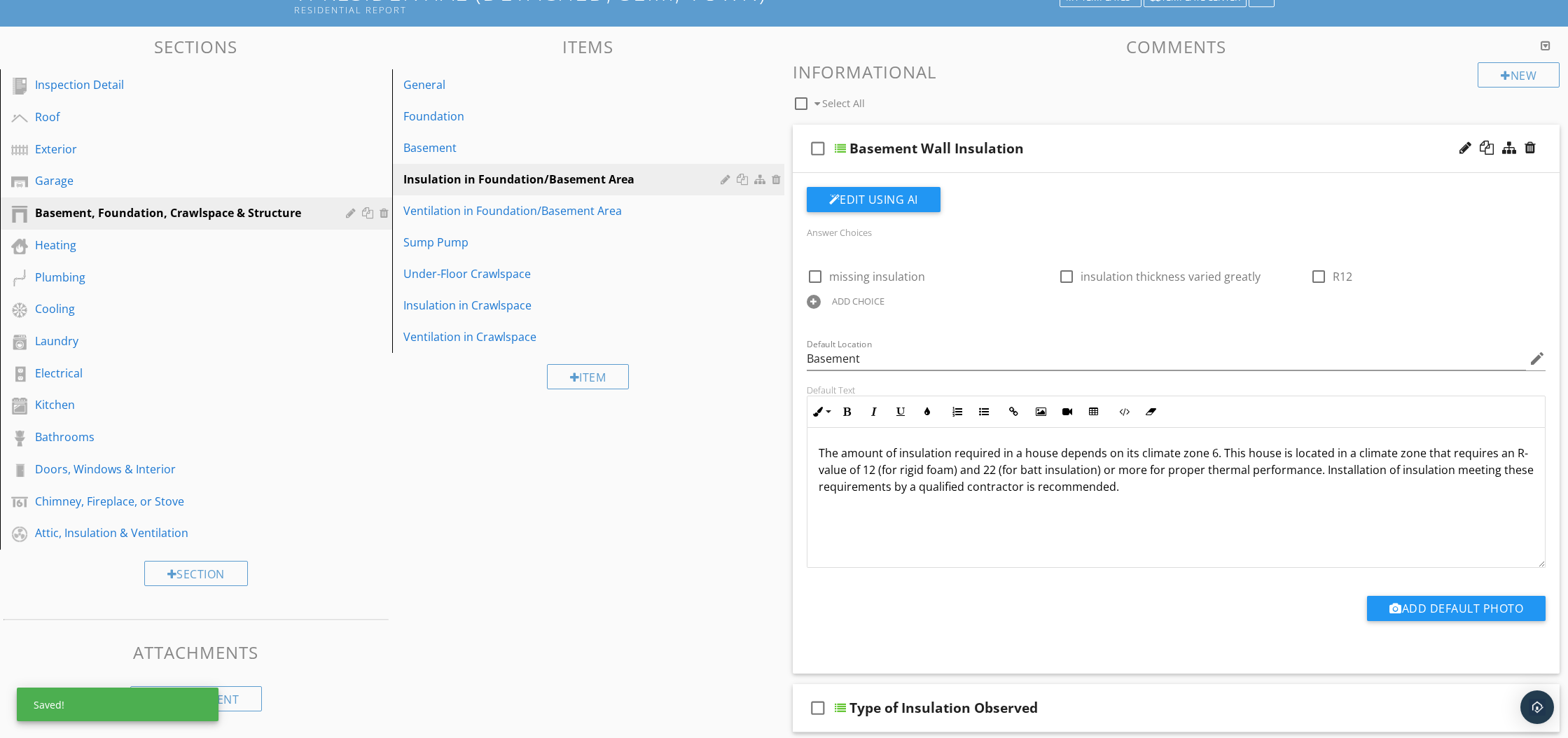
click at [1301, 311] on div "Answer Choices check_box_outline_blank missing insulation check_box_outline_bla…" at bounding box center [1177, 276] width 756 height 107
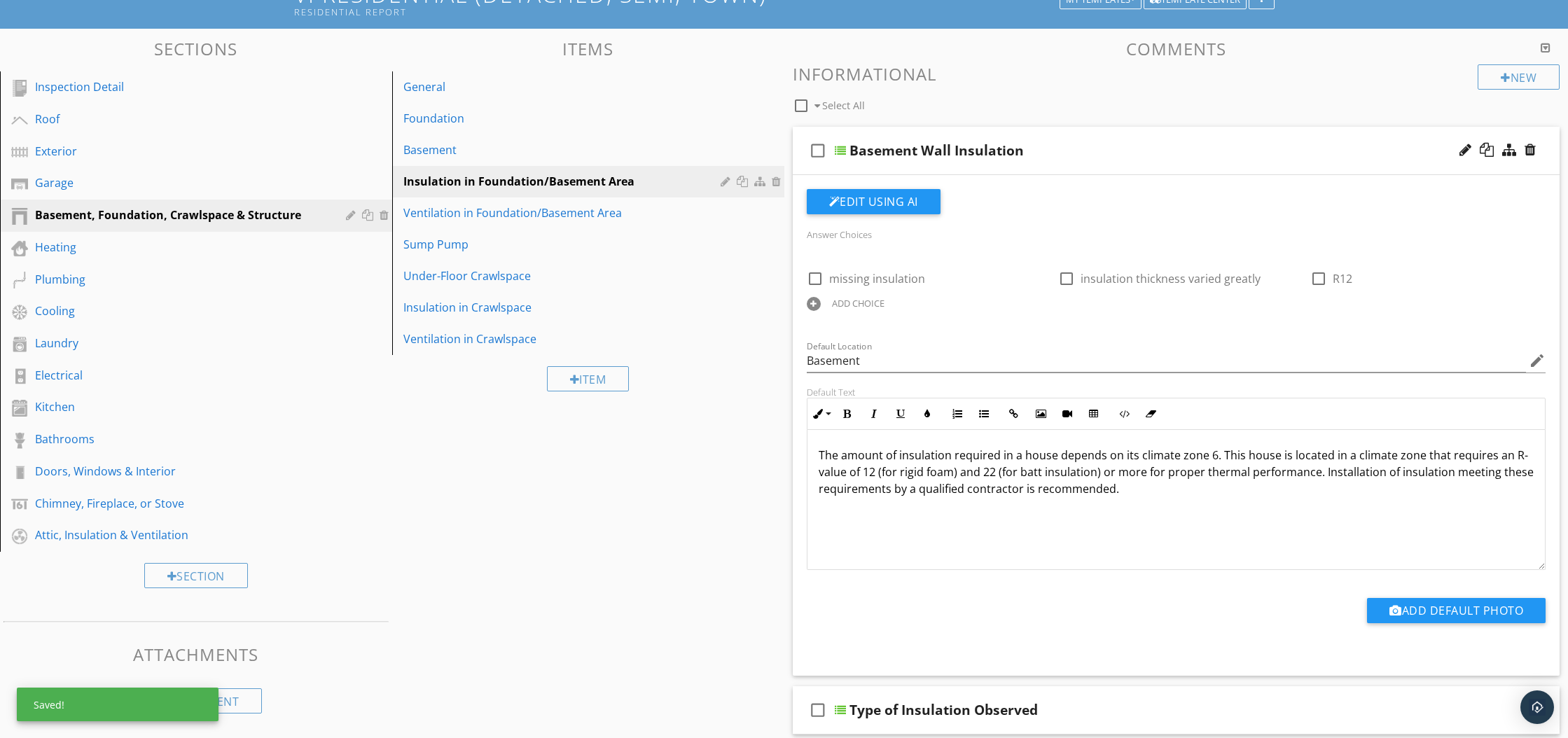
click at [817, 303] on div at bounding box center [814, 303] width 14 height 14
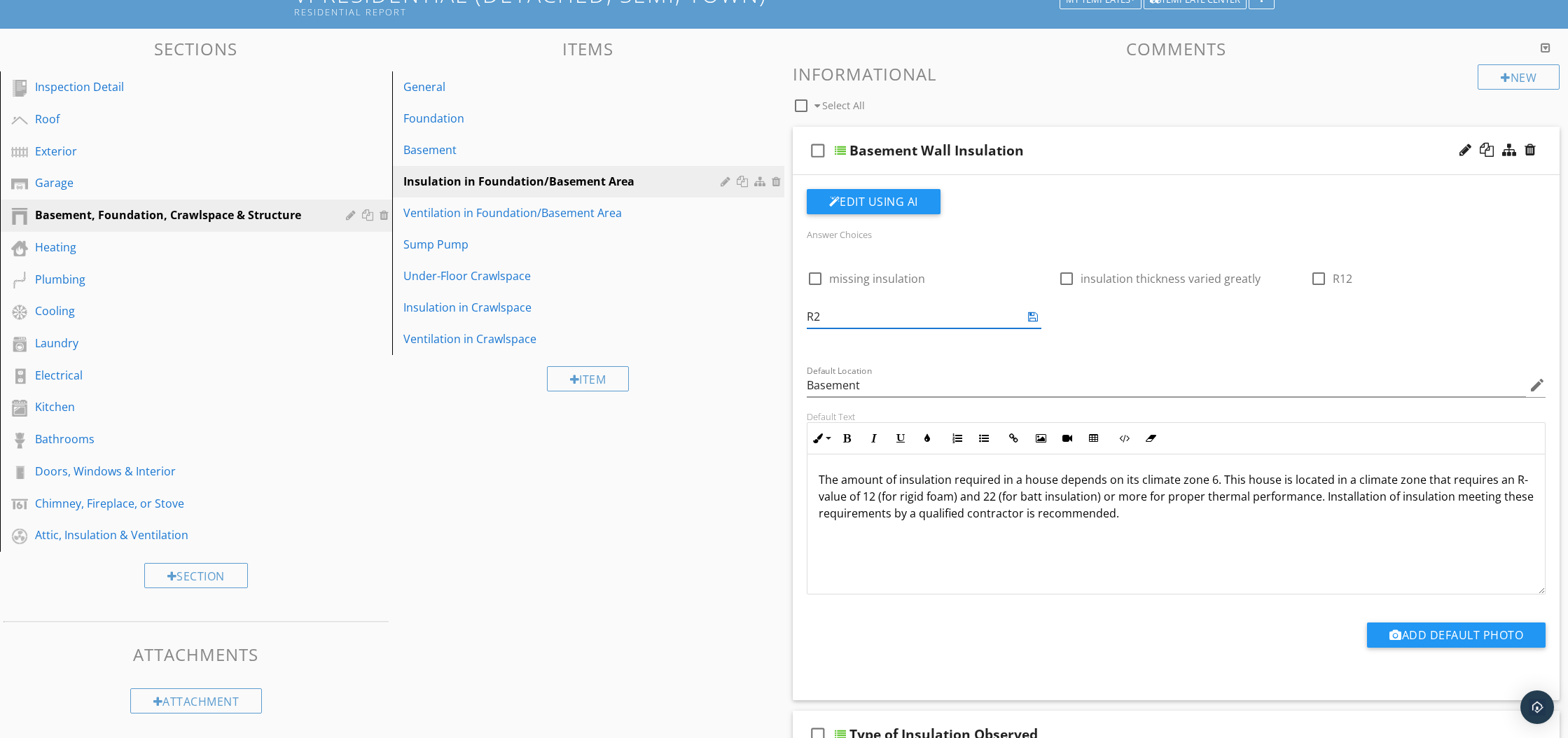
type input "R22"
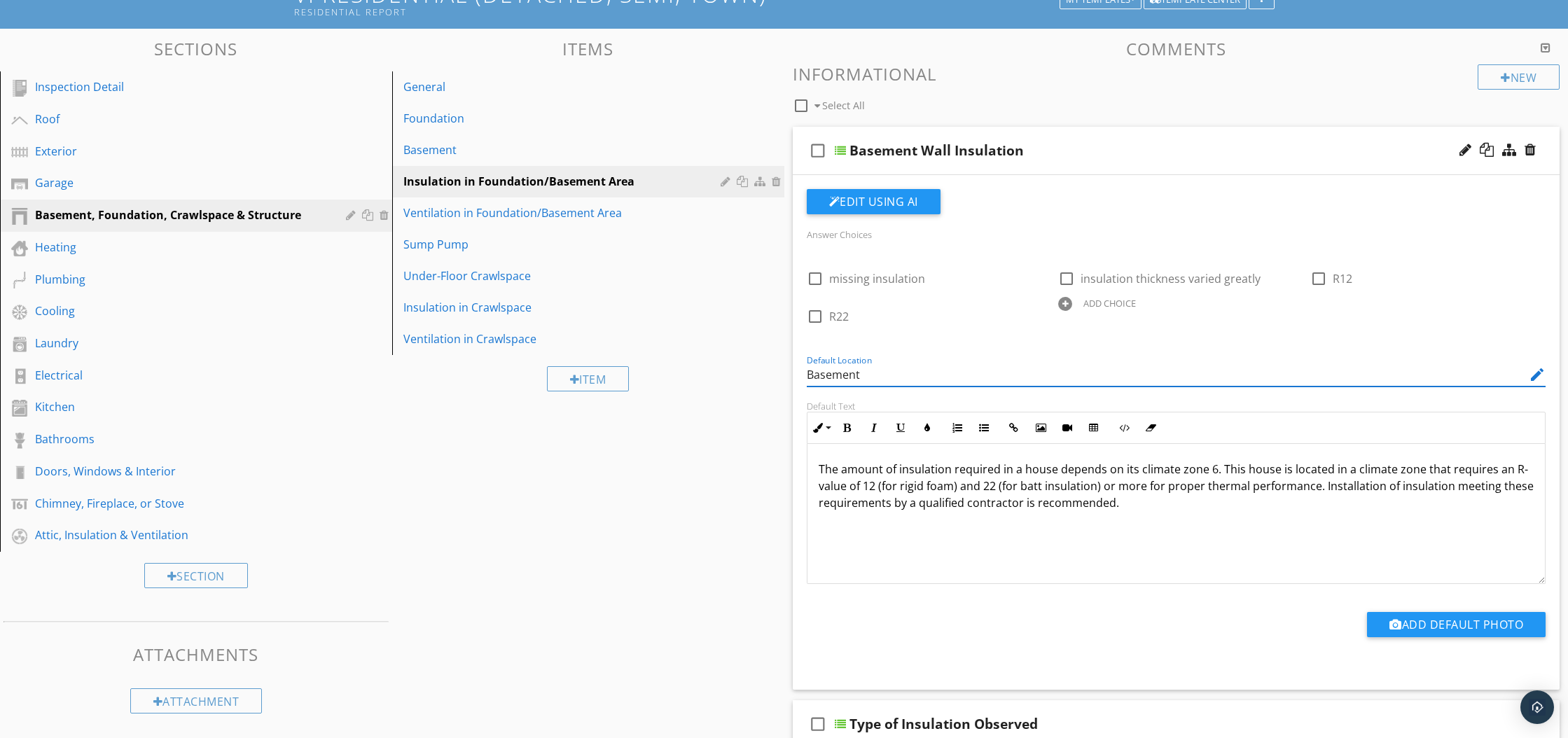
click at [1108, 372] on div "Default Location Basement edit" at bounding box center [1177, 378] width 739 height 45
click at [842, 150] on div at bounding box center [840, 150] width 11 height 11
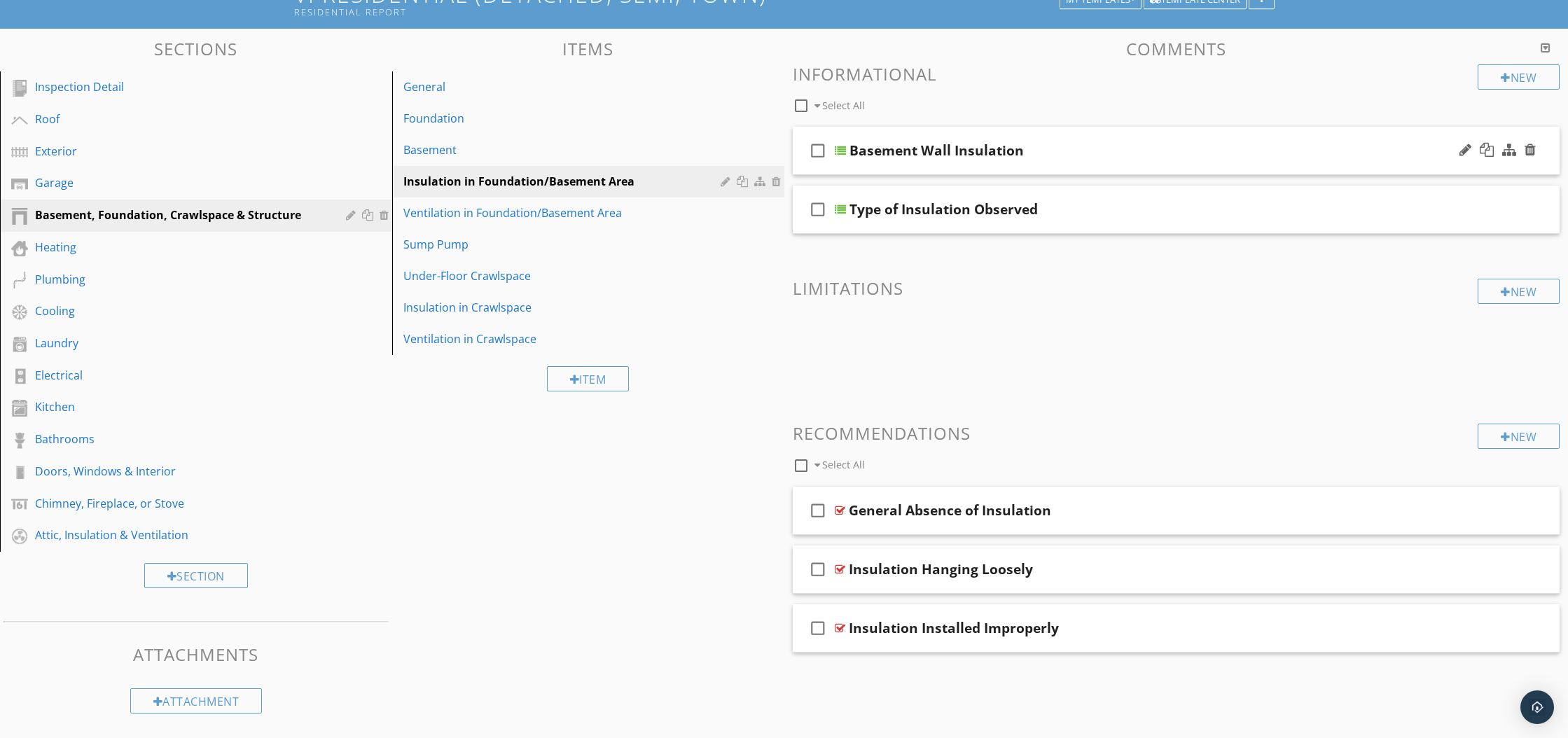
scroll to position [110, 0]
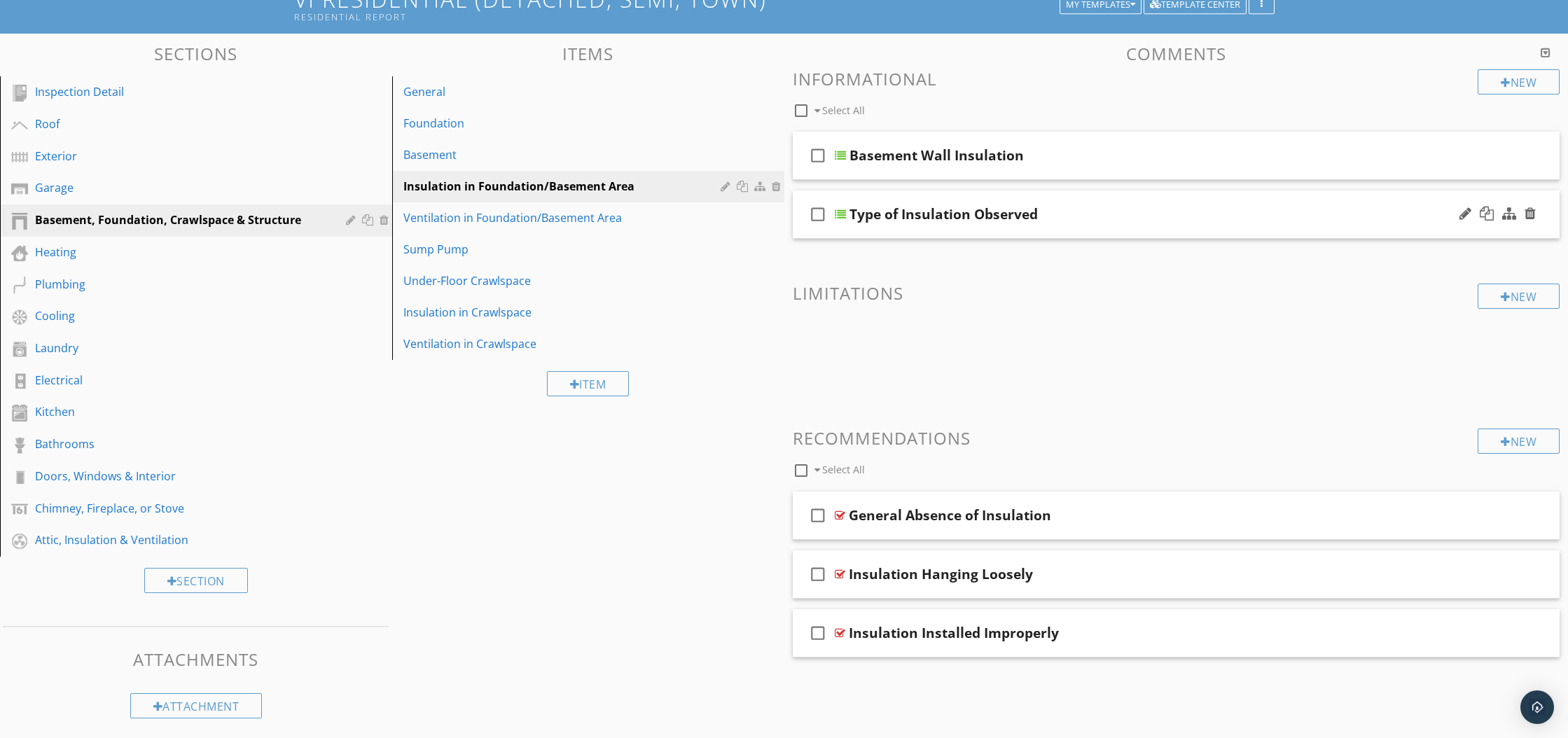
click at [843, 212] on div at bounding box center [840, 215] width 11 height 11
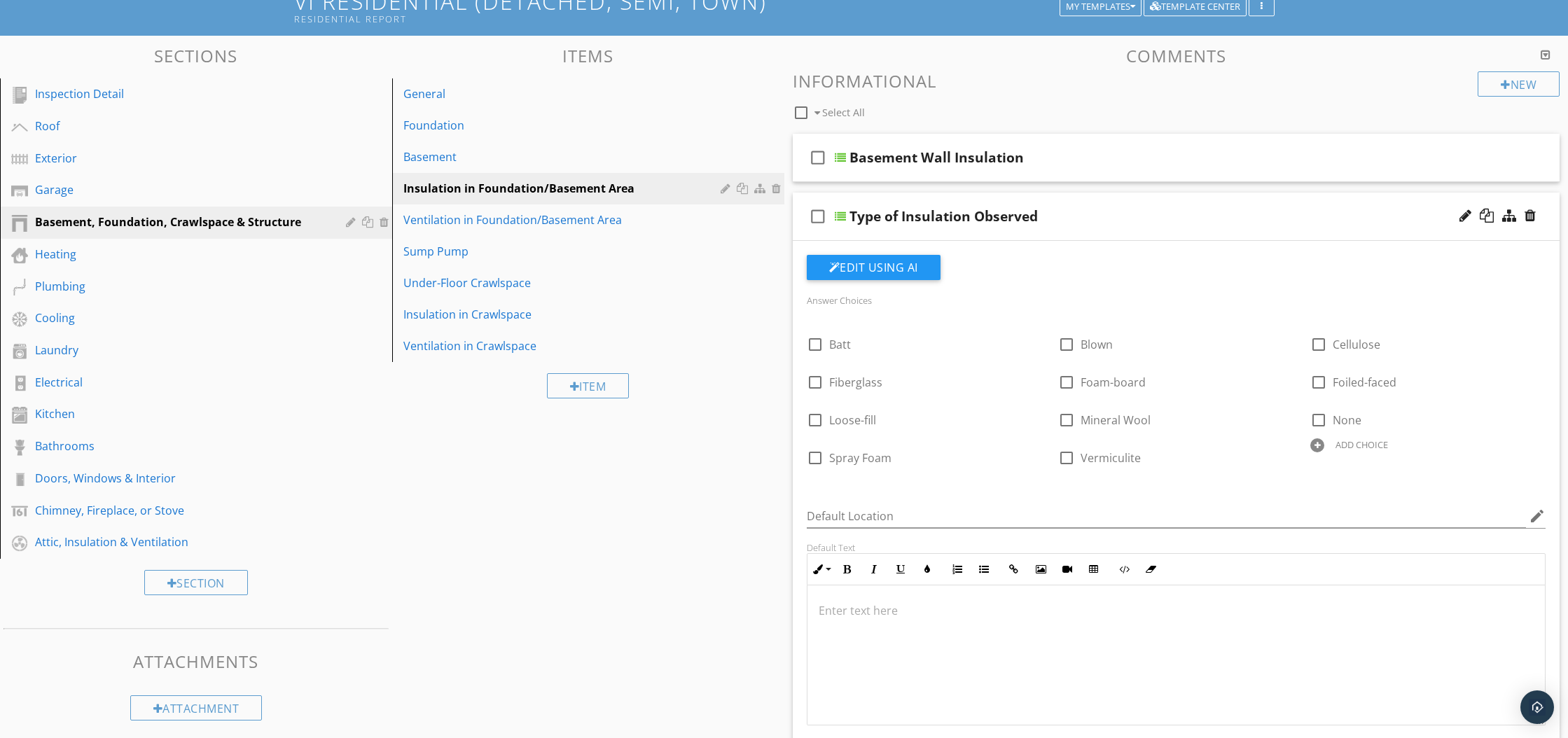
scroll to position [107, 0]
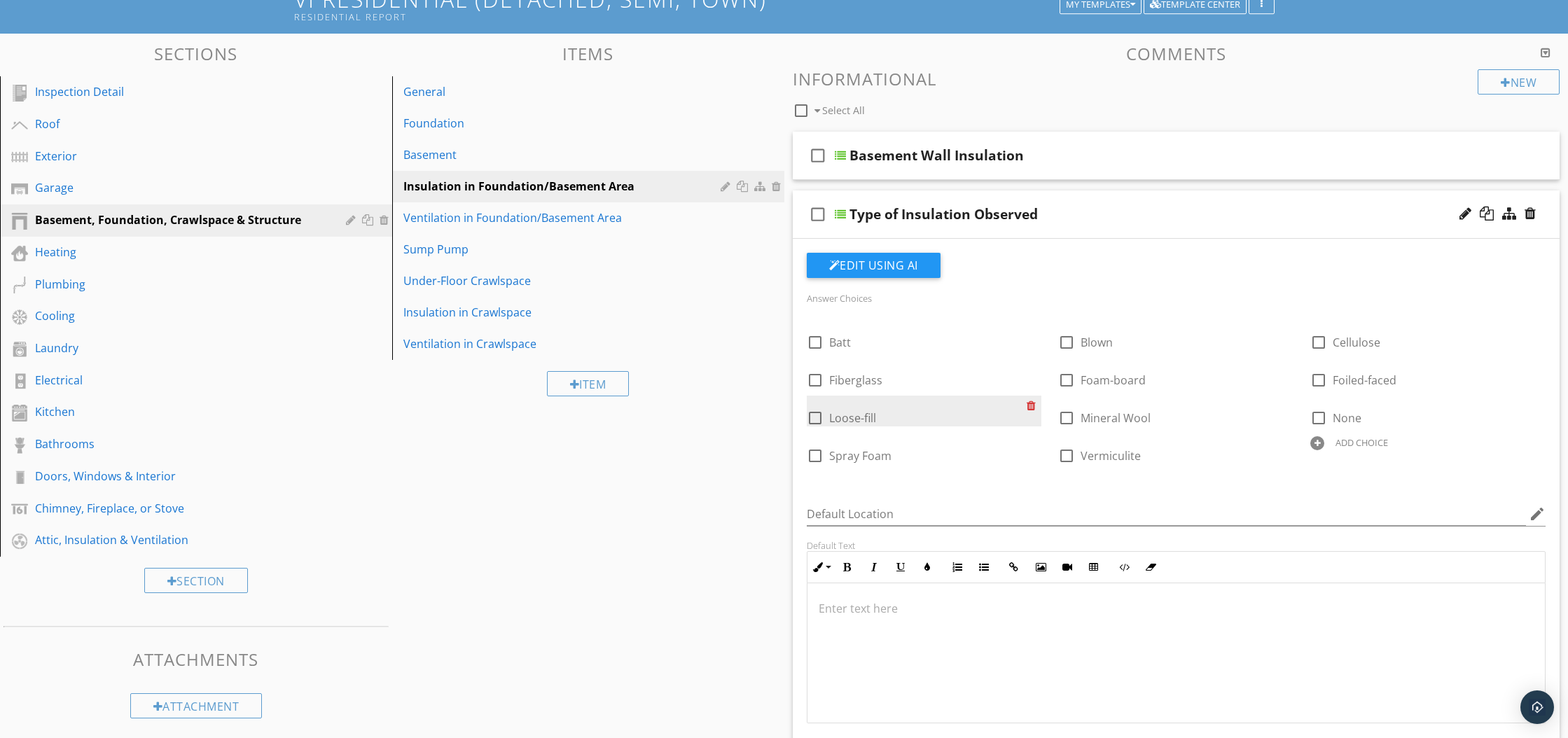
click at [1028, 406] on div at bounding box center [1034, 405] width 15 height 20
click at [1032, 406] on div at bounding box center [1034, 405] width 15 height 20
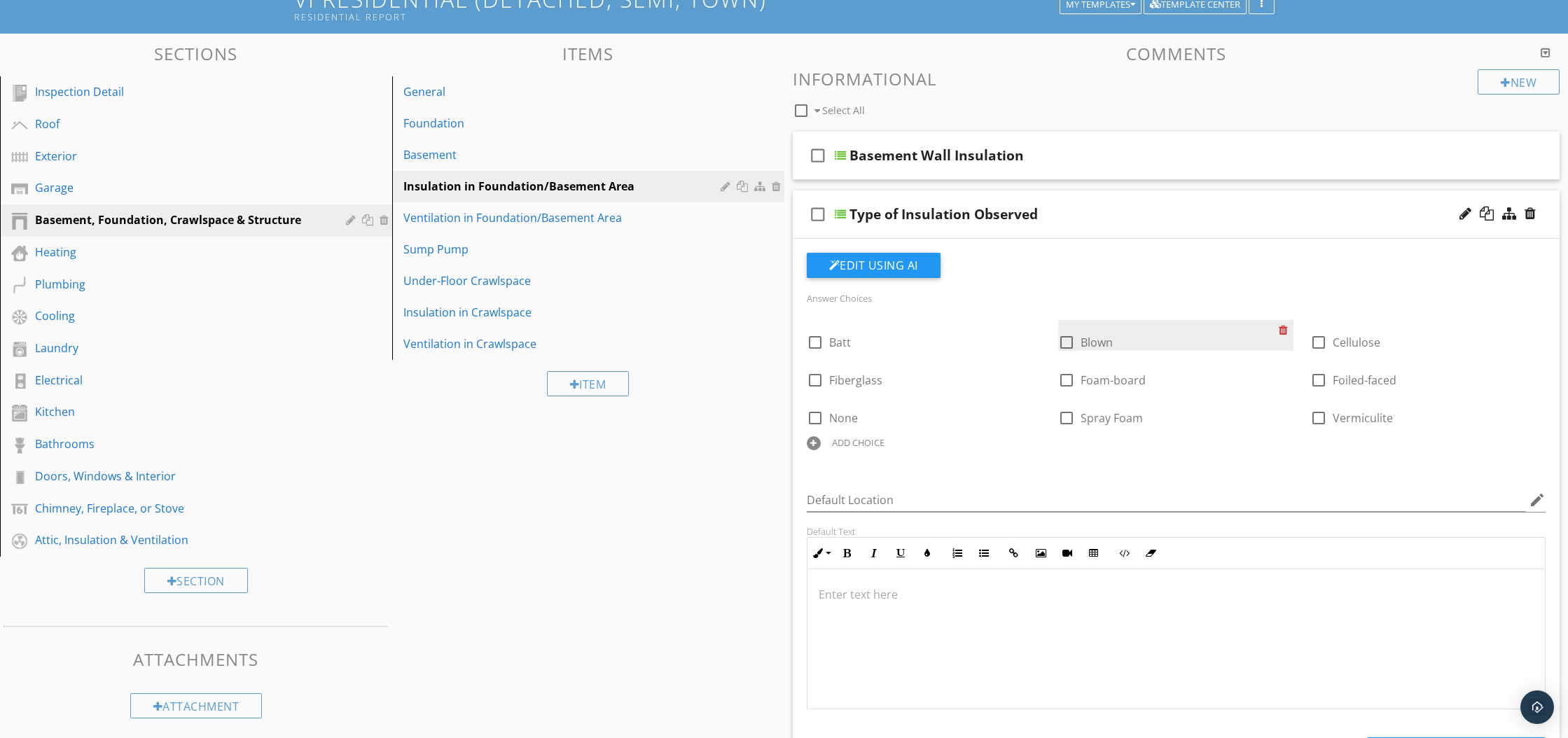
click at [1282, 329] on div at bounding box center [1286, 330] width 15 height 20
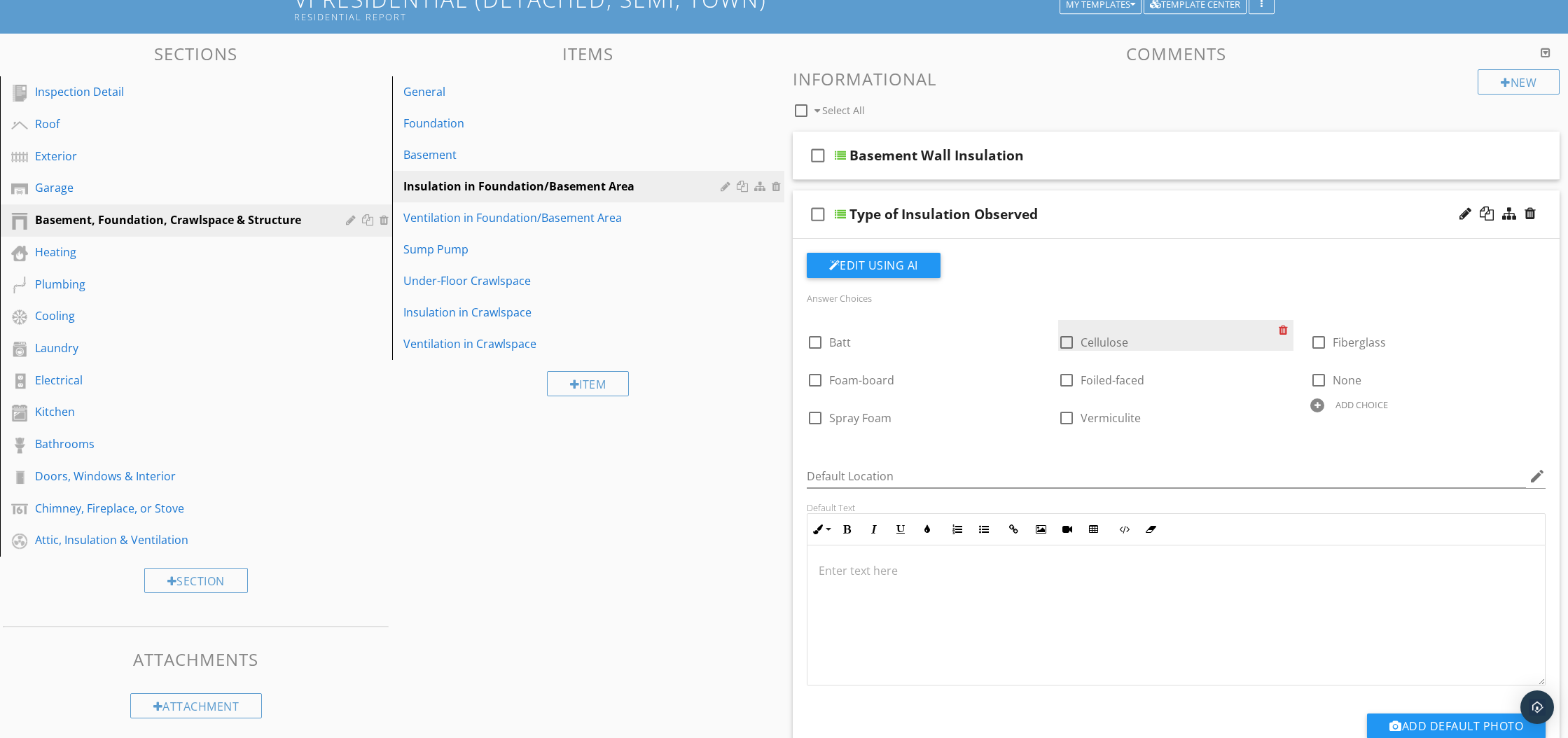
click at [1282, 334] on div at bounding box center [1286, 330] width 15 height 20
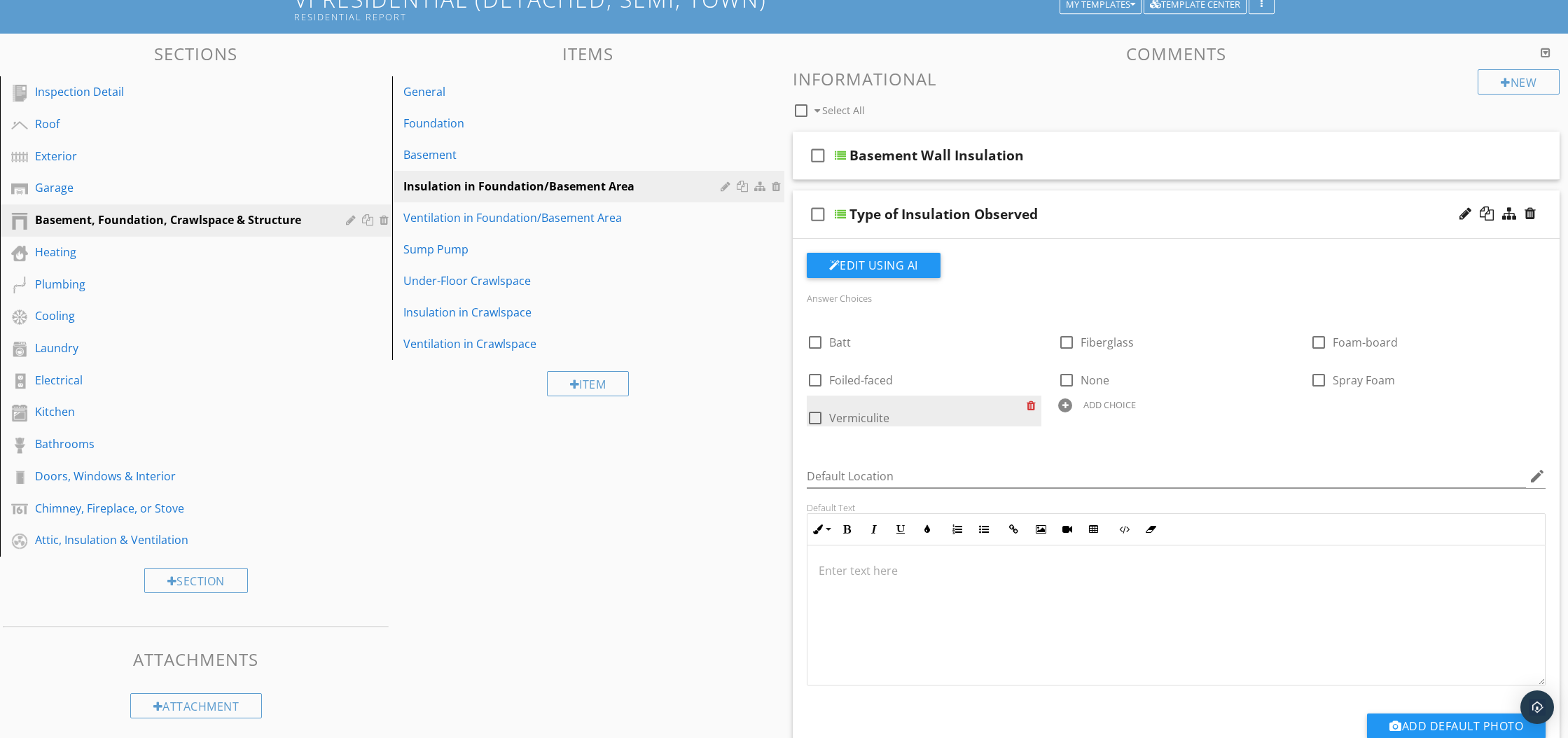
click at [1032, 408] on div at bounding box center [1034, 405] width 15 height 20
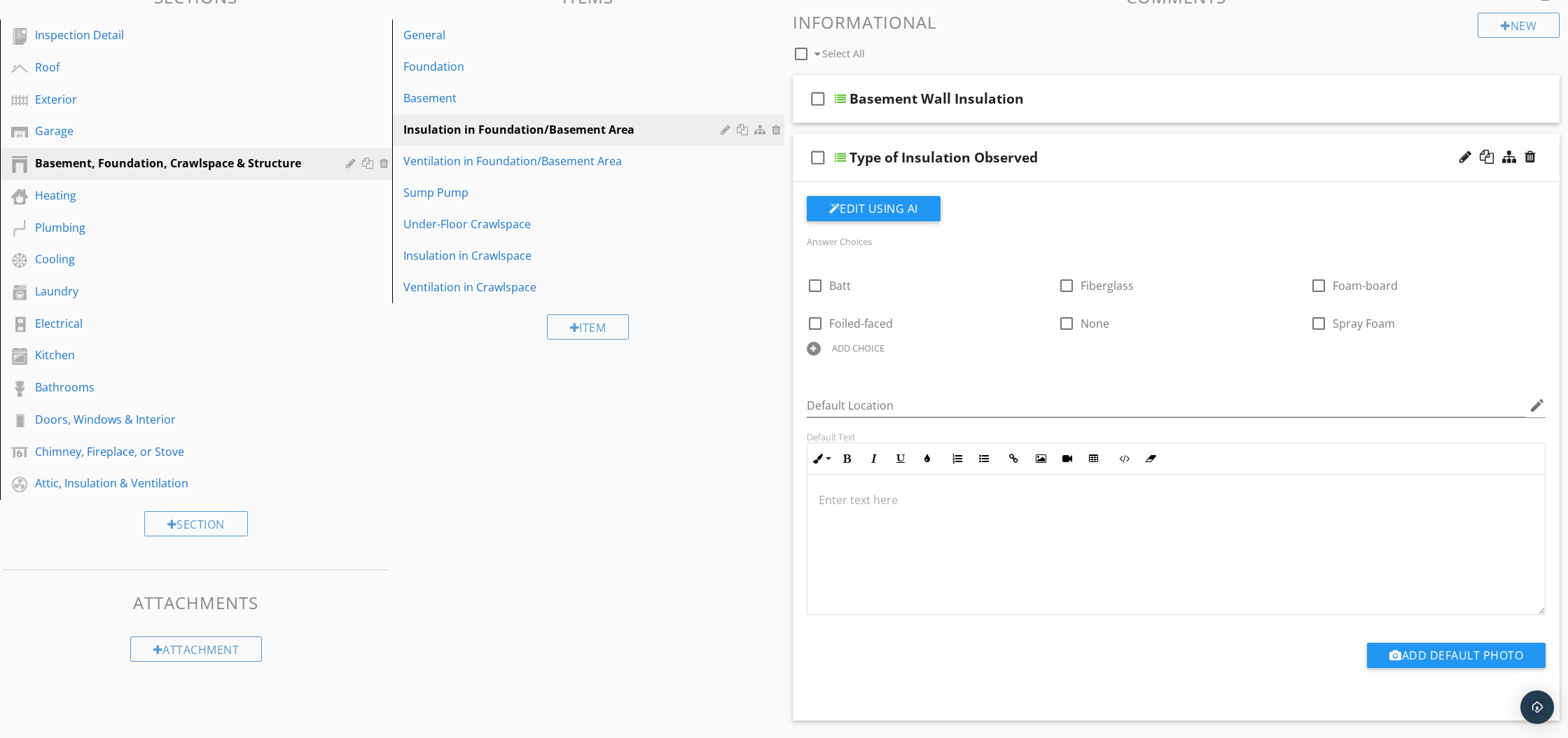
scroll to position [167, 0]
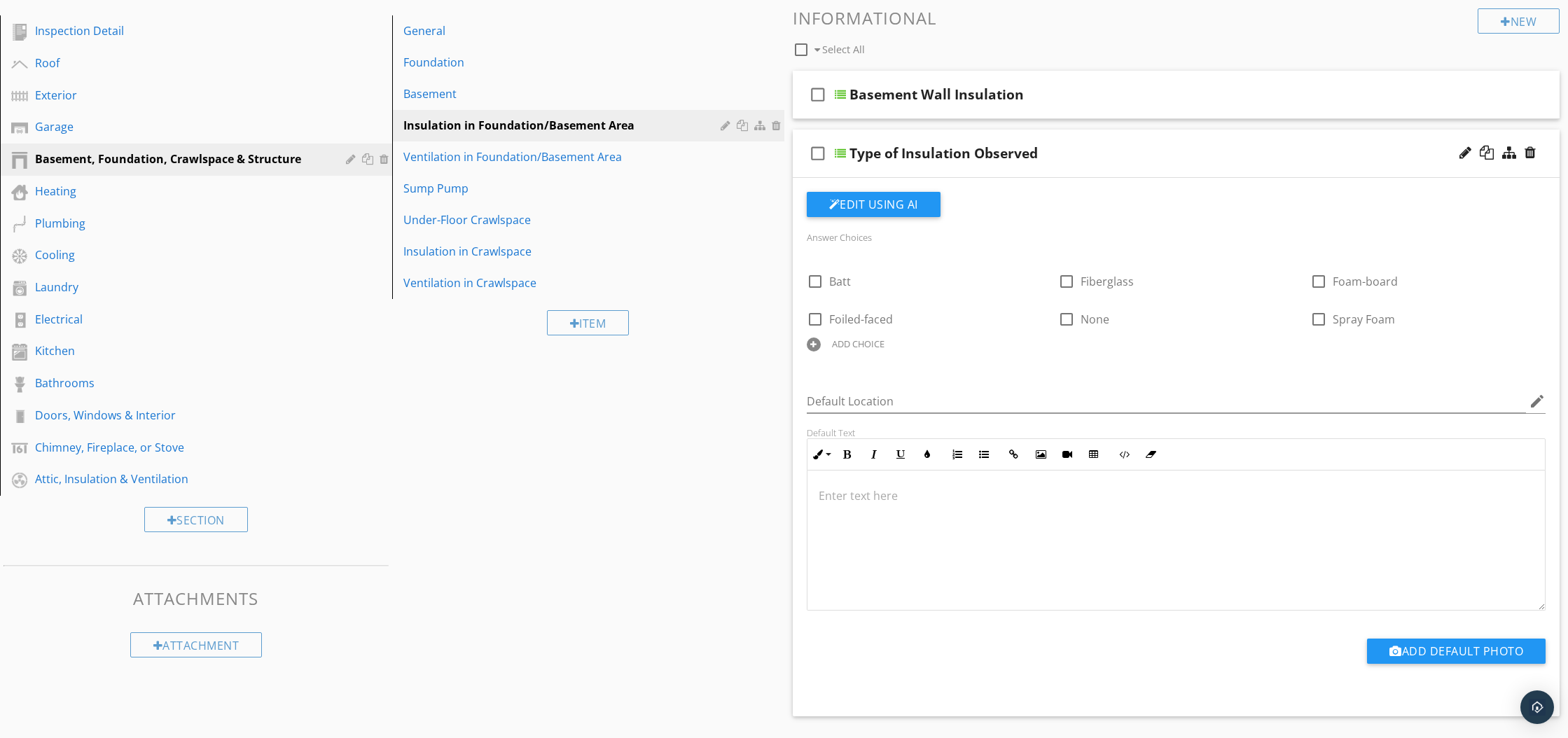
click at [836, 155] on div at bounding box center [840, 153] width 11 height 11
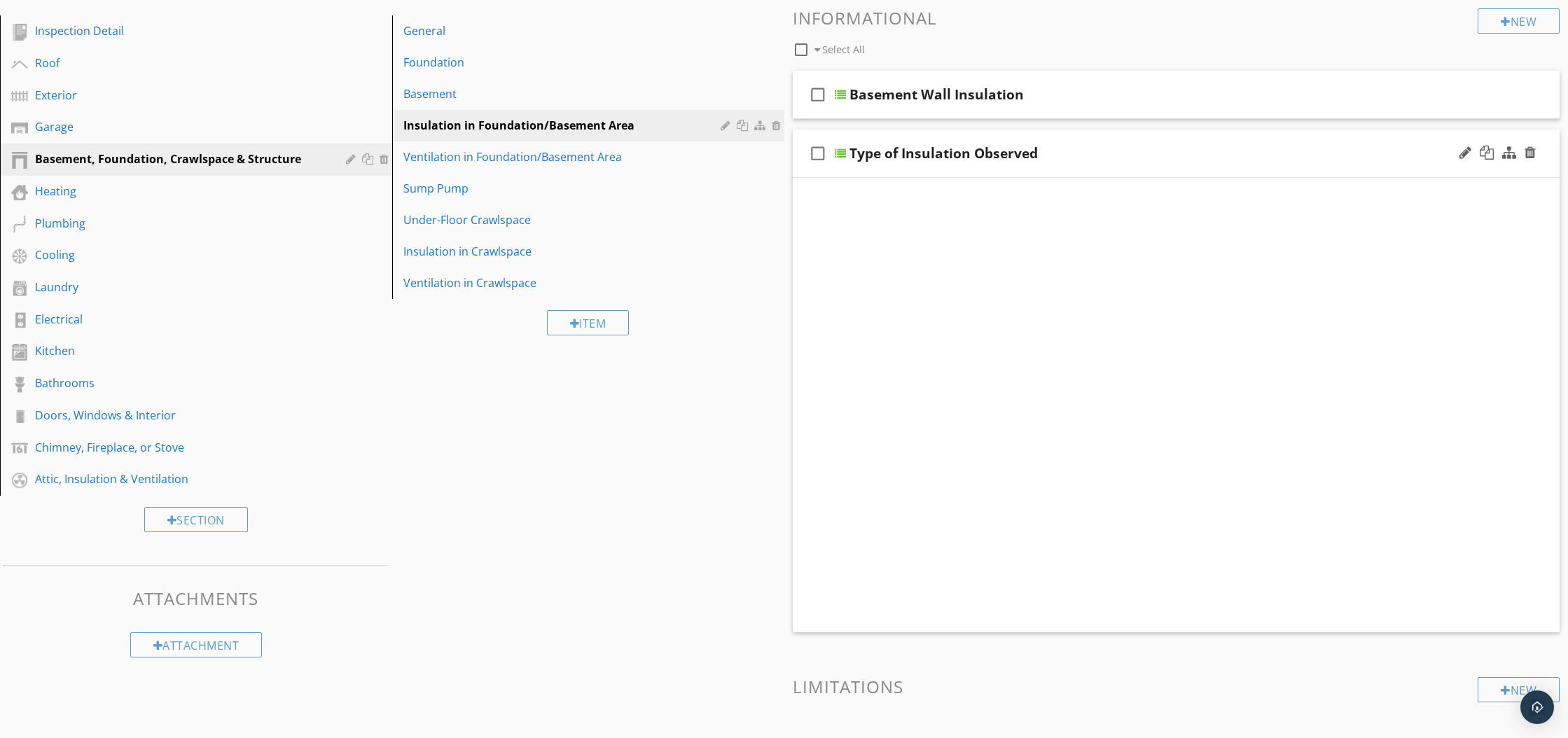
scroll to position [112, 0]
